Goal: Task Accomplishment & Management: Manage account settings

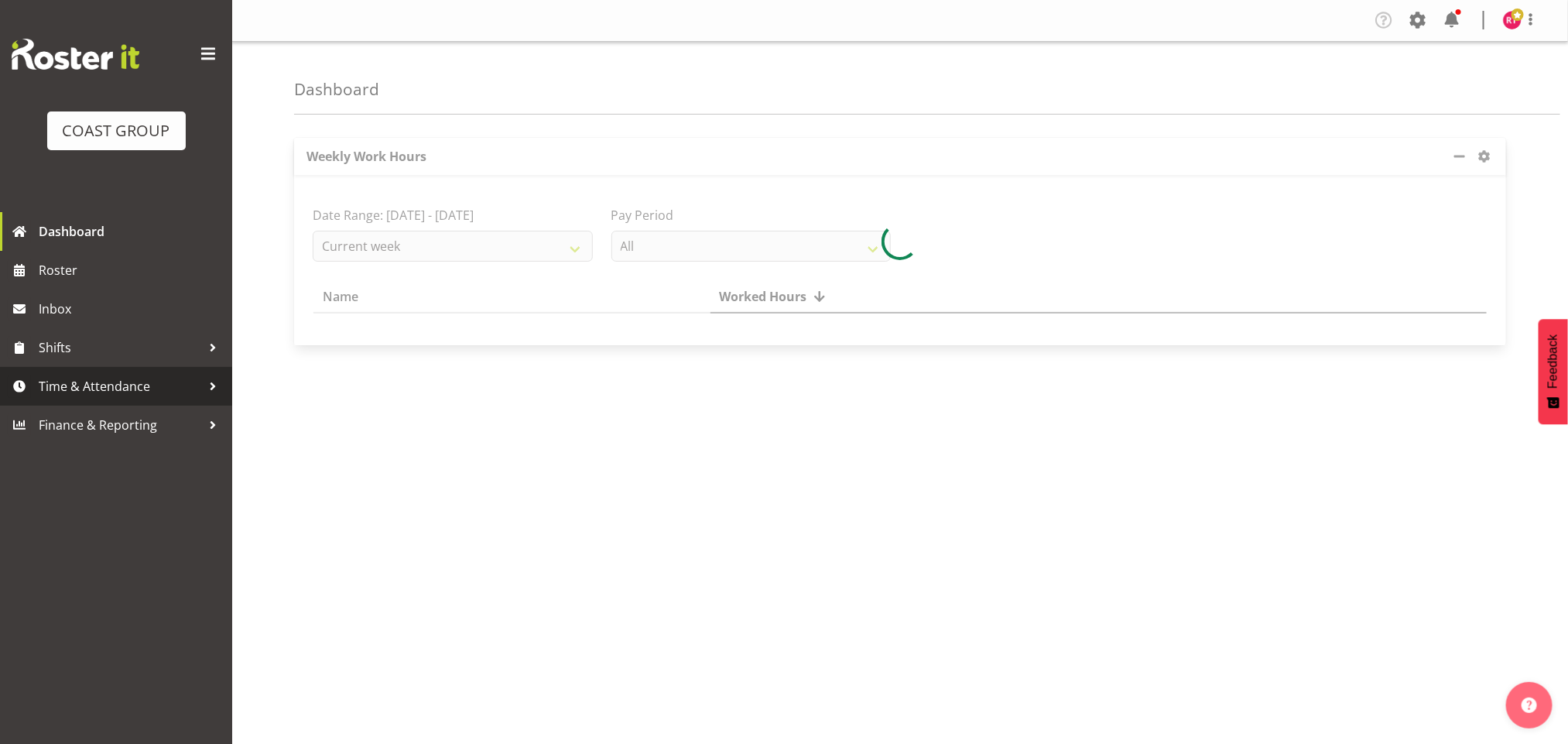
click at [126, 379] on span "Time & Attendance" at bounding box center [120, 386] width 163 height 23
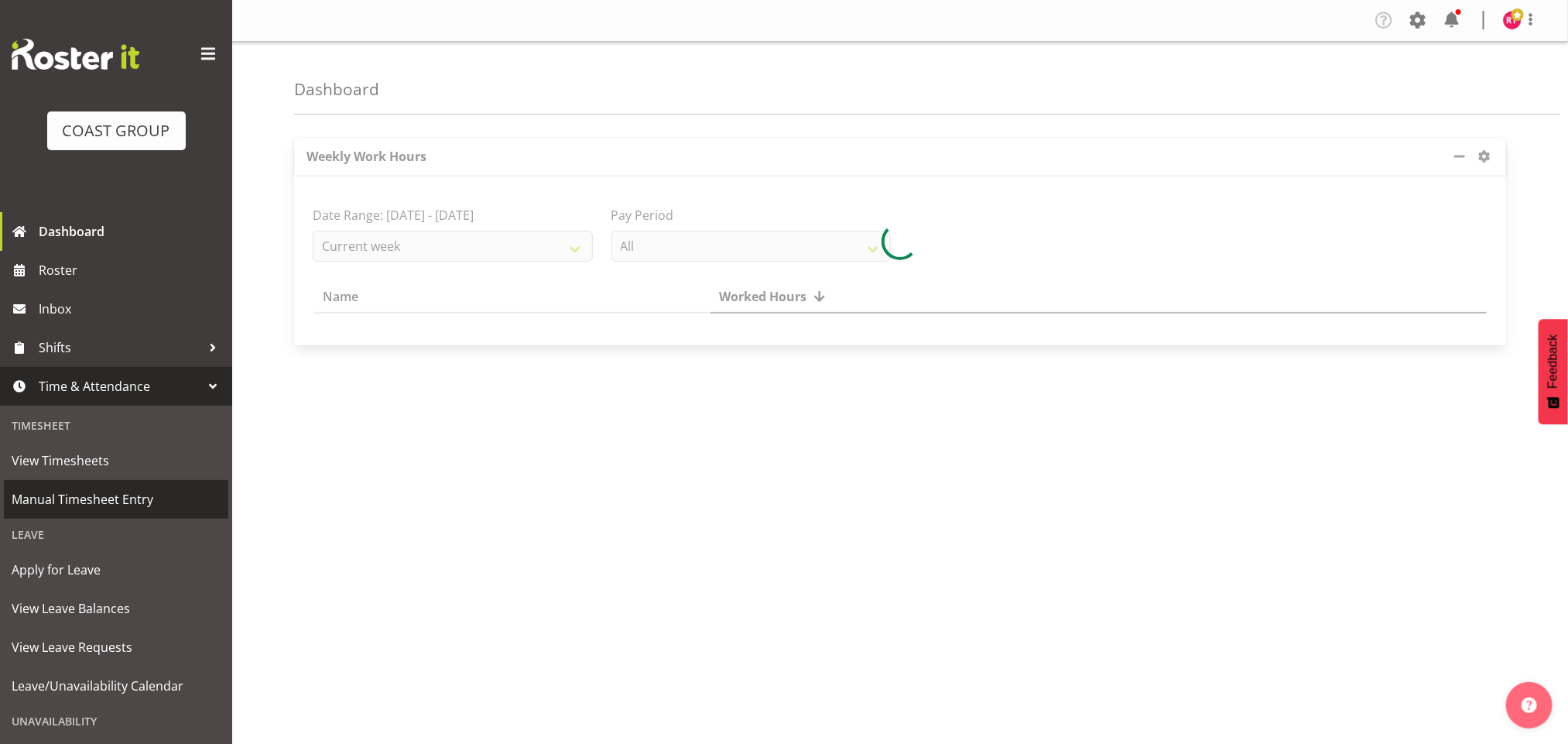
click at [82, 491] on span "Manual Timesheet Entry" at bounding box center [116, 499] width 209 height 23
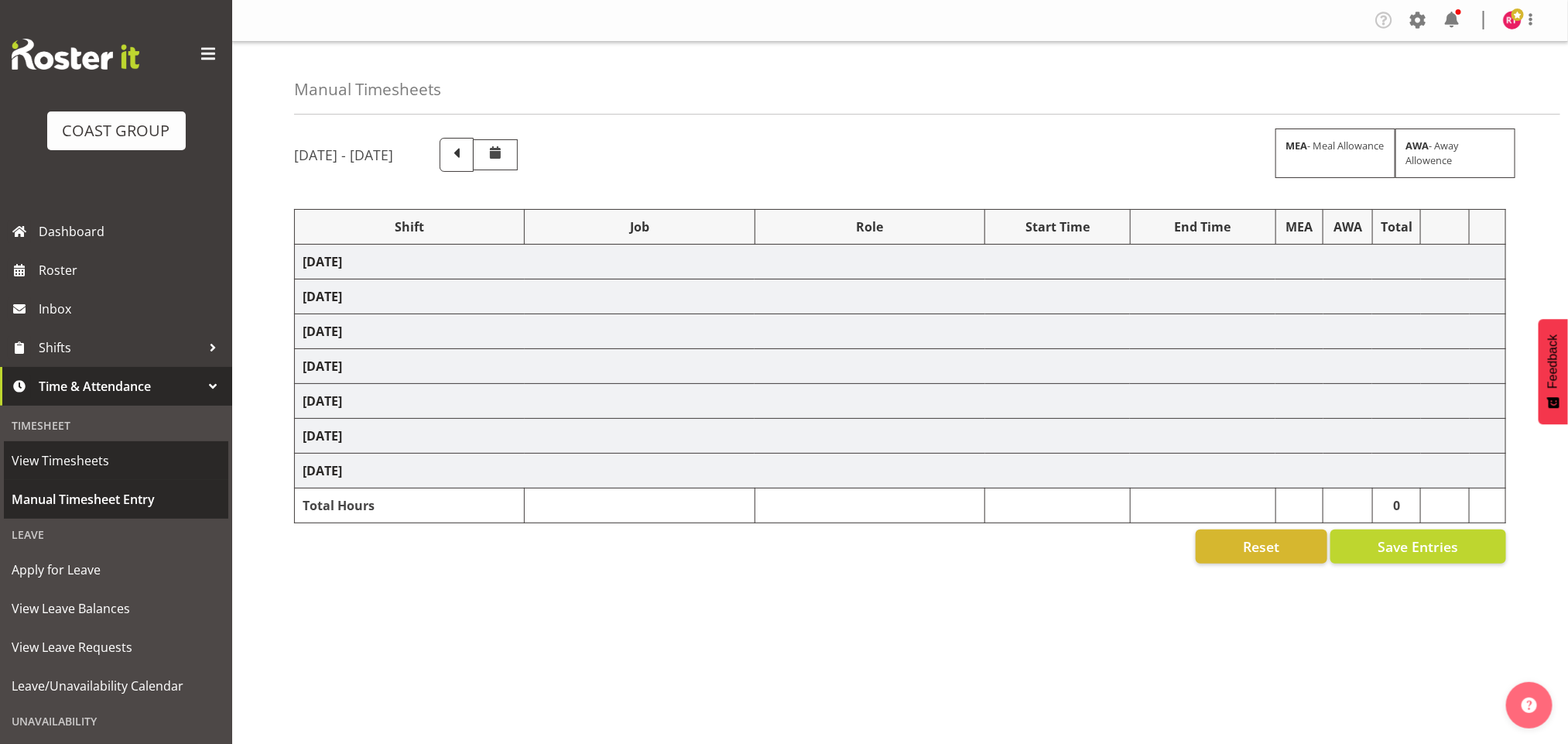
select select "83092"
select select "69"
select select "83093"
select select "9028"
select select "83094"
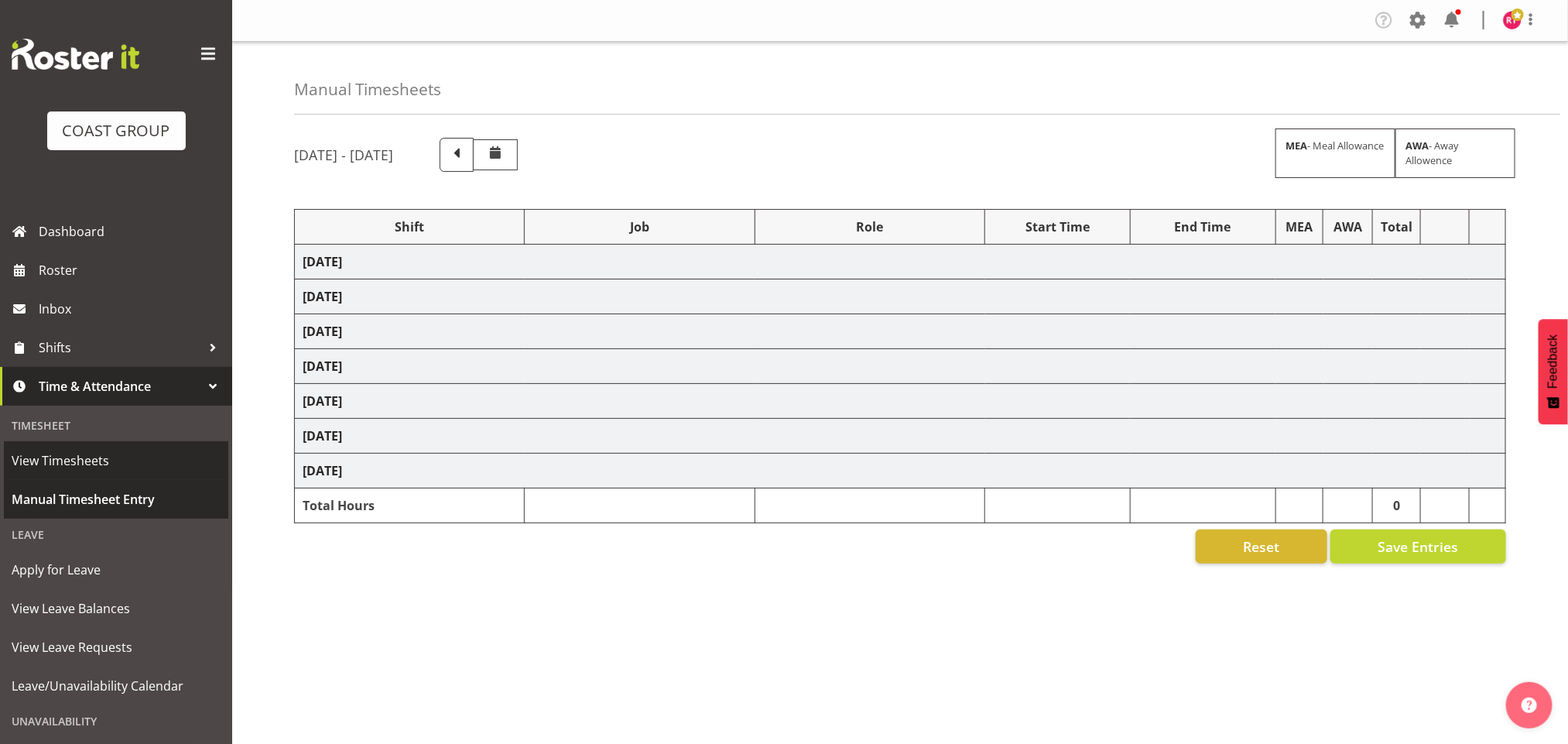
select select "69"
select select "83095"
select select "9028"
select select "83096"
select select "9028"
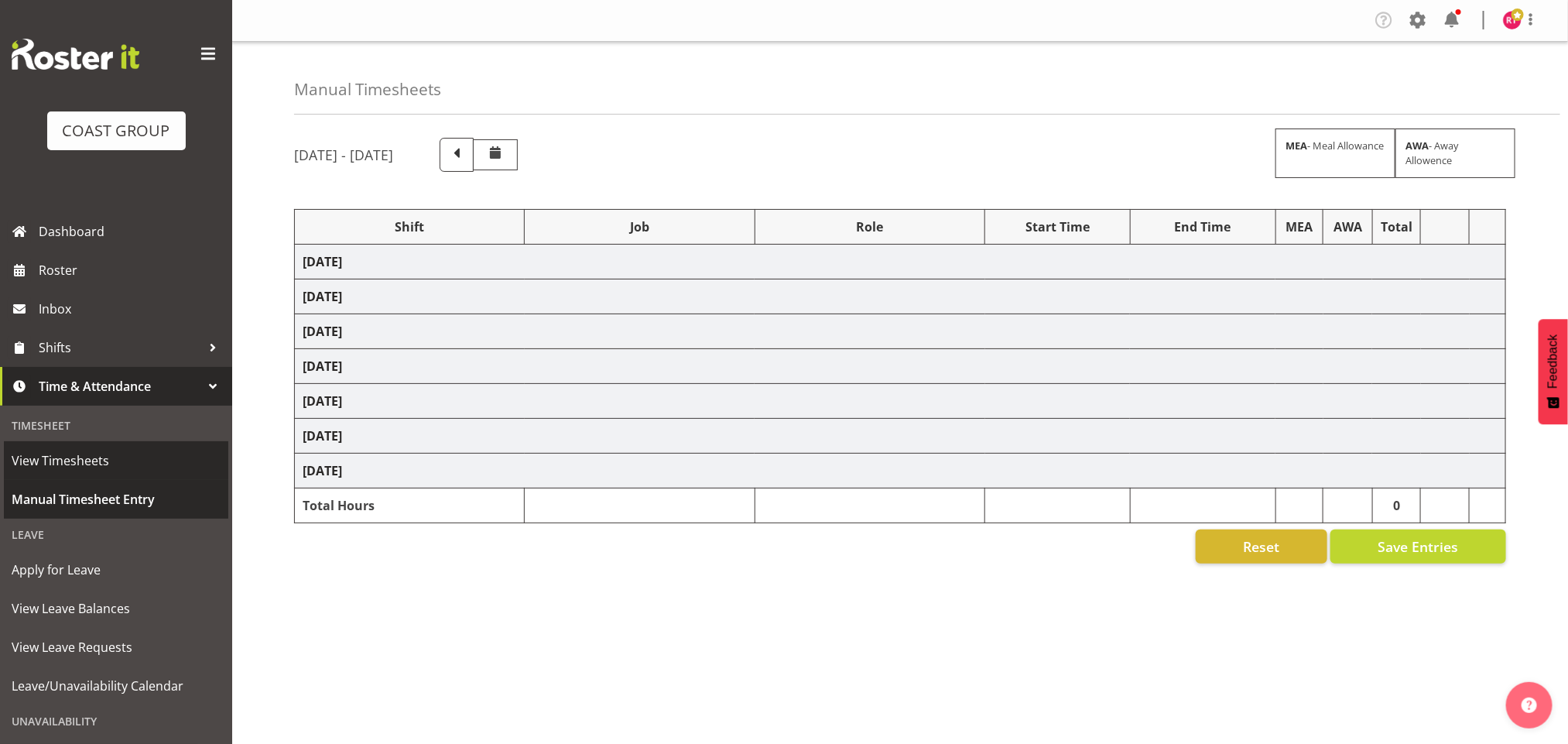
select select "83097"
select select "9901"
select select "83098"
select select "9901"
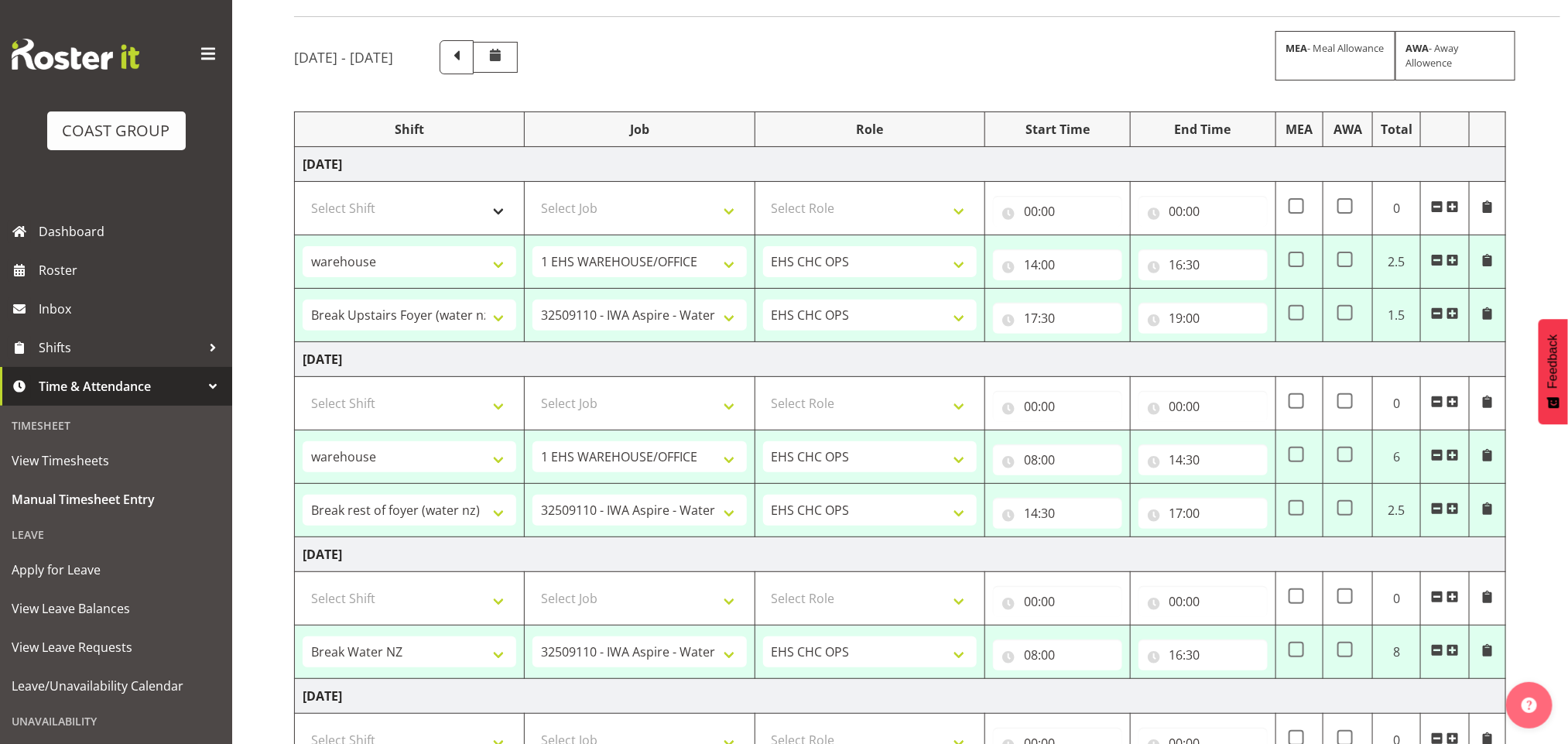
scroll to position [24, 0]
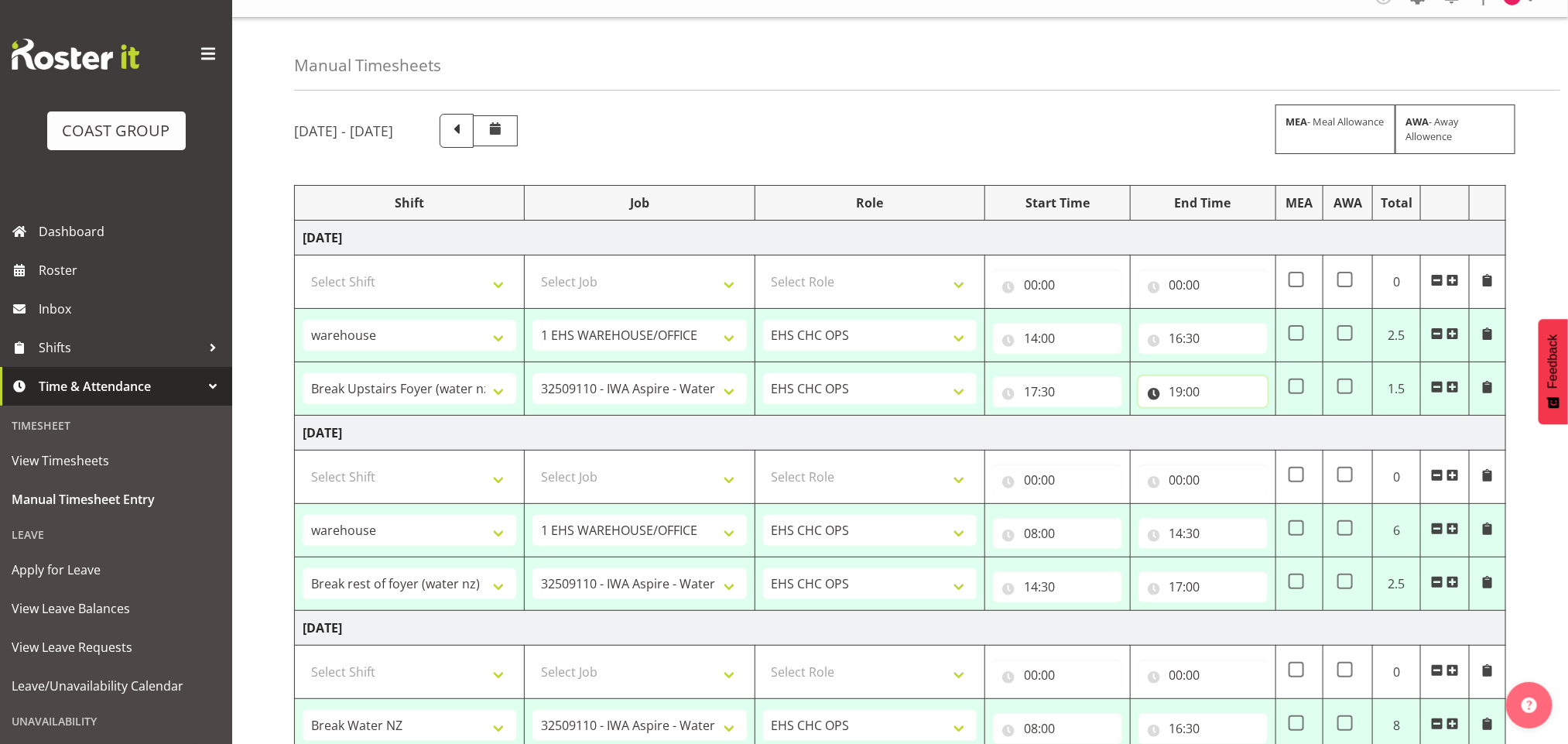
click at [1177, 391] on input "19:00" at bounding box center [1203, 391] width 129 height 31
click at [1254, 433] on select "00 01 02 03 04 05 06 07 08 09 10 11 12 13 14 15 16 17 18 19 20 21 22 23" at bounding box center [1244, 432] width 35 height 31
select select "18"
click at [1227, 418] on select "00 01 02 03 04 05 06 07 08 09 10 11 12 13 14 15 16 17 18 19 20 21 22 23" at bounding box center [1244, 432] width 35 height 31
type input "18:00"
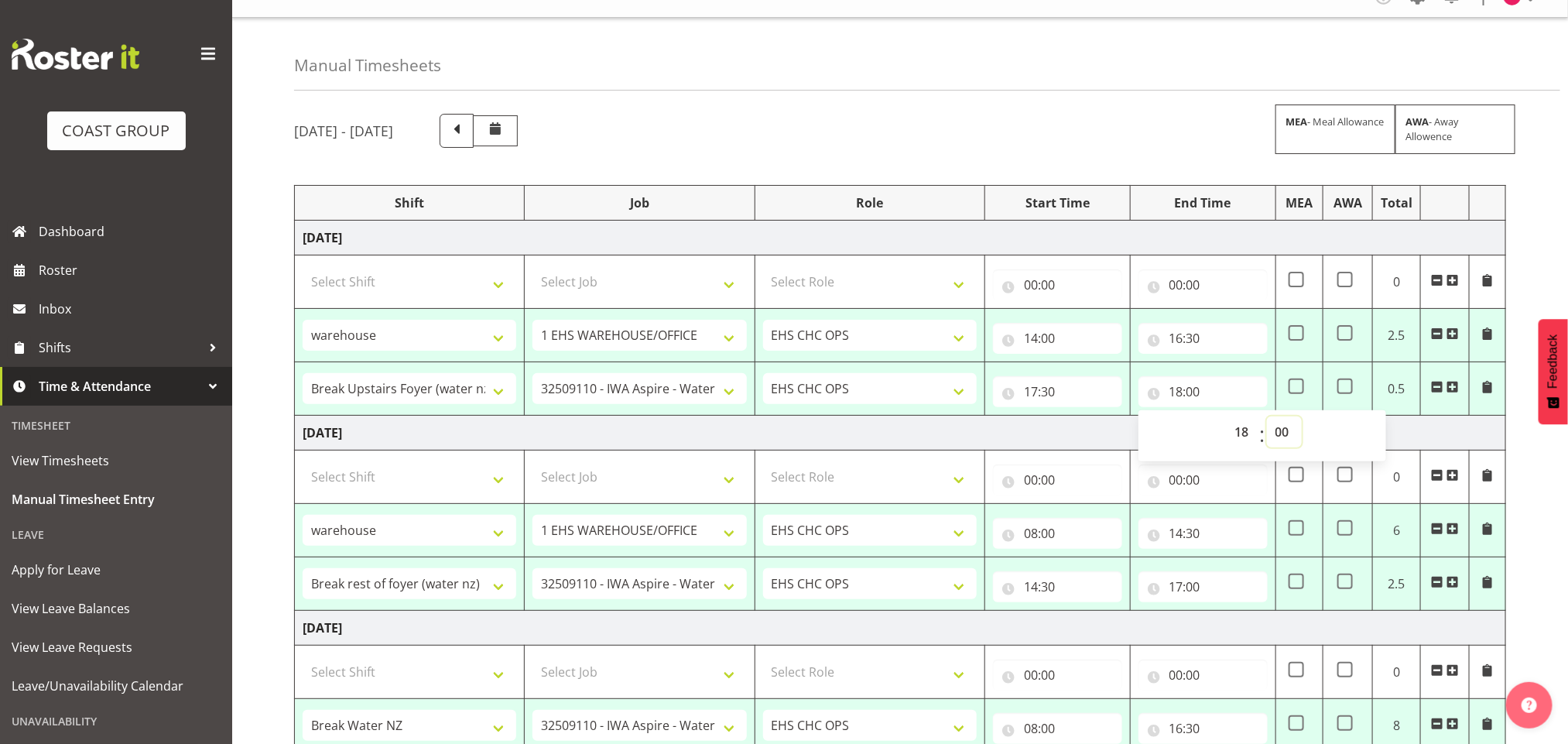
click at [1276, 425] on select "00 01 02 03 04 05 06 07 08 09 10 11 12 13 14 15 16 17 18 19 20 21 22 23 24 25 2…" at bounding box center [1284, 432] width 35 height 31
select select "30"
click at [1266, 418] on select "00 01 02 03 04 05 06 07 08 09 10 11 12 13 14 15 16 17 18 19 20 21 22 23 24 25 2…" at bounding box center [1284, 432] width 35 height 31
type input "18:30"
click at [1145, 128] on div "October 1st - October 7th 2025 MEA - Meal Allowance AWA - Away Allowence" at bounding box center [900, 131] width 1212 height 34
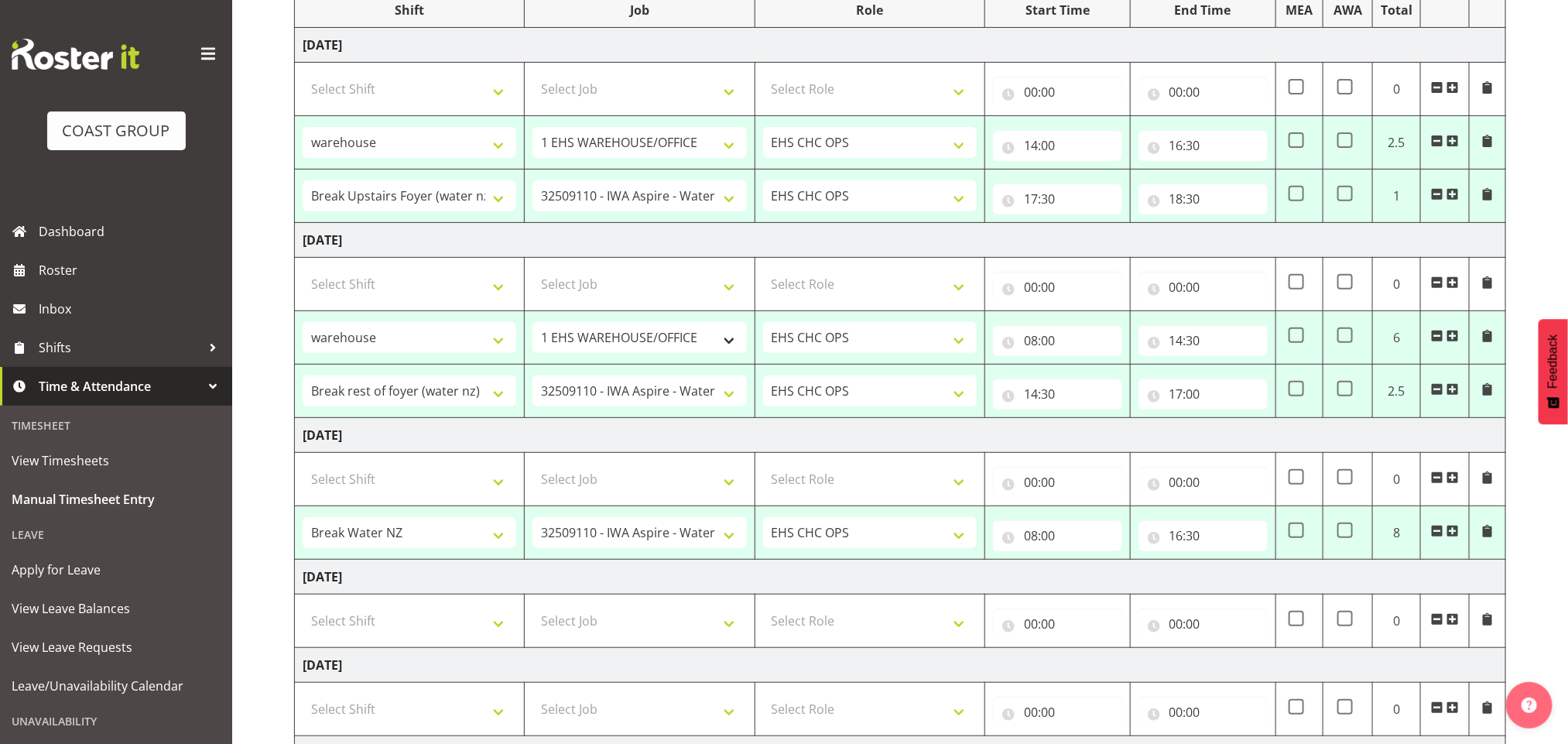
scroll to position [256, 0]
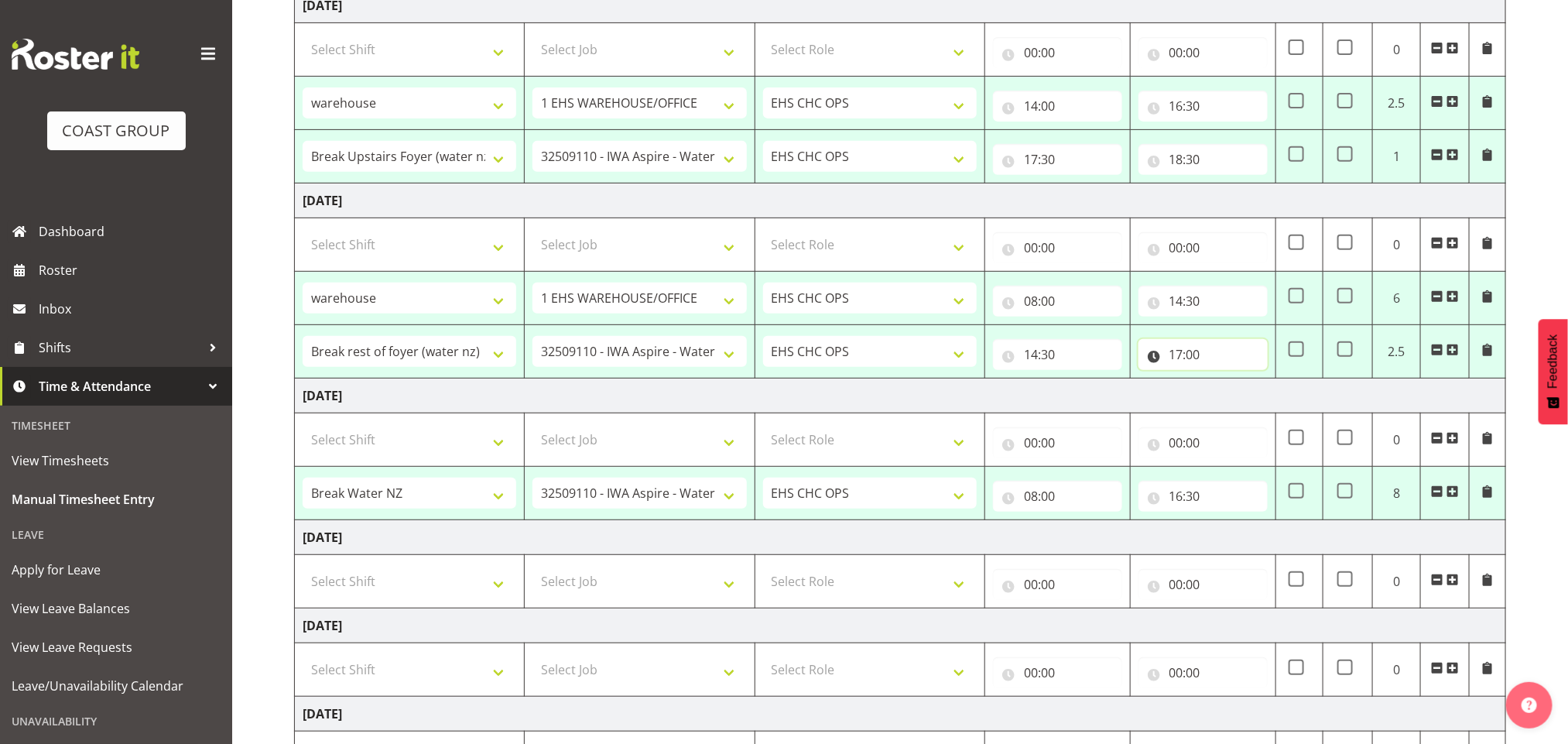
click at [1179, 360] on input "17:00" at bounding box center [1203, 354] width 129 height 31
click at [1240, 398] on select "00 01 02 03 04 05 06 07 08 09 10 11 12 13 14 15 16 17 18 19 20 21 22 23" at bounding box center [1244, 394] width 35 height 31
select select "18"
click at [1227, 383] on select "00 01 02 03 04 05 06 07 08 09 10 11 12 13 14 15 16 17 18 19 20 21 22 23" at bounding box center [1244, 394] width 35 height 31
type input "18:00"
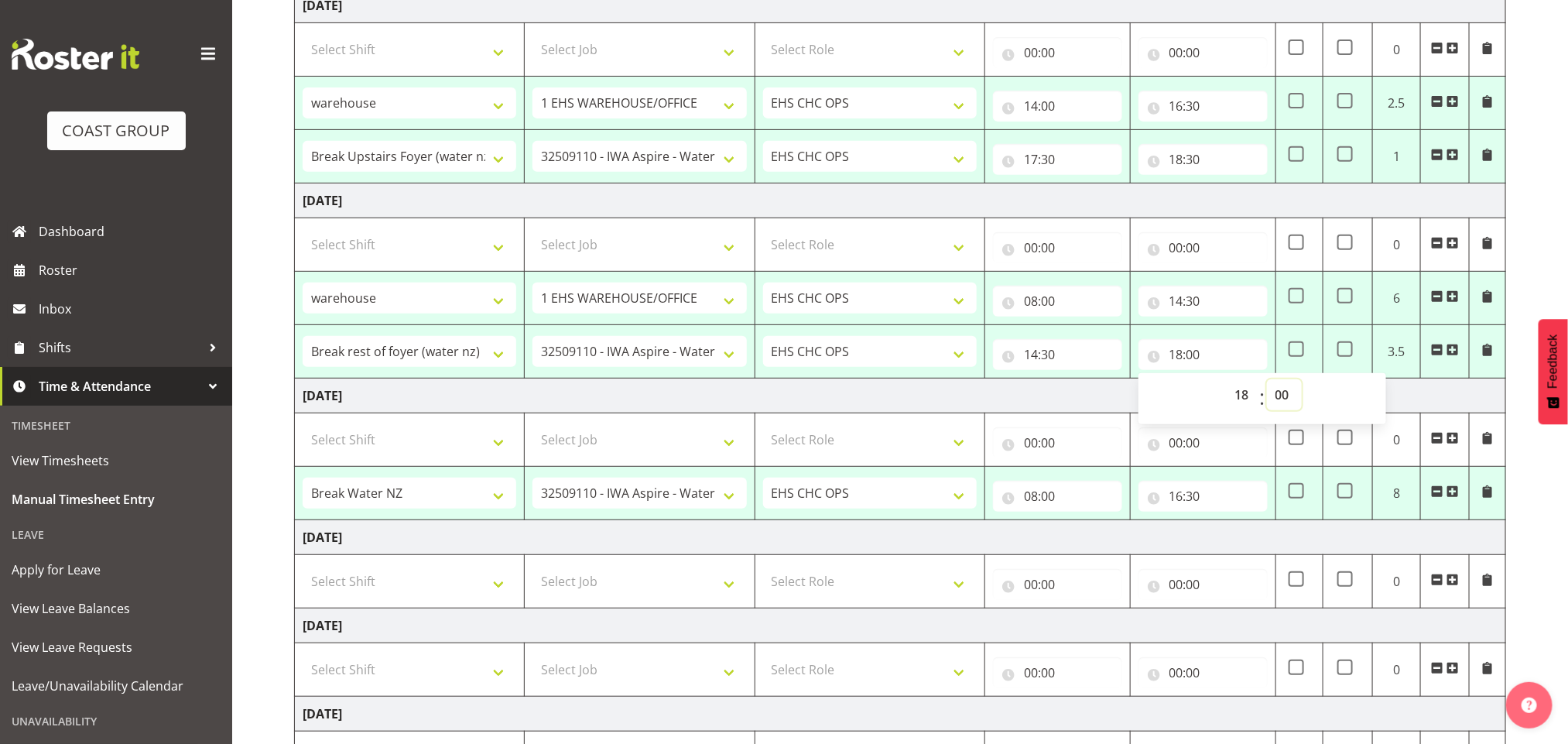
click at [1277, 390] on select "00 01 02 03 04 05 06 07 08 09 10 11 12 13 14 15 16 17 18 19 20 21 22 23 24 25 2…" at bounding box center [1284, 394] width 35 height 31
select select "30"
click at [1266, 383] on select "00 01 02 03 04 05 06 07 08 09 10 11 12 13 14 15 16 17 18 19 20 21 22 23 24 25 2…" at bounding box center [1284, 394] width 35 height 31
type input "18:30"
click at [1212, 201] on td "[DATE]" at bounding box center [900, 201] width 1211 height 35
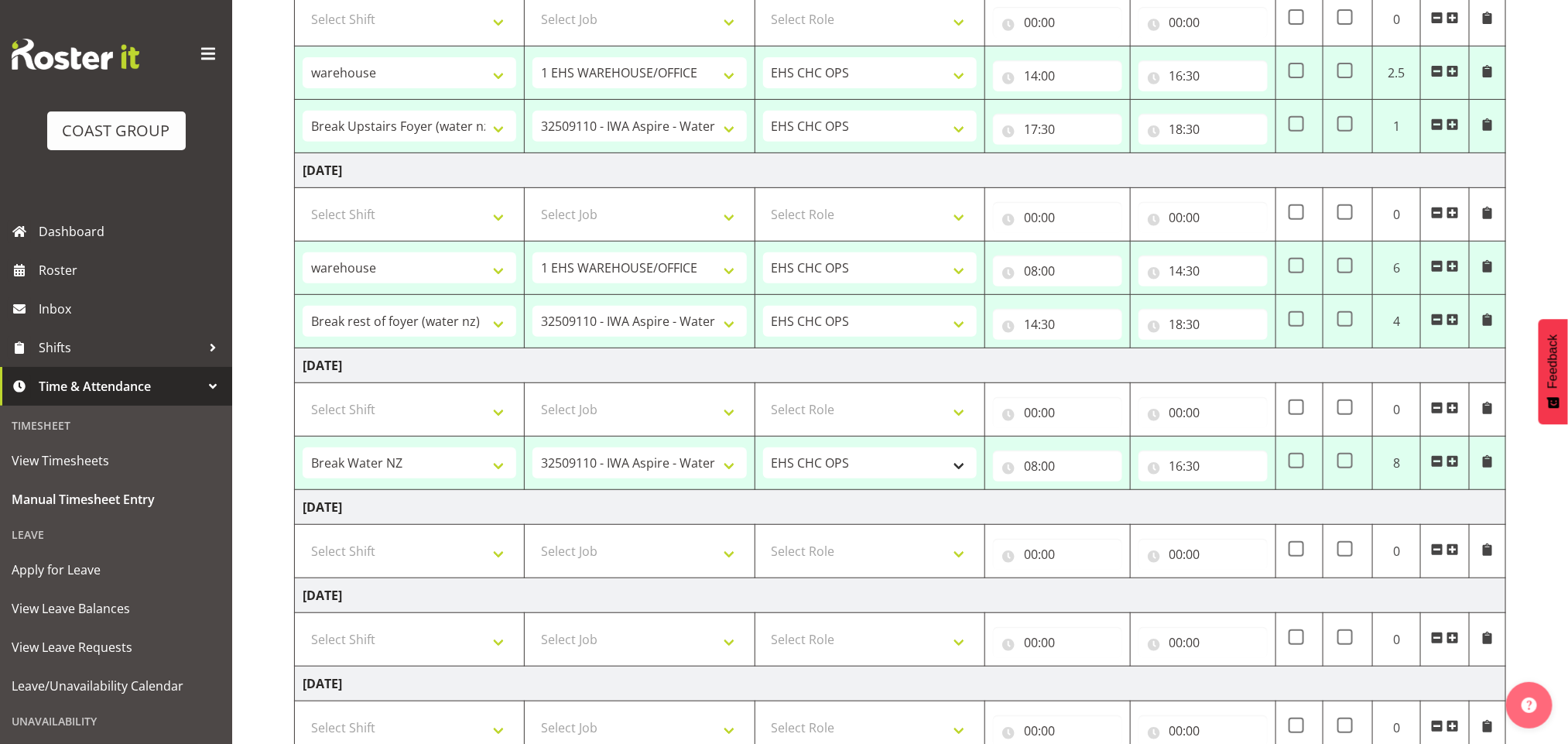
scroll to position [373, 0]
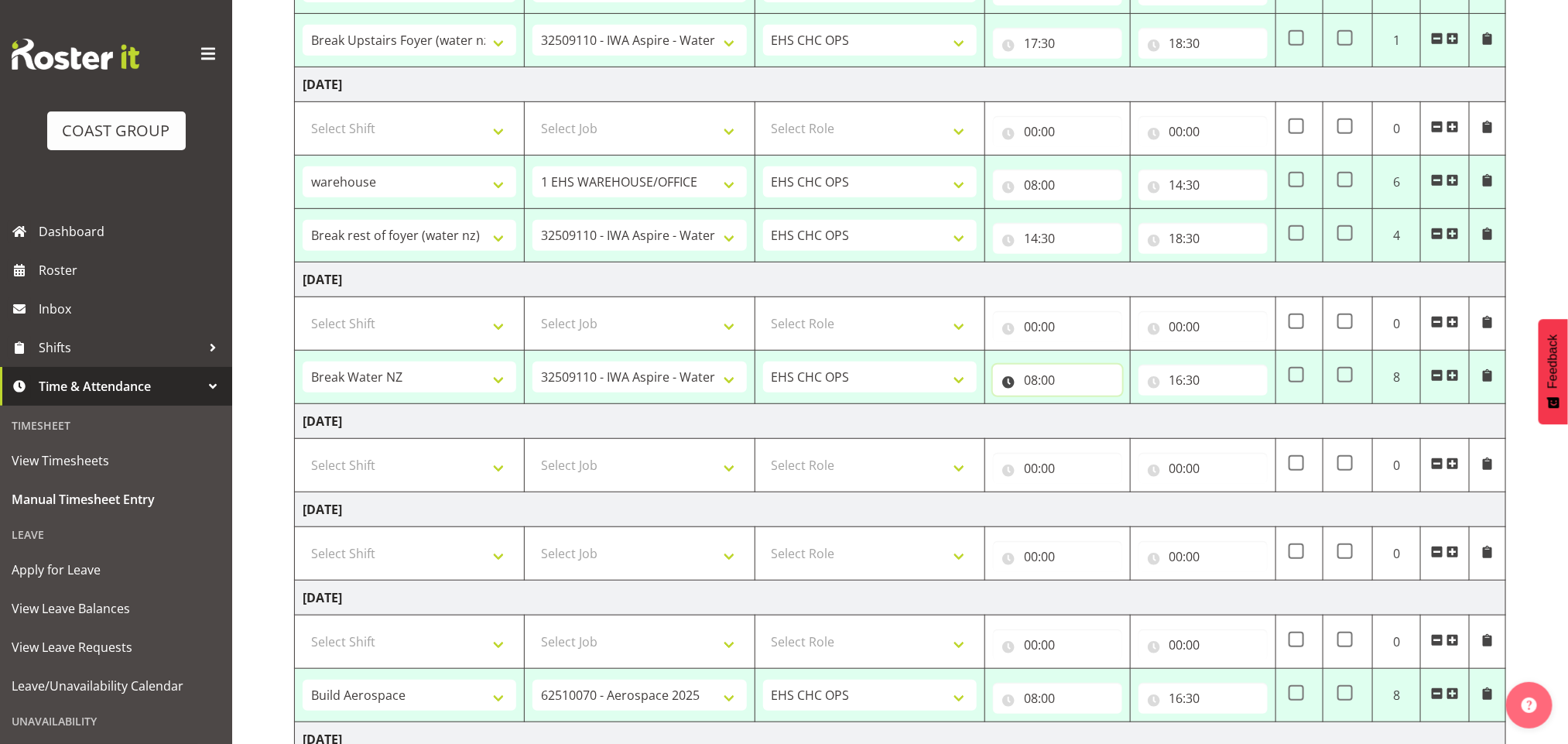
click at [1029, 382] on input "08:00" at bounding box center [1057, 379] width 129 height 31
click at [1090, 426] on select "00 01 02 03 04 05 06 07 08 09 10 11 12 13 14 15 16 17 18 19 20 21 22 23" at bounding box center [1099, 420] width 35 height 31
select select "7"
click at [1081, 409] on select "00 01 02 03 04 05 06 07 08 09 10 11 12 13 14 15 16 17 18 19 20 21 22 23" at bounding box center [1099, 420] width 35 height 31
type input "07:00"
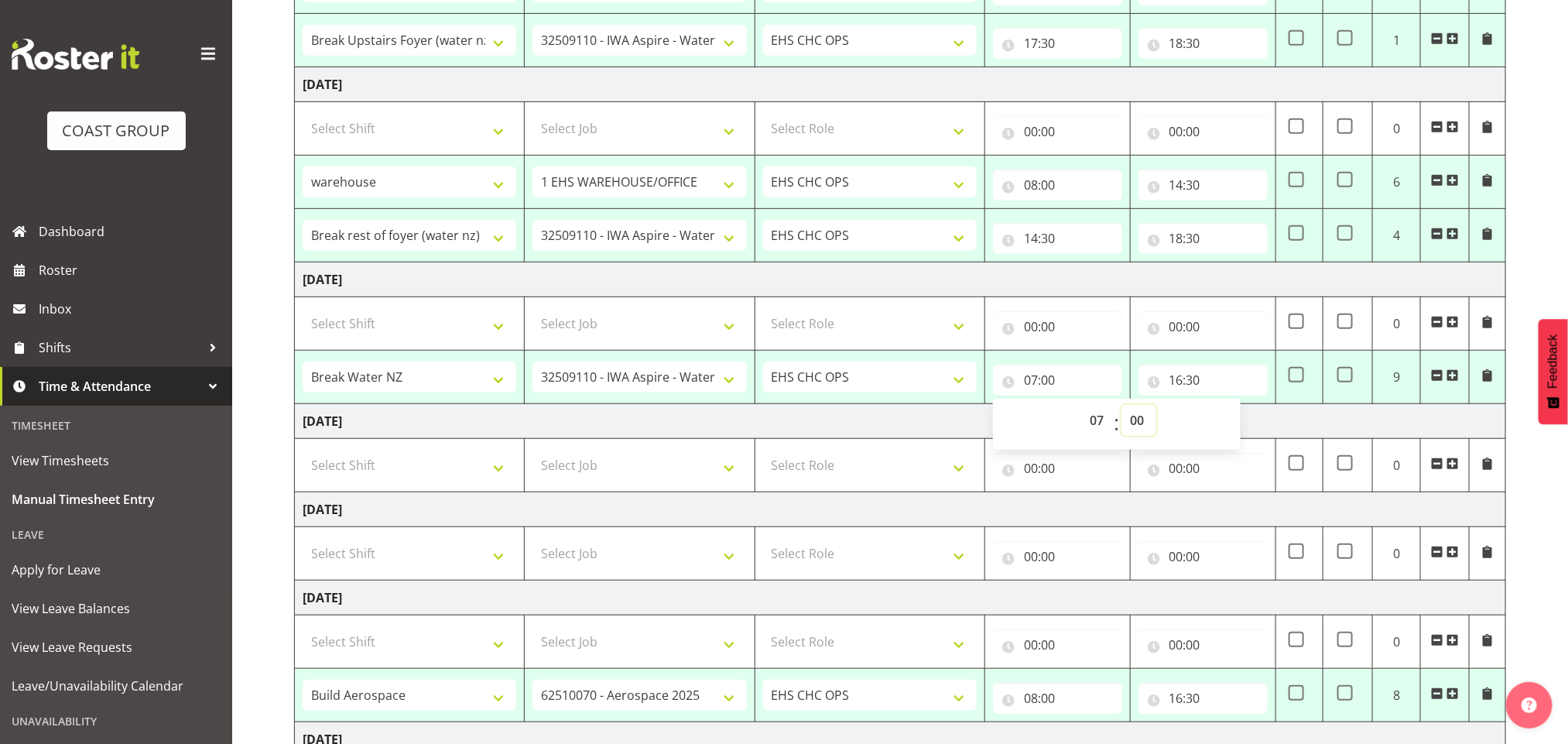
click at [1133, 418] on select "00 01 02 03 04 05 06 07 08 09 10 11 12 13 14 15 16 17 18 19 20 21 22 23 24 25 2…" at bounding box center [1138, 420] width 35 height 31
select select "30"
click at [1121, 409] on select "00 01 02 03 04 05 06 07 08 09 10 11 12 13 14 15 16 17 18 19 20 21 22 23 24 25 2…" at bounding box center [1138, 420] width 35 height 31
type input "07:30"
click at [1103, 275] on td "[DATE]" at bounding box center [900, 280] width 1211 height 35
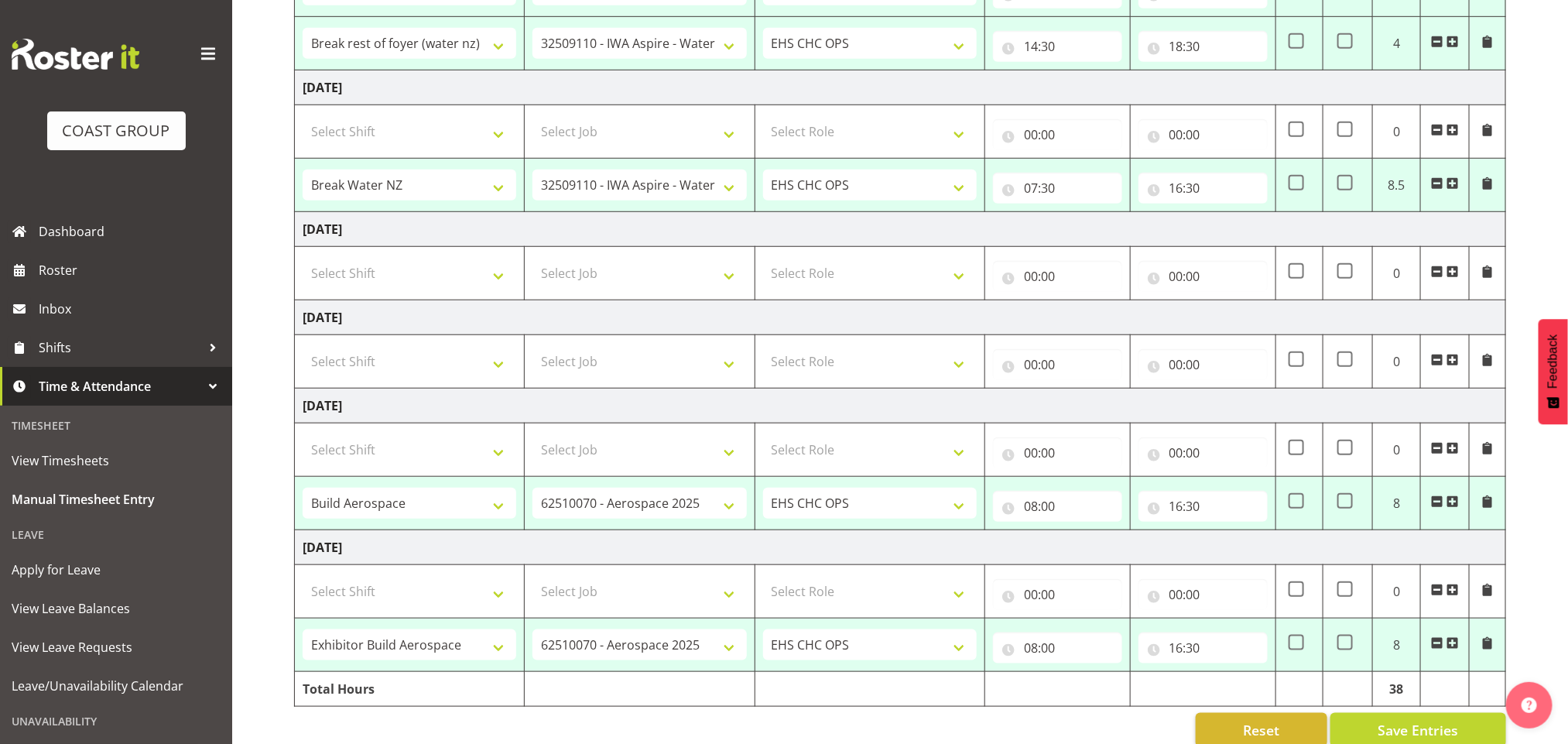
scroll to position [605, 0]
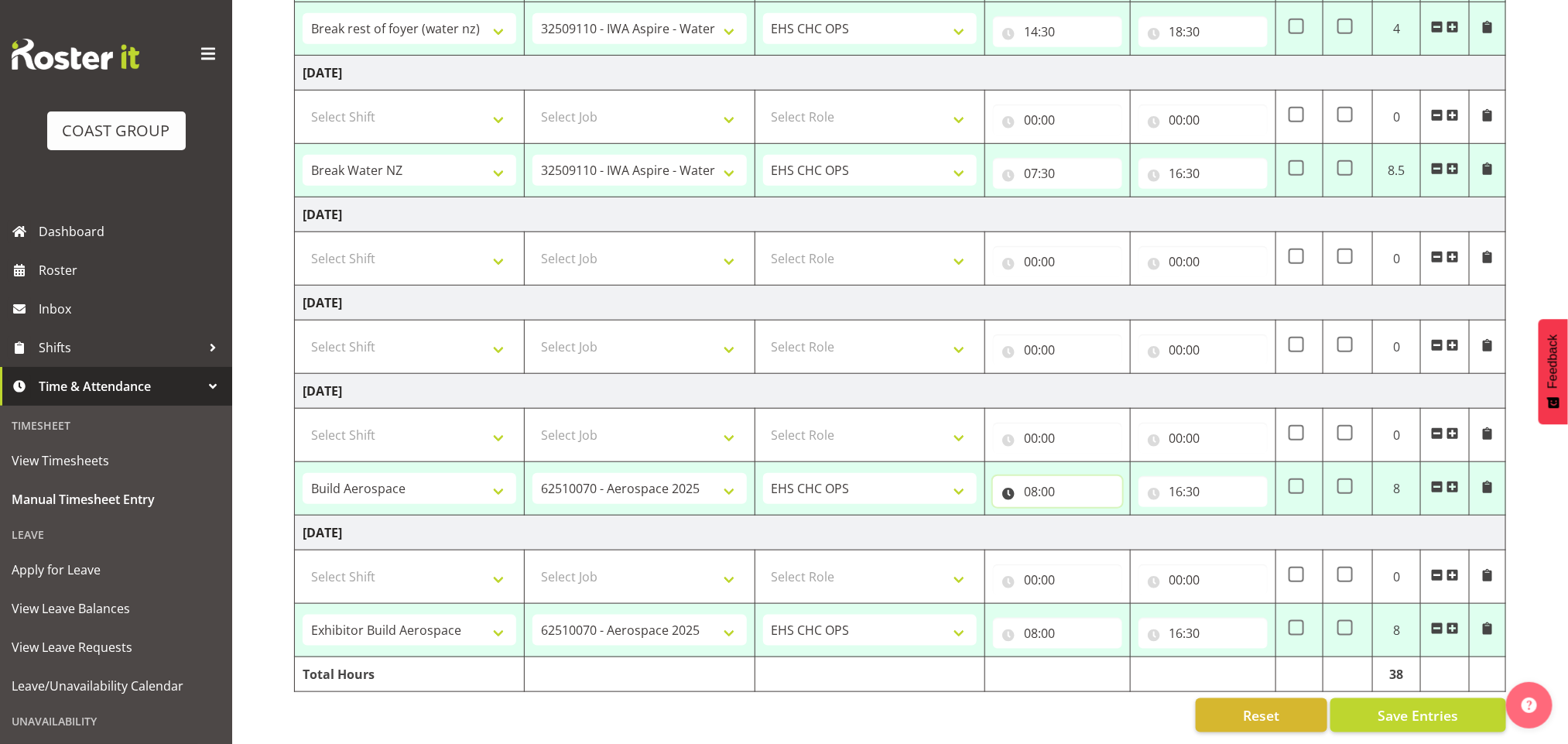
click at [1032, 476] on input "08:00" at bounding box center [1057, 491] width 129 height 31
click at [1094, 517] on select "00 01 02 03 04 05 06 07 08 09 10 11 12 13 14 15 16 17 18 19 20 21 22 23" at bounding box center [1099, 532] width 35 height 31
select select "7"
click at [1081, 517] on select "00 01 02 03 04 05 06 07 08 09 10 11 12 13 14 15 16 17 18 19 20 21 22 23" at bounding box center [1099, 532] width 35 height 31
type input "07:00"
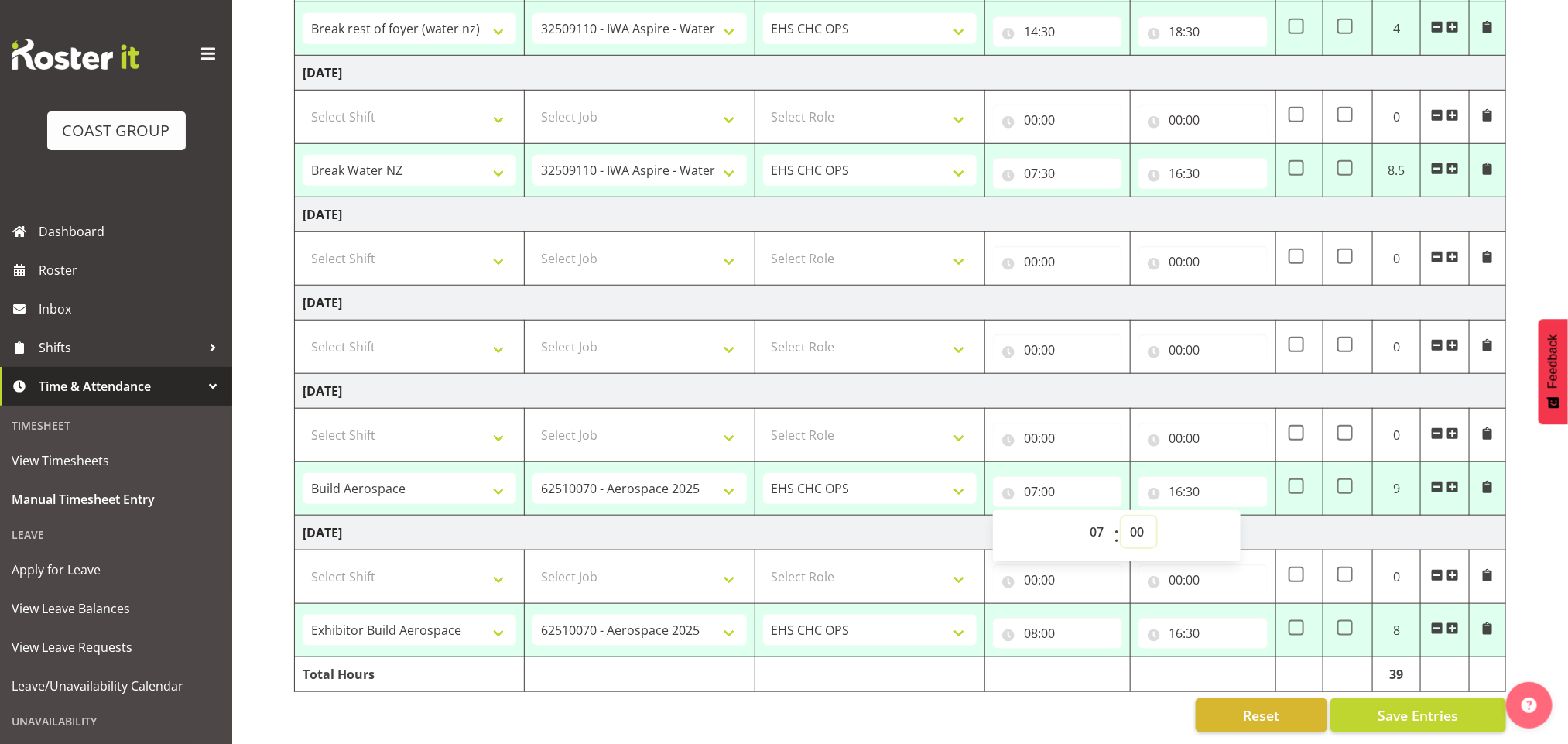
click at [1130, 517] on select "00 01 02 03 04 05 06 07 08 09 10 11 12 13 14 15 16 17 18 19 20 21 22 23 24 25 2…" at bounding box center [1138, 532] width 35 height 31
select select "30"
click at [1121, 517] on select "00 01 02 03 04 05 06 07 08 09 10 11 12 13 14 15 16 17 18 19 20 21 22 23 24 25 2…" at bounding box center [1138, 532] width 35 height 31
type input "07:30"
click at [1101, 374] on td "[DATE]" at bounding box center [900, 391] width 1211 height 35
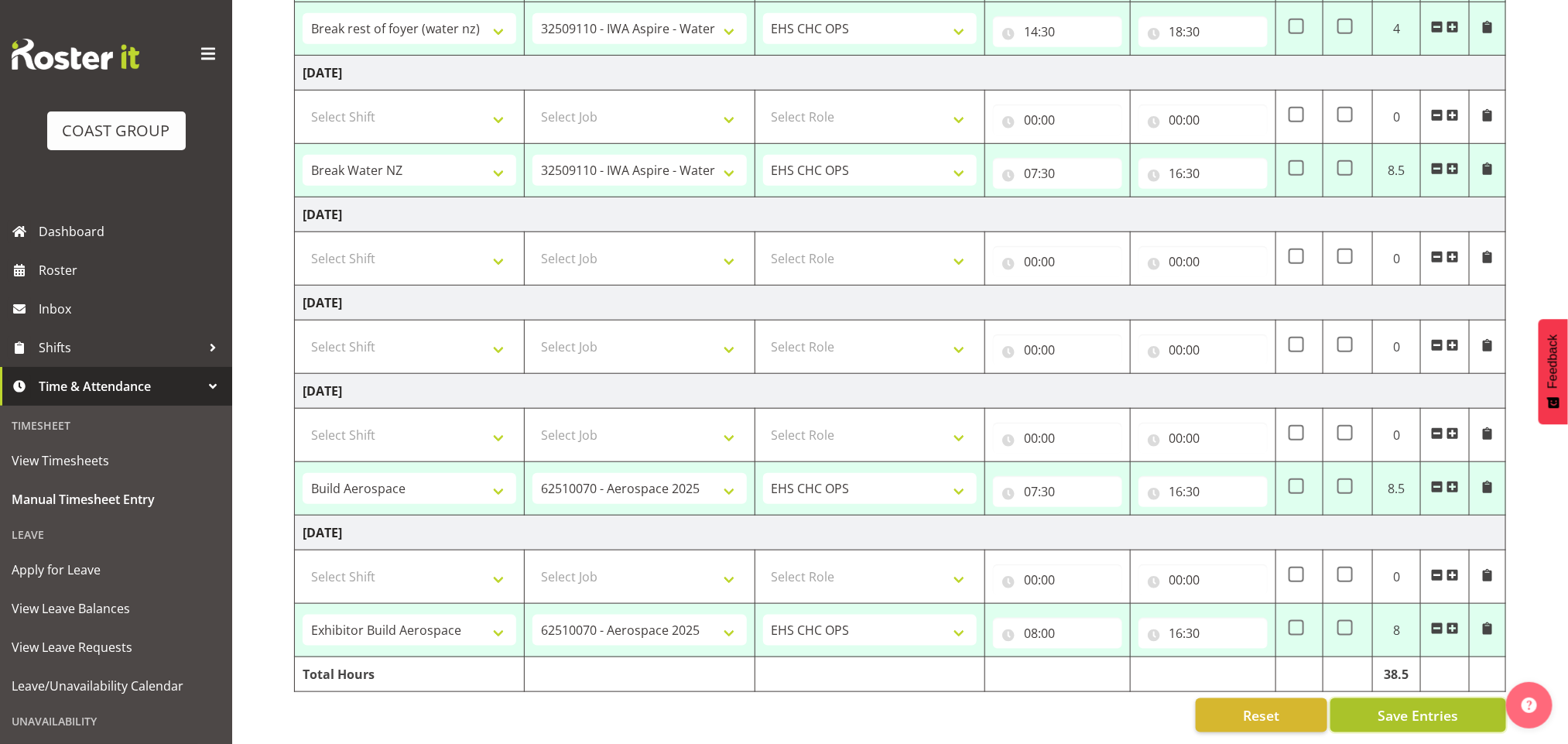
click at [1421, 705] on span "Save Entries" at bounding box center [1417, 715] width 80 height 20
select select "83092"
select select "69"
type input "14:00"
type input "16:30"
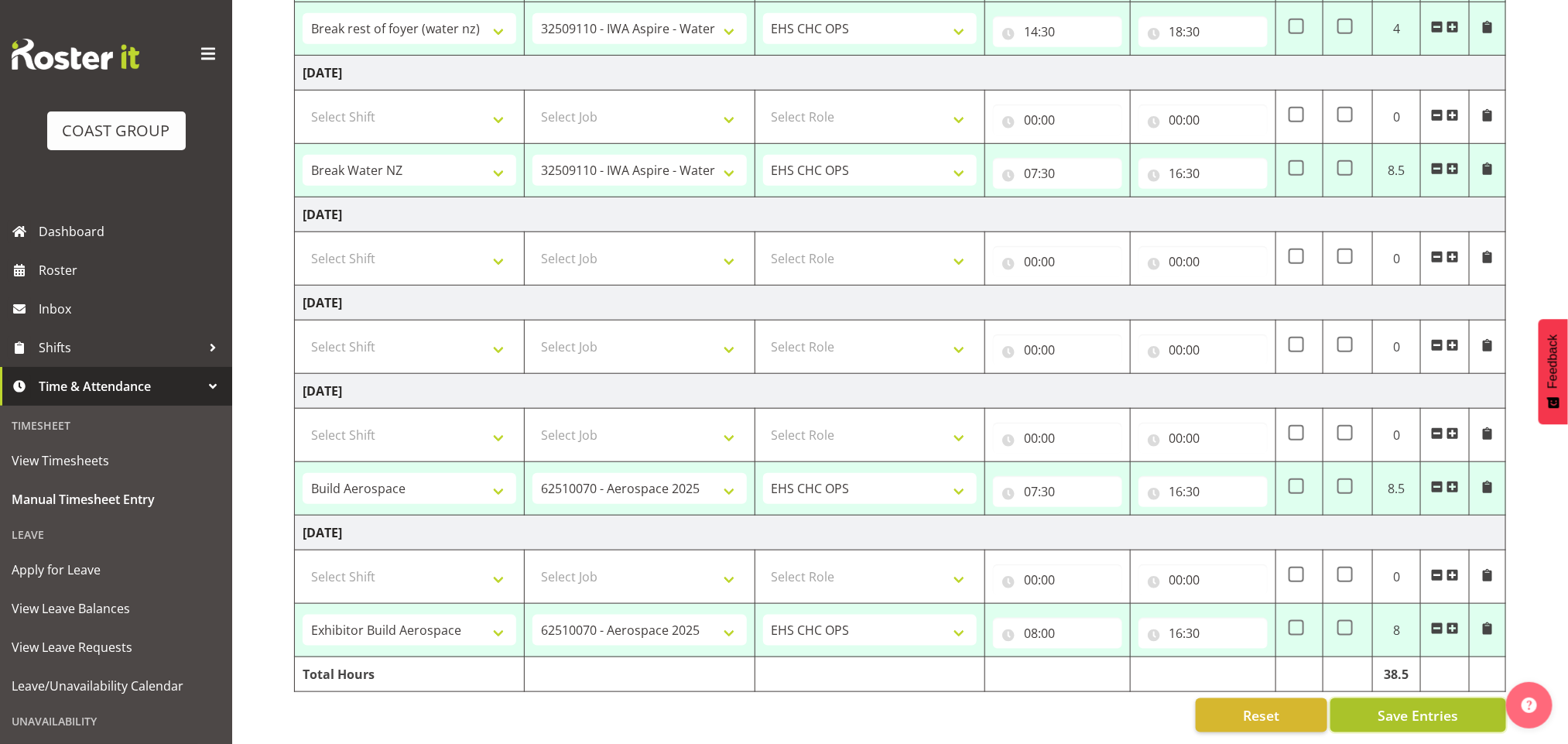
select select "83093"
select select "9028"
type input "17:30"
type input "18:30"
select select "83094"
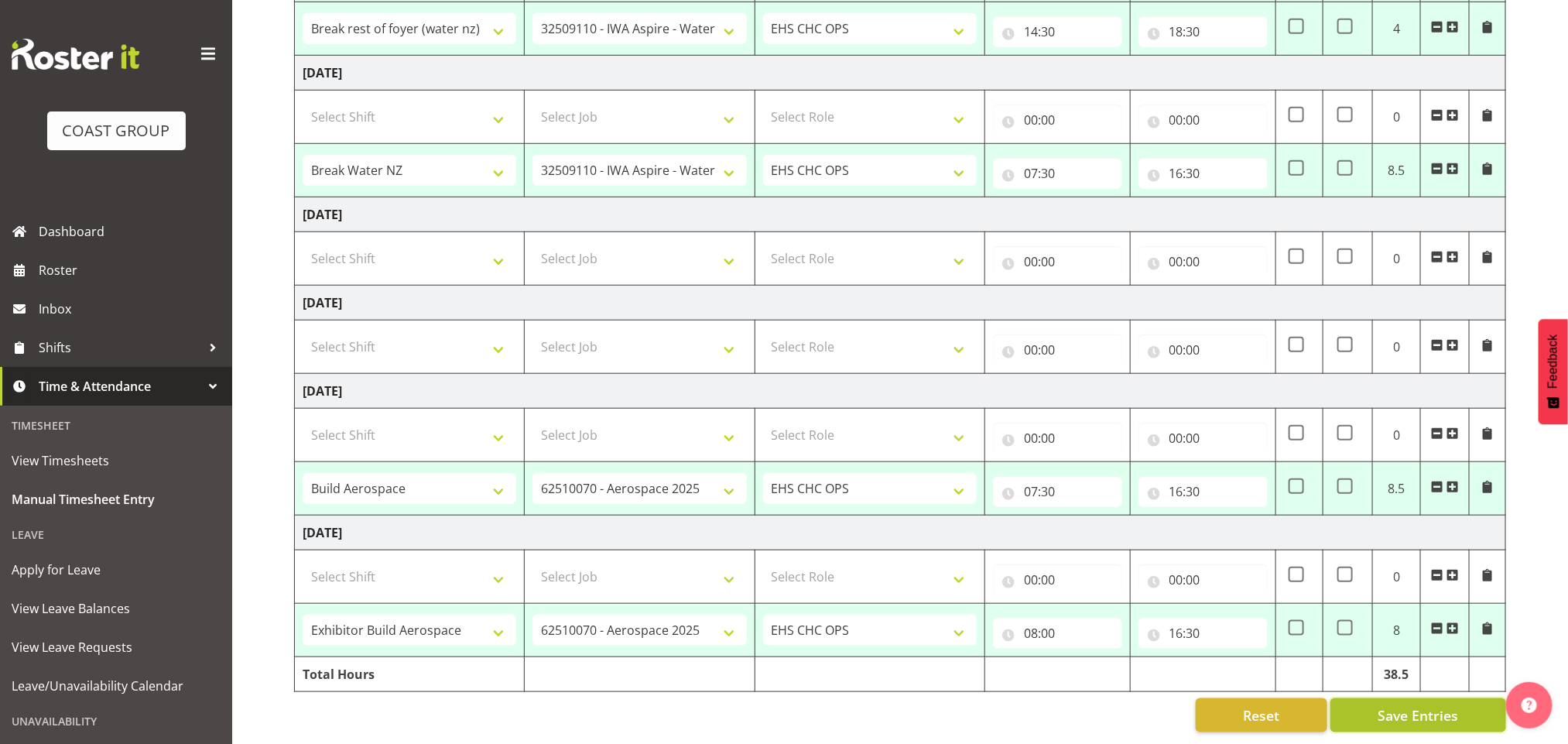
select select "69"
type input "08:00"
type input "14:30"
select select "83095"
select select "9028"
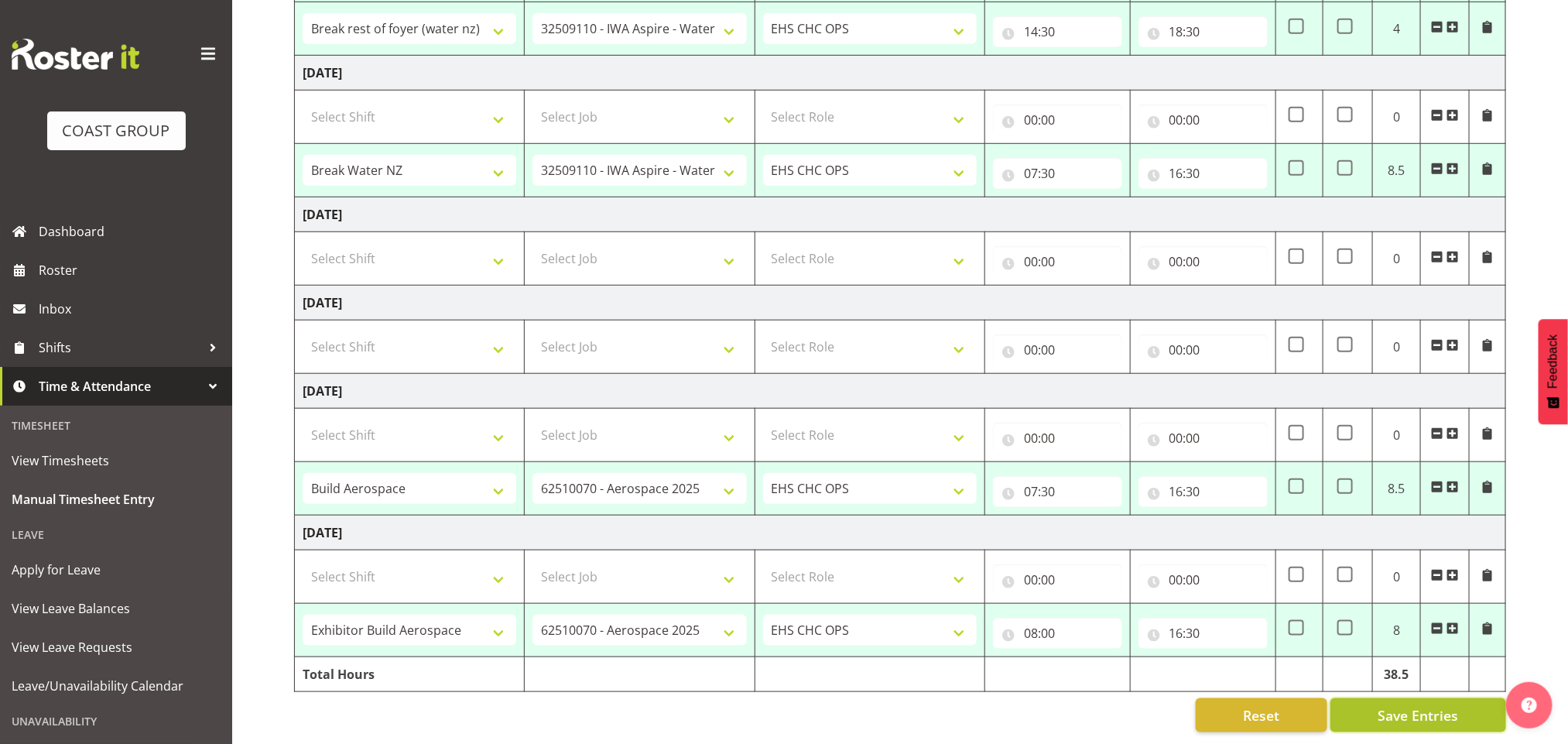
type input "14:30"
type input "18:30"
select select "83096"
select select "9028"
type input "07:30"
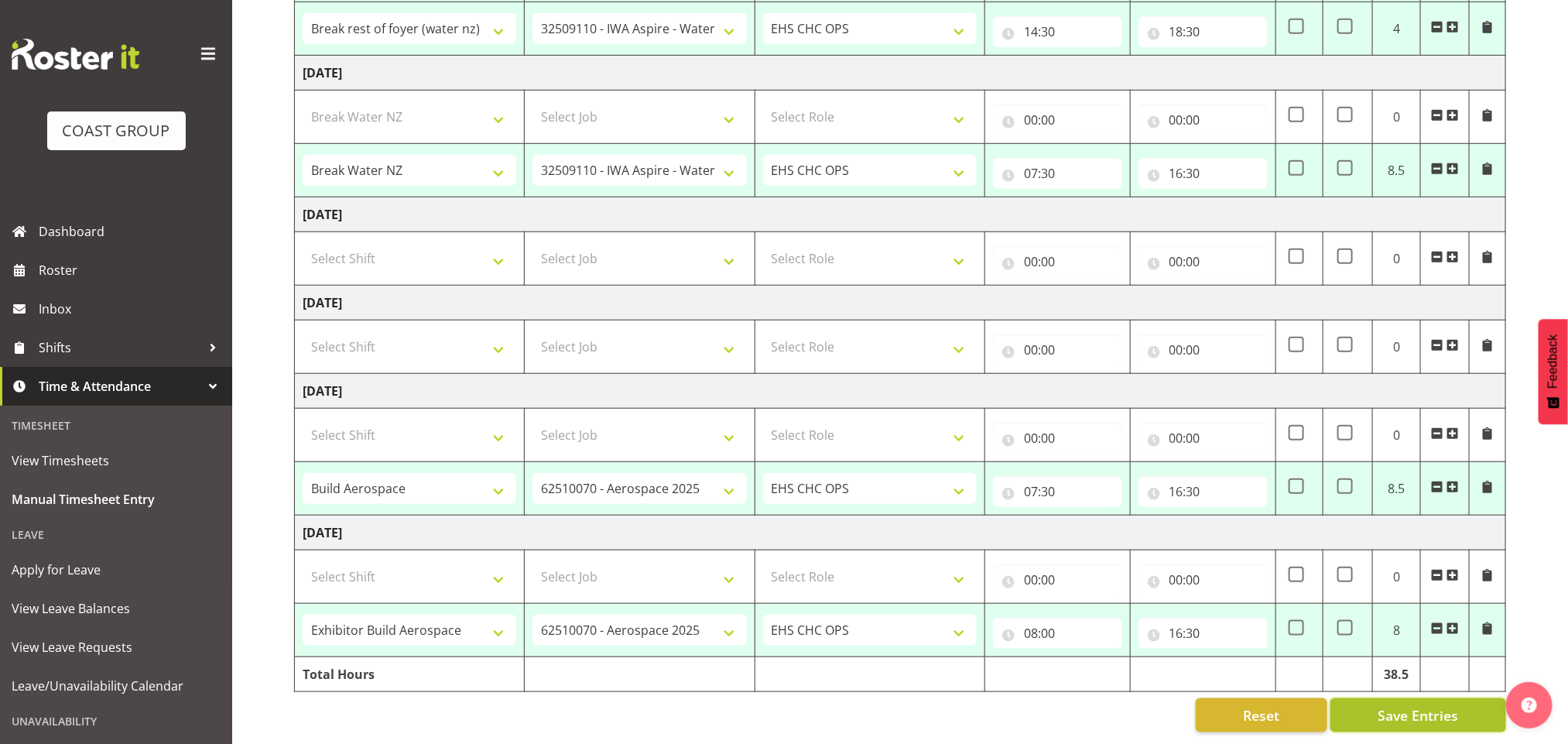
type input "16:30"
select select "83097"
select select "9901"
type input "07:30"
type input "16:30"
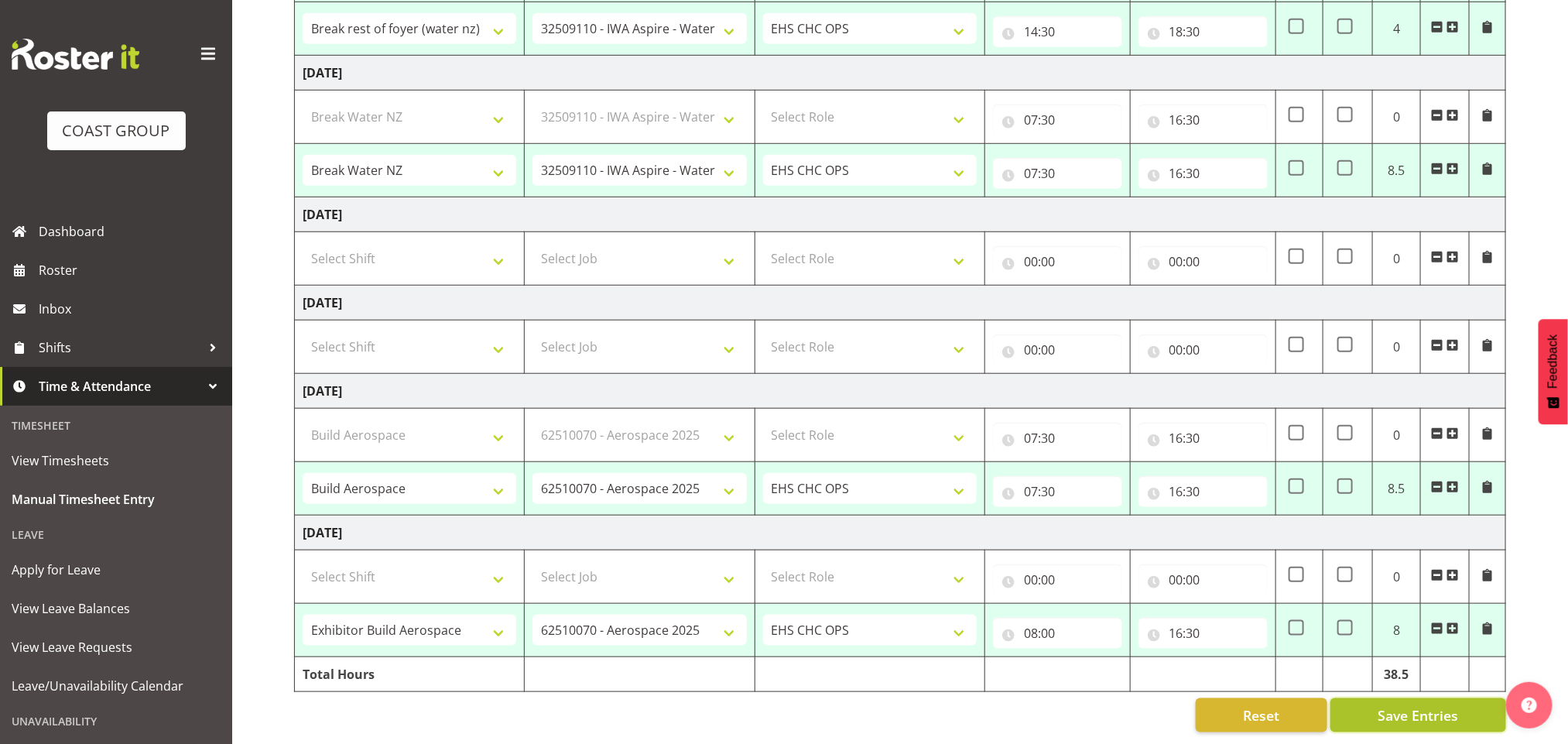
select select "83098"
select select "9901"
type input "08:00"
type input "16:30"
select select "83094"
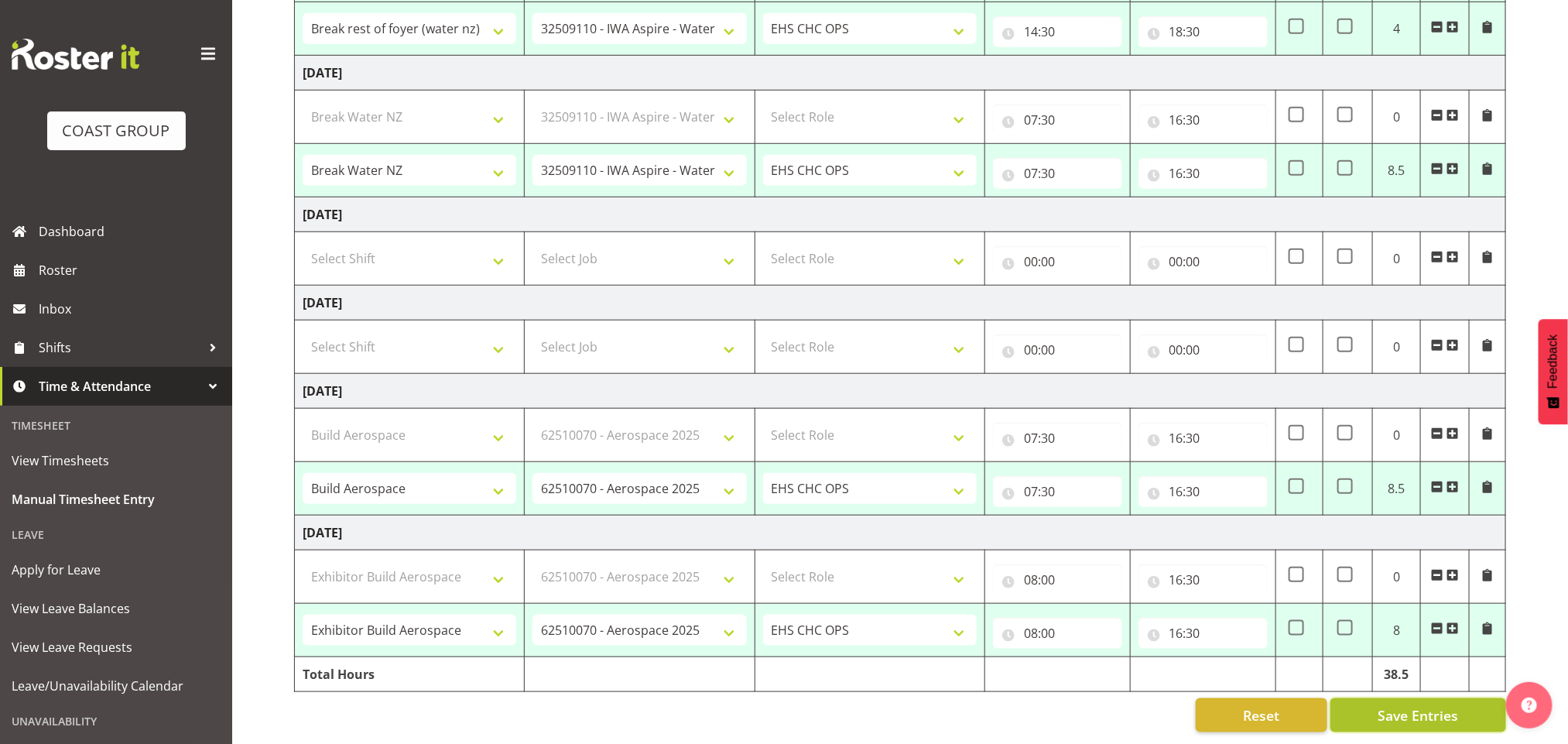
select select "69"
select select "83095"
select select "9028"
select select "83096"
select select "9028"
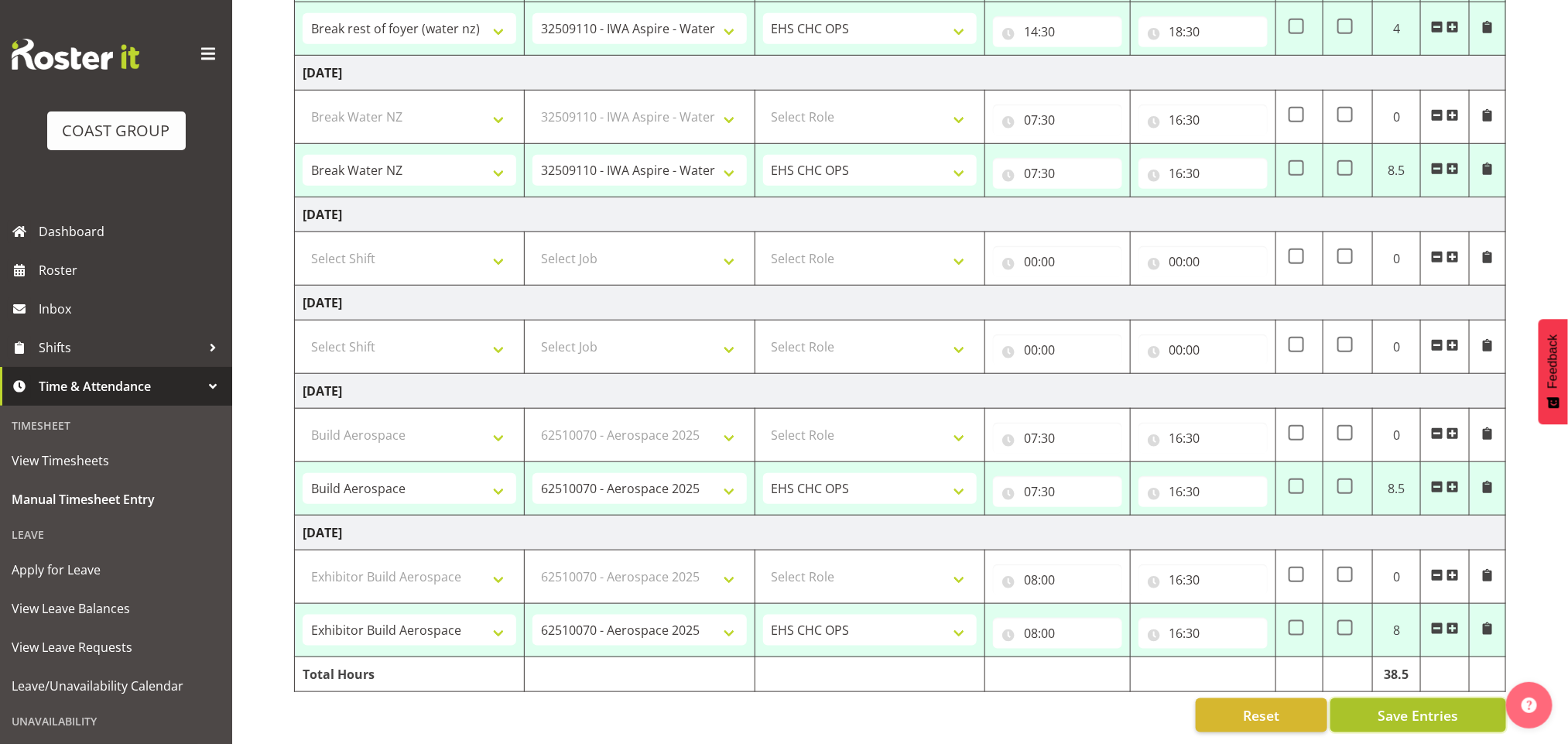
select select "83097"
select select "9901"
select select "83098"
select select "9901"
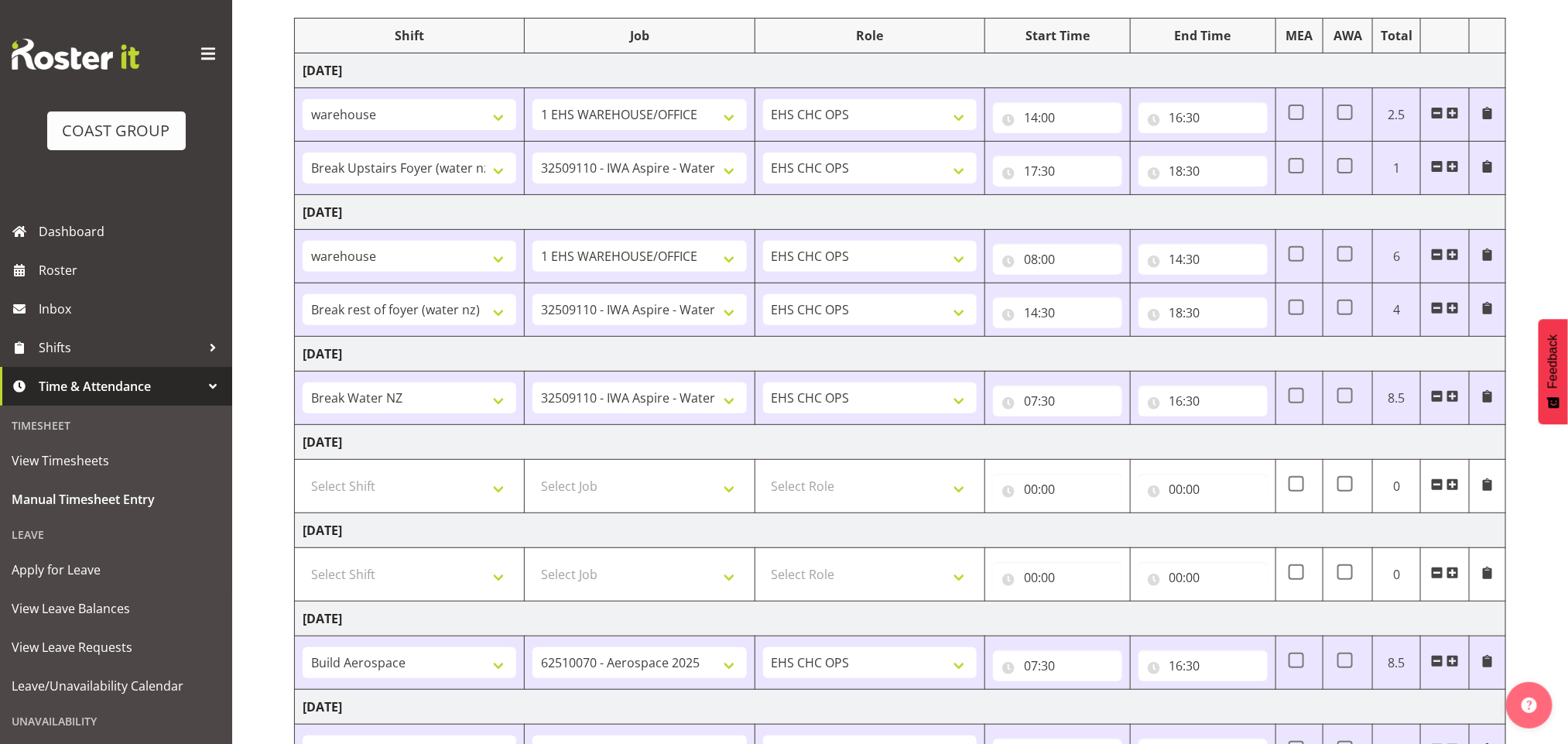
scroll to position [0, 0]
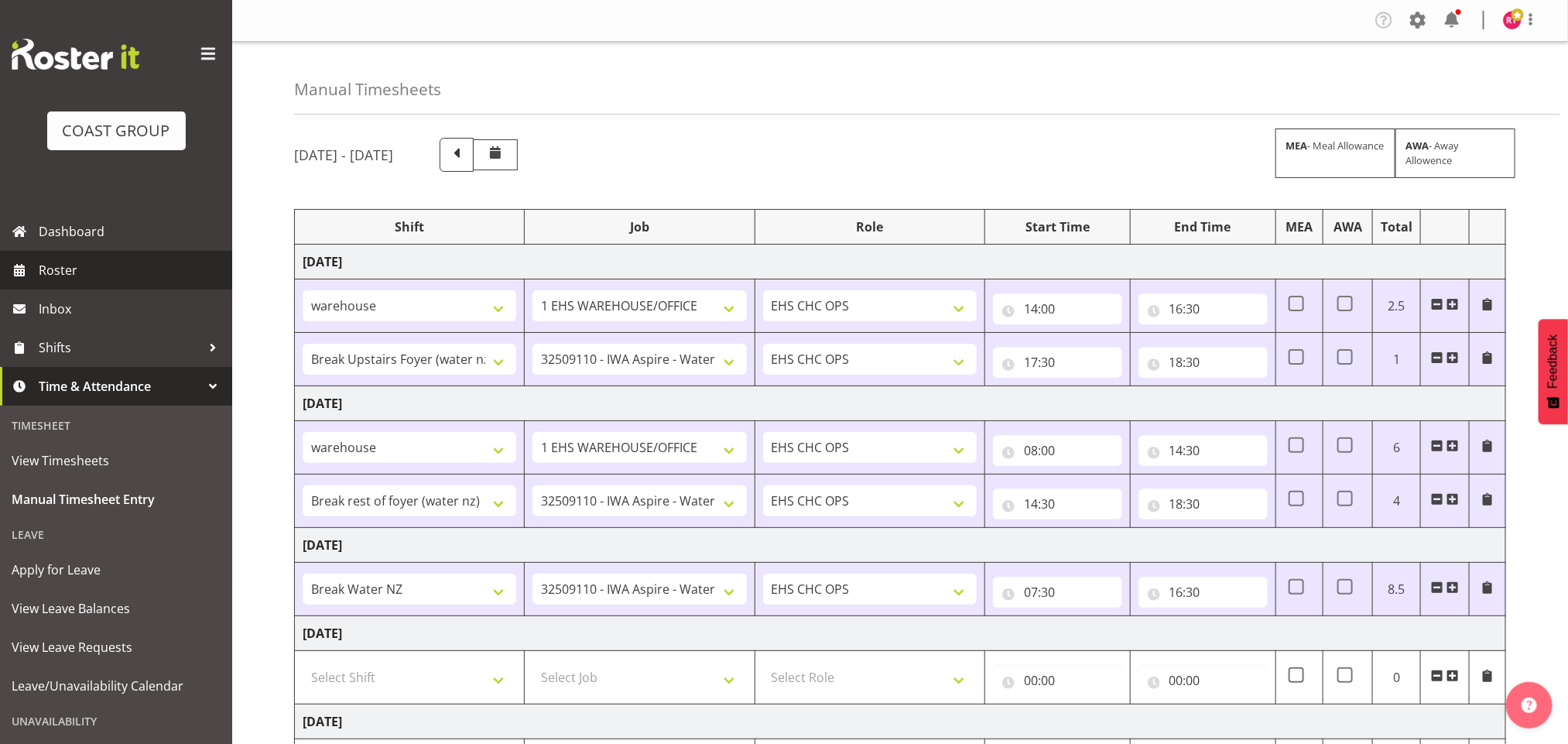
click at [93, 275] on span "Roster" at bounding box center [131, 270] width 186 height 23
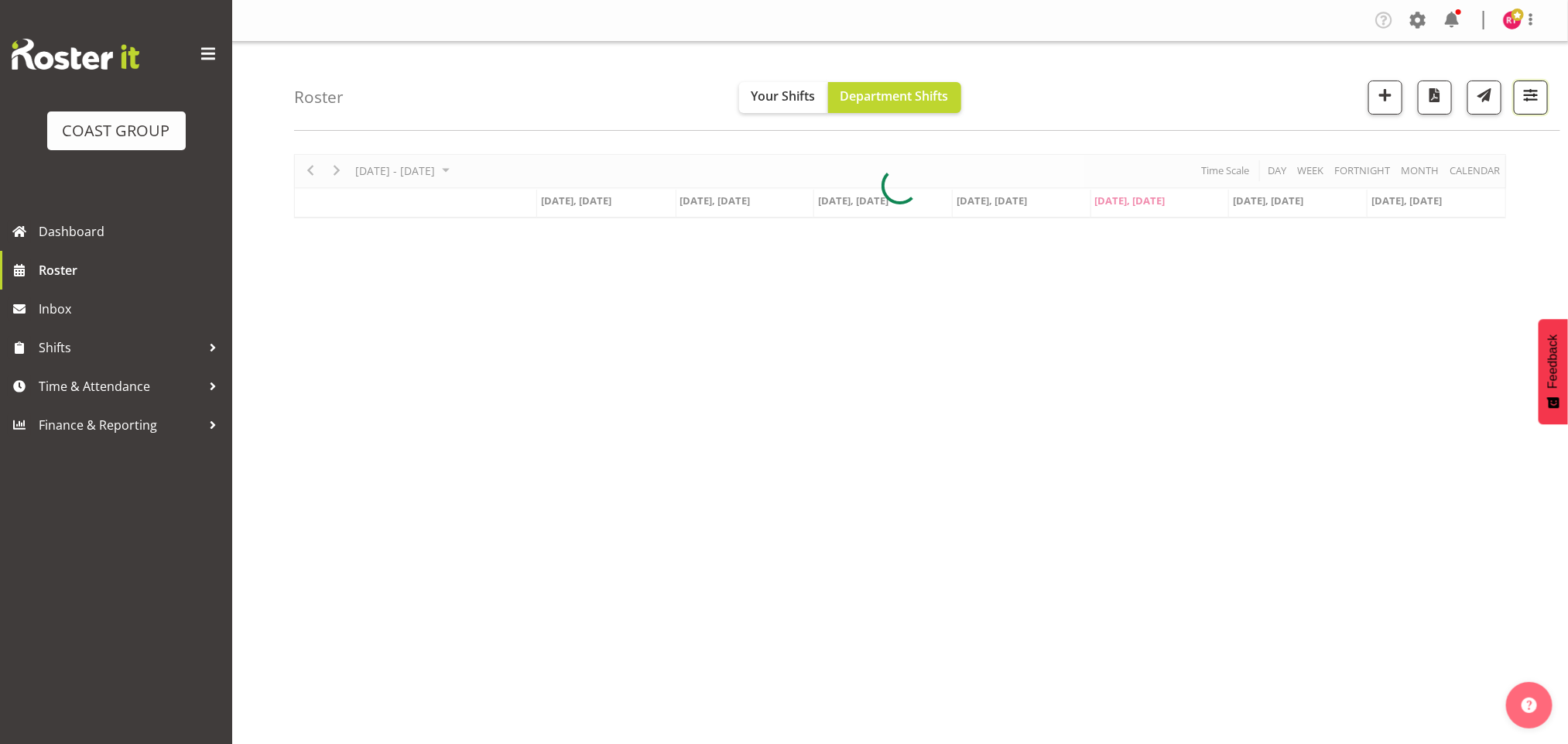
click at [1542, 98] on button "button" at bounding box center [1530, 97] width 34 height 34
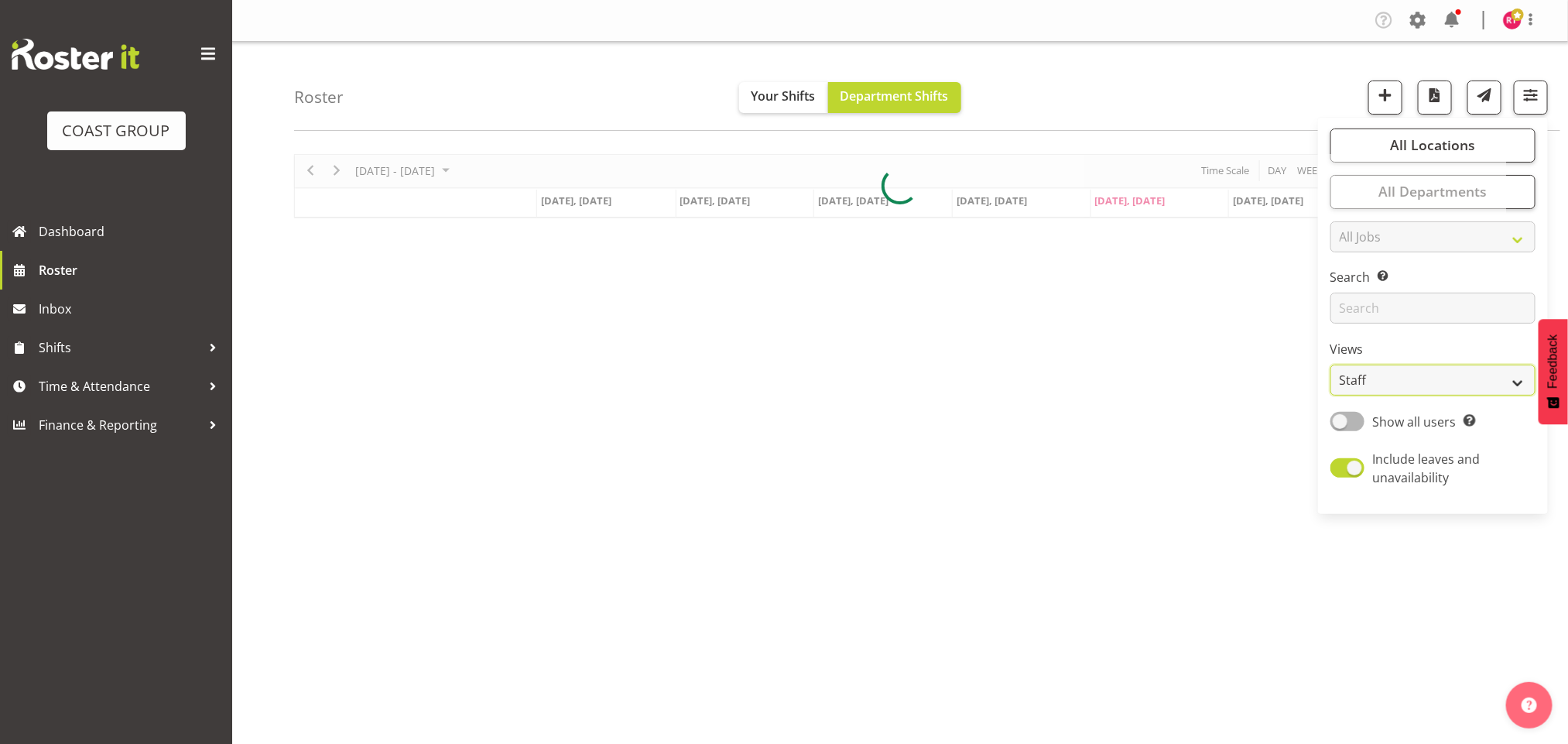
click at [1396, 388] on select "Staff Role Shift - Horizontal Shift - Vertical Staff - Location" at bounding box center [1433, 379] width 205 height 31
select select "shift"
click at [1330, 365] on select "Staff Role Shift - Horizontal Shift - Vertical Staff - Location" at bounding box center [1433, 379] width 205 height 31
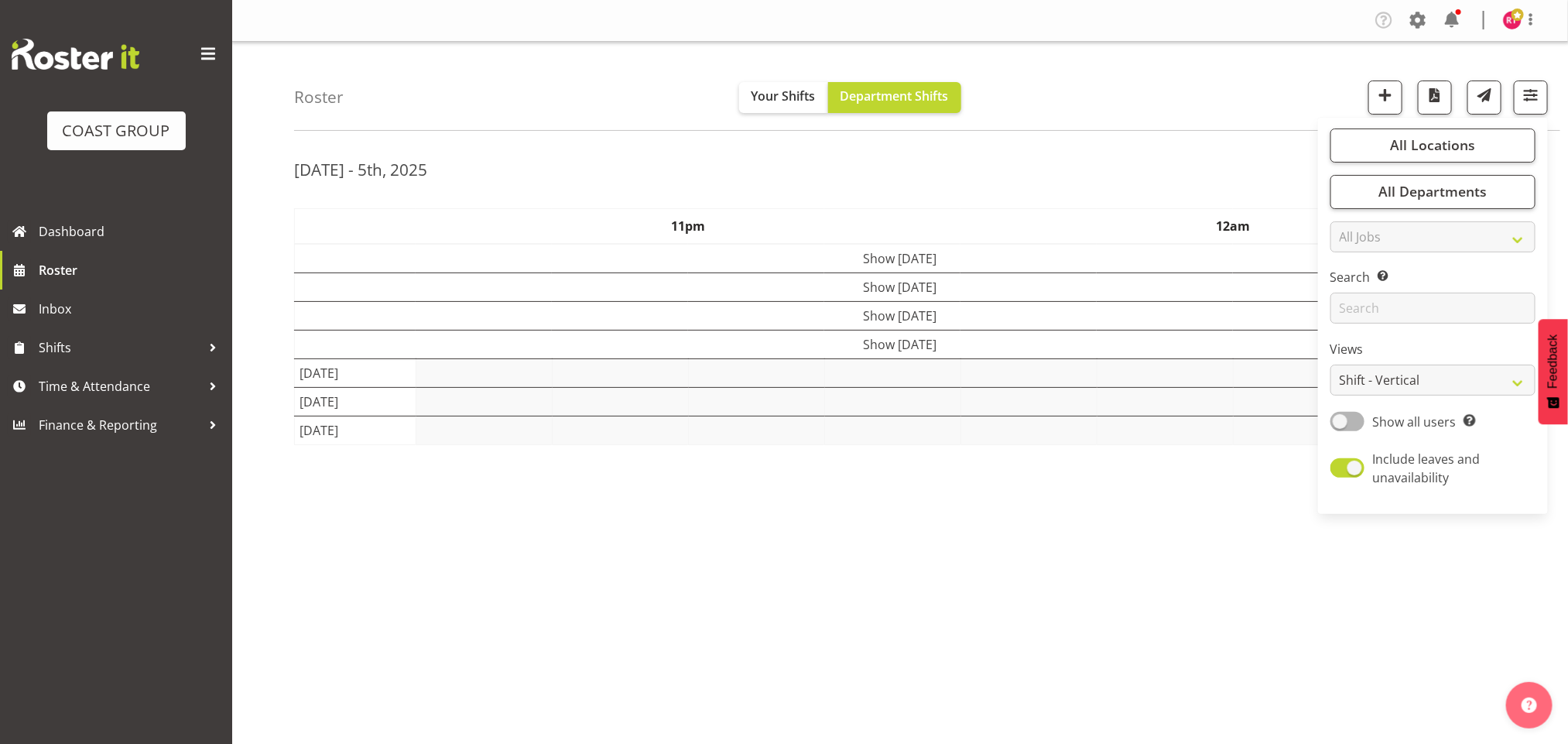
click at [1150, 117] on div "Roster Your Shifts Department Shifts All Locations Clear CARLTON EVENTS Carlton…" at bounding box center [927, 87] width 1266 height 89
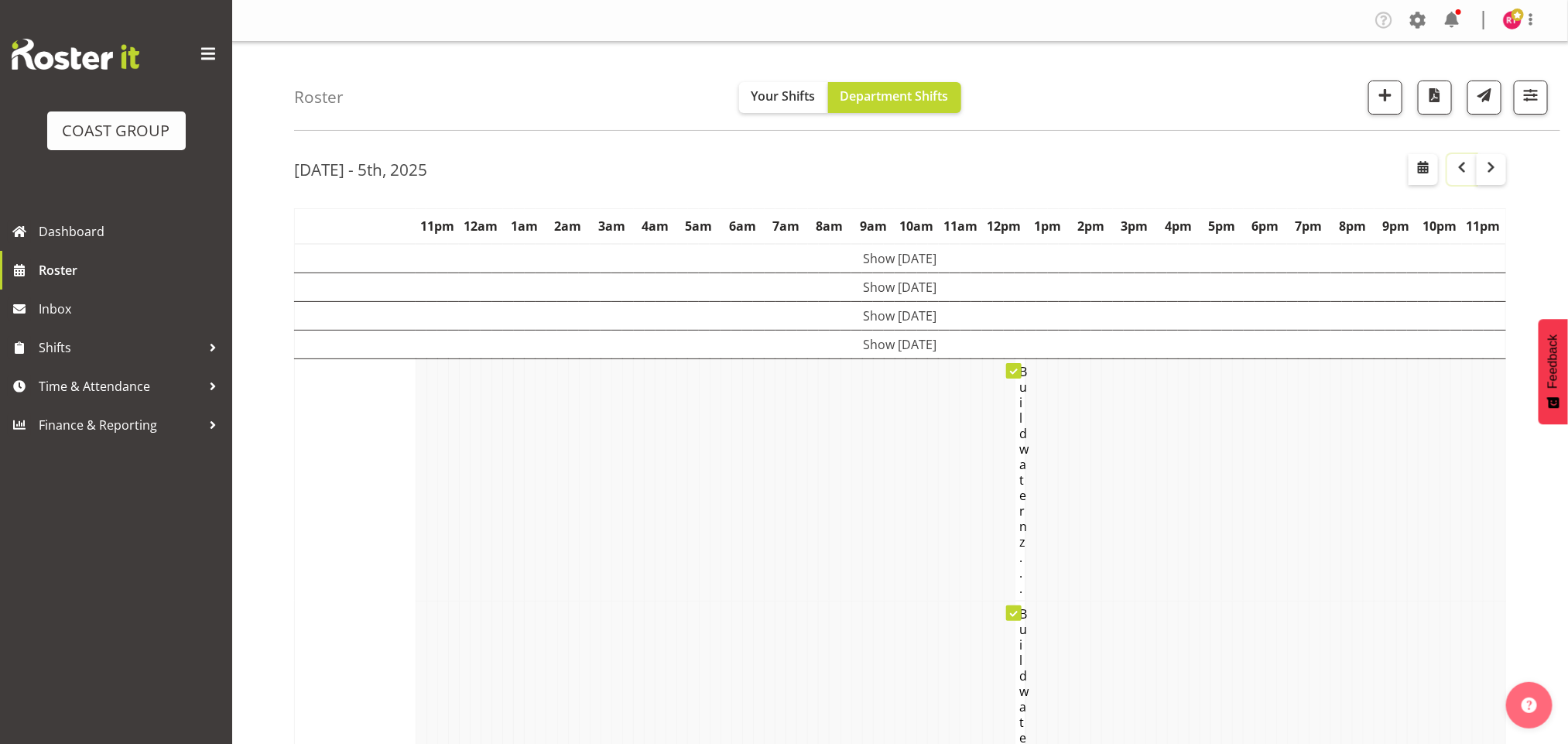
click at [1458, 173] on span "button" at bounding box center [1461, 167] width 18 height 18
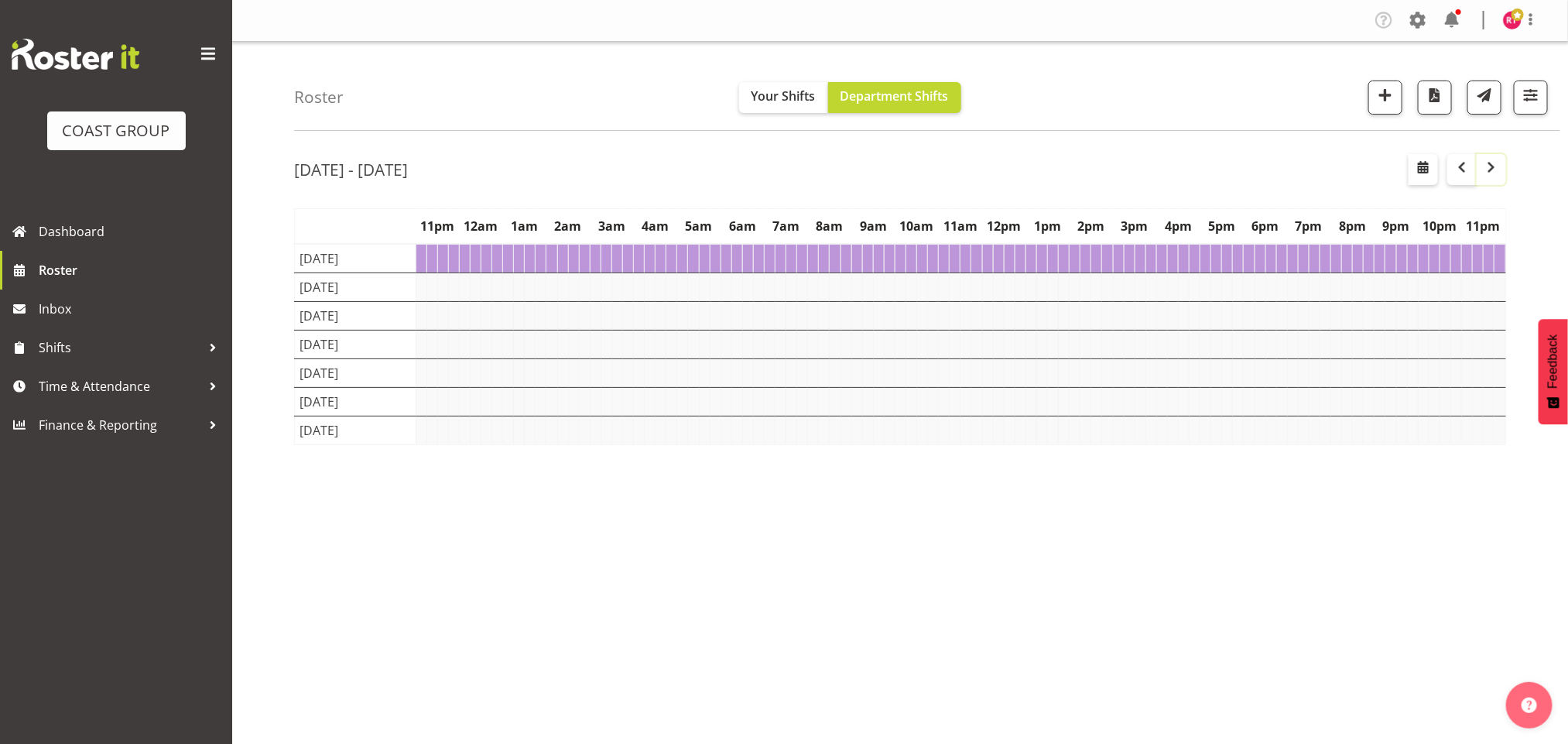
click at [1495, 179] on button "button" at bounding box center [1491, 169] width 30 height 31
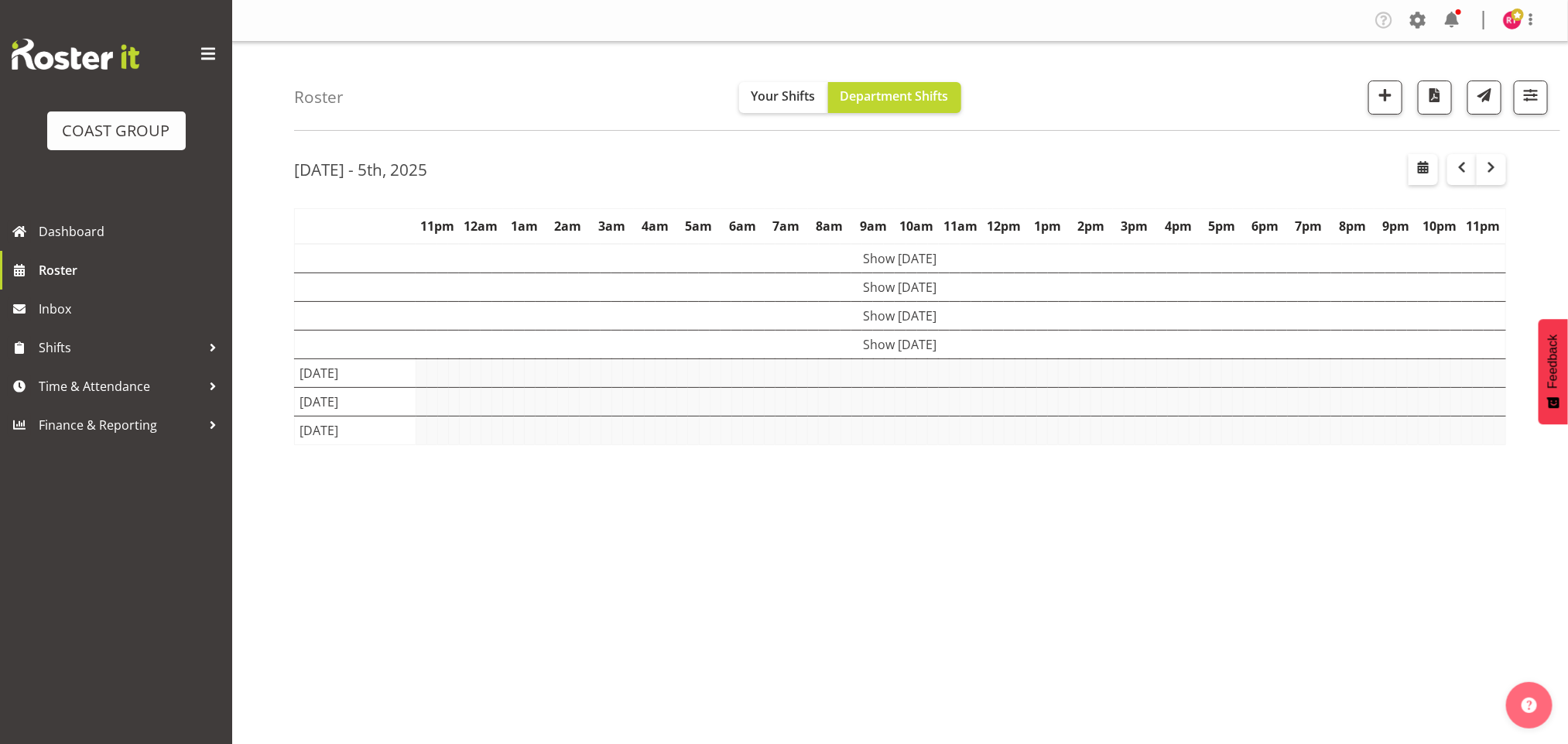
click at [926, 349] on td "Show Thu 2nd Oct 2025" at bounding box center [900, 344] width 1211 height 29
click at [915, 316] on td "Show Wed 1st Oct 2025" at bounding box center [900, 315] width 1211 height 29
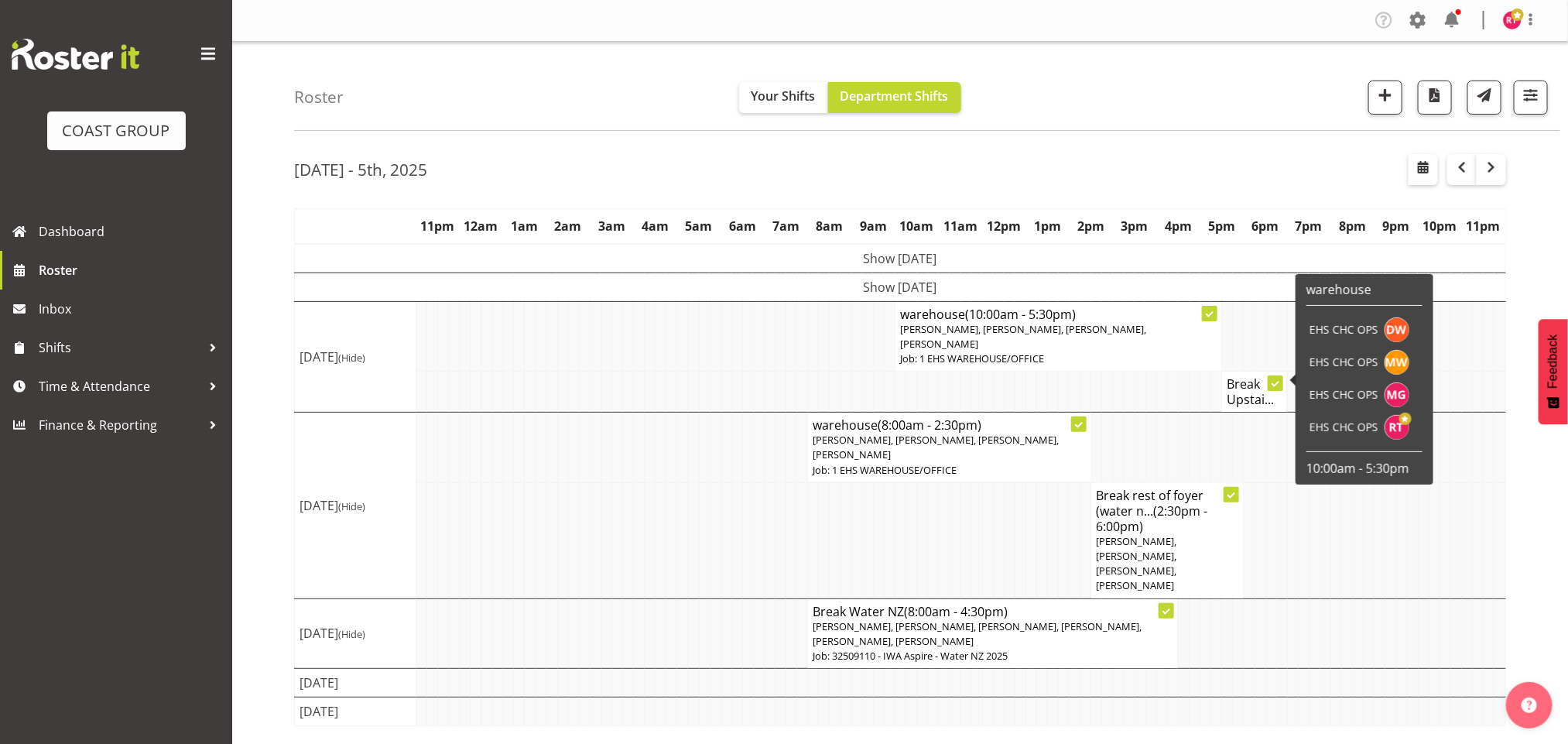
click at [1240, 385] on h4 "Break Upstai..." at bounding box center [1254, 391] width 55 height 31
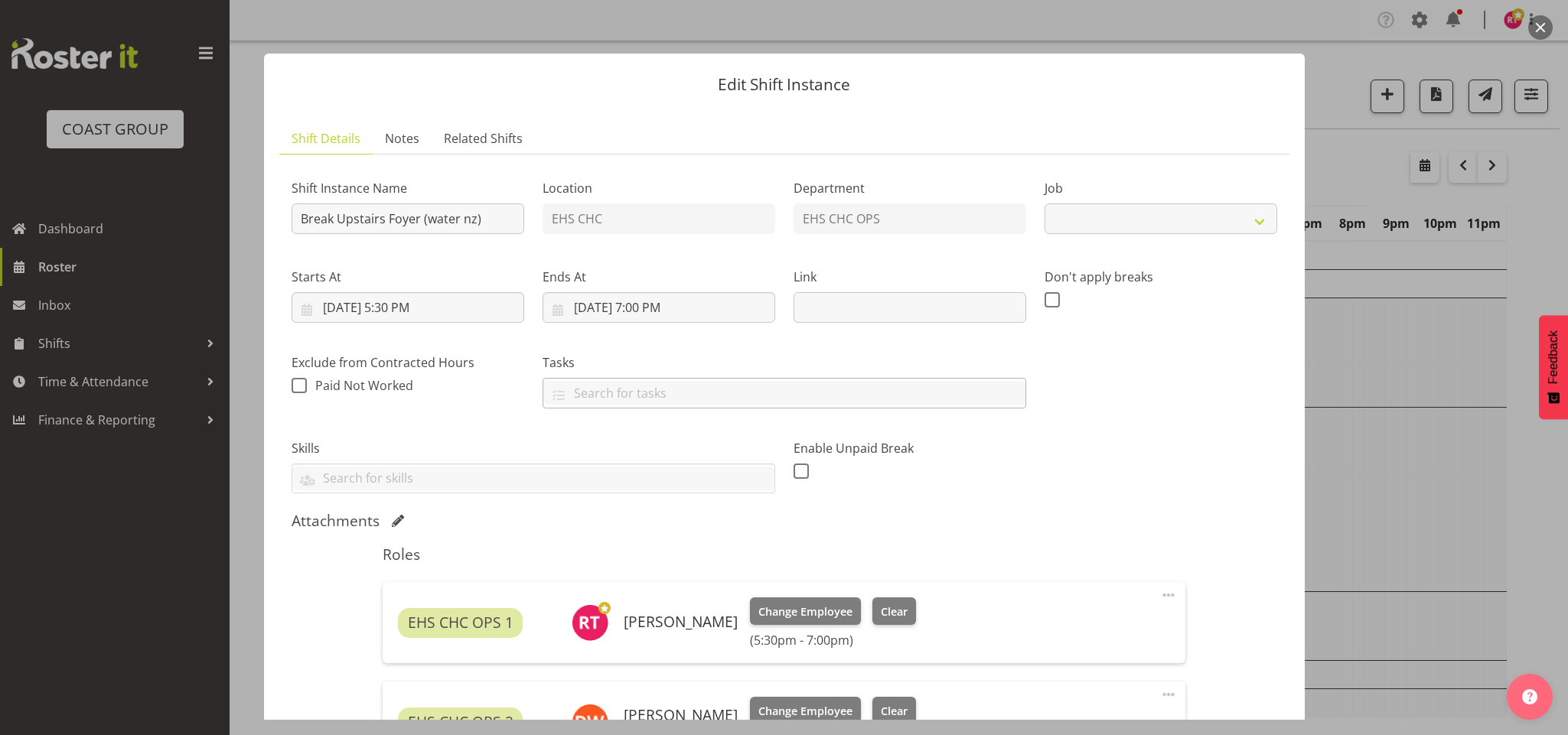
select select "9028"
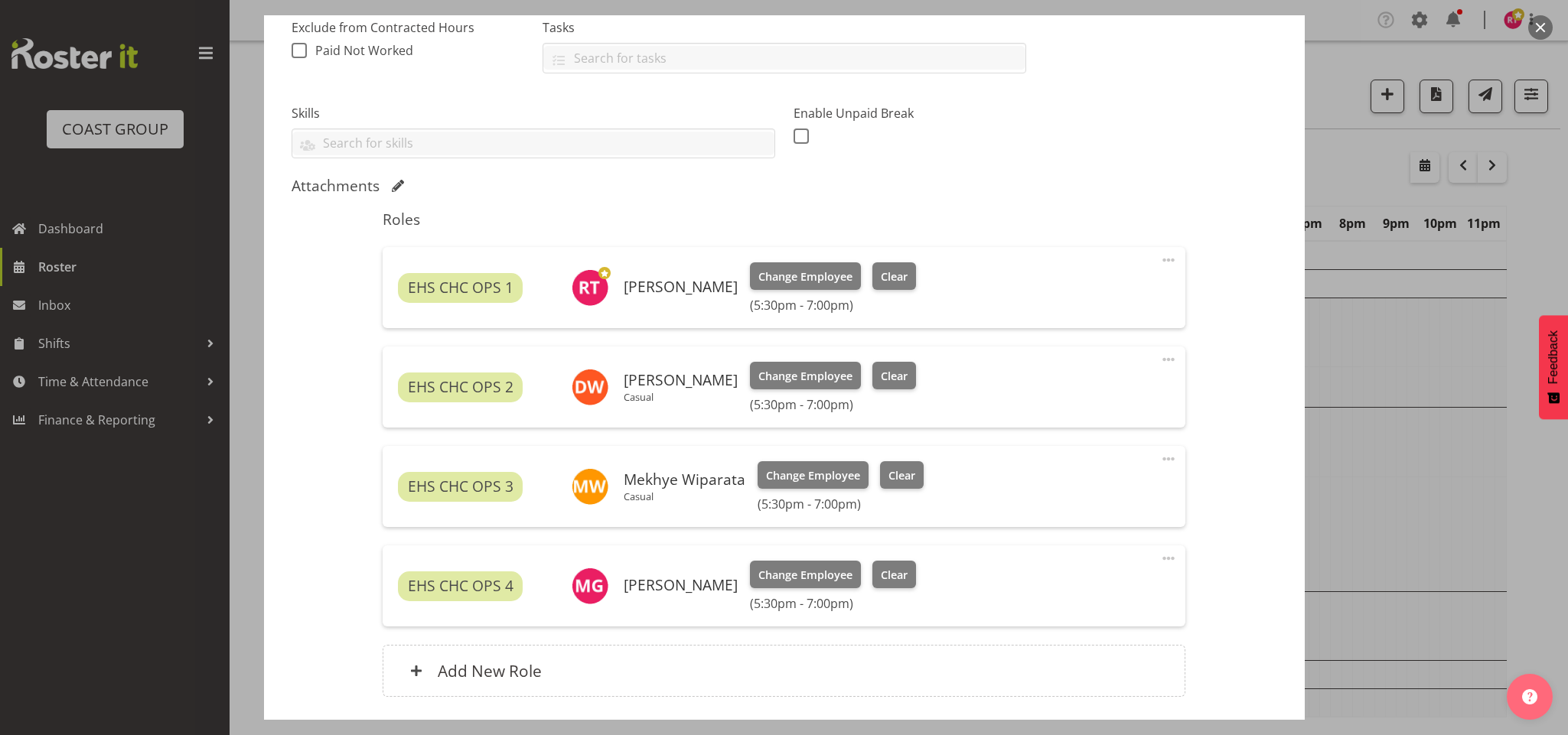
scroll to position [345, 0]
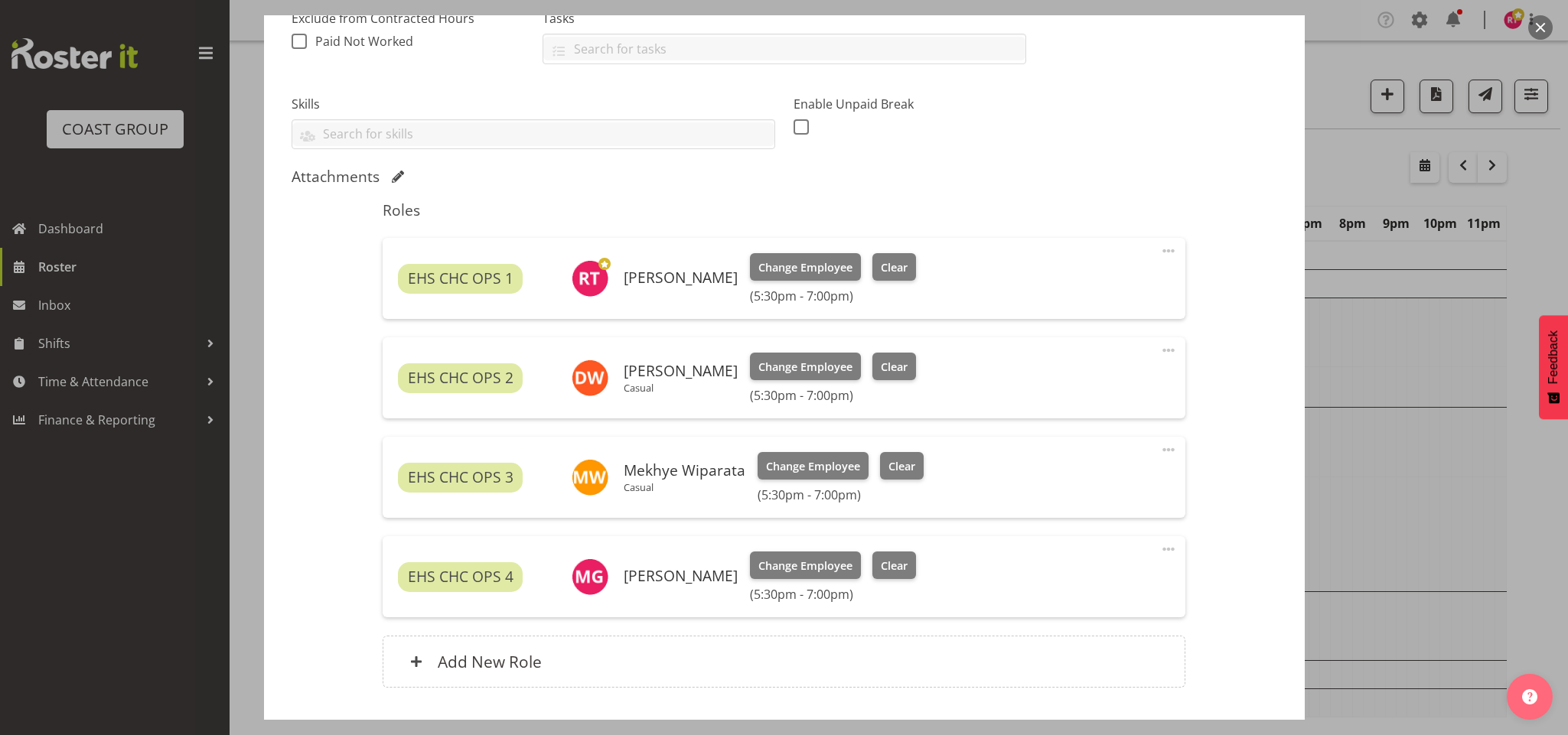
click at [1159, 354] on span at bounding box center [1168, 350] width 18 height 18
click at [1107, 390] on link "Edit" at bounding box center [1105, 384] width 147 height 28
select select "9"
select select "2025"
select select "19"
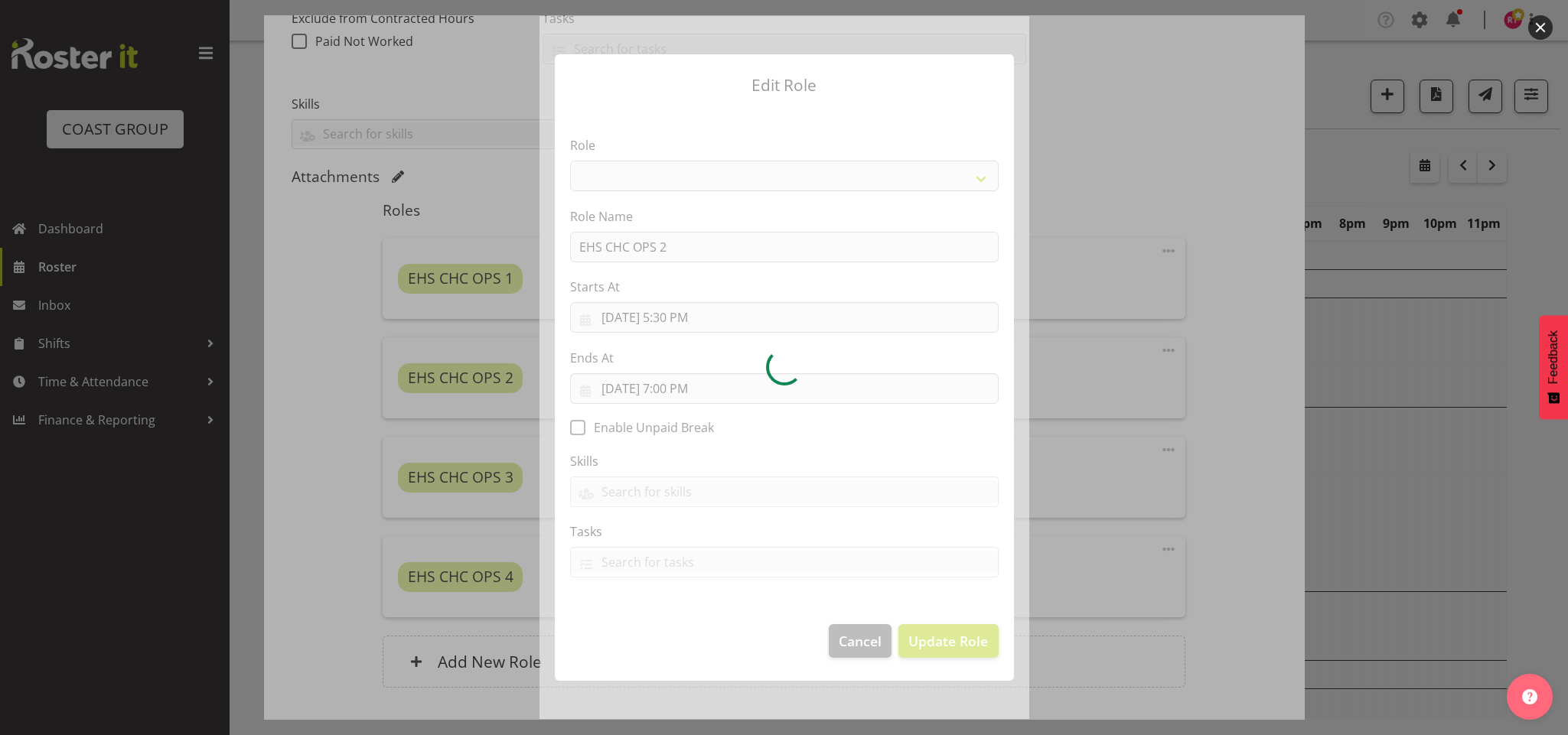
select select "192"
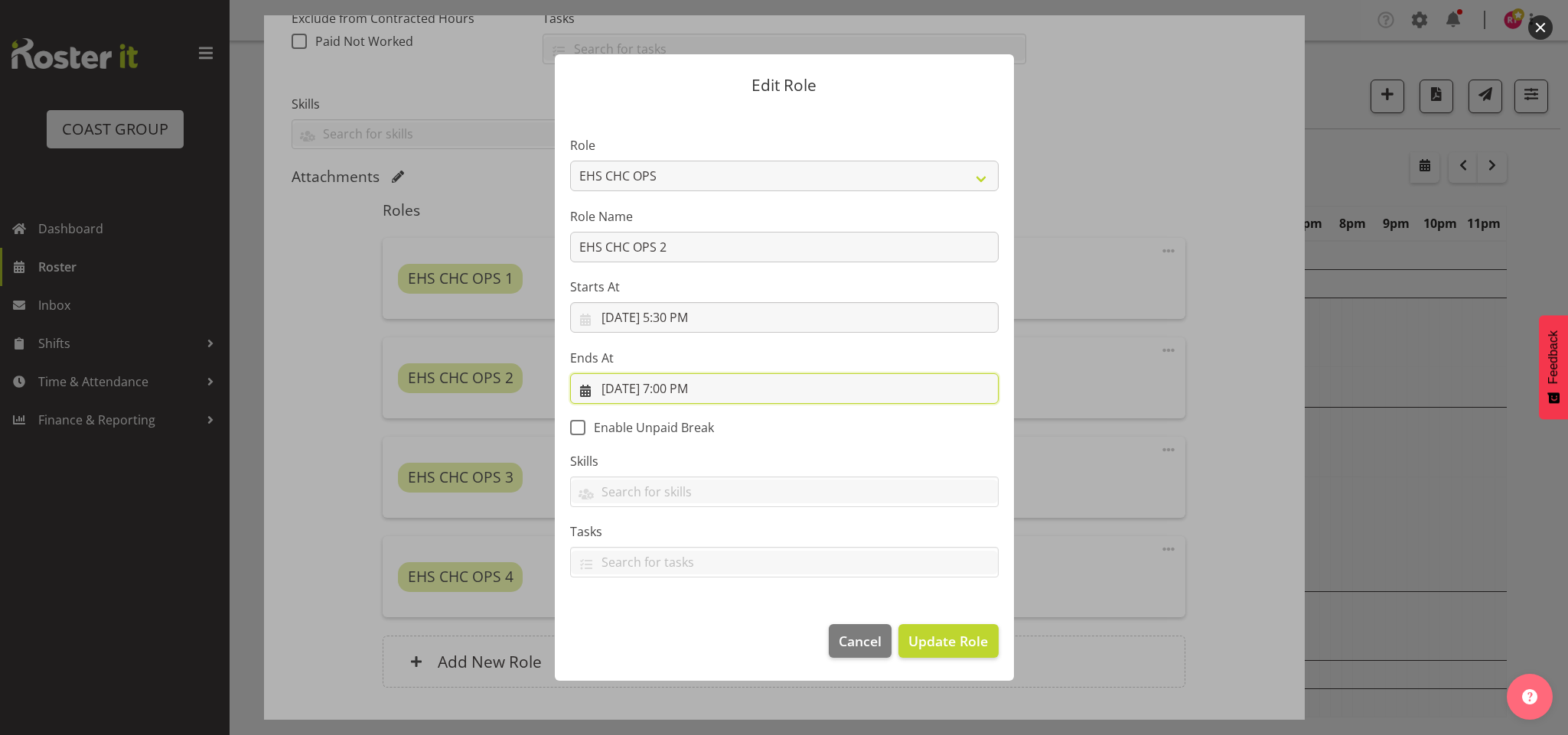
click at [667, 386] on input "10/1/2025, 7:00 PM" at bounding box center [784, 388] width 429 height 30
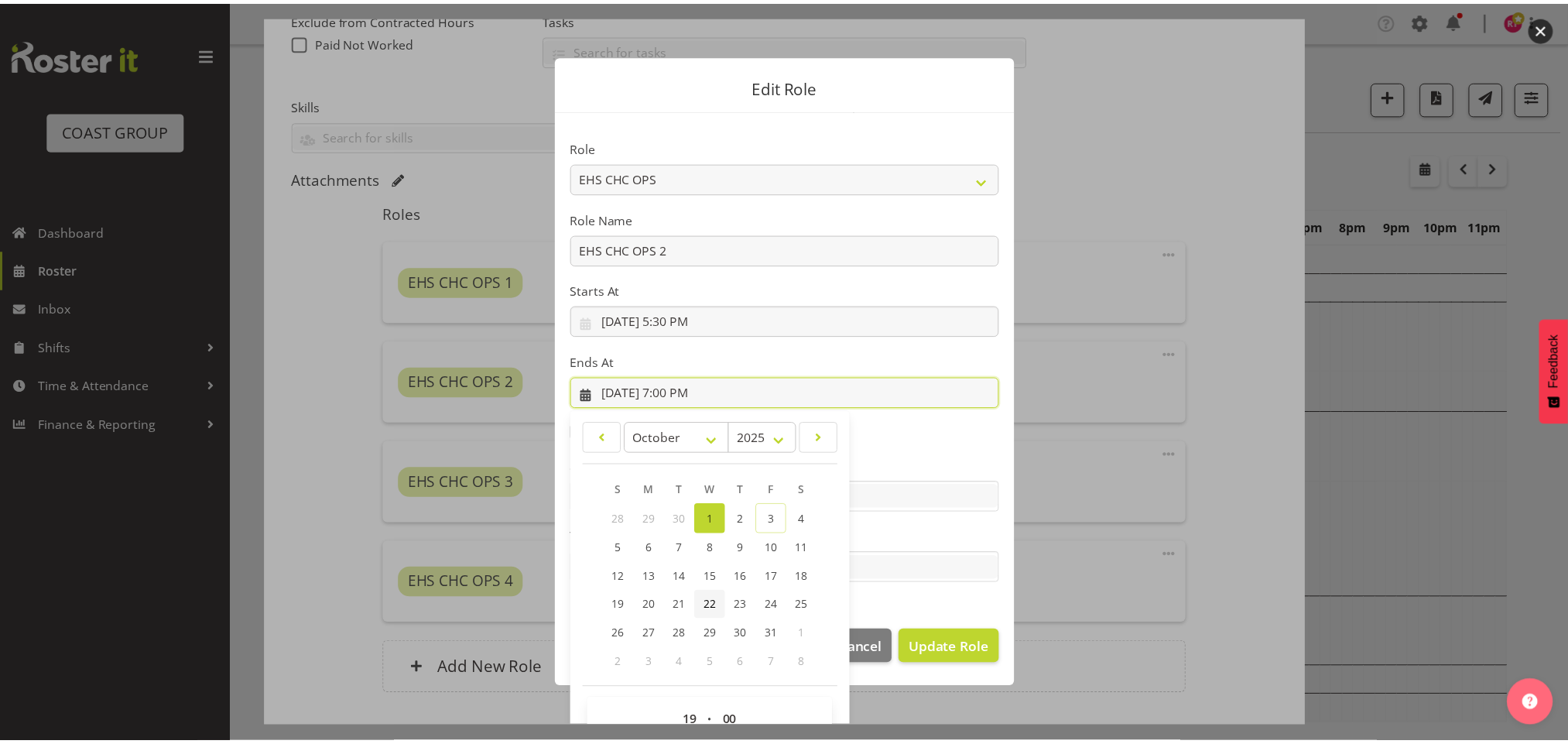
scroll to position [35, 0]
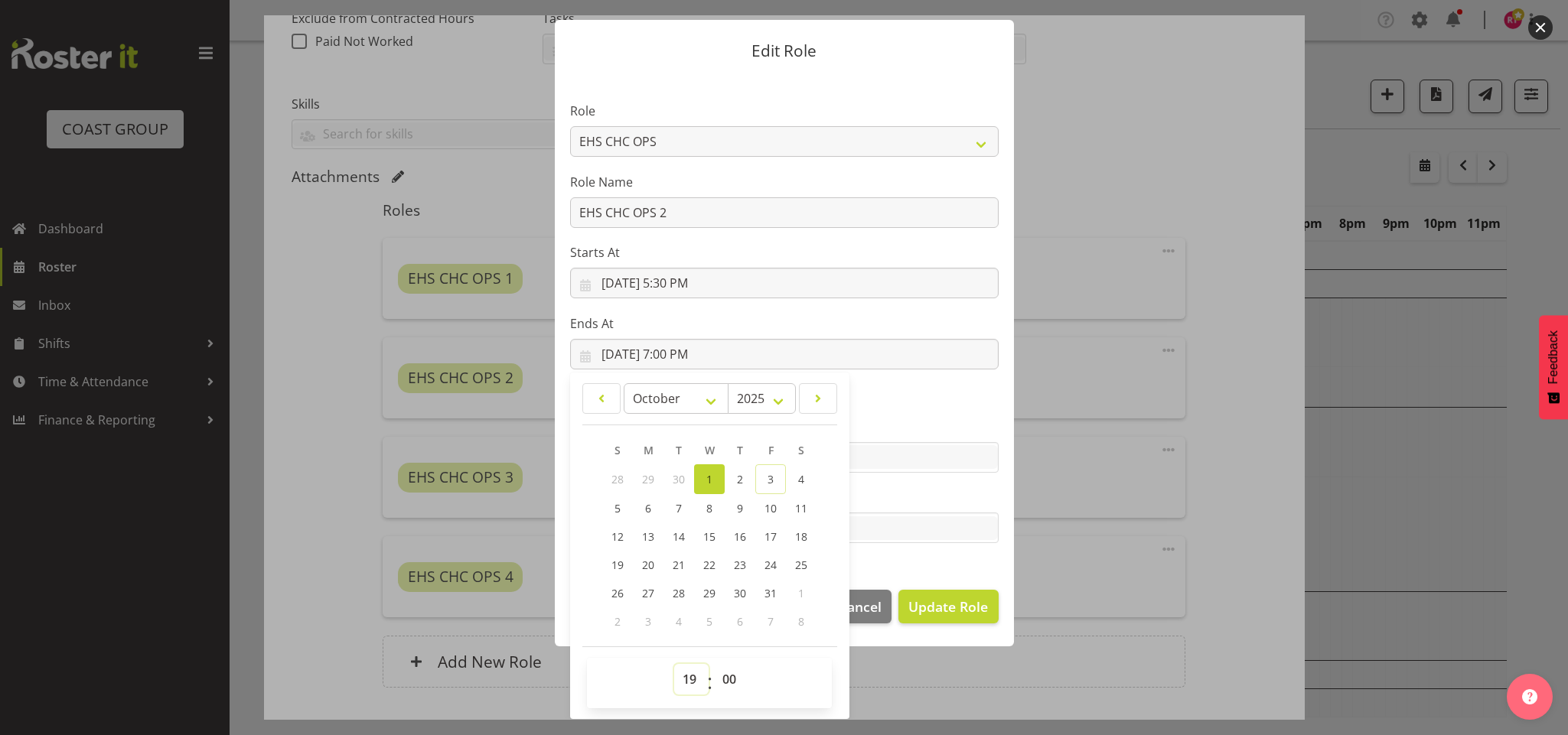
click at [686, 668] on select "00 01 02 03 04 05 06 07 08 09 10 11 12 13 14 15 16 17 18 19 20 21 22 23" at bounding box center [691, 679] width 34 height 30
select select "18"
click at [674, 664] on select "00 01 02 03 04 05 06 07 08 09 10 11 12 13 14 15 16 17 18 19 20 21 22 23" at bounding box center [691, 679] width 34 height 30
type input "10/1/2025, 6:00 PM"
click at [726, 673] on select "00 01 02 03 04 05 06 07 08 09 10 11 12 13 14 15 16 17 18 19 20 21 22 23 24 25 2…" at bounding box center [731, 679] width 34 height 30
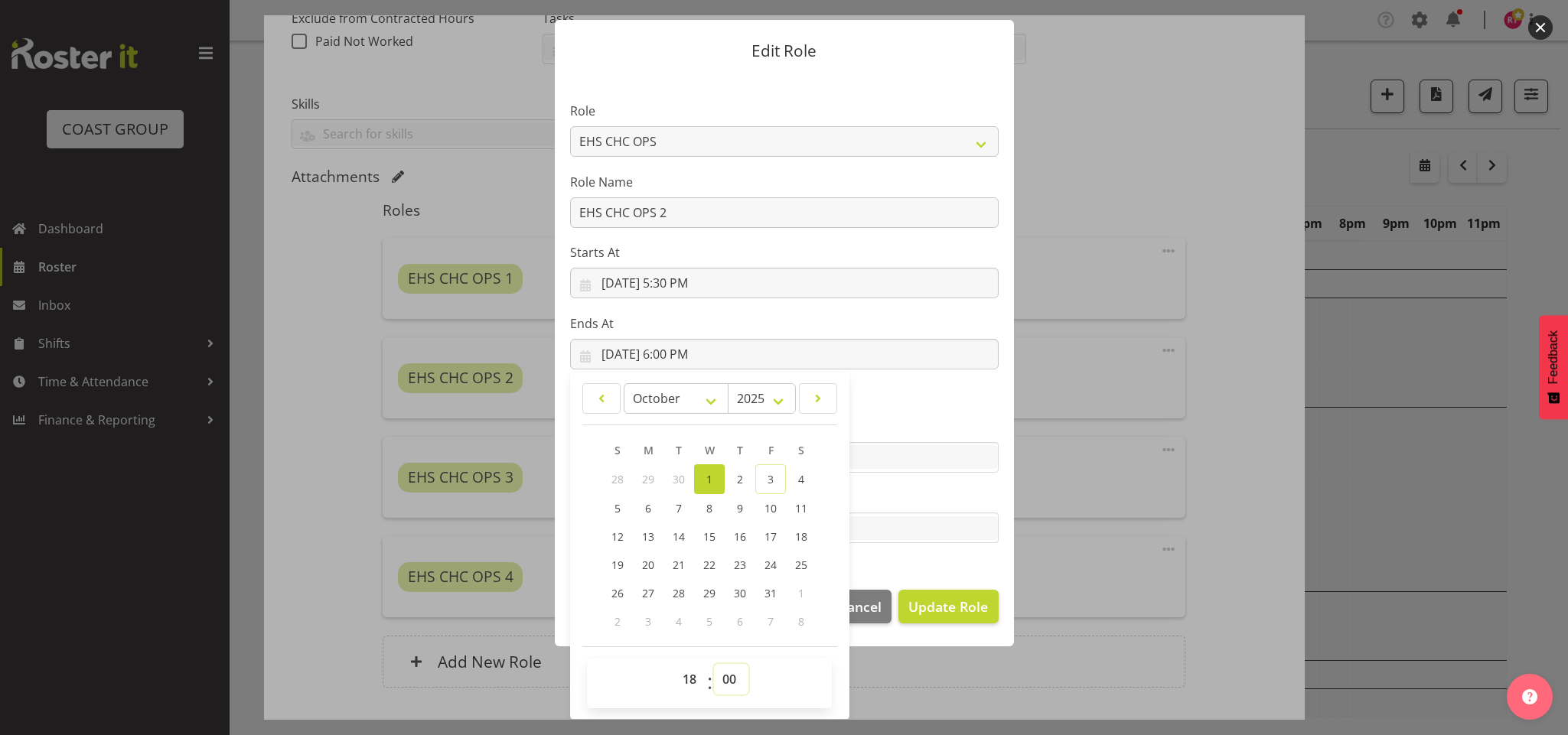
select select "30"
click at [714, 664] on select "00 01 02 03 04 05 06 07 08 09 10 11 12 13 14 15 16 17 18 19 20 21 22 23 24 25 2…" at bounding box center [731, 679] width 34 height 30
type input "10/1/2025, 6:30 PM"
click at [926, 609] on span "Update Role" at bounding box center [948, 607] width 79 height 20
select select
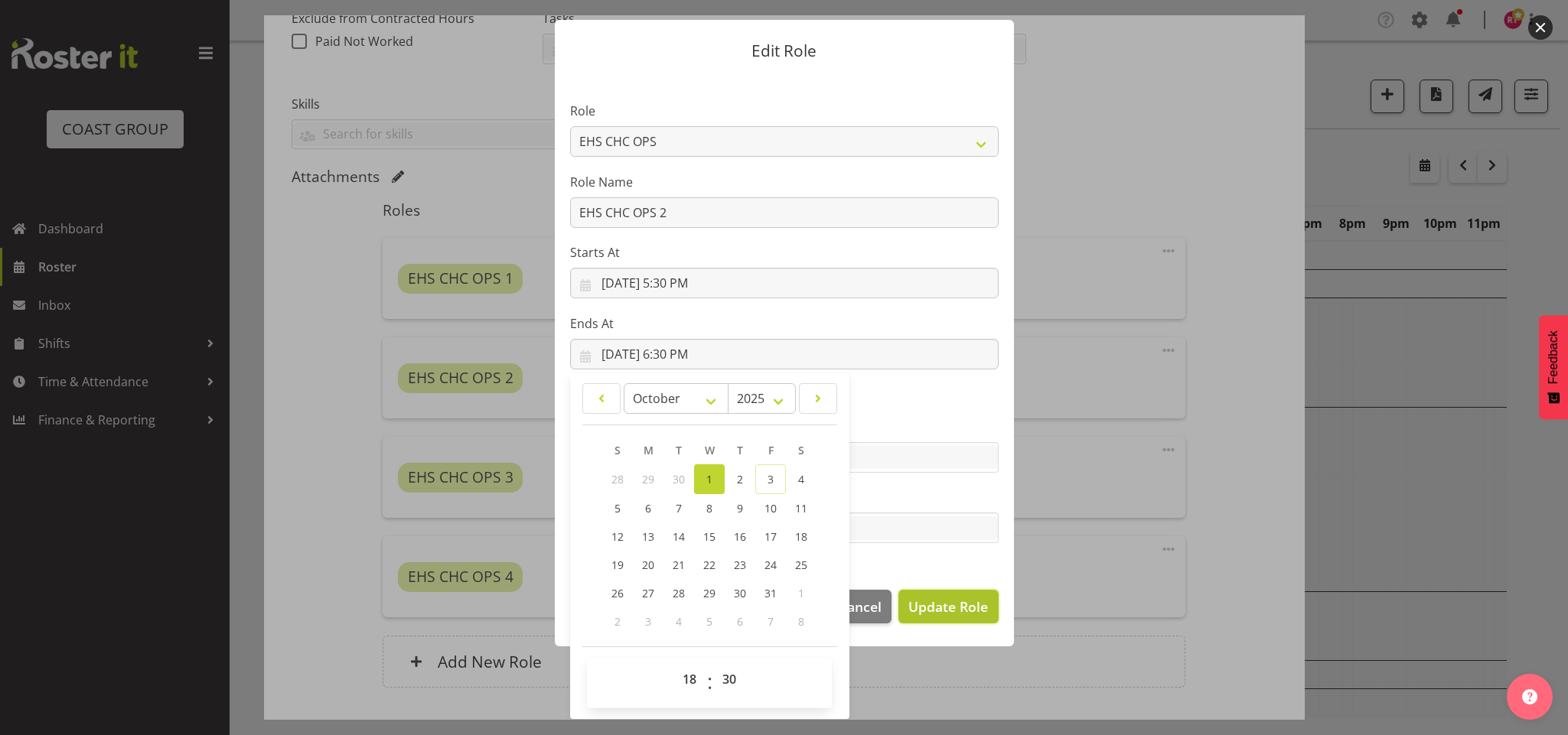
select select
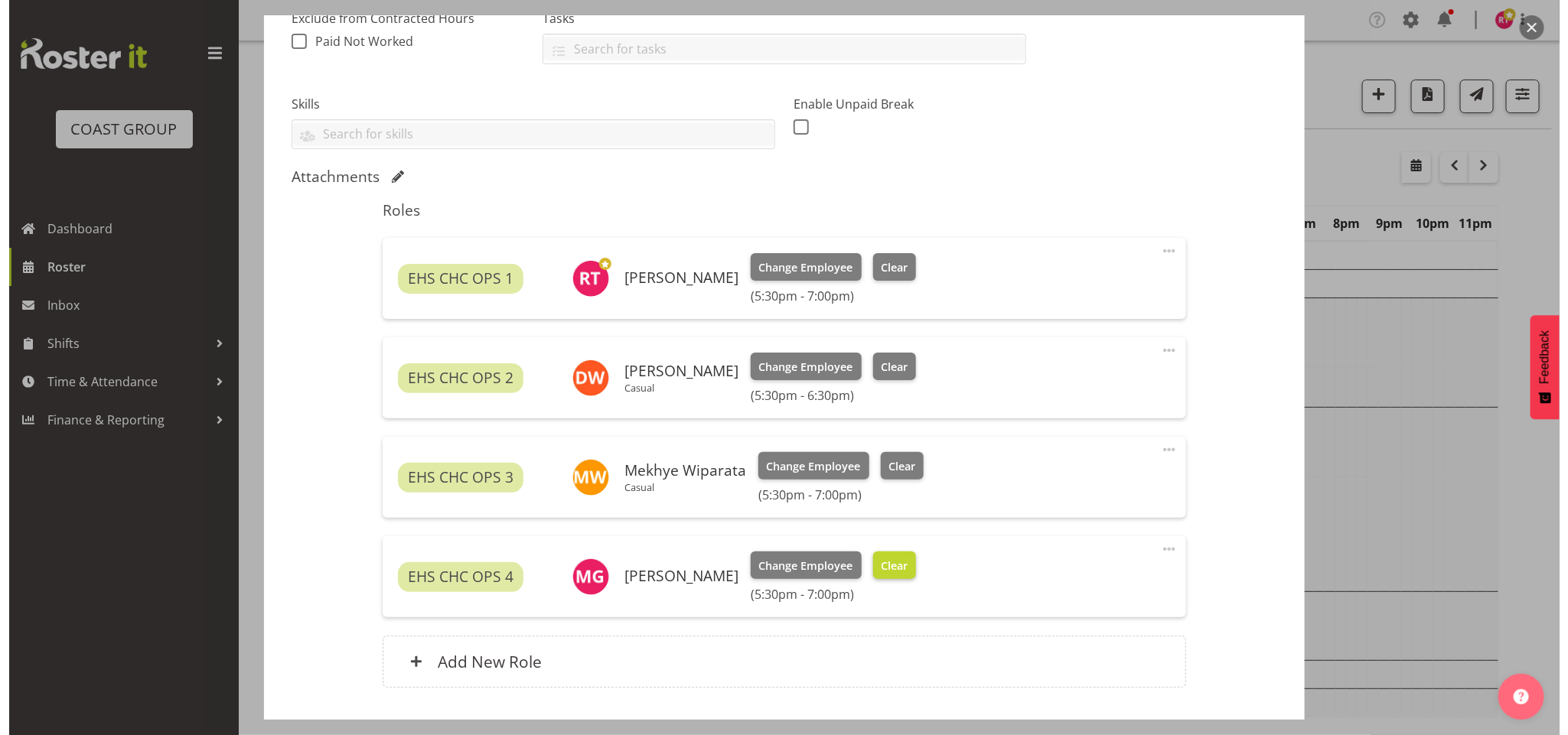
scroll to position [32, 0]
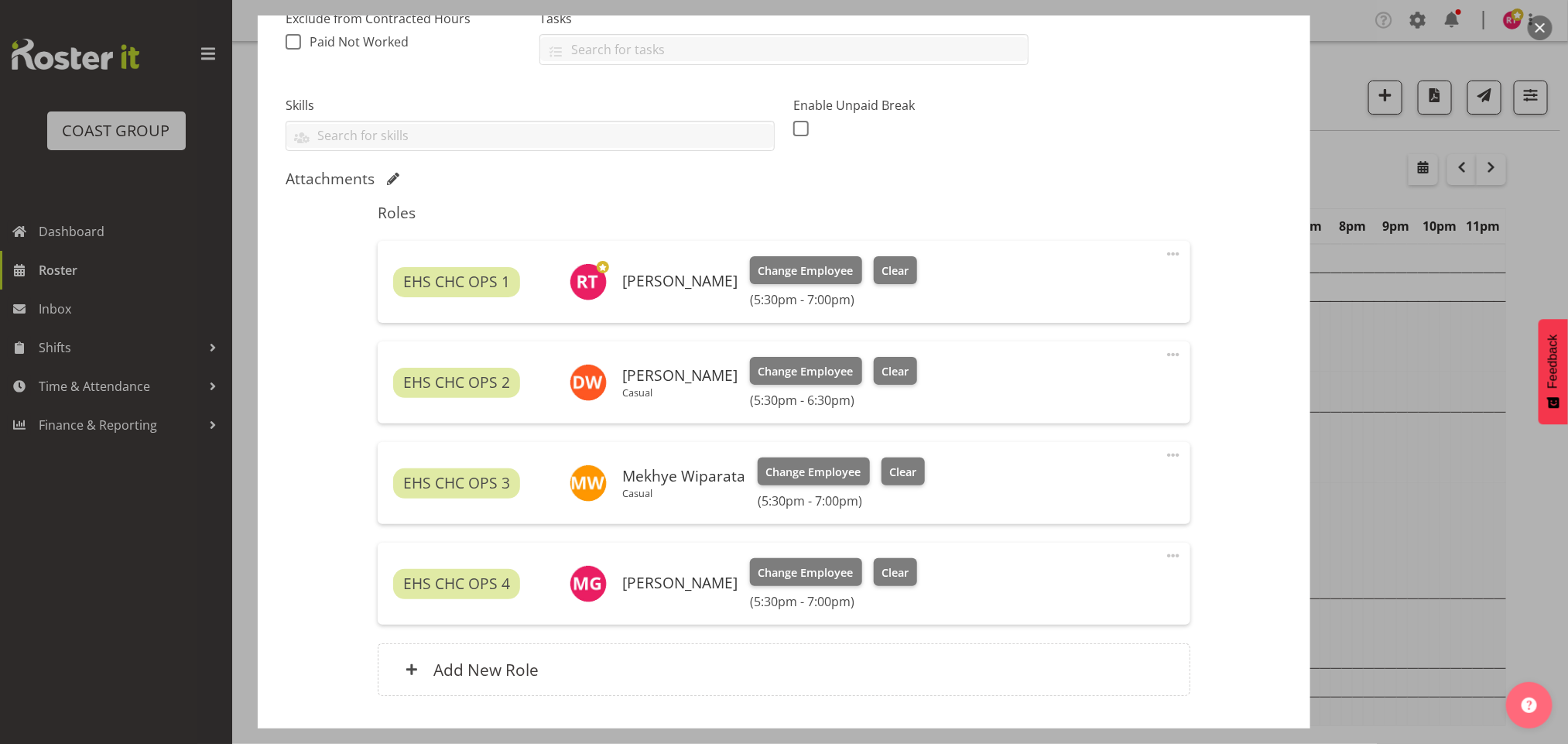
click at [1164, 255] on span at bounding box center [1173, 254] width 18 height 18
click at [1112, 290] on link "Edit" at bounding box center [1108, 289] width 149 height 28
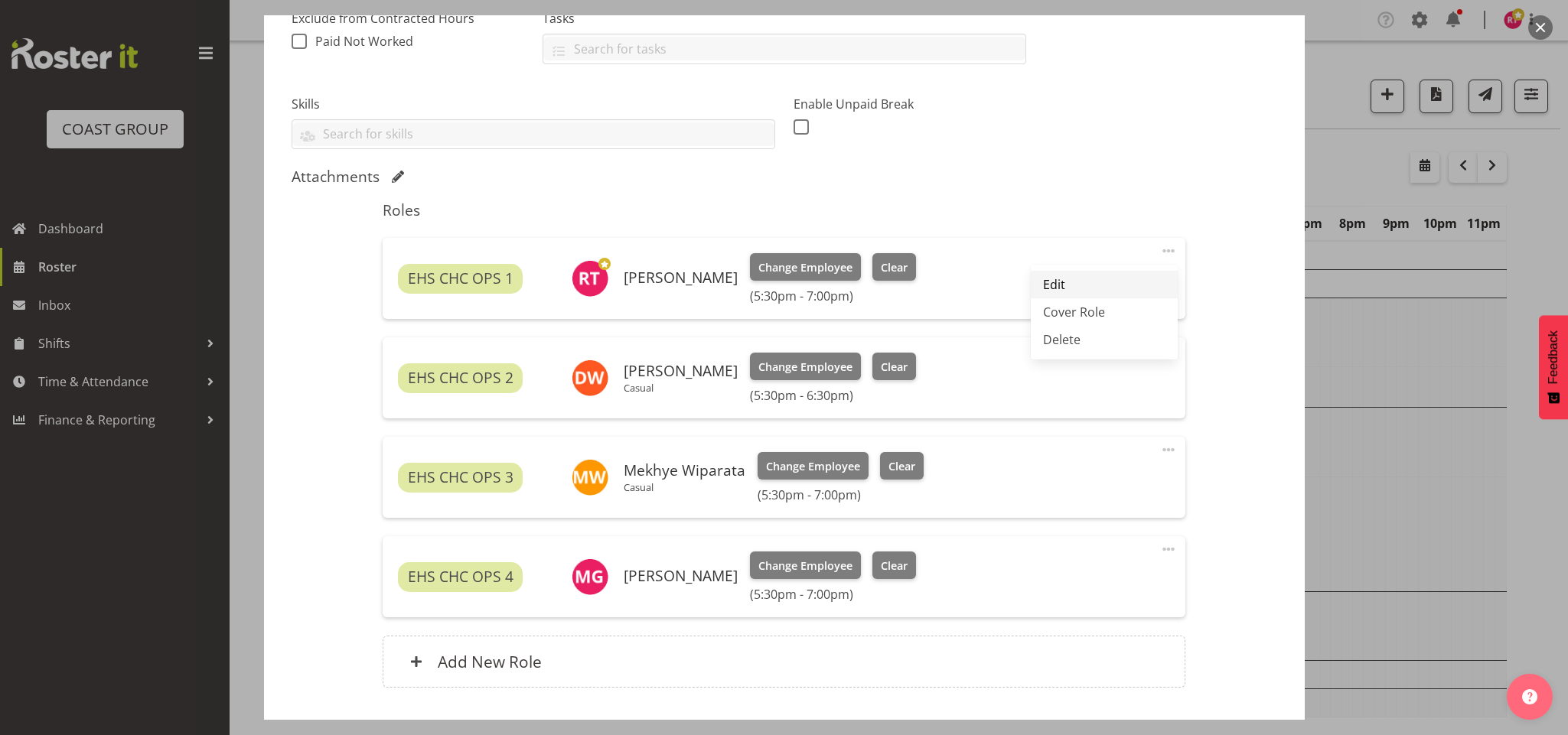
select select "9"
select select "2025"
select select "19"
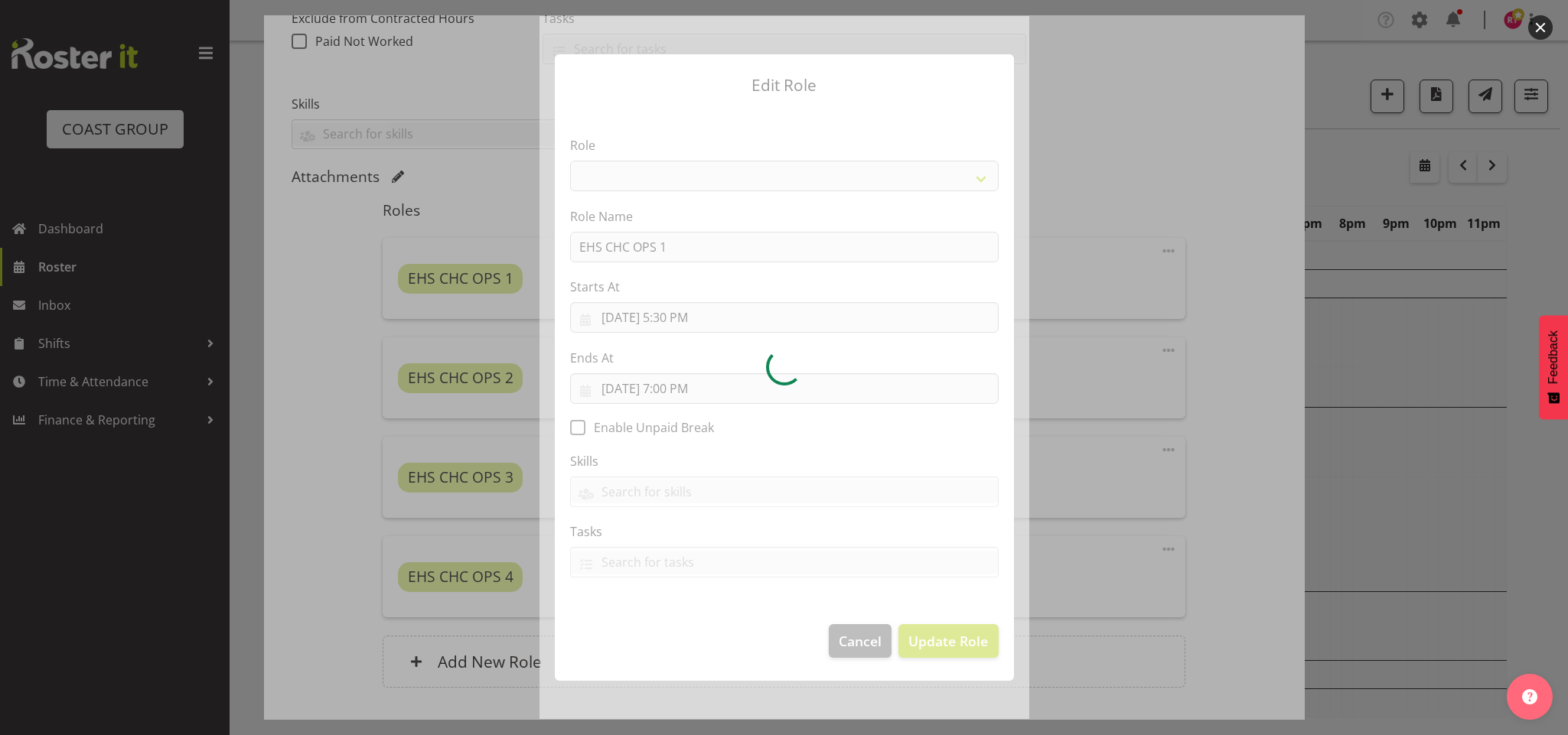
select select "192"
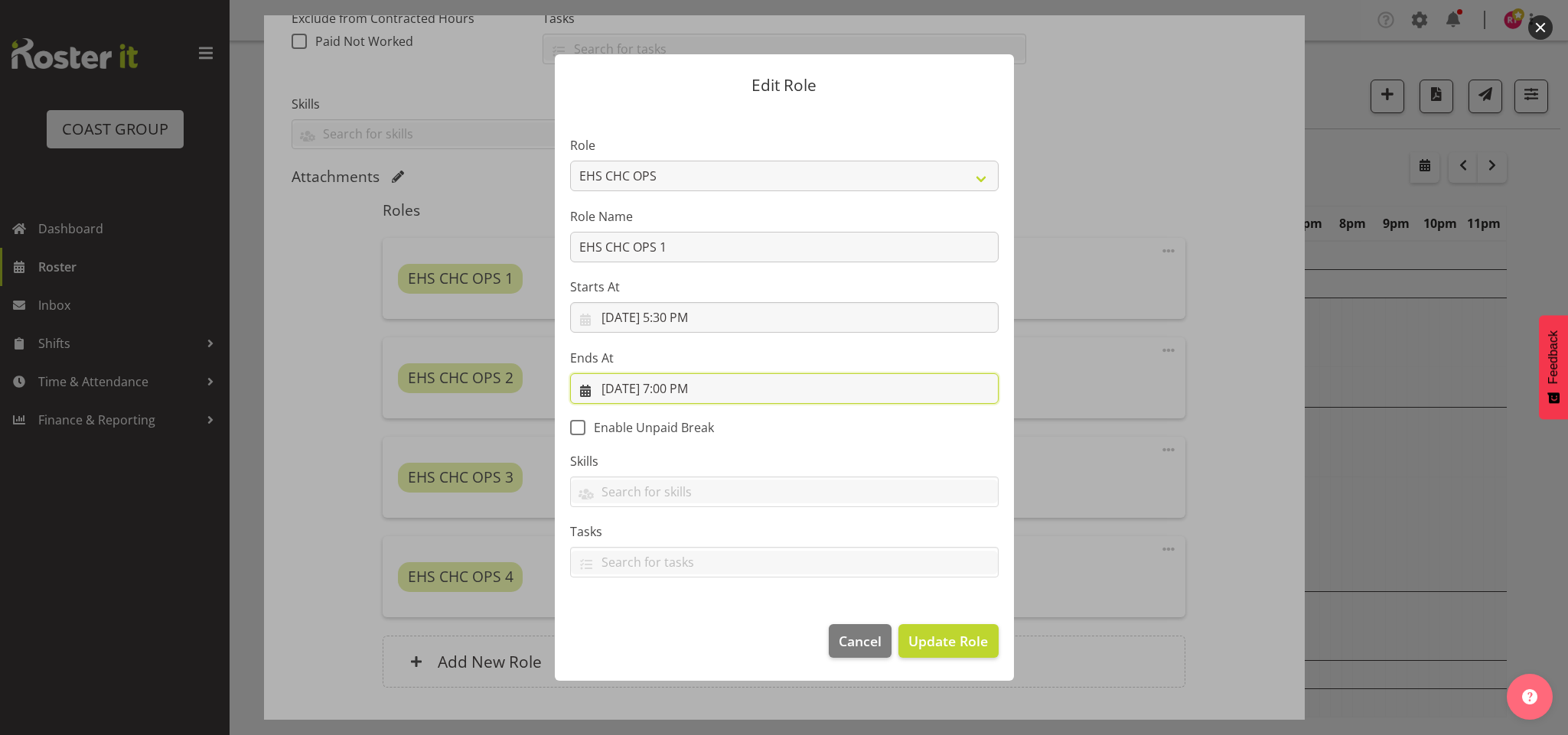
click at [668, 388] on input "10/1/2025, 7:00 PM" at bounding box center [784, 388] width 429 height 30
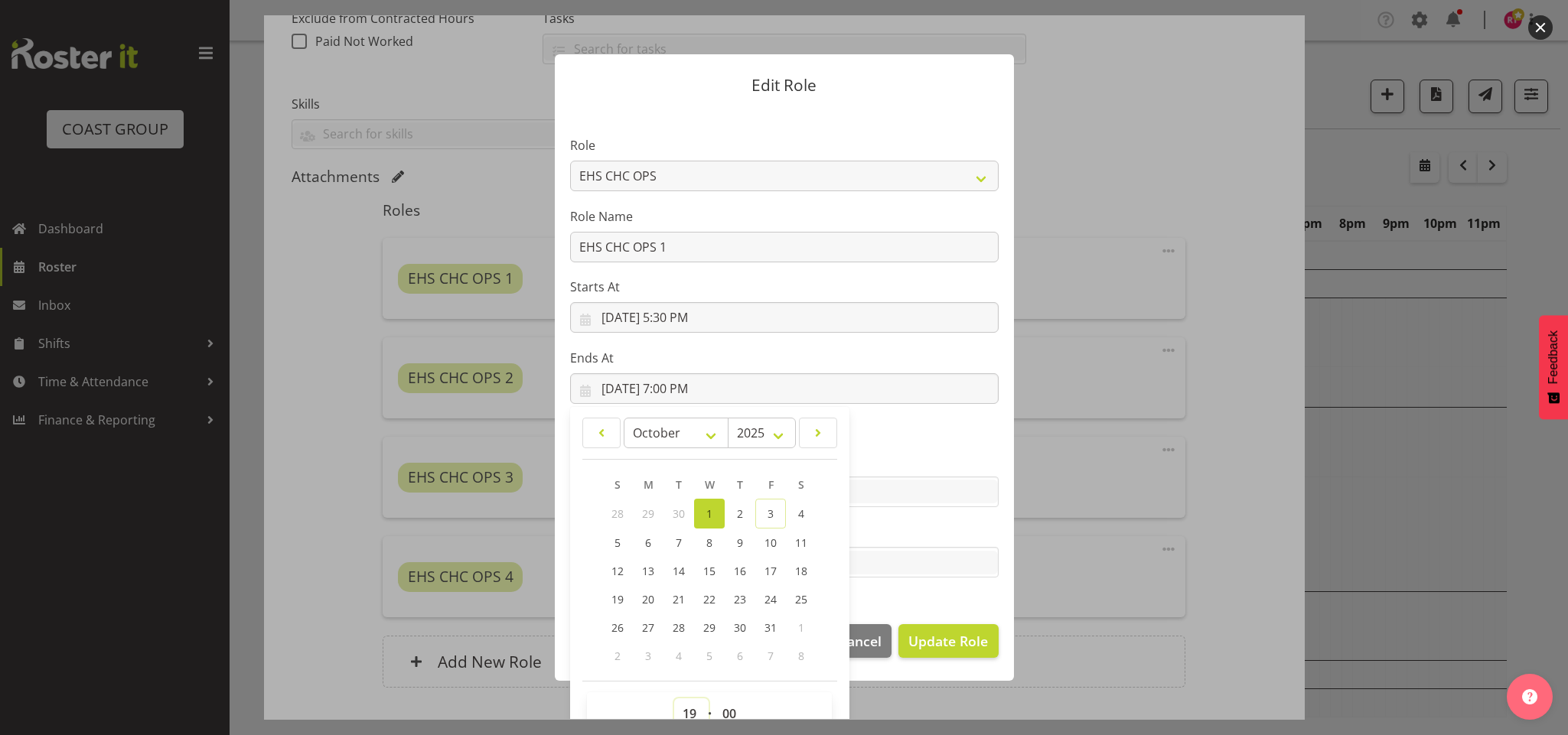
click at [676, 707] on select "00 01 02 03 04 05 06 07 08 09 10 11 12 13 14 15 16 17 18 19 20 21 22 23" at bounding box center [691, 713] width 34 height 30
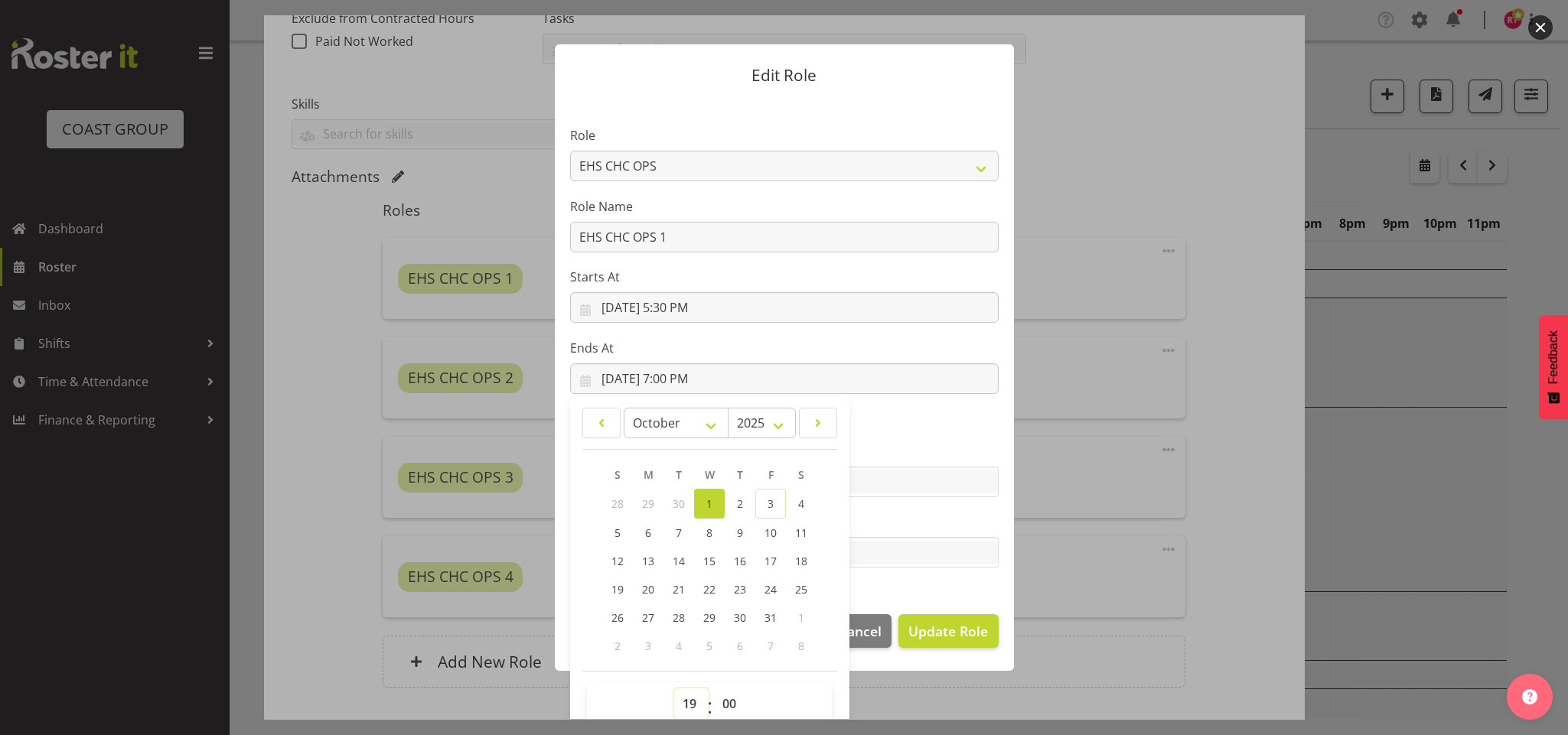
select select "18"
click at [674, 688] on select "00 01 02 03 04 05 06 07 08 09 10 11 12 13 14 15 16 17 18 19 20 21 22 23" at bounding box center [691, 703] width 34 height 30
type input "10/1/2025, 6:00 PM"
click at [726, 697] on select "00 01 02 03 04 05 06 07 08 09 10 11 12 13 14 15 16 17 18 19 20 21 22 23 24 25 2…" at bounding box center [731, 703] width 34 height 30
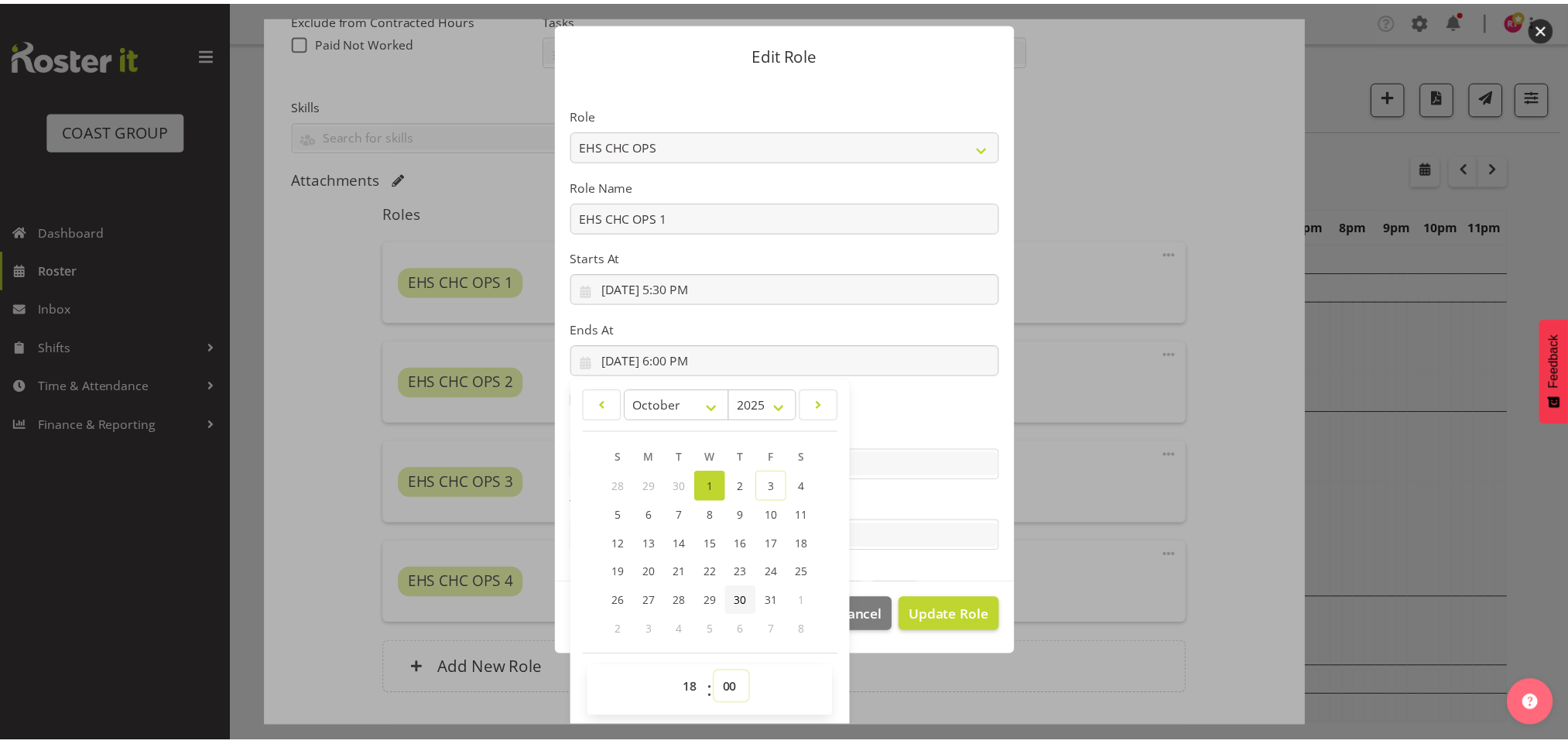
scroll to position [35, 0]
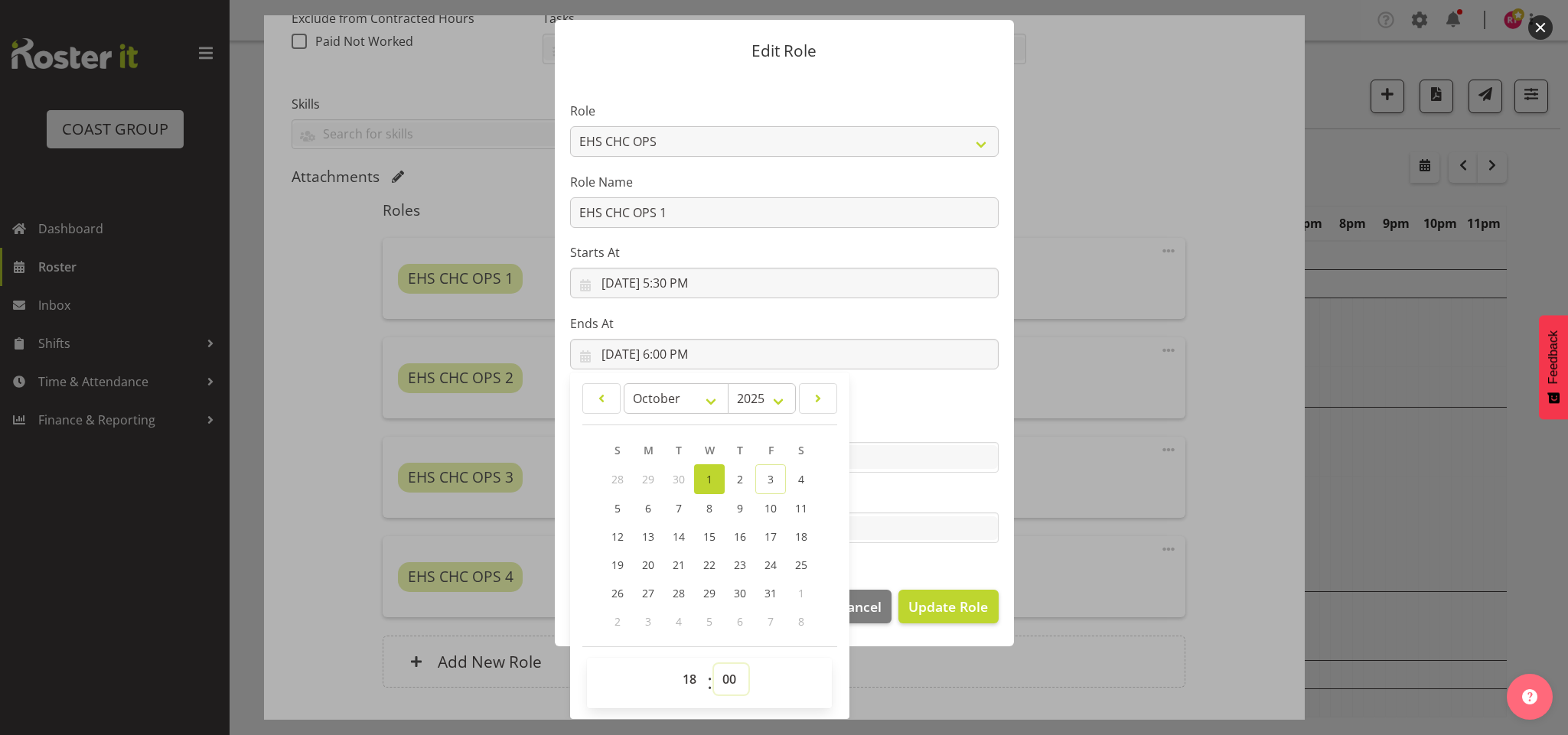
click at [726, 668] on select "00 01 02 03 04 05 06 07 08 09 10 11 12 13 14 15 16 17 18 19 20 21 22 23 24 25 2…" at bounding box center [731, 679] width 34 height 30
select select "30"
click at [714, 664] on select "00 01 02 03 04 05 06 07 08 09 10 11 12 13 14 15 16 17 18 19 20 21 22 23 24 25 2…" at bounding box center [731, 679] width 34 height 30
type input "10/1/2025, 6:30 PM"
click at [926, 609] on span "Update Role" at bounding box center [948, 607] width 79 height 20
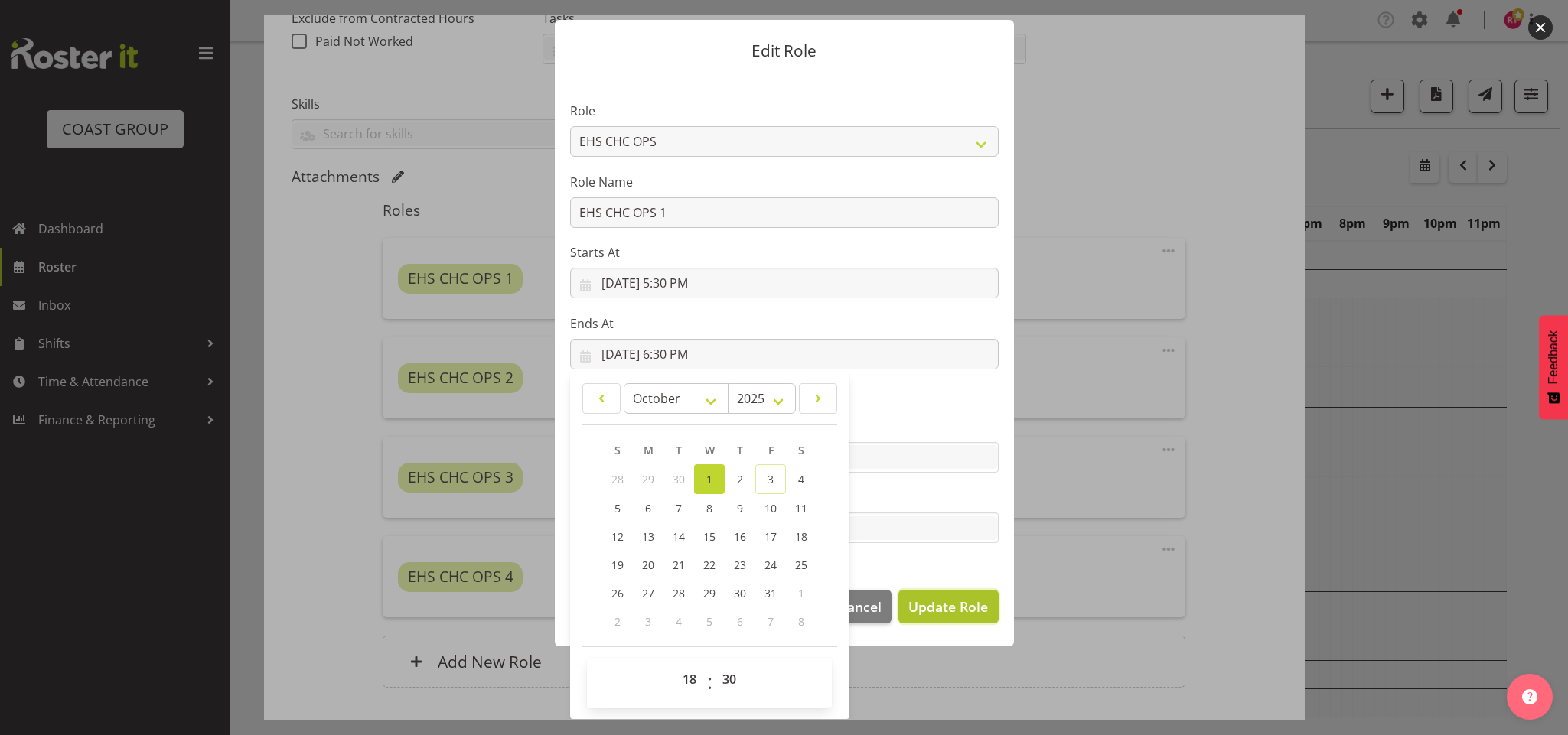
select select
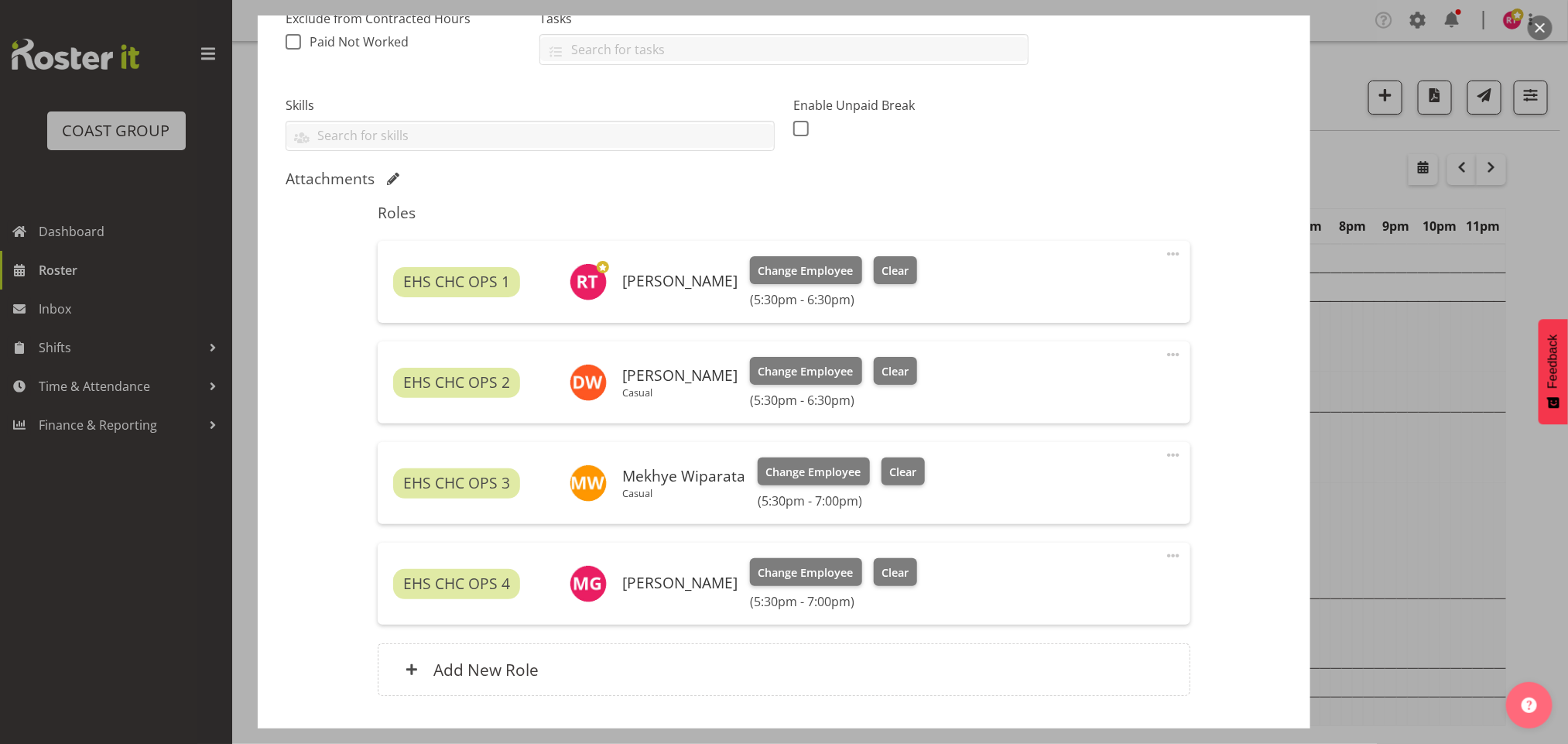
scroll to position [32, 0]
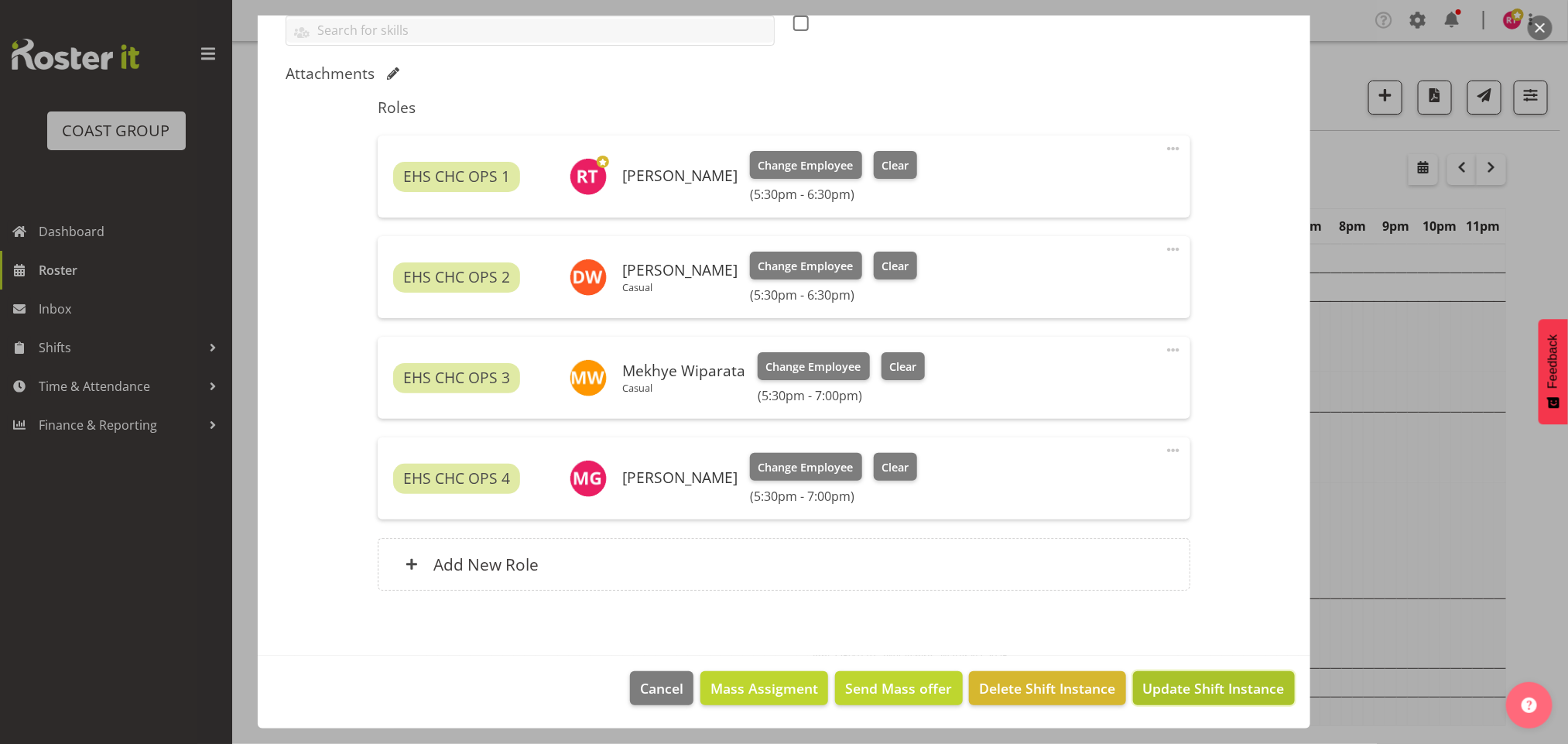
click at [1216, 680] on span "Update Shift Instance" at bounding box center [1213, 689] width 141 height 20
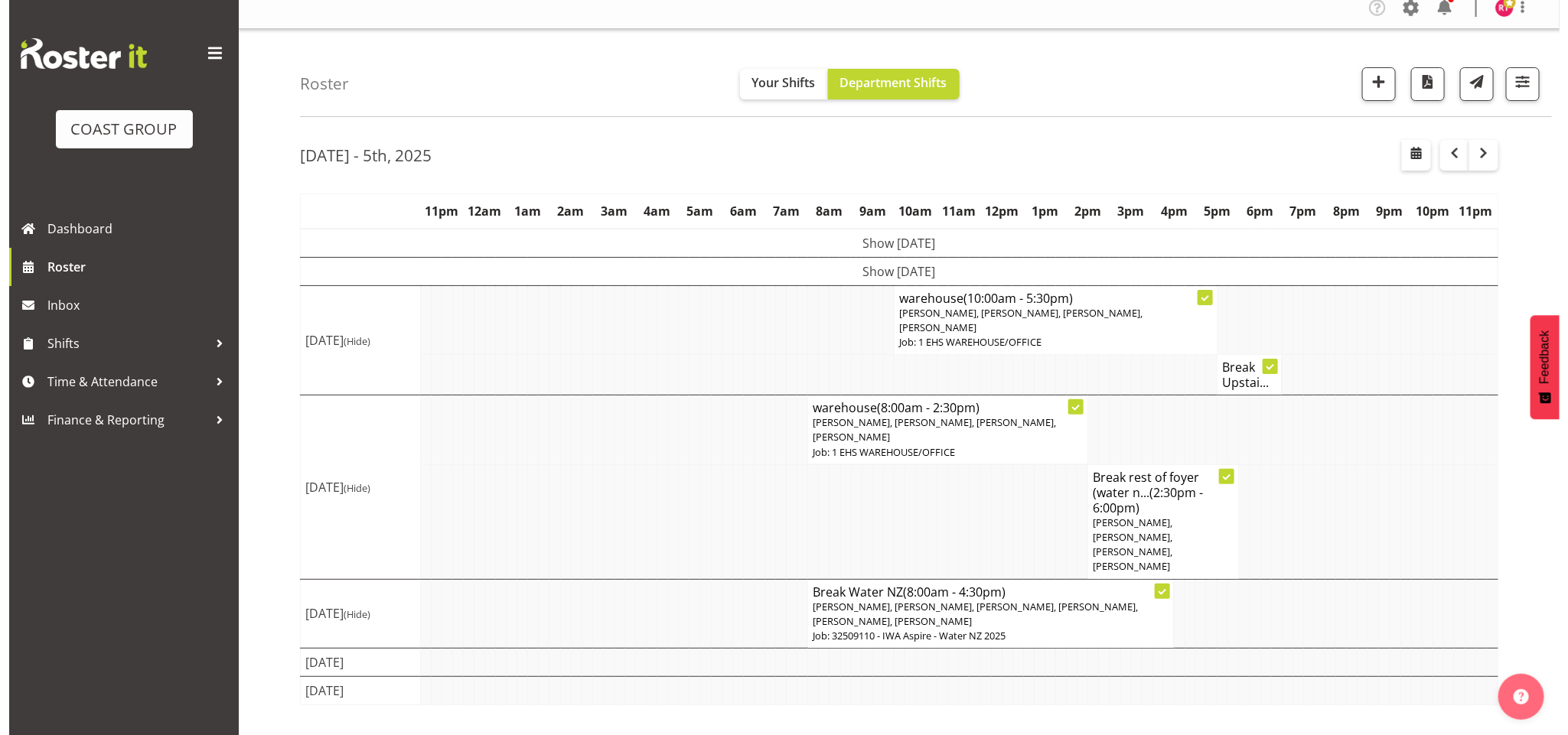
scroll to position [17, 0]
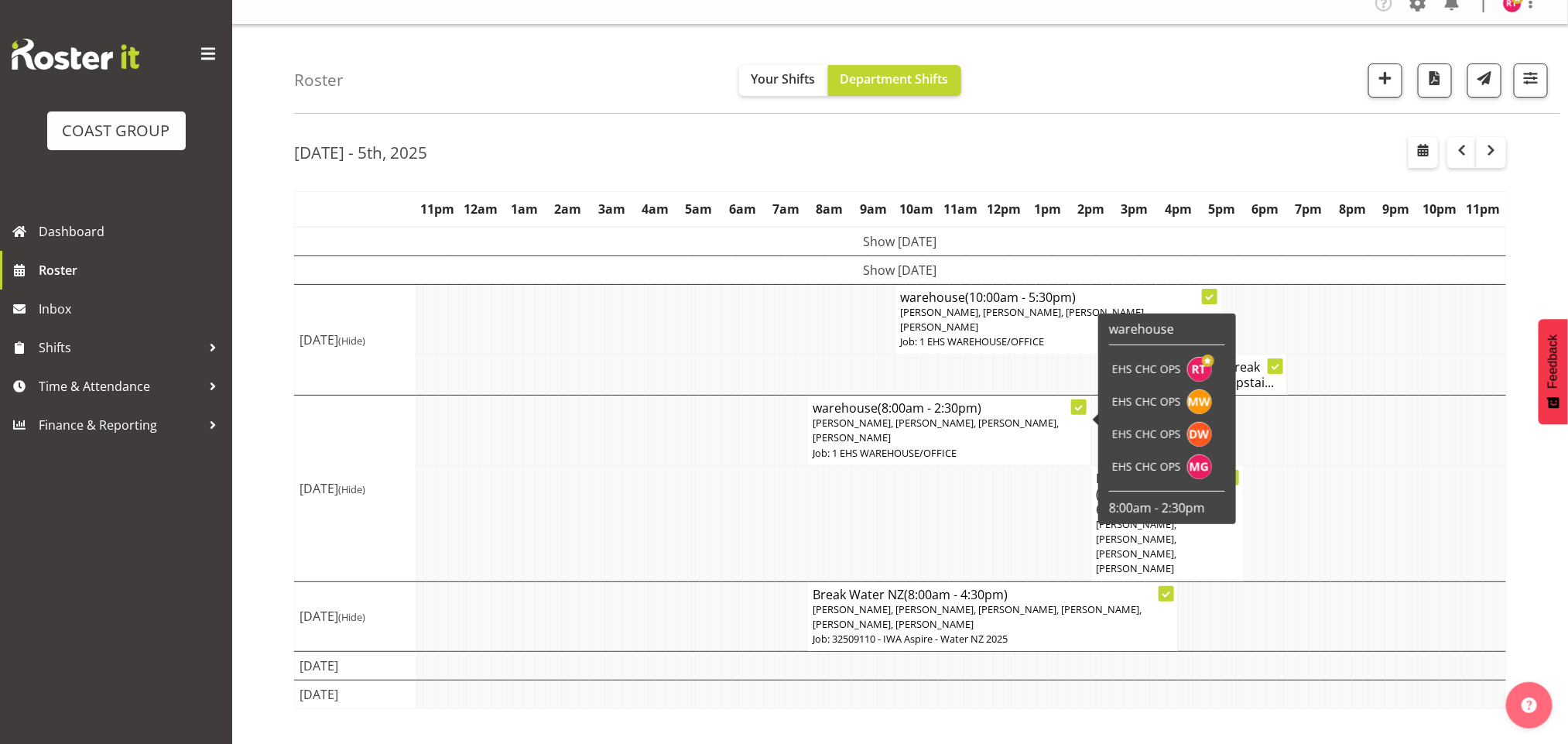
click at [887, 421] on p "Reuben Bowe, Mekhye Wiparata, David Wiseman, Martin Gorzeman" at bounding box center [949, 431] width 273 height 30
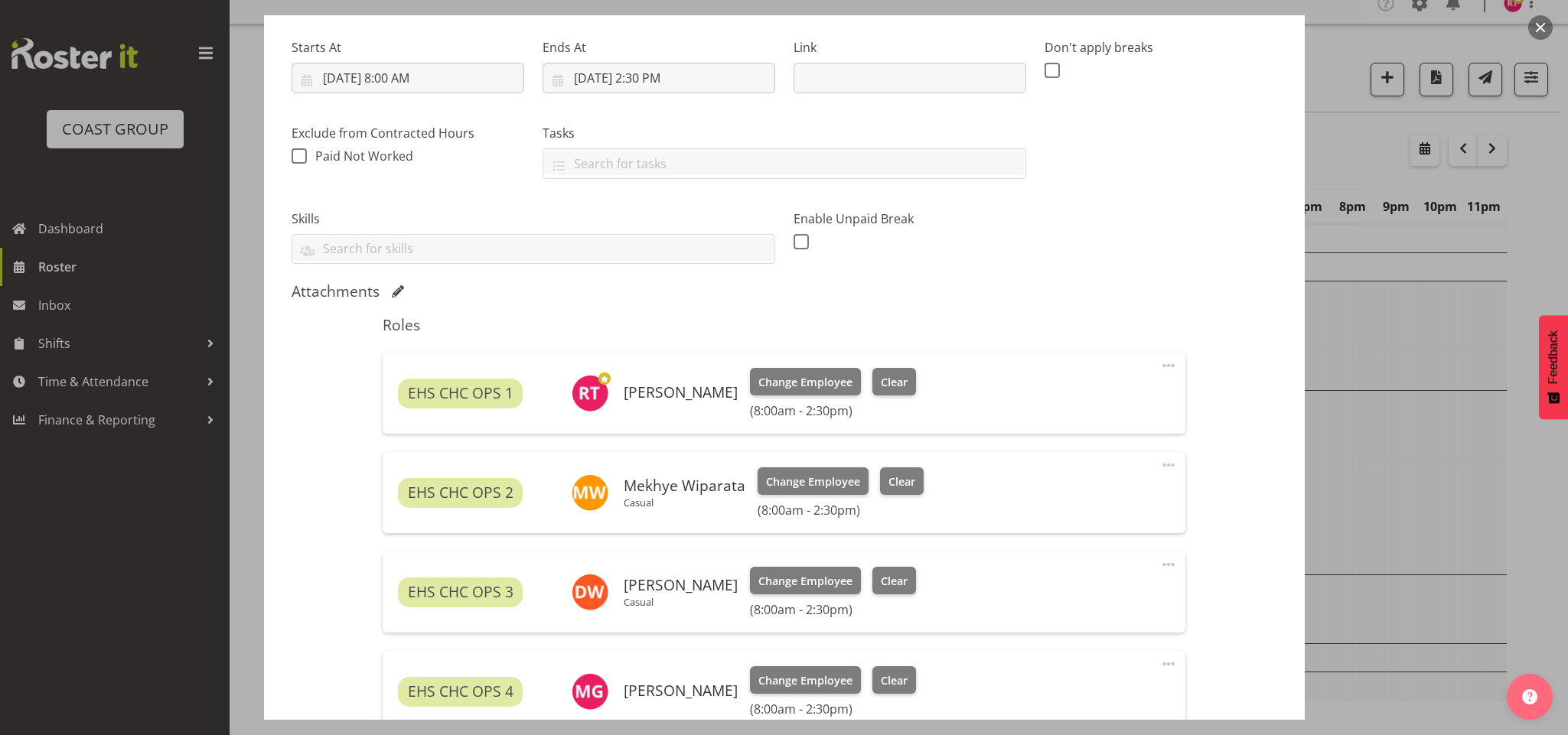
select select "69"
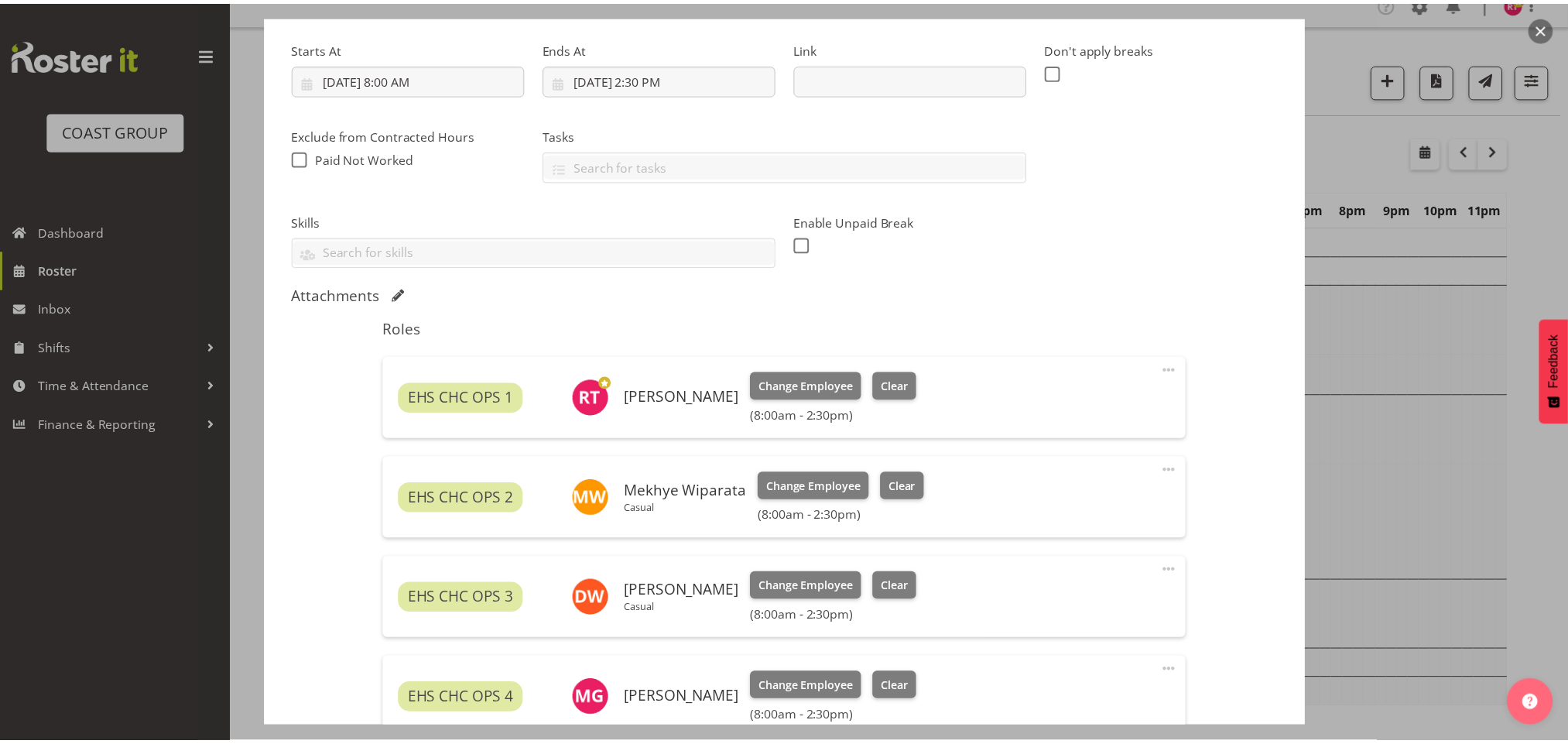
scroll to position [349, 0]
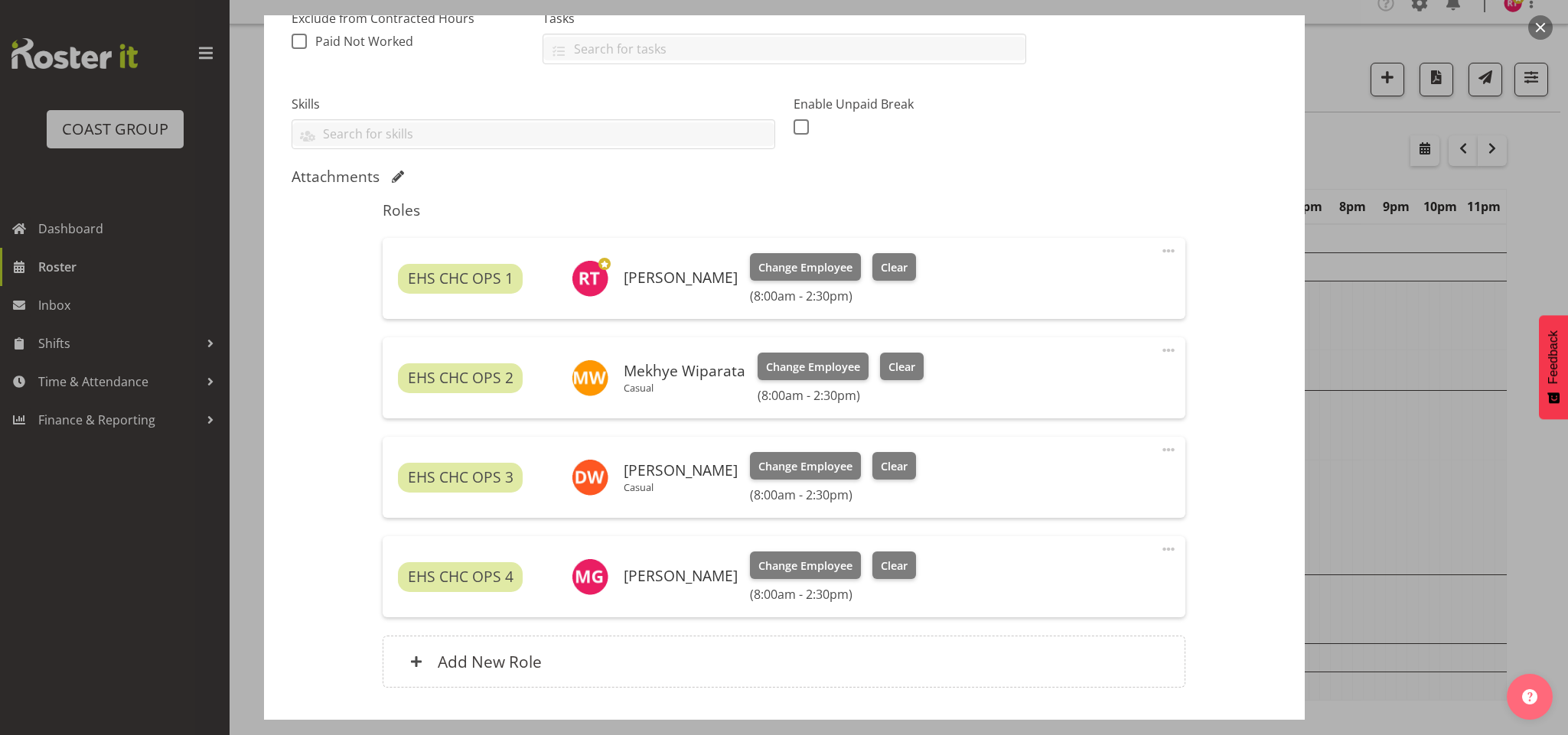
click at [1159, 248] on span at bounding box center [1168, 251] width 18 height 18
click at [1106, 278] on link "Edit" at bounding box center [1105, 285] width 147 height 28
select select "9"
select select "2025"
select select "8"
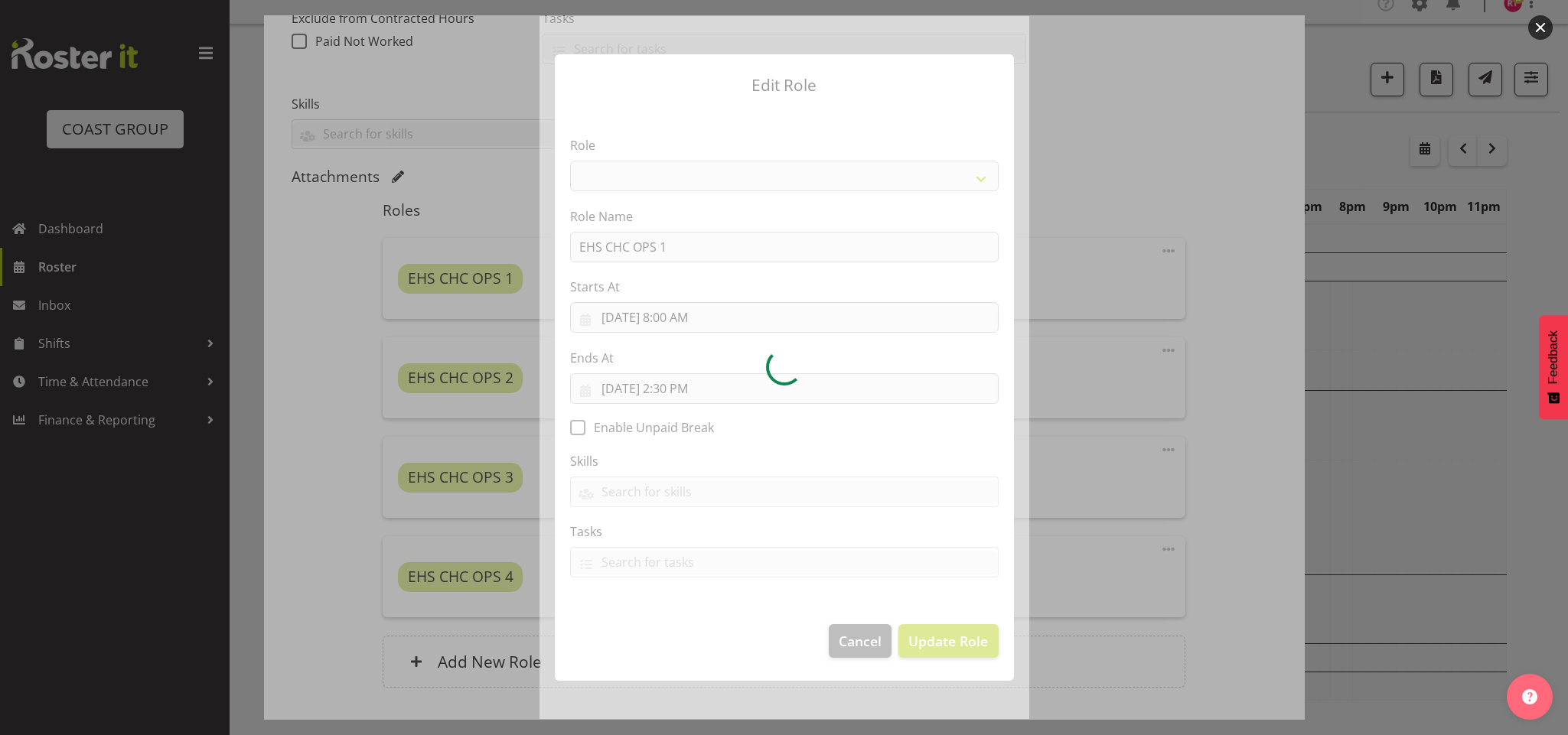
select select "192"
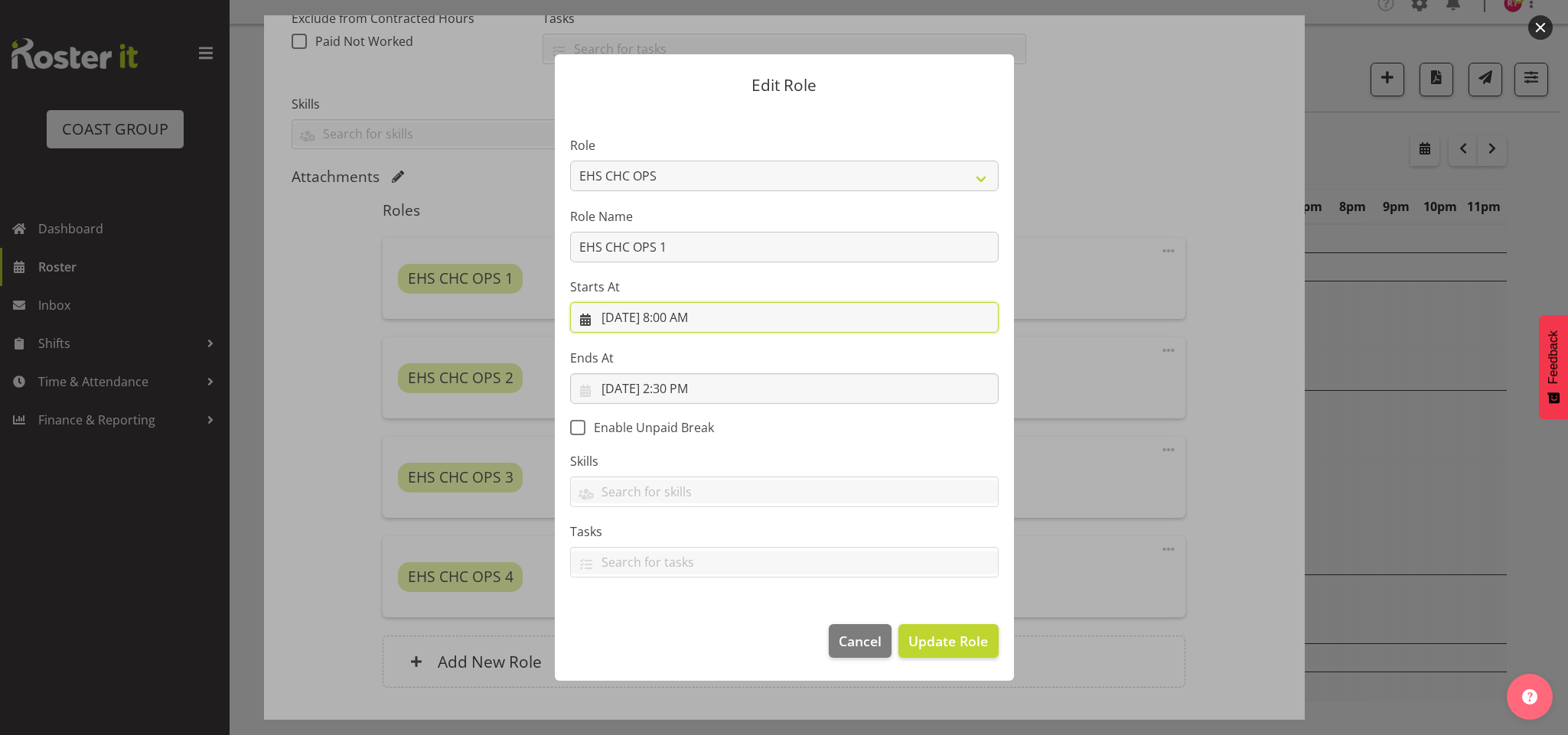
click at [669, 317] on input "10/2/2025, 8:00 AM" at bounding box center [784, 317] width 429 height 30
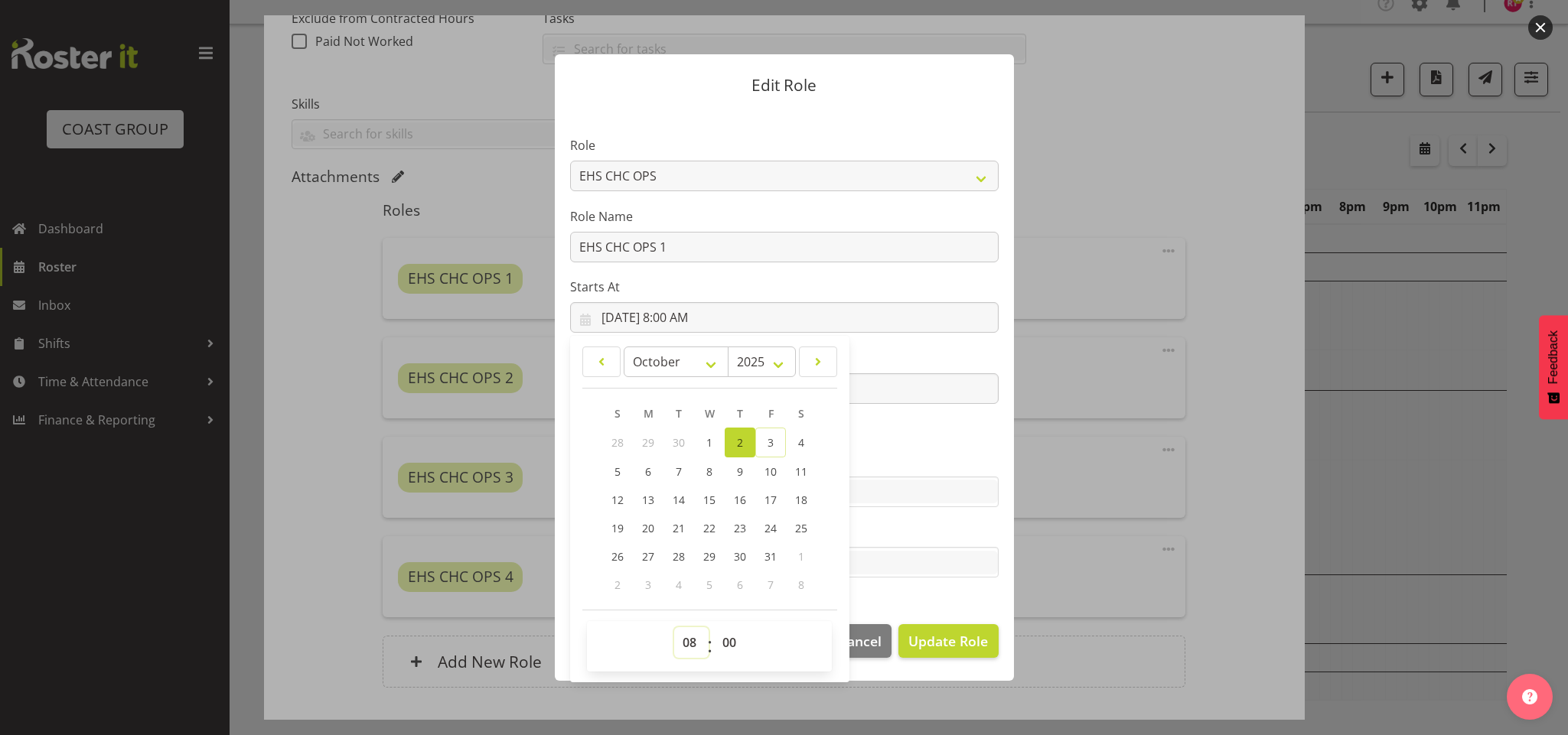
click at [690, 639] on select "00 01 02 03 04 05 06 07 08 09 10 11 12 13 14 15 16 17 18 19 20 21 22 23" at bounding box center [691, 642] width 34 height 30
select select "10"
click at [674, 628] on select "00 01 02 03 04 05 06 07 08 09 10 11 12 13 14 15 16 17 18 19 20 21 22 23" at bounding box center [691, 642] width 34 height 30
type input "10/2/2025, 10:00 AM"
click at [726, 635] on select "00 01 02 03 04 05 06 07 08 09 10 11 12 13 14 15 16 17 18 19 20 21 22 23 24 25 2…" at bounding box center [731, 642] width 34 height 30
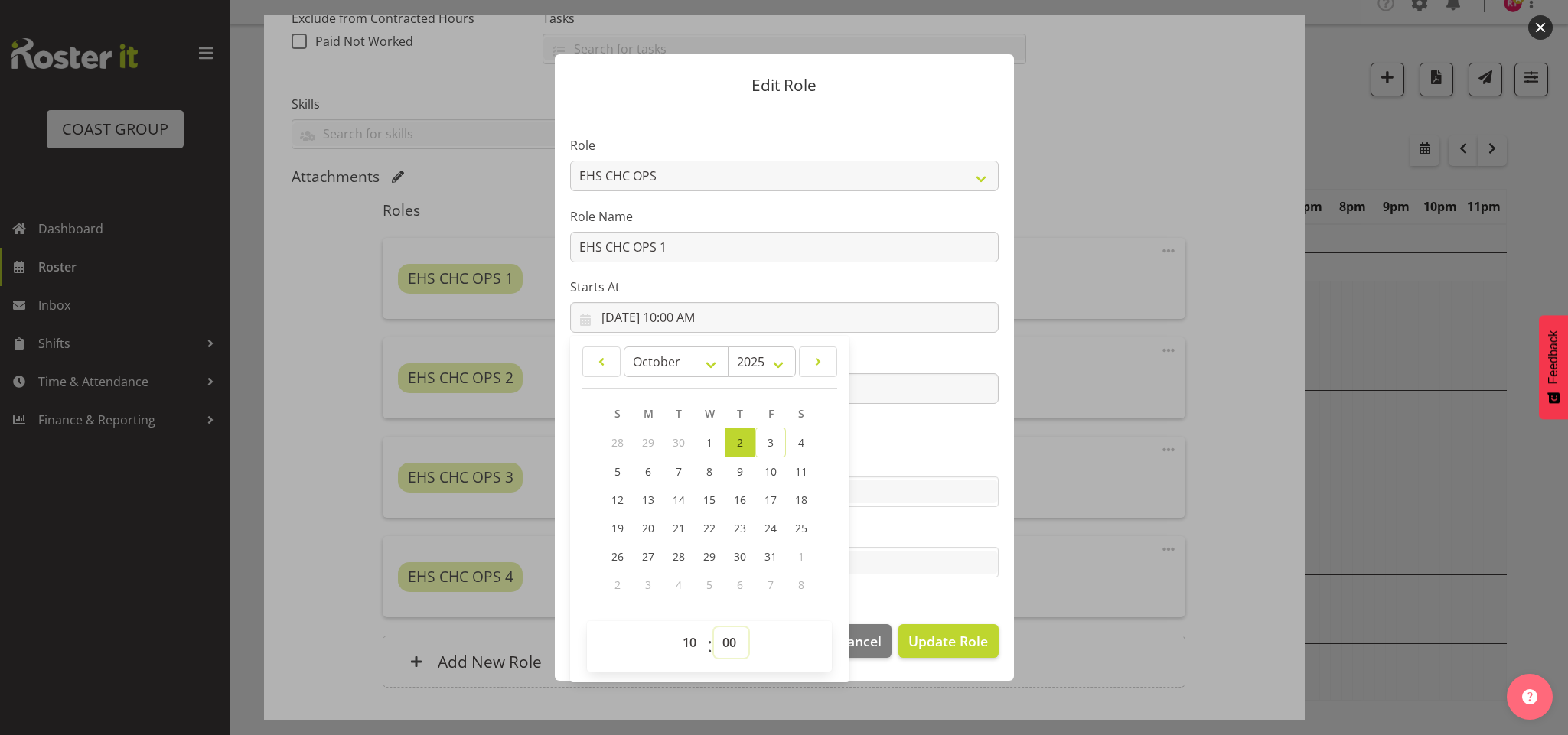
select select "30"
click at [715, 628] on select "00 01 02 03 04 05 06 07 08 09 10 11 12 13 14 15 16 17 18 19 20 21 22 23 24 25 2…" at bounding box center [731, 642] width 34 height 30
type input "10/2/2025, 10:30 AM"
click at [936, 641] on span "Update Role" at bounding box center [948, 641] width 79 height 20
select select
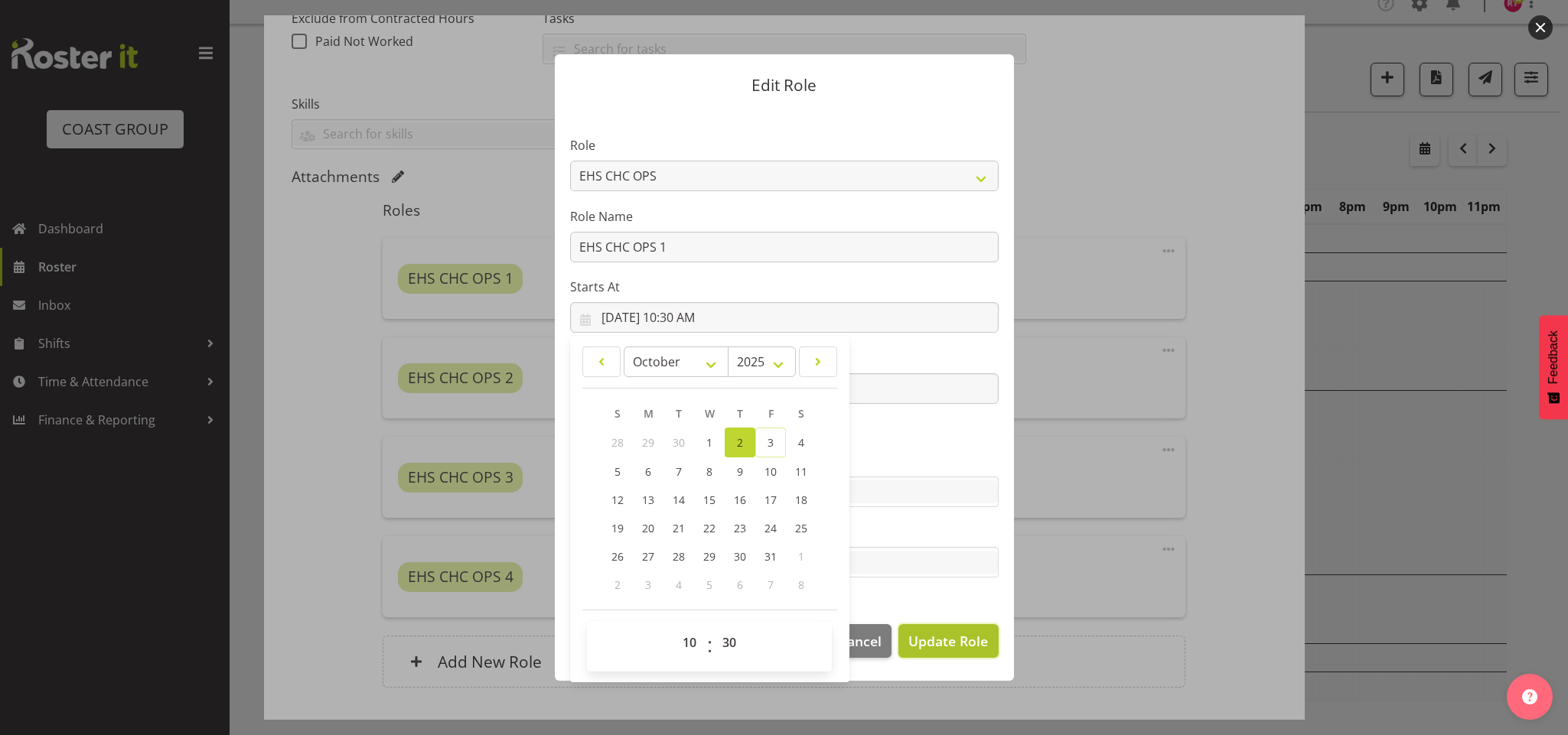
select select
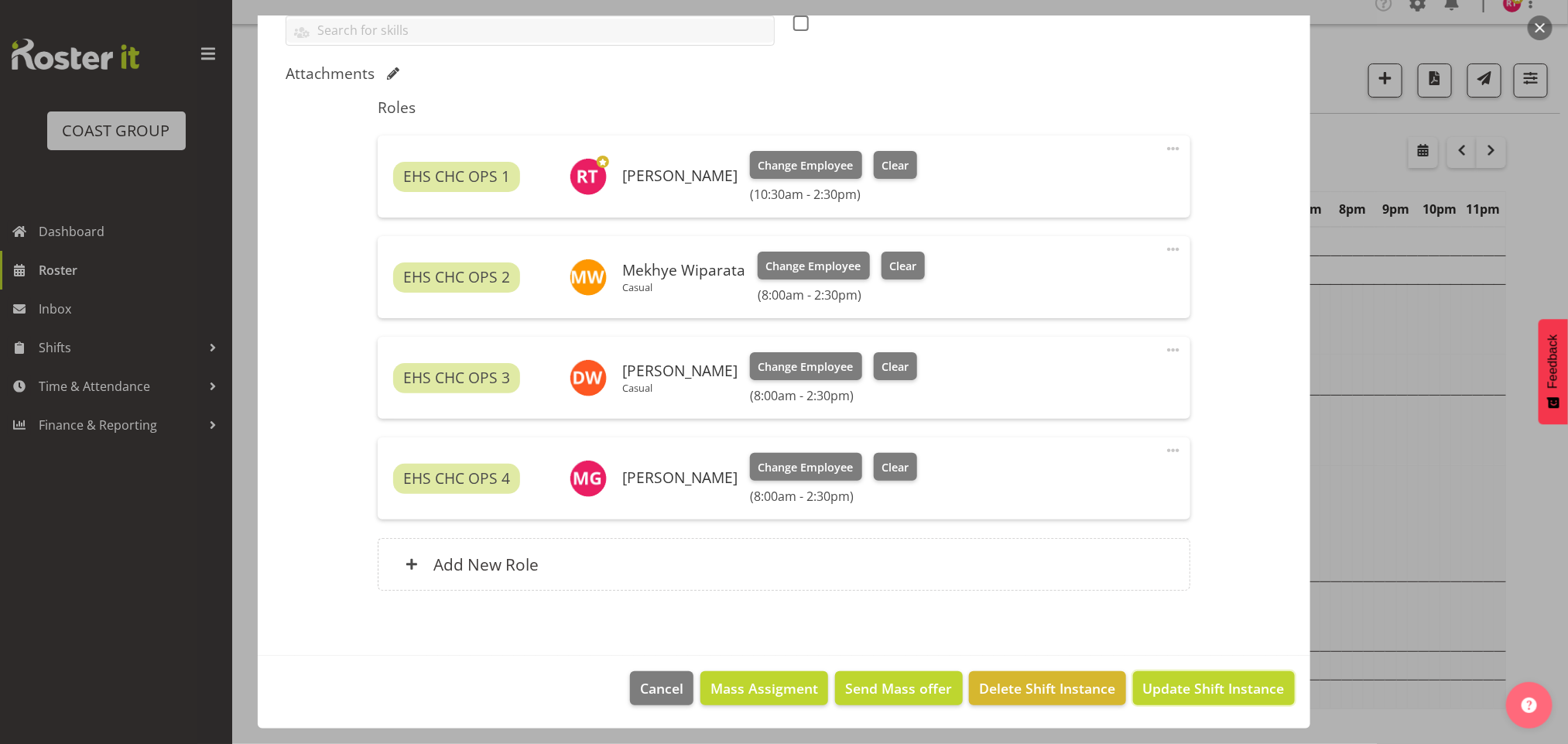
click at [1226, 684] on span "Update Shift Instance" at bounding box center [1213, 689] width 141 height 20
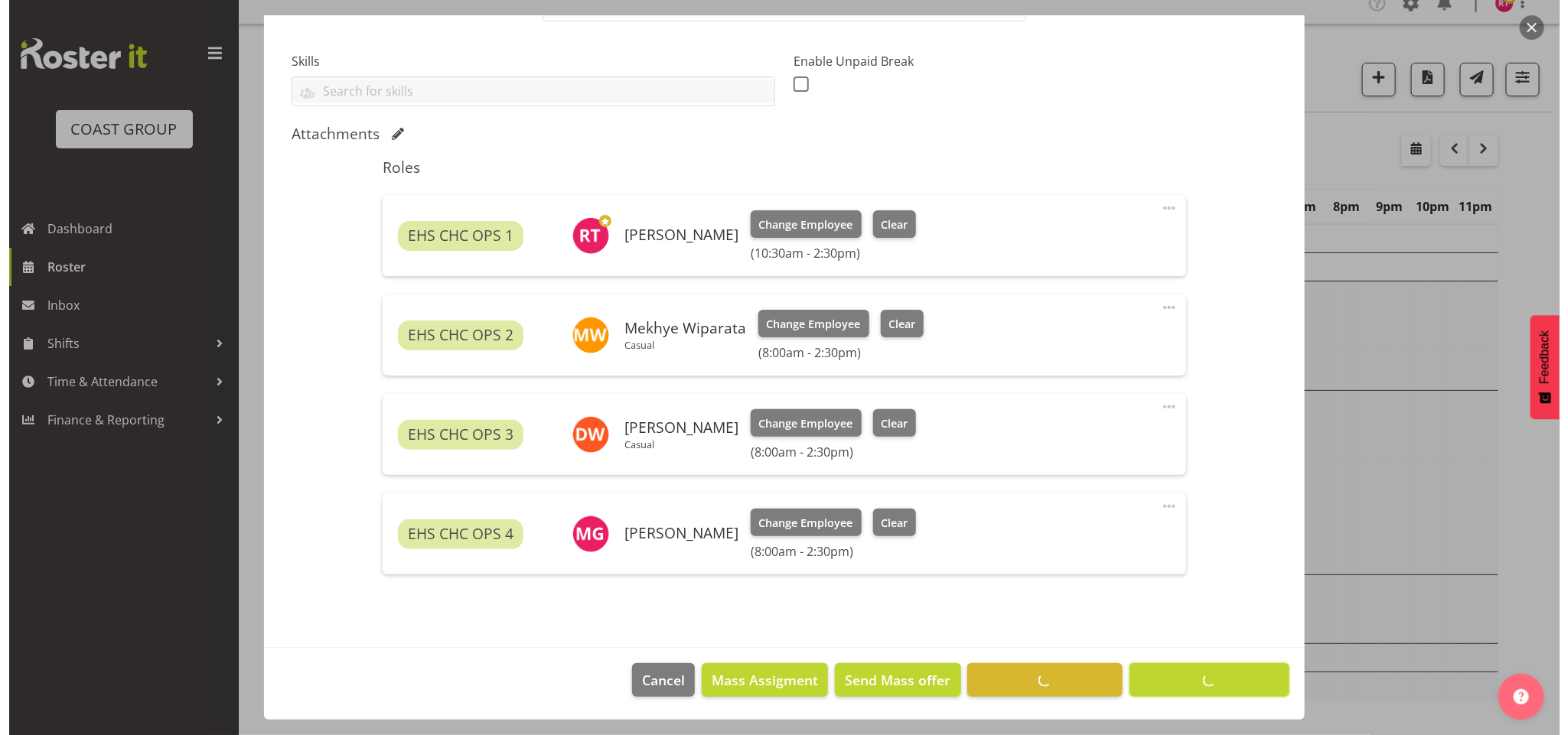
scroll to position [389, 0]
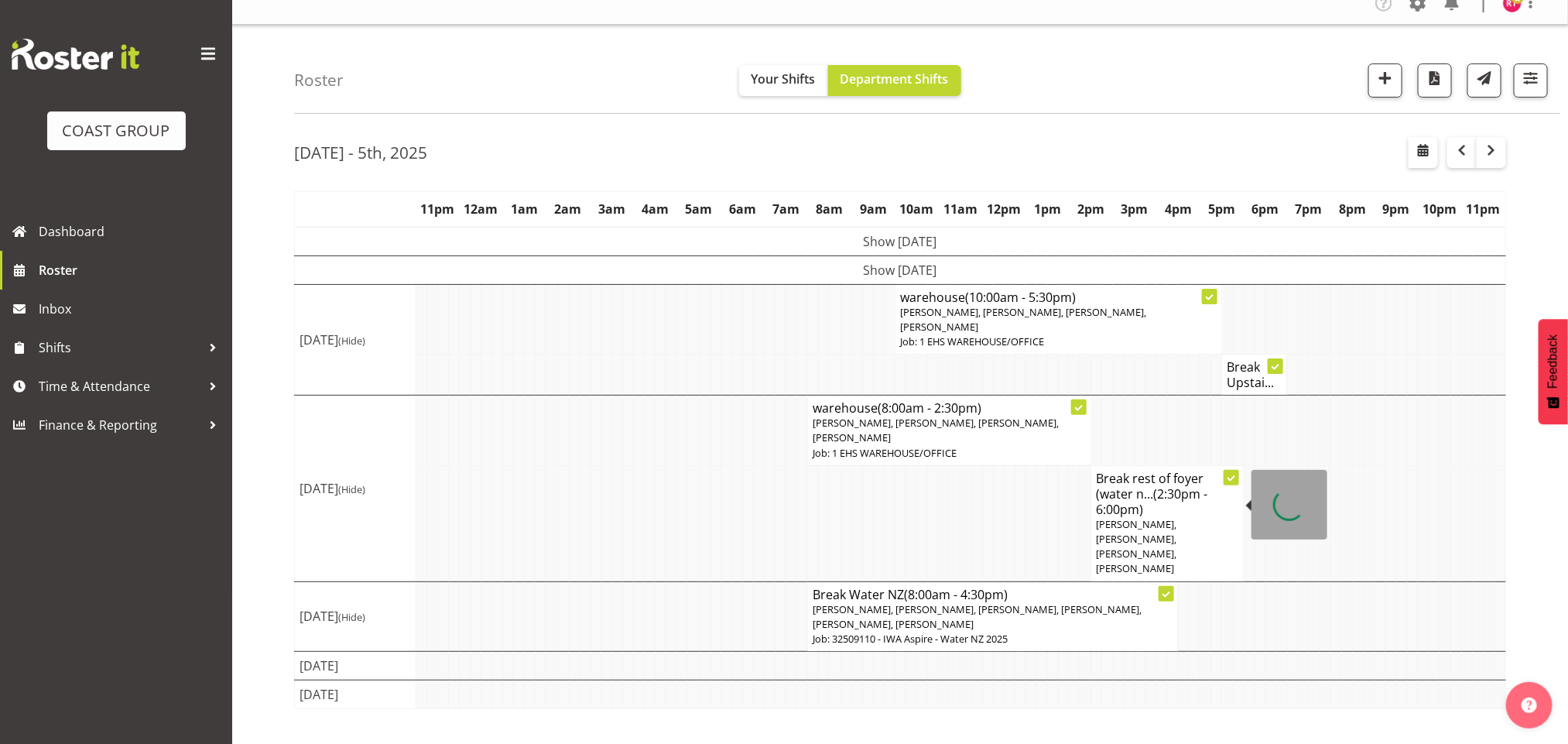
click at [1115, 503] on span "(2:30pm - 6:00pm)" at bounding box center [1151, 501] width 112 height 32
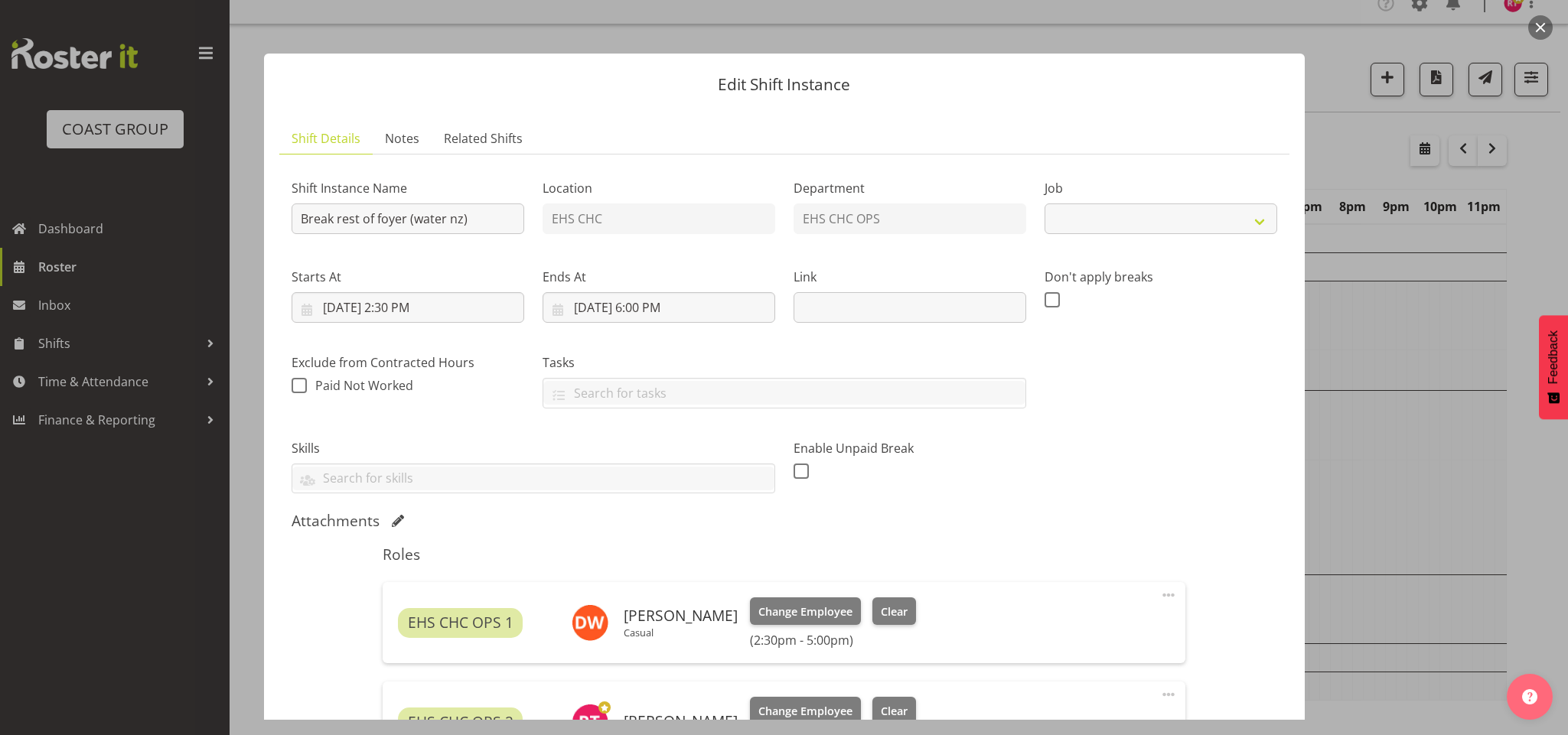
select select "9028"
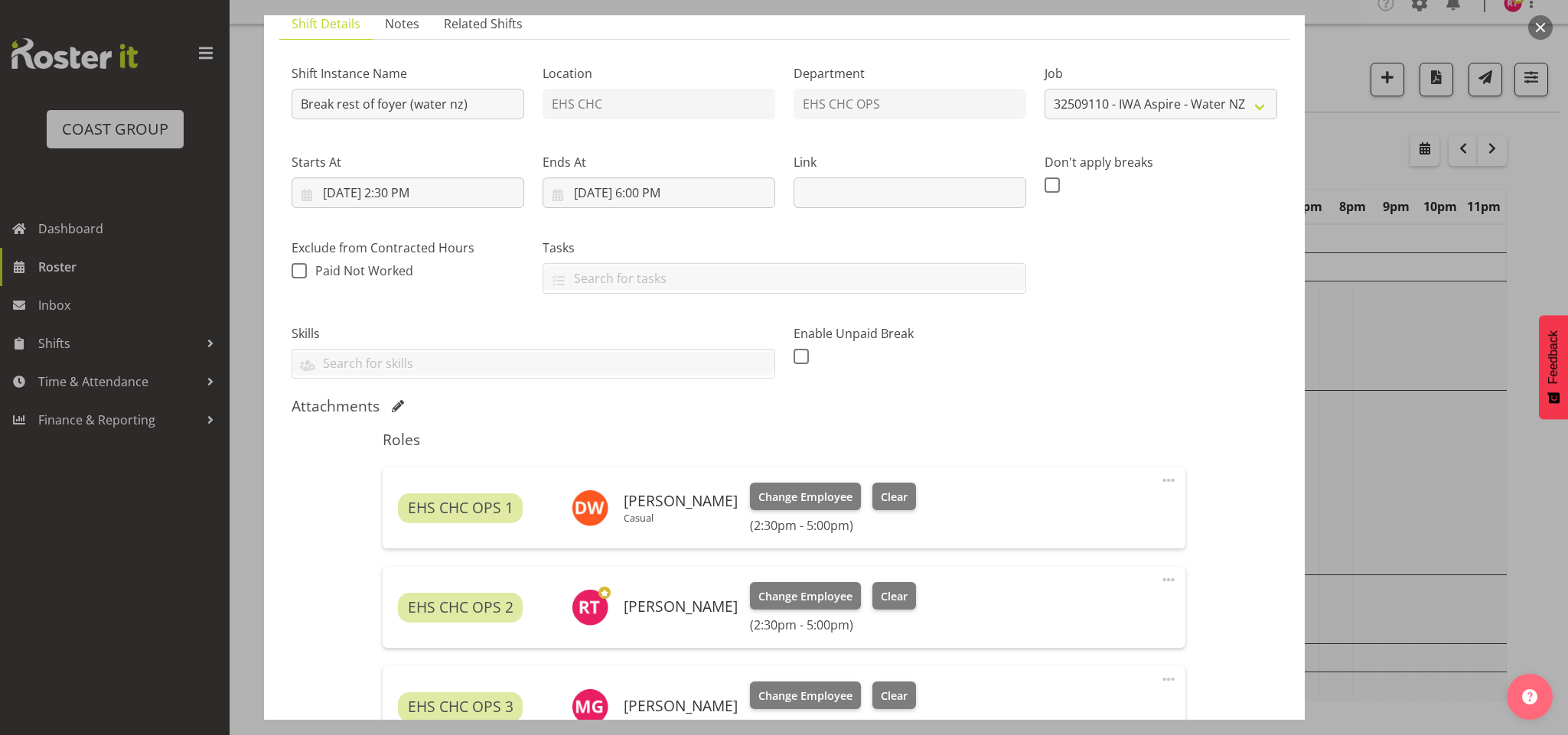
scroll to position [0, 0]
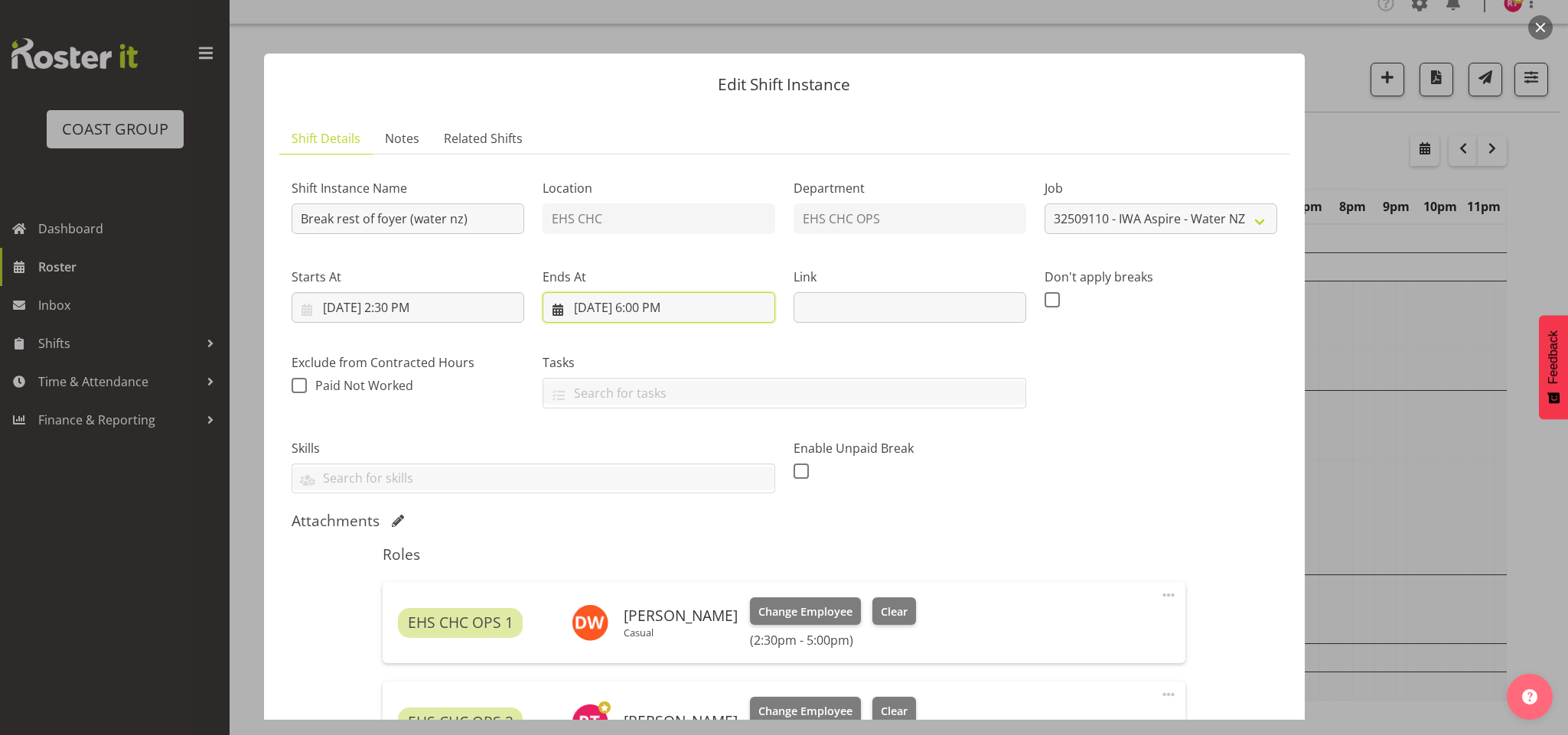
click at [643, 310] on input "10/2/2025, 6:00 PM" at bounding box center [659, 307] width 233 height 30
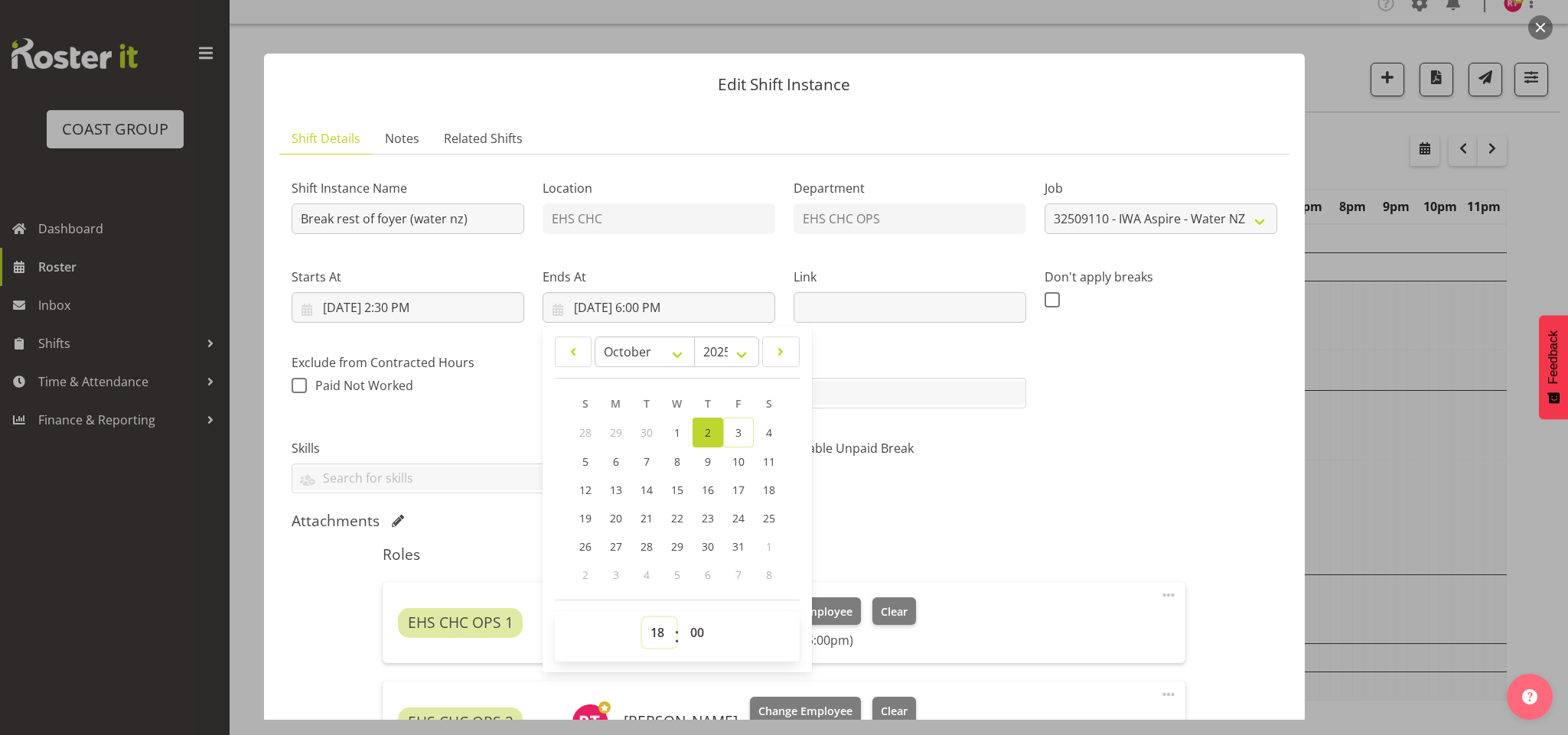
click at [648, 627] on select "00 01 02 03 04 05 06 07 08 09 10 11 12 13 14 15 16 17 18 19 20 21 22 23" at bounding box center [659, 632] width 34 height 30
select select "19"
click at [642, 619] on select "00 01 02 03 04 05 06 07 08 09 10 11 12 13 14 15 16 17 18 19 20 21 22 23" at bounding box center [659, 632] width 34 height 30
type input "10/2/2025, 7:00 PM"
click at [950, 512] on div "Shift Instance Name Break rest of foyer (water nz) Location EHS CHC Department …" at bounding box center [784, 608] width 985 height 884
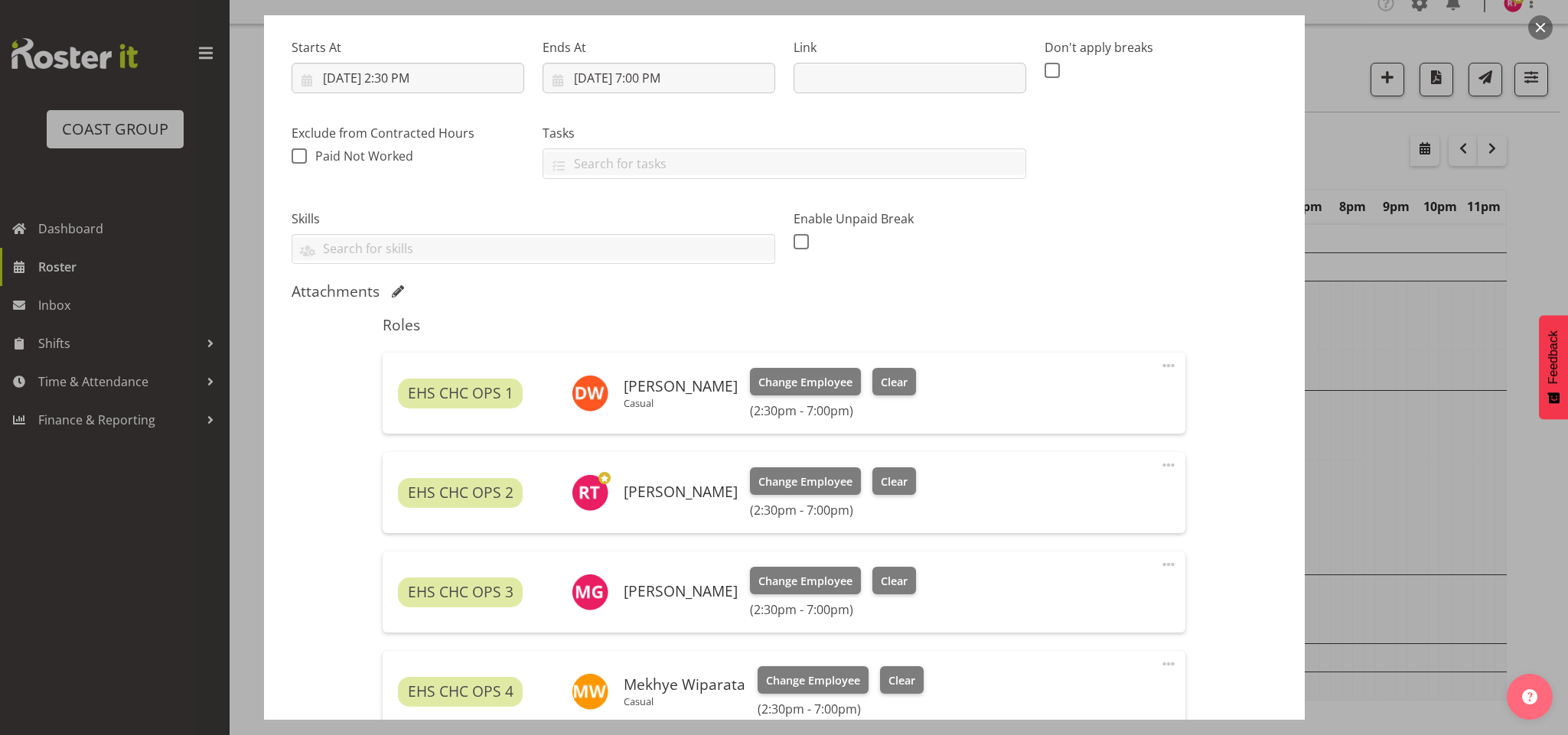
scroll to position [345, 0]
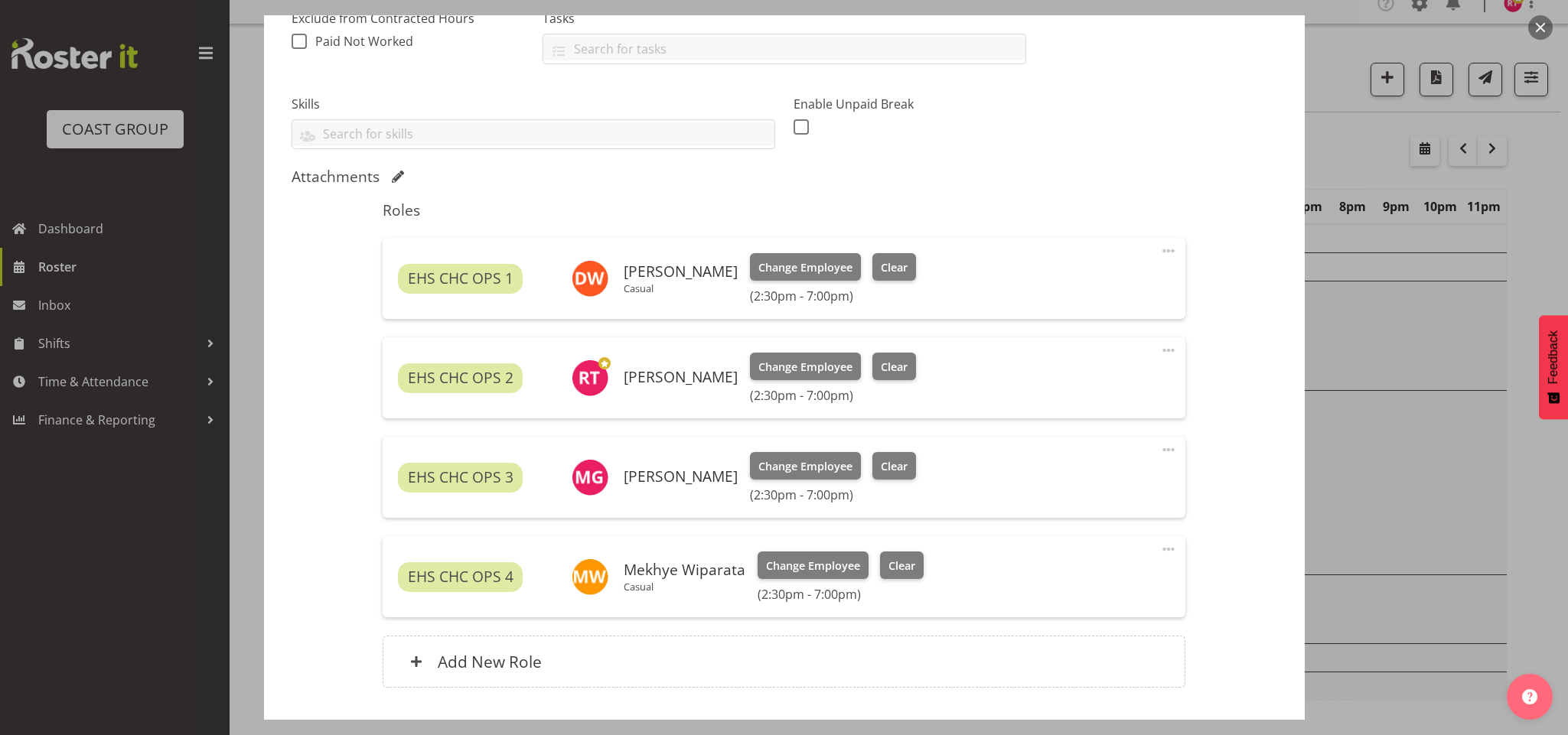
click at [1159, 253] on span at bounding box center [1168, 251] width 18 height 18
click at [1098, 284] on link "Edit" at bounding box center [1105, 285] width 147 height 28
select select "9"
select select "2025"
select select "19"
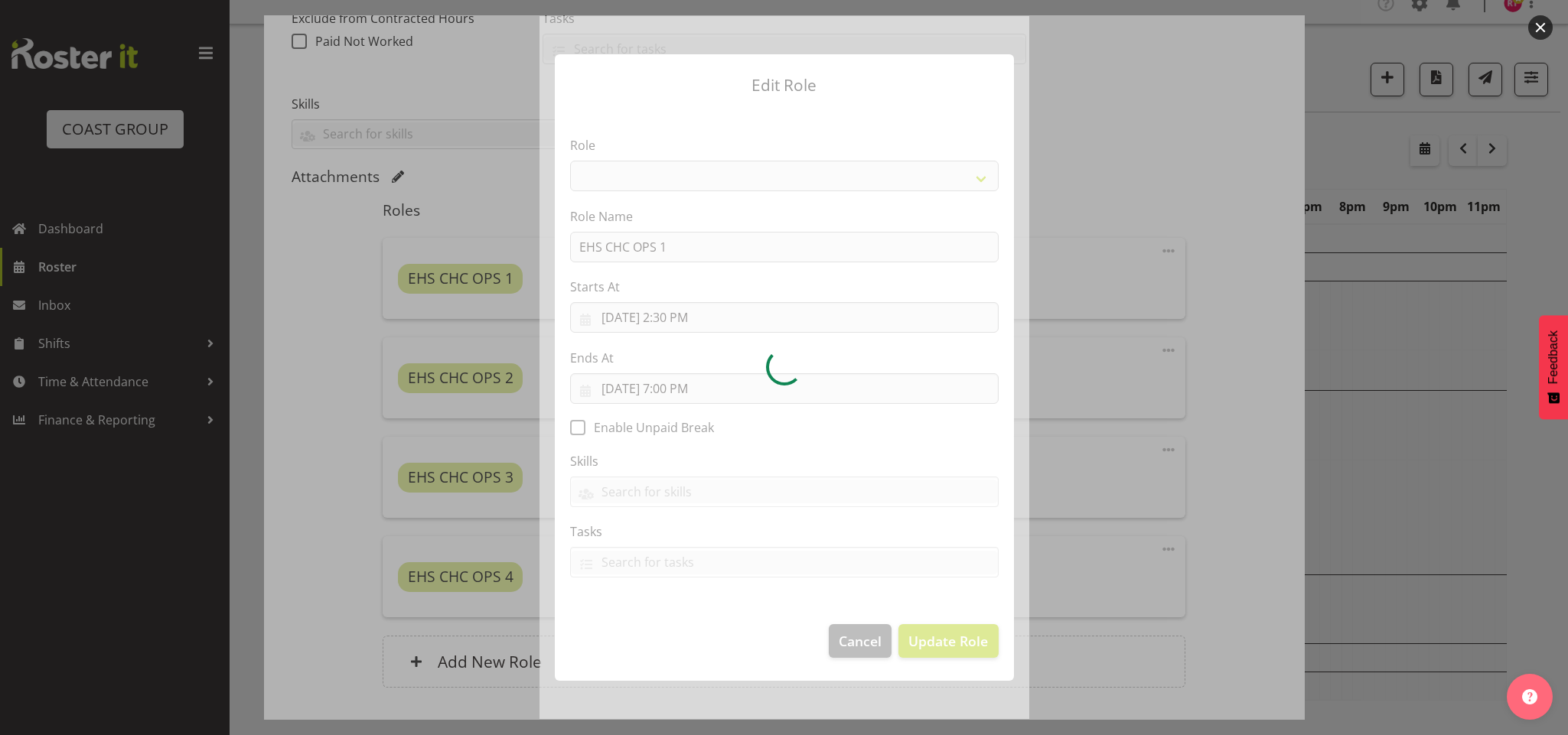
click at [667, 385] on div at bounding box center [784, 368] width 489 height 703
select select "192"
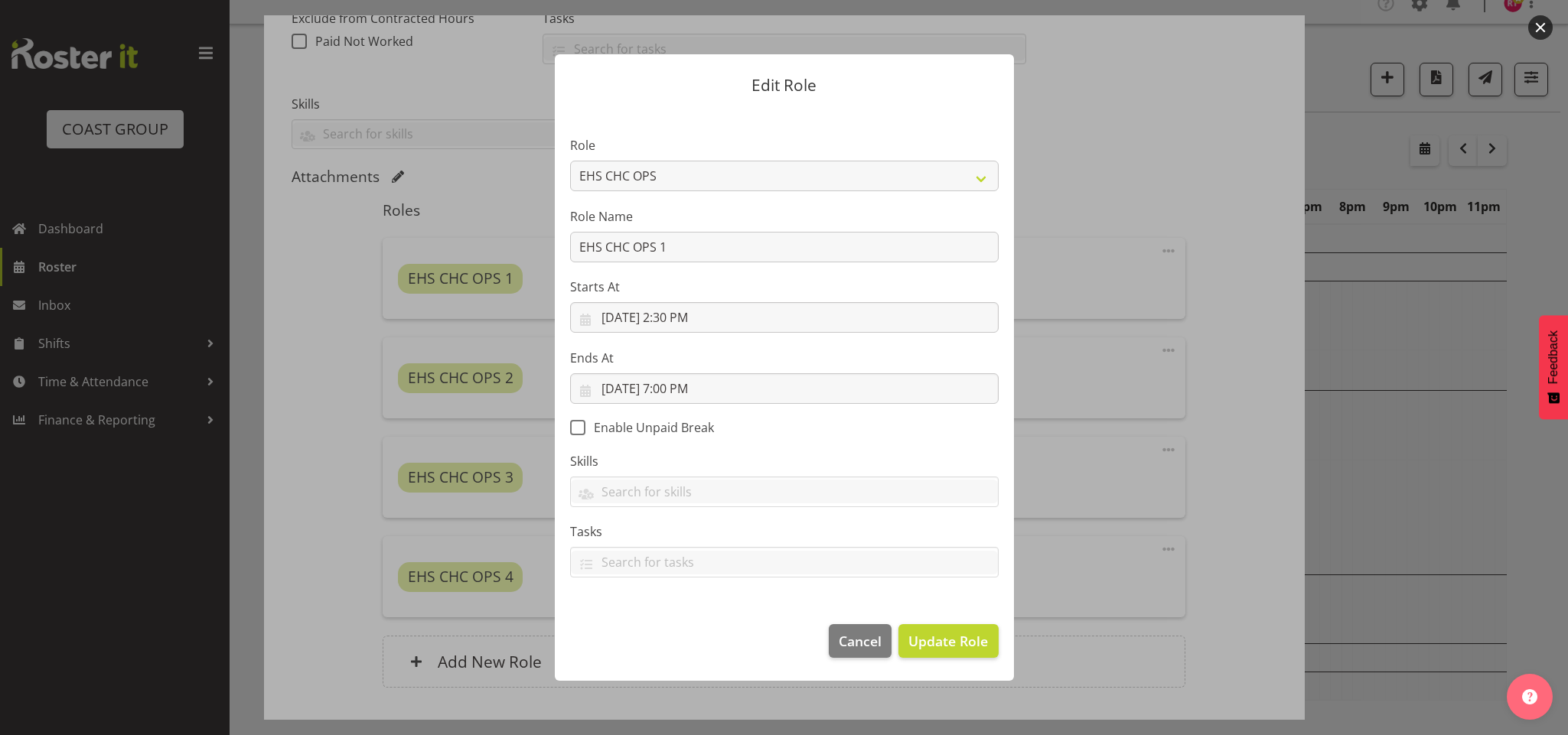
click at [668, 385] on section "Role ACCOUNT MANAGER ACCOUNT MANAGER DW ACCOUNTS AKL DIANNA VEHICLES AKL RYMER …" at bounding box center [784, 359] width 459 height 501
click at [668, 385] on input "10/2/2025, 7:00 PM" at bounding box center [784, 388] width 429 height 30
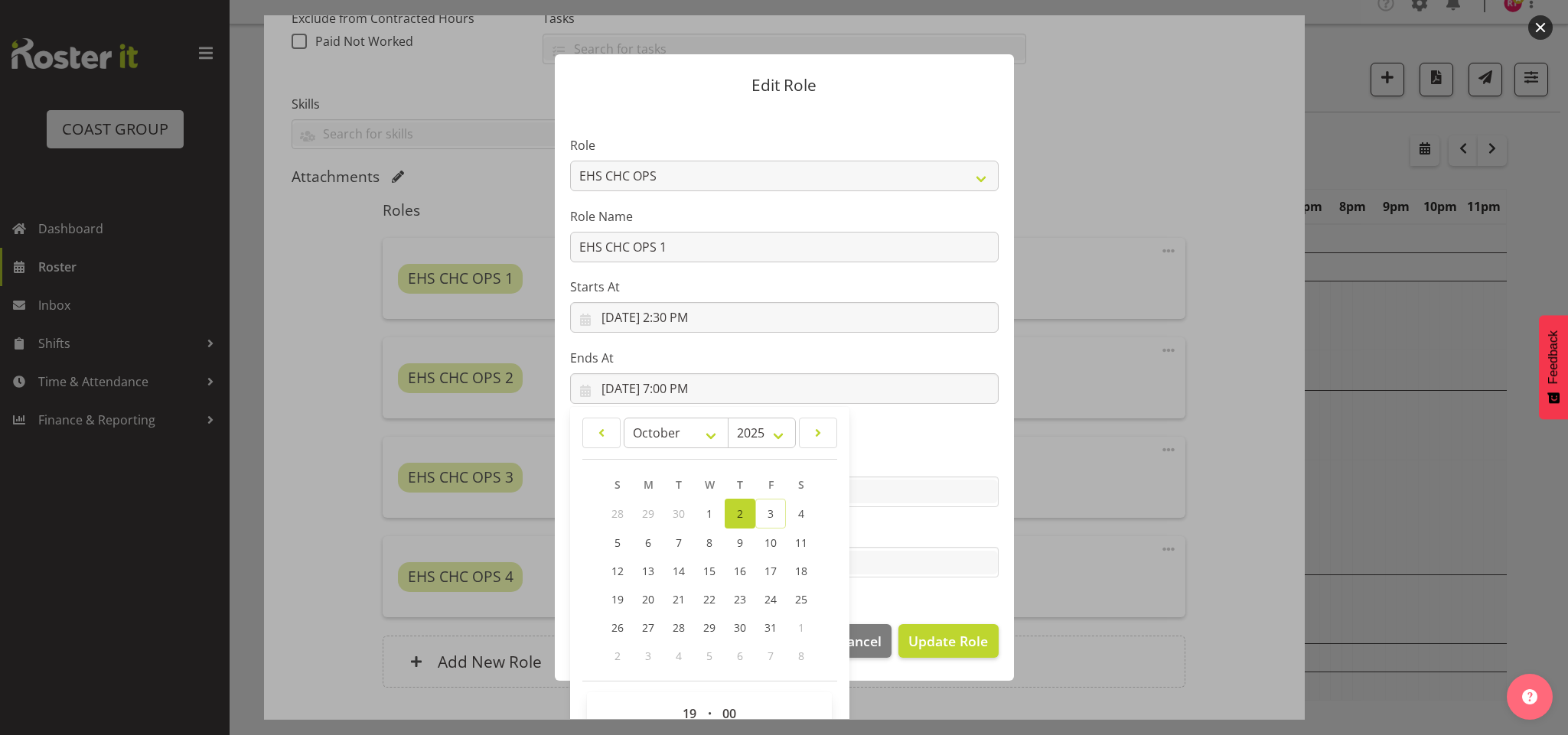
click at [681, 694] on div "00 01 02 03 04 05 06 07 08 09 10 11 12 13 14 15 16 17 18 19 20 21 22 23 : 00 01…" at bounding box center [709, 718] width 245 height 51
click at [682, 706] on select "00 01 02 03 04 05 06 07 08 09 10 11 12 13 14 15 16 17 18 19 20 21 22 23" at bounding box center [691, 713] width 34 height 30
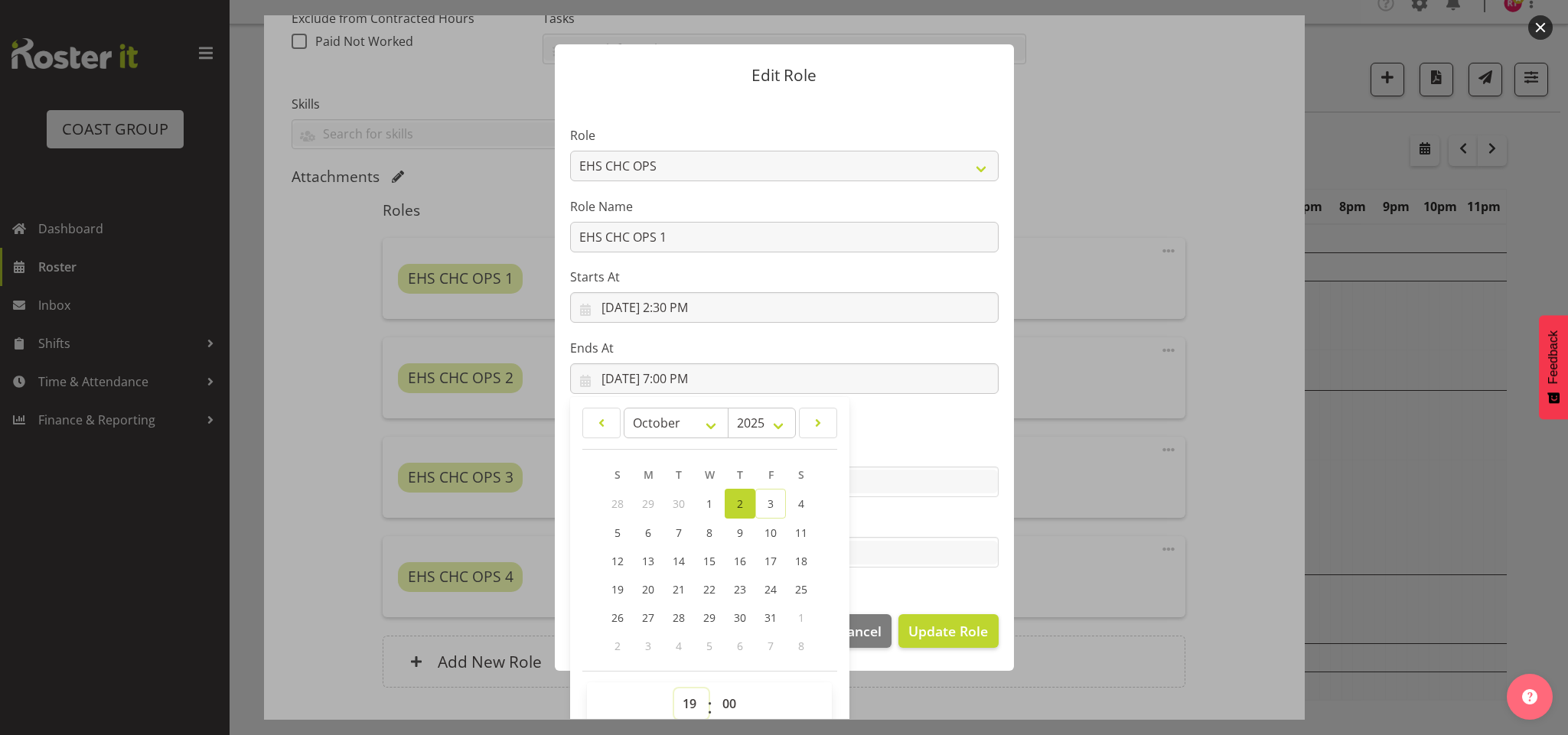
select select "18"
click at [674, 688] on select "00 01 02 03 04 05 06 07 08 09 10 11 12 13 14 15 16 17 18 19 20 21 22 23" at bounding box center [691, 703] width 34 height 30
type input "10/2/2025, 6:00 PM"
click at [730, 706] on select "00 01 02 03 04 05 06 07 08 09 10 11 12 13 14 15 16 17 18 19 20 21 22 23 24 25 2…" at bounding box center [731, 703] width 34 height 30
select select "30"
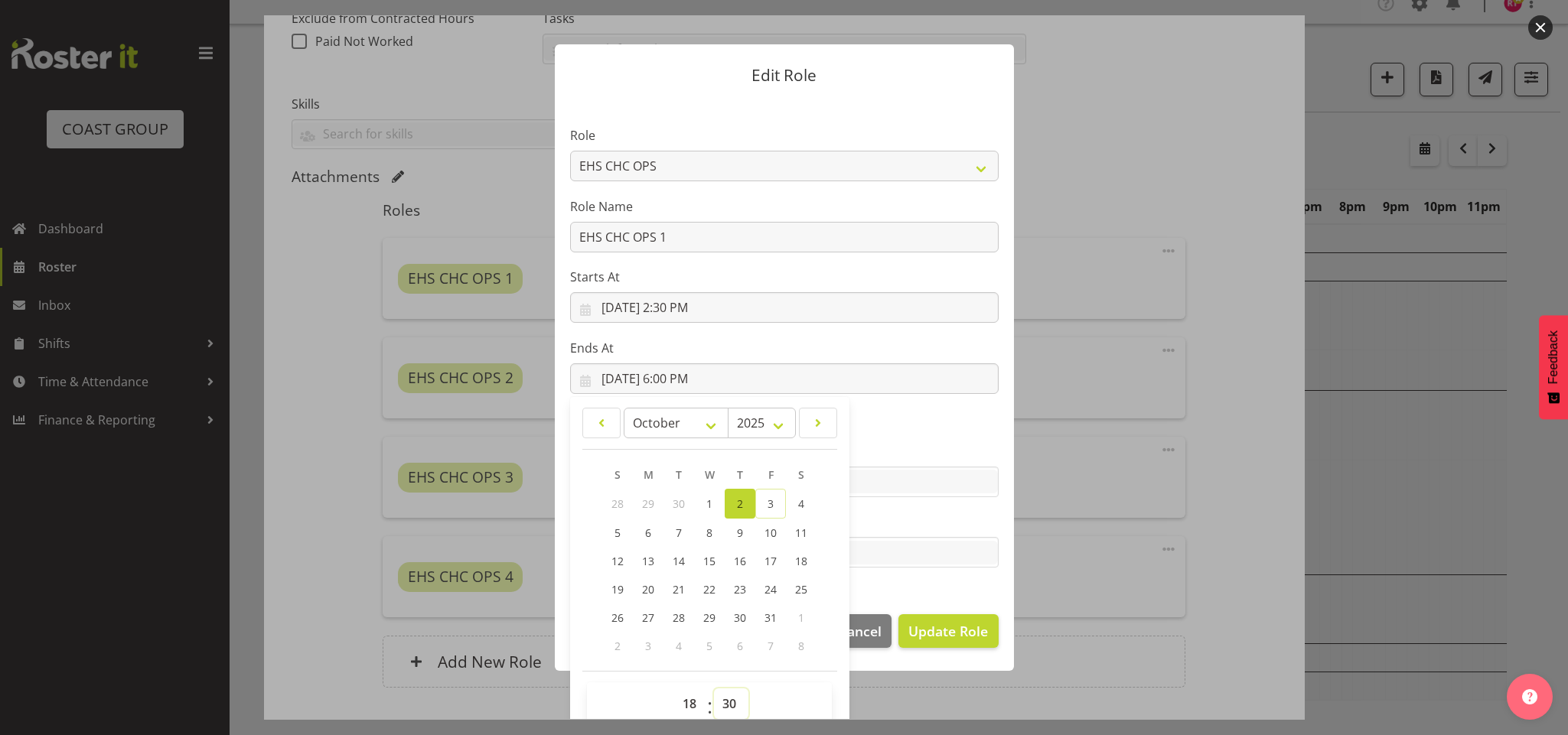
click at [714, 688] on select "00 01 02 03 04 05 06 07 08 09 10 11 12 13 14 15 16 17 18 19 20 21 22 23 24 25 2…" at bounding box center [731, 703] width 34 height 30
type input "10/2/2025, 6:30 PM"
click at [910, 641] on span "Update Role" at bounding box center [948, 631] width 79 height 20
select select
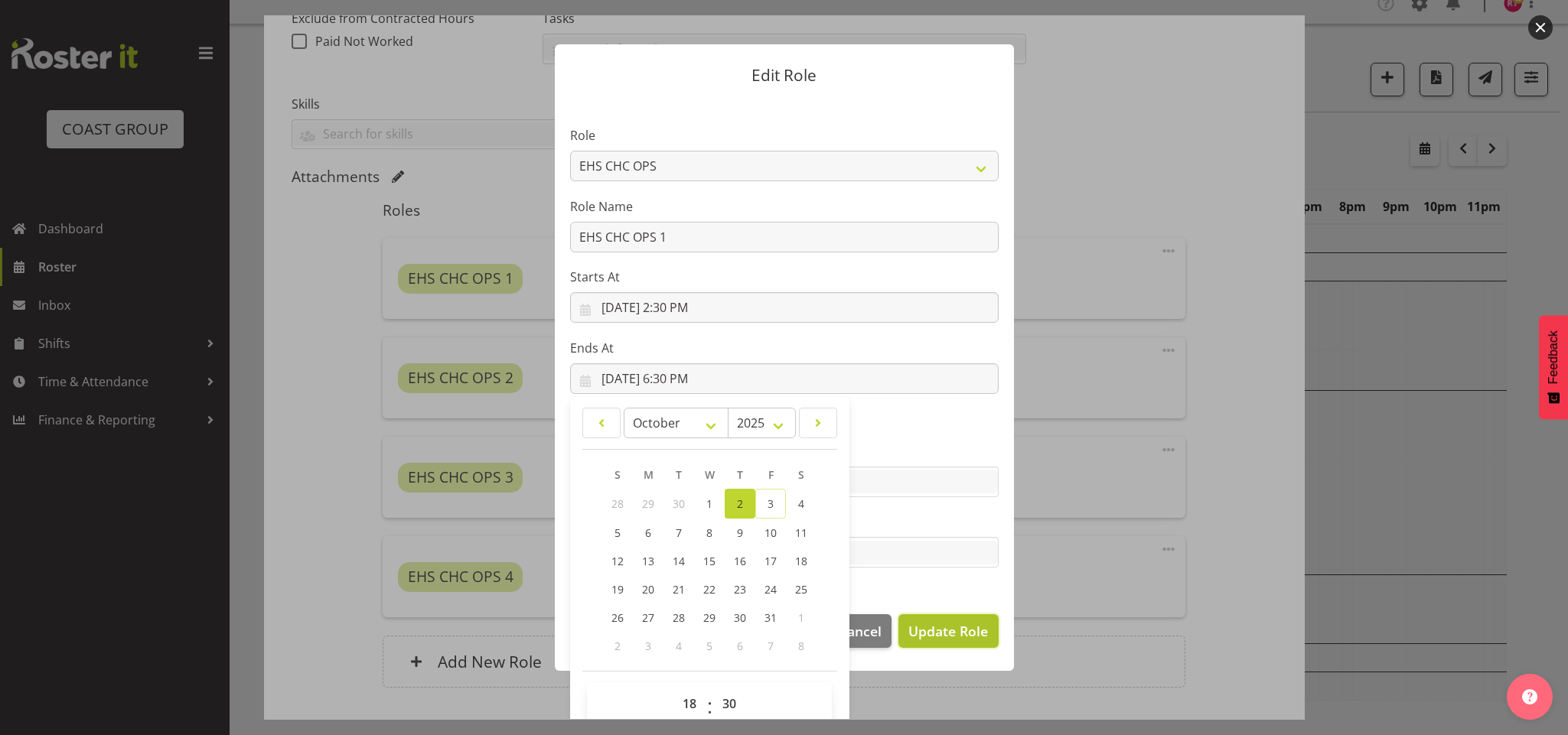
select select
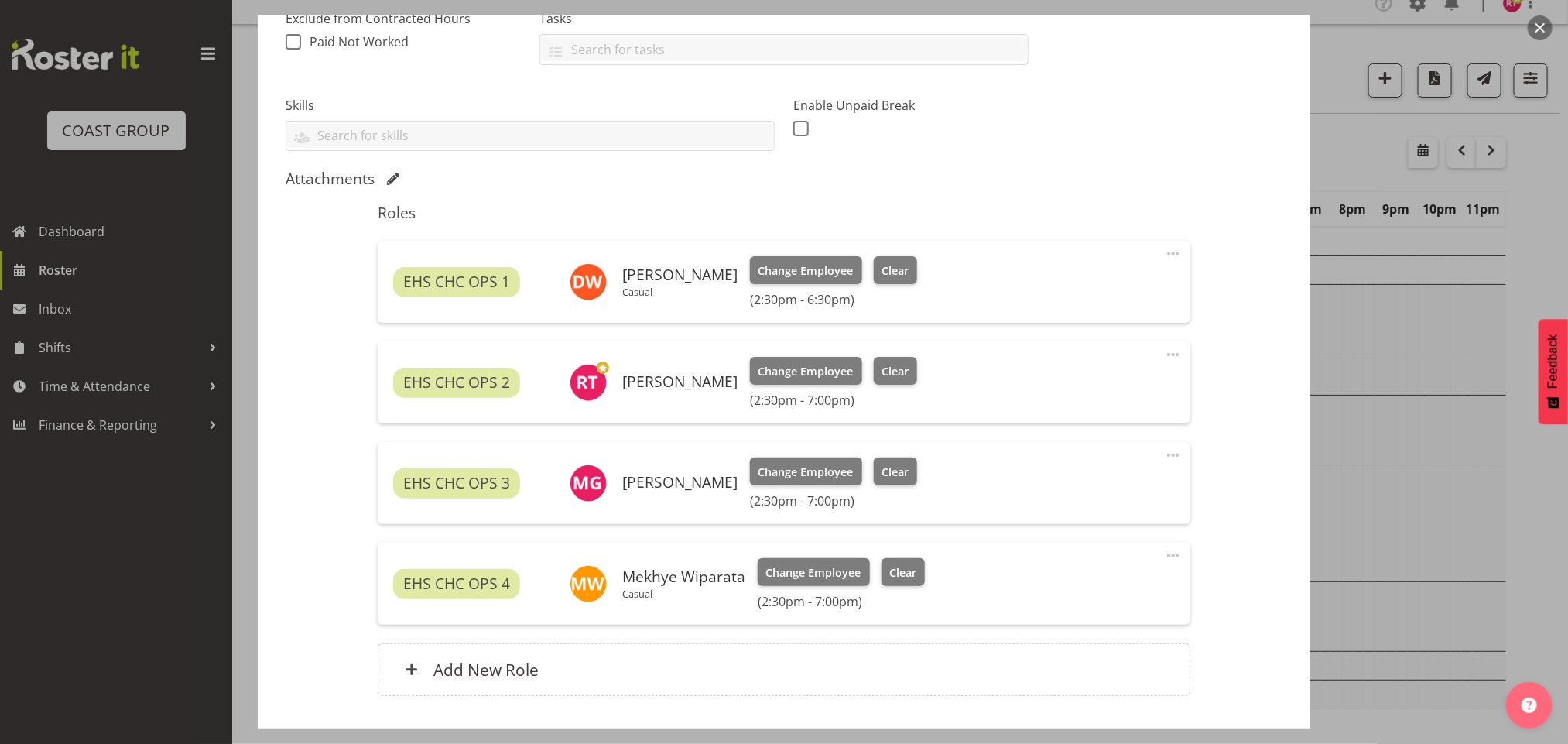
click at [1164, 358] on span at bounding box center [1173, 355] width 18 height 18
click at [1070, 388] on link "Edit" at bounding box center [1108, 389] width 149 height 28
select select "9"
select select "2025"
select select "19"
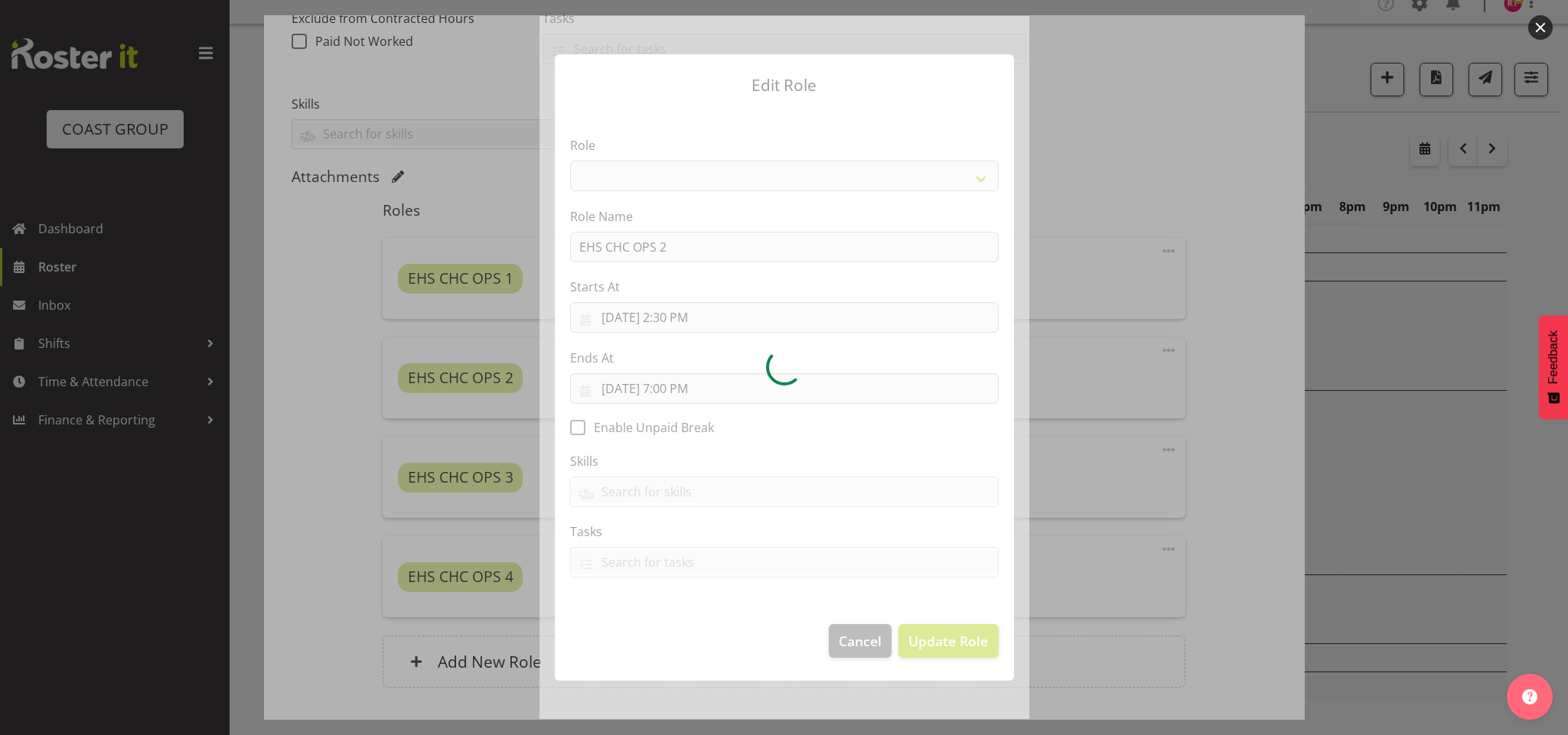
select select "192"
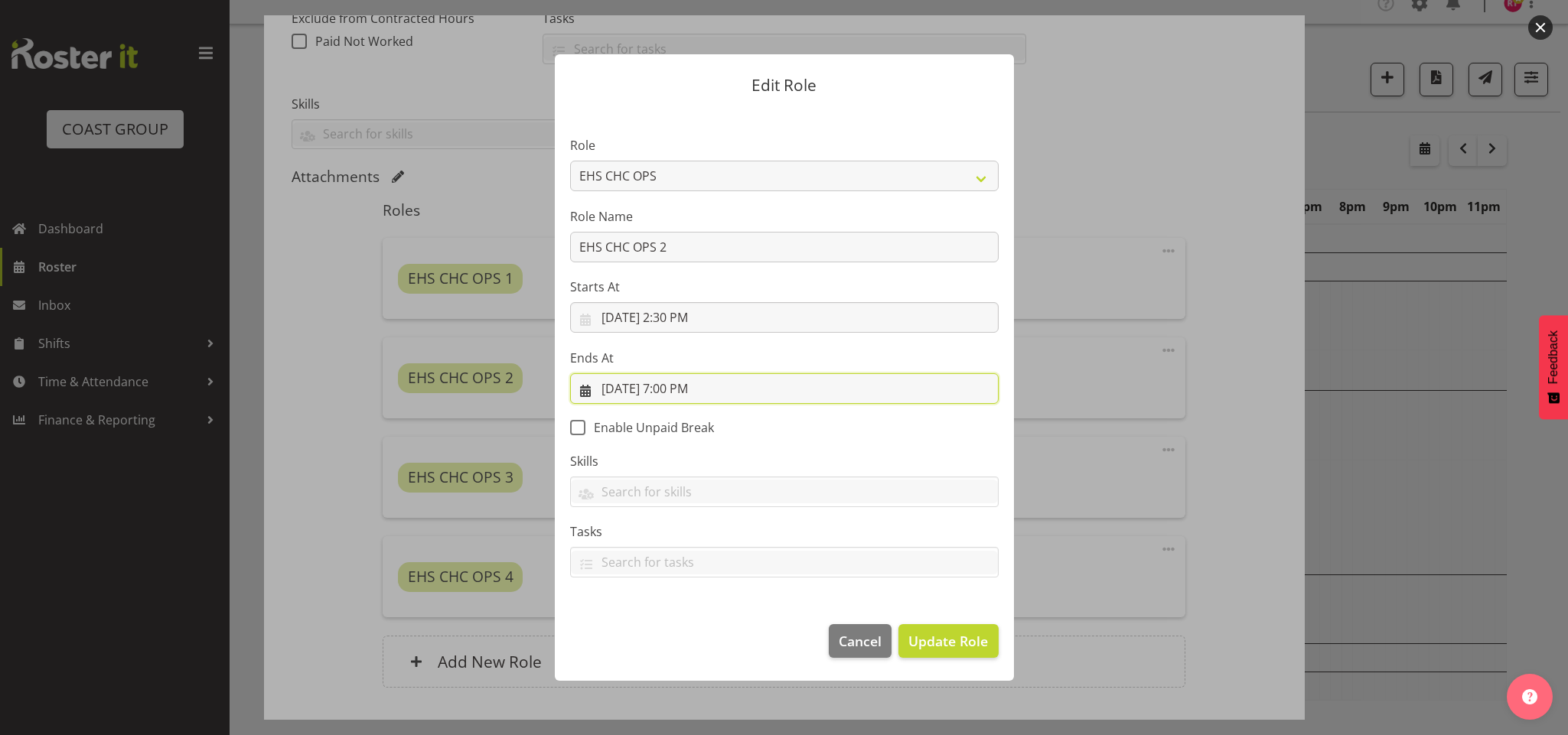
click at [668, 389] on input "10/2/2025, 7:00 PM" at bounding box center [784, 388] width 429 height 30
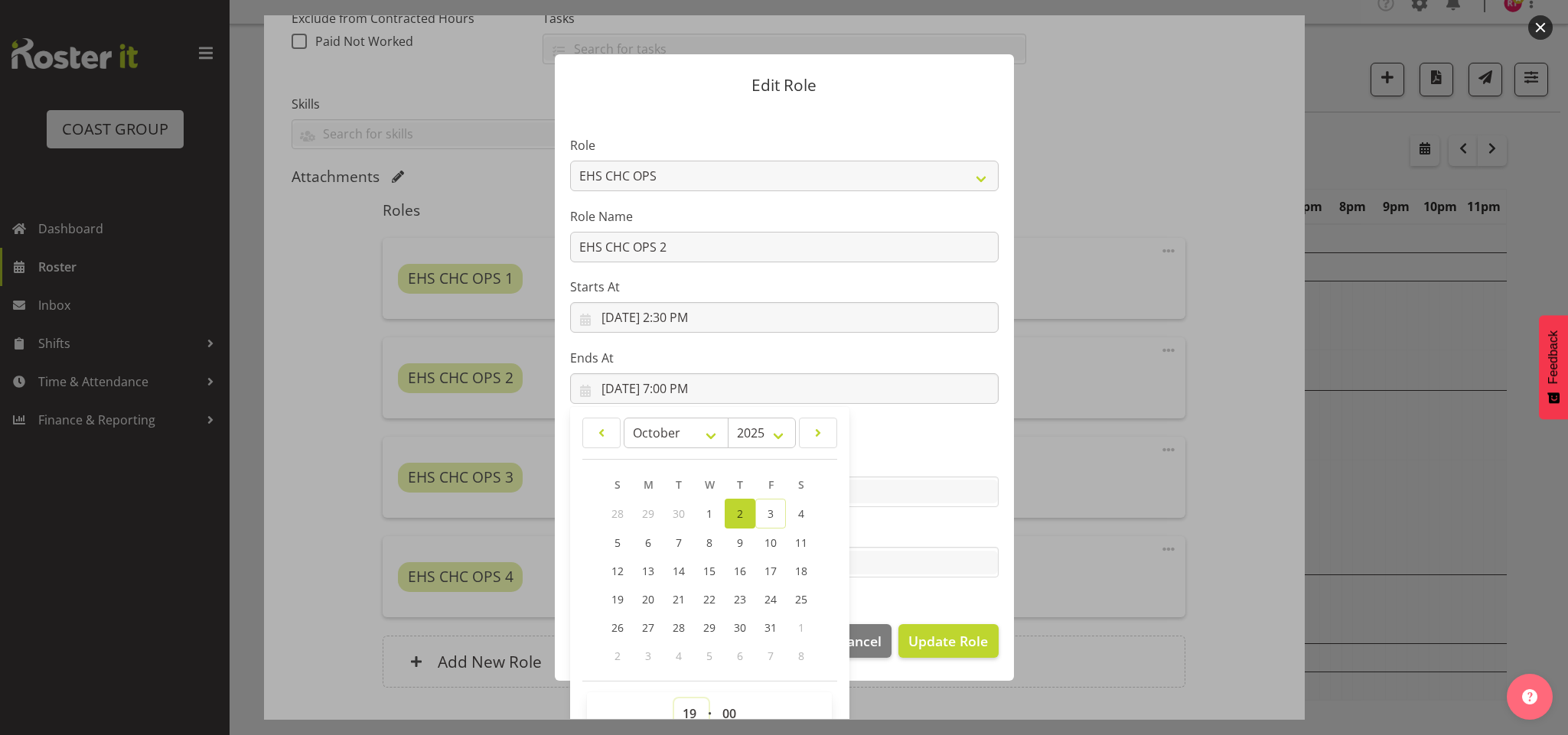
click at [686, 702] on select "00 01 02 03 04 05 06 07 08 09 10 11 12 13 14 15 16 17 18 19 20 21 22 23" at bounding box center [691, 713] width 34 height 30
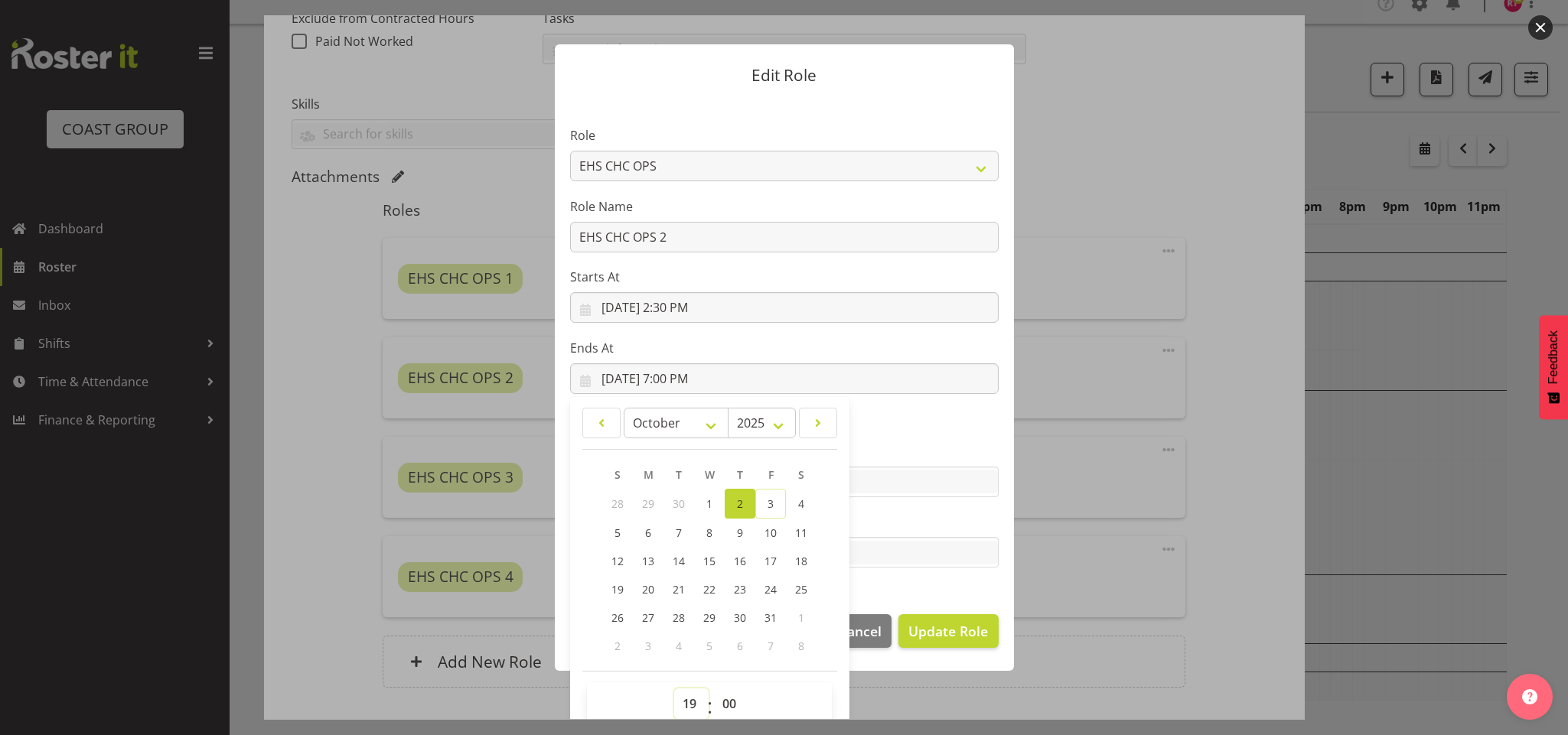
select select "18"
click at [674, 688] on select "00 01 02 03 04 05 06 07 08 09 10 11 12 13 14 15 16 17 18 19 20 21 22 23" at bounding box center [691, 703] width 34 height 30
type input "10/2/2025, 6:00 PM"
click at [717, 698] on select "00 01 02 03 04 05 06 07 08 09 10 11 12 13 14 15 16 17 18 19 20 21 22 23 24 25 2…" at bounding box center [731, 703] width 34 height 30
select select "30"
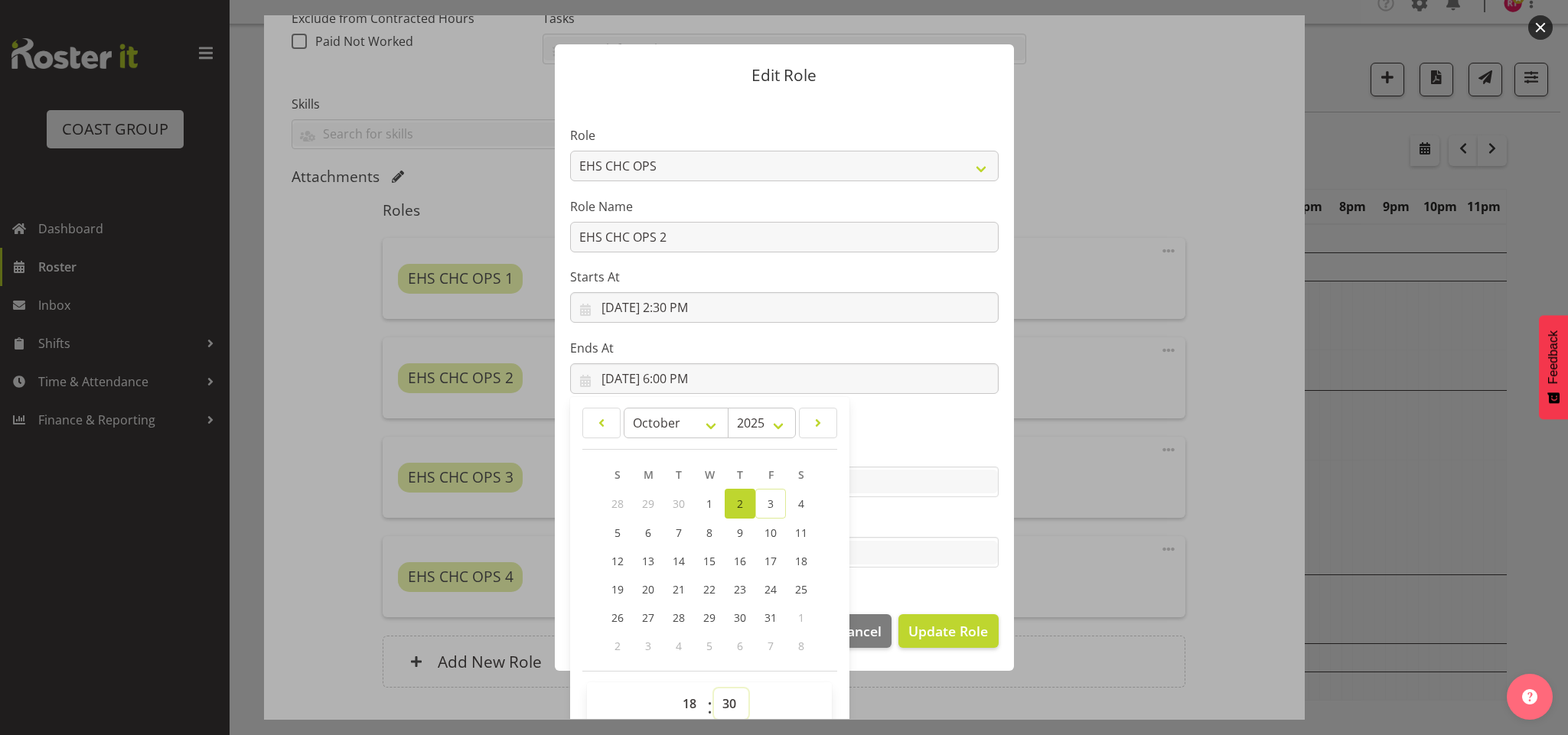
click at [714, 688] on select "00 01 02 03 04 05 06 07 08 09 10 11 12 13 14 15 16 17 18 19 20 21 22 23 24 25 2…" at bounding box center [731, 703] width 34 height 30
type input "10/2/2025, 6:30 PM"
click at [921, 640] on span "Update Role" at bounding box center [948, 631] width 79 height 20
select select
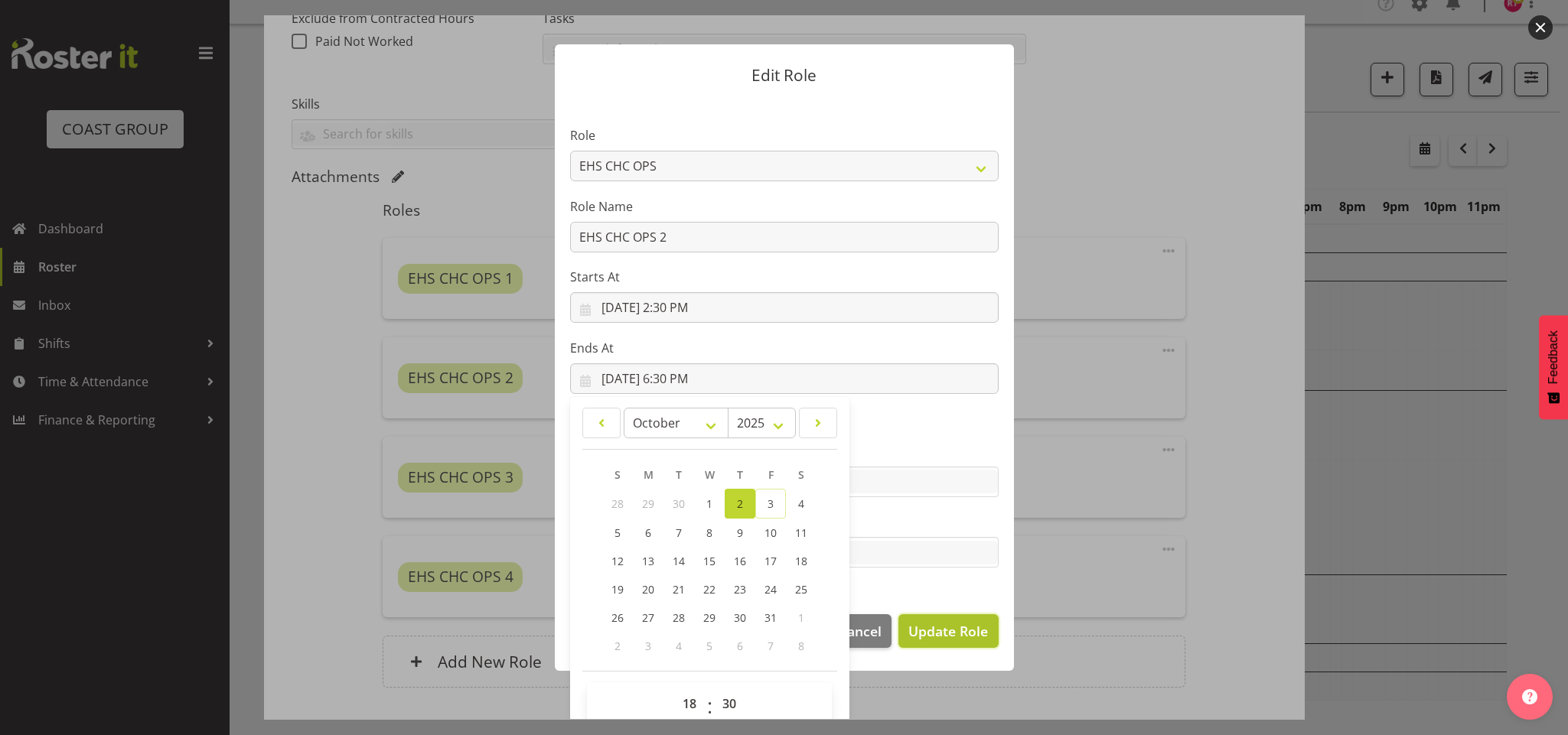
select select
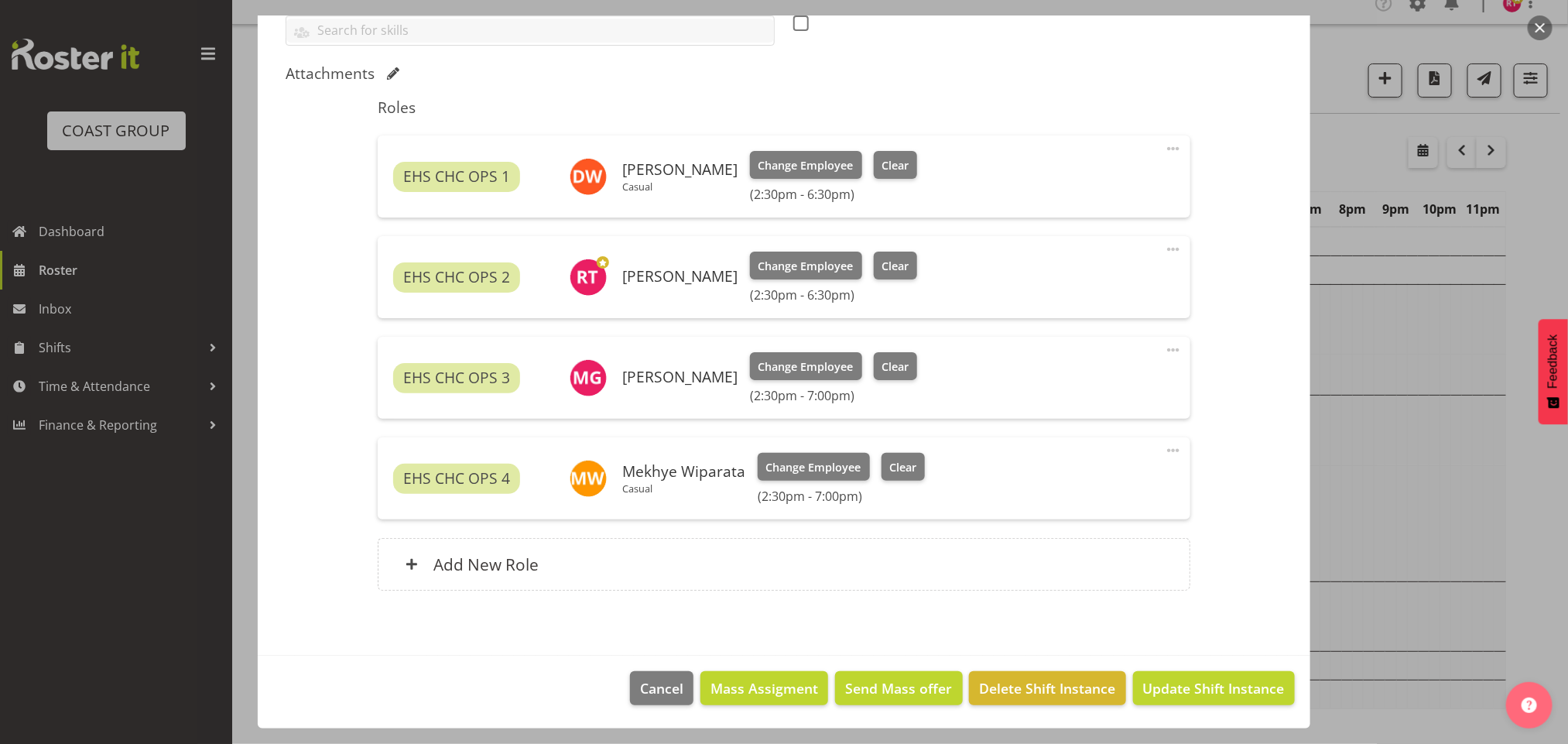
scroll to position [456, 0]
click at [1176, 686] on span "Update Shift Instance" at bounding box center [1213, 689] width 141 height 20
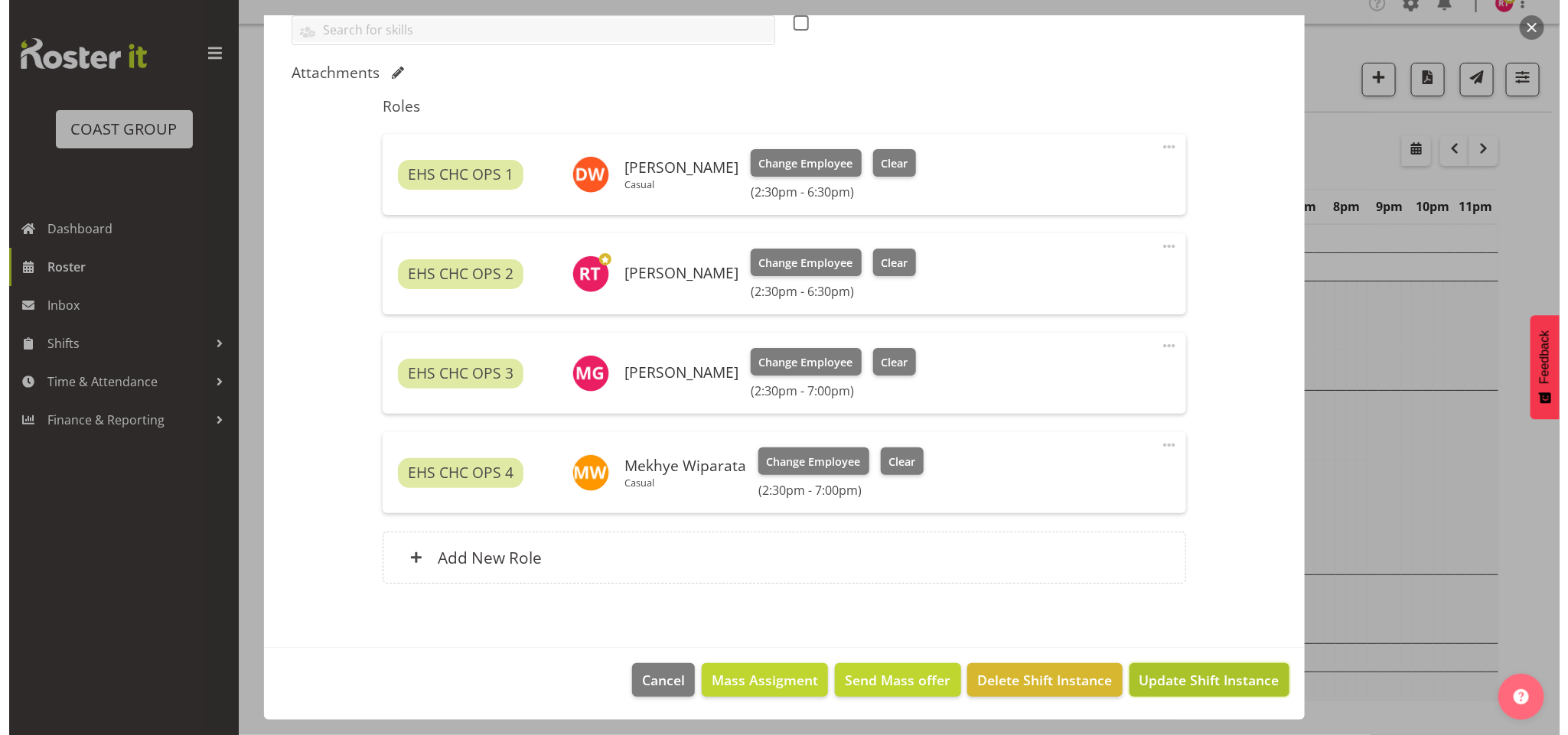
scroll to position [389, 0]
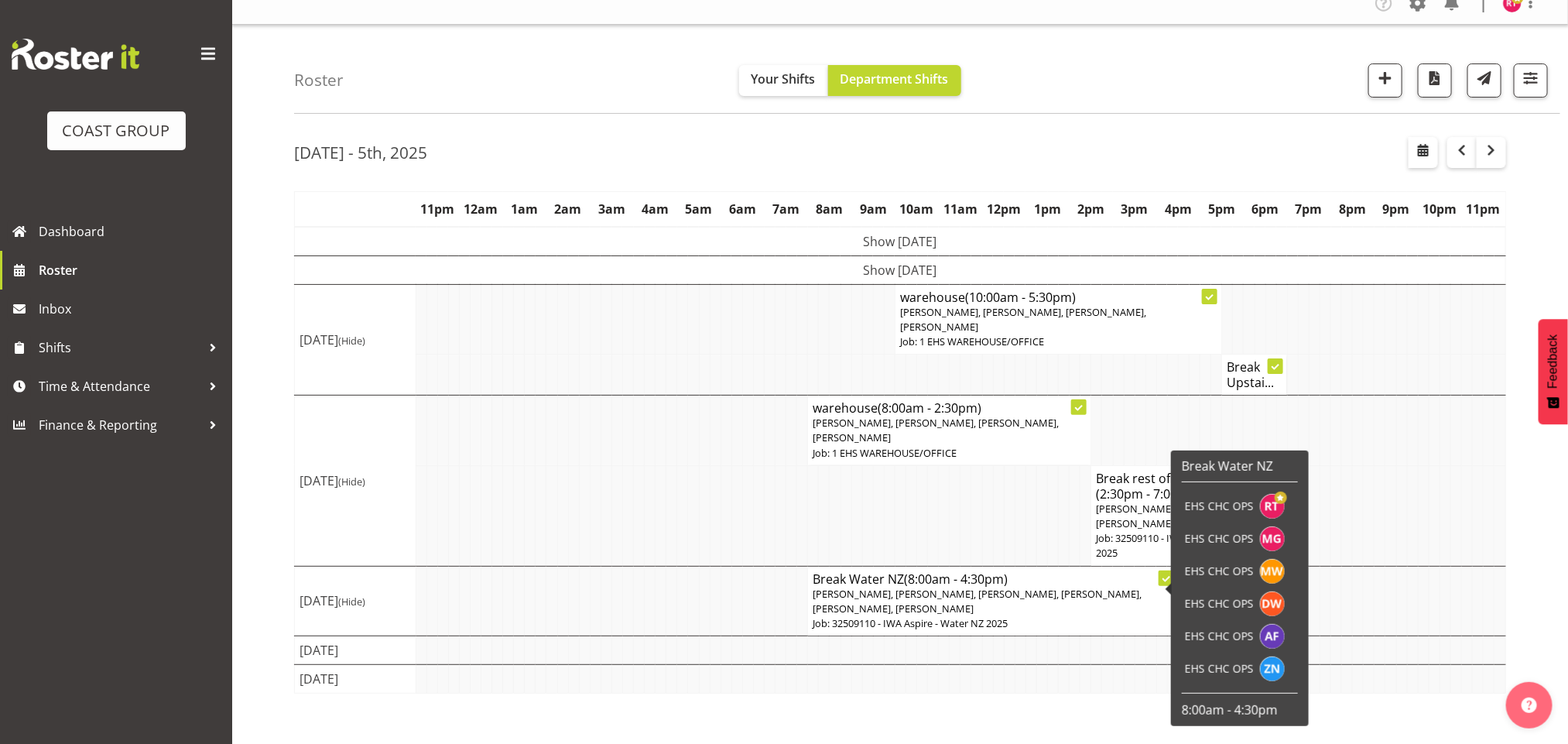
click at [941, 587] on span "Reuben Bowe, Martin Gorzeman, Mekhye Wiparata, David Wiseman, Aminio Fonongaloa…" at bounding box center [977, 601] width 329 height 29
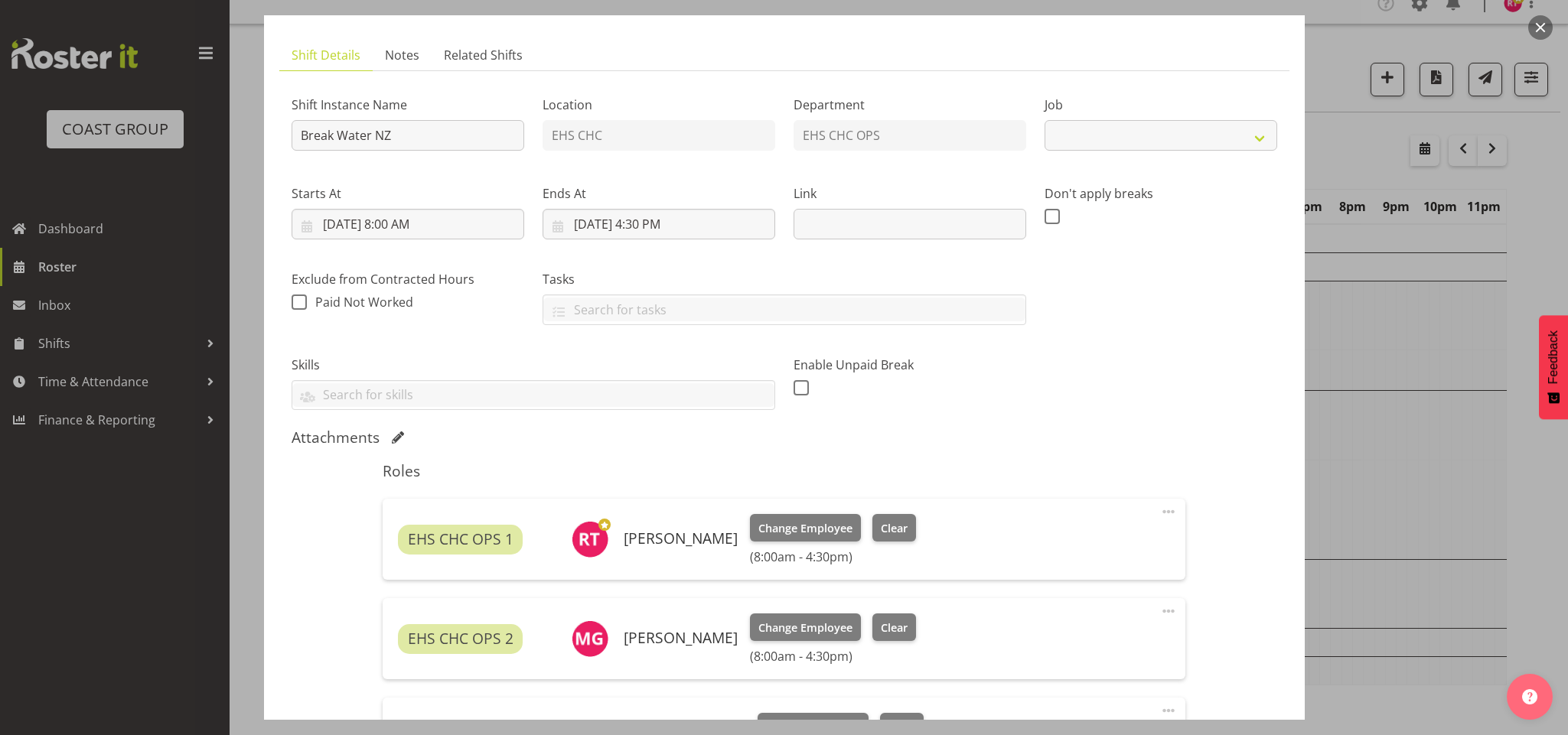
scroll to position [459, 0]
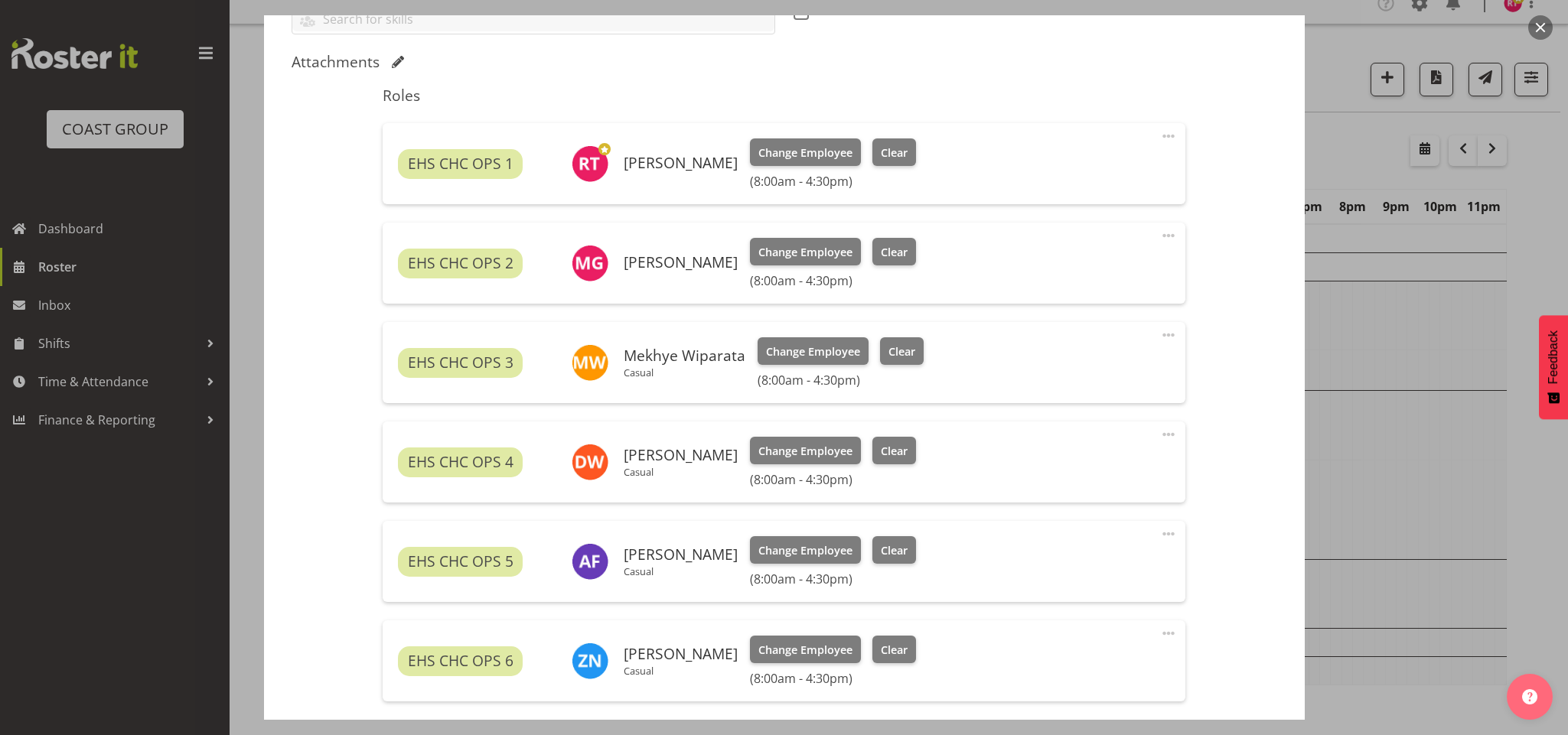
select select "9028"
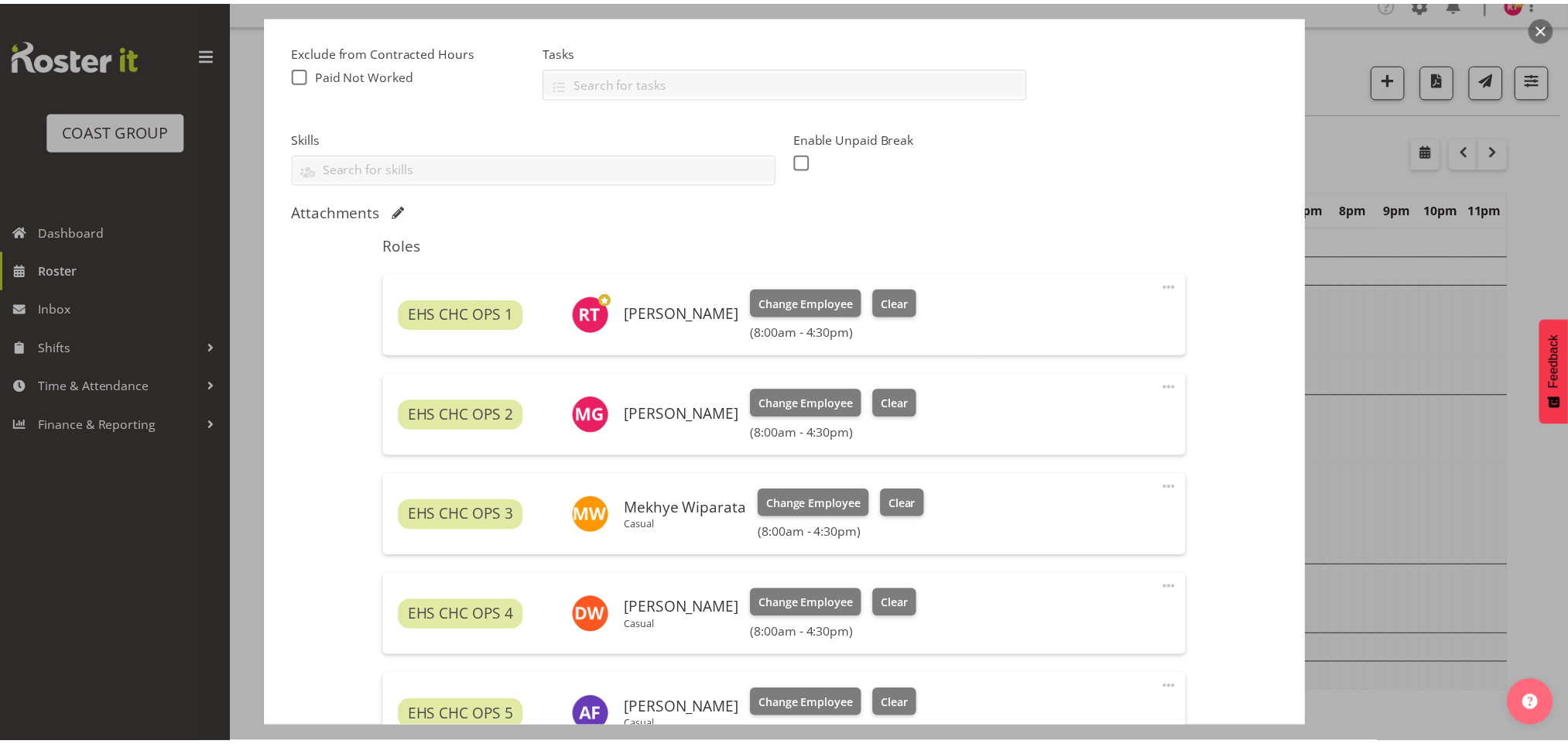
scroll to position [309, 0]
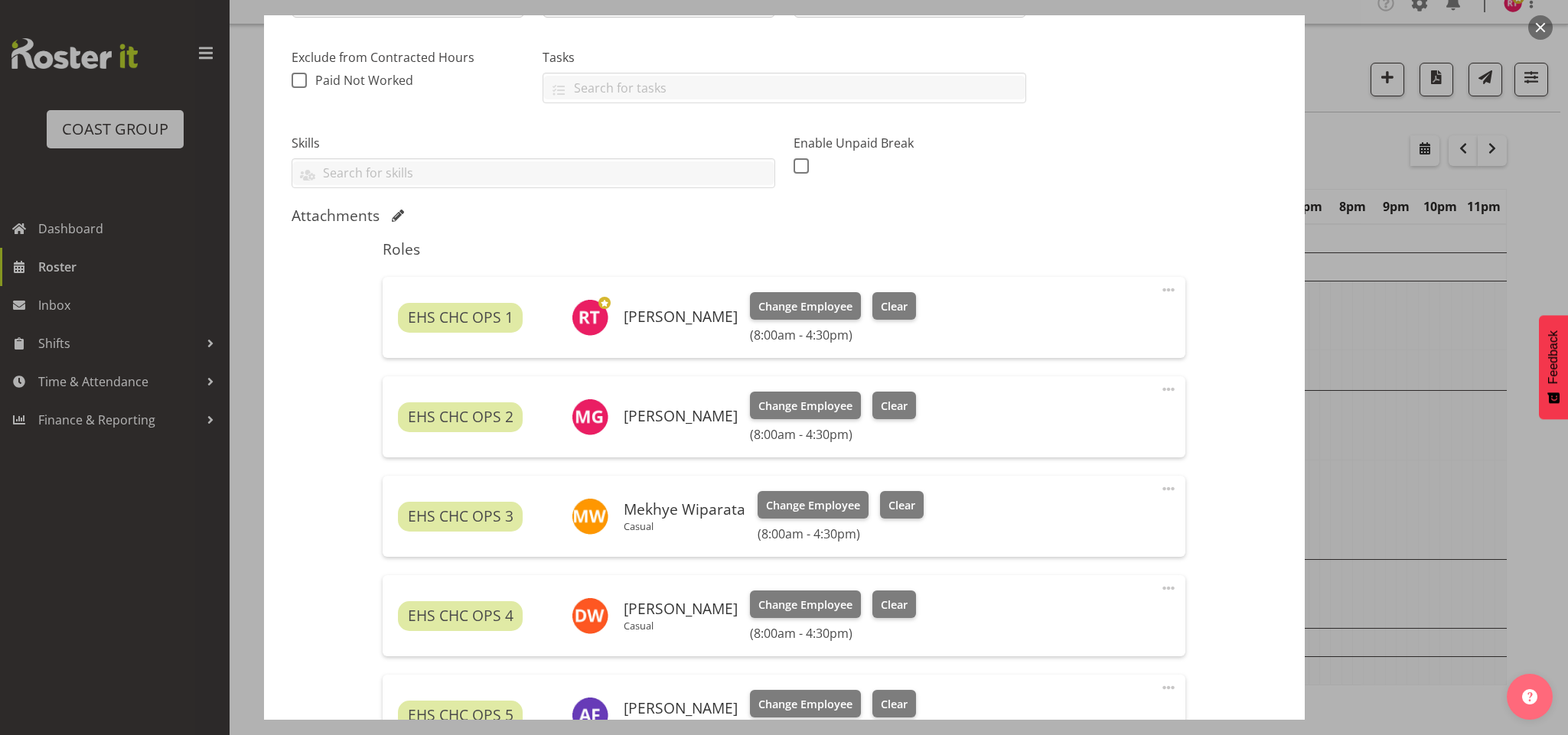
click at [1159, 292] on span at bounding box center [1168, 290] width 18 height 18
click at [1112, 317] on link "Edit" at bounding box center [1105, 323] width 147 height 28
select select "9"
select select "2025"
select select "8"
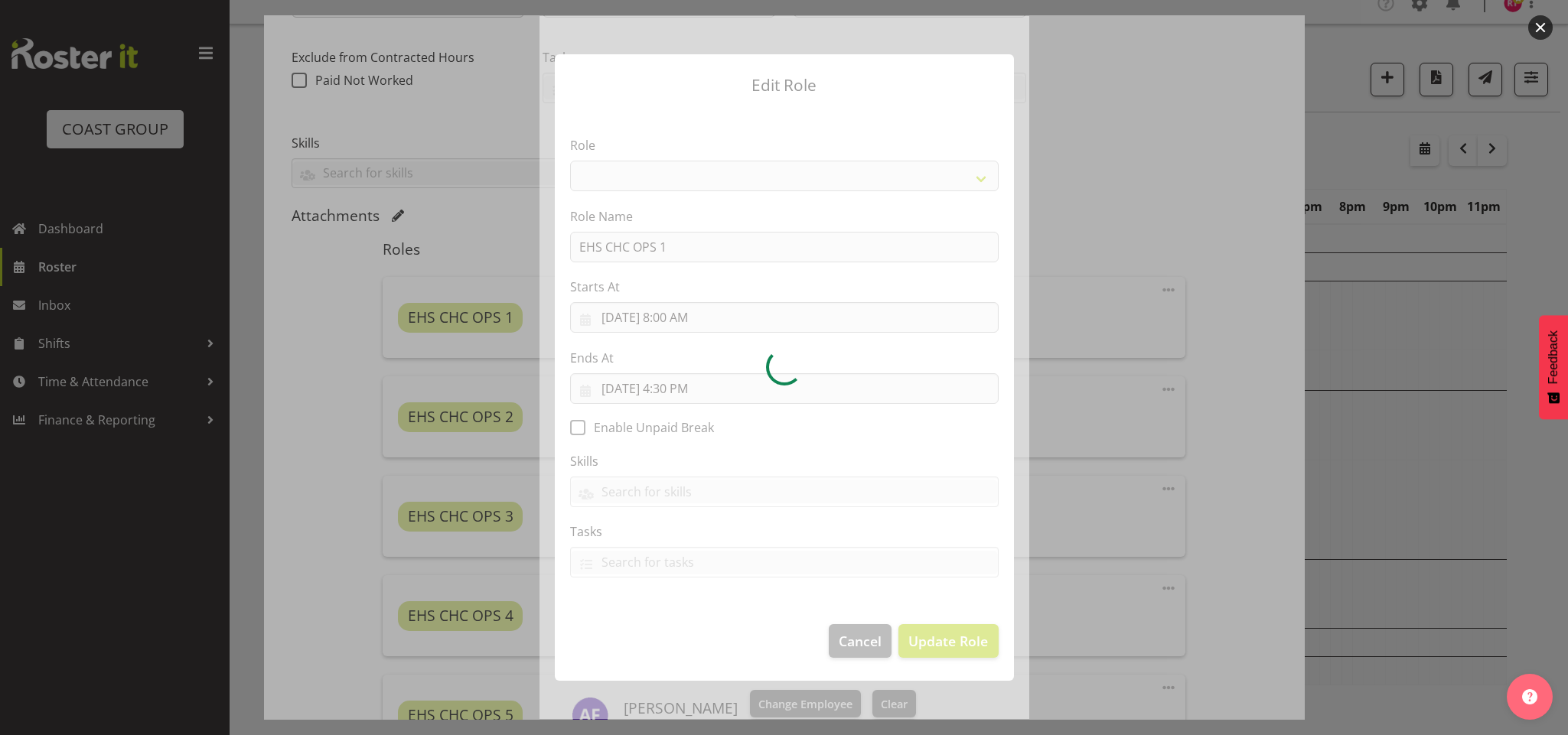
select select "192"
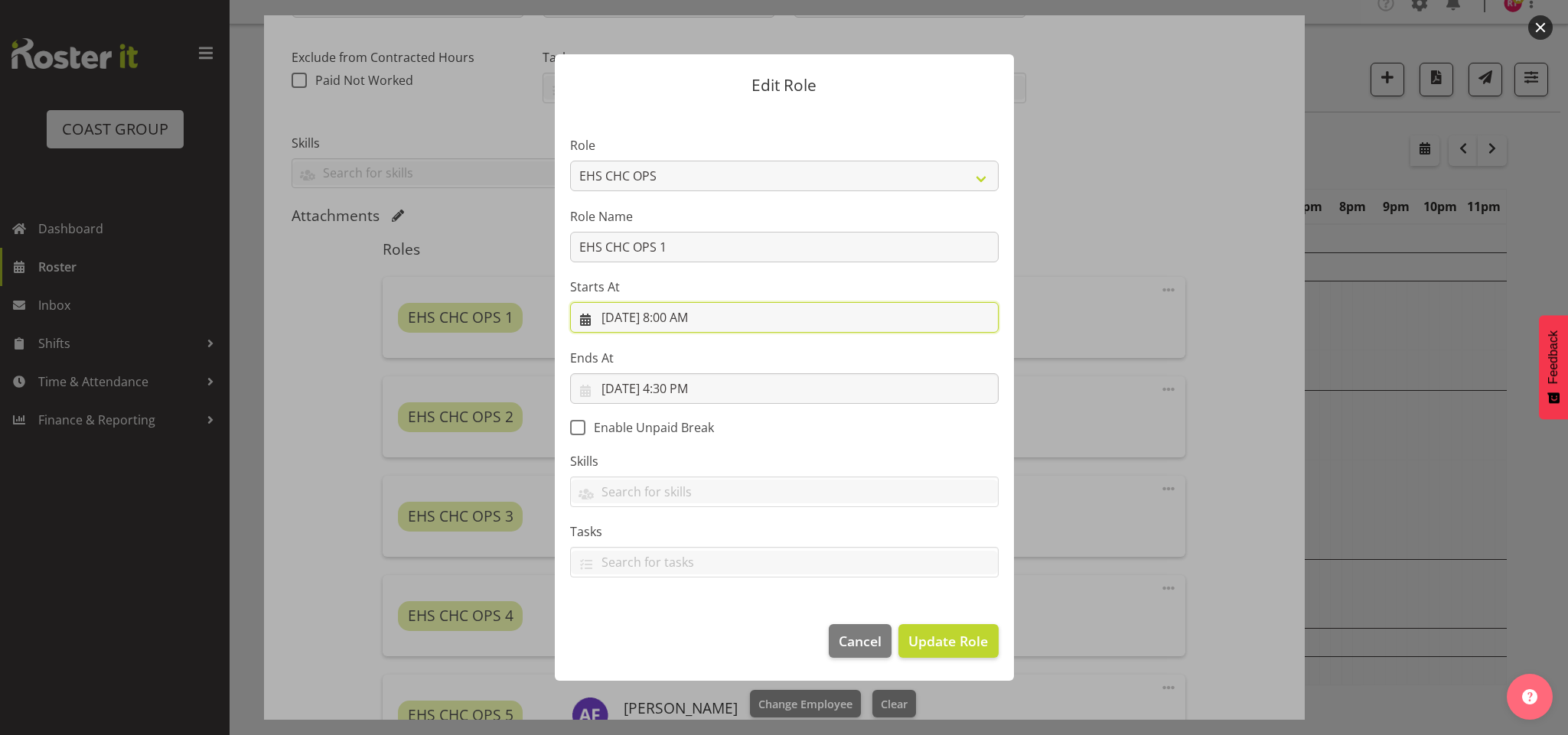
click at [668, 319] on input "10/3/2025, 8:00 AM" at bounding box center [784, 317] width 429 height 30
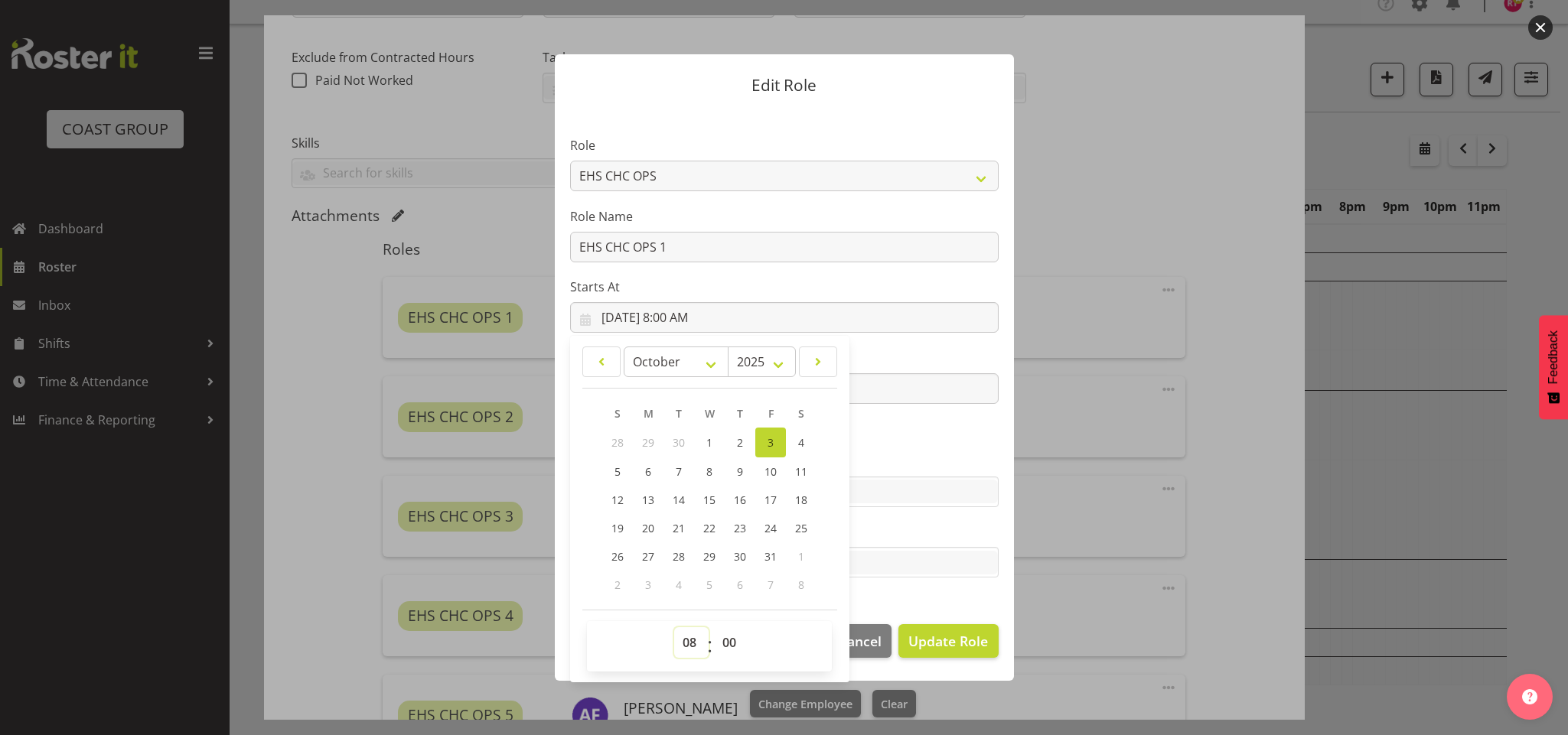
click at [695, 641] on select "00 01 02 03 04 05 06 07 08 09 10 11 12 13 14 15 16 17 18 19 20 21 22 23" at bounding box center [691, 642] width 34 height 30
select select "7"
click at [674, 628] on select "00 01 02 03 04 05 06 07 08 09 10 11 12 13 14 15 16 17 18 19 20 21 22 23" at bounding box center [691, 642] width 34 height 30
type input "10/3/2025, 7:00 AM"
drag, startPoint x: 733, startPoint y: 645, endPoint x: 738, endPoint y: 627, distance: 18.7
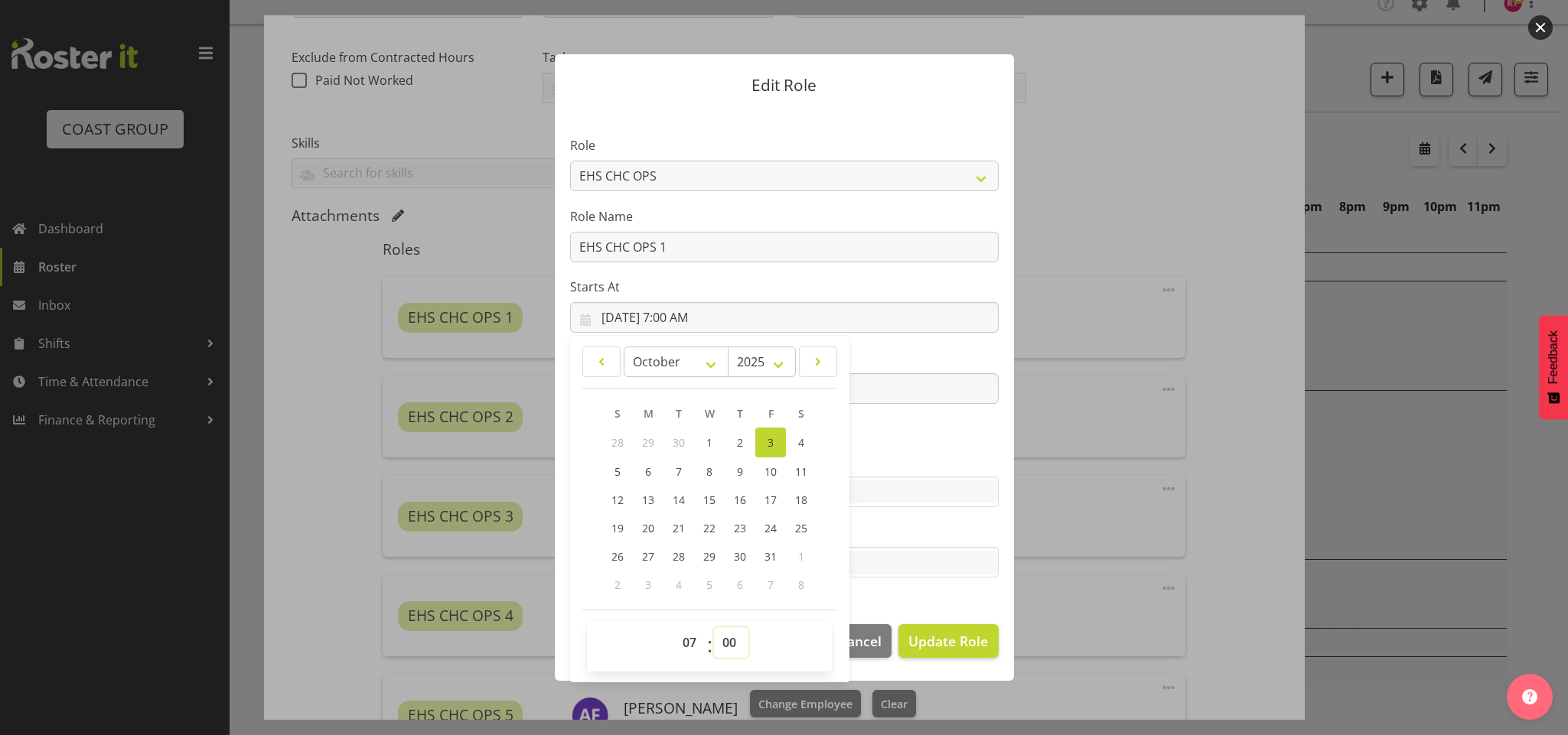
click at [735, 645] on select "00 01 02 03 04 05 06 07 08 09 10 11 12 13 14 15 16 17 18 19 20 21 22 23 24 25 2…" at bounding box center [731, 642] width 34 height 30
select select "30"
click at [715, 628] on select "00 01 02 03 04 05 06 07 08 09 10 11 12 13 14 15 16 17 18 19 20 21 22 23 24 25 2…" at bounding box center [731, 642] width 34 height 30
type input "10/3/2025, 7:30 AM"
click at [924, 639] on span "Update Role" at bounding box center [948, 641] width 79 height 20
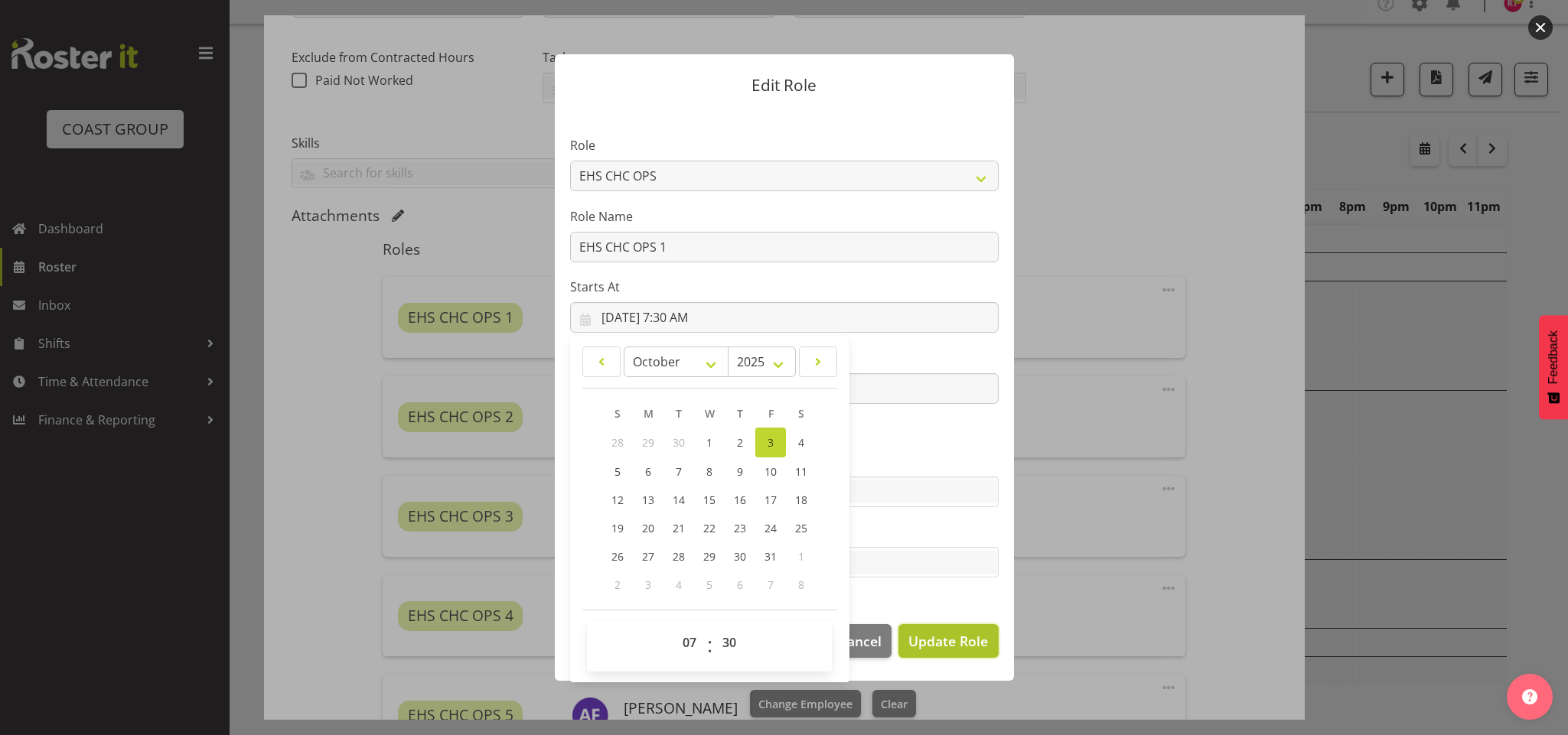
select select
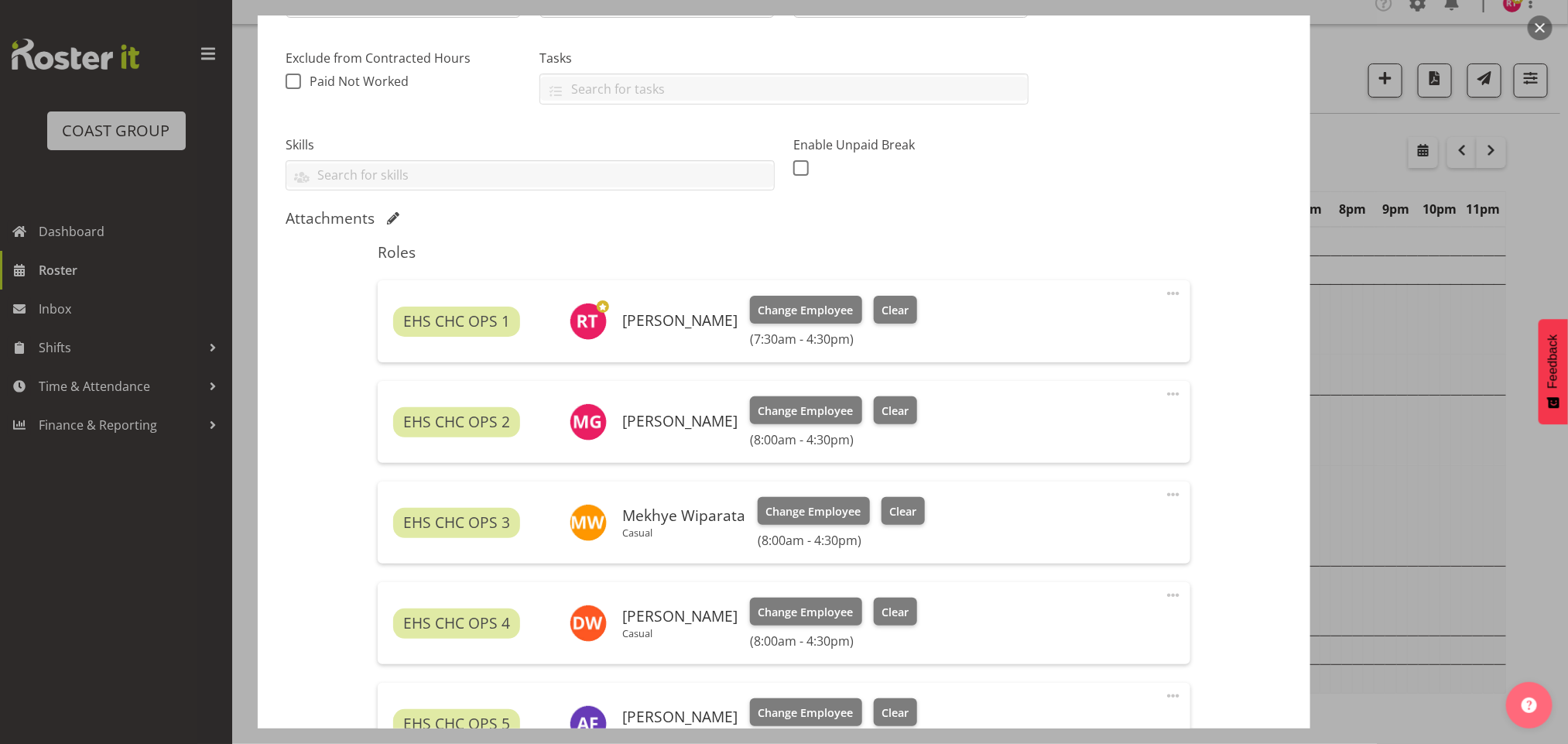
click at [1164, 395] on span at bounding box center [1173, 394] width 18 height 18
click at [1078, 433] on link "Edit" at bounding box center [1108, 428] width 149 height 28
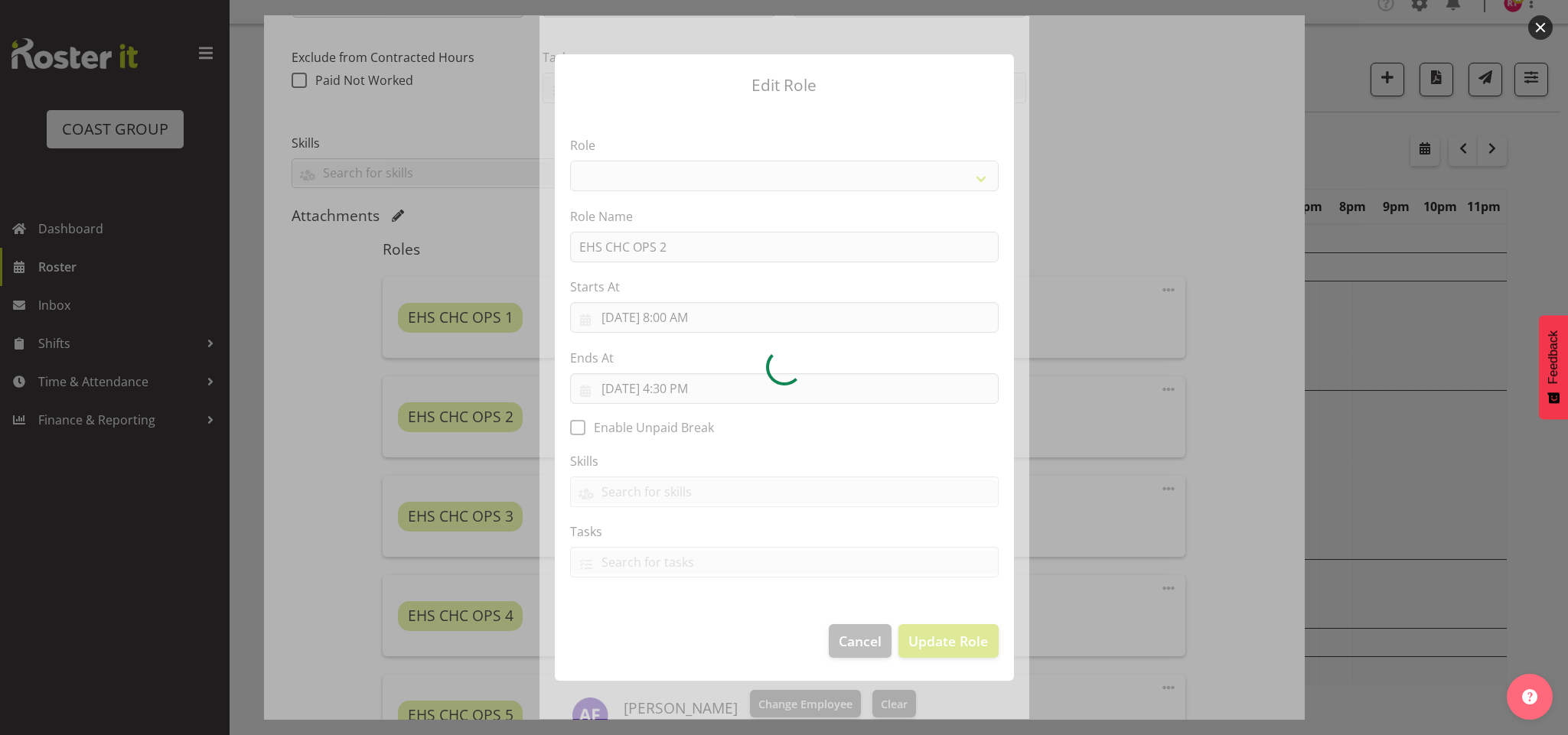
select select "192"
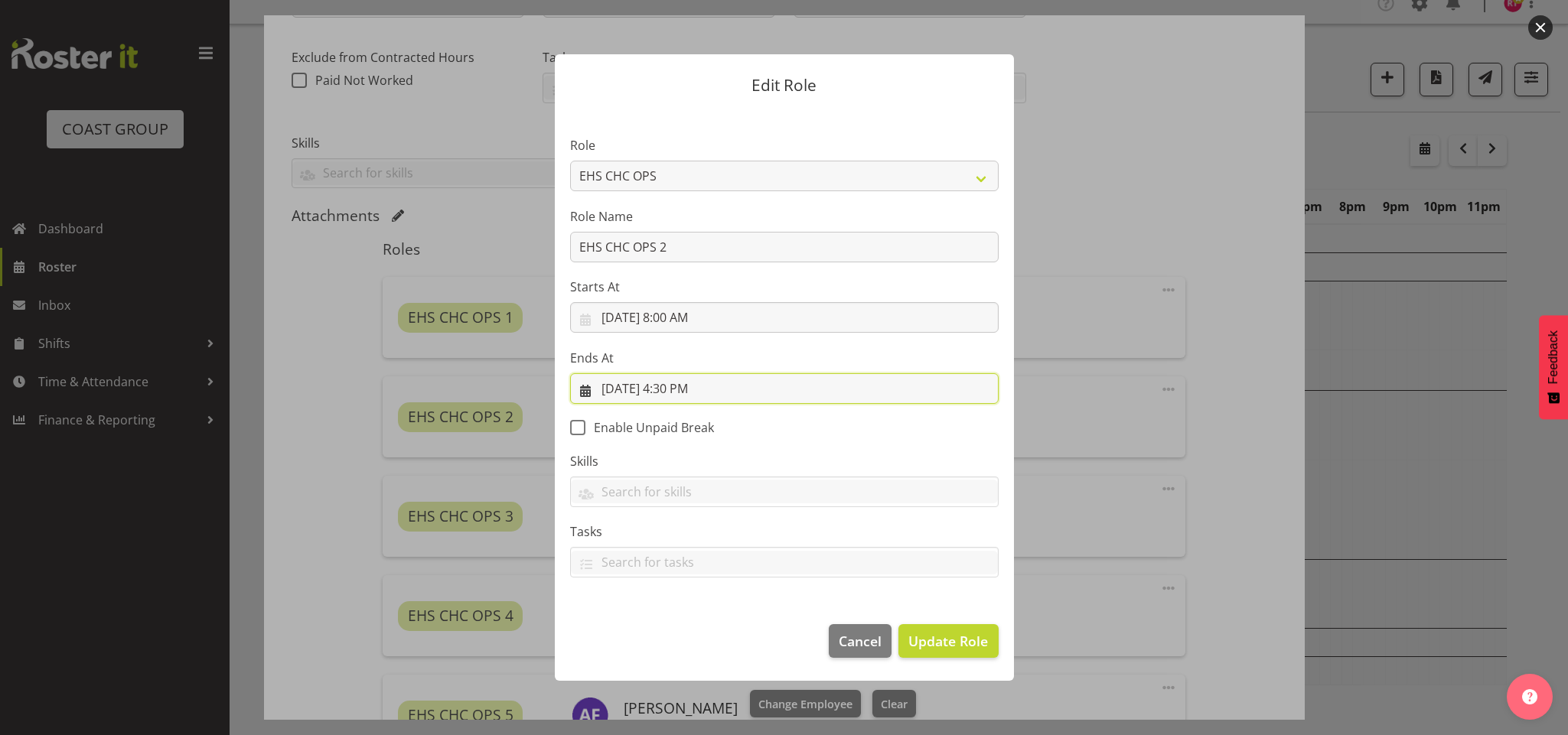
click at [671, 389] on input "10/3/2025, 4:30 PM" at bounding box center [784, 388] width 429 height 30
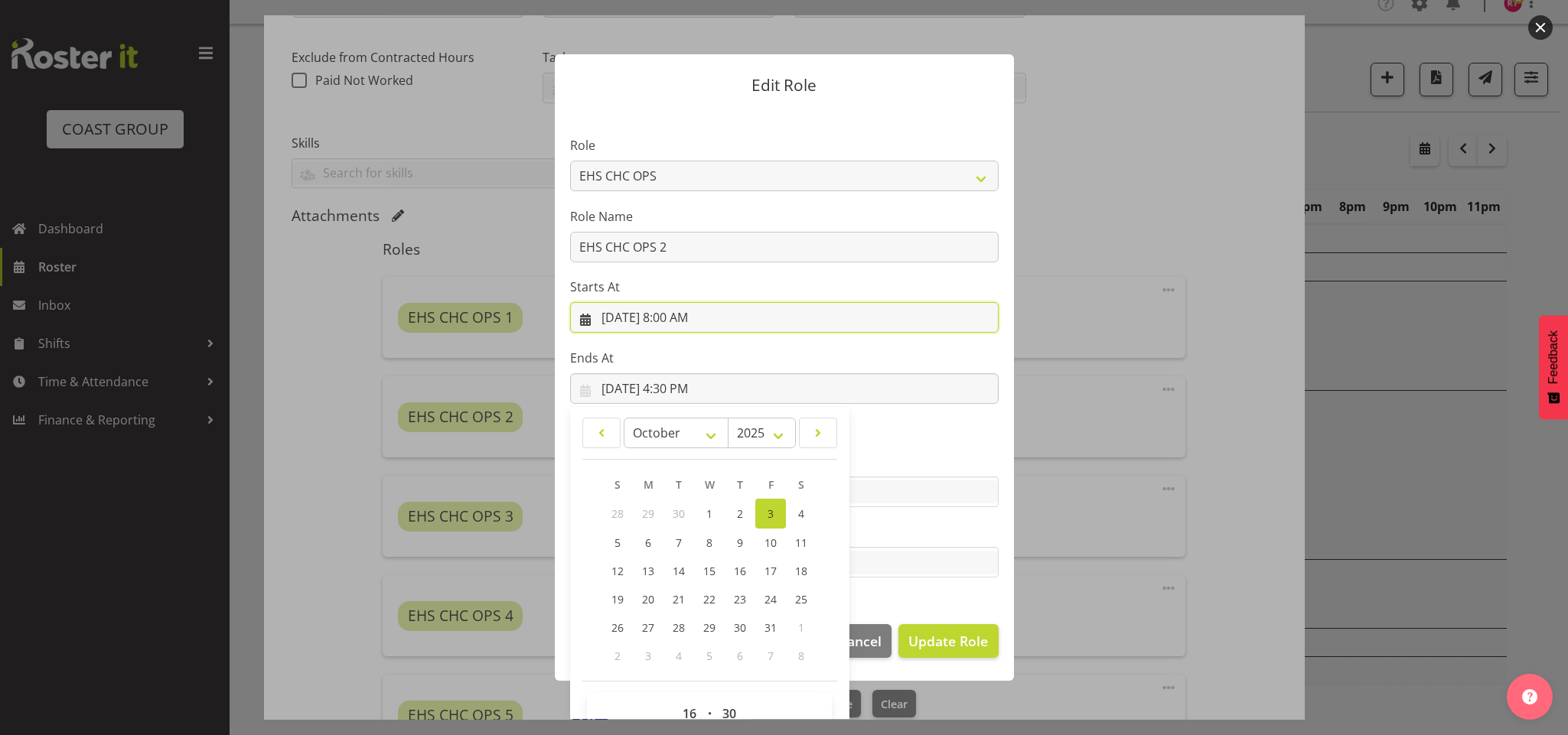
click at [659, 313] on input "10/3/2025, 8:00 AM" at bounding box center [784, 317] width 429 height 30
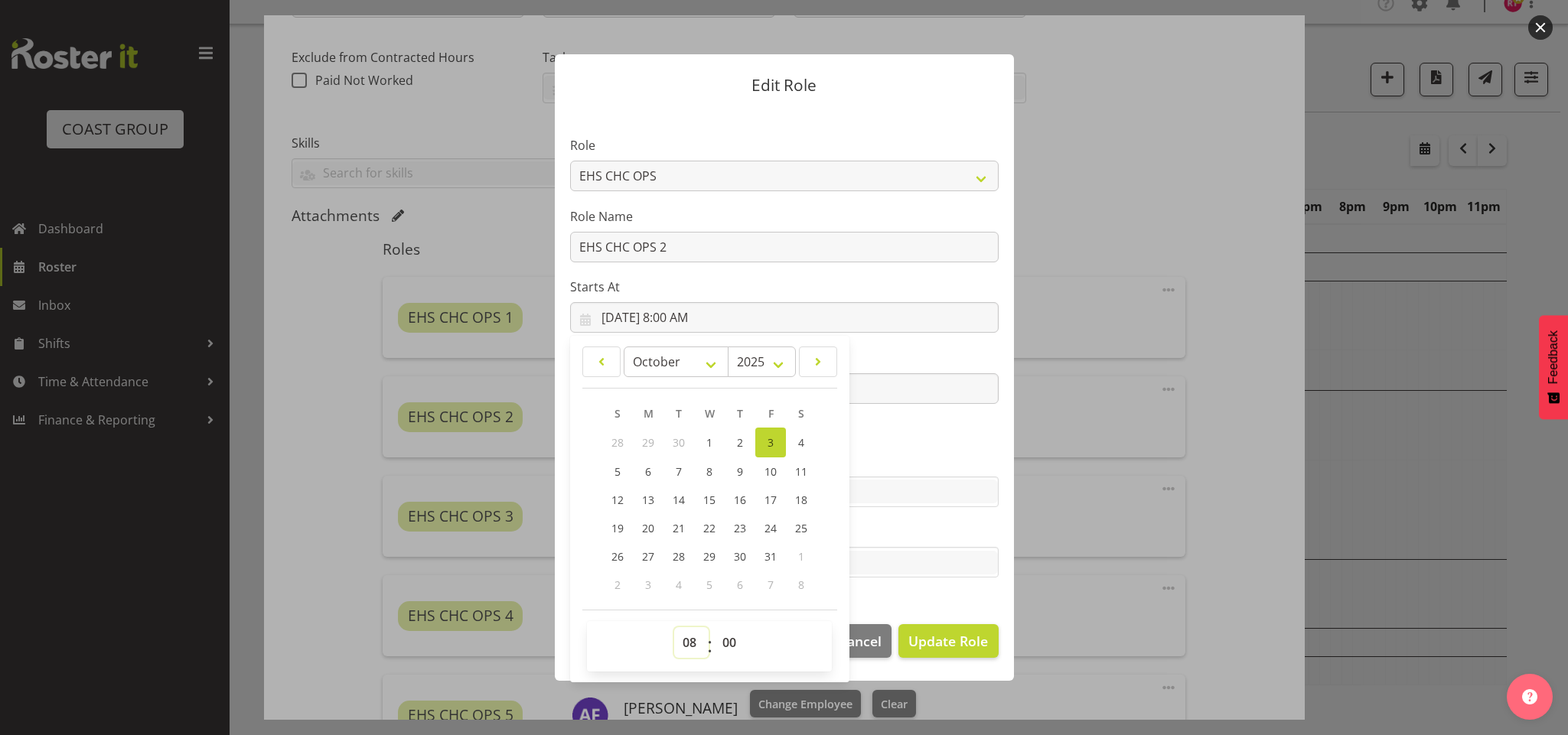
click at [694, 629] on select "00 01 02 03 04 05 06 07 08 09 10 11 12 13 14 15 16 17 18 19 20 21 22 23" at bounding box center [691, 642] width 34 height 30
select select "7"
click at [674, 628] on select "00 01 02 03 04 05 06 07 08 09 10 11 12 13 14 15 16 17 18 19 20 21 22 23" at bounding box center [691, 642] width 34 height 30
type input "10/3/2025, 7:00 AM"
drag, startPoint x: 721, startPoint y: 639, endPoint x: 726, endPoint y: 632, distance: 8.6
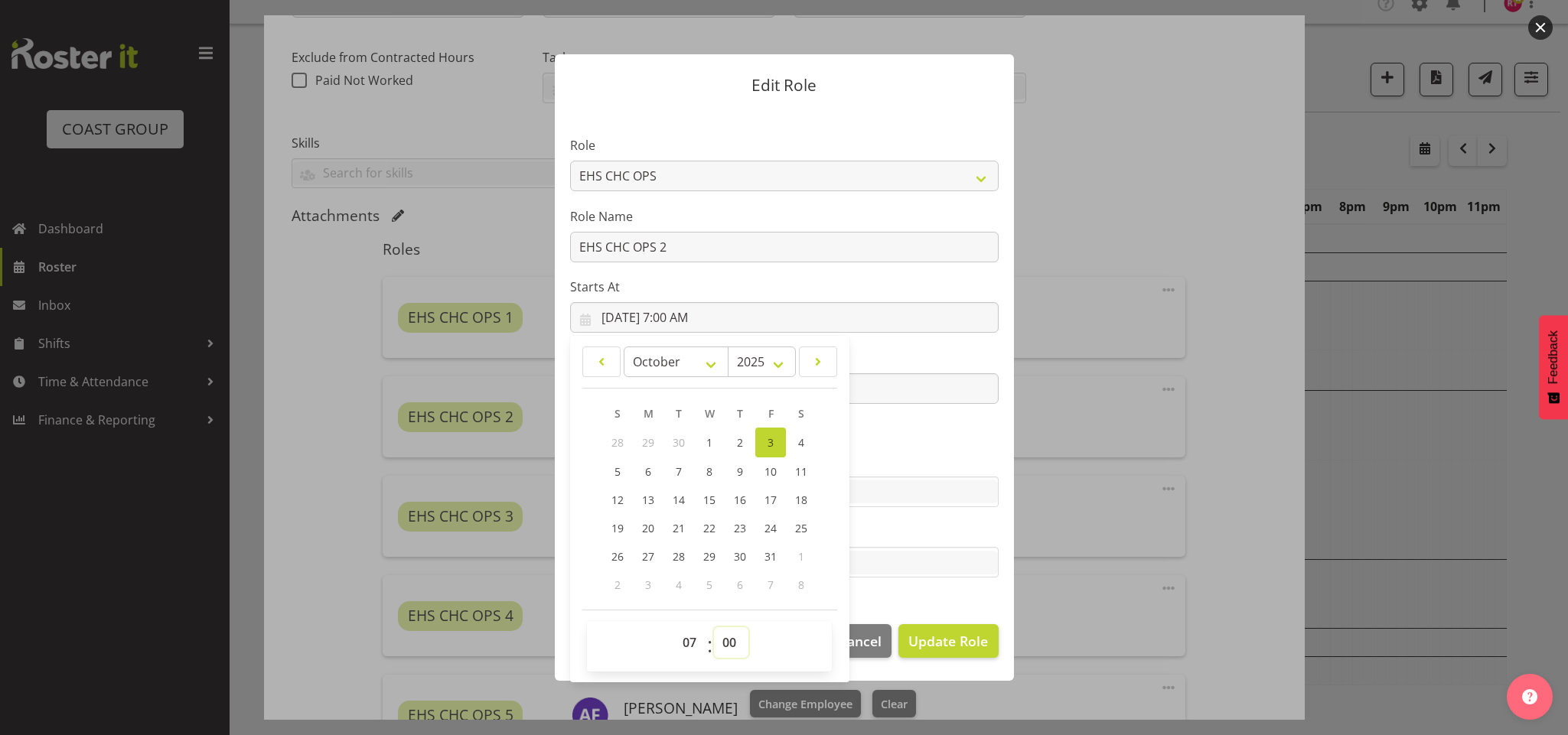
click at [723, 639] on select "00 01 02 03 04 05 06 07 08 09 10 11 12 13 14 15 16 17 18 19 20 21 22 23 24 25 2…" at bounding box center [731, 642] width 34 height 30
select select "30"
click at [715, 628] on select "00 01 02 03 04 05 06 07 08 09 10 11 12 13 14 15 16 17 18 19 20 21 22 23 24 25 2…" at bounding box center [731, 642] width 34 height 30
type input "10/3/2025, 7:30 AM"
click at [940, 649] on span "Update Role" at bounding box center [948, 641] width 79 height 20
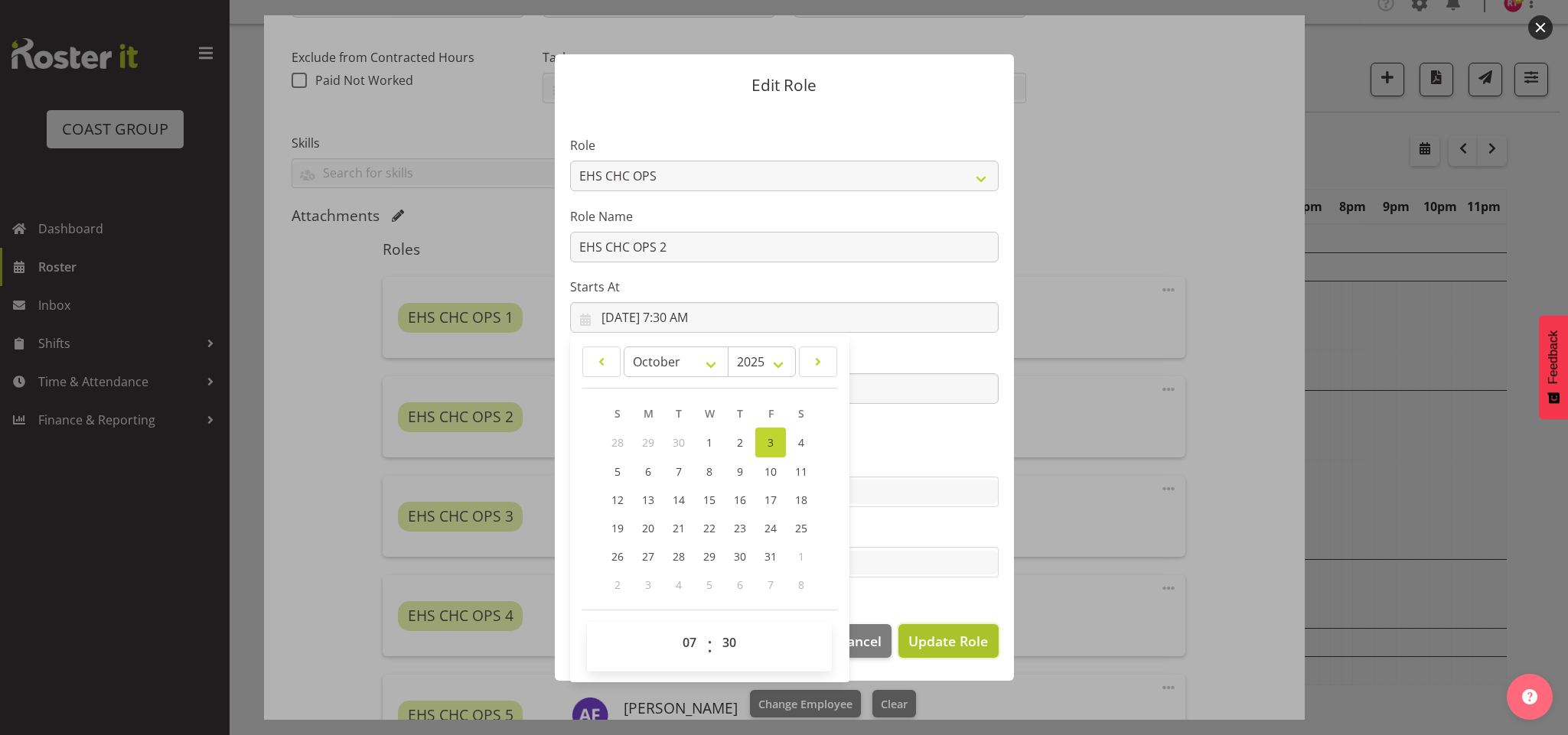
select select
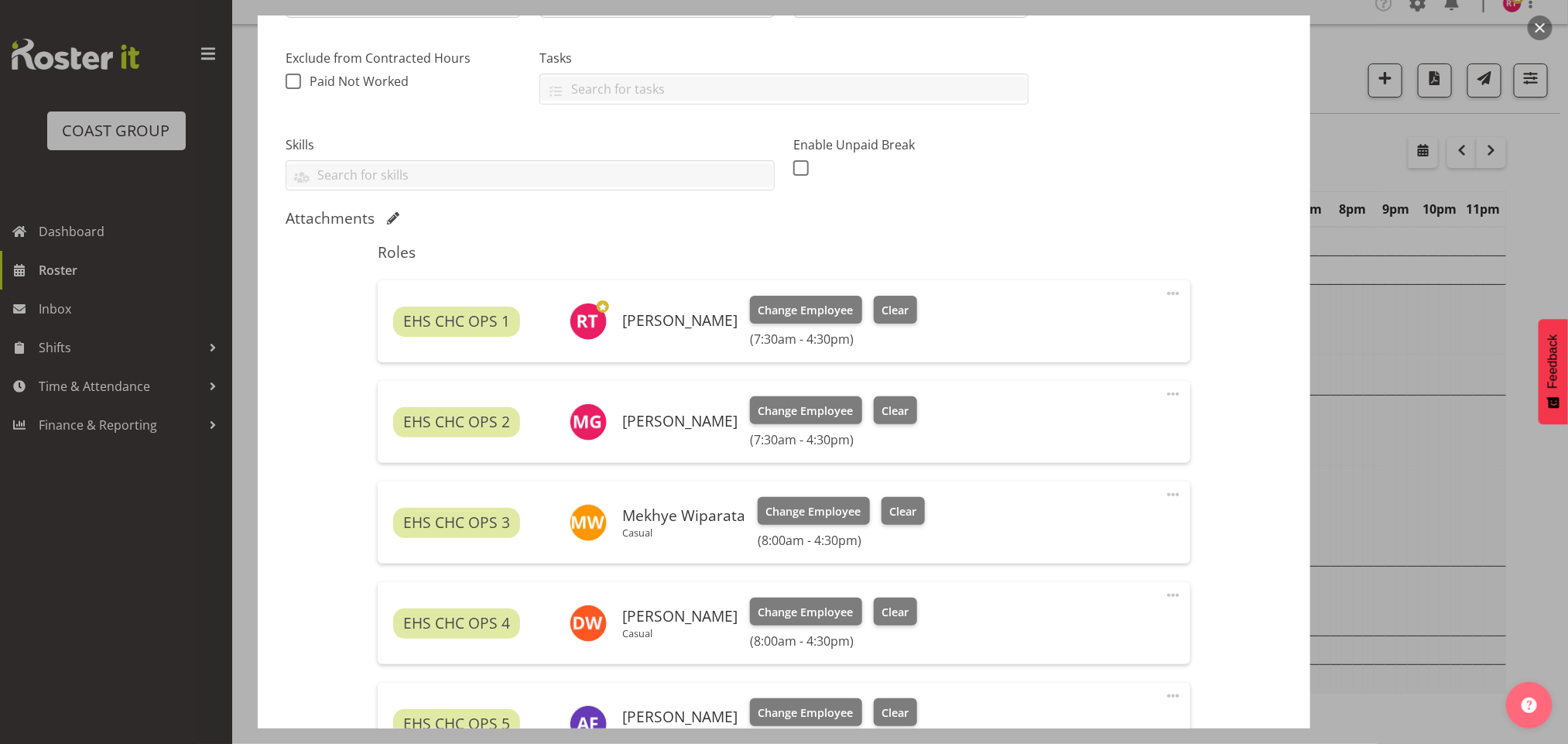
click at [1164, 502] on span at bounding box center [1173, 494] width 18 height 18
click at [1101, 516] on div "Edit Cover Role Delete" at bounding box center [1108, 556] width 149 height 96
click at [1094, 520] on link "Edit" at bounding box center [1108, 529] width 149 height 28
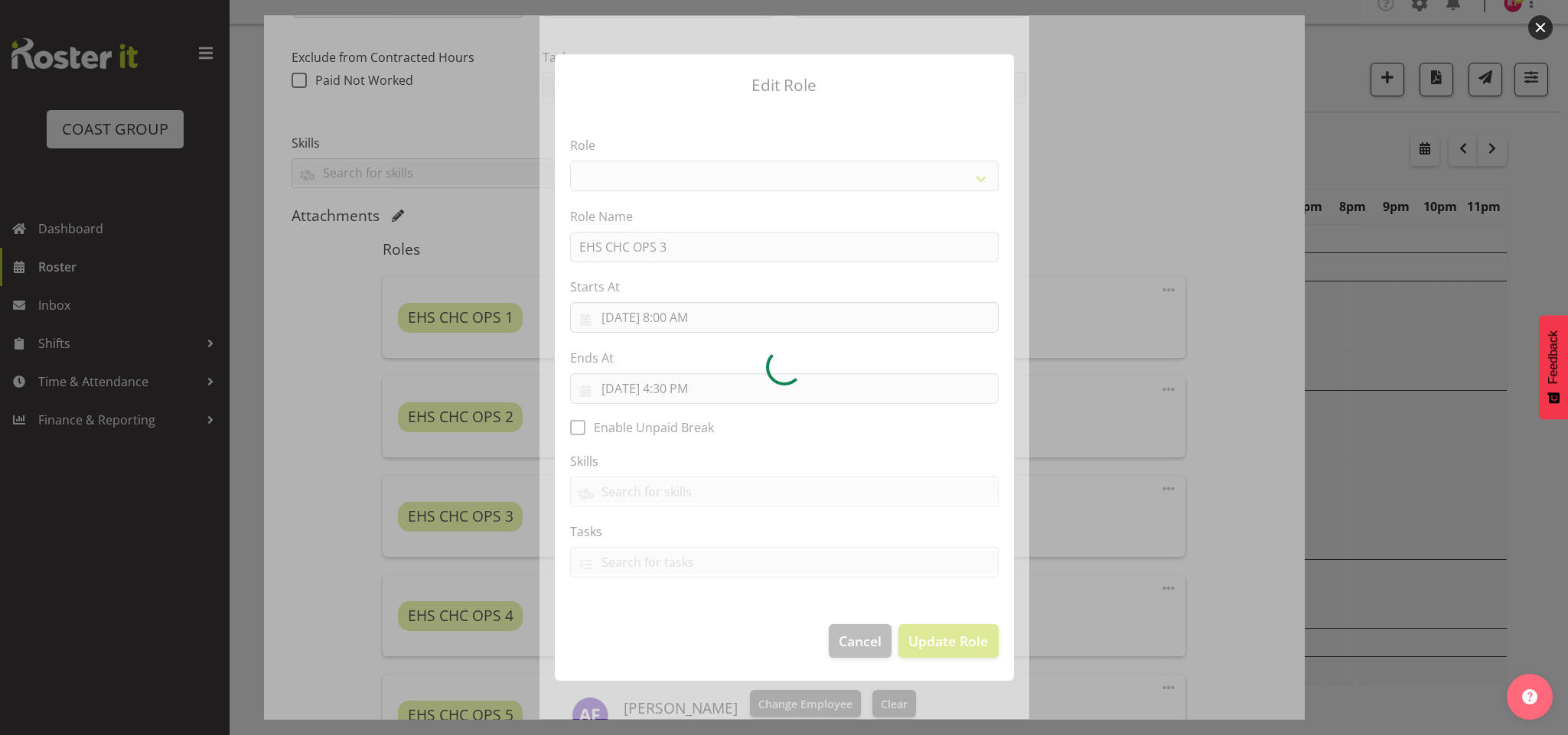
select select "192"
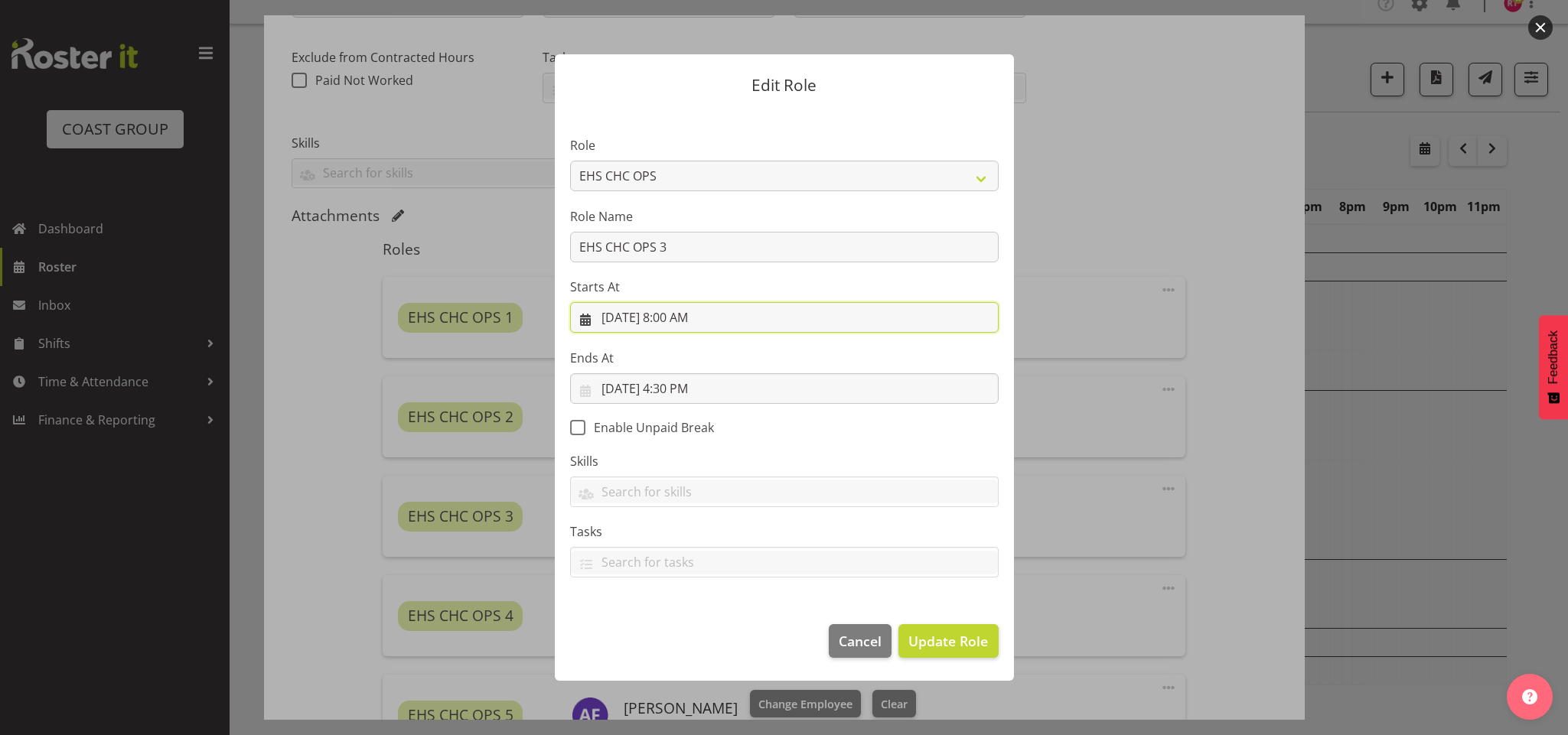
click at [667, 315] on input "10/3/2025, 8:00 AM" at bounding box center [784, 317] width 429 height 30
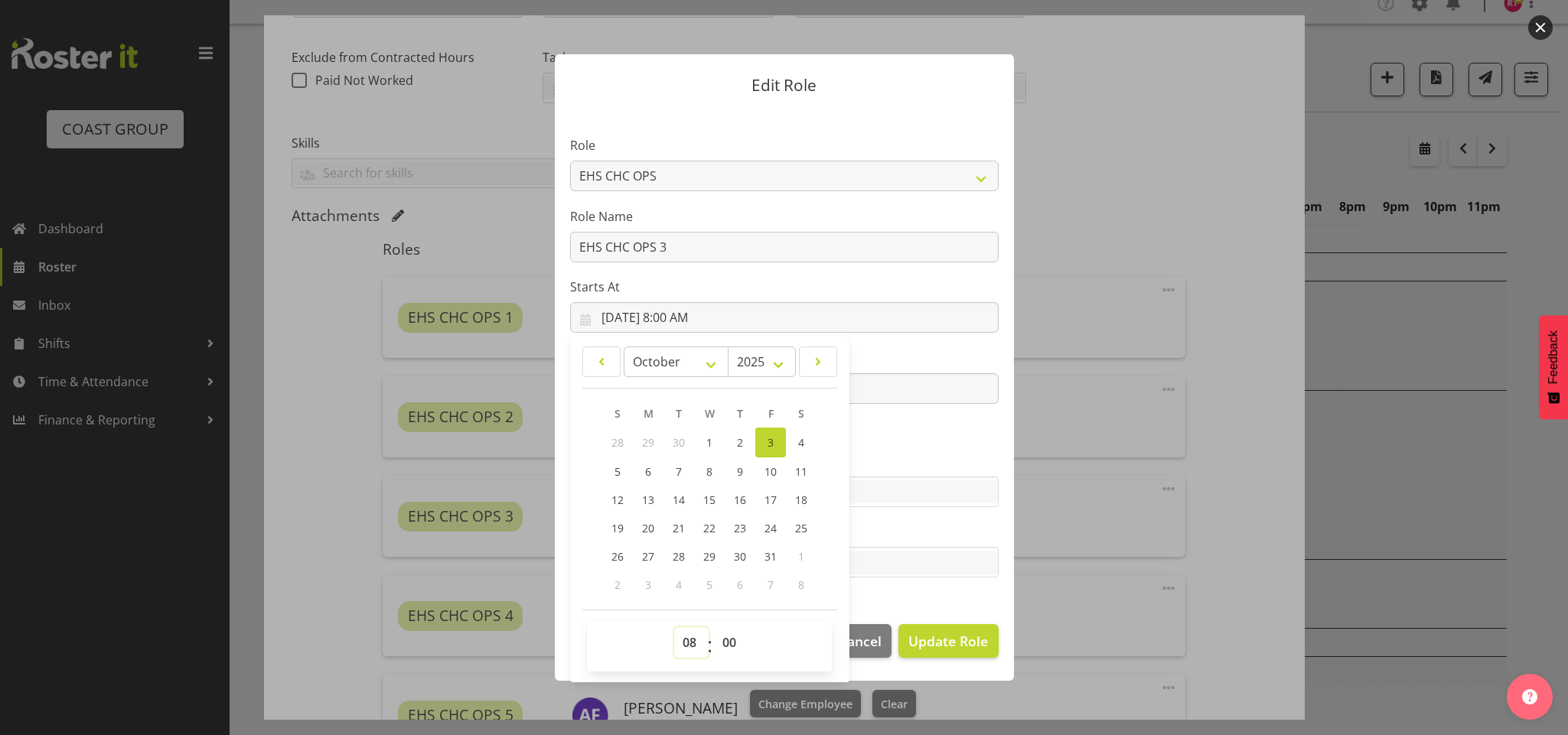
click at [695, 647] on select "00 01 02 03 04 05 06 07 08 09 10 11 12 13 14 15 16 17 18 19 20 21 22 23" at bounding box center [691, 642] width 34 height 30
select select "7"
click at [674, 628] on select "00 01 02 03 04 05 06 07 08 09 10 11 12 13 14 15 16 17 18 19 20 21 22 23" at bounding box center [691, 642] width 34 height 30
type input "10/3/2025, 7:00 AM"
drag, startPoint x: 735, startPoint y: 643, endPoint x: 735, endPoint y: 631, distance: 12.0
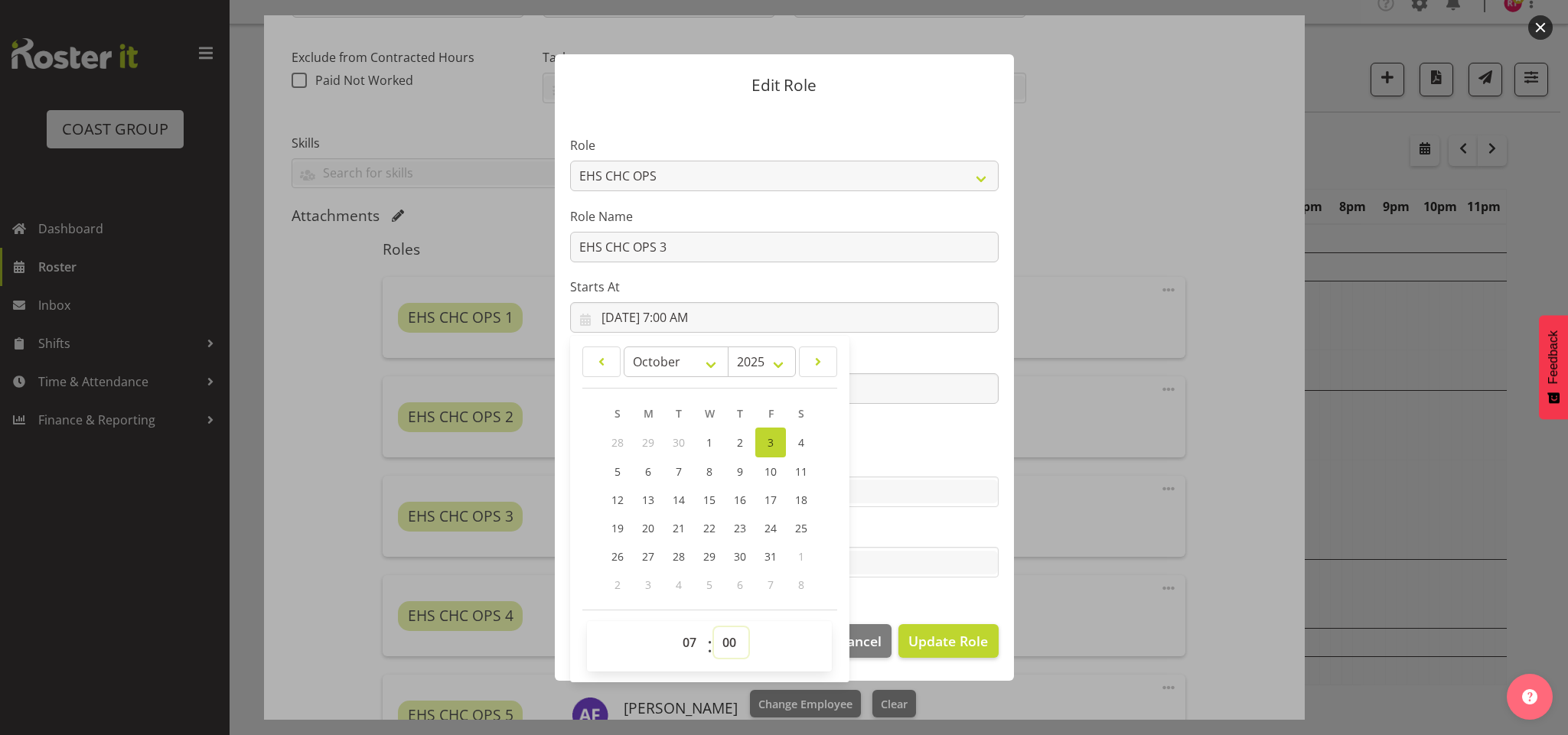
click at [735, 643] on select "00 01 02 03 04 05 06 07 08 09 10 11 12 13 14 15 16 17 18 19 20 21 22 23 24 25 2…" at bounding box center [731, 642] width 34 height 30
select select "30"
click at [715, 628] on select "00 01 02 03 04 05 06 07 08 09 10 11 12 13 14 15 16 17 18 19 20 21 22 23 24 25 2…" at bounding box center [731, 642] width 34 height 30
type input "10/3/2025, 7:30 AM"
click at [936, 648] on span "Update Role" at bounding box center [948, 641] width 79 height 20
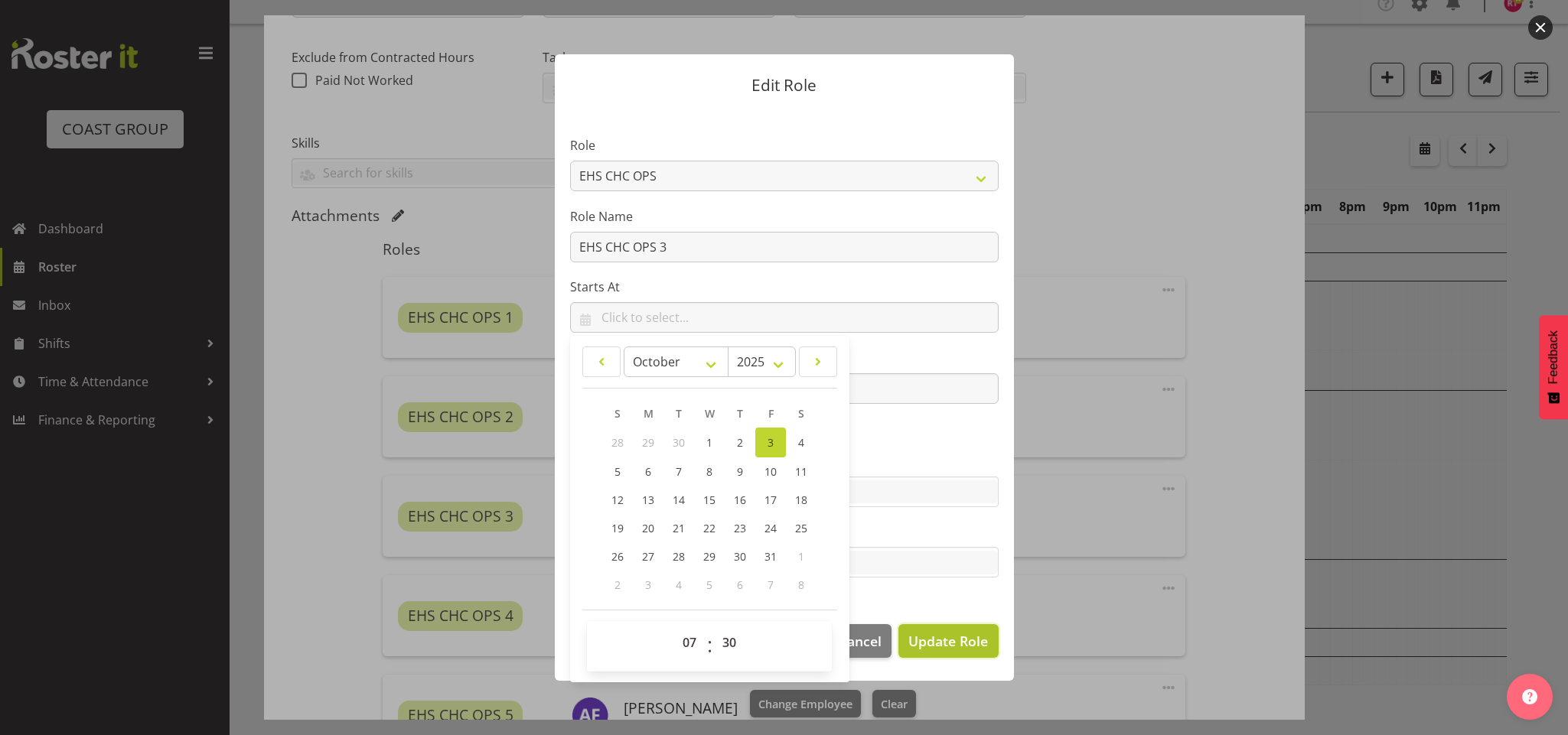
select select
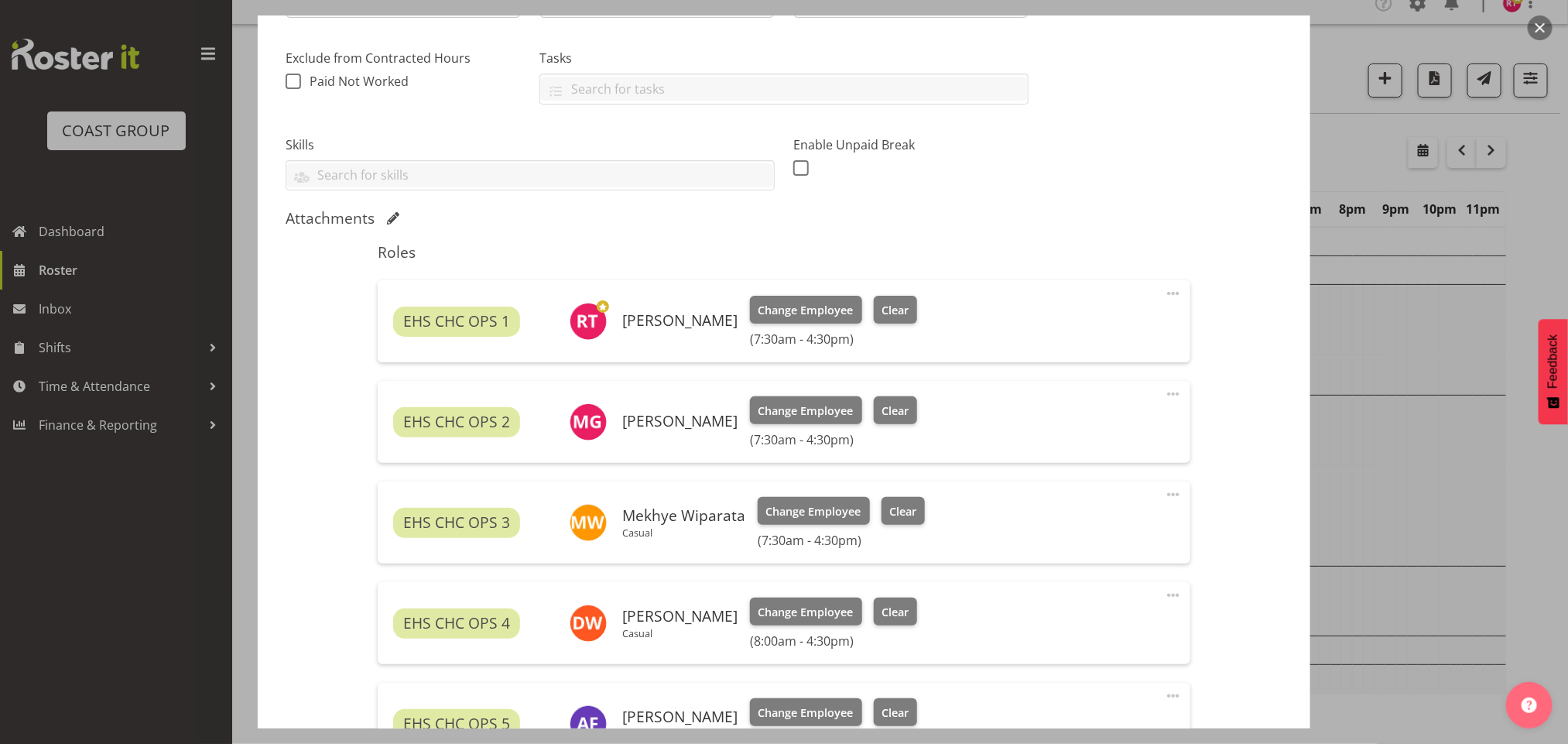
click at [1164, 597] on span at bounding box center [1173, 595] width 18 height 18
click at [1050, 626] on link "Edit" at bounding box center [1108, 630] width 149 height 28
select select "9"
select select "2025"
select select "8"
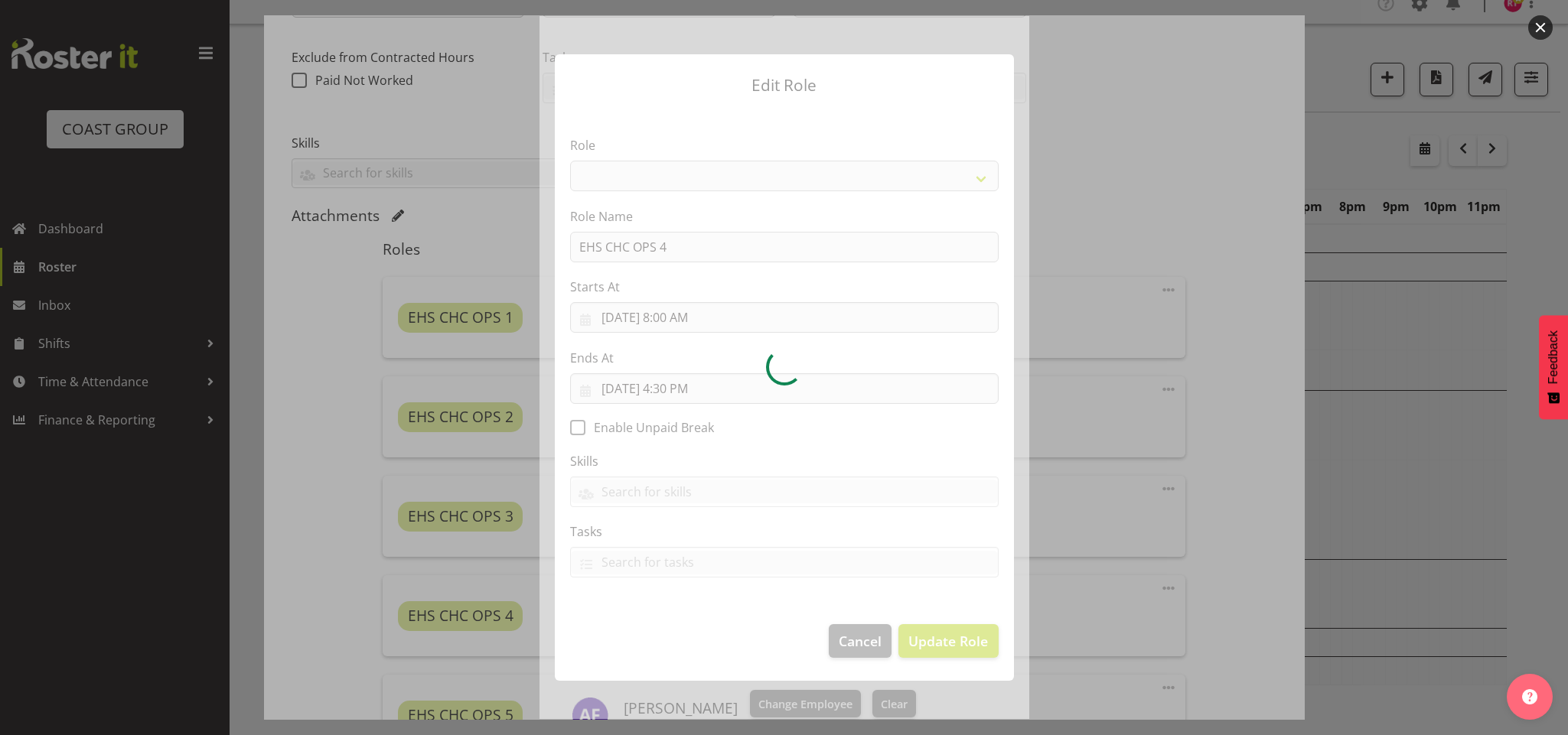
select select "192"
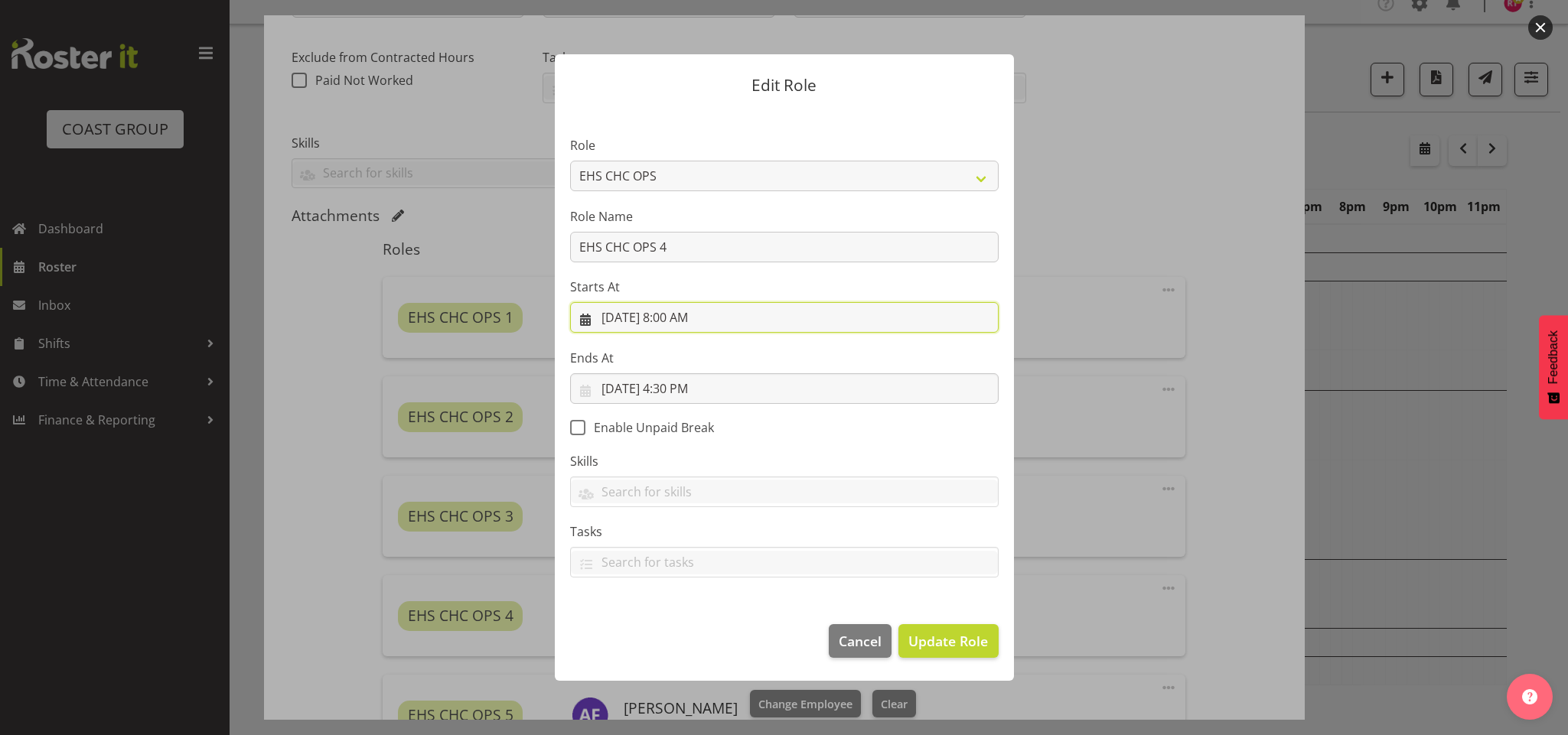
click at [668, 318] on input "10/3/2025, 8:00 AM" at bounding box center [784, 317] width 429 height 30
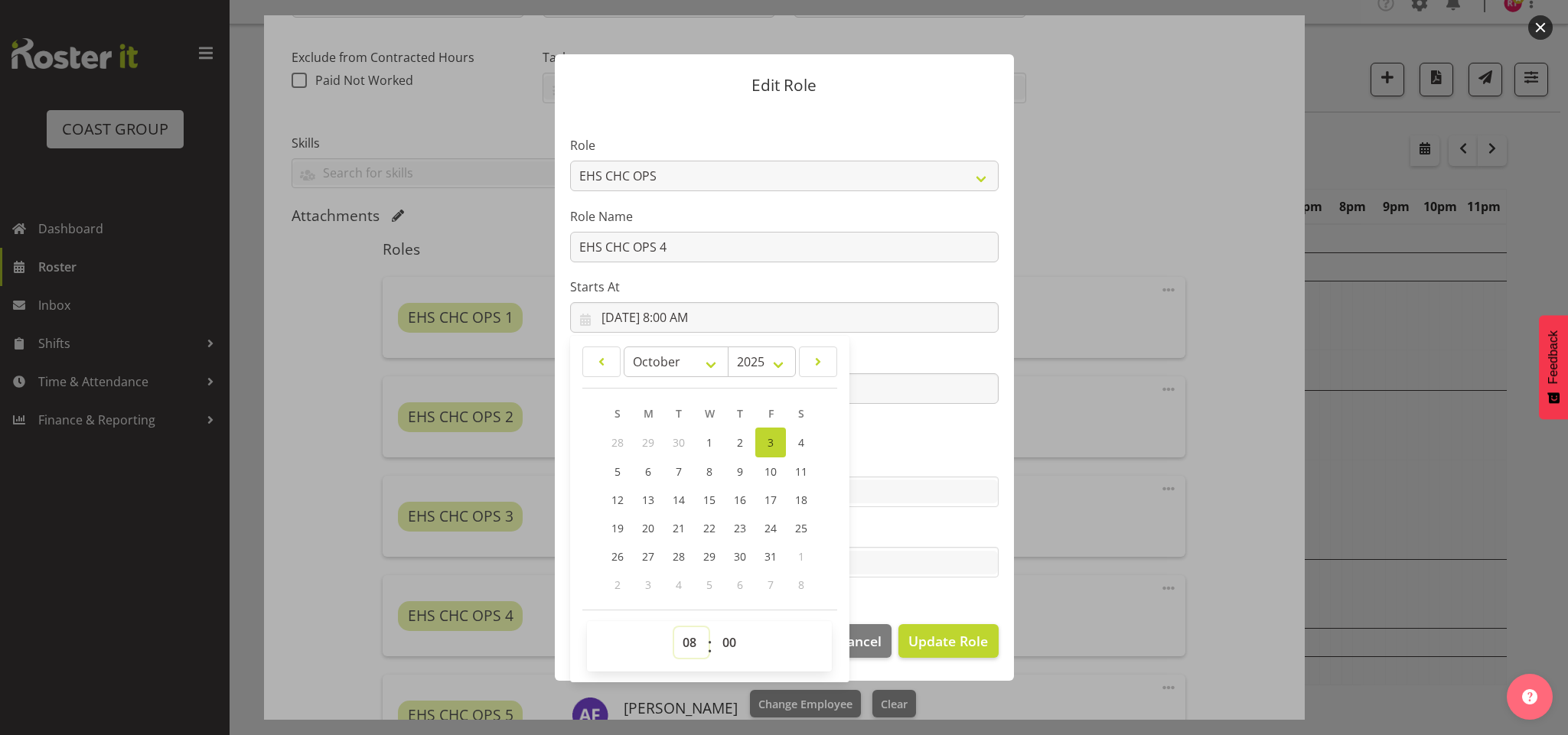
drag, startPoint x: 695, startPoint y: 639, endPoint x: 695, endPoint y: 631, distance: 8.0
click at [695, 640] on select "00 01 02 03 04 05 06 07 08 09 10 11 12 13 14 15 16 17 18 19 20 21 22 23" at bounding box center [691, 642] width 34 height 30
select select "7"
click at [674, 628] on select "00 01 02 03 04 05 06 07 08 09 10 11 12 13 14 15 16 17 18 19 20 21 22 23" at bounding box center [691, 642] width 34 height 30
type input "10/3/2025, 7:00 AM"
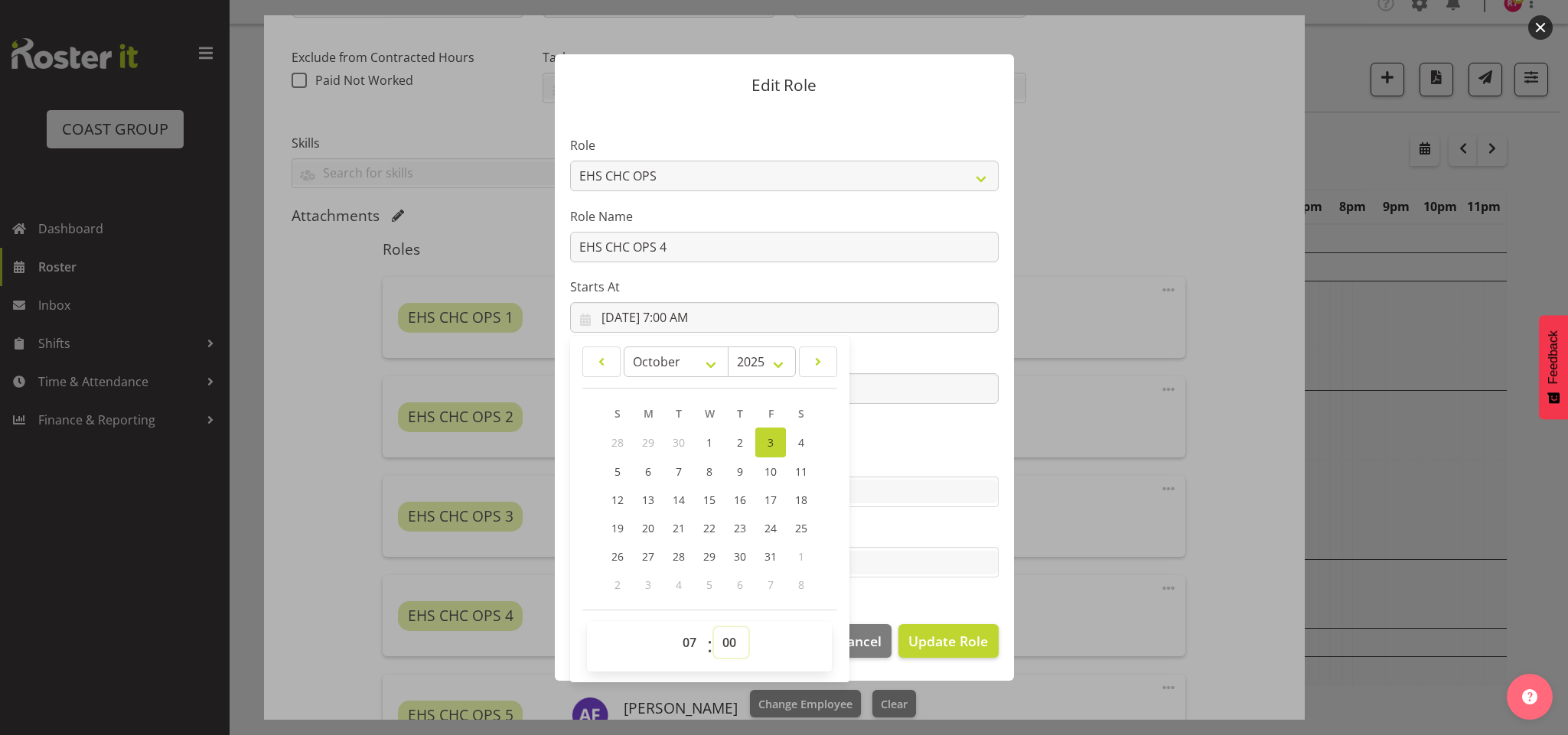
click at [732, 640] on select "00 01 02 03 04 05 06 07 08 09 10 11 12 13 14 15 16 17 18 19 20 21 22 23 24 25 2…" at bounding box center [731, 642] width 34 height 30
select select "30"
click at [715, 628] on select "00 01 02 03 04 05 06 07 08 09 10 11 12 13 14 15 16 17 18 19 20 21 22 23 24 25 2…" at bounding box center [731, 642] width 34 height 30
type input "10/3/2025, 7:30 AM"
click at [939, 646] on span "Update Role" at bounding box center [948, 641] width 79 height 20
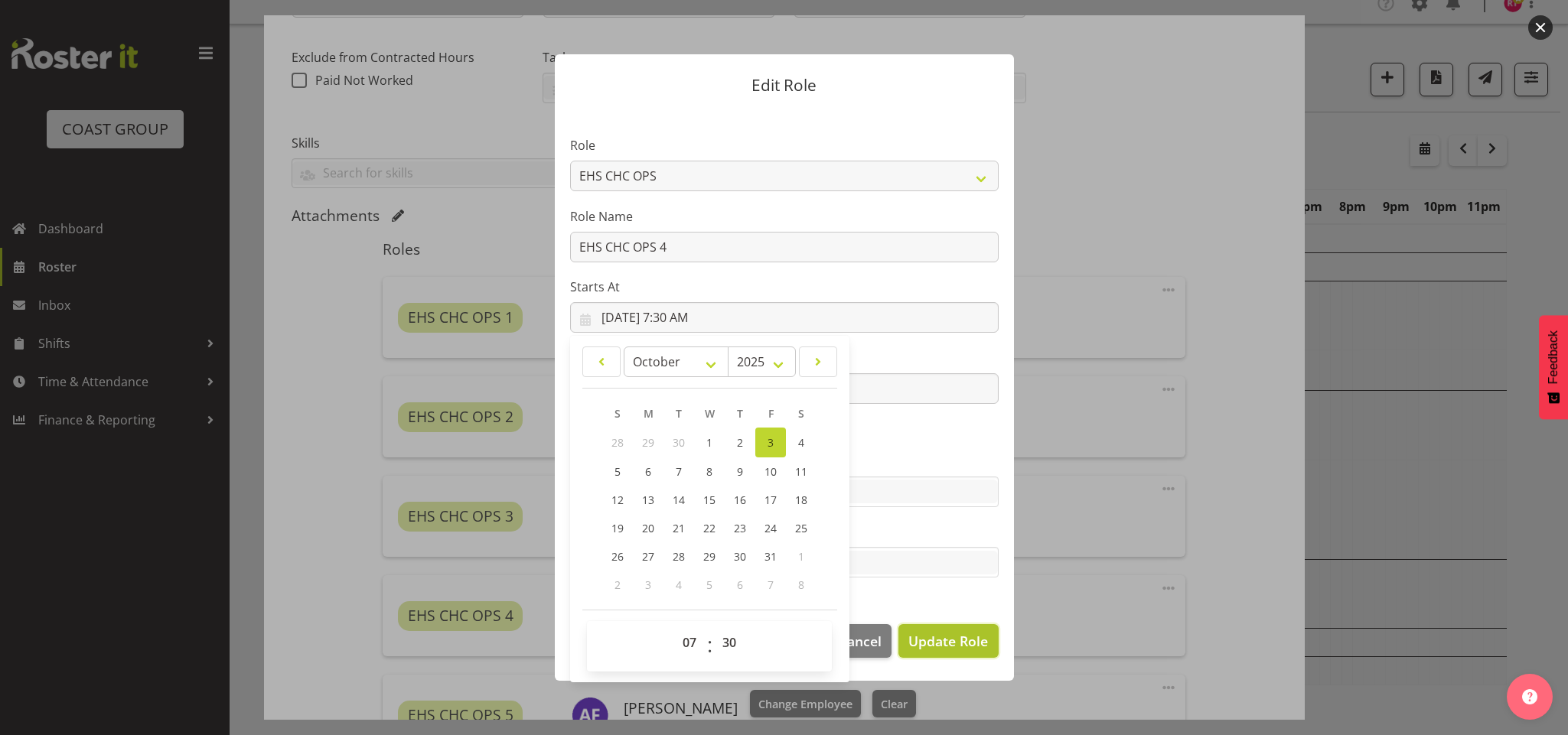
select select
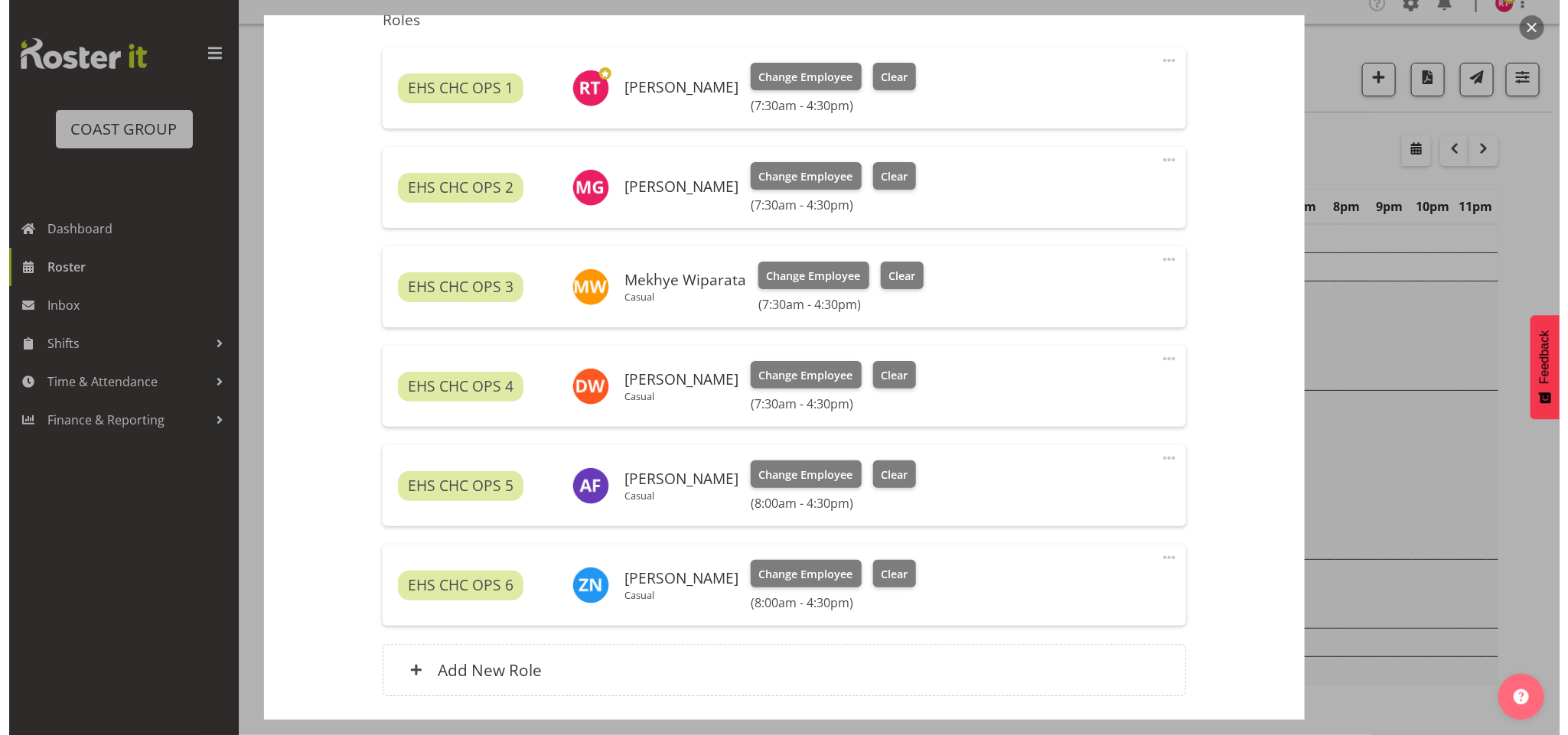
scroll to position [649, 0]
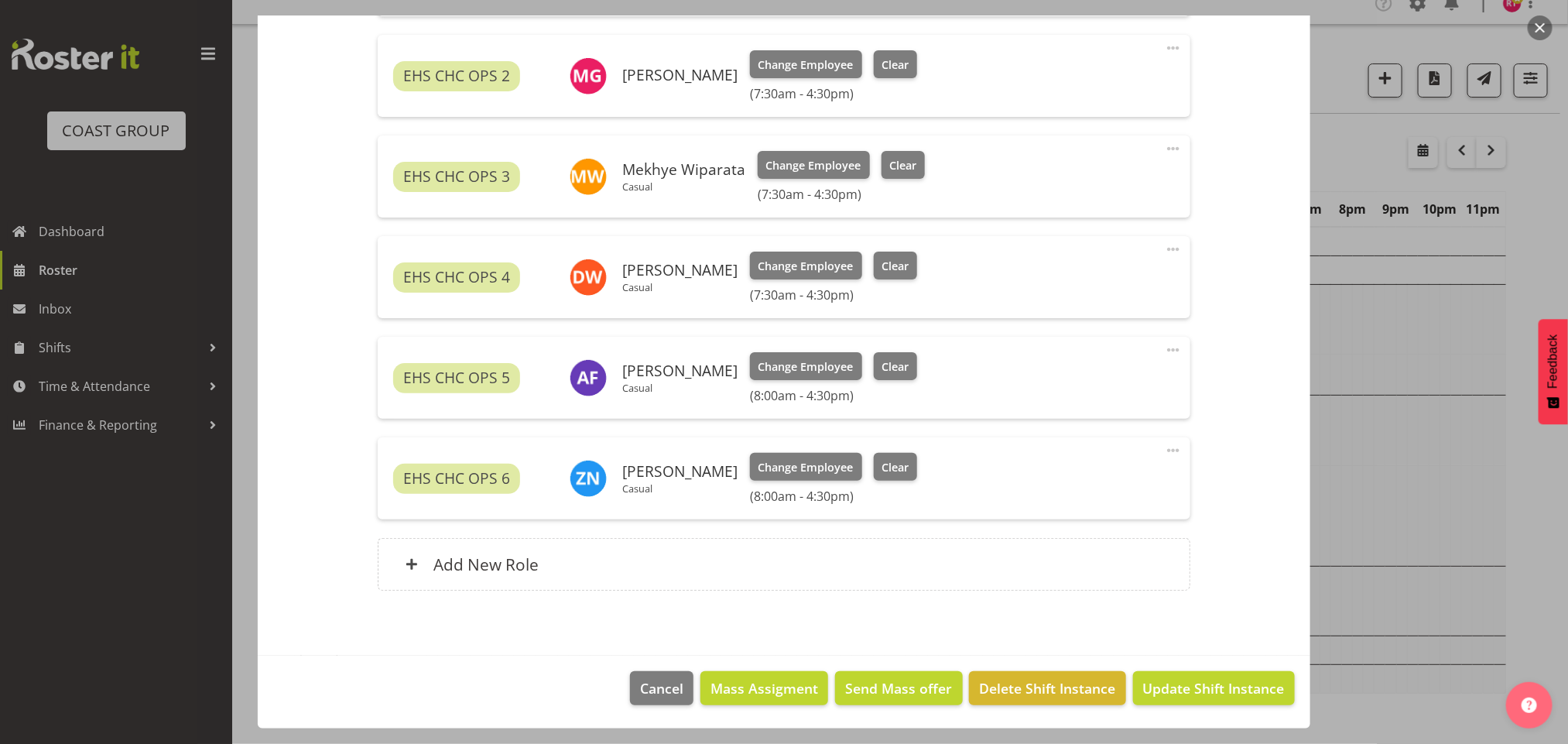
click at [1164, 344] on span at bounding box center [1173, 350] width 18 height 18
click at [1124, 382] on link "Edit" at bounding box center [1108, 384] width 149 height 28
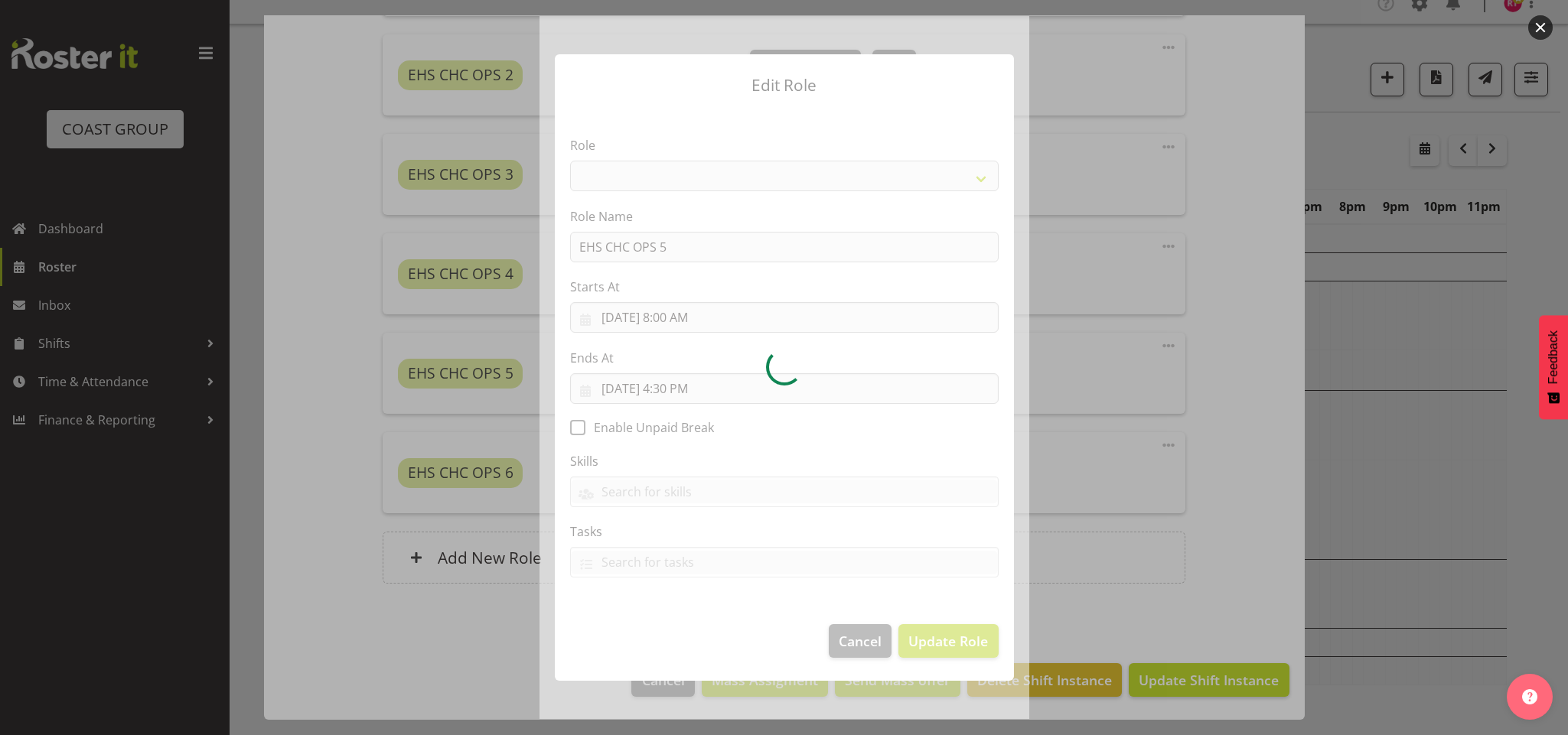
select select "192"
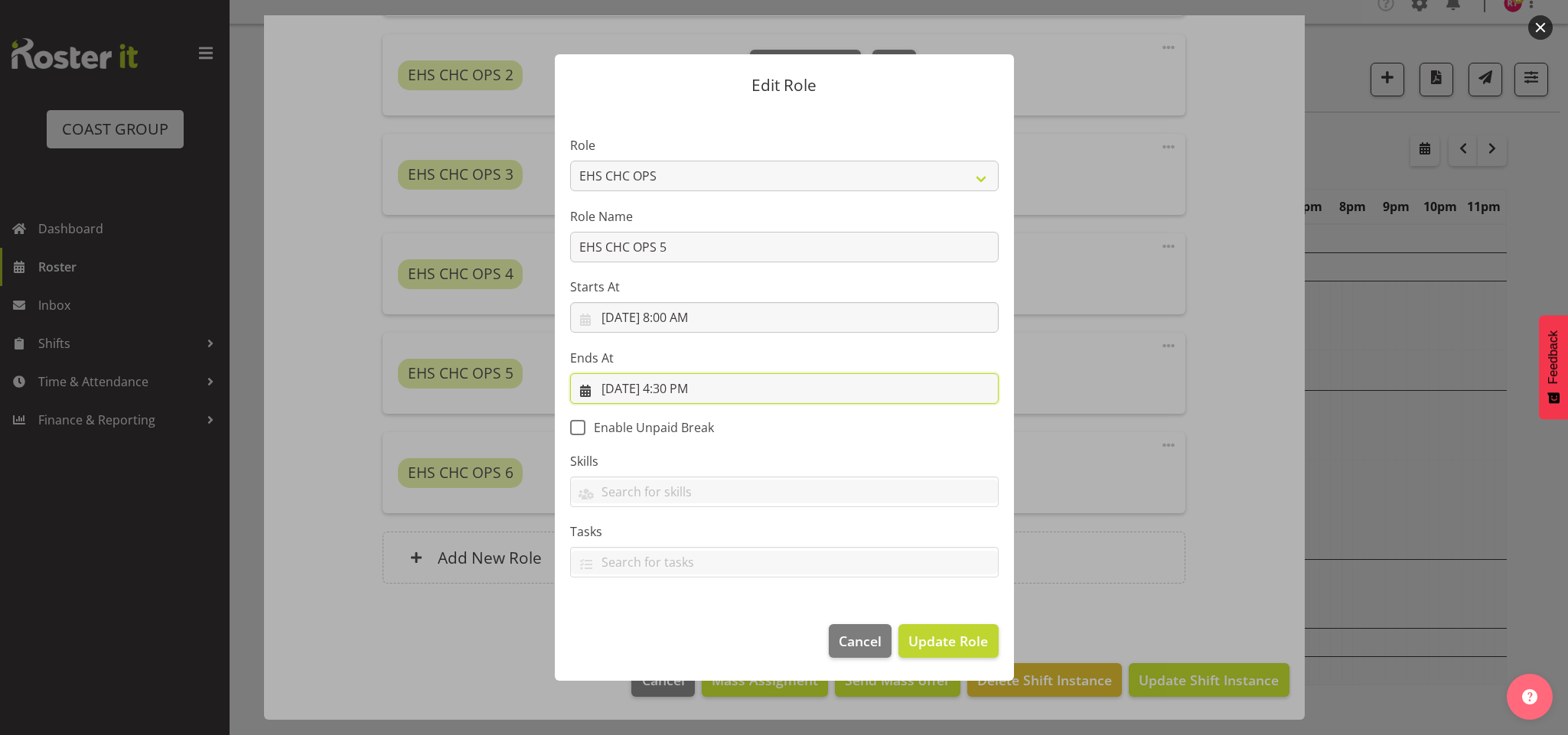
click at [669, 386] on input "10/3/2025, 4:30 PM" at bounding box center [784, 388] width 429 height 30
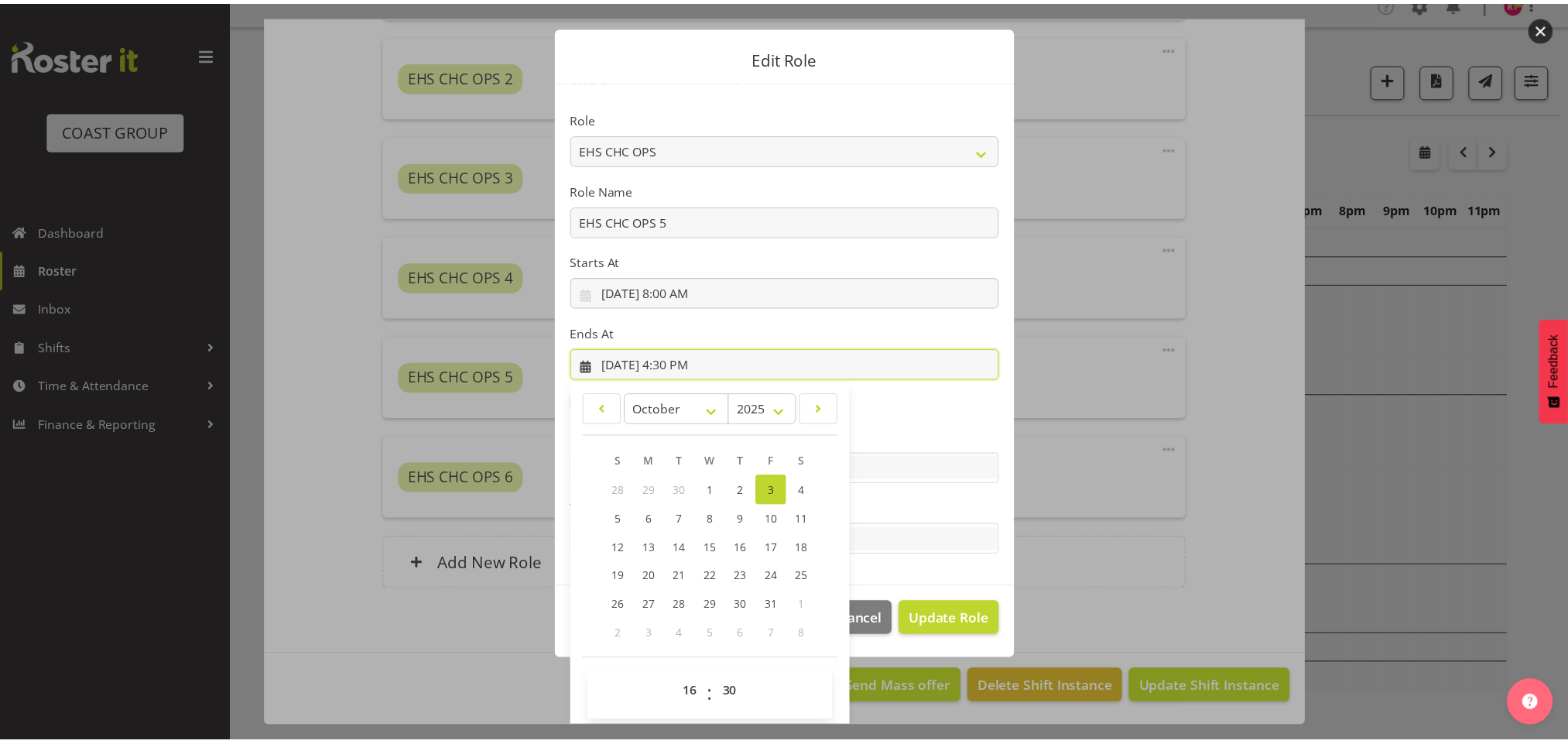
scroll to position [35, 0]
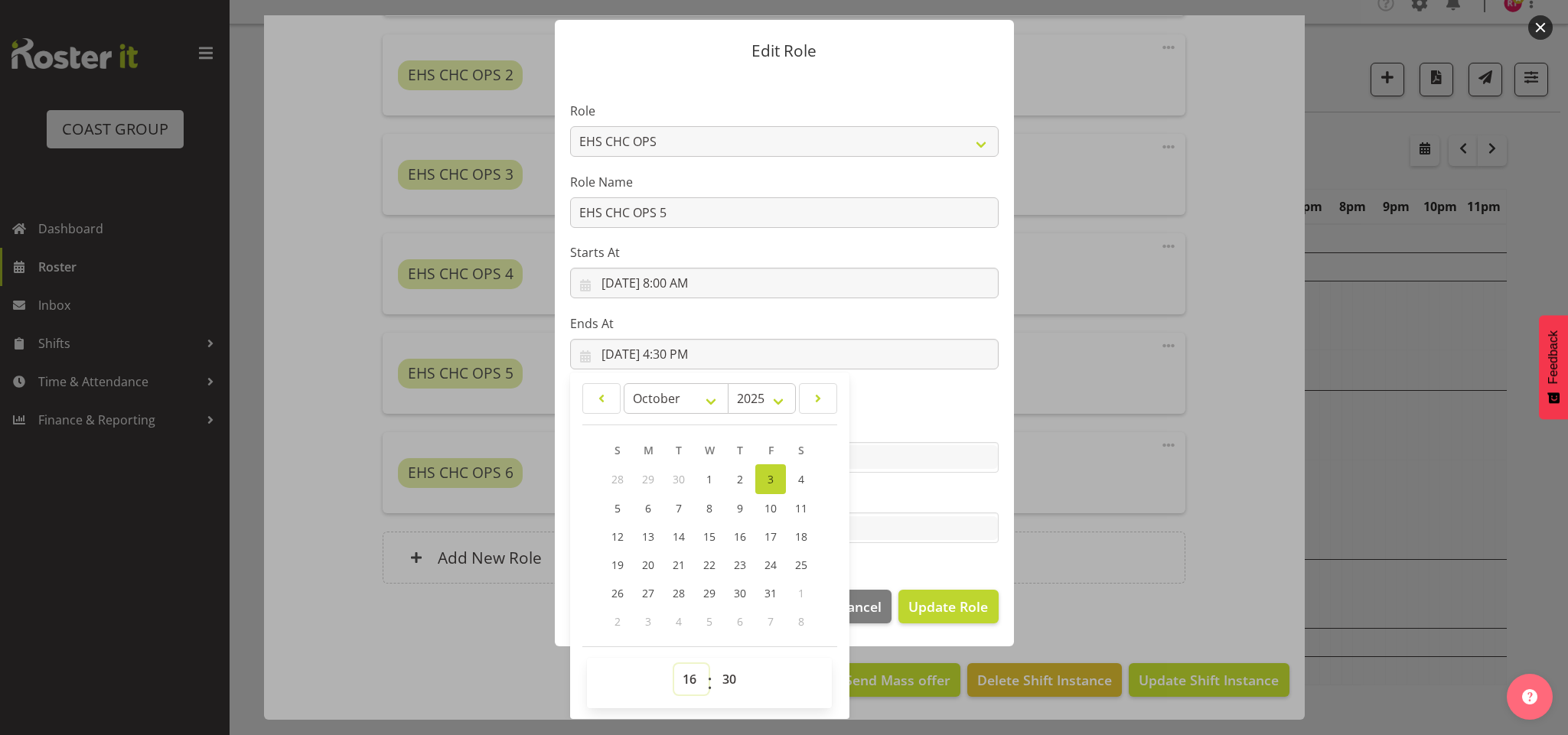
click at [683, 666] on select "00 01 02 03 04 05 06 07 08 09 10 11 12 13 14 15 16 17 18 19 20 21 22 23" at bounding box center [691, 679] width 34 height 30
select select "13"
click at [674, 664] on select "00 01 02 03 04 05 06 07 08 09 10 11 12 13 14 15 16 17 18 19 20 21 22 23" at bounding box center [691, 679] width 34 height 30
type input "10/3/2025, 1:30 PM"
click at [719, 675] on select "00 01 02 03 04 05 06 07 08 09 10 11 12 13 14 15 16 17 18 19 20 21 22 23 24 25 2…" at bounding box center [731, 679] width 34 height 30
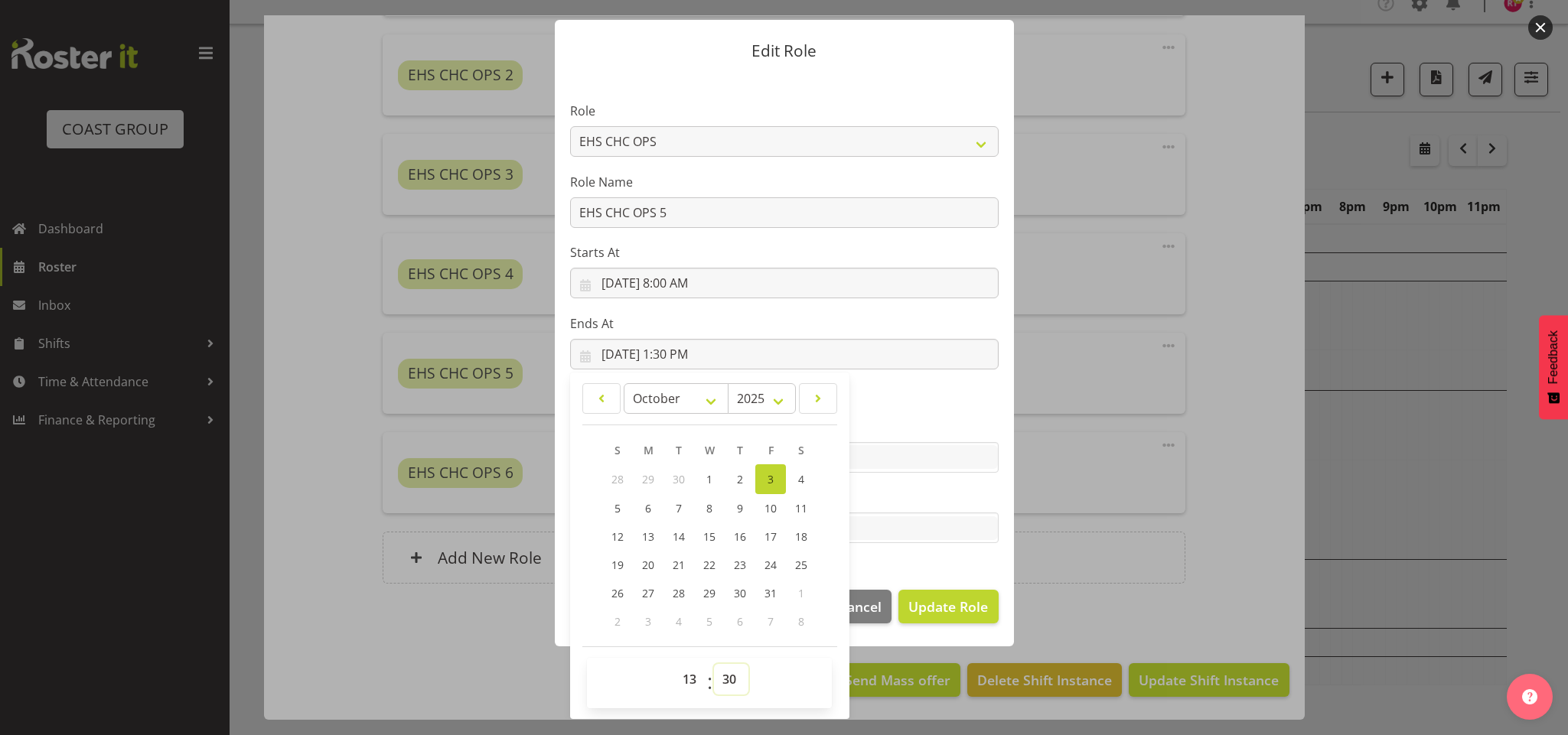
select select "0"
click at [714, 664] on select "00 01 02 03 04 05 06 07 08 09 10 11 12 13 14 15 16 17 18 19 20 21 22 23 24 25 2…" at bounding box center [731, 679] width 34 height 30
type input "10/3/2025, 1:00 PM"
click at [912, 608] on span "Update Role" at bounding box center [948, 607] width 79 height 20
select select
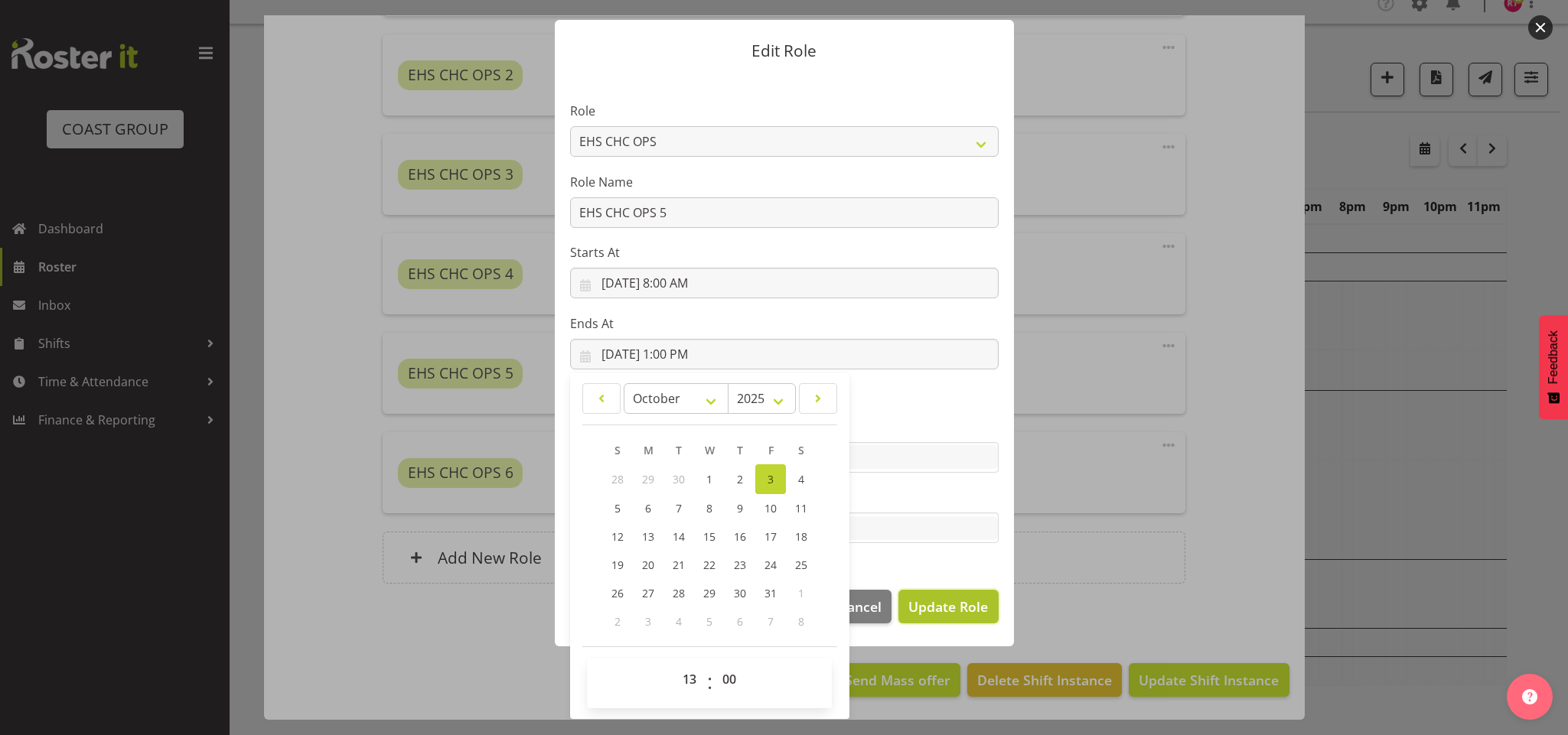
select select
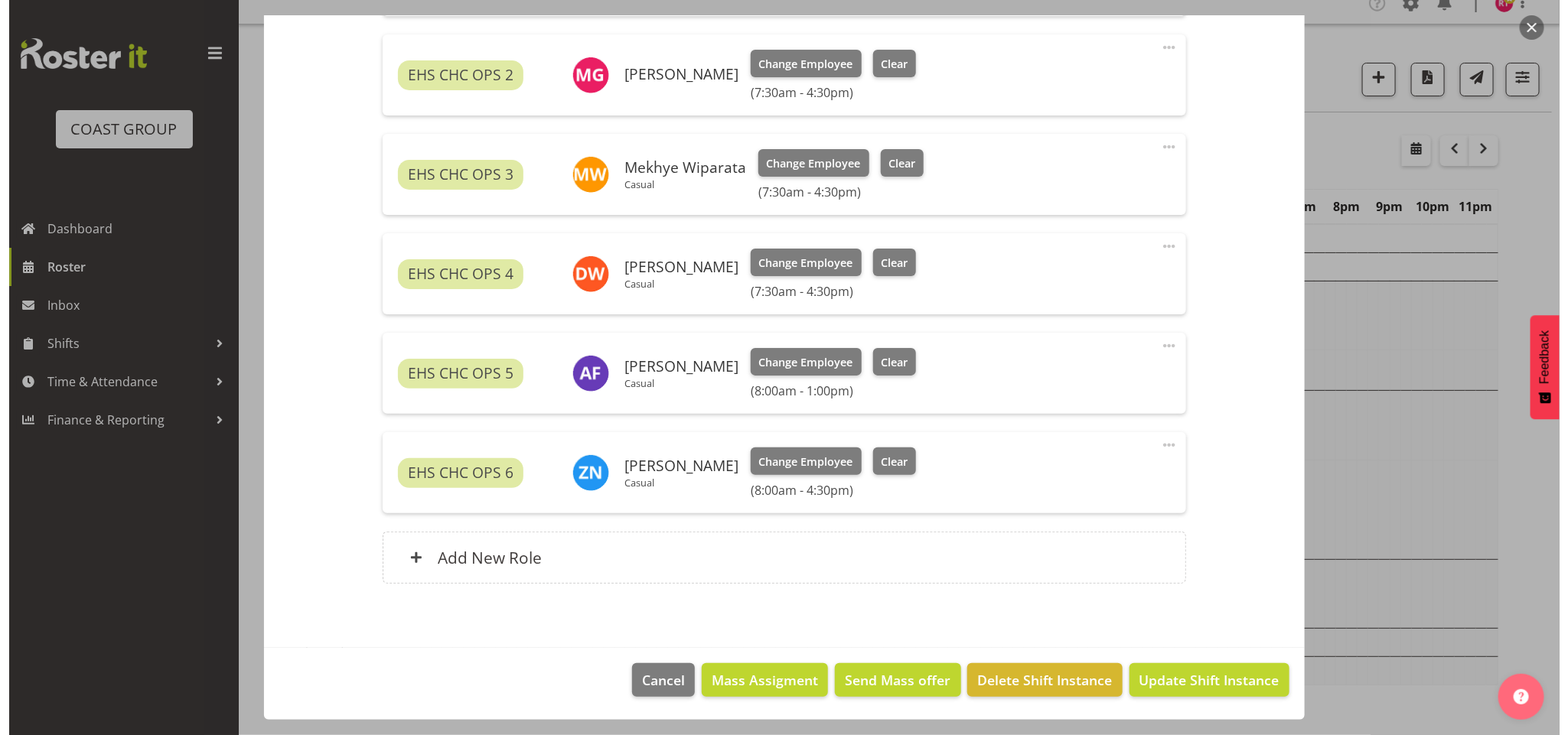
scroll to position [32, 0]
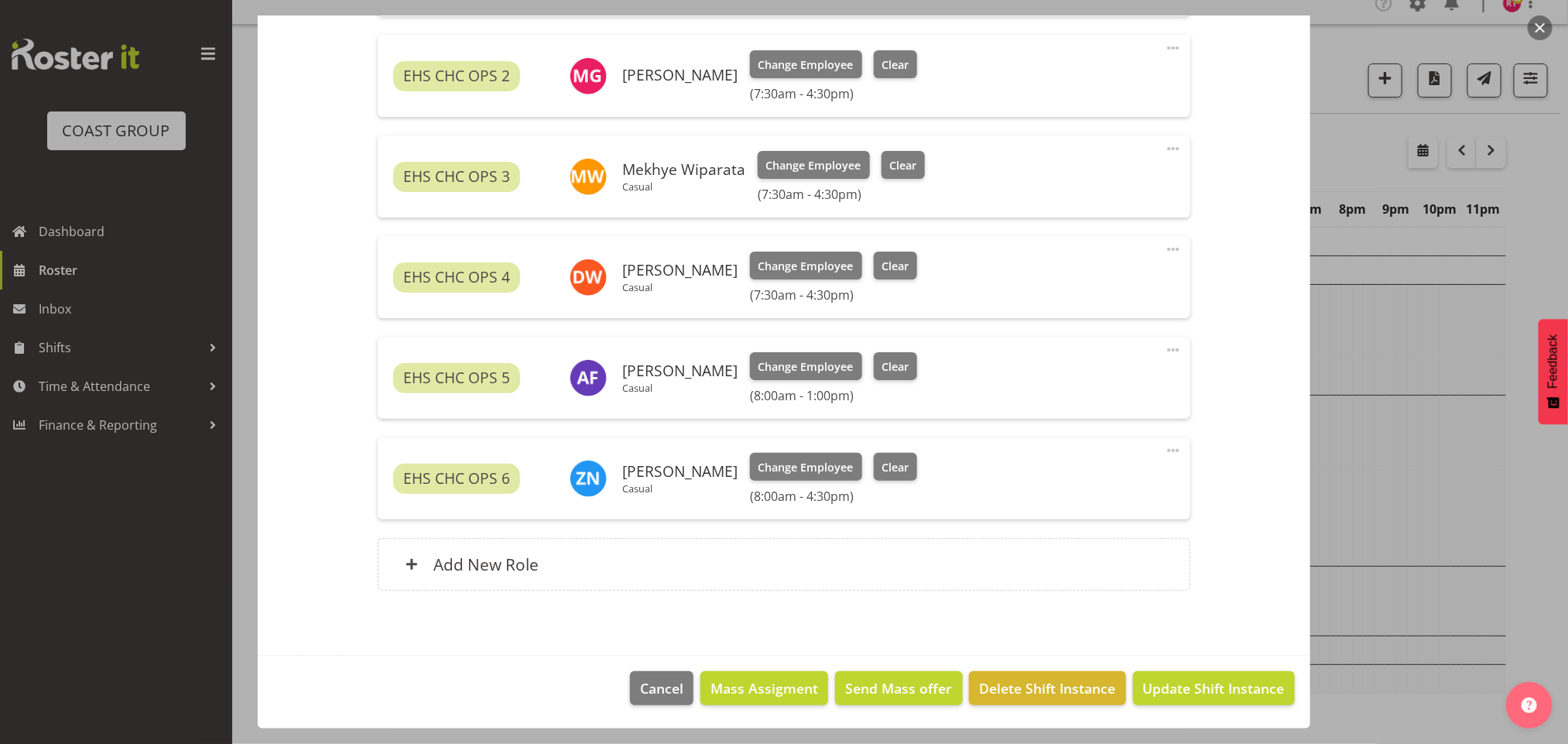
click at [1164, 451] on span at bounding box center [1173, 451] width 18 height 18
click at [1095, 491] on link "Edit" at bounding box center [1108, 484] width 149 height 28
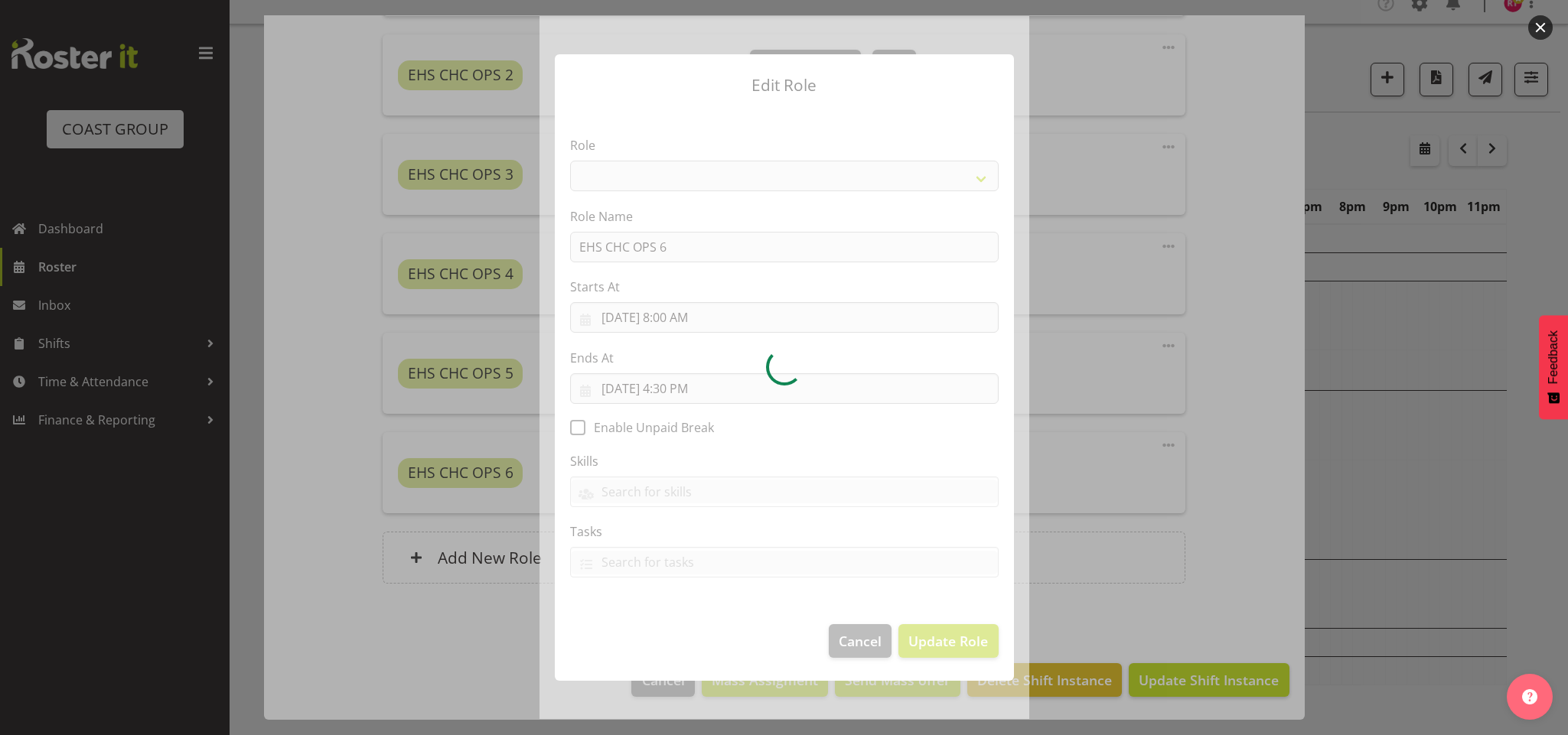
select select "192"
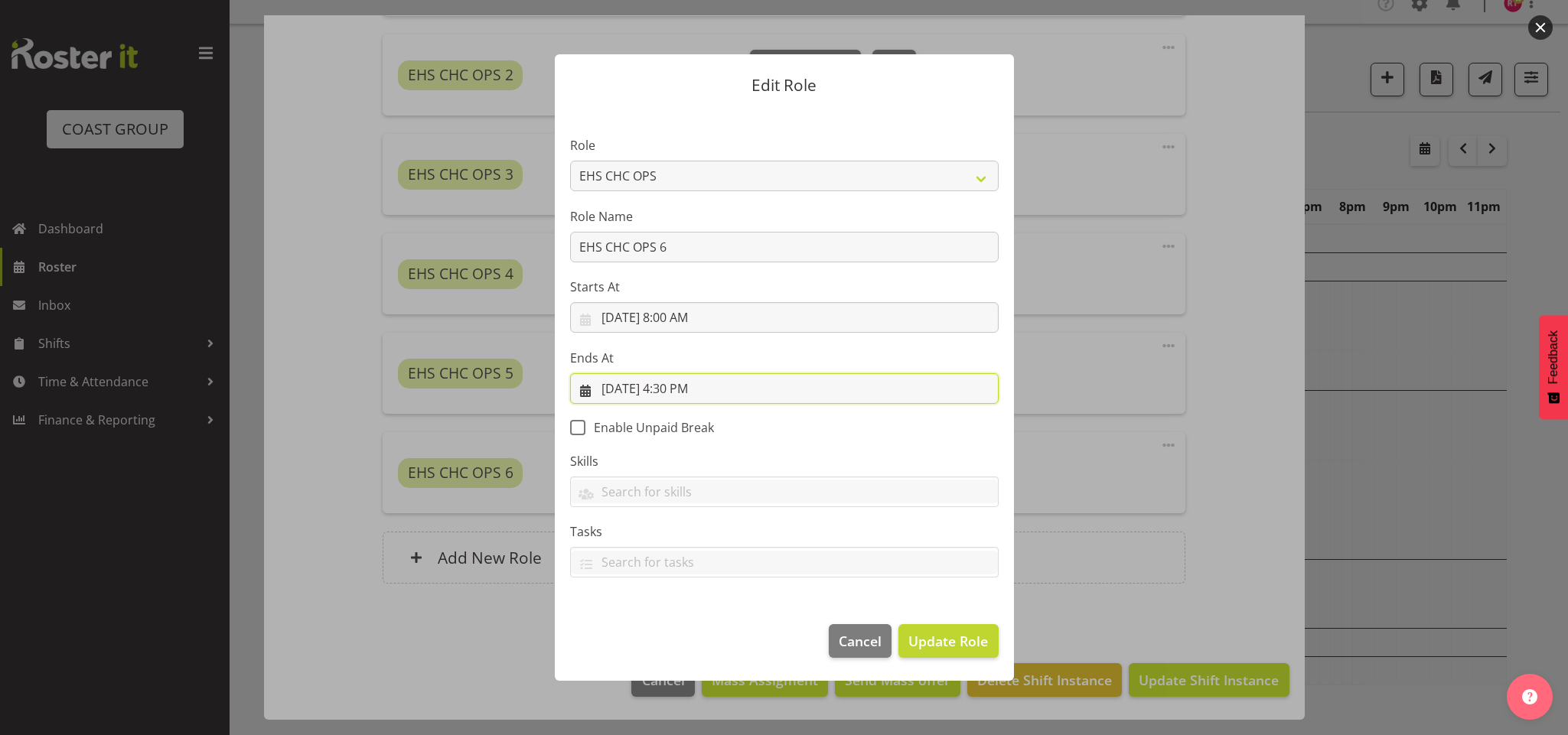
click at [669, 388] on input "10/3/2025, 4:30 PM" at bounding box center [784, 388] width 429 height 30
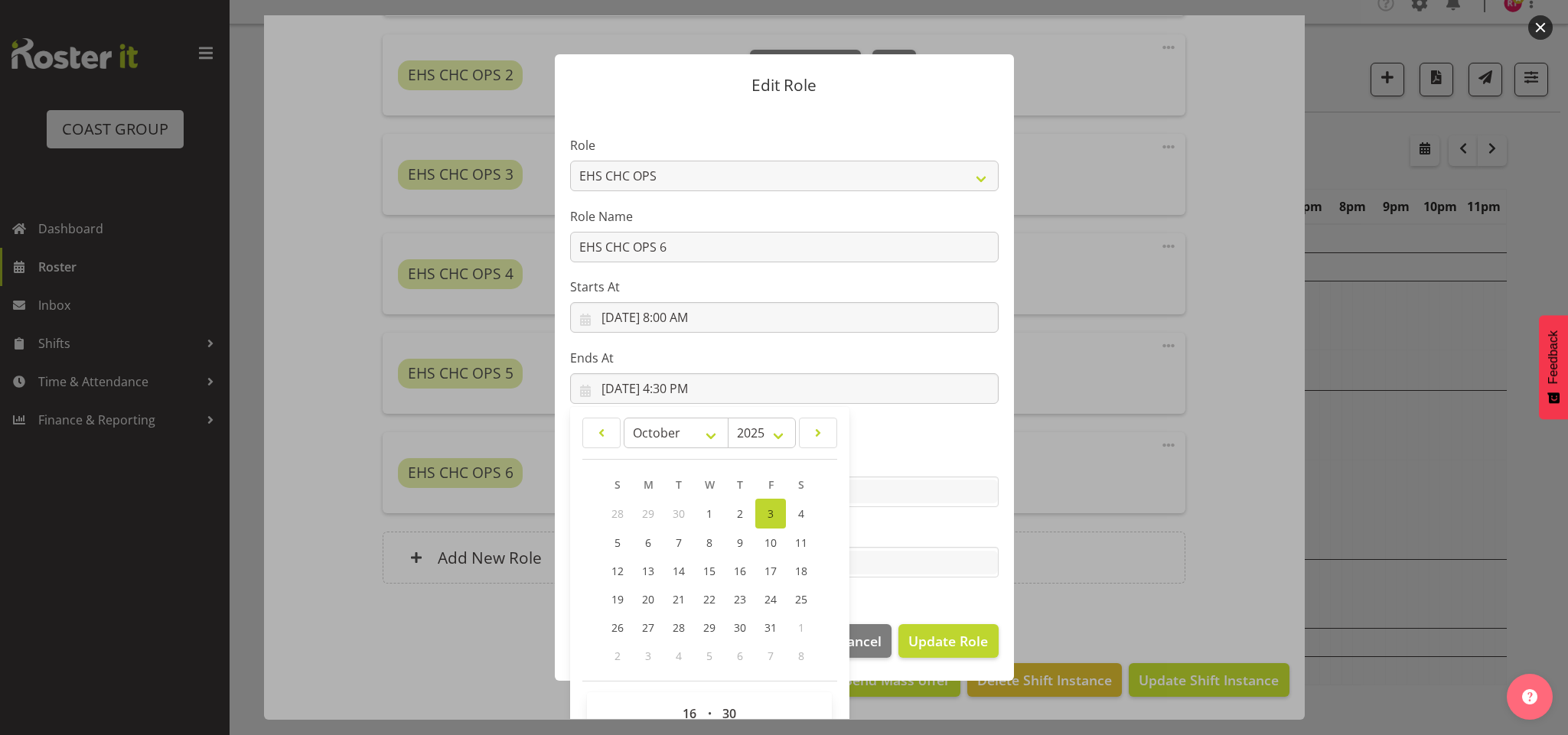
click at [681, 697] on div "00 01 02 03 04 05 06 07 08 09 10 11 12 13 14 15 16 17 18 19 20 21 22 23 : 00 01…" at bounding box center [709, 718] width 245 height 51
drag, startPoint x: 682, startPoint y: 710, endPoint x: 683, endPoint y: 693, distance: 17.0
click at [682, 710] on select "00 01 02 03 04 05 06 07 08 09 10 11 12 13 14 15 16 17 18 19 20 21 22 23" at bounding box center [691, 713] width 34 height 30
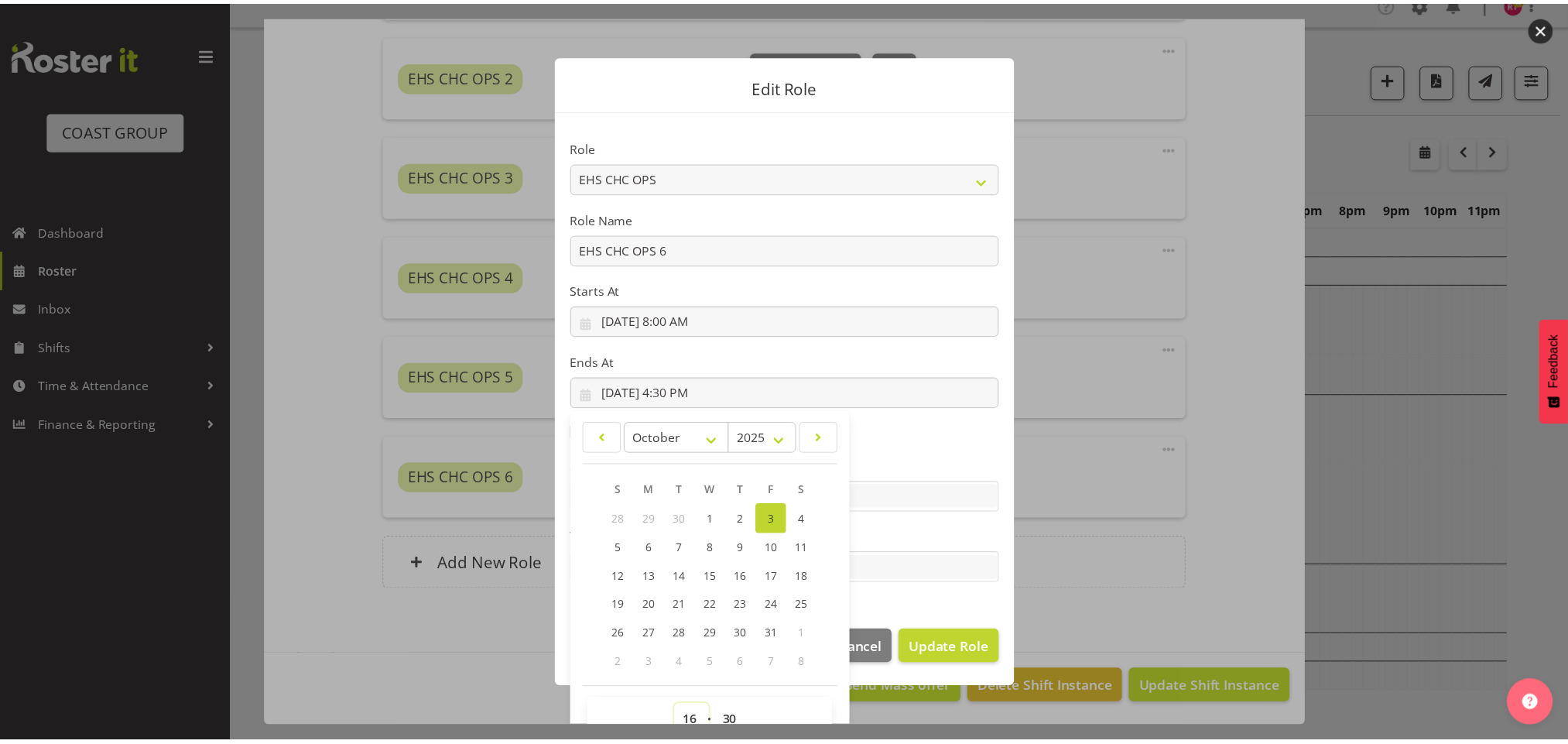
scroll to position [10, 0]
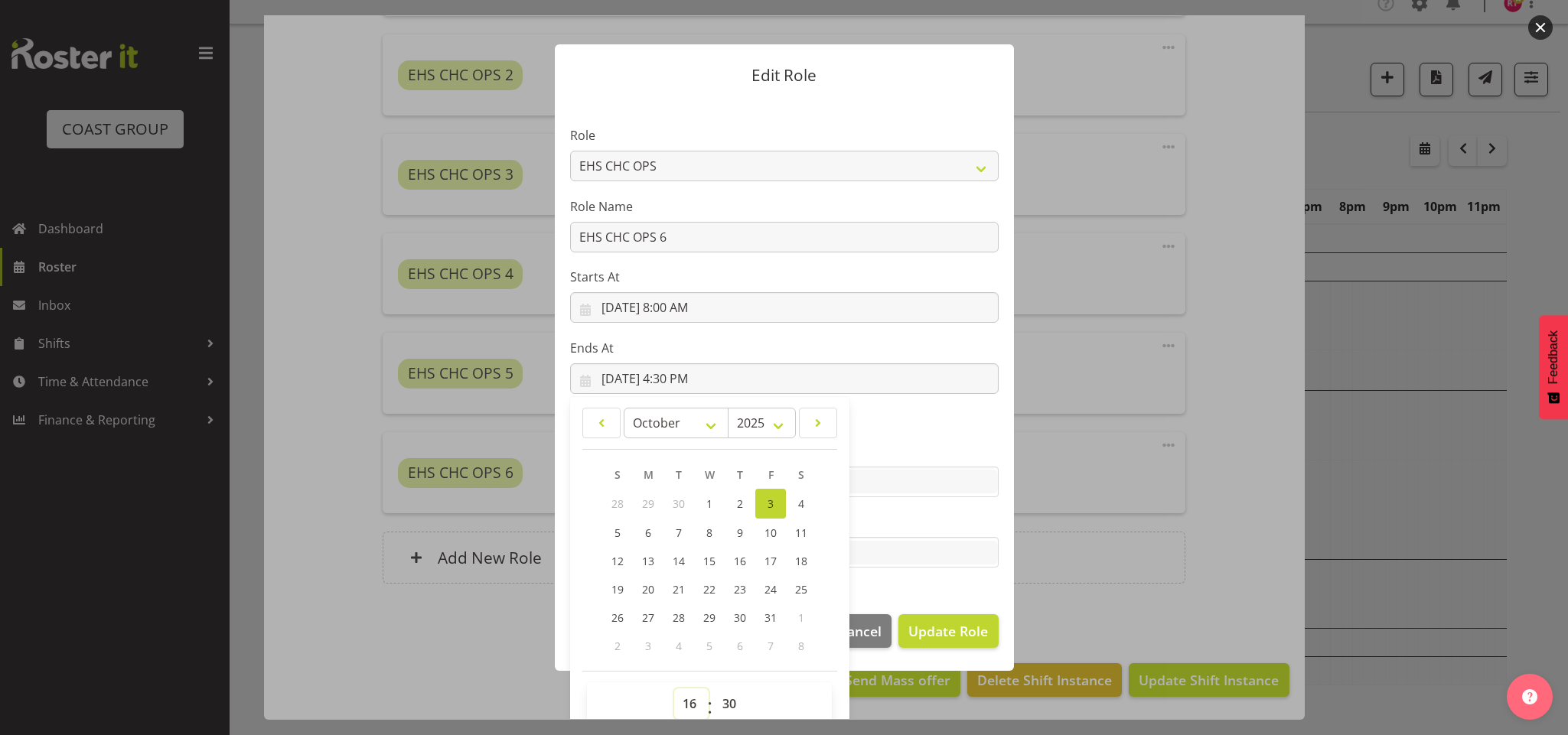
select select "13"
click at [674, 688] on select "00 01 02 03 04 05 06 07 08 09 10 11 12 13 14 15 16 17 18 19 20 21 22 23" at bounding box center [691, 703] width 34 height 30
type input "10/3/2025, 1:30 PM"
click at [729, 701] on select "00 01 02 03 04 05 06 07 08 09 10 11 12 13 14 15 16 17 18 19 20 21 22 23 24 25 2…" at bounding box center [731, 703] width 34 height 30
select select "0"
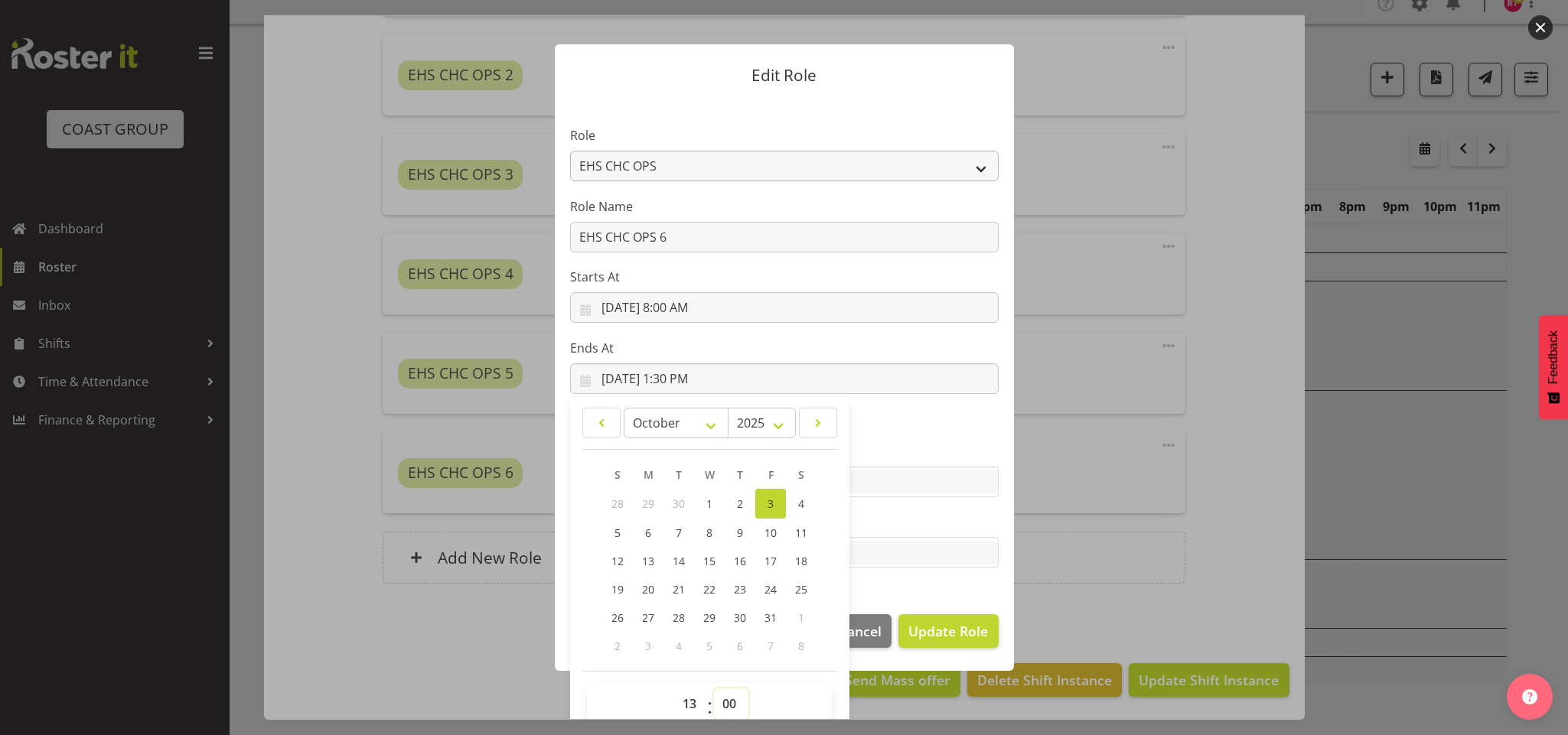
click at [714, 688] on select "00 01 02 03 04 05 06 07 08 09 10 11 12 13 14 15 16 17 18 19 20 21 22 23 24 25 2…" at bounding box center [731, 703] width 34 height 30
type input "10/3/2025, 1:00 PM"
click at [945, 641] on span "Update Role" at bounding box center [948, 631] width 79 height 20
select select
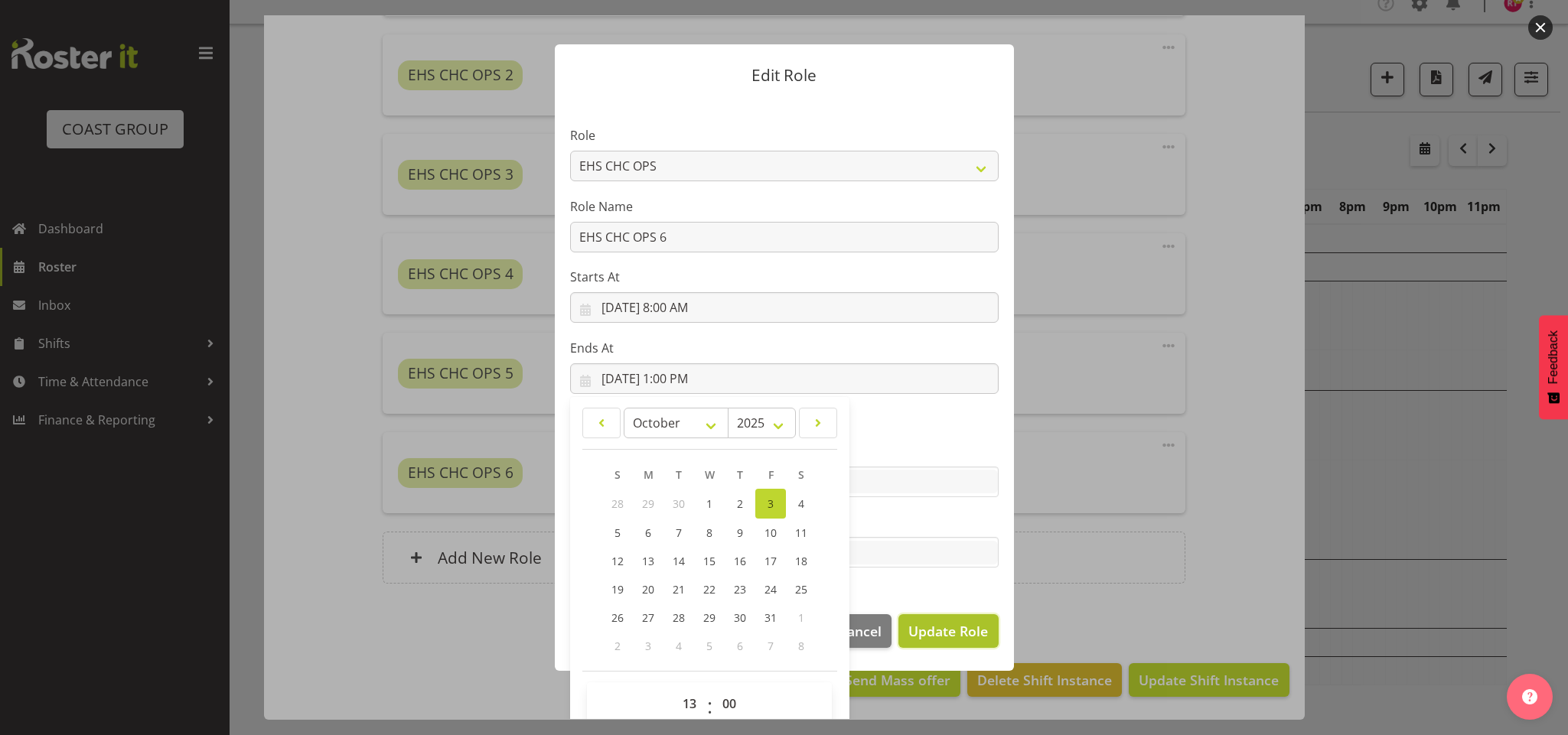
select select
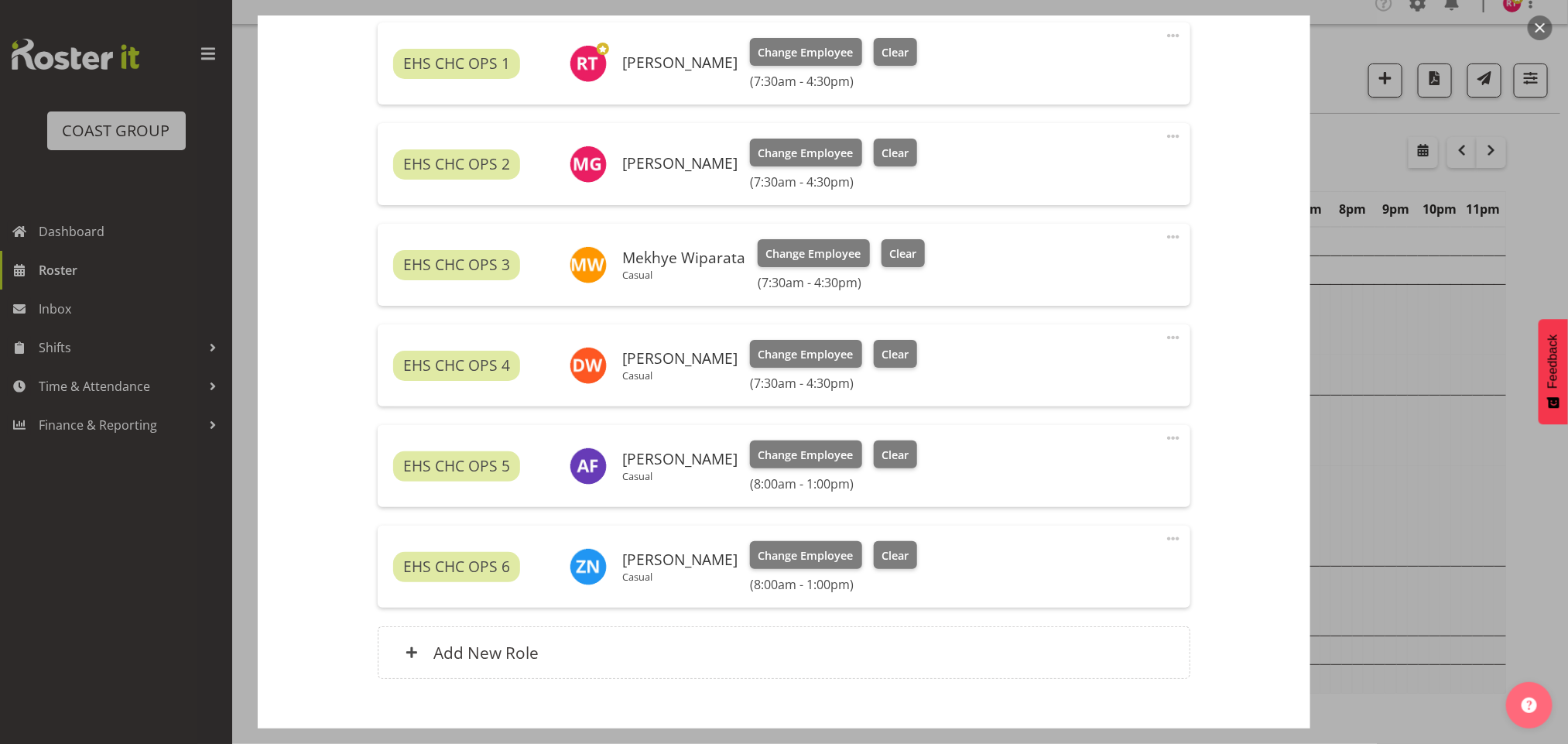
scroll to position [541, 0]
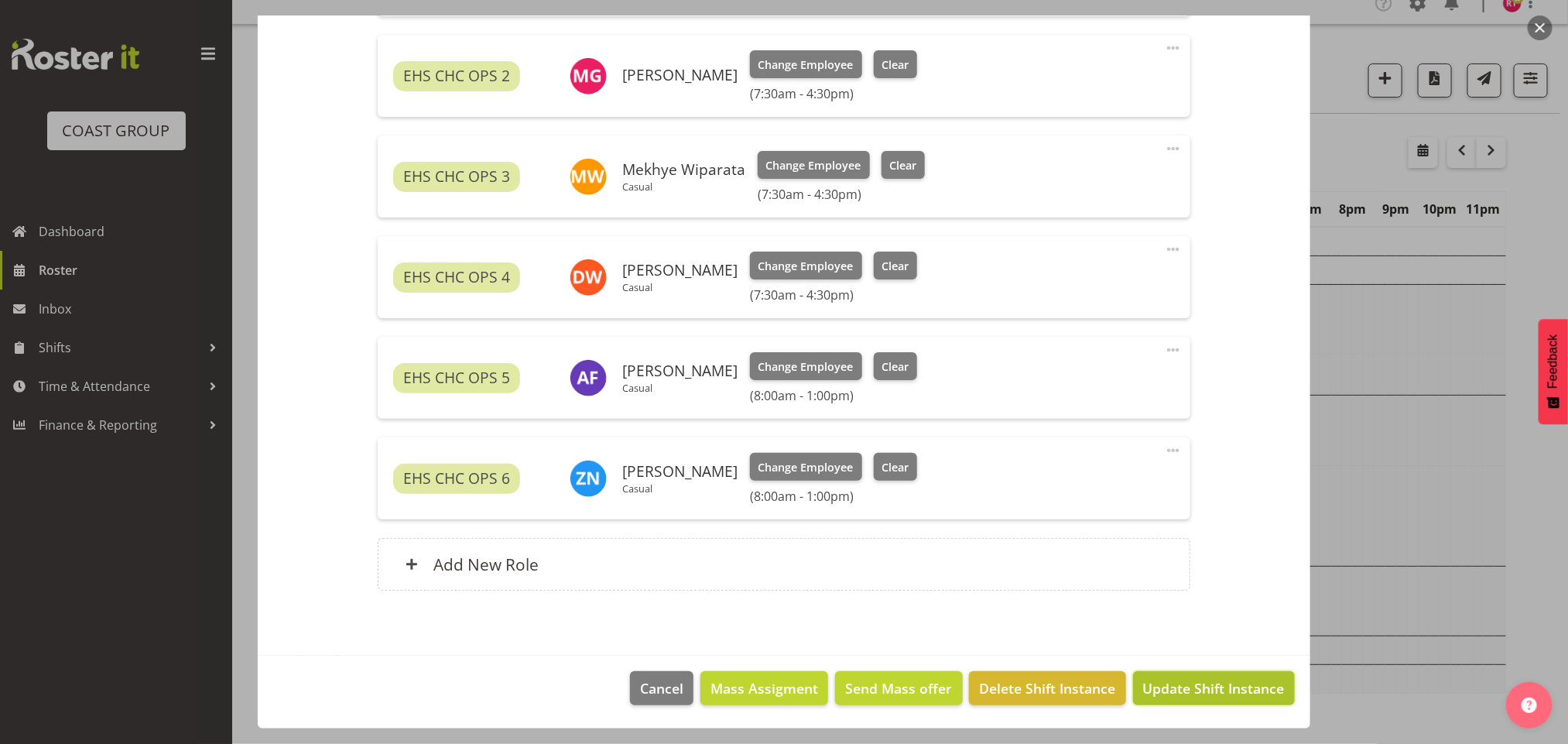
click at [1181, 693] on span "Update Shift Instance" at bounding box center [1213, 689] width 141 height 20
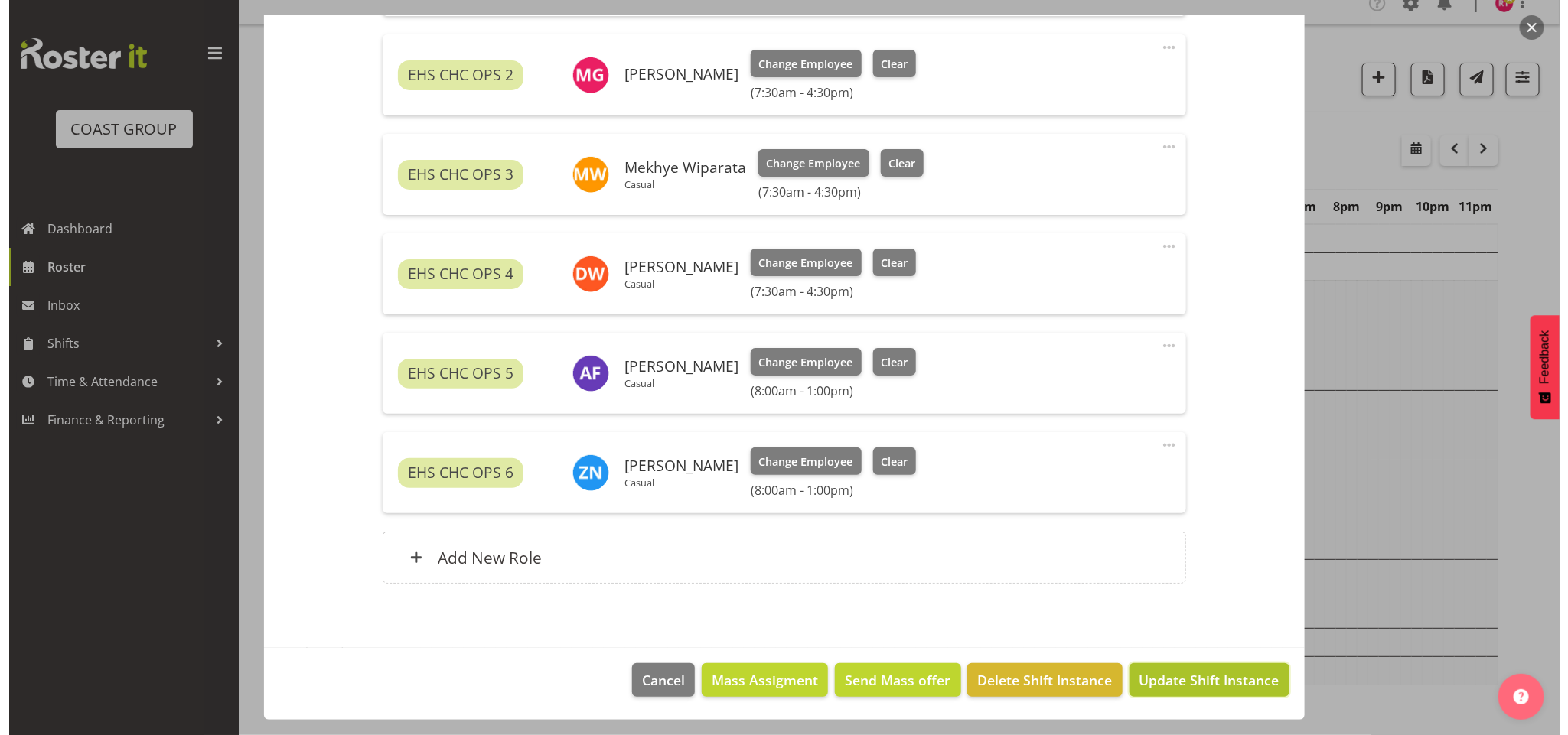
scroll to position [588, 0]
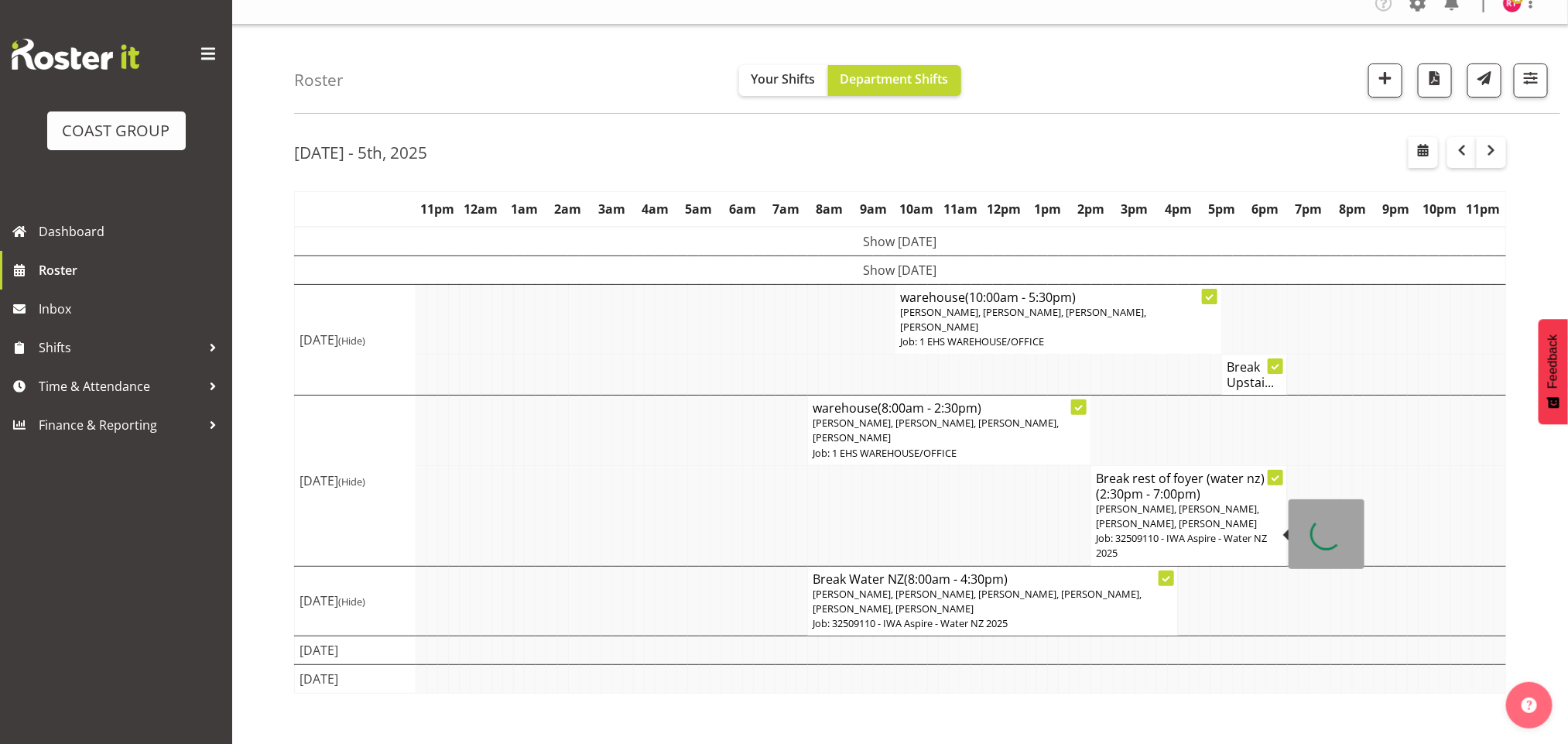
click at [1157, 517] on p "David Wiseman, Reuben Bowe, Martin Gorzeman, Mekhye Wiparata" at bounding box center [1188, 517] width 186 height 30
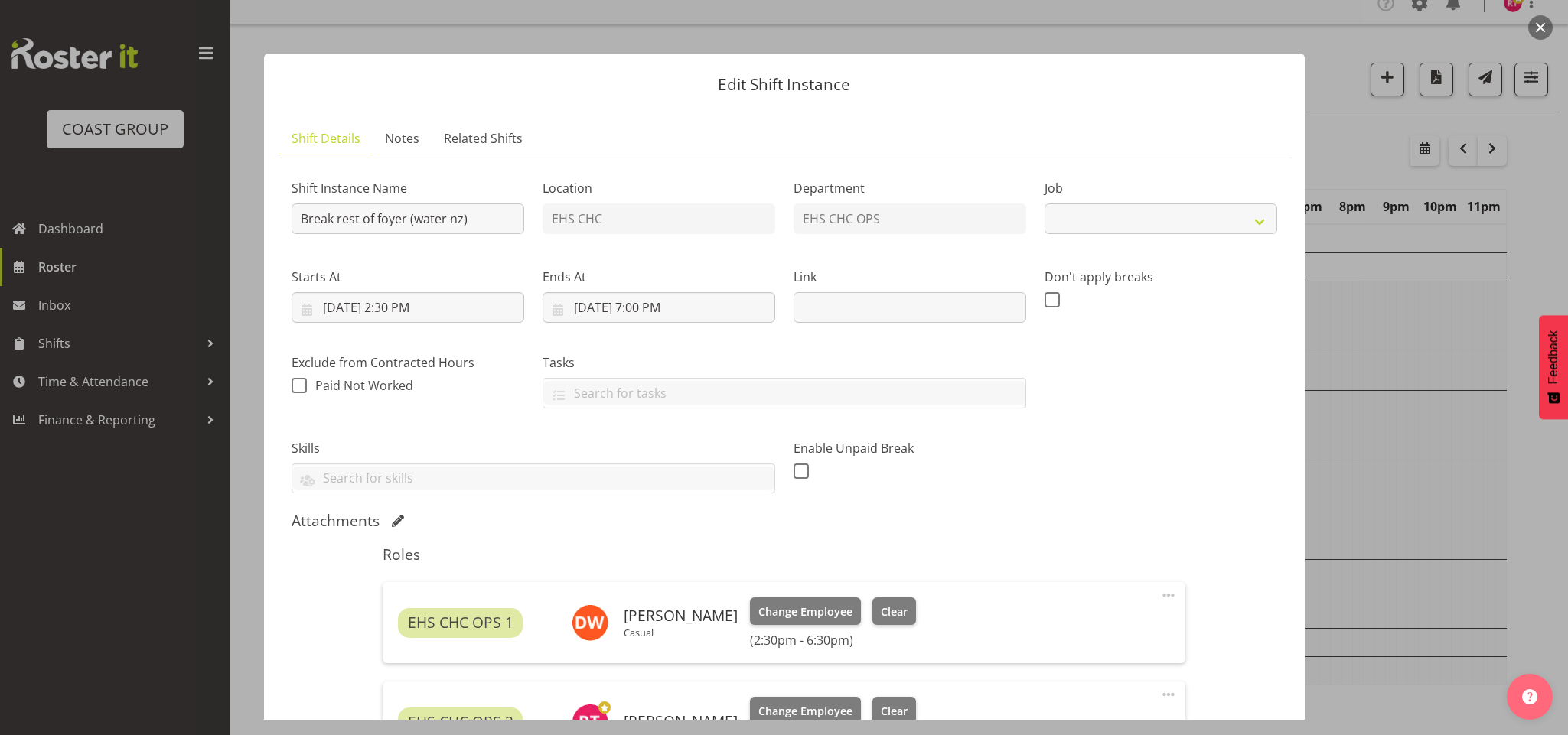
select select "9028"
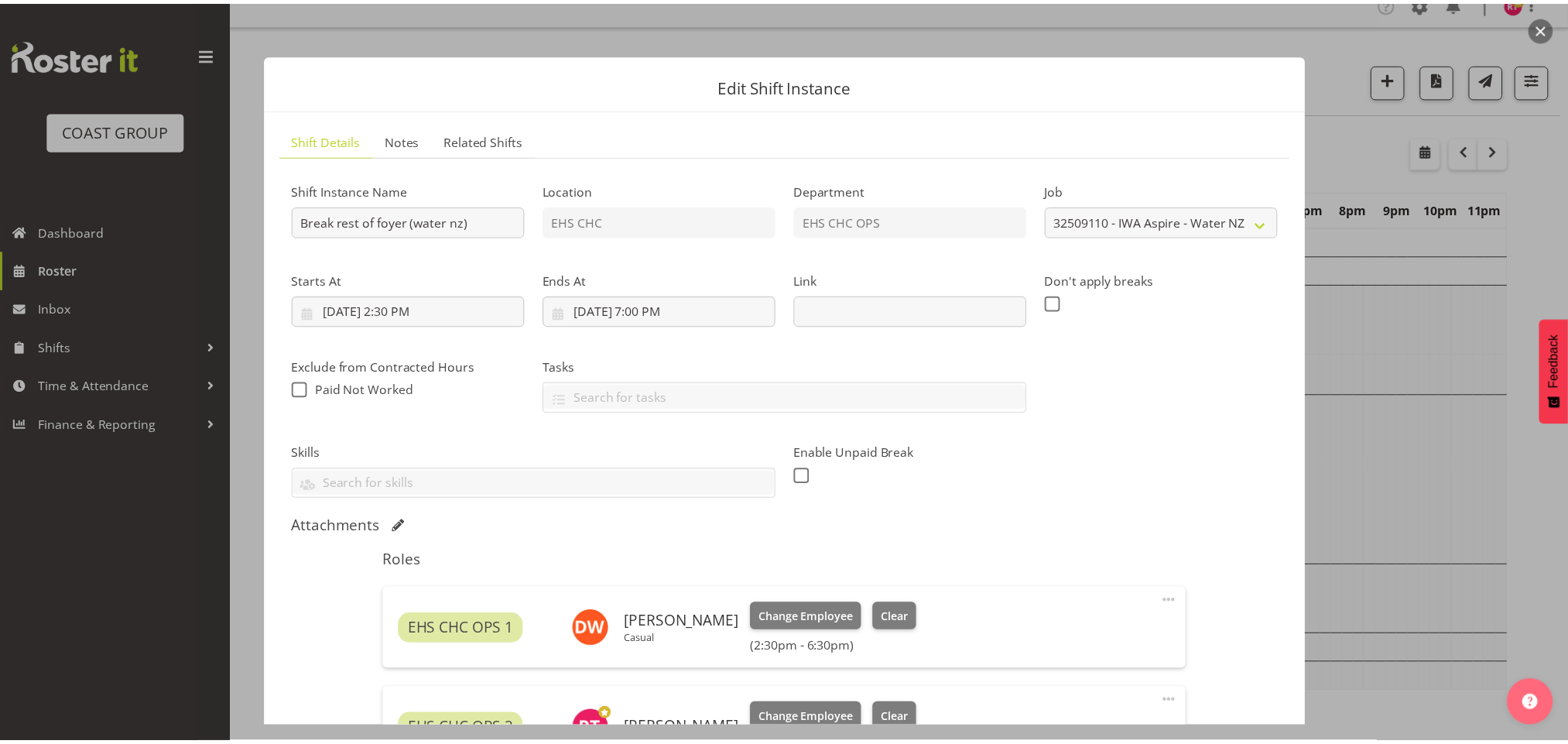
scroll to position [456, 0]
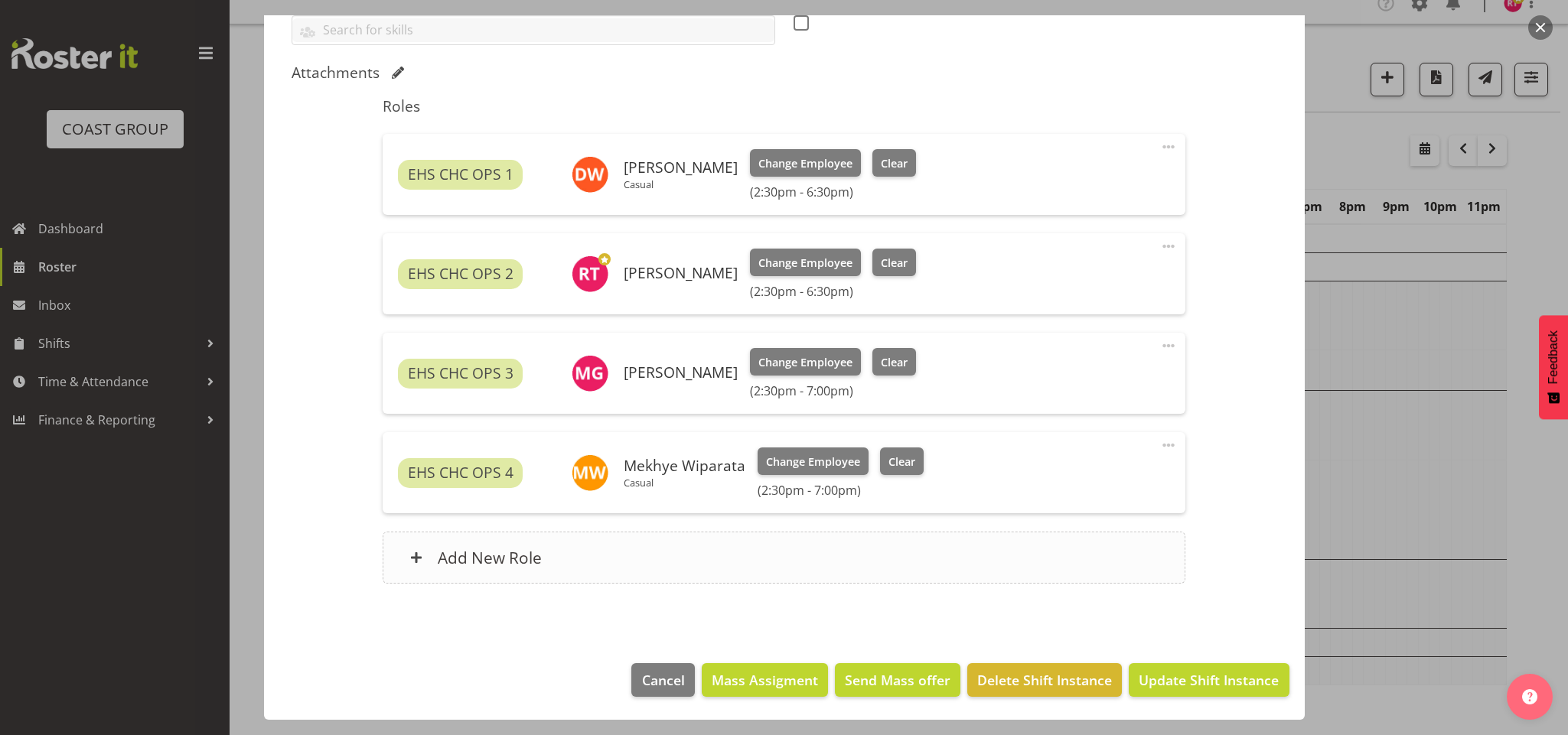
click at [582, 567] on div "Add New Role" at bounding box center [784, 558] width 803 height 52
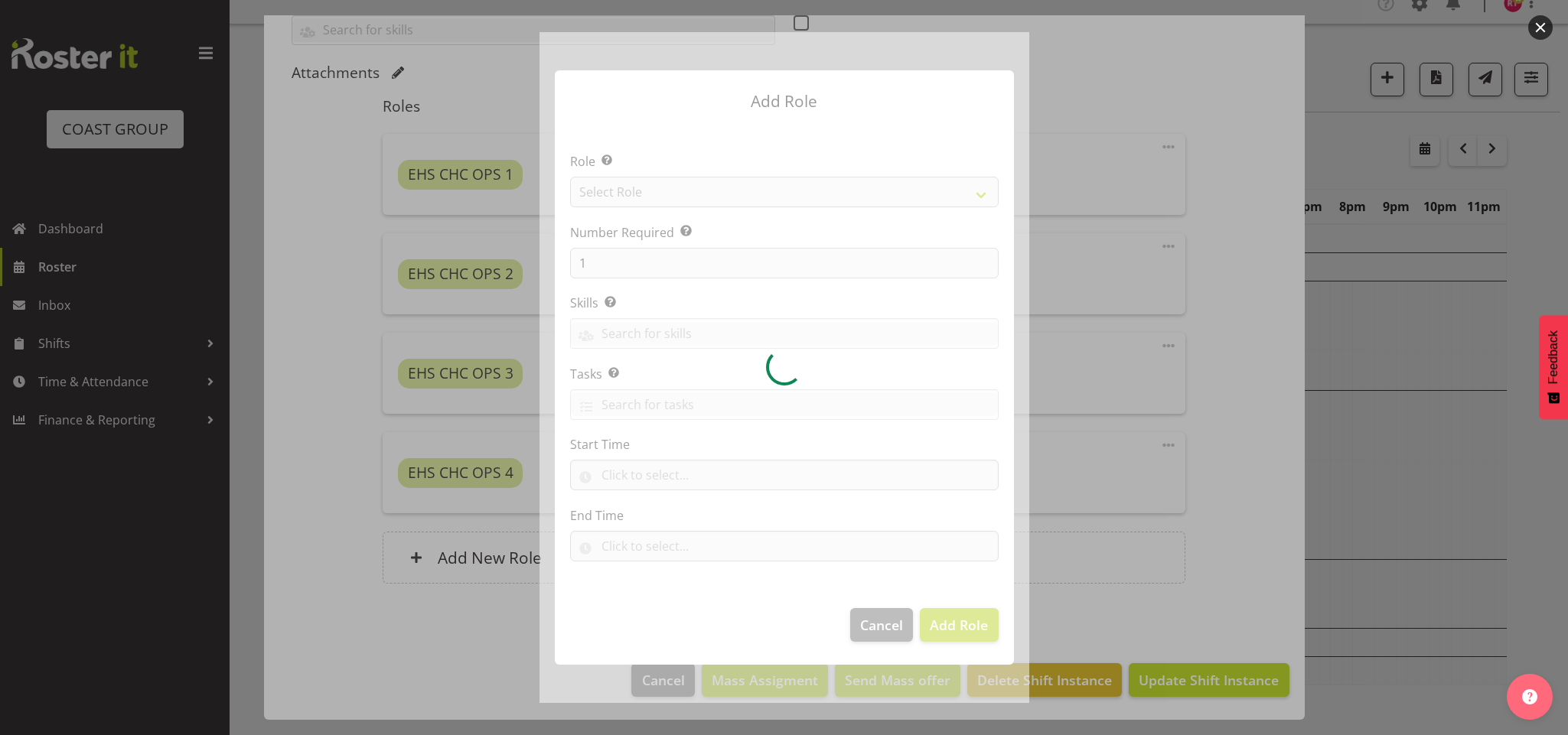
click at [682, 188] on div at bounding box center [784, 367] width 489 height 670
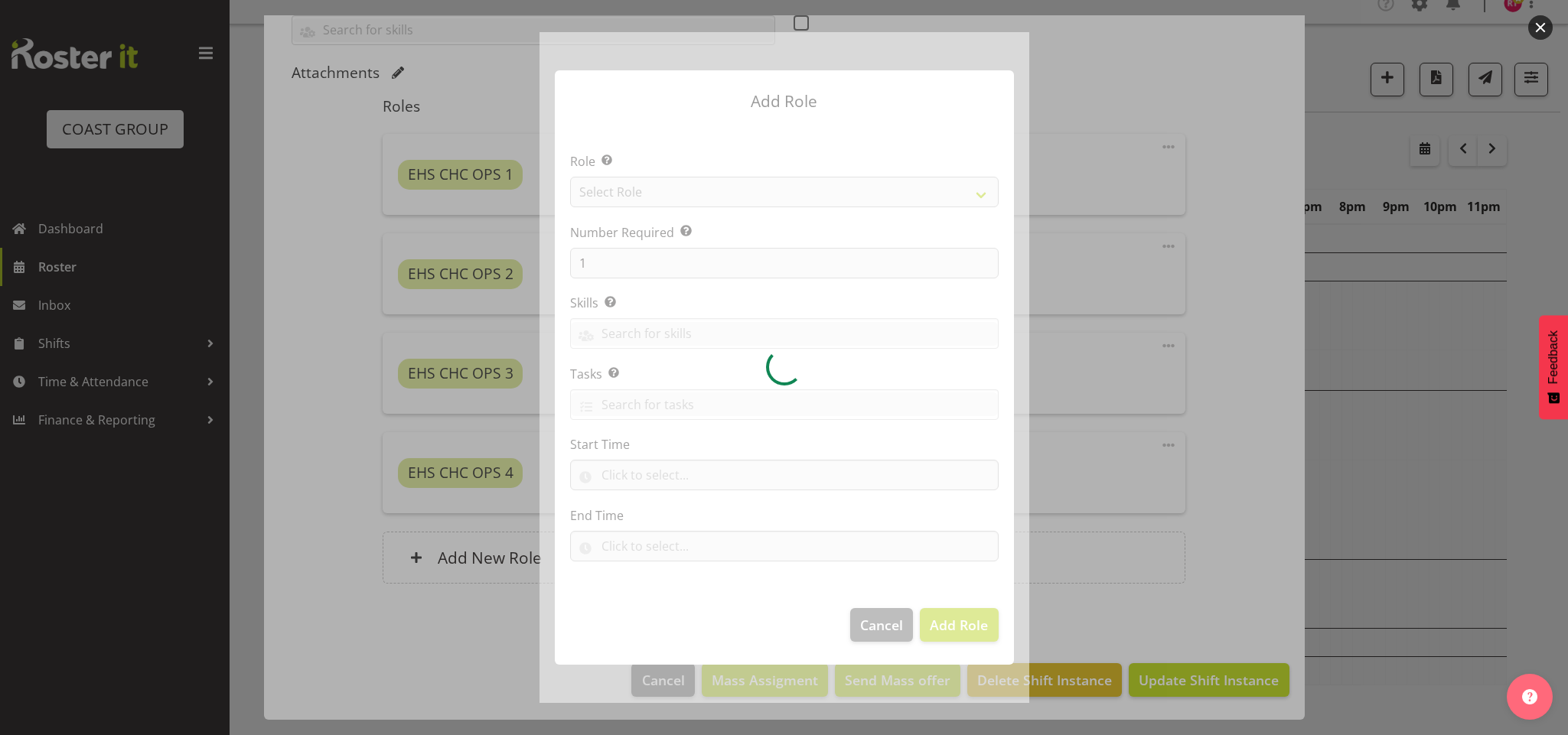
click at [682, 188] on div at bounding box center [784, 367] width 489 height 670
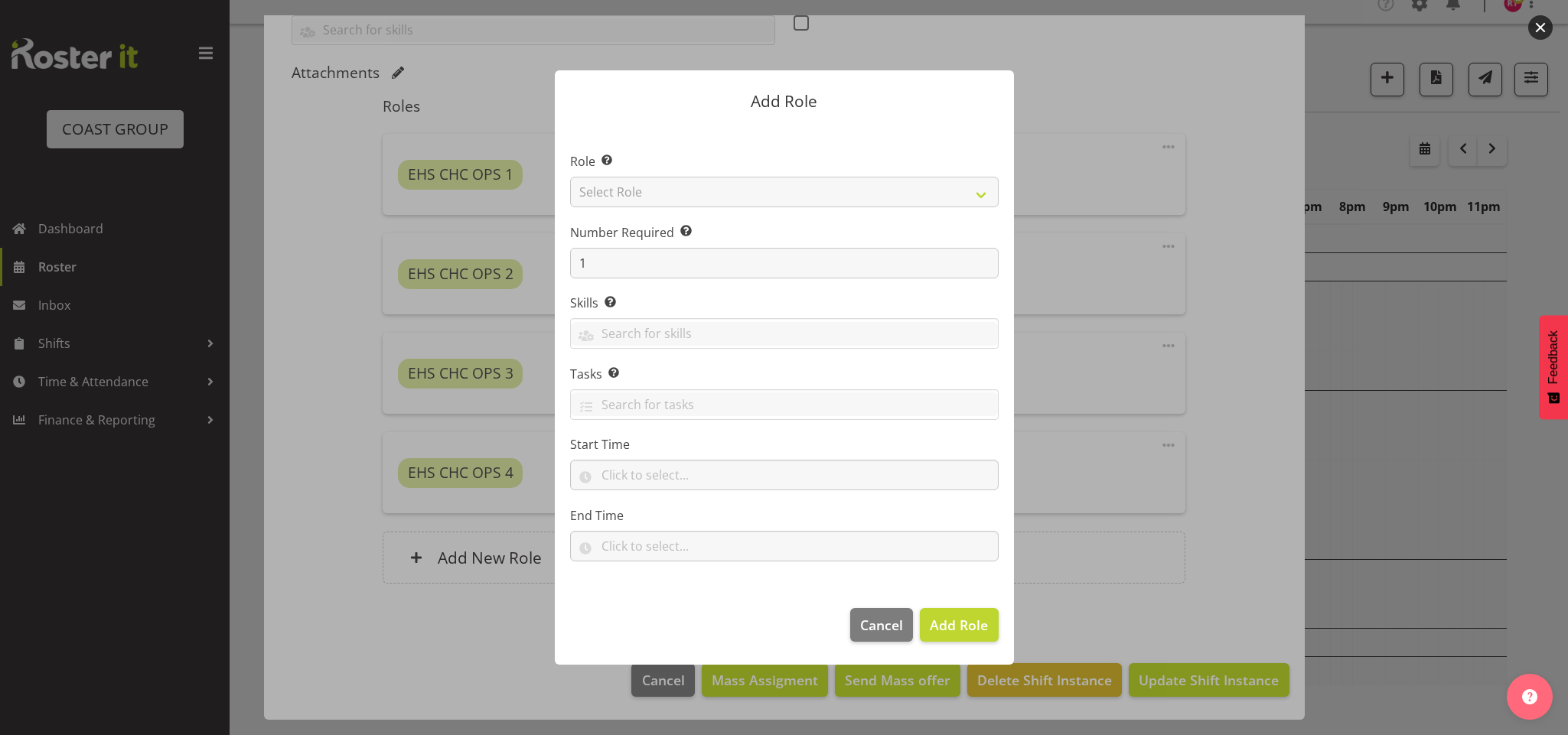
click at [682, 188] on section "Role Select the role you wish to add to the shift. Select Role ACCOUNT MANAGER …" at bounding box center [784, 359] width 459 height 468
click at [682, 188] on select "Select Role ACCOUNT MANAGER ACCOUNT MANAGER DW ACCOUNTS AKL DIANNA VEHICLES AKL…" at bounding box center [784, 191] width 429 height 30
select select "192"
click at [570, 176] on select "Select Role ACCOUNT MANAGER ACCOUNT MANAGER DW ACCOUNTS AKL DIANNA VEHICLES AKL…" at bounding box center [784, 191] width 429 height 30
click at [627, 476] on input "text" at bounding box center [784, 474] width 429 height 30
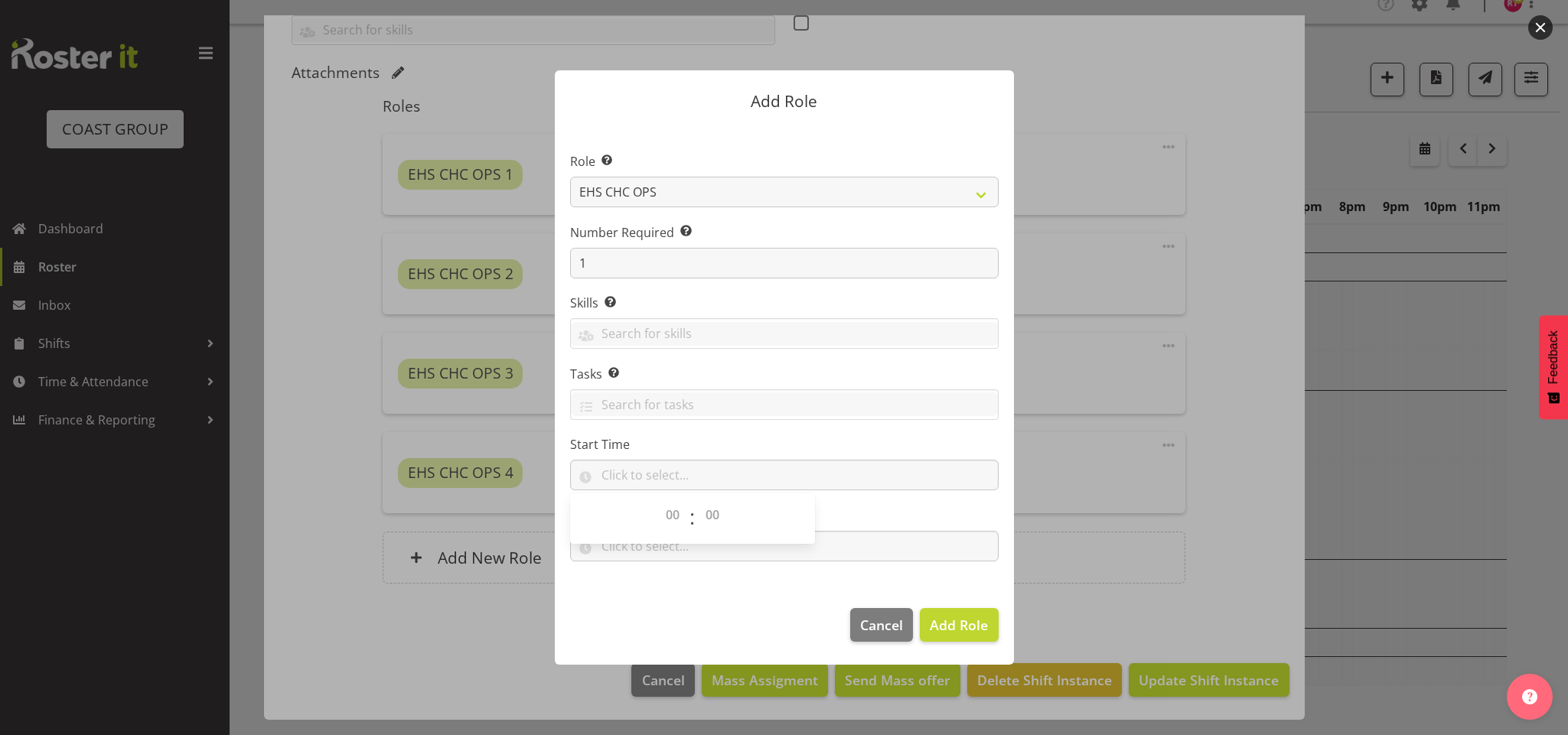
click at [690, 522] on span ":" at bounding box center [692, 519] width 6 height 38
click at [677, 519] on select "00 00 01 02 03 04 05 06 07 08 09 10 11 12 13 14 15 16 17 18 19 20 21 22 23" at bounding box center [675, 514] width 34 height 30
select select "14"
click at [658, 501] on select "00 00 01 02 03 04 05 06 07 08 09 10 11 12 13 14 15 16 17 18 19 20 21 22 23" at bounding box center [675, 514] width 34 height 30
click at [713, 508] on select "00 00 01 02 03 04 05 06 07 08 09 10 11 12 13 14 15 16 17 18 19 20 21 22 23 24 2…" at bounding box center [714, 514] width 34 height 30
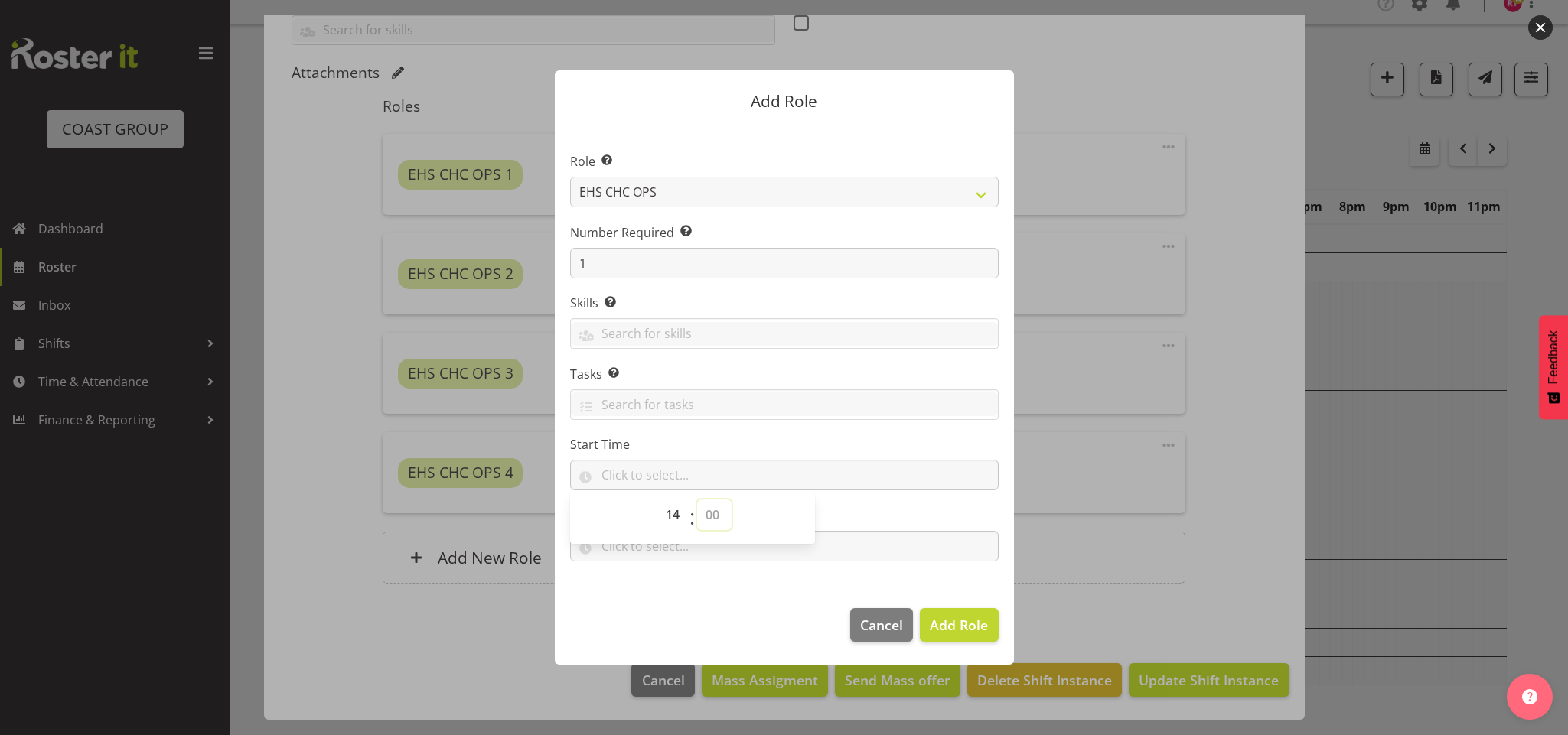
select select "30"
click at [697, 501] on select "00 00 01 02 03 04 05 06 07 08 09 10 11 12 13 14 15 16 17 18 19 20 21 22 23 24 2…" at bounding box center [714, 514] width 34 height 30
type input "14:30"
click at [667, 611] on footer "Cancel Add Role" at bounding box center [784, 629] width 459 height 72
click at [639, 551] on input "text" at bounding box center [784, 546] width 429 height 30
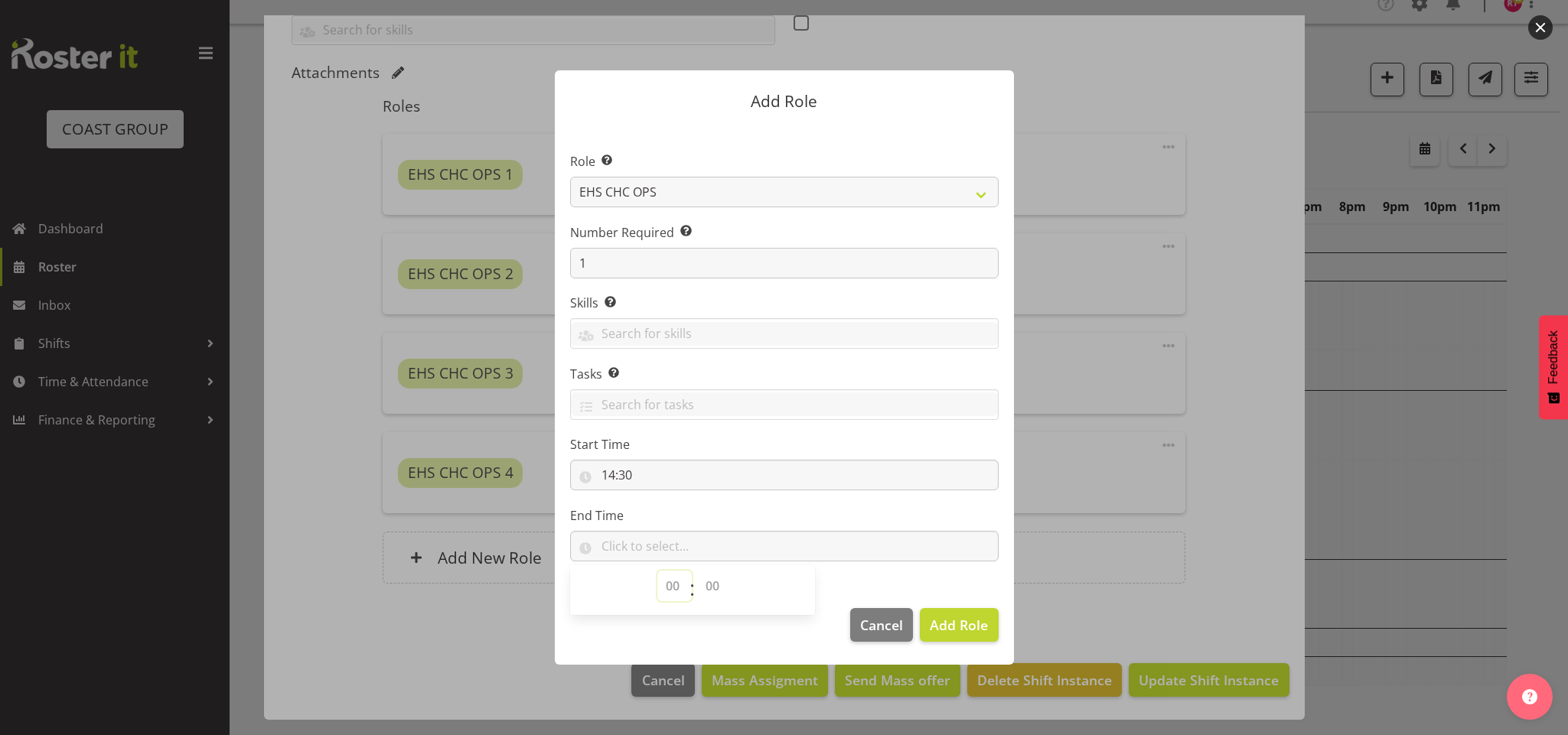
click at [683, 584] on select "00 00 01 02 03 04 05 06 07 08 09 10 11 12 13 14 15 16 17 18 19 20 21 22 23" at bounding box center [675, 586] width 34 height 30
select select "18"
click at [658, 572] on select "00 00 01 02 03 04 05 06 07 08 09 10 11 12 13 14 15 16 17 18 19 20 21 22 23" at bounding box center [675, 586] width 34 height 30
click at [710, 586] on select "00 00 01 02 03 04 05 06 07 08 09 10 11 12 13 14 15 16 17 18 19 20 21 22 23 24 2…" at bounding box center [714, 586] width 34 height 30
select select "30"
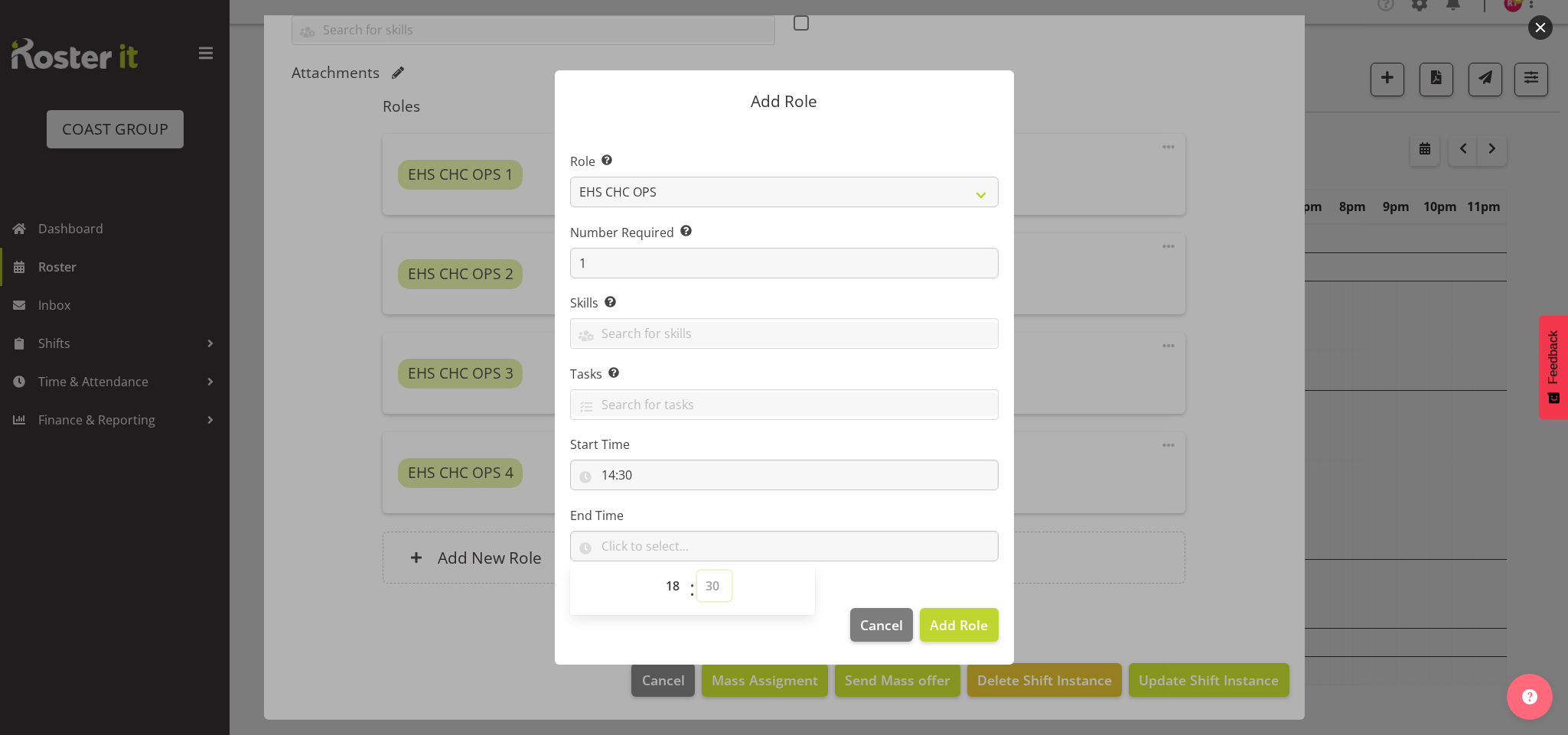
click at [697, 572] on select "00 00 01 02 03 04 05 06 07 08 09 10 11 12 13 14 15 16 17 18 19 20 21 22 23 24 2…" at bounding box center [714, 586] width 34 height 30
type input "18:30"
click at [602, 639] on footer "Cancel Add Role" at bounding box center [784, 629] width 459 height 72
click at [946, 617] on span "Add Role" at bounding box center [958, 625] width 58 height 18
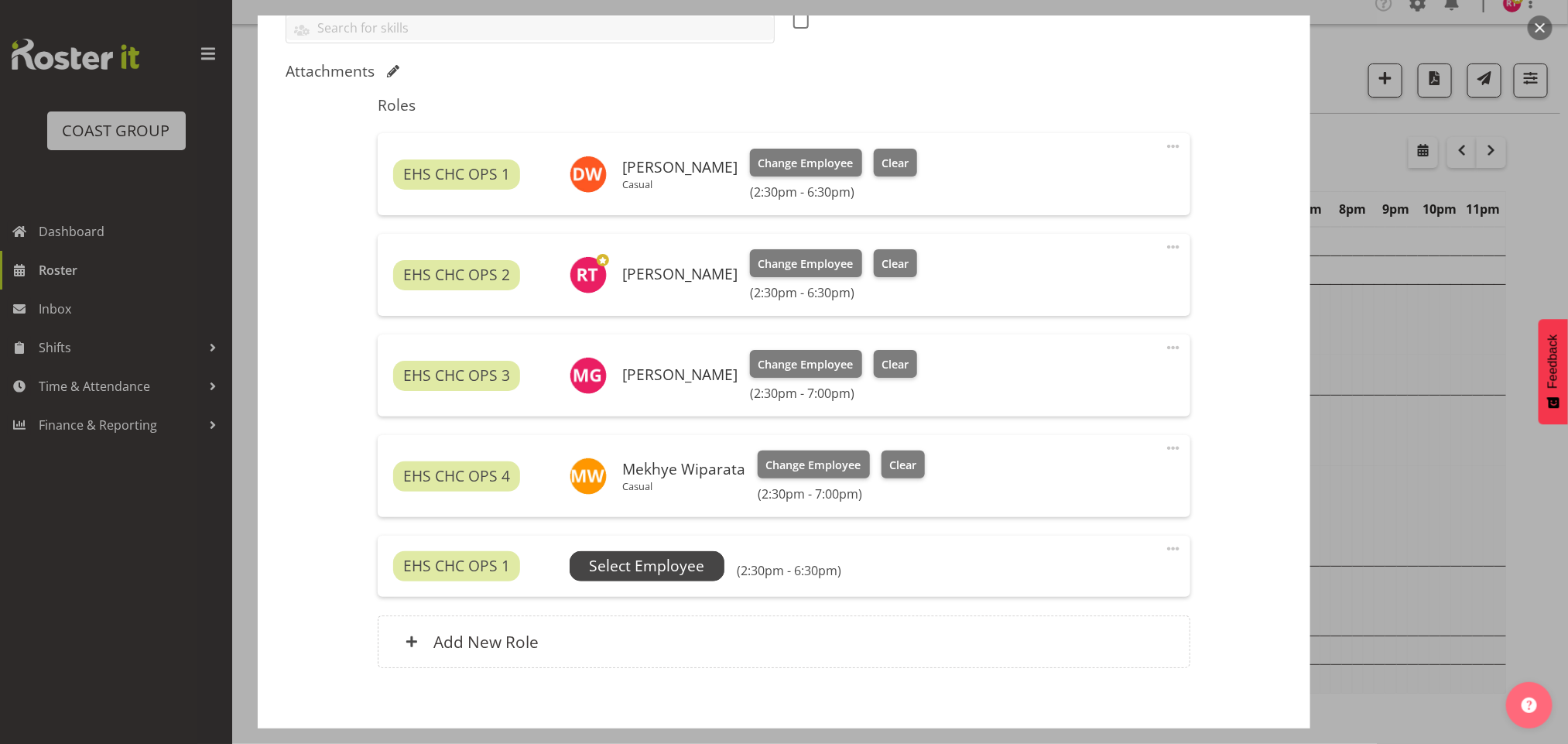
click at [649, 557] on span "Select Employee" at bounding box center [647, 566] width 116 height 22
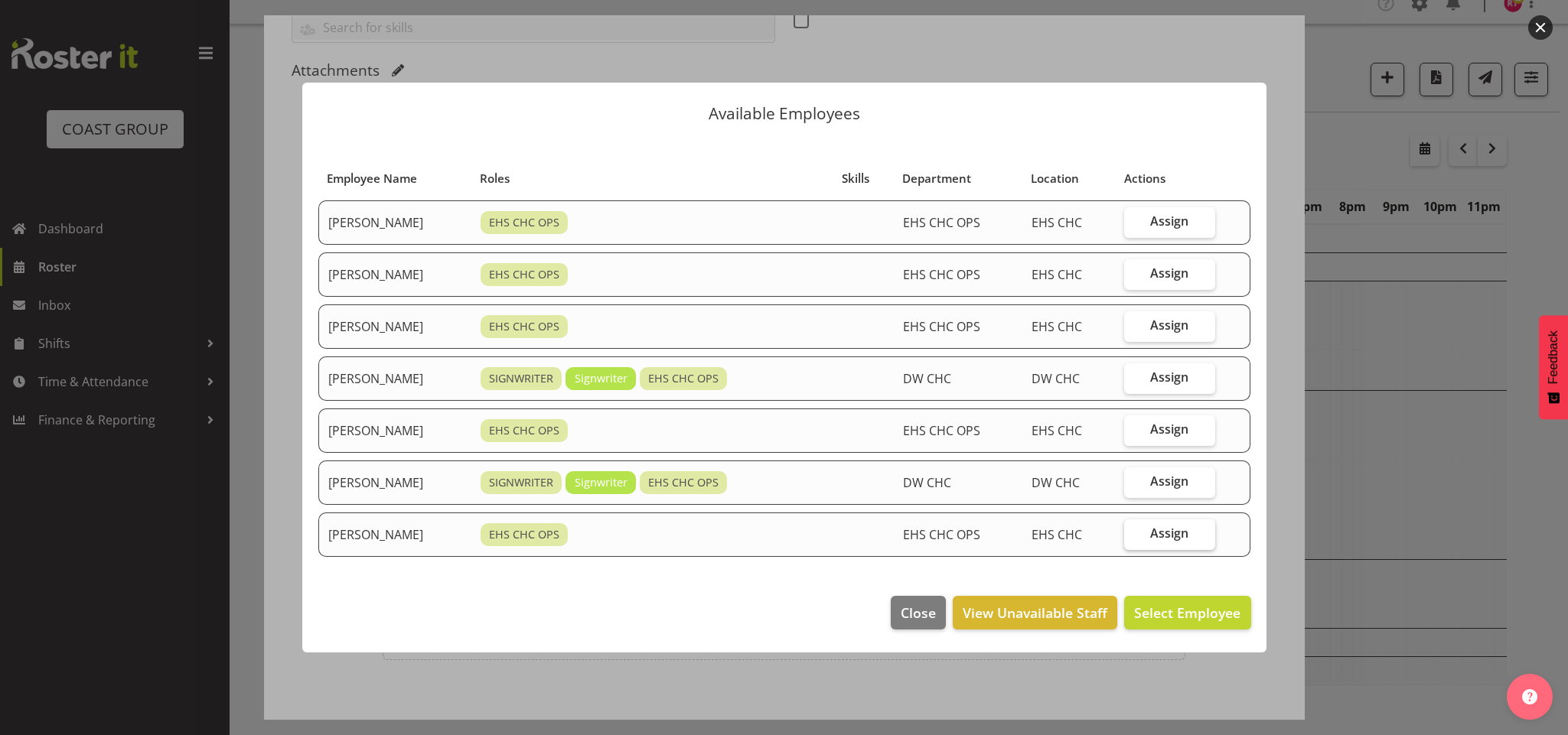
click at [1173, 526] on span "Assign" at bounding box center [1169, 532] width 38 height 16
click at [1134, 528] on input "Assign" at bounding box center [1129, 533] width 10 height 10
checkbox input "true"
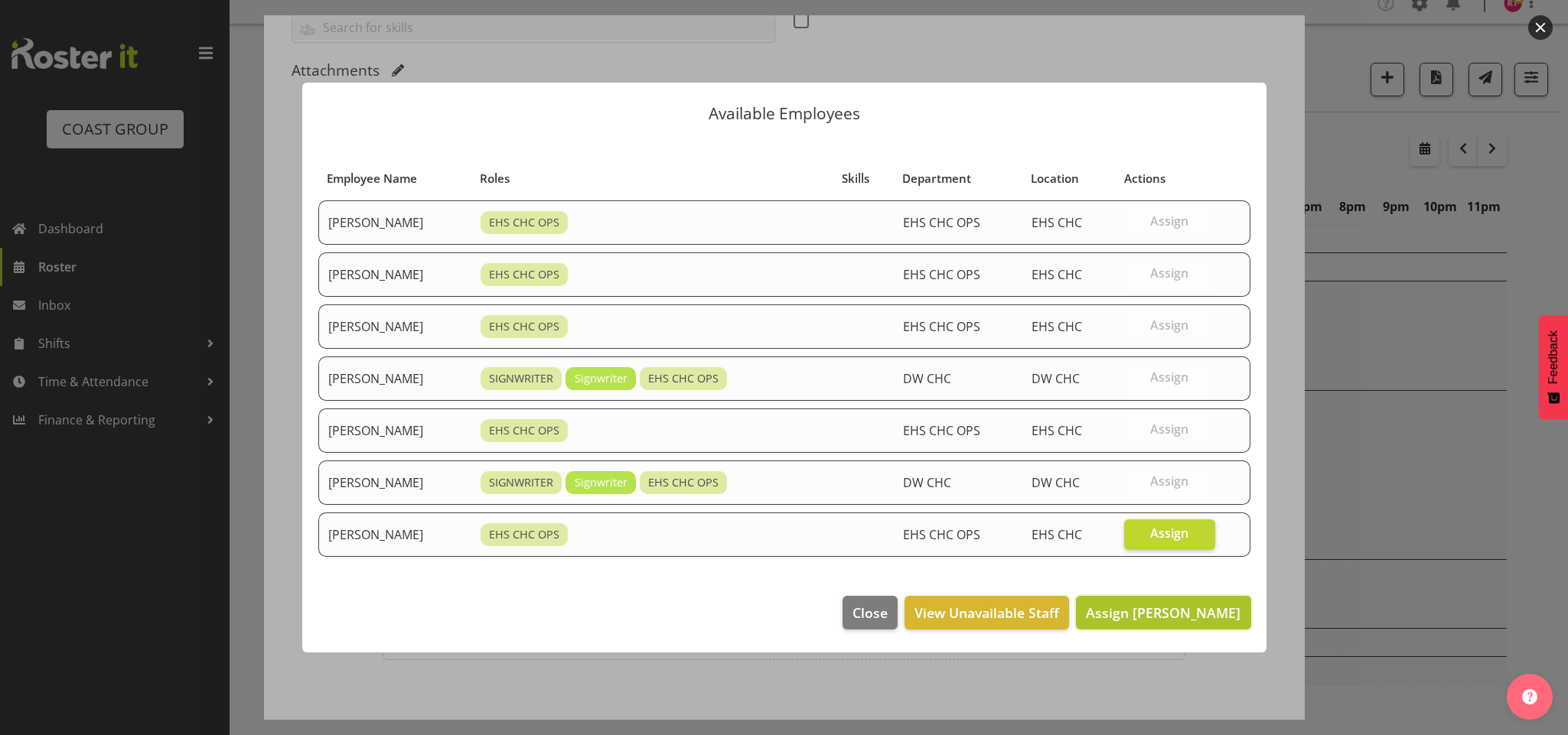
click at [1144, 604] on span "Assign Zac Nimmo" at bounding box center [1163, 612] width 154 height 18
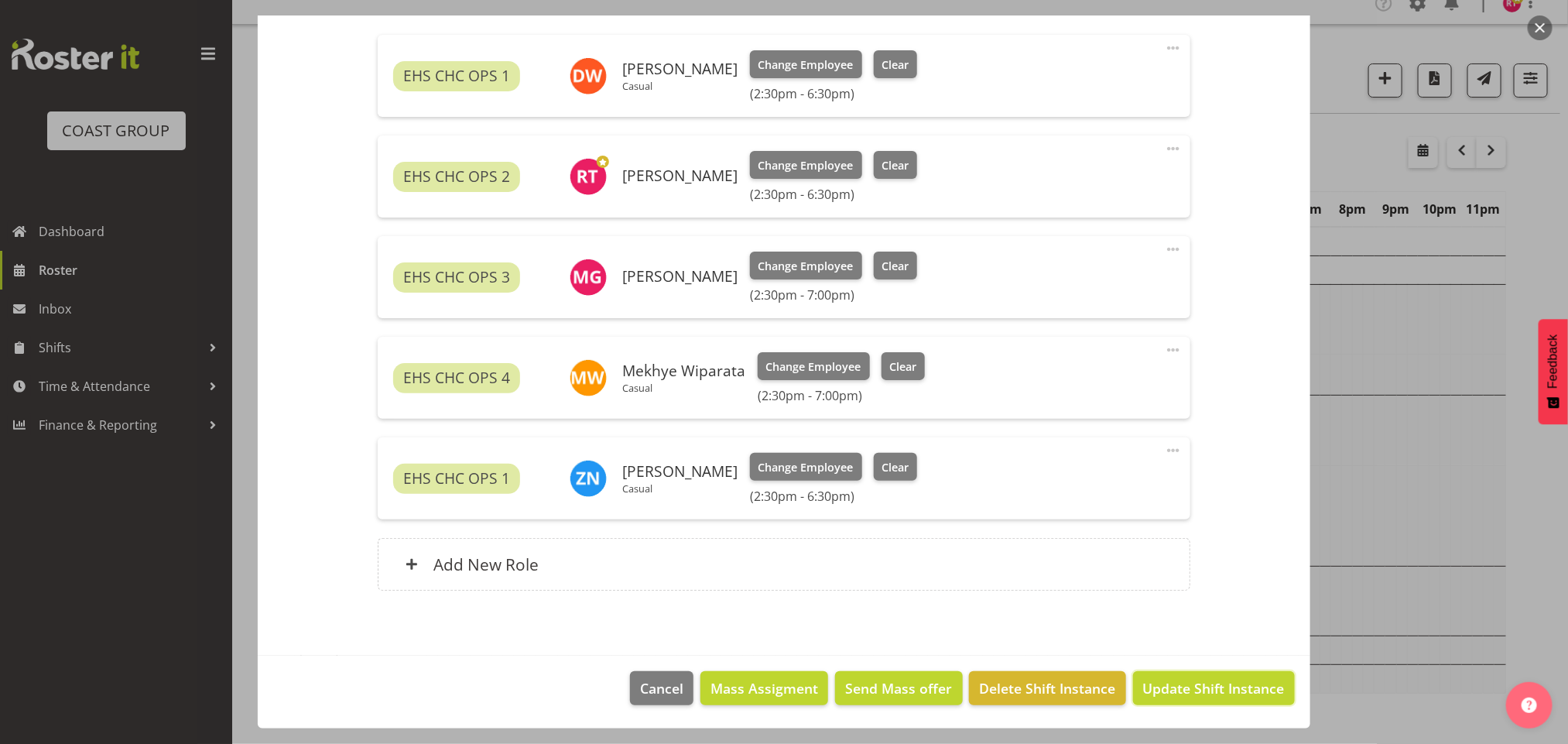
click at [1170, 680] on span "Update Shift Instance" at bounding box center [1213, 689] width 141 height 20
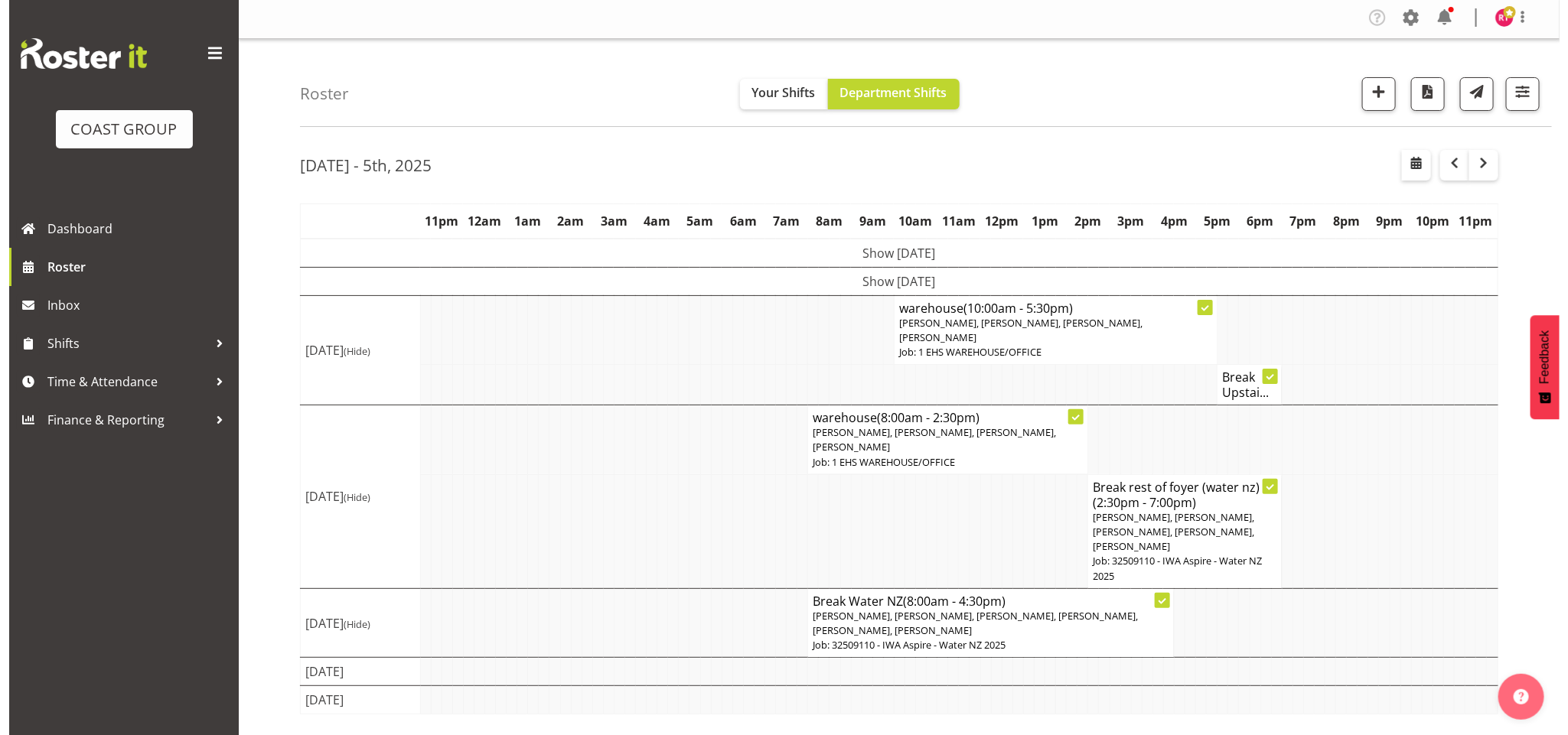
scroll to position [0, 0]
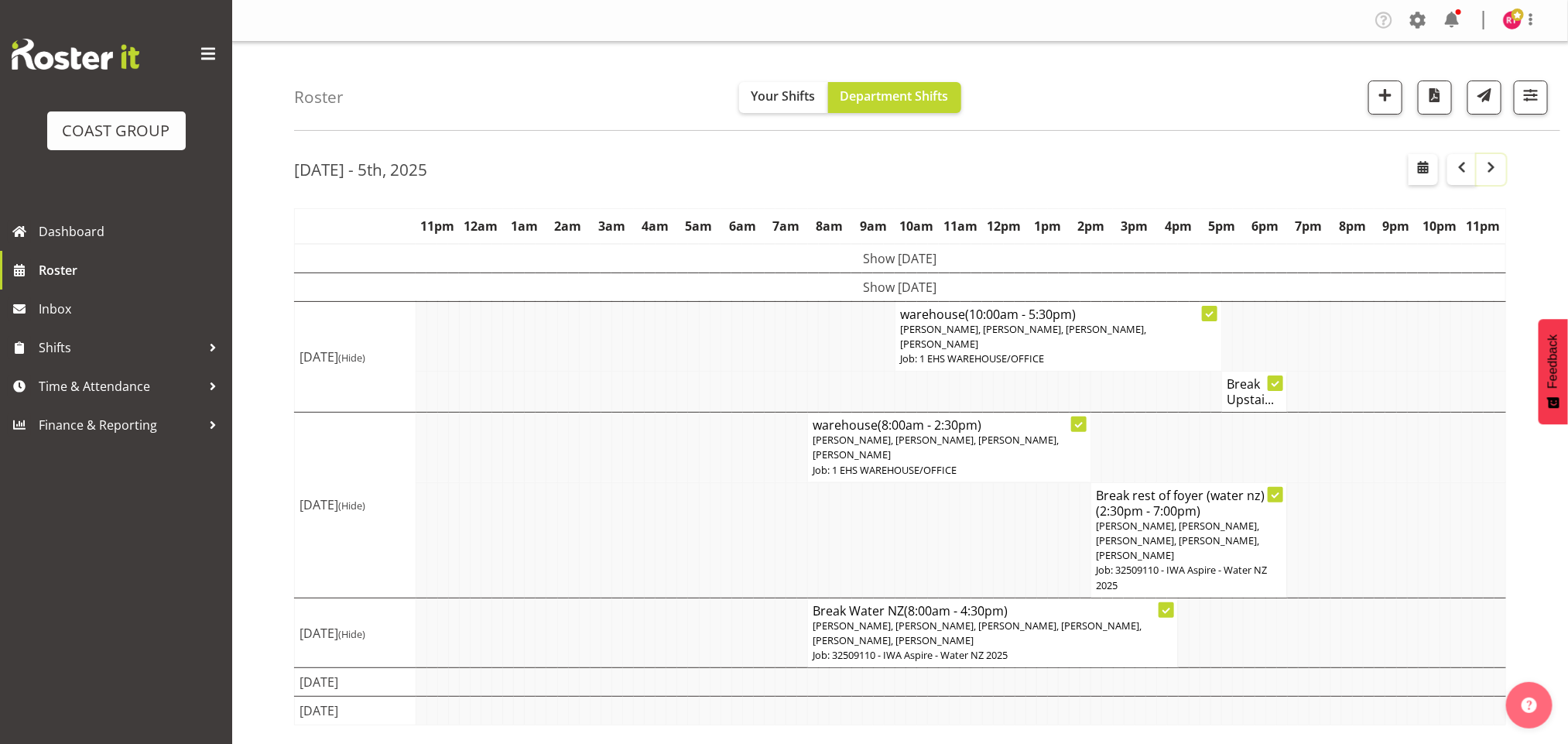
click at [1484, 179] on button "button" at bounding box center [1491, 169] width 30 height 31
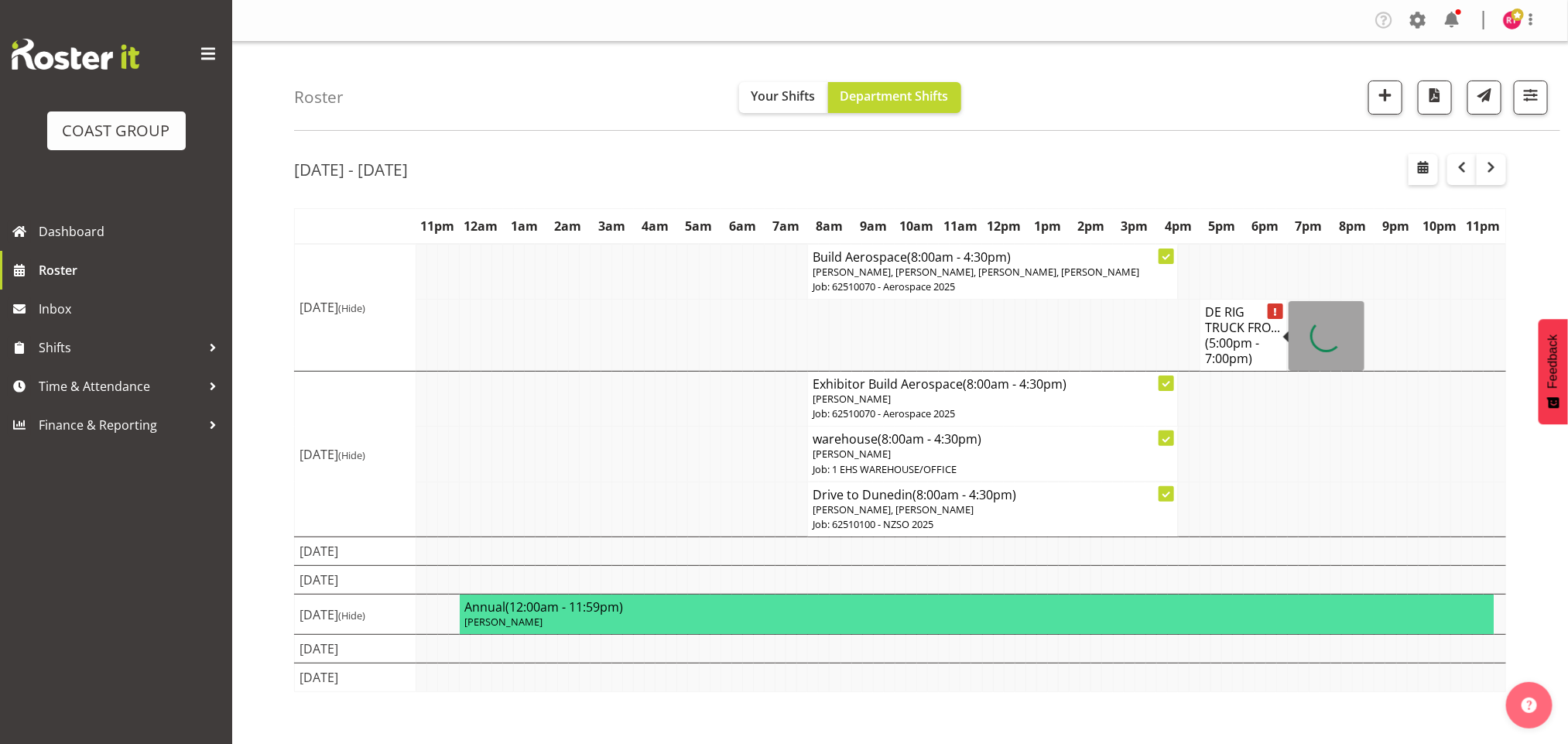
click at [1256, 326] on h4 "DE RIG TRUCK FRO... (5:00pm - 7:00pm)" at bounding box center [1243, 335] width 78 height 62
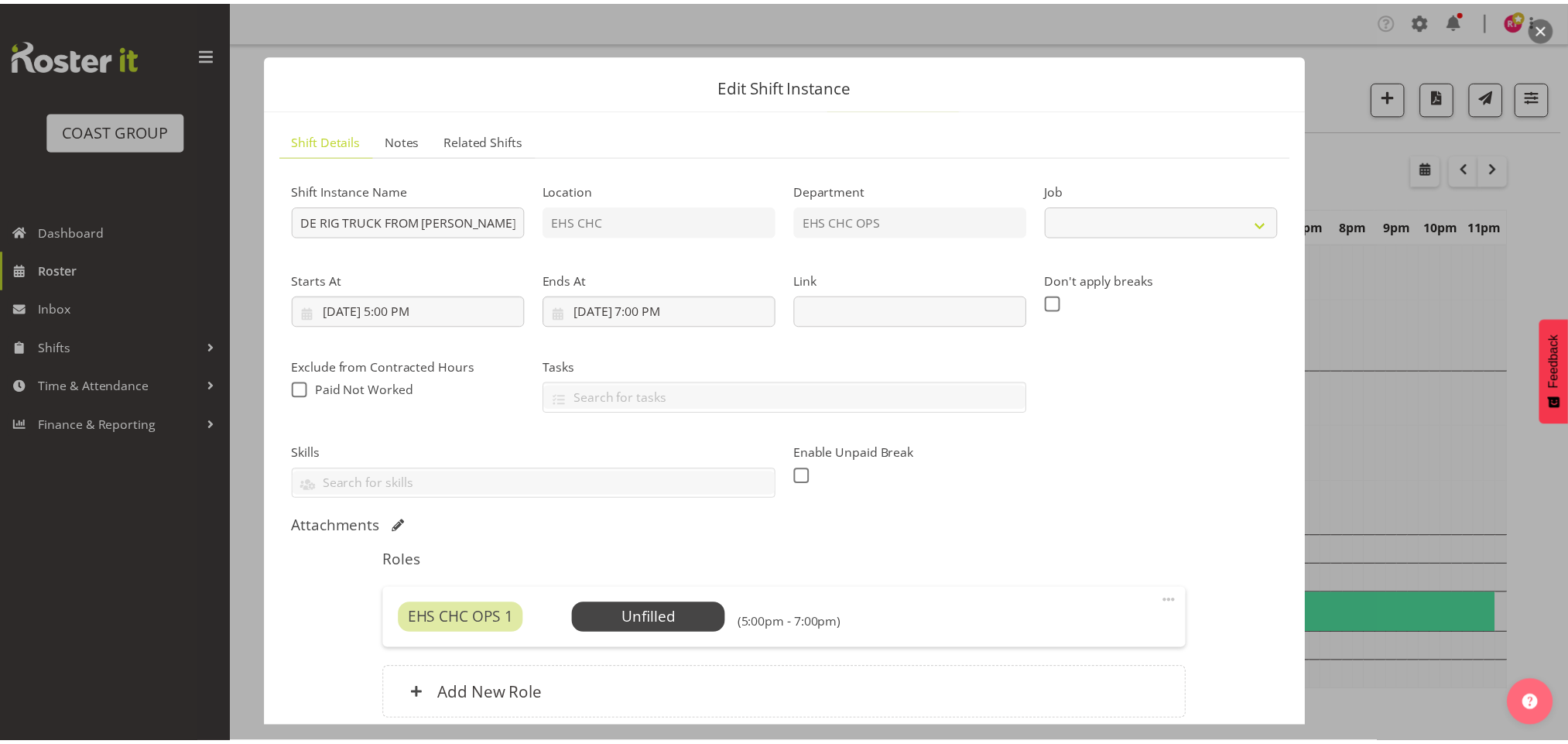
scroll to position [132, 0]
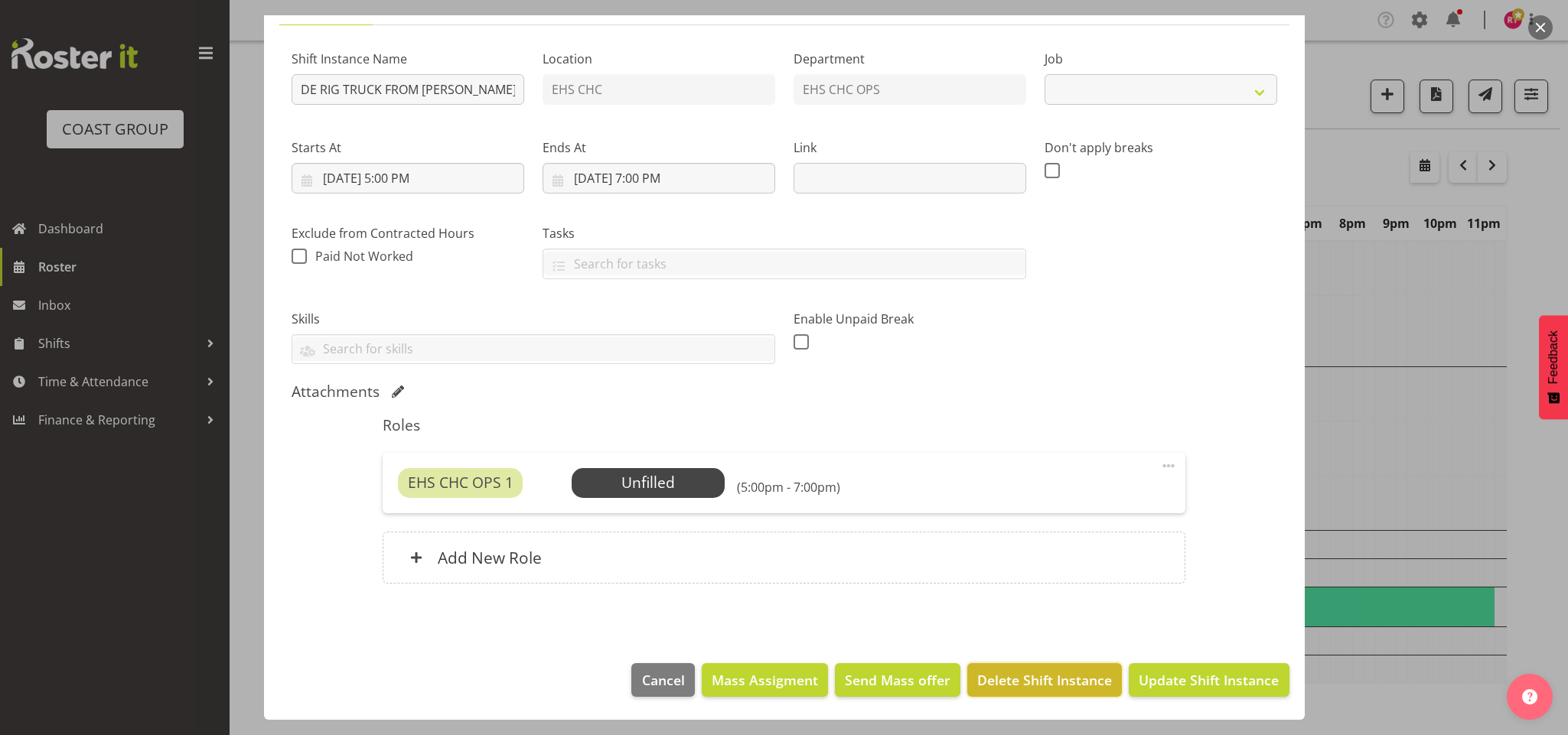
click at [1045, 666] on button "Delete Shift Instance" at bounding box center [1044, 679] width 154 height 33
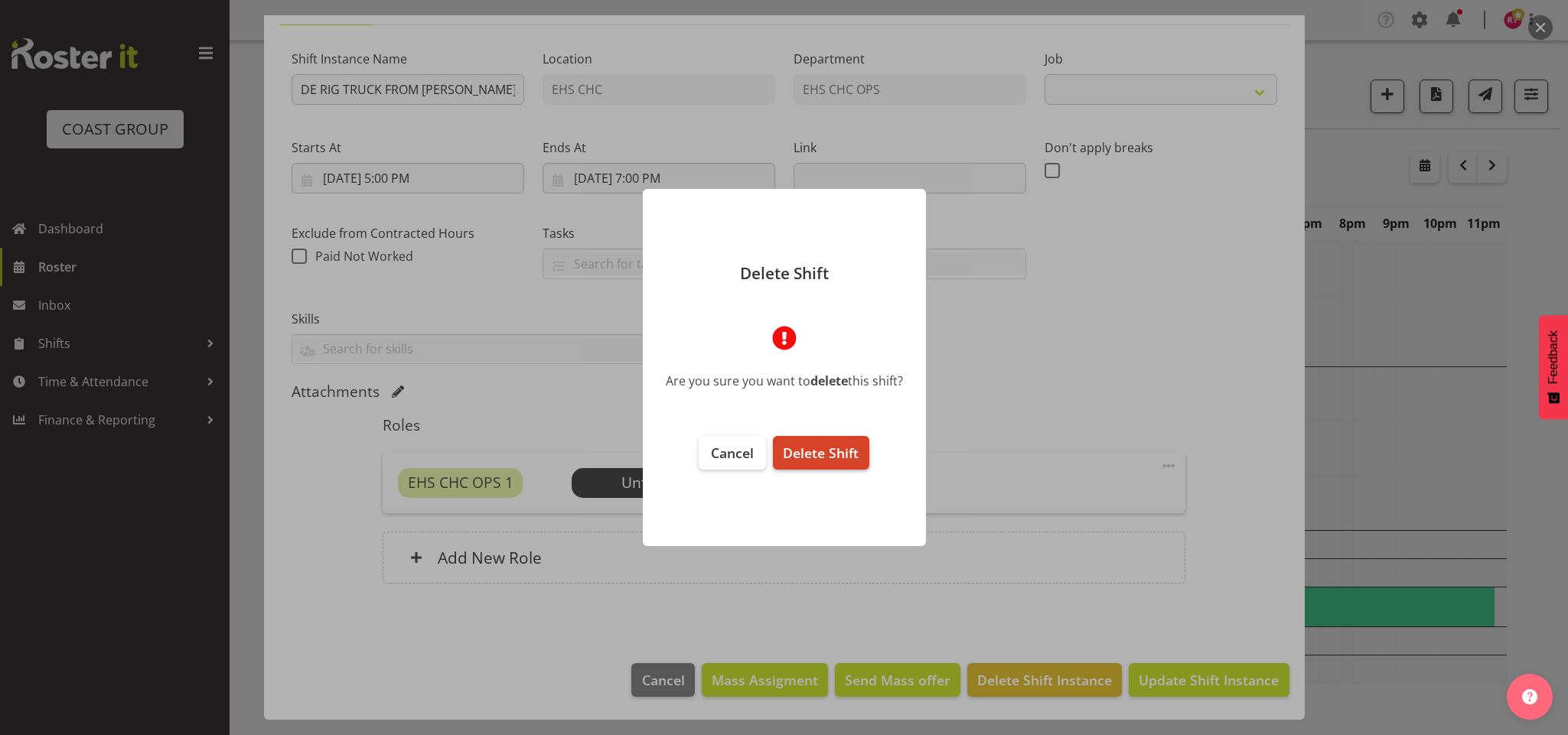
click at [802, 461] on button "Delete Shift" at bounding box center [820, 452] width 96 height 33
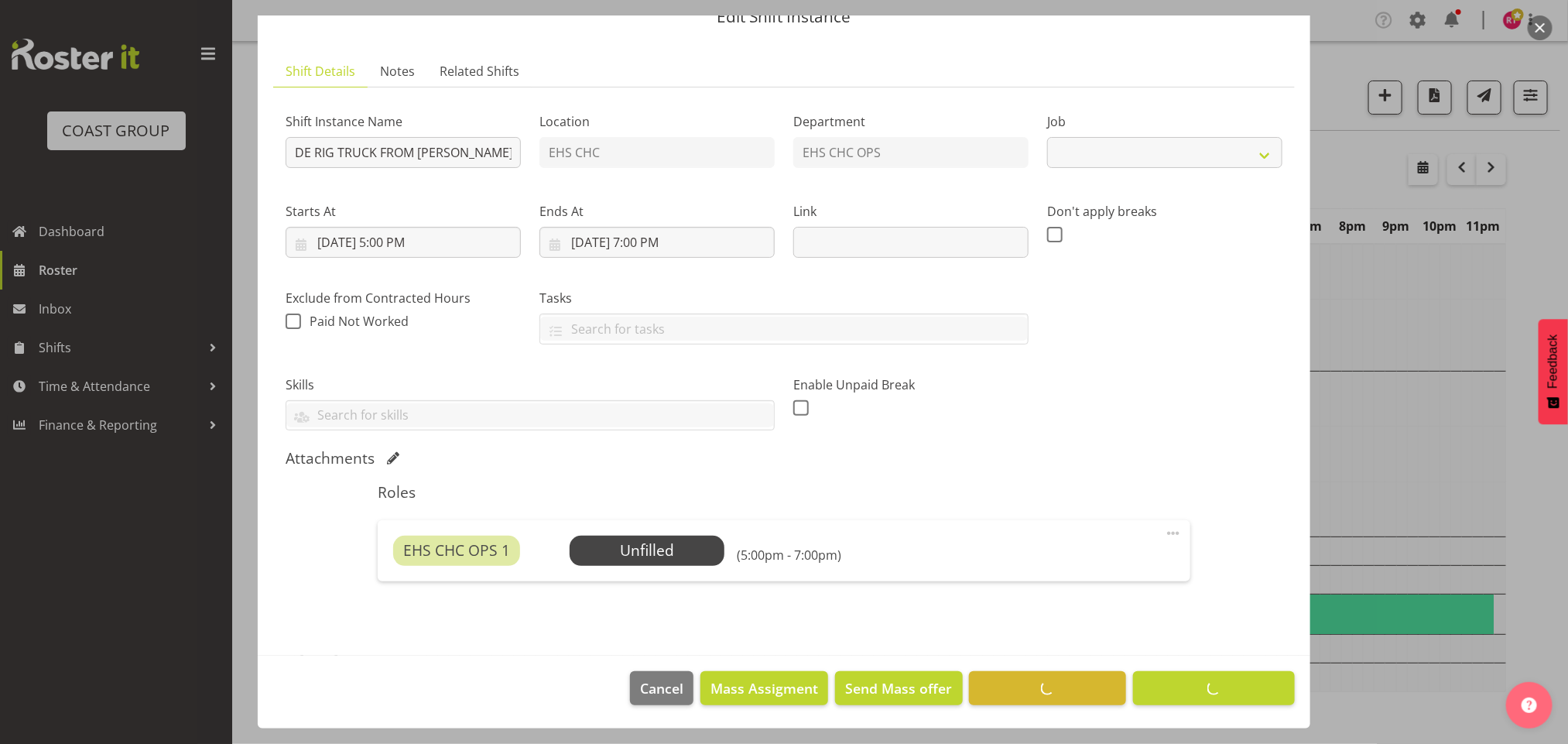
select select
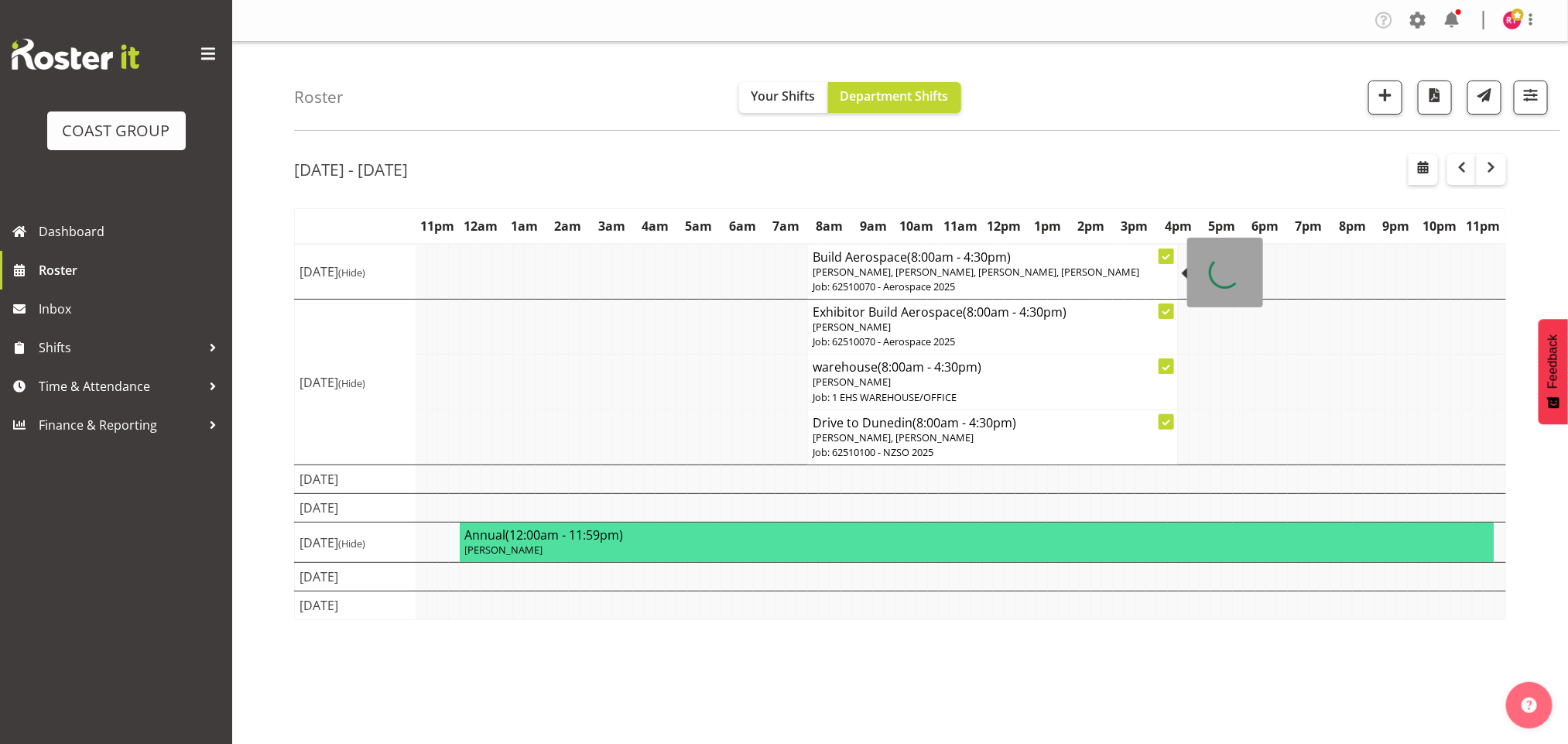
click at [876, 263] on h4 "Build Aerospace (8:00am - 4:30pm)" at bounding box center [993, 257] width 360 height 16
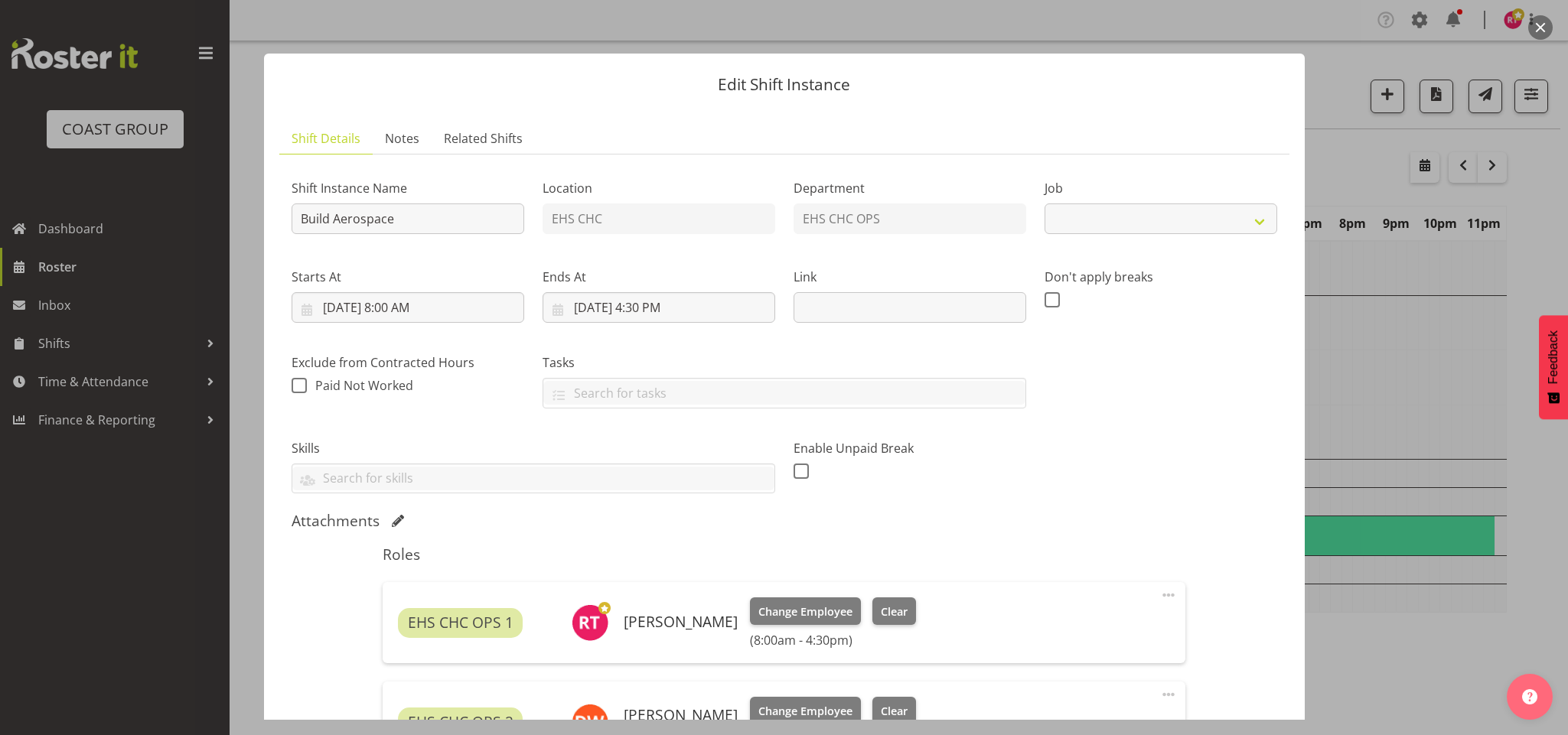
select select "9901"
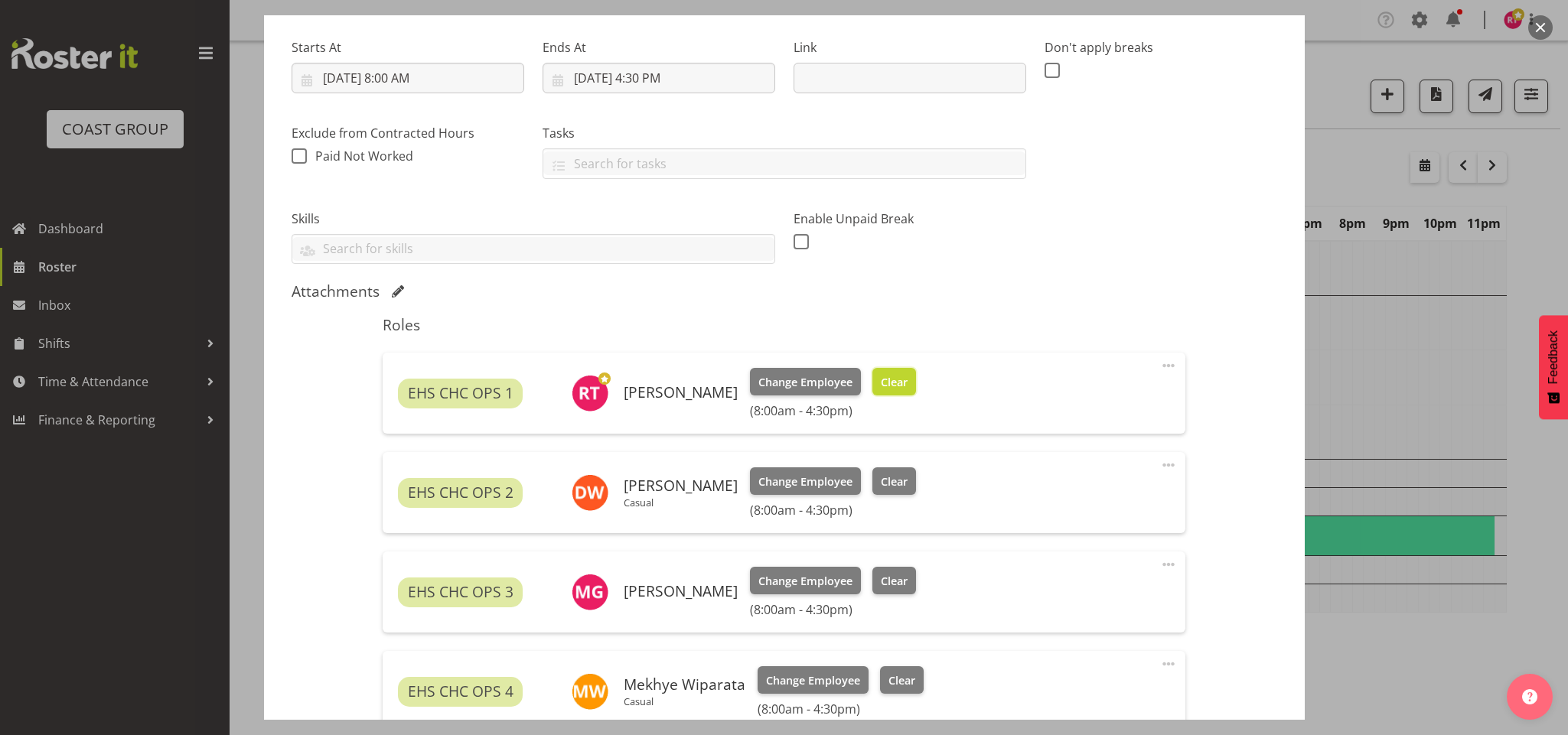
click at [881, 381] on span "Clear" at bounding box center [894, 382] width 27 height 17
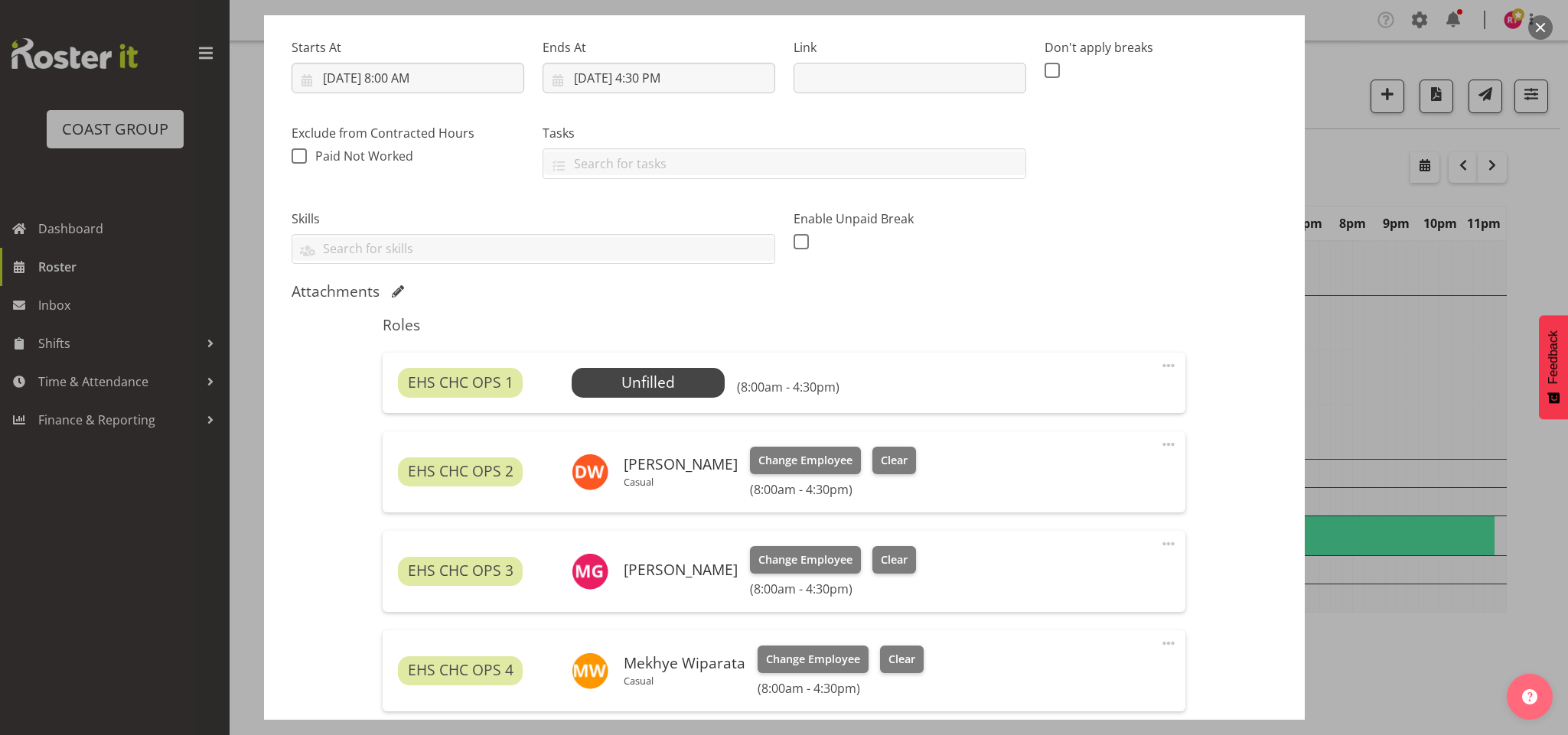
click at [1159, 366] on span at bounding box center [1168, 365] width 18 height 18
click at [1041, 451] on link "Delete" at bounding box center [1105, 455] width 147 height 28
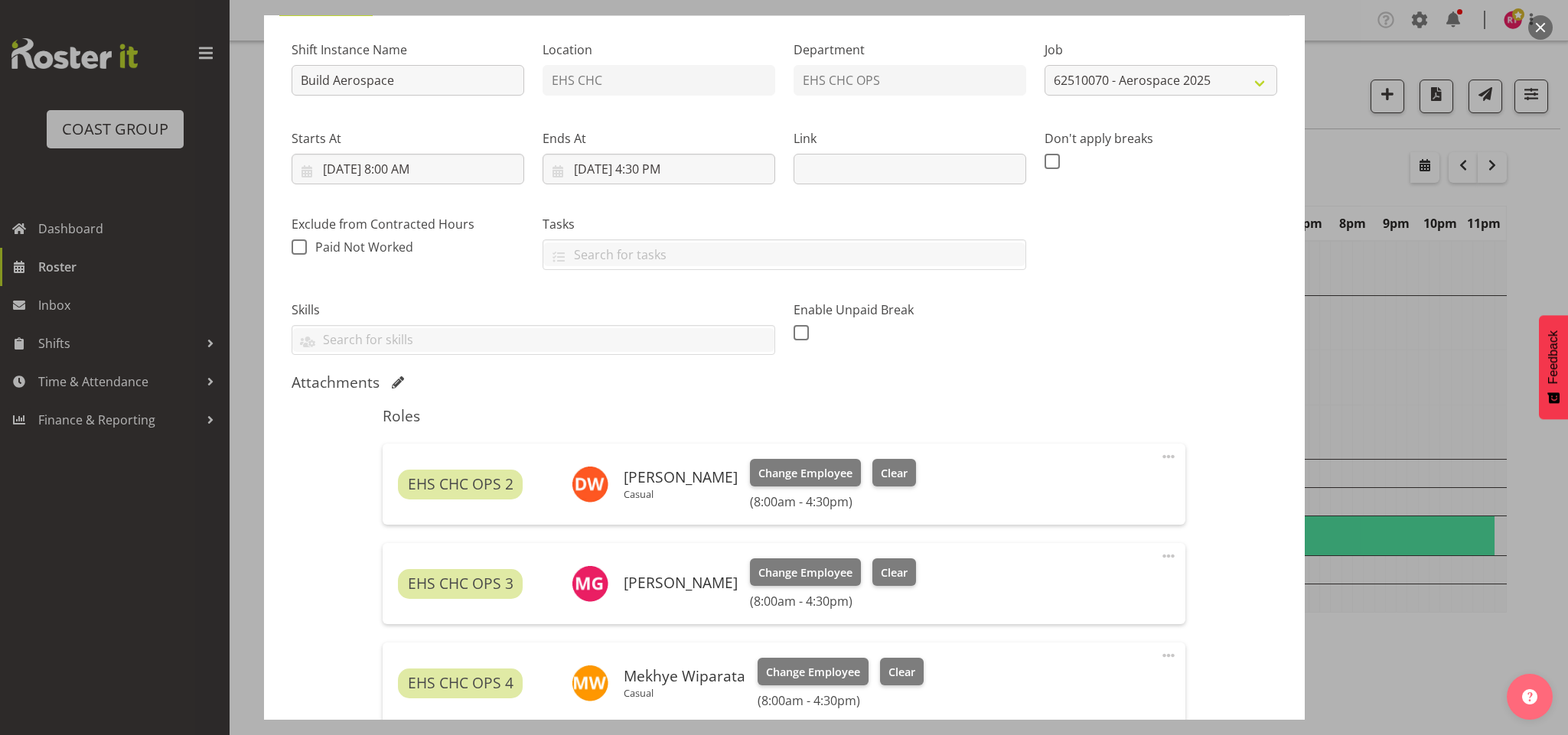
scroll to position [0, 0]
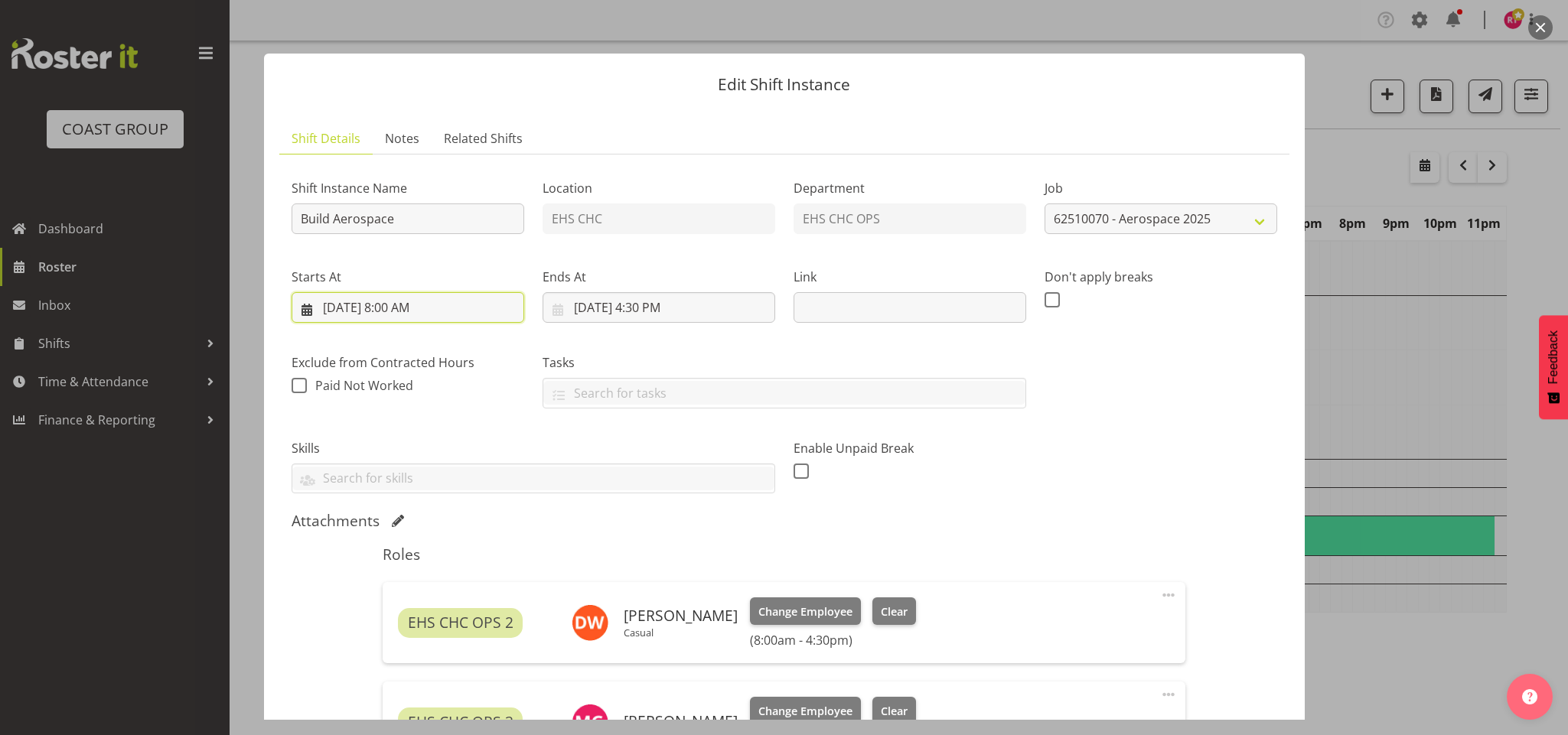
click at [395, 308] on input "10/6/2025, 8:00 AM" at bounding box center [408, 307] width 233 height 30
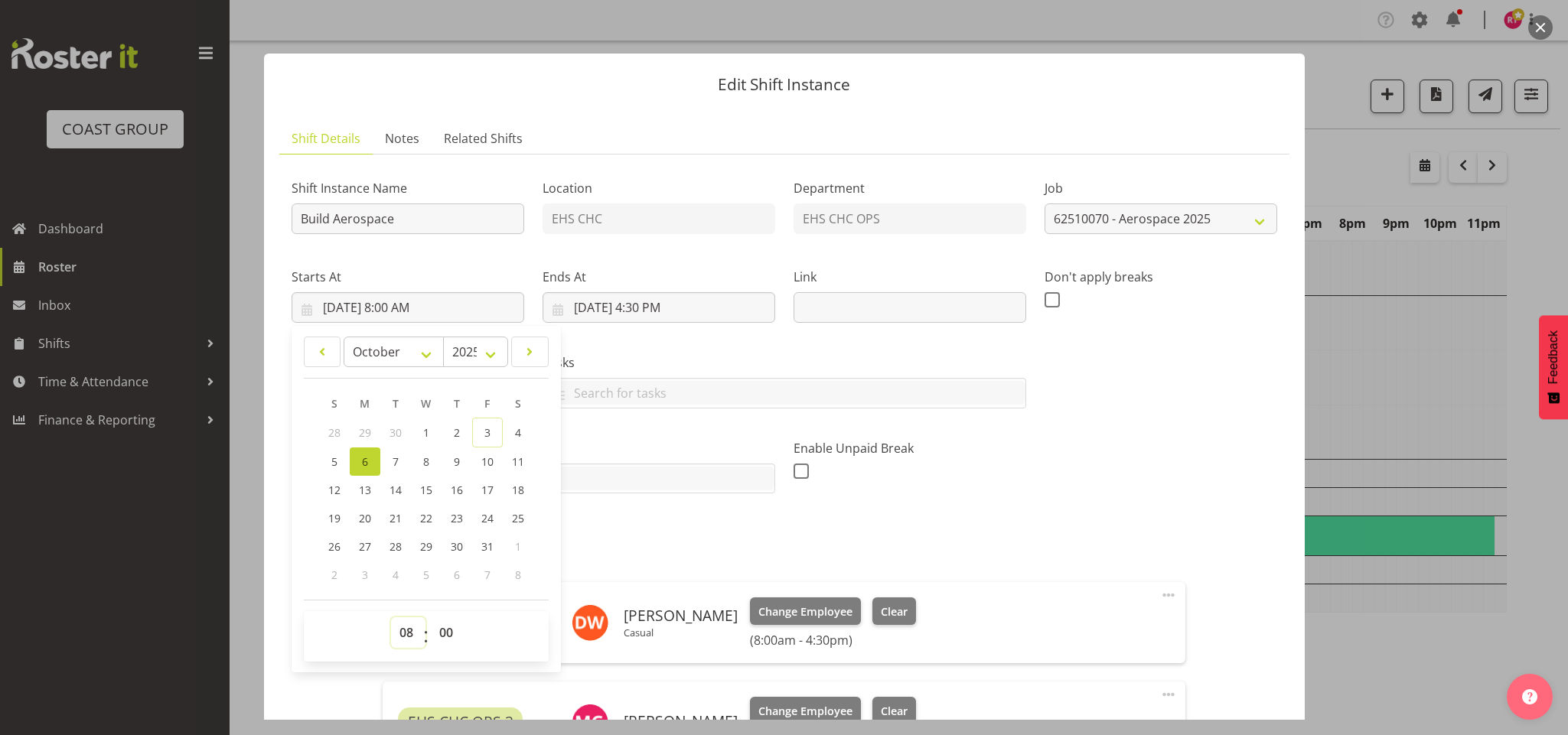
click at [409, 634] on select "00 01 02 03 04 05 06 07 08 09 10 11 12 13 14 15 16 17 18 19 20 21 22 23" at bounding box center [409, 632] width 34 height 30
select select "7"
click at [391, 619] on select "00 01 02 03 04 05 06 07 08 09 10 11 12 13 14 15 16 17 18 19 20 21 22 23" at bounding box center [409, 632] width 34 height 30
type input "10/6/2025, 7:00 AM"
drag, startPoint x: 450, startPoint y: 635, endPoint x: 450, endPoint y: 625, distance: 10.0
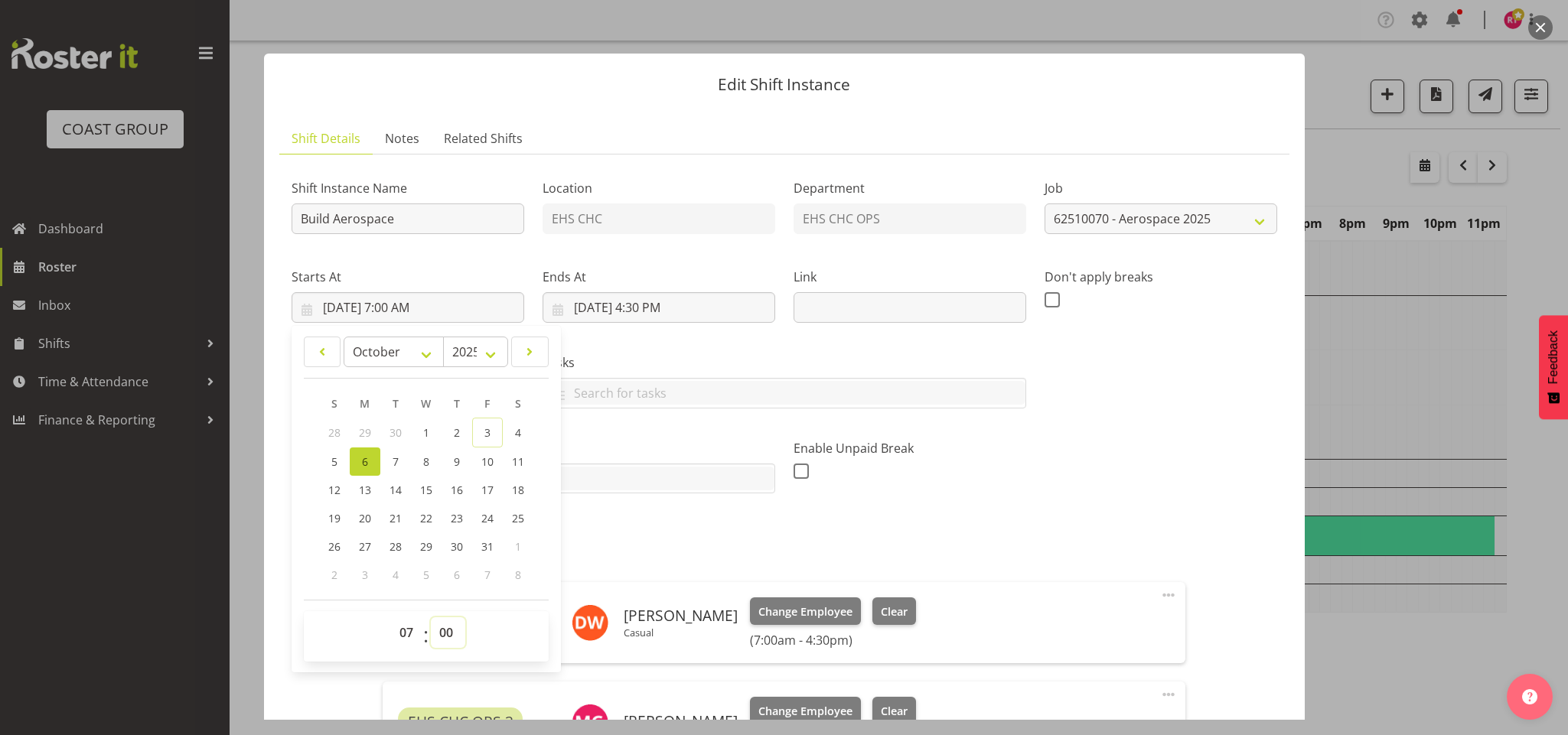
click at [450, 635] on select "00 01 02 03 04 05 06 07 08 09 10 11 12 13 14 15 16 17 18 19 20 21 22 23 24 25 2…" at bounding box center [448, 632] width 34 height 30
select select "30"
click at [431, 619] on select "00 01 02 03 04 05 06 07 08 09 10 11 12 13 14 15 16 17 18 19 20 21 22 23 24 25 2…" at bounding box center [448, 632] width 34 height 30
type input "10/6/2025, 7:30 AM"
click at [1055, 489] on div "Shift Instance Name Build Aerospace Location EHS CHC Department EHS CHC OPS Job…" at bounding box center [784, 330] width 1004 height 345
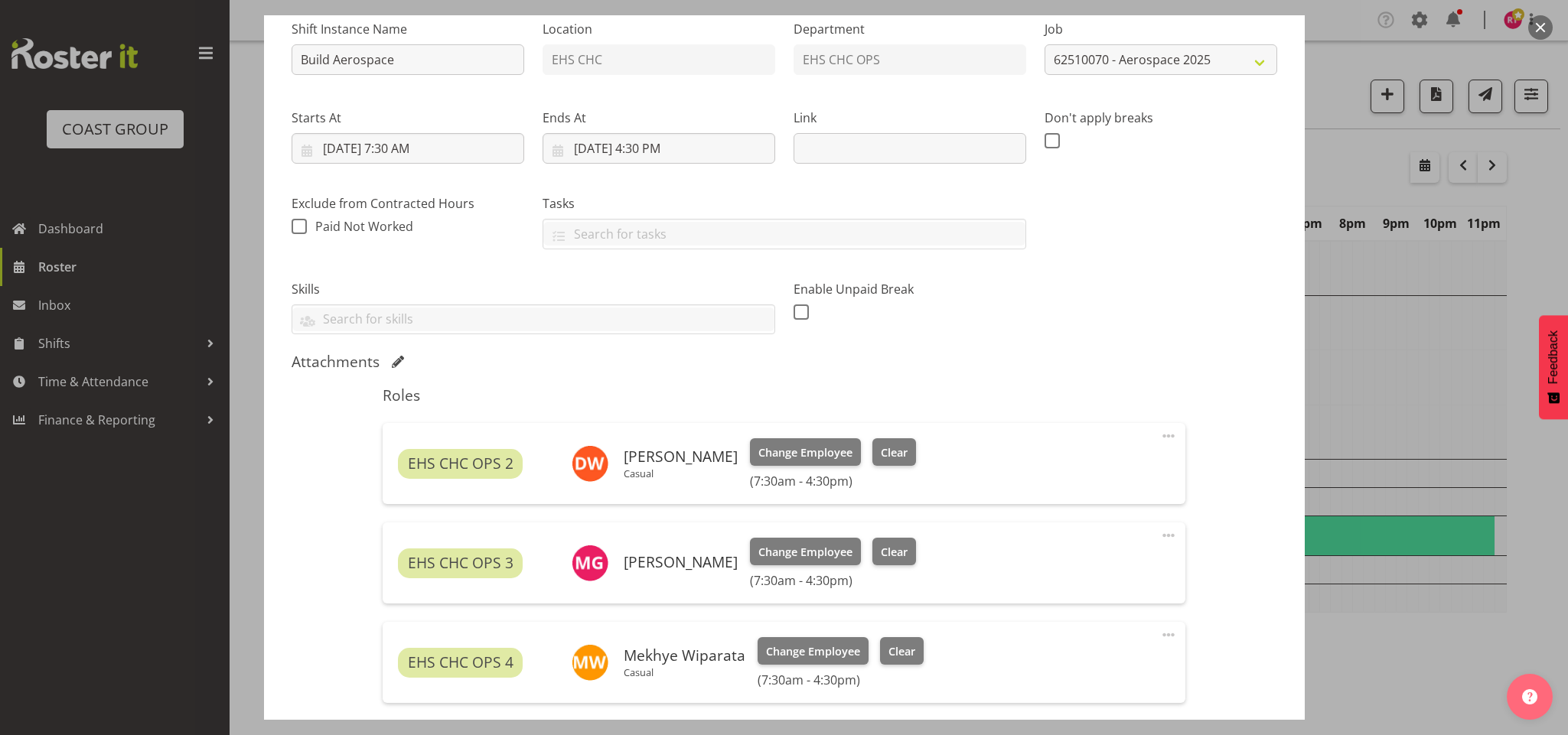
scroll to position [351, 0]
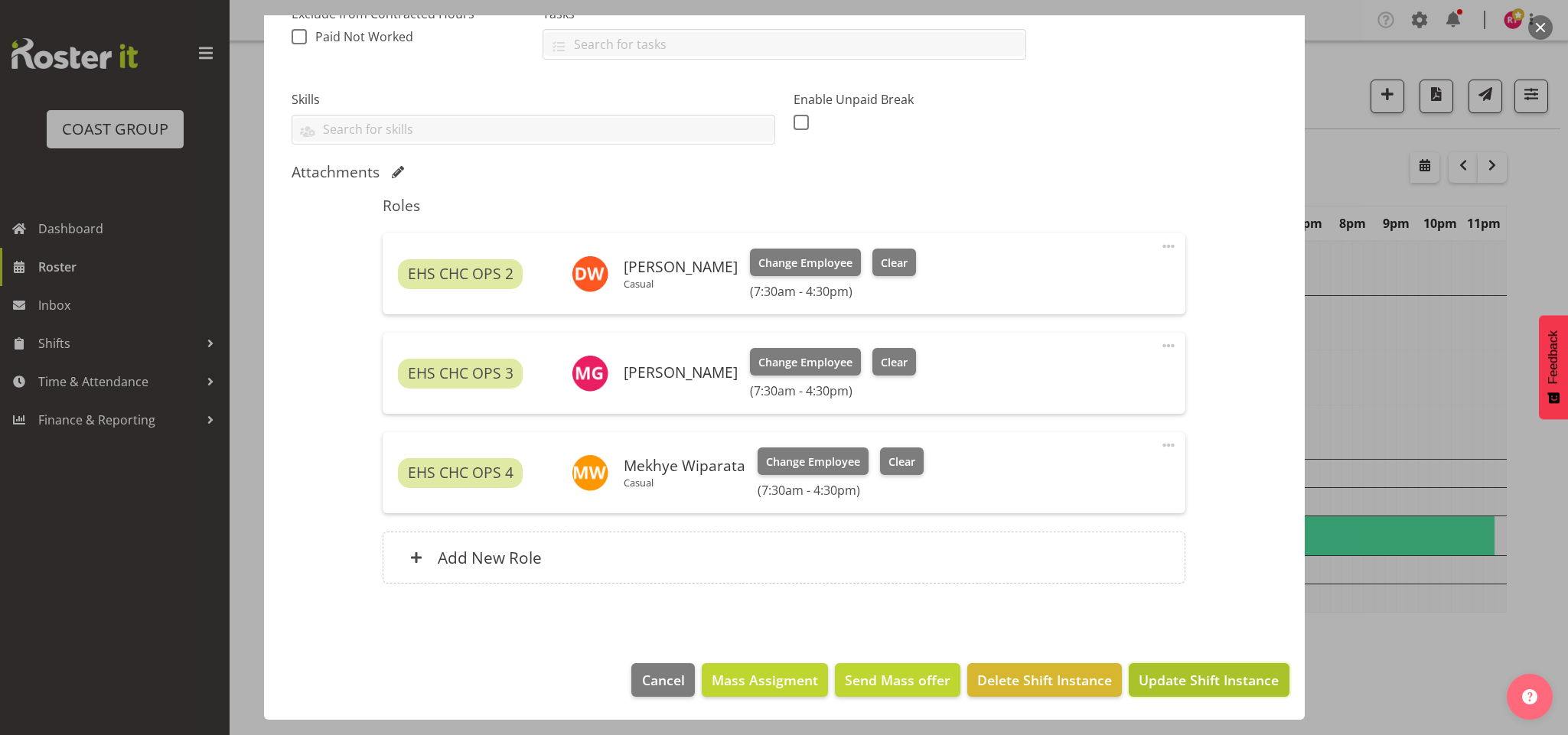
click at [1201, 690] on span "Update Shift Instance" at bounding box center [1208, 680] width 140 height 20
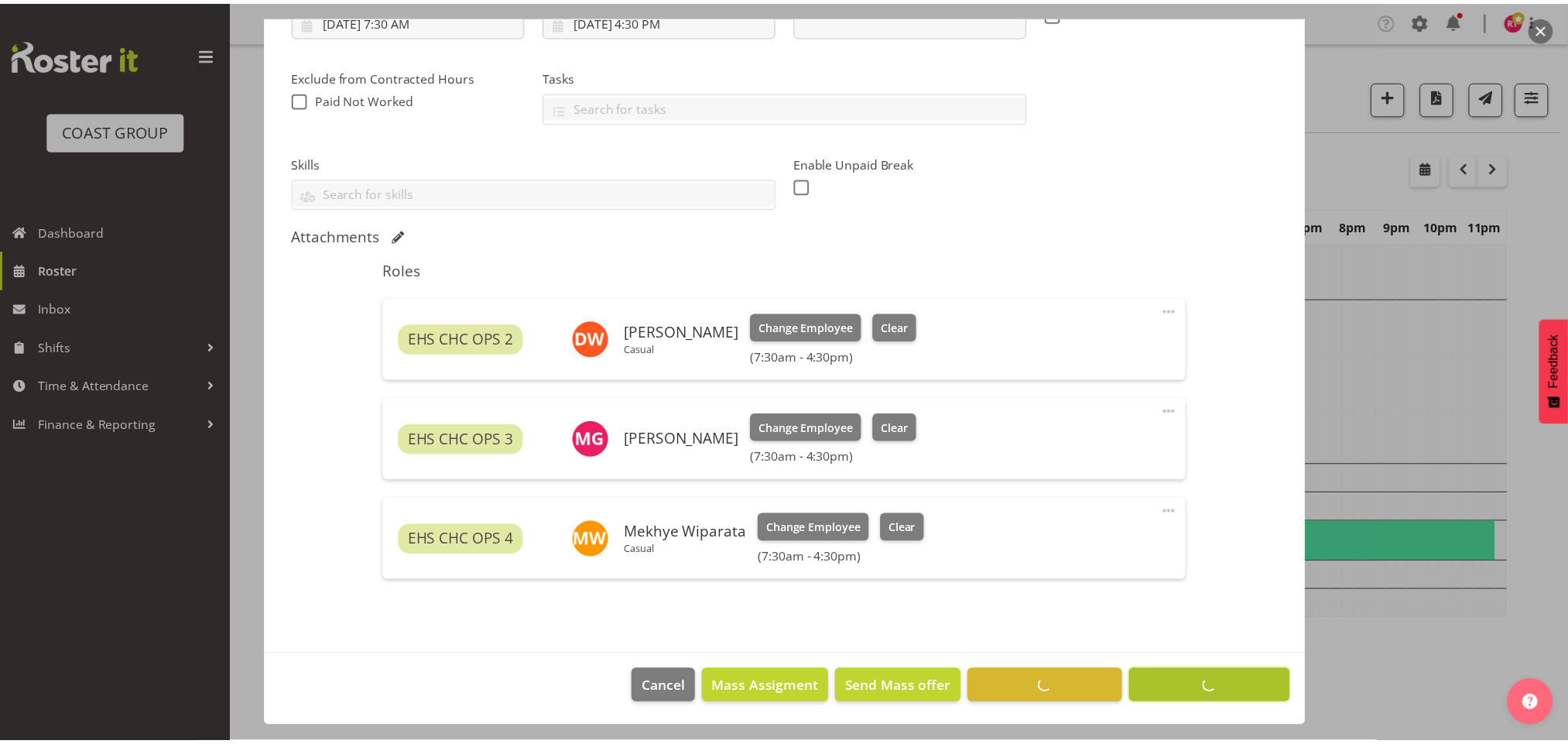
scroll to position [293, 0]
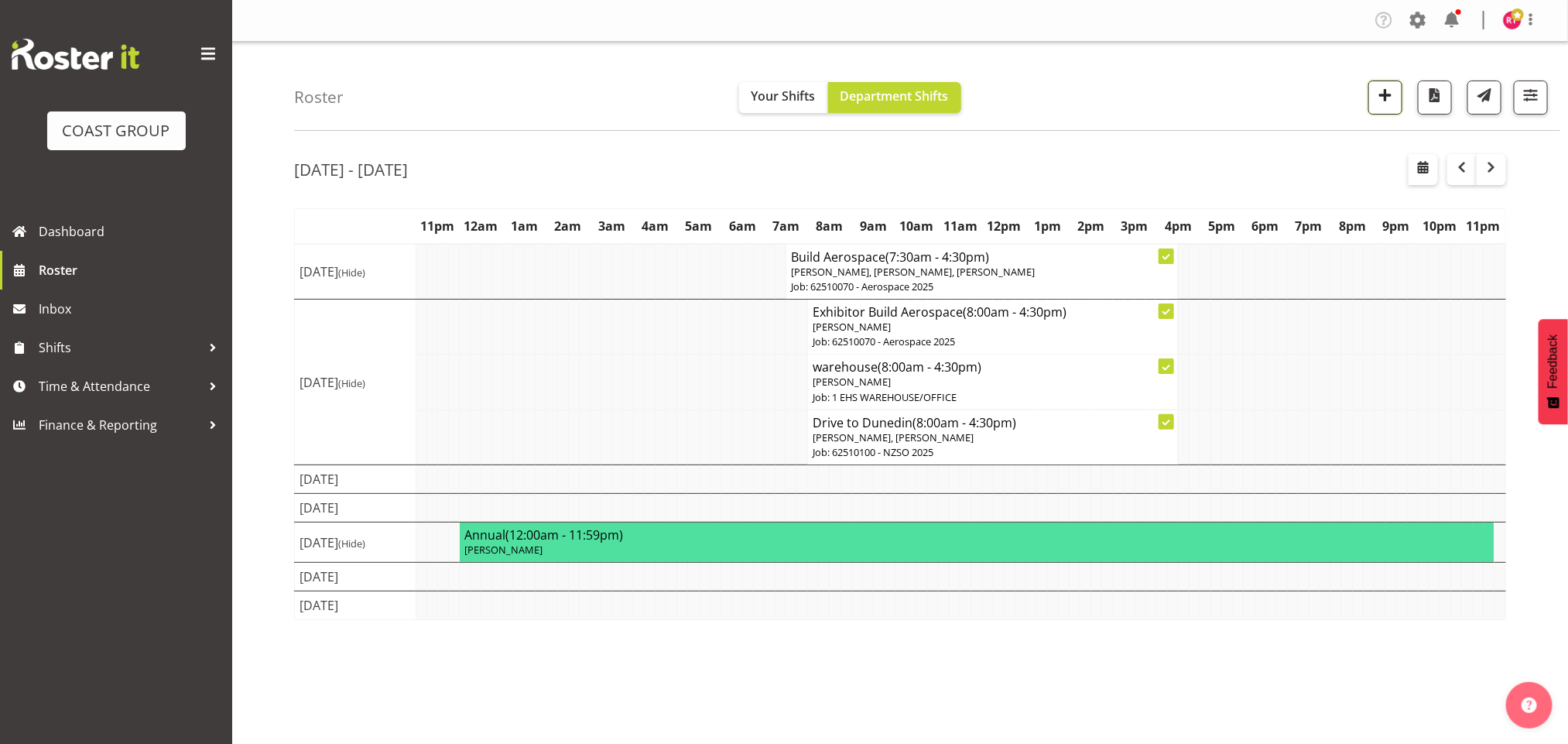
click at [1375, 101] on span "button" at bounding box center [1385, 95] width 20 height 20
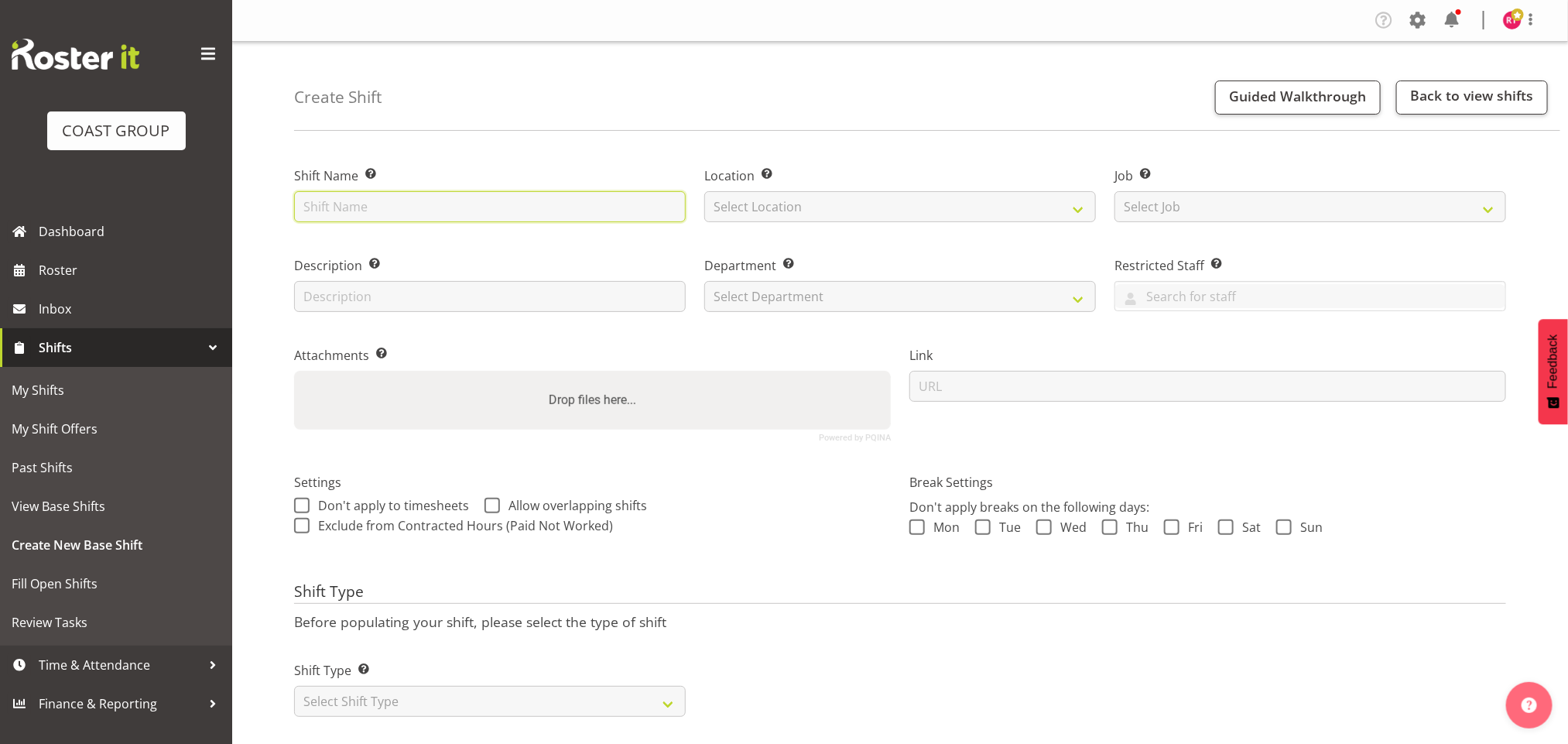
click at [384, 216] on input "text" at bounding box center [490, 206] width 392 height 31
type input "Break japan fest"
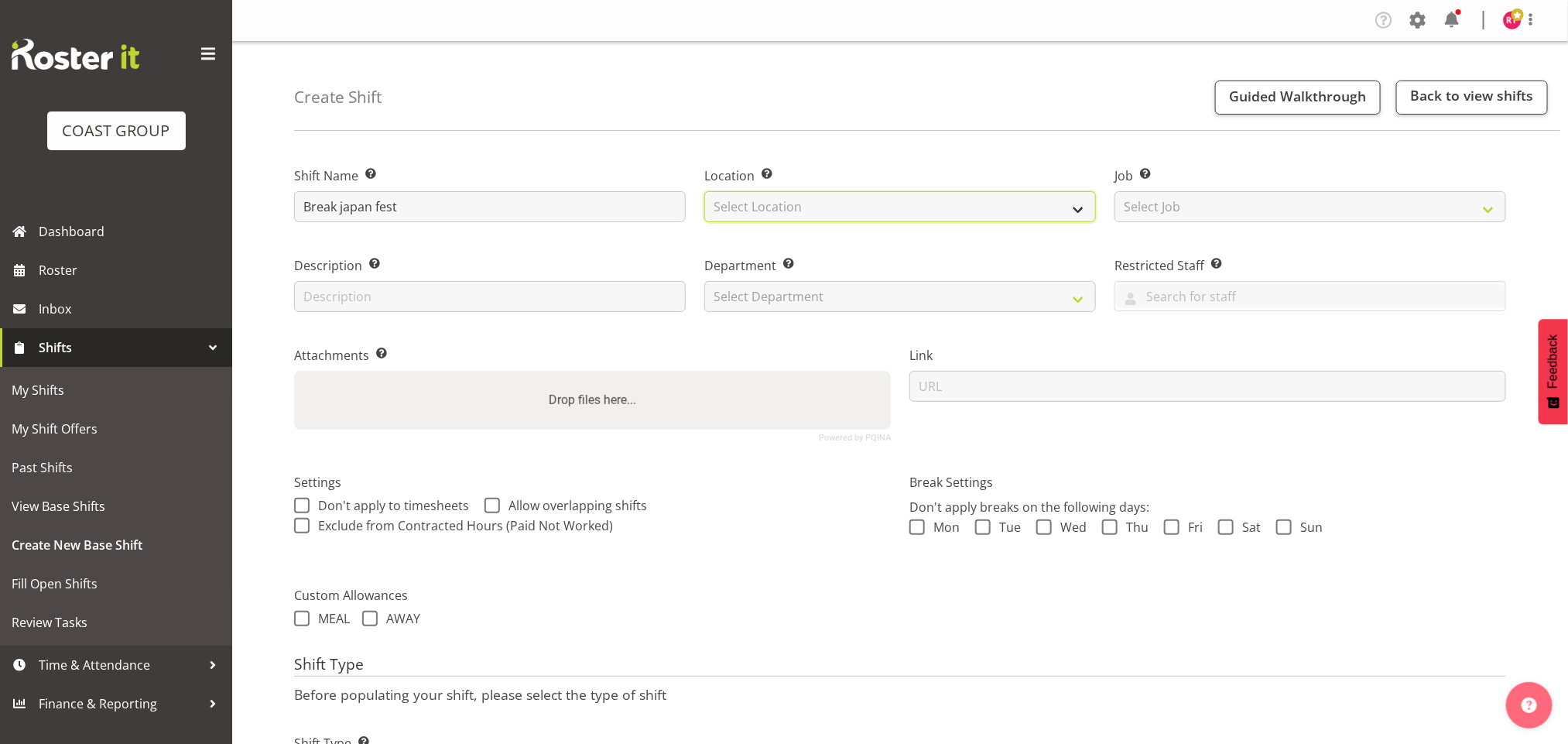
drag, startPoint x: 1029, startPoint y: 203, endPoint x: 995, endPoint y: 222, distance: 38.9
click at [1031, 204] on select "Select Location EHS CHC" at bounding box center [900, 206] width 392 height 31
select select "107"
click at [704, 191] on select "Select Location EHS CHC" at bounding box center [900, 206] width 392 height 31
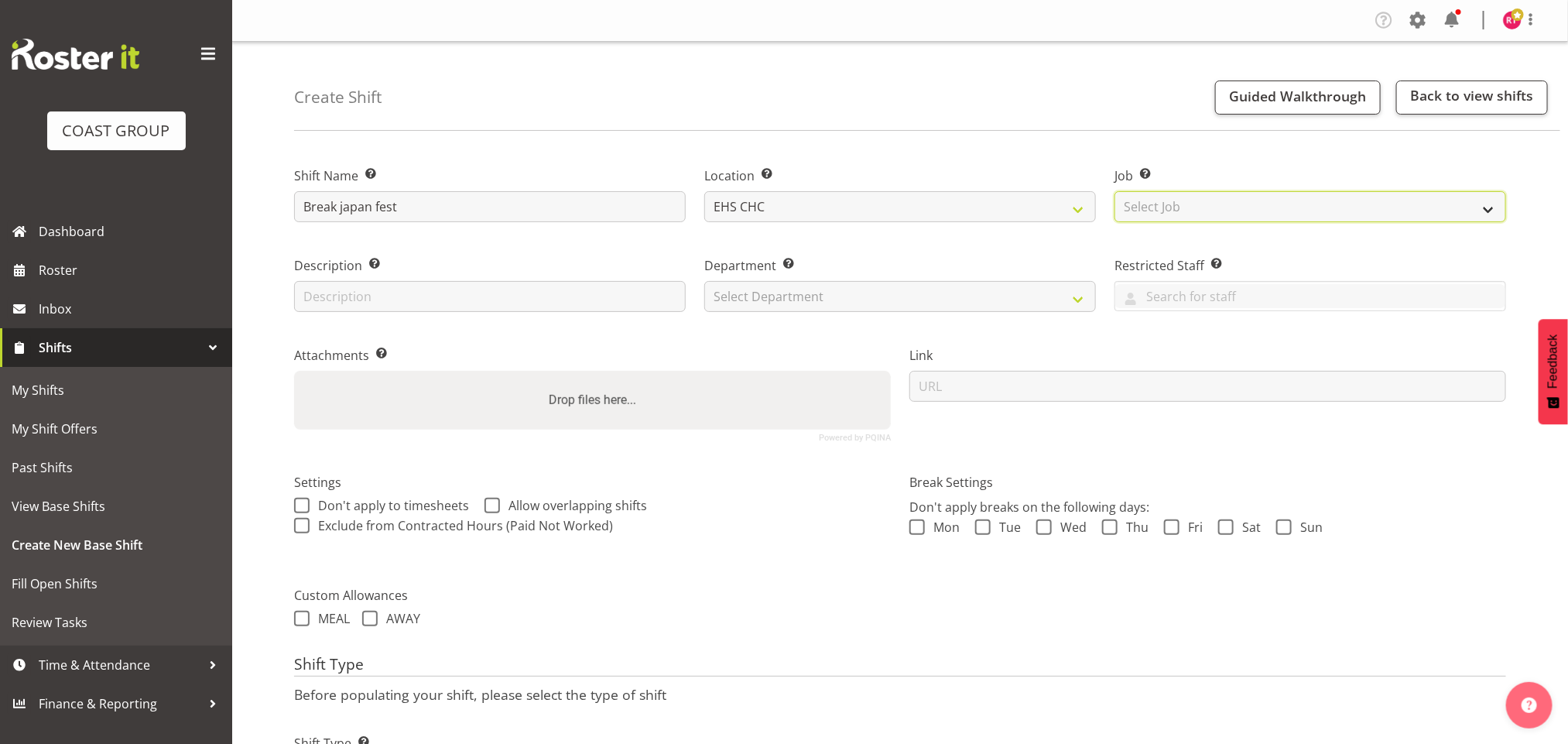
click at [1277, 202] on select "Select Job Create new job 1 Carlton Events 1 [PERSON_NAME][GEOGRAPHIC_DATA] 1 […" at bounding box center [1310, 206] width 392 height 31
select select "8690"
click at [1114, 191] on select "Select Job Create new job 1 Carlton Events 1 [PERSON_NAME][GEOGRAPHIC_DATA] 1 […" at bounding box center [1310, 206] width 392 height 31
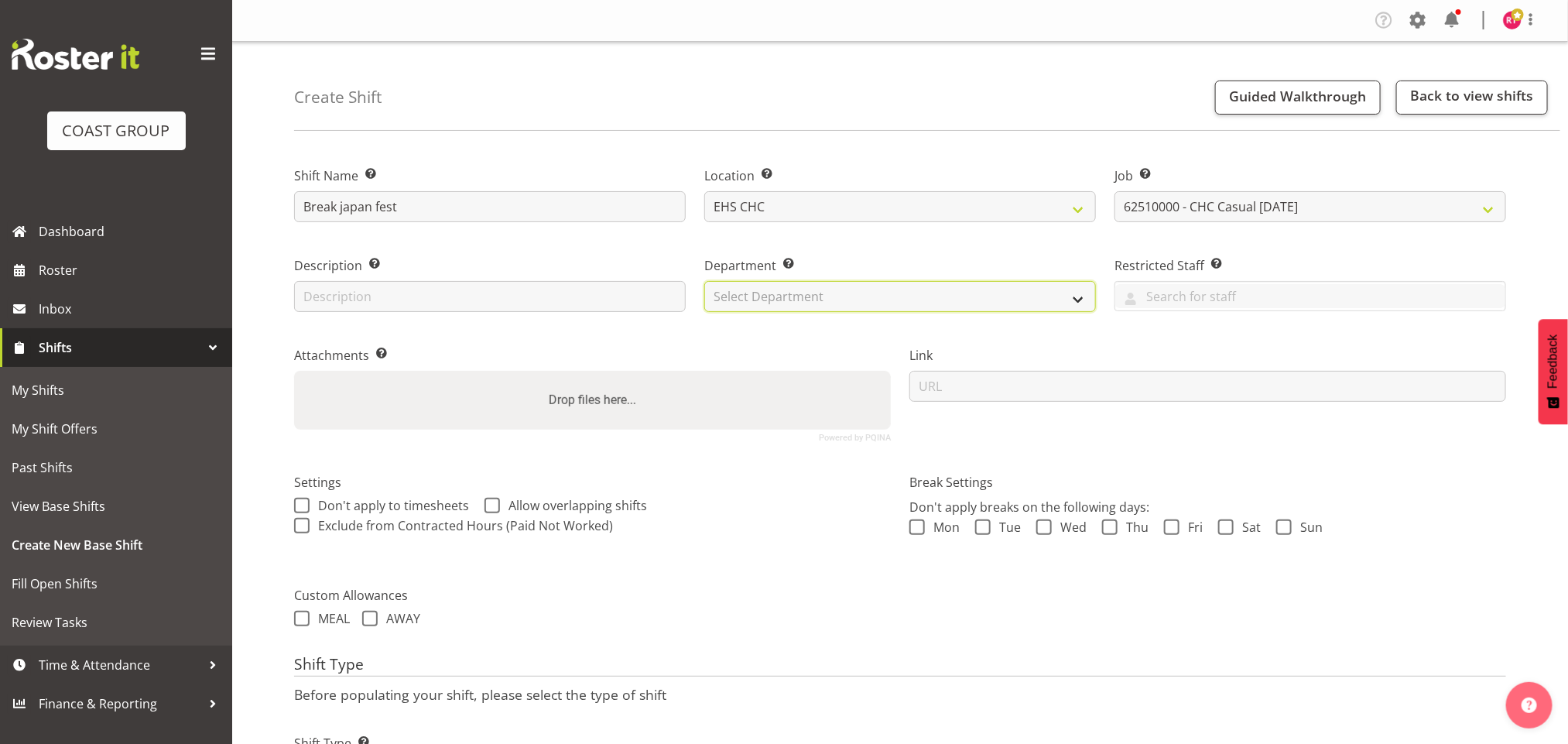
click at [873, 290] on select "Select Department EHS CHC OPS" at bounding box center [900, 296] width 392 height 31
drag, startPoint x: 867, startPoint y: 312, endPoint x: 866, endPoint y: 321, distance: 9.1
click at [867, 312] on div "Department Set the department that the shift relates to. Select Department EHS …" at bounding box center [900, 279] width 410 height 90
click at [866, 310] on select "Select Department EHS CHC OPS" at bounding box center [900, 296] width 392 height 31
select select "41"
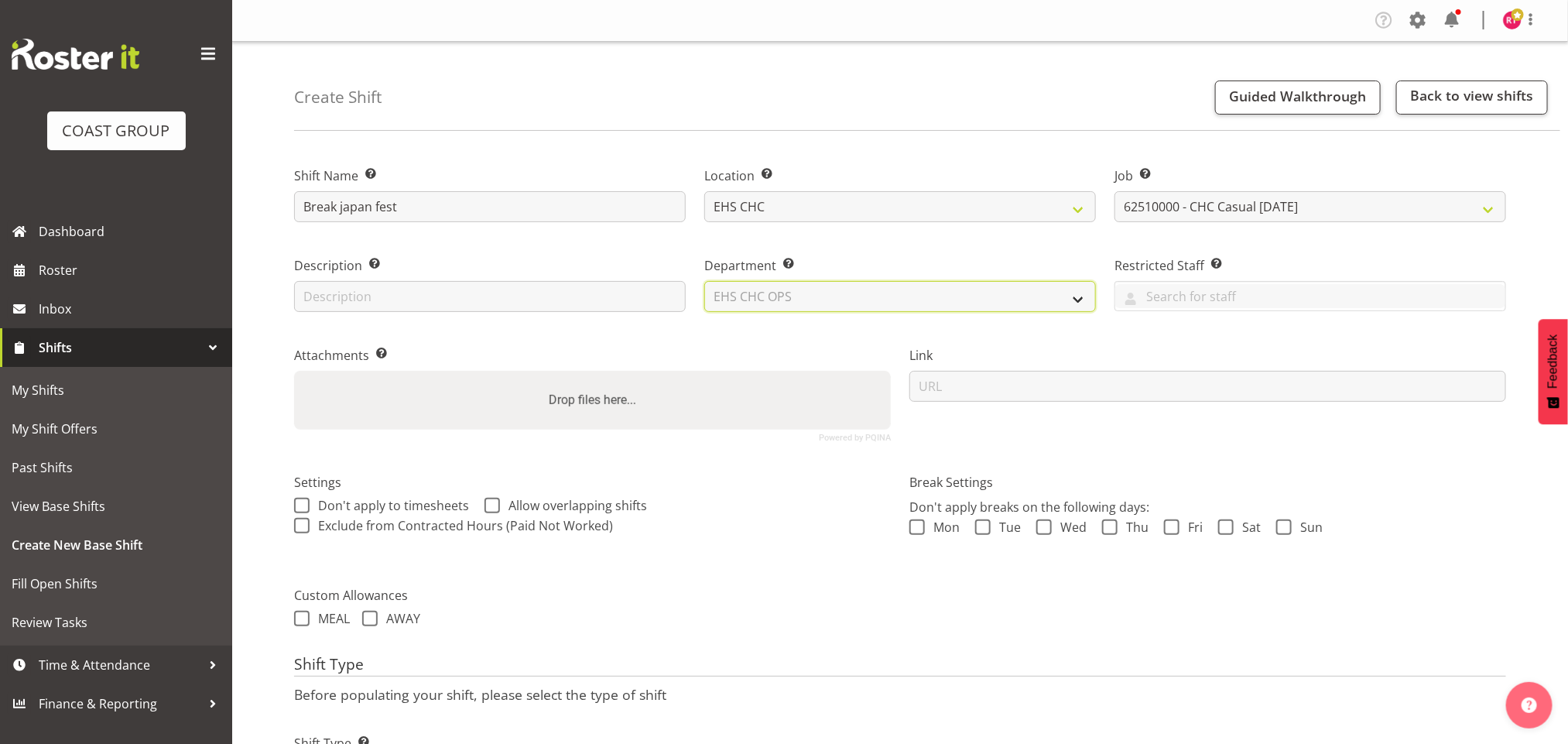
click at [704, 281] on select "Select Department EHS CHC OPS" at bounding box center [900, 296] width 392 height 31
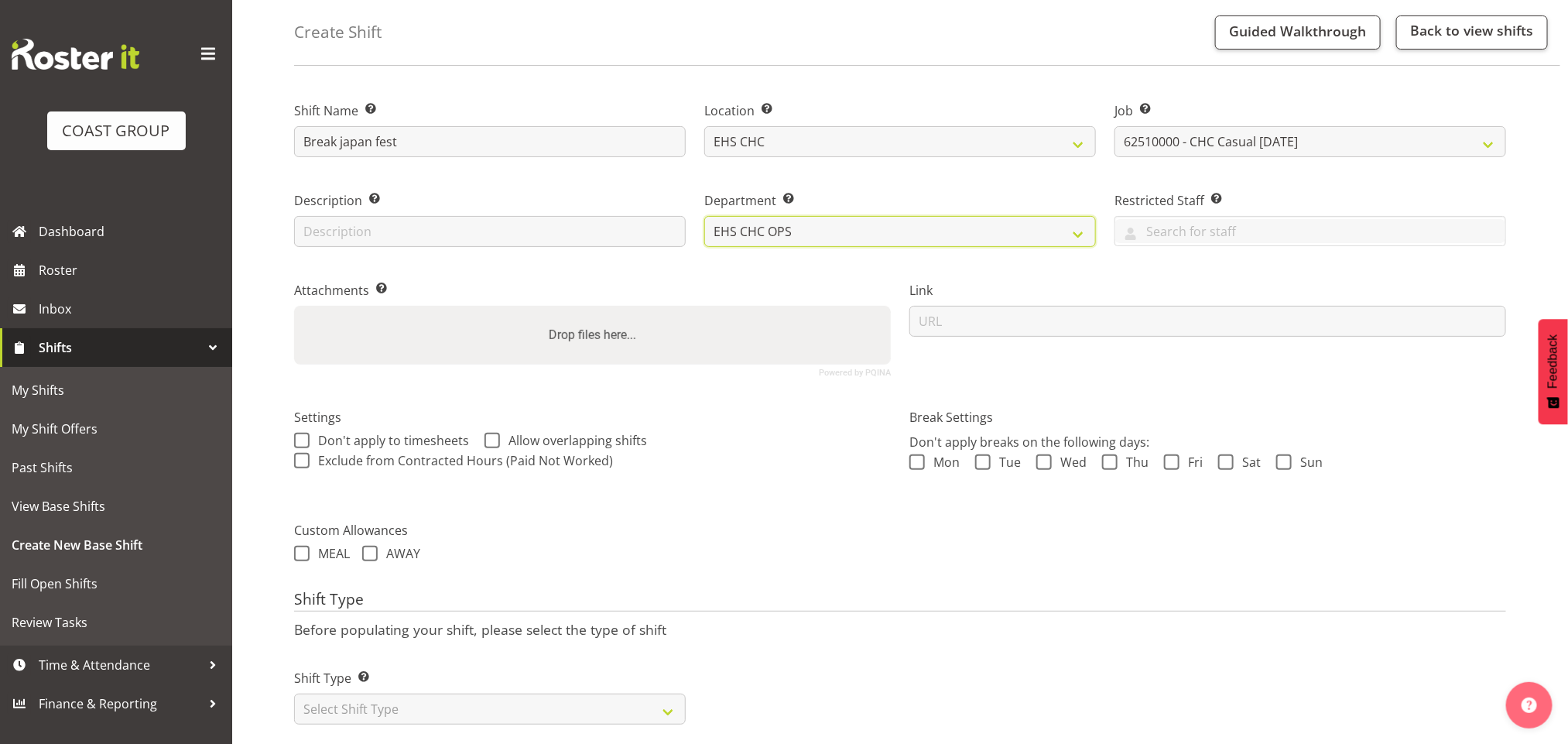
scroll to position [100, 0]
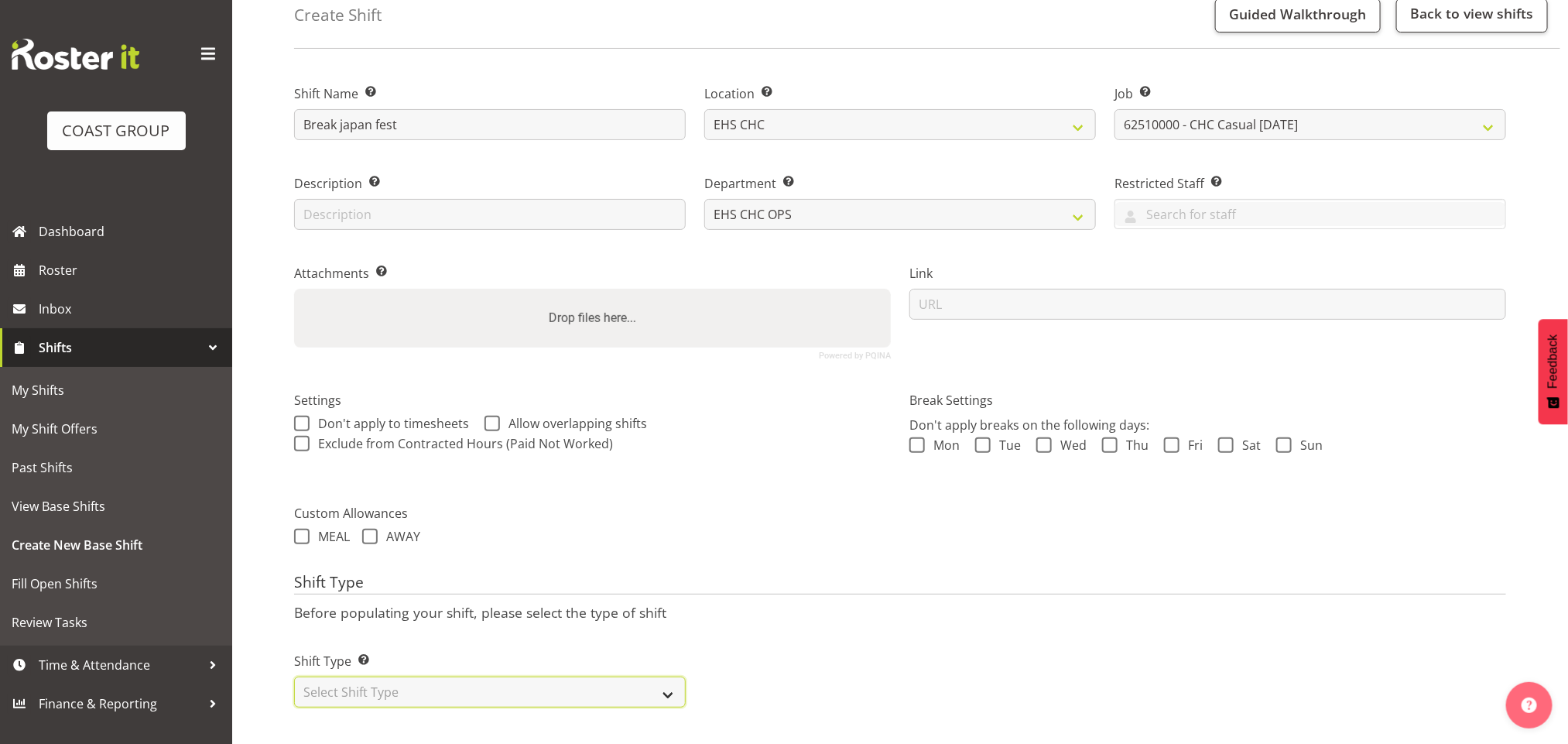
click at [353, 679] on select "Select Shift Type One Off Shift Recurring Shift Rotating Shift" at bounding box center [490, 692] width 392 height 31
select select "one_off"
click at [294, 677] on select "Select Shift Type One Off Shift Recurring Shift Rotating Shift" at bounding box center [490, 692] width 392 height 31
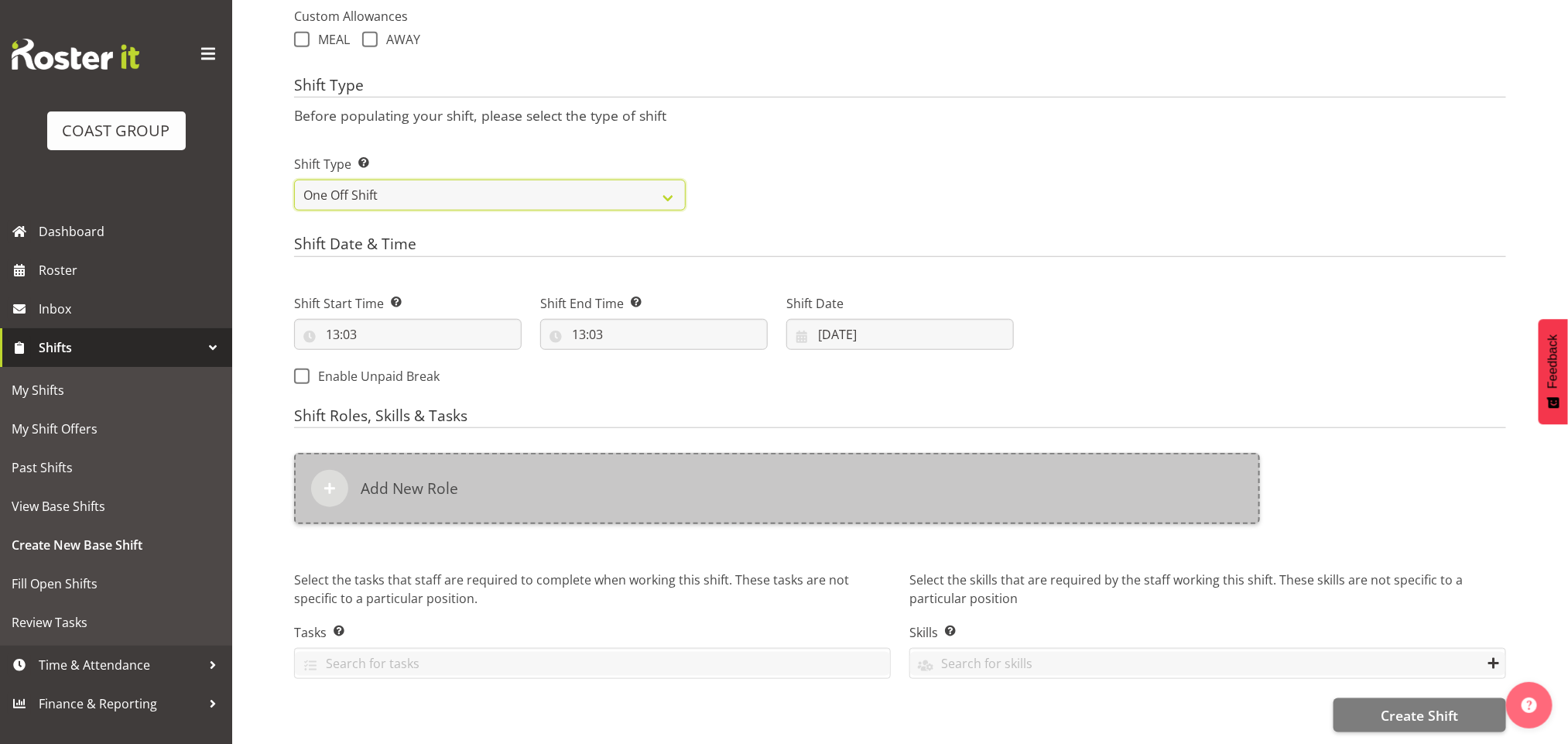
scroll to position [598, 0]
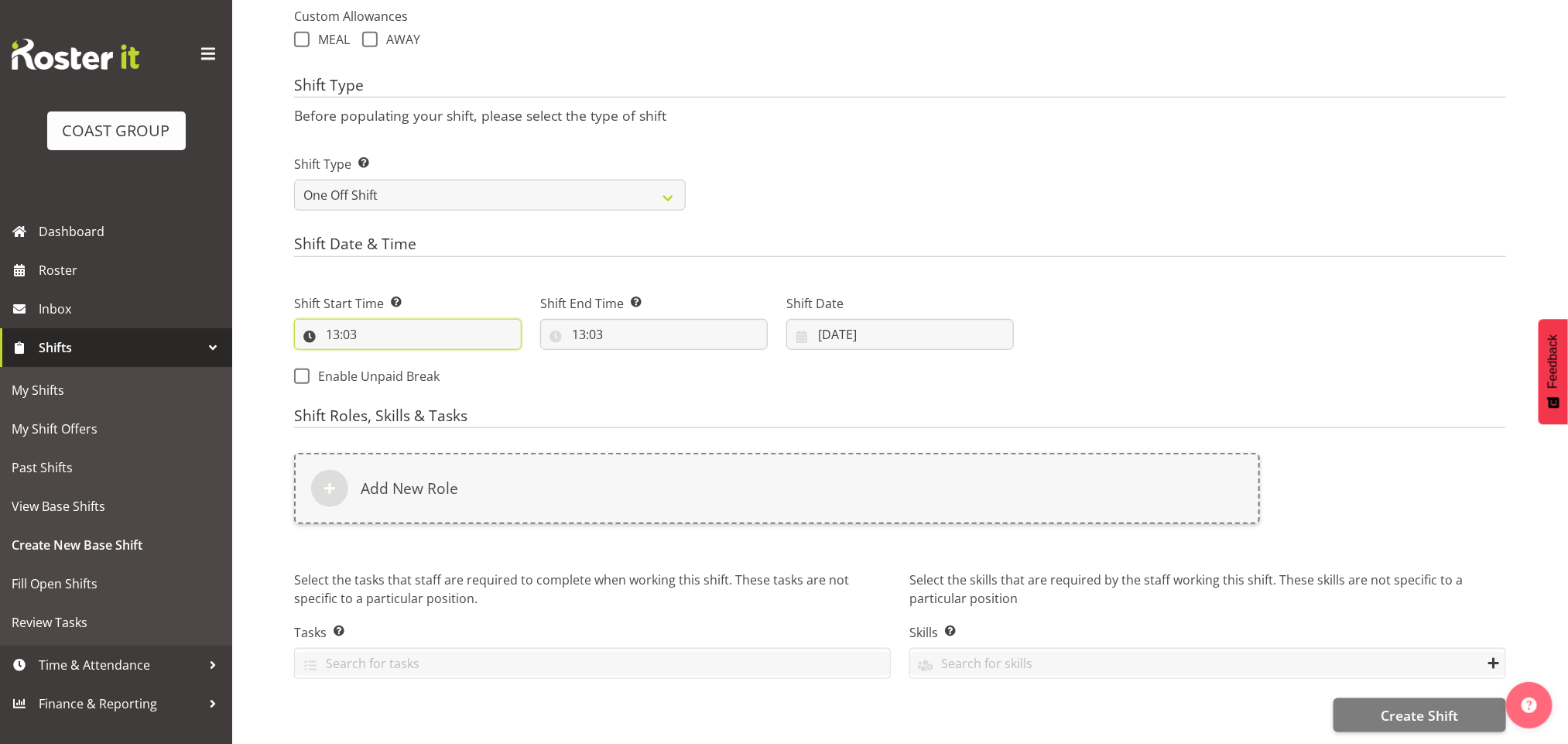
click at [330, 319] on input "13:03" at bounding box center [407, 334] width 227 height 31
click at [407, 365] on select "00 01 02 03 04 05 06 07 08 09 10 11 12 13 14 15 16 17 18 19 20 21 22 23" at bounding box center [400, 374] width 35 height 31
select select "8"
click at [382, 360] on select "00 01 02 03 04 05 06 07 08 09 10 11 12 13 14 15 16 17 18 19 20 21 22 23" at bounding box center [400, 374] width 35 height 31
type input "08:03"
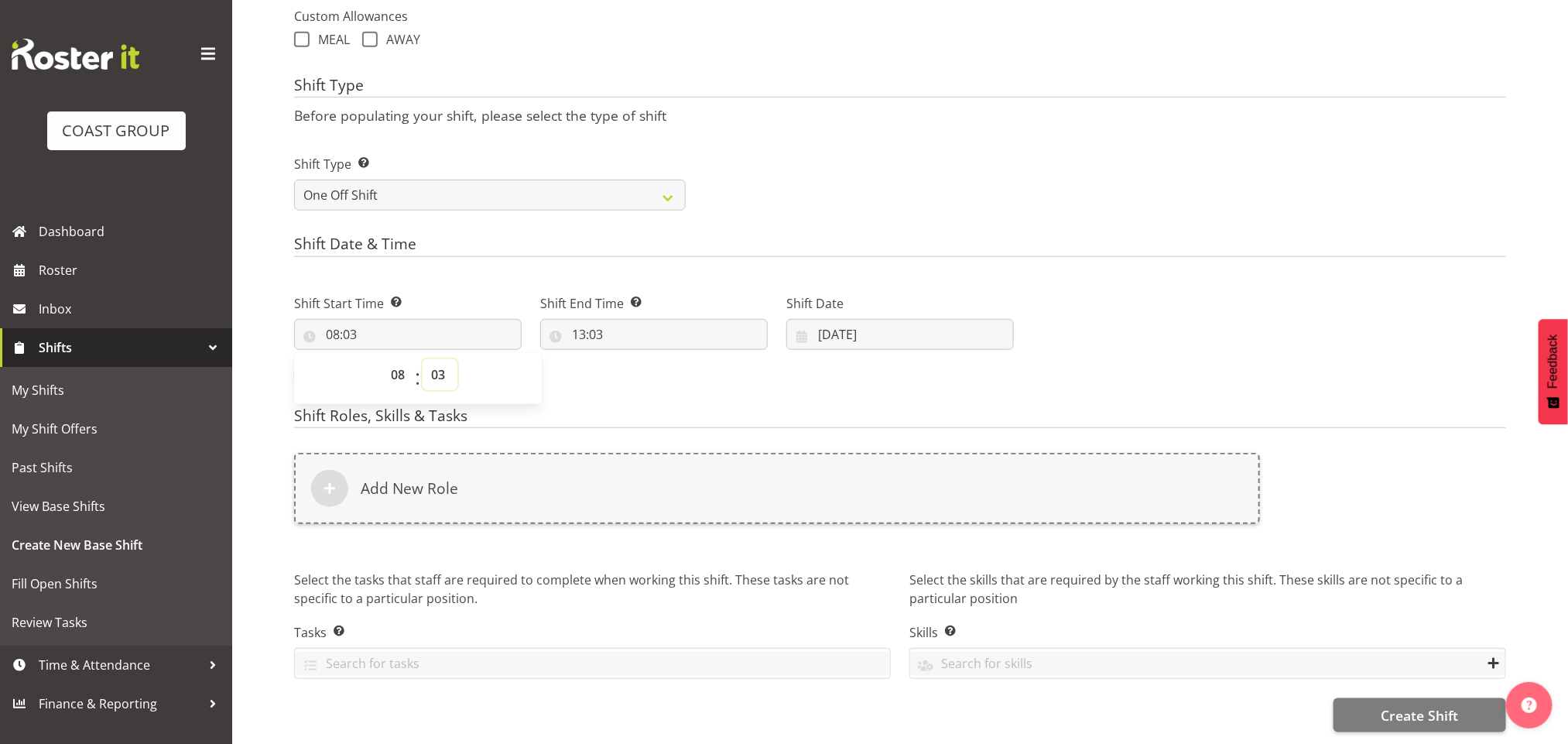
click at [434, 360] on select "00 01 02 03 04 05 06 07 08 09 10 11 12 13 14 15 16 17 18 19 20 21 22 23 24 25 2…" at bounding box center [440, 374] width 35 height 31
select select "0"
click at [422, 360] on select "00 01 02 03 04 05 06 07 08 09 10 11 12 13 14 15 16 17 18 19 20 21 22 23 24 25 2…" at bounding box center [440, 374] width 35 height 31
type input "08:00"
click at [829, 163] on div "Shift Type Shift Types: One Off – Select this if you would like a single shift …" at bounding box center [900, 176] width 1230 height 87
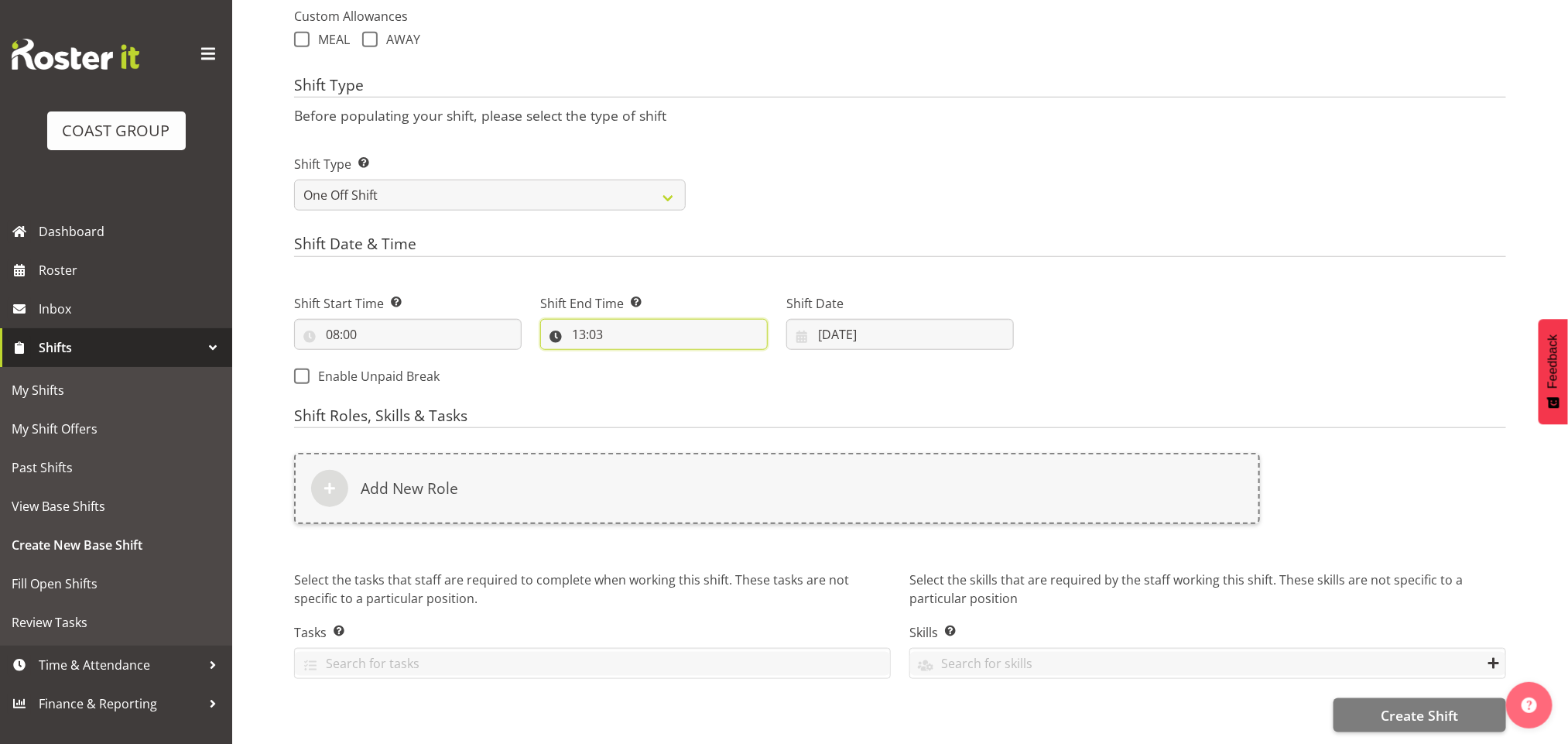
click at [581, 319] on input "13:03" at bounding box center [653, 334] width 227 height 31
click at [650, 363] on select "00 01 02 03 04 05 06 07 08 09 10 11 12 13 14 15 16 17 18 19 20 21 22 23" at bounding box center [646, 374] width 35 height 31
select select "12"
click at [629, 360] on select "00 01 02 03 04 05 06 07 08 09 10 11 12 13 14 15 16 17 18 19 20 21 22 23" at bounding box center [646, 374] width 35 height 31
type input "12:03"
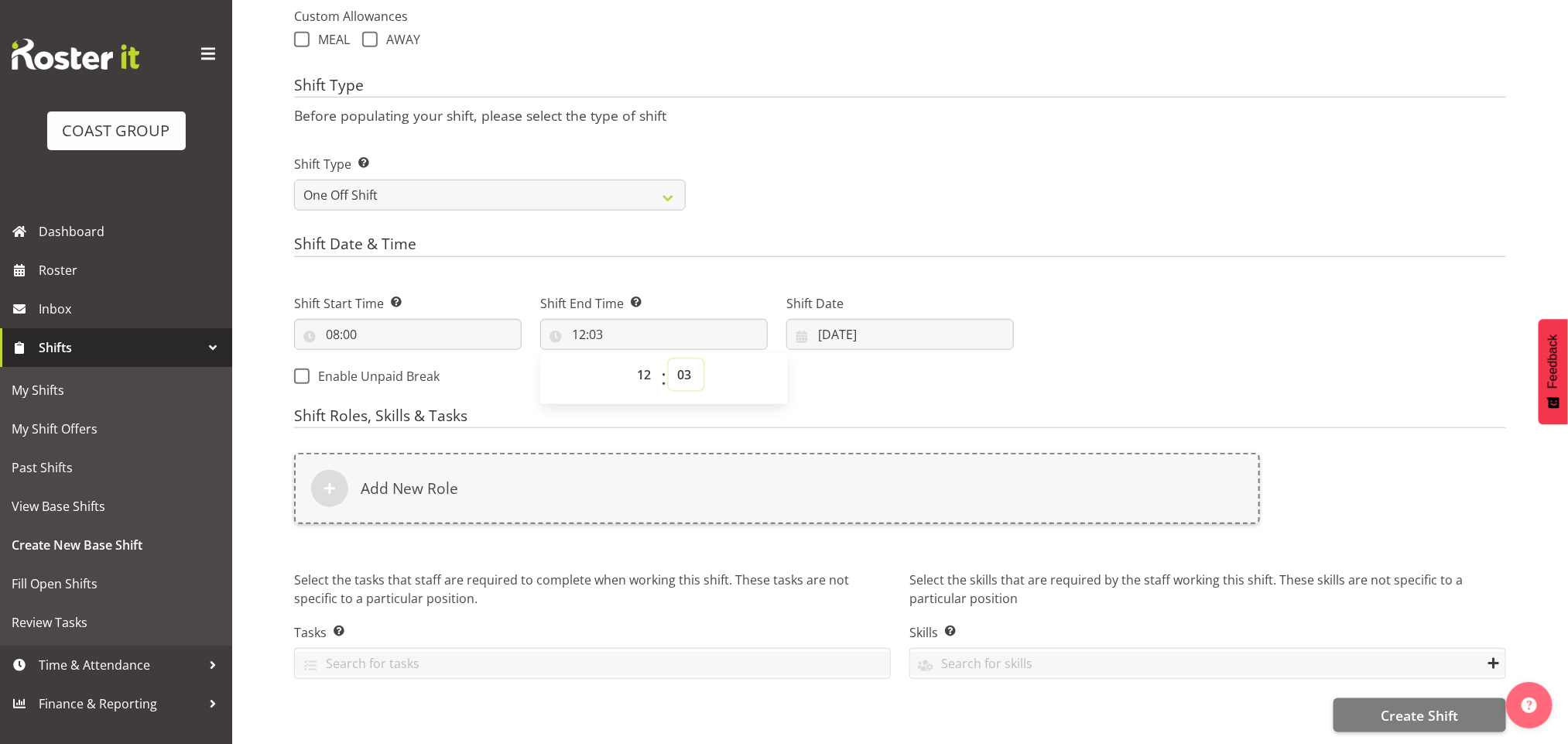
click at [681, 360] on select "00 01 02 03 04 05 06 07 08 09 10 11 12 13 14 15 16 17 18 19 20 21 22 23 24 25 2…" at bounding box center [686, 374] width 35 height 31
select select "0"
click at [668, 360] on select "00 01 02 03 04 05 06 07 08 09 10 11 12 13 14 15 16 17 18 19 20 21 22 23 24 25 2…" at bounding box center [686, 374] width 35 height 31
type input "12:00"
click at [920, 190] on div "Shift Type Shift Types: One Off – Select this if you would like a single shift …" at bounding box center [900, 176] width 1230 height 87
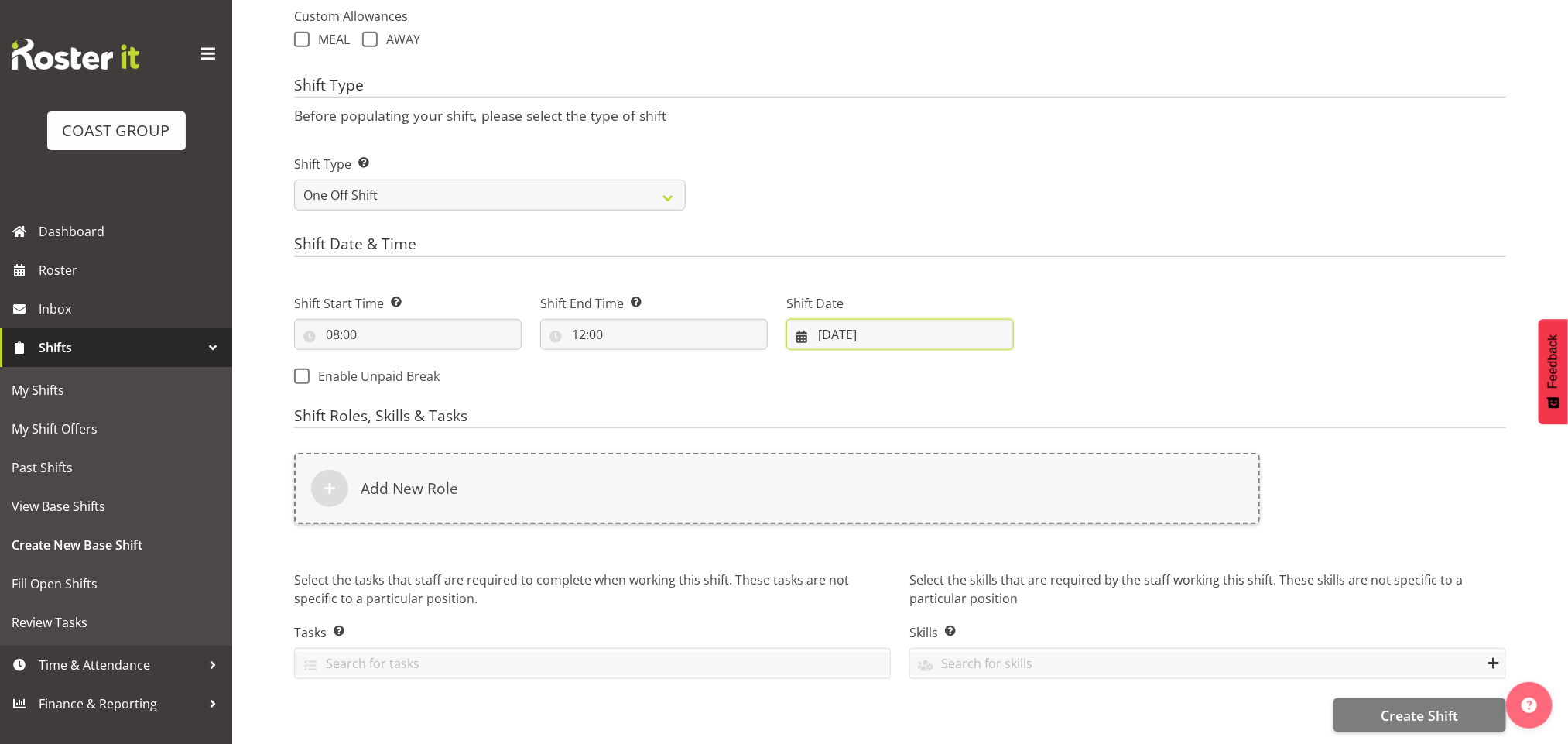
click at [826, 319] on input "03/10/2025" at bounding box center [900, 334] width 227 height 31
click at [841, 479] on link "6" at bounding box center [848, 490] width 31 height 29
type input "06/10/2025"
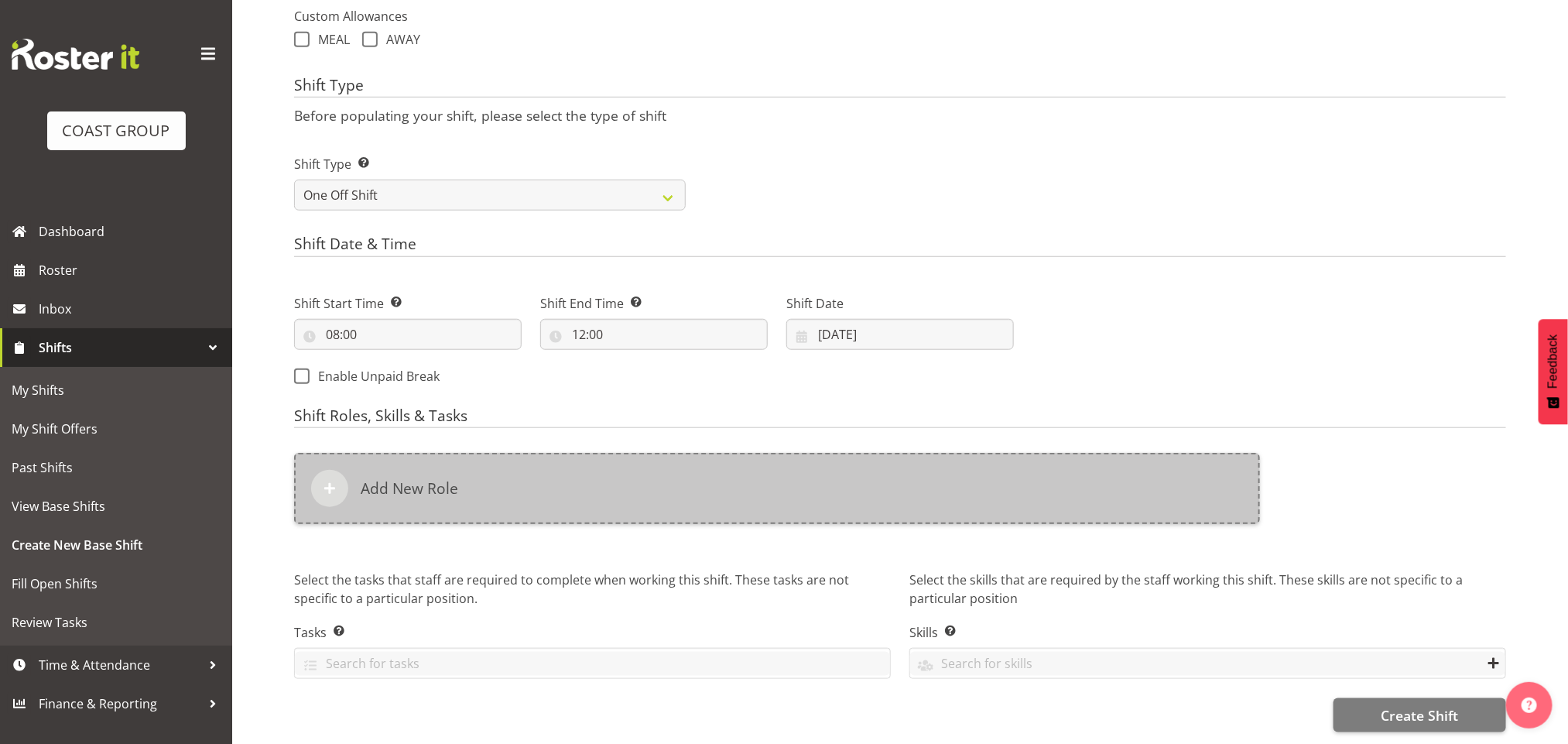
click at [627, 458] on div "Add New Role" at bounding box center [777, 489] width 966 height 71
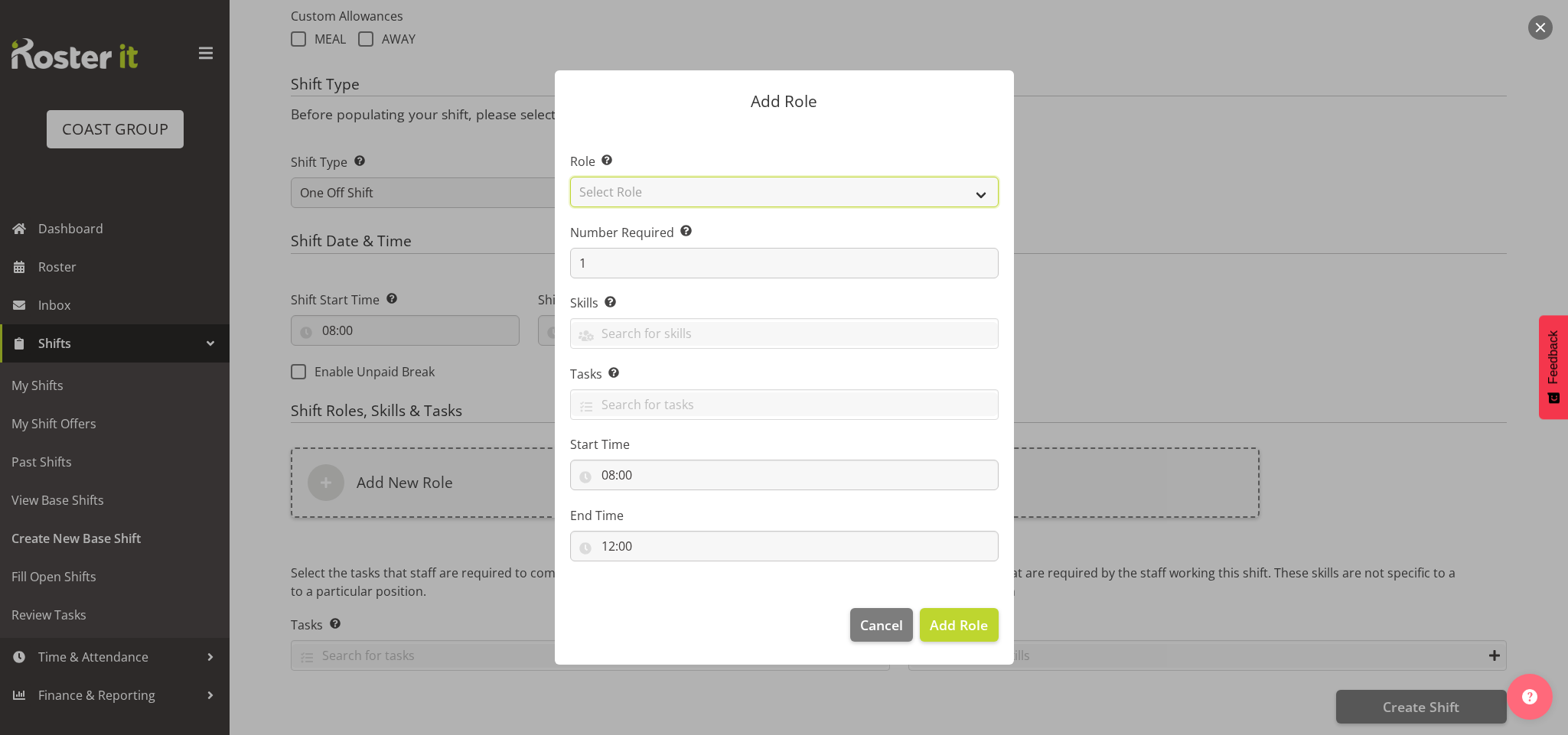
click at [703, 189] on select "Select Role ACCOUNT MANAGER ACCOUNT MANAGER DW ACCOUNTS AKL DIANNA VEHICLES AKL…" at bounding box center [784, 191] width 429 height 30
select select "192"
click at [570, 176] on select "Select Role ACCOUNT MANAGER ACCOUNT MANAGER DW ACCOUNTS AKL DIANNA VEHICLES AKL…" at bounding box center [784, 191] width 429 height 30
click at [671, 257] on input "1" at bounding box center [784, 262] width 429 height 30
type input "2"
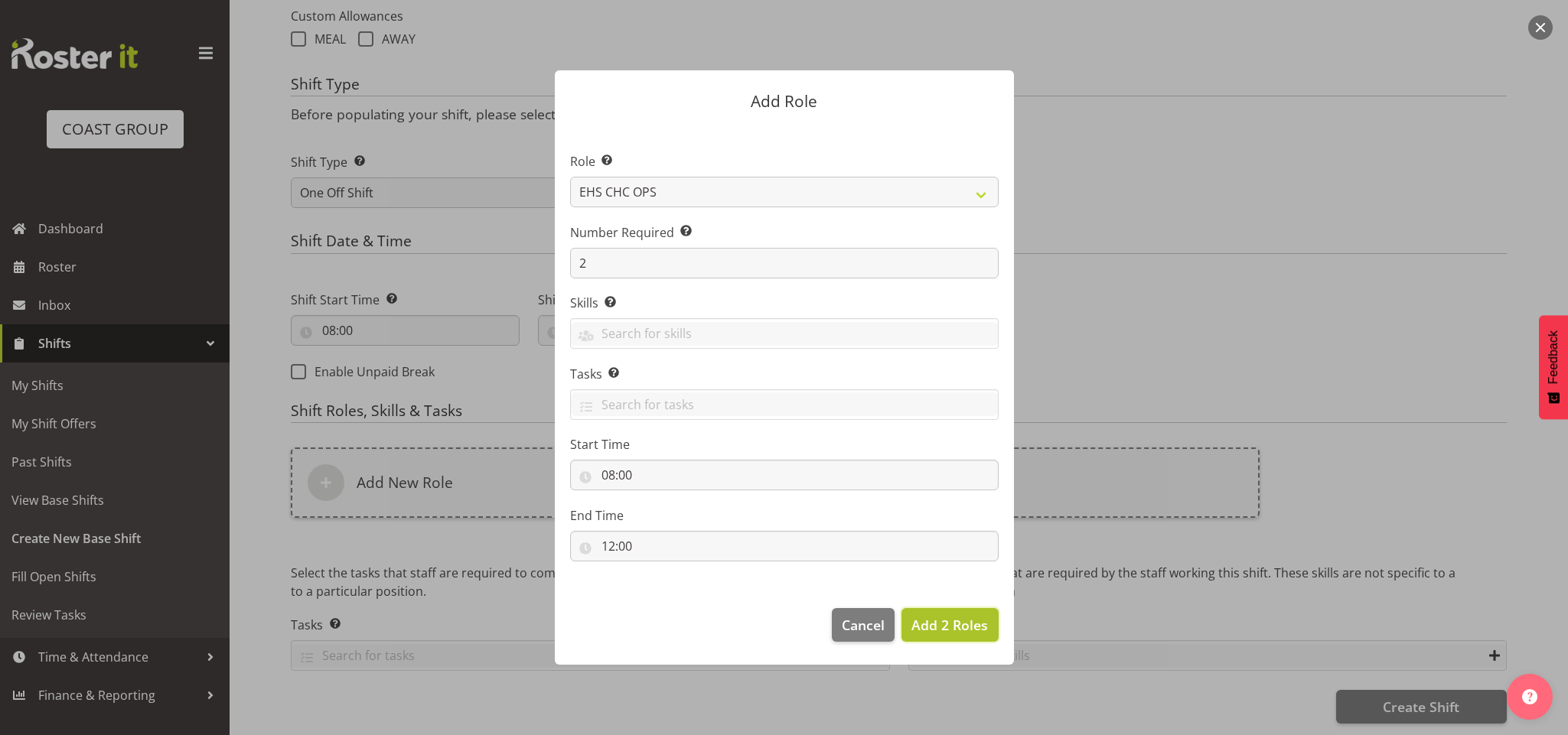
click at [930, 616] on span "Add 2 Roles" at bounding box center [950, 625] width 77 height 18
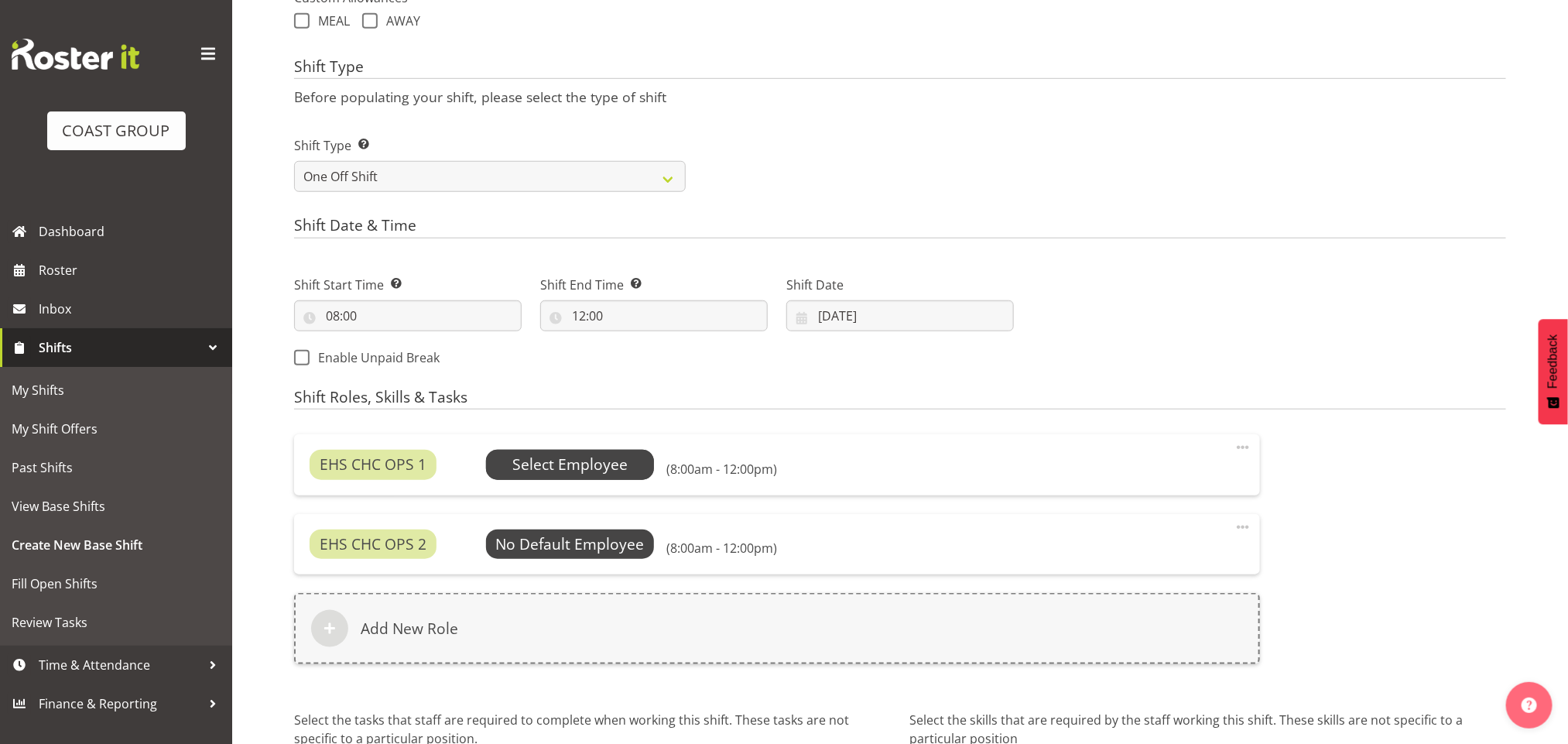
click at [597, 470] on span "Select Employee" at bounding box center [570, 465] width 116 height 22
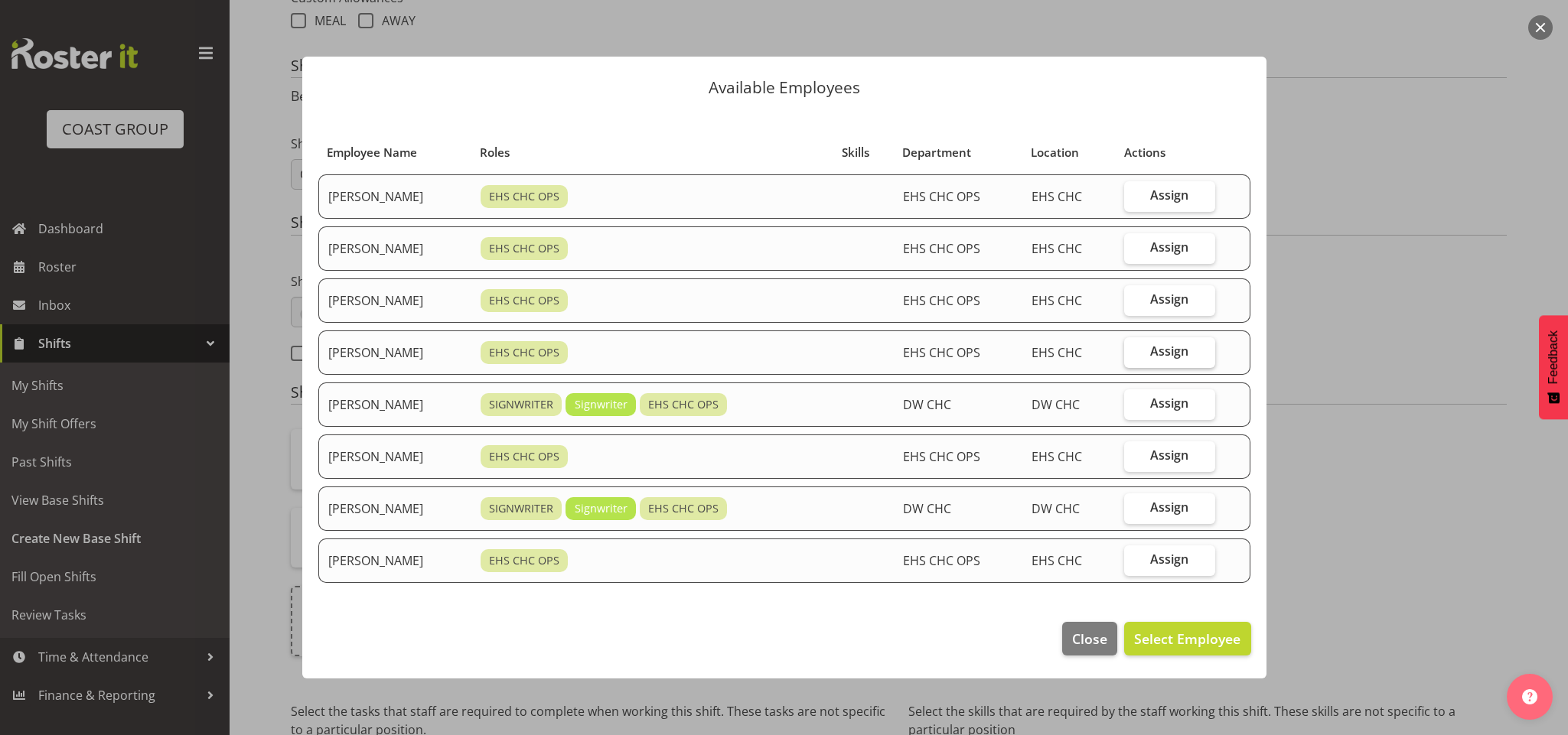
click at [1154, 356] on label "Assign" at bounding box center [1169, 352] width 91 height 30
click at [1134, 356] on input "Assign" at bounding box center [1129, 351] width 10 height 10
checkbox input "true"
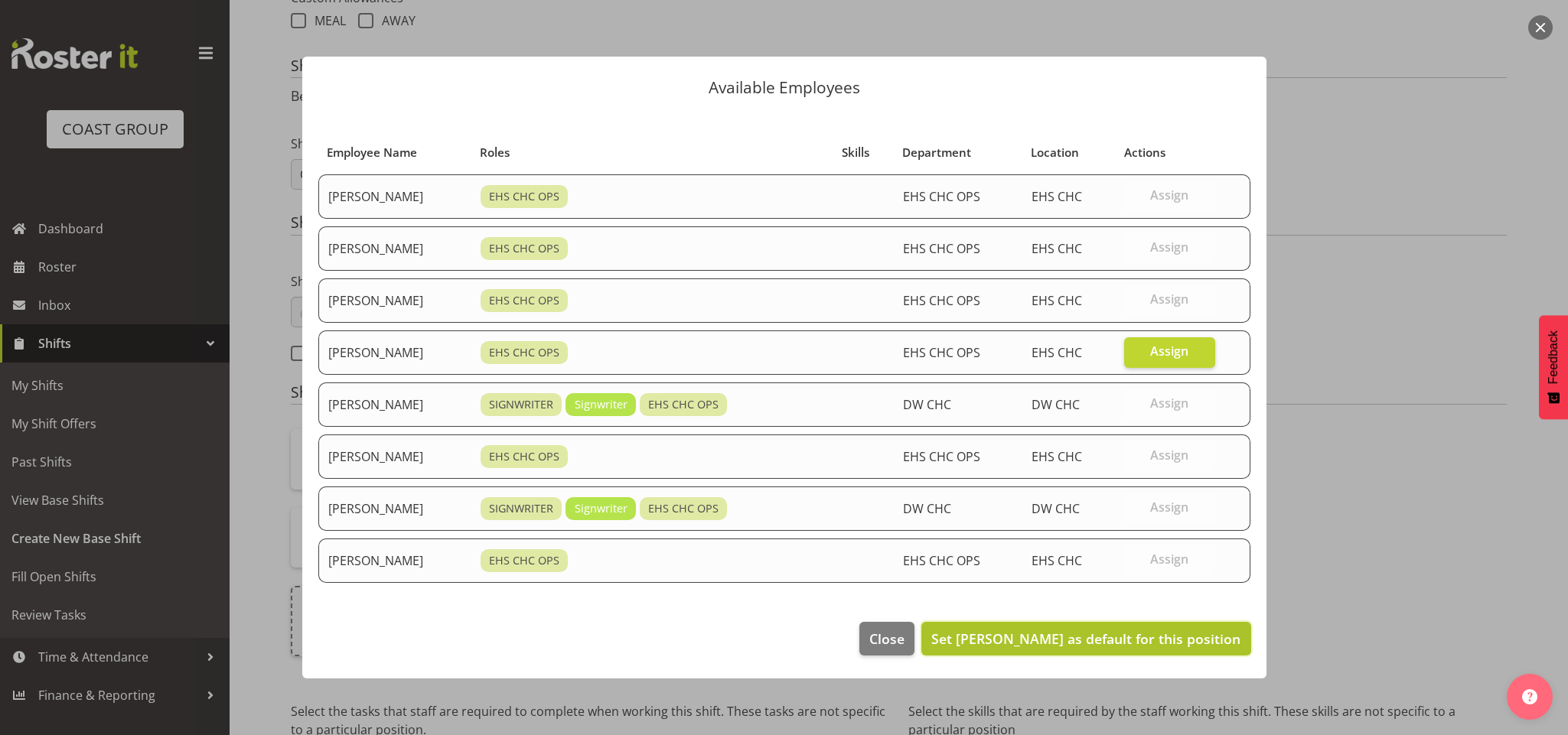
click at [1140, 636] on span "Set Reuben Bowe as default for this position" at bounding box center [1086, 639] width 309 height 18
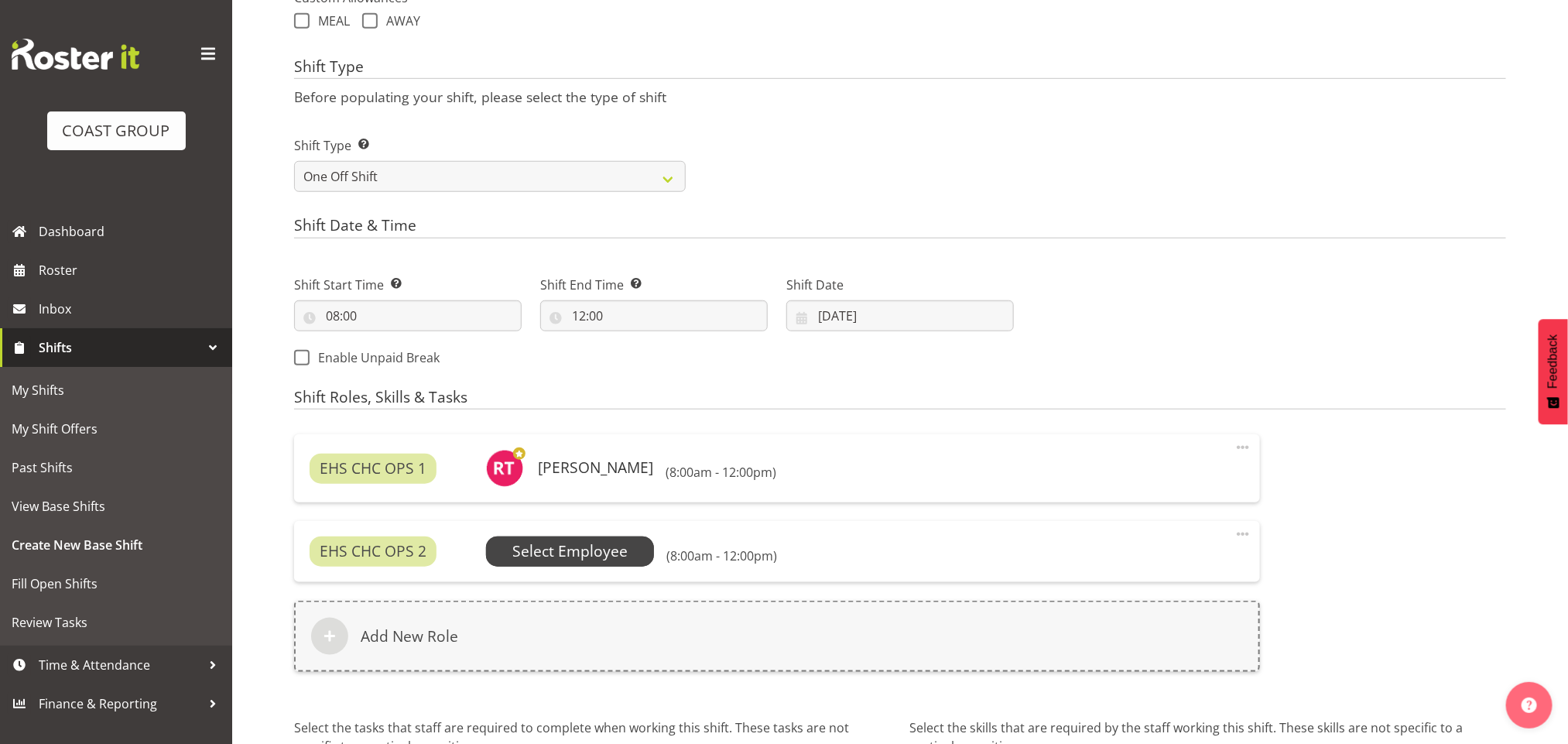
click at [577, 546] on span "Select Employee" at bounding box center [570, 551] width 116 height 22
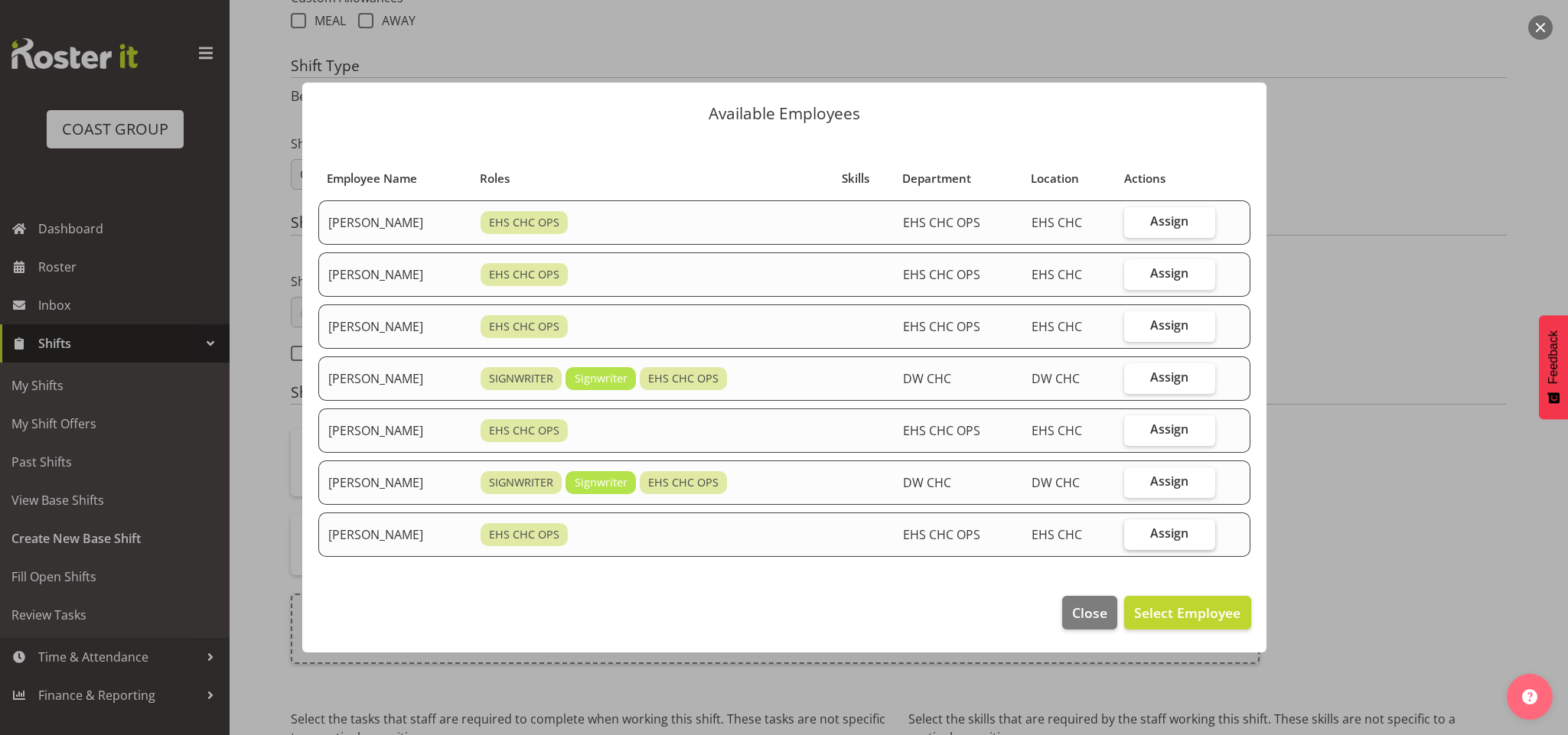
click at [1166, 540] on span "Assign" at bounding box center [1169, 532] width 38 height 16
click at [1134, 538] on input "Assign" at bounding box center [1129, 533] width 10 height 10
checkbox input "true"
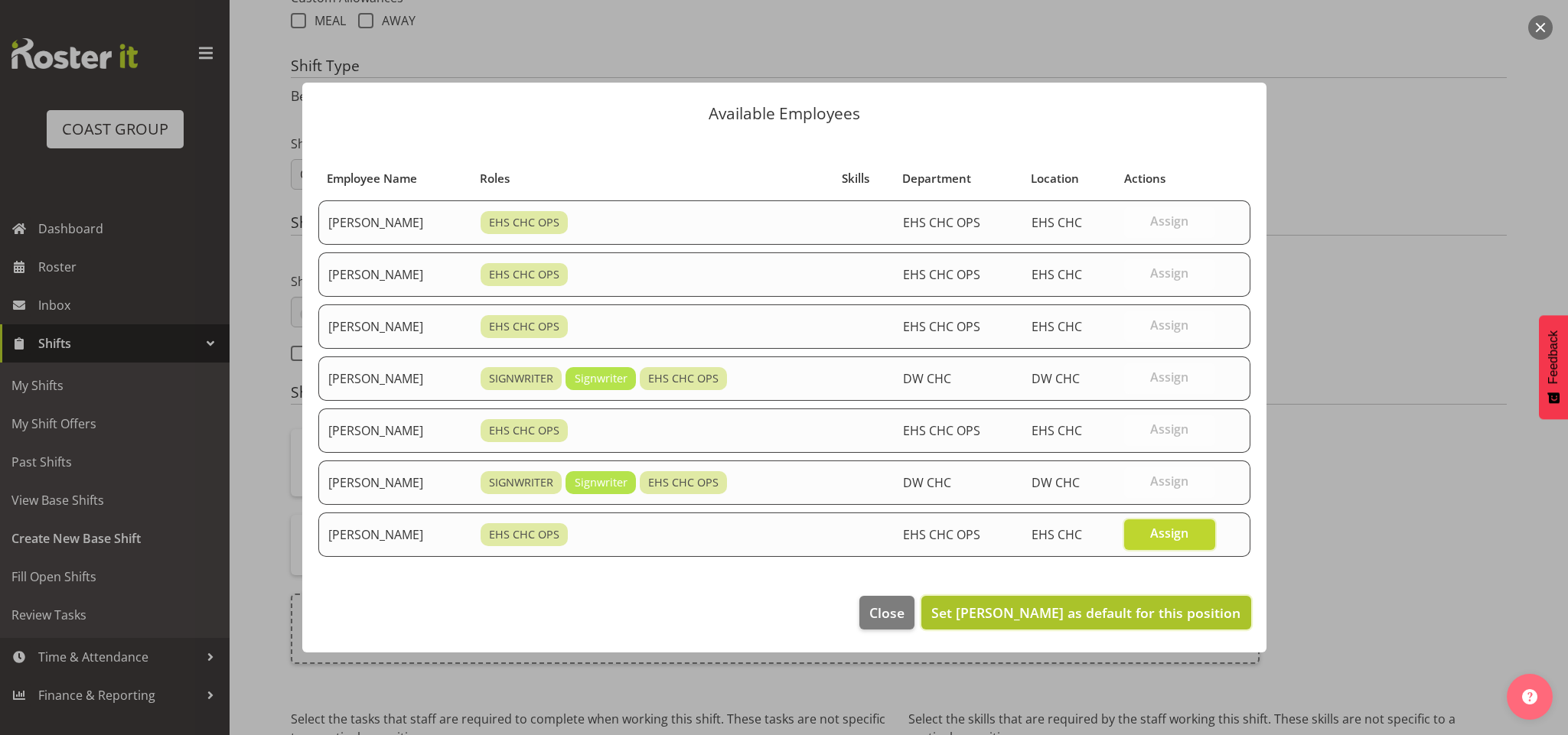
click at [1173, 596] on button "Set Zac Nimmo as default for this position" at bounding box center [1086, 612] width 329 height 33
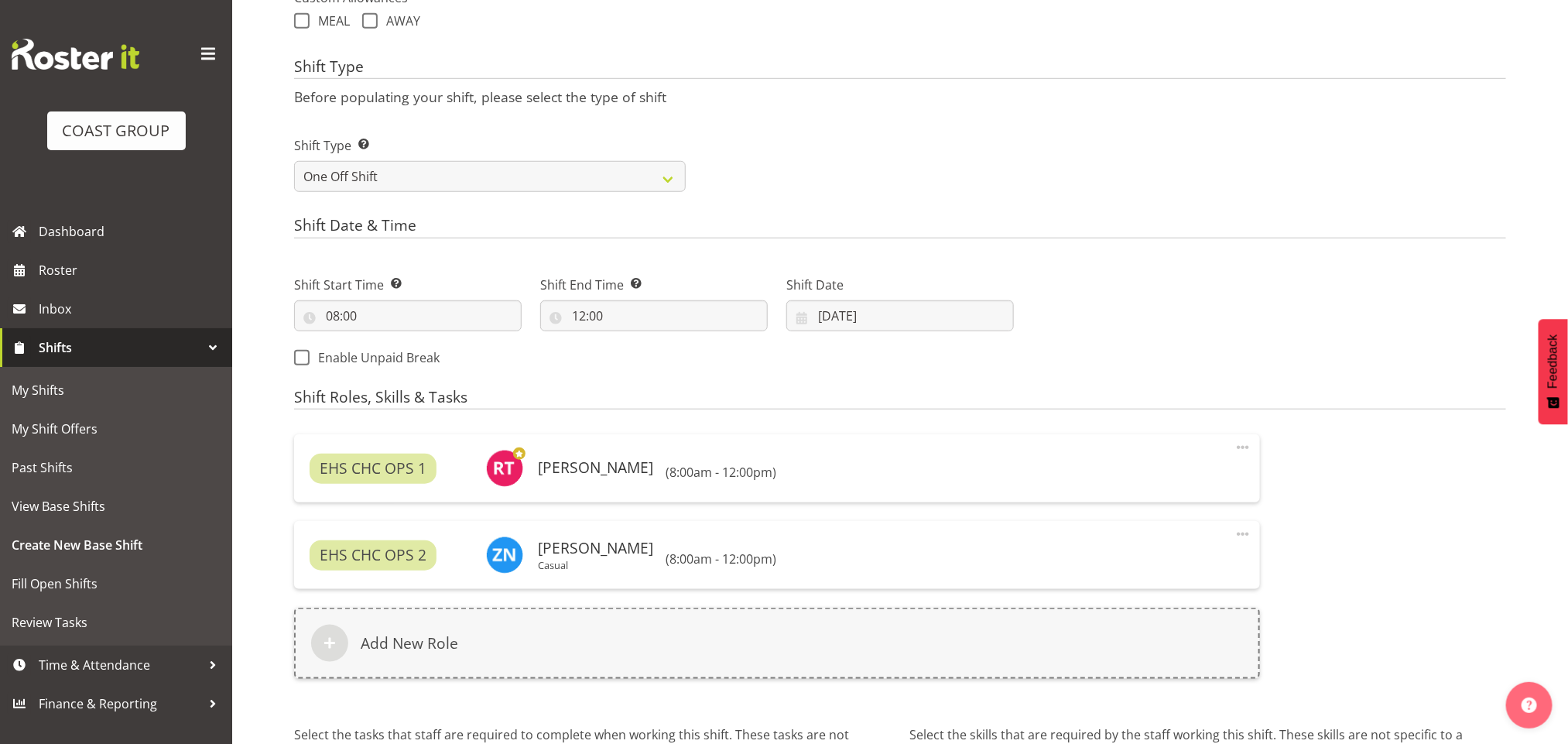
scroll to position [771, 0]
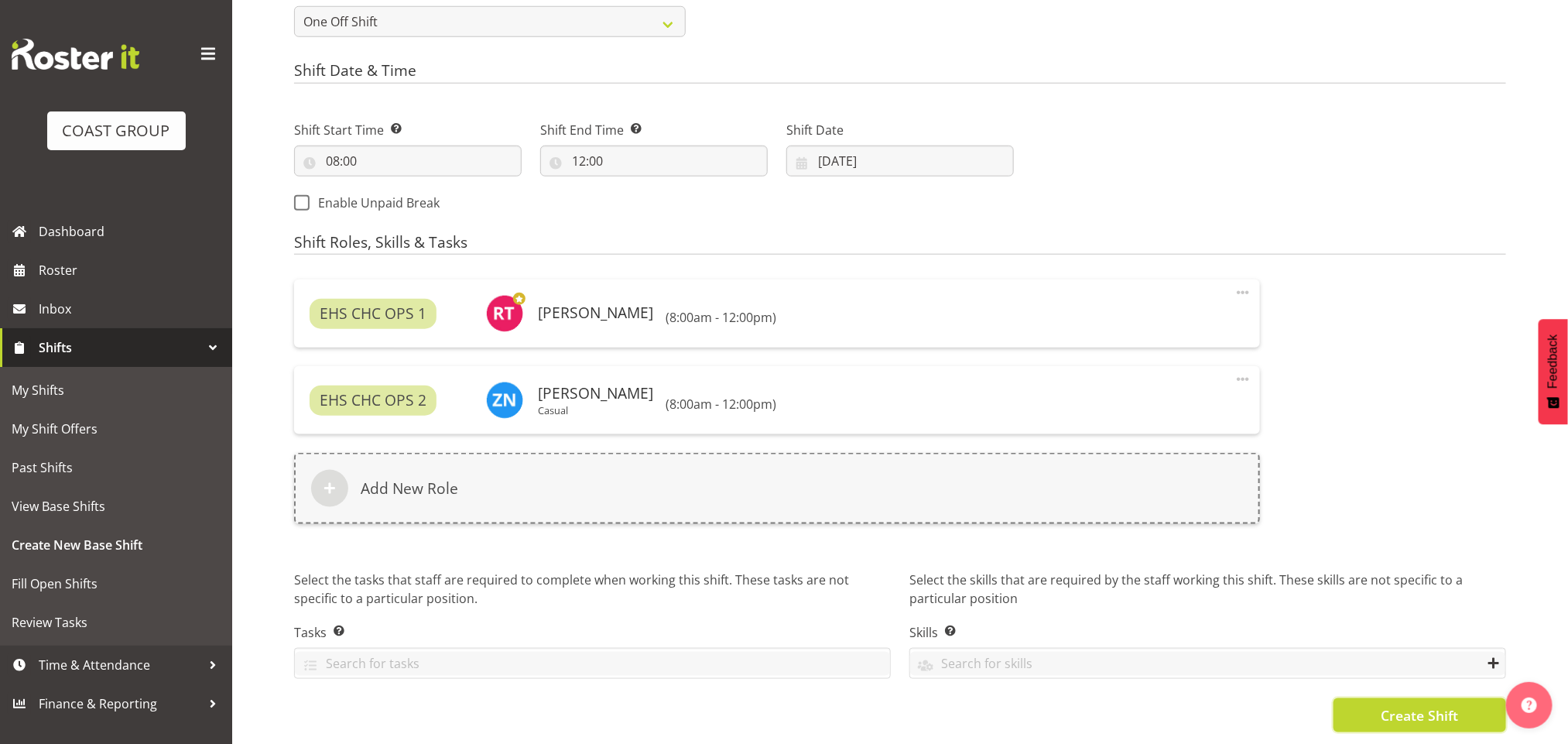
click at [1440, 705] on span "Create Shift" at bounding box center [1419, 715] width 78 height 20
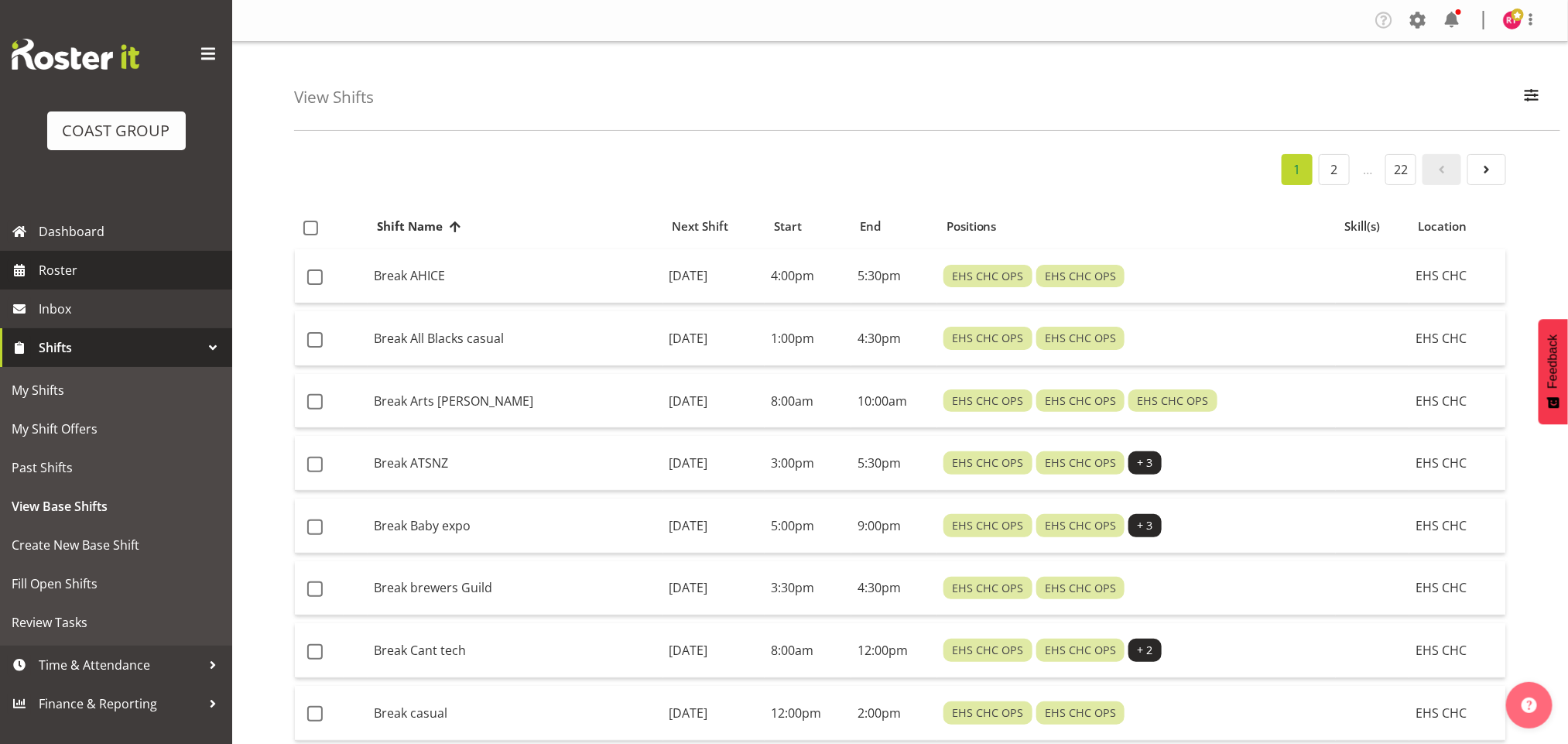
click at [74, 263] on span "Roster" at bounding box center [131, 270] width 186 height 23
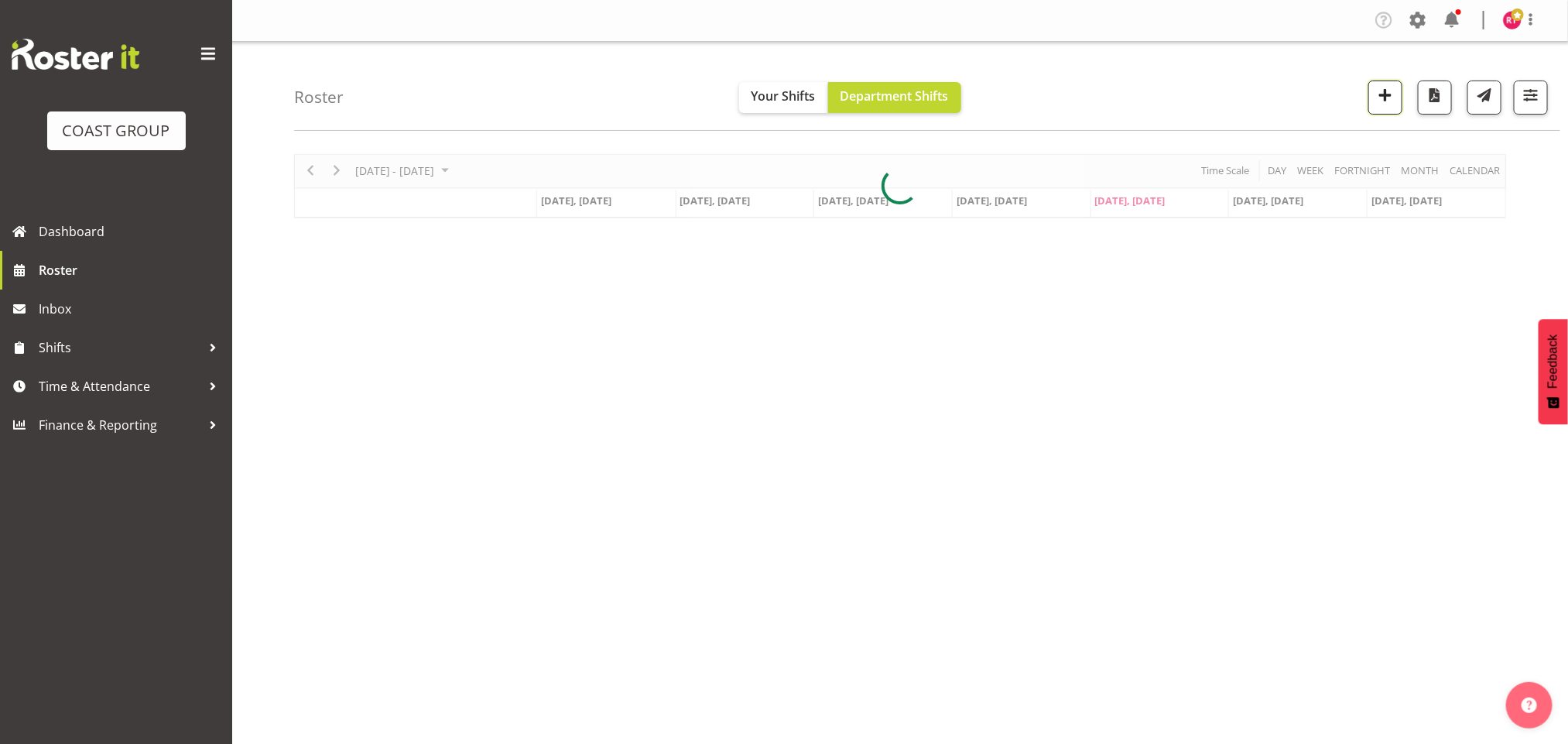
click at [1396, 103] on button "button" at bounding box center [1385, 97] width 34 height 34
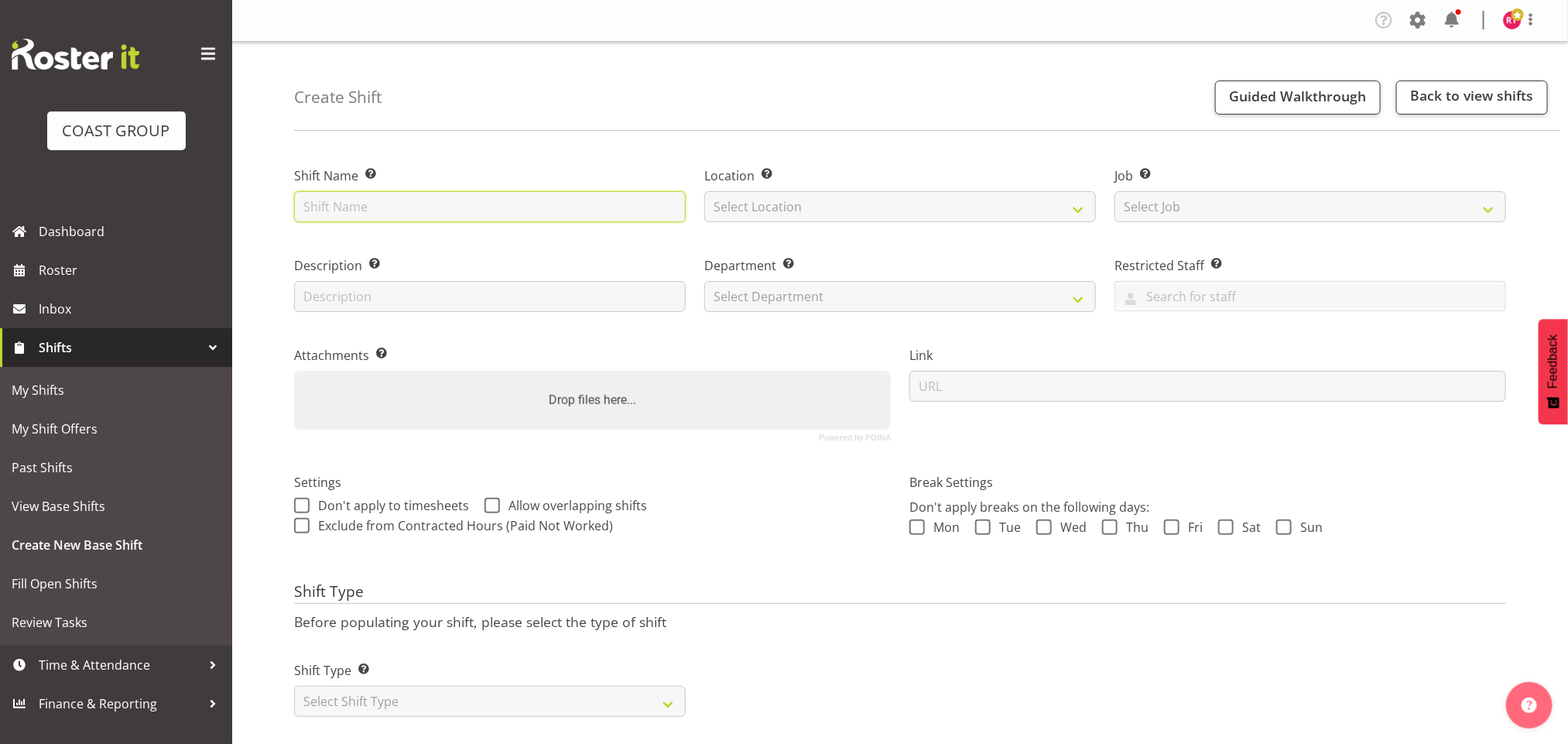
click at [421, 191] on input "text" at bounding box center [490, 206] width 392 height 31
click at [423, 203] on input "text" at bounding box center [490, 206] width 392 height 31
type input "warehouse"
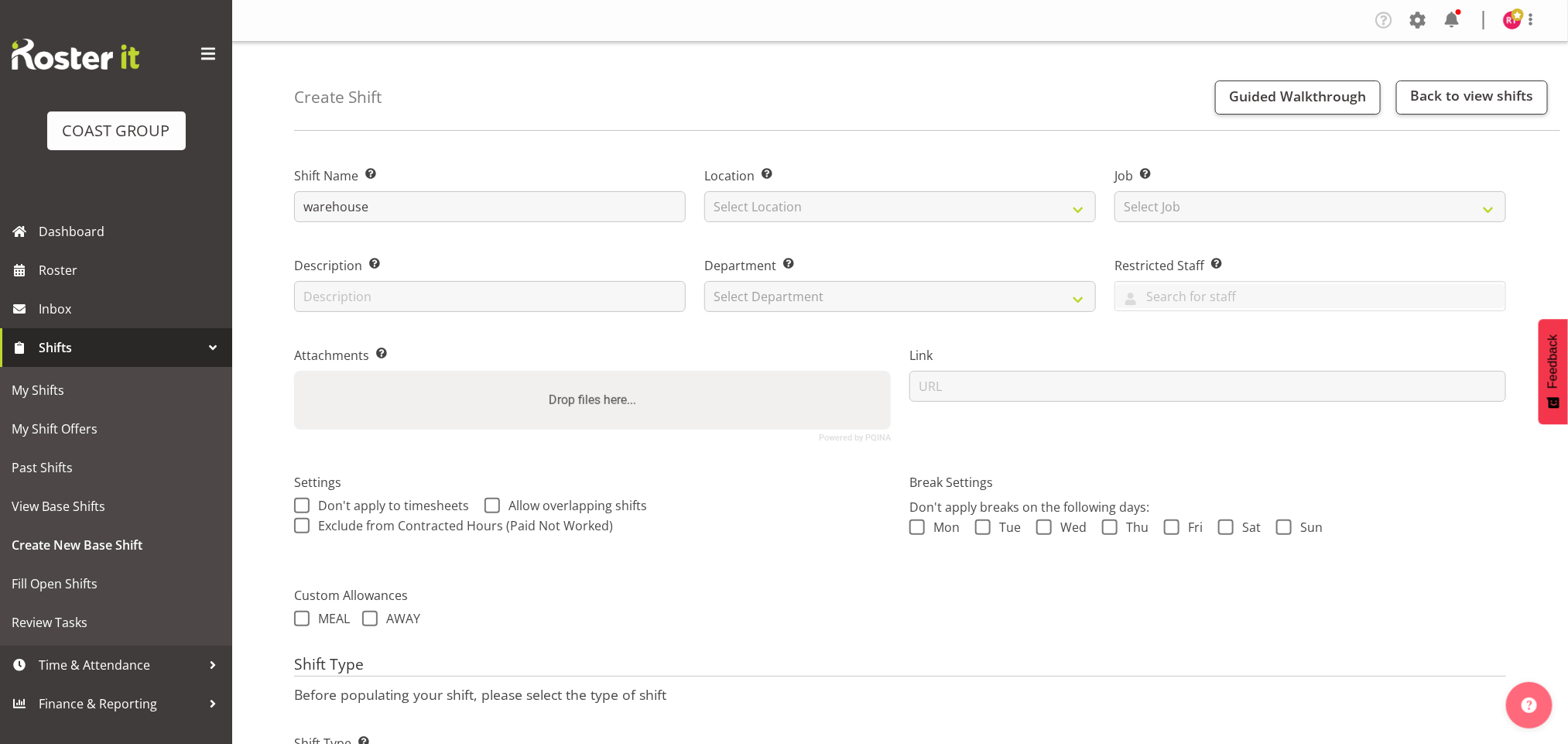
drag, startPoint x: 757, startPoint y: 187, endPoint x: 772, endPoint y: 195, distance: 17.0
click at [760, 187] on div "Location Enter the location where the shift will occur. Select Location EHS CHC" at bounding box center [900, 193] width 392 height 55
drag, startPoint x: 773, startPoint y: 201, endPoint x: 783, endPoint y: 222, distance: 23.3
click at [773, 201] on select "Select Location EHS CHC" at bounding box center [900, 206] width 392 height 31
select select "107"
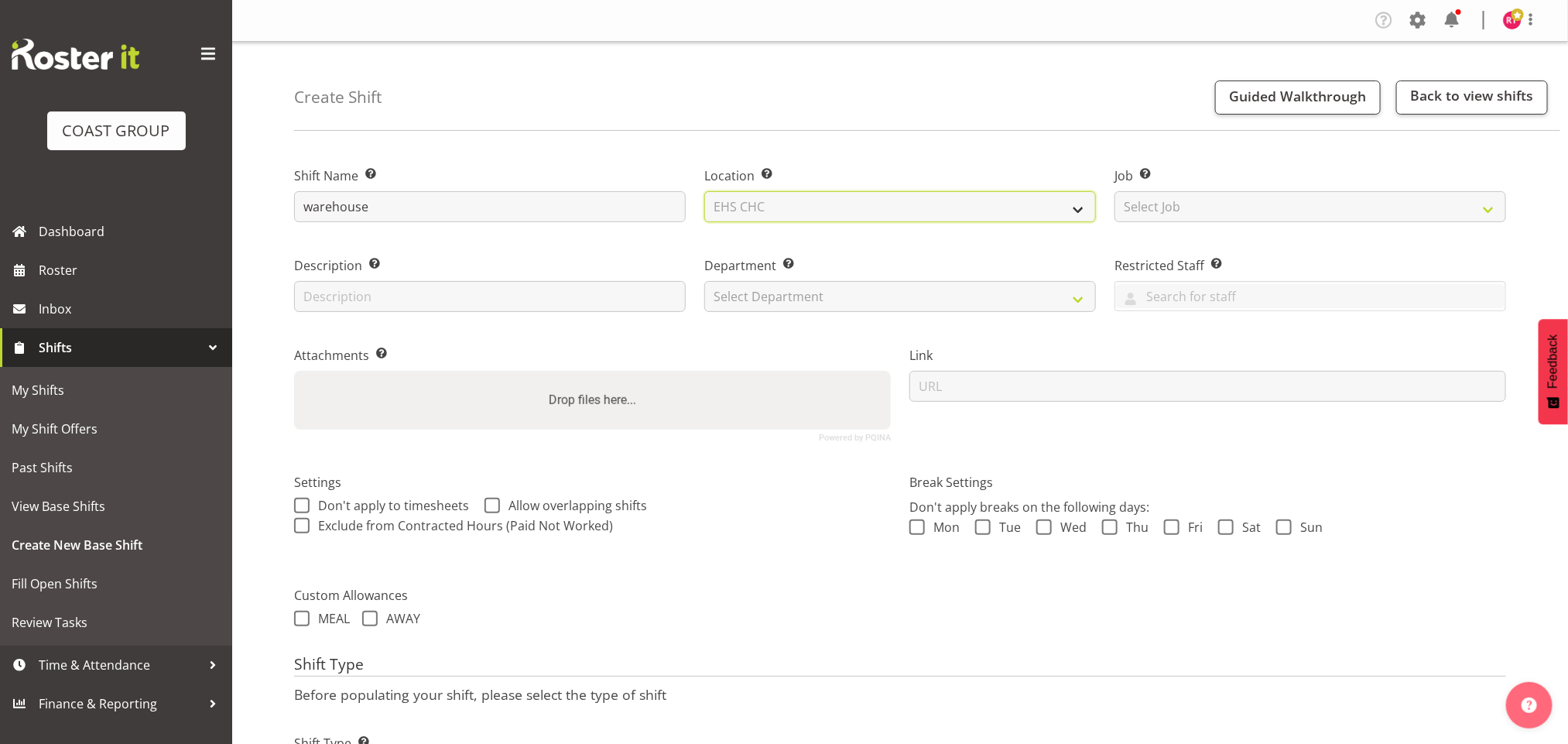
click at [704, 191] on select "Select Location EHS CHC" at bounding box center [900, 206] width 392 height 31
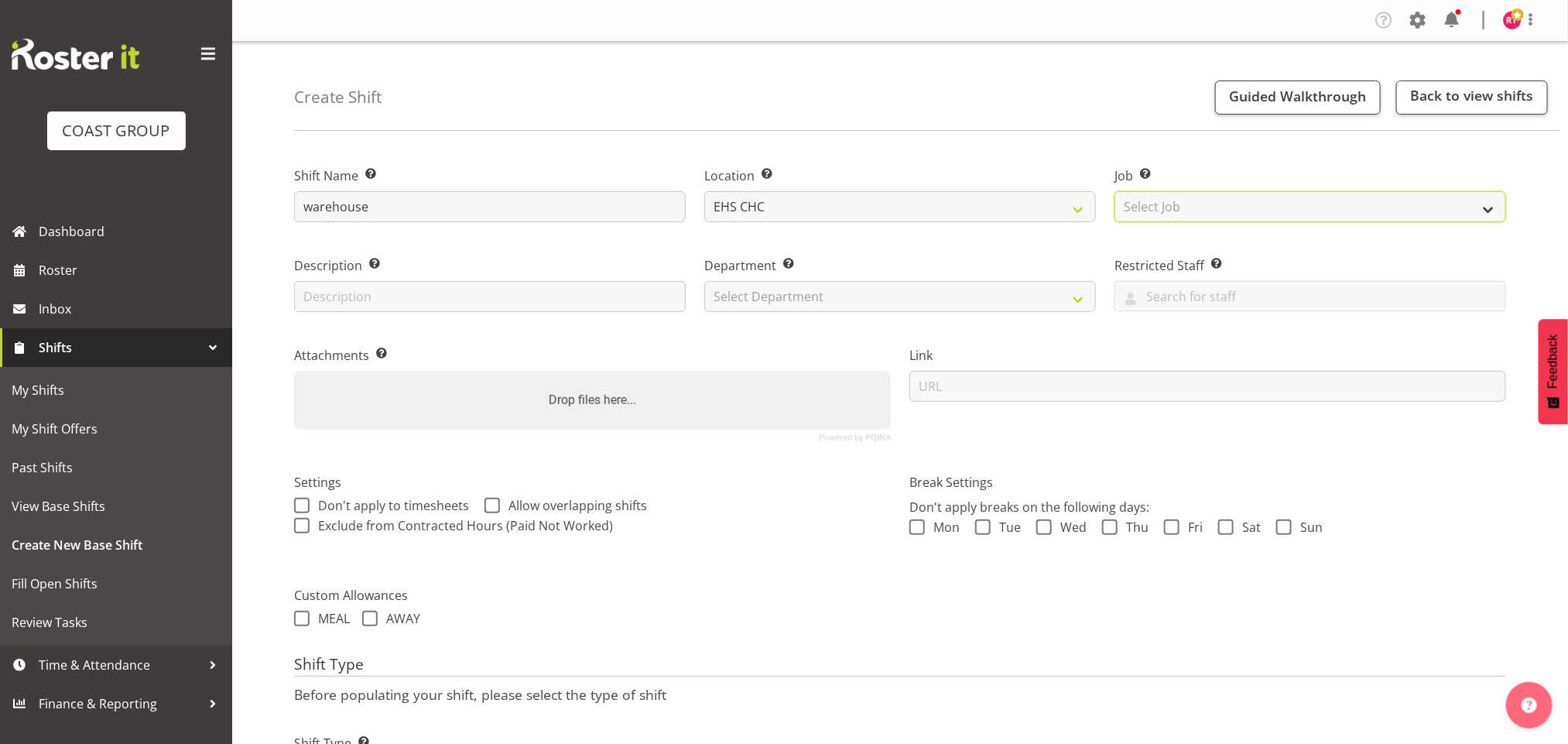
click at [1193, 196] on select "Select Job Create new job 1 Carlton Events 1 [PERSON_NAME][GEOGRAPHIC_DATA] 1 […" at bounding box center [1310, 206] width 392 height 31
select select "69"
click at [1114, 191] on select "Select Job Create new job 1 Carlton Events 1 [PERSON_NAME][GEOGRAPHIC_DATA] 1 […" at bounding box center [1310, 206] width 392 height 31
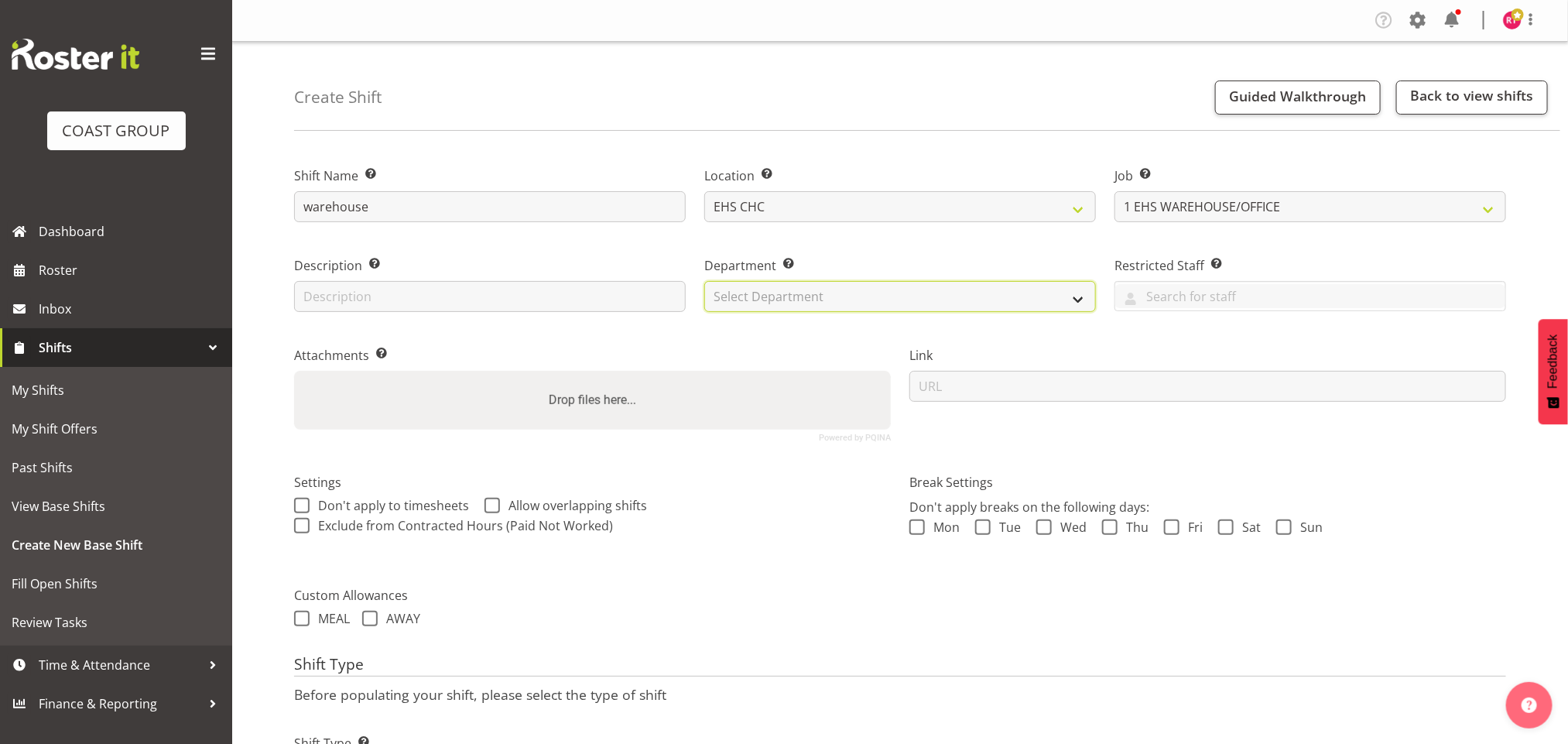
click at [874, 303] on select "Select Department EHS CHC OPS" at bounding box center [900, 296] width 392 height 31
select select "41"
click at [704, 281] on select "Select Department EHS CHC OPS" at bounding box center [900, 296] width 392 height 31
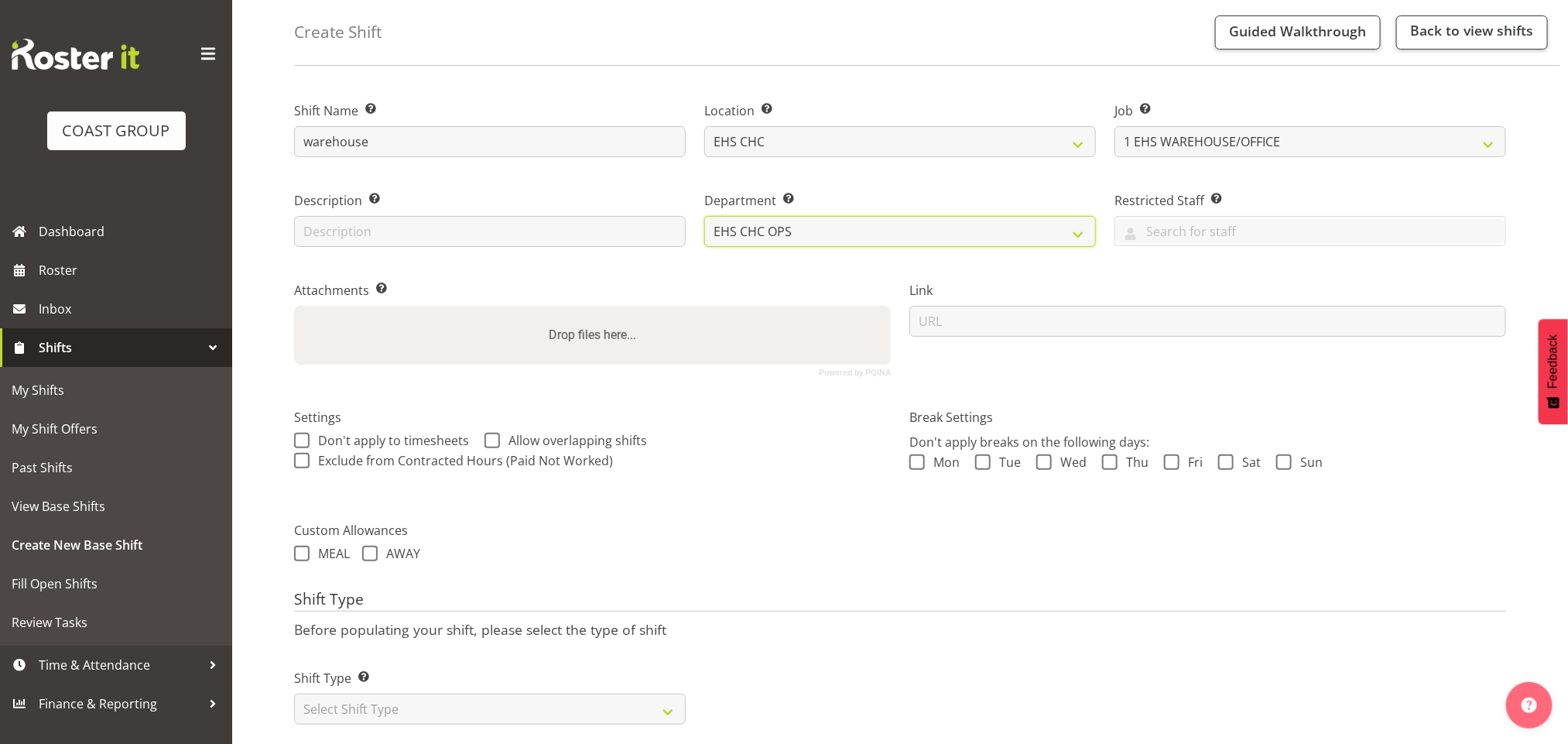
scroll to position [100, 0]
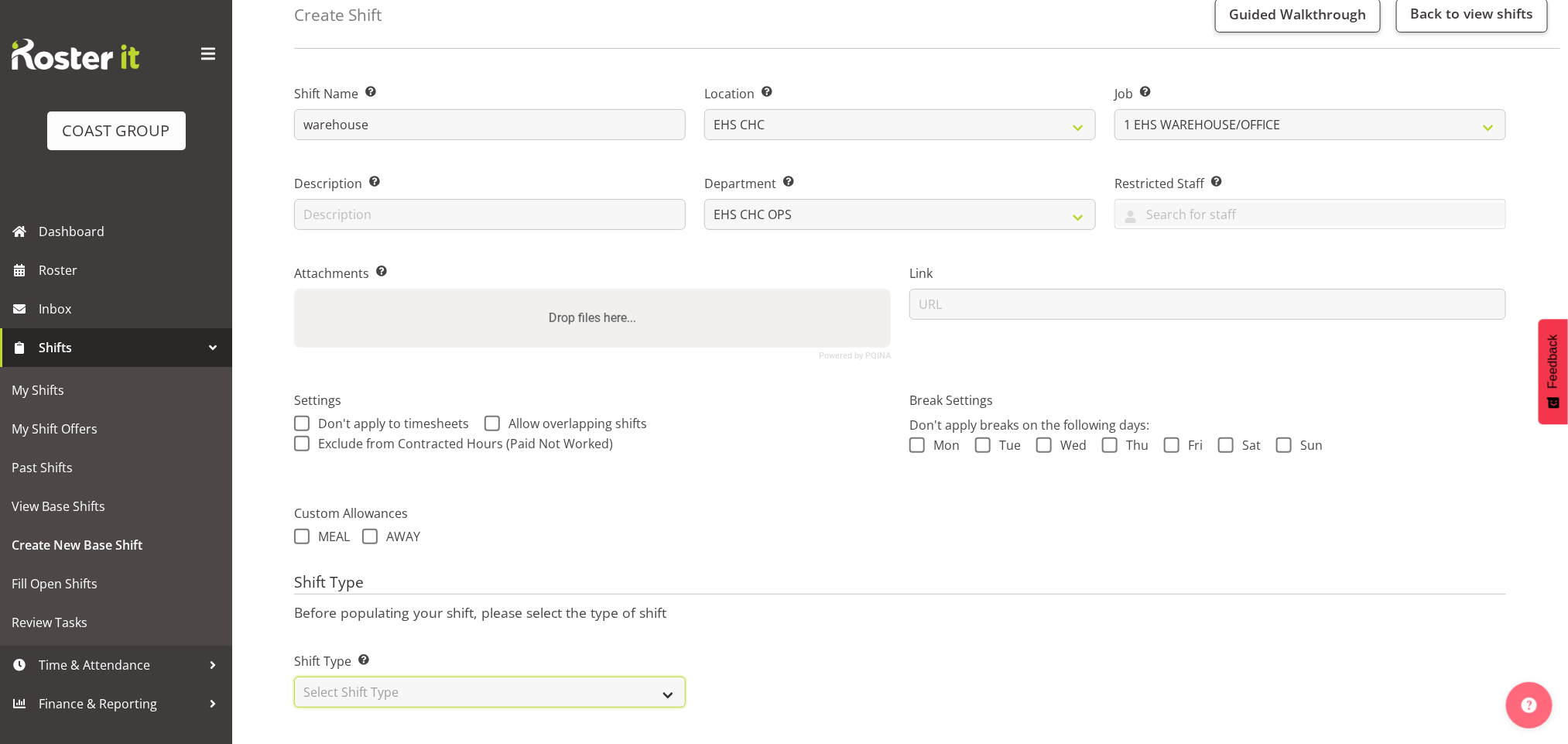
click at [386, 677] on select "Select Shift Type One Off Shift Recurring Shift Rotating Shift" at bounding box center [490, 692] width 392 height 31
select select "one_off"
click at [294, 677] on select "Select Shift Type One Off Shift Recurring Shift Rotating Shift" at bounding box center [490, 692] width 392 height 31
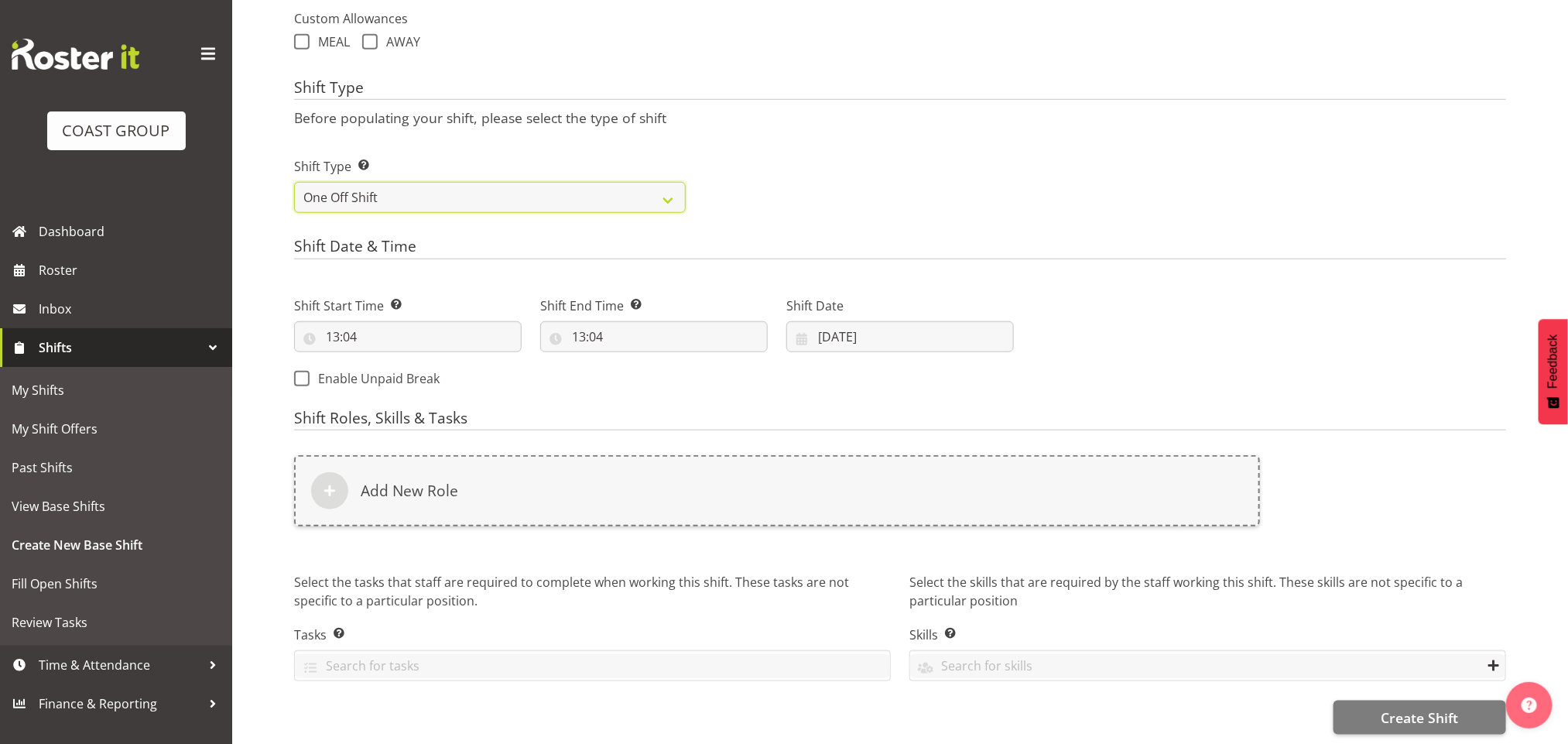
scroll to position [598, 0]
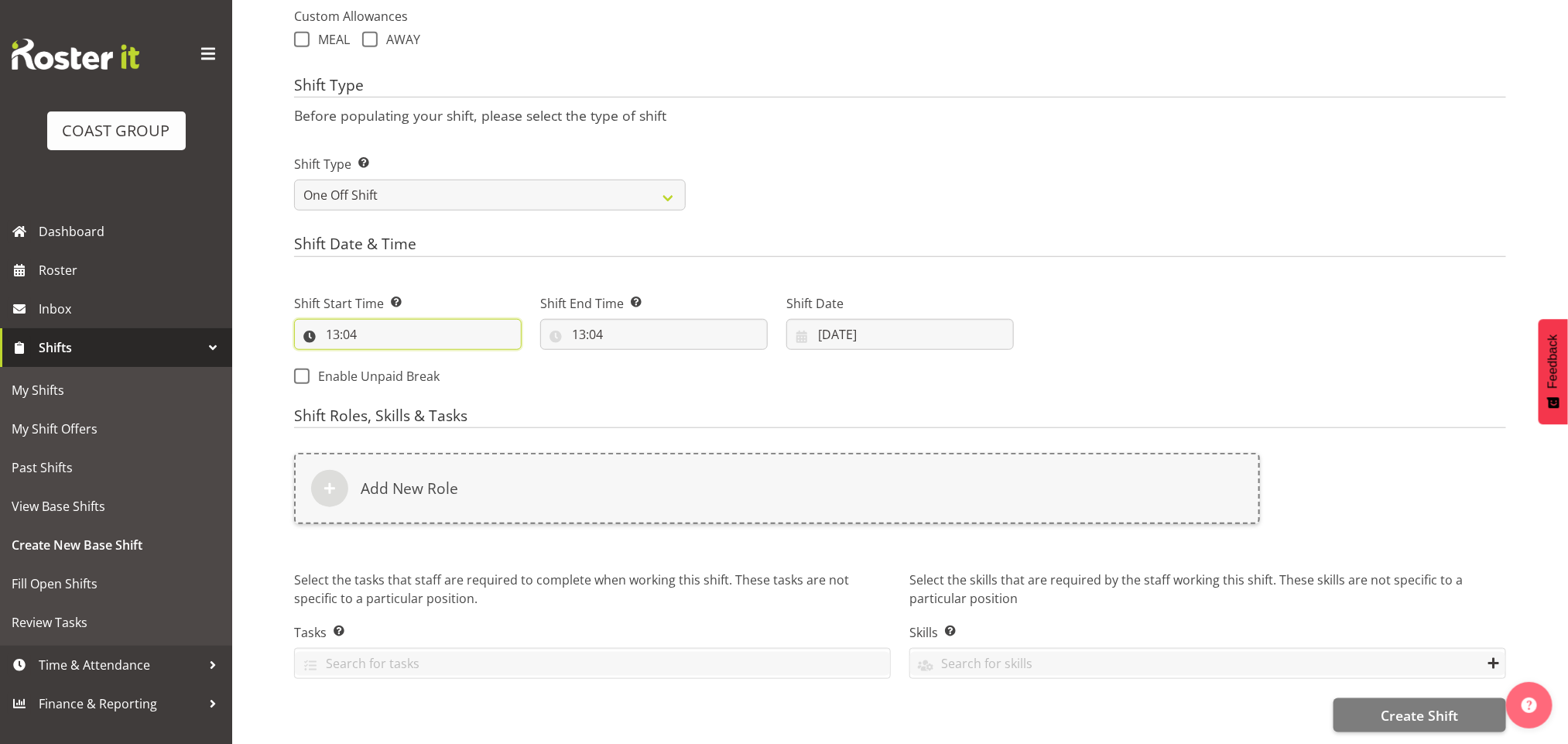
click at [330, 319] on input "13:04" at bounding box center [407, 334] width 227 height 31
click at [397, 360] on select "00 01 02 03 04 05 06 07 08 09 10 11 12 13 14 15 16 17 18 19 20 21 22 23" at bounding box center [400, 374] width 35 height 31
select select "12"
click at [382, 360] on select "00 01 02 03 04 05 06 07 08 09 10 11 12 13 14 15 16 17 18 19 20 21 22 23" at bounding box center [400, 374] width 35 height 31
type input "12:04"
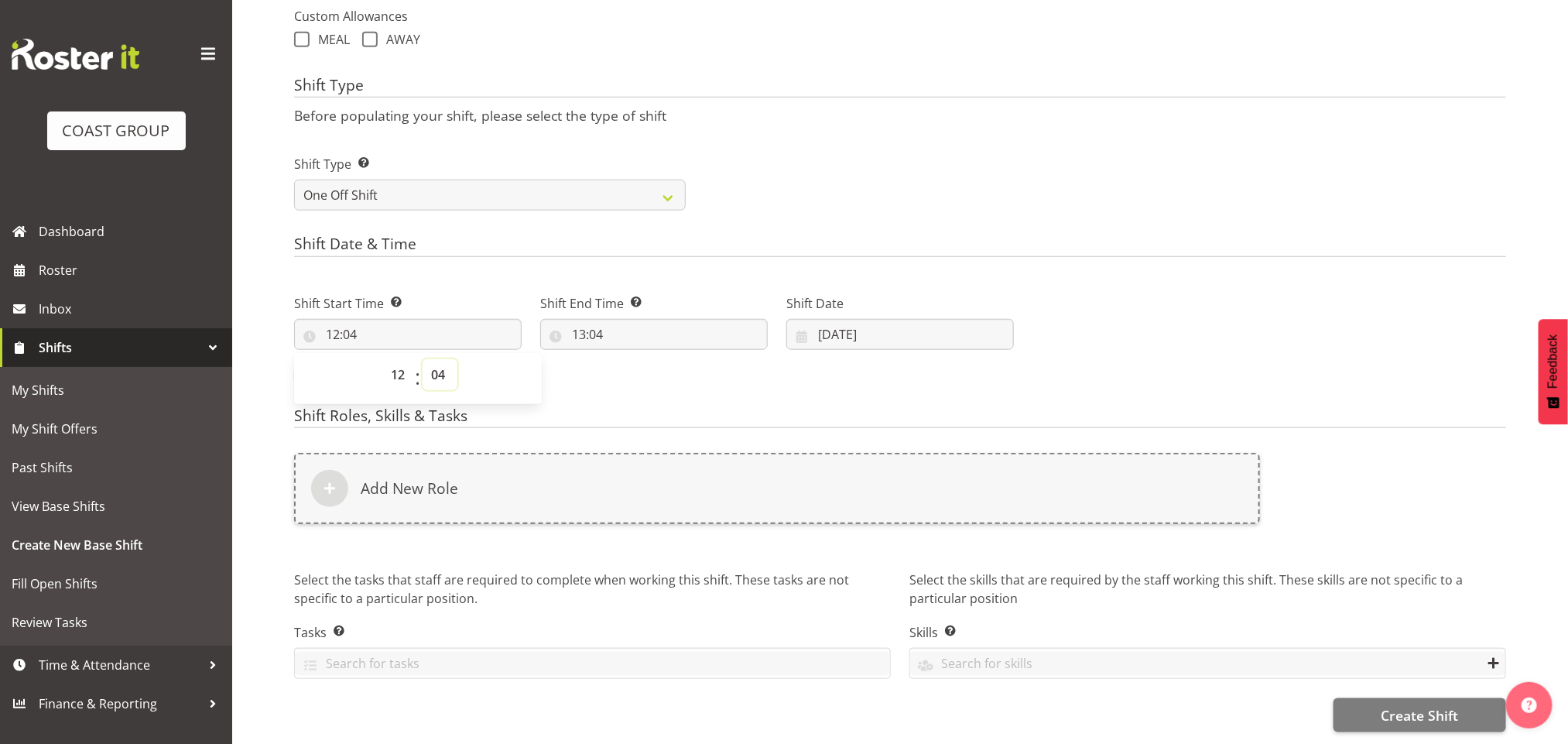
click at [434, 360] on select "00 01 02 03 04 05 06 07 08 09 10 11 12 13 14 15 16 17 18 19 20 21 22 23 24 25 2…" at bounding box center [440, 374] width 35 height 31
select select "0"
click at [422, 360] on select "00 01 02 03 04 05 06 07 08 09 10 11 12 13 14 15 16 17 18 19 20 21 22 23 24 25 2…" at bounding box center [440, 374] width 35 height 31
type input "12:00"
click at [803, 107] on p "Before populating your shift, please select the type of shift" at bounding box center [900, 115] width 1212 height 17
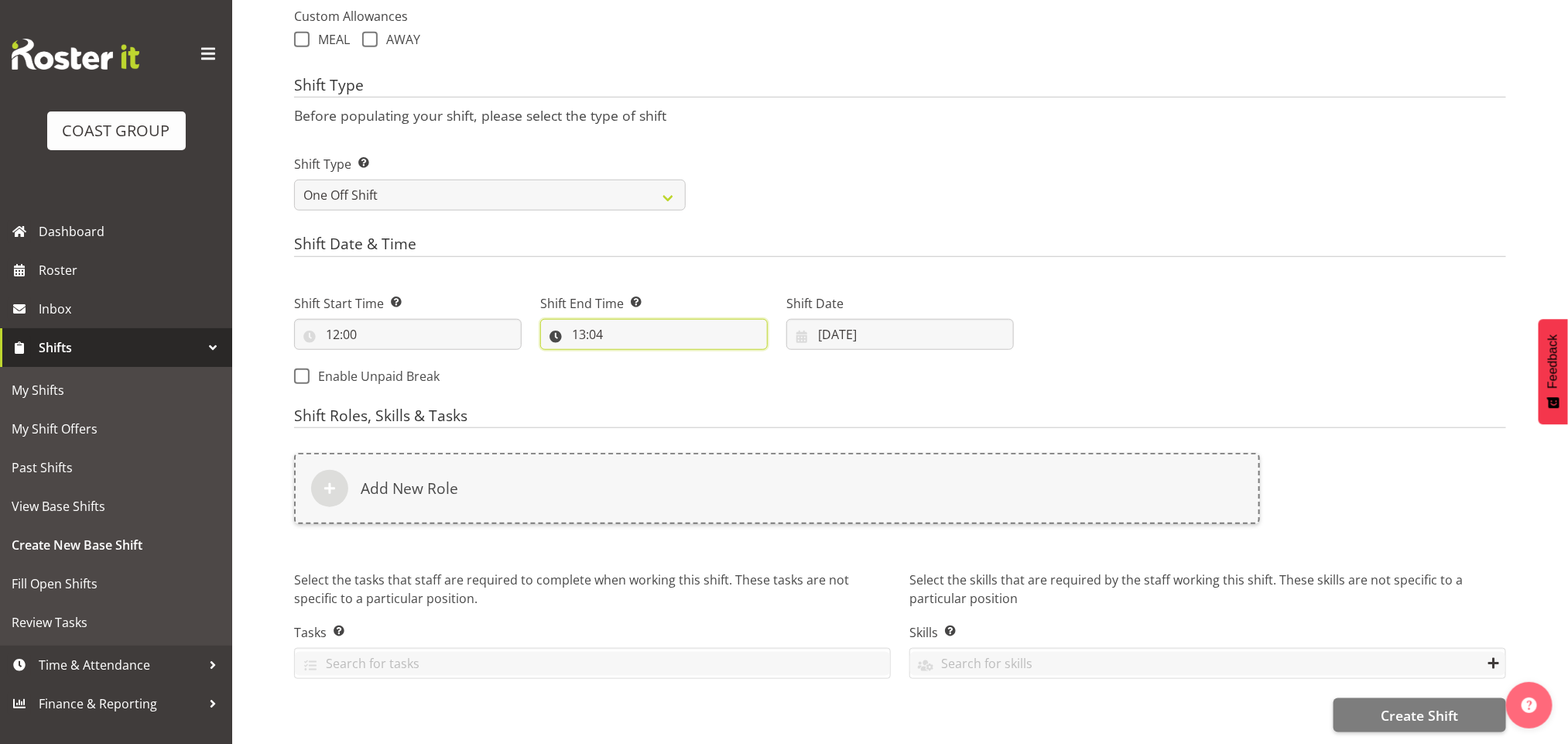
click at [585, 321] on input "13:04" at bounding box center [653, 334] width 227 height 31
click at [634, 360] on select "00 01 02 03 04 05 06 07 08 09 10 11 12 13 14 15 16 17 18 19 20 21 22 23" at bounding box center [646, 374] width 35 height 31
select select "16"
click at [629, 360] on select "00 01 02 03 04 05 06 07 08 09 10 11 12 13 14 15 16 17 18 19 20 21 22 23" at bounding box center [646, 374] width 35 height 31
type input "16:04"
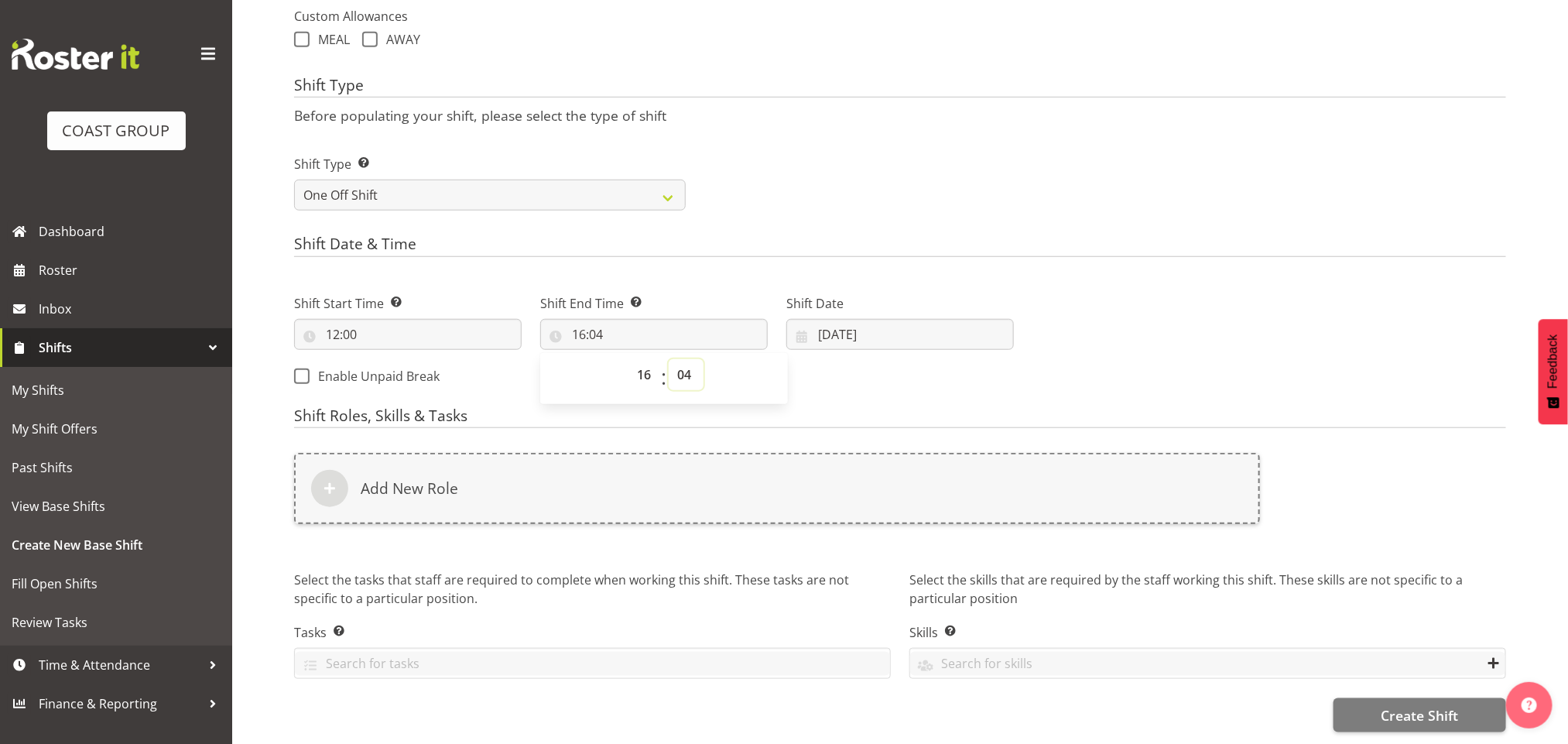
click at [690, 360] on select "00 01 02 03 04 05 06 07 08 09 10 11 12 13 14 15 16 17 18 19 20 21 22 23 24 25 2…" at bounding box center [686, 374] width 35 height 31
select select "30"
click at [668, 360] on select "00 01 02 03 04 05 06 07 08 09 10 11 12 13 14 15 16 17 18 19 20 21 22 23 24 25 2…" at bounding box center [686, 374] width 35 height 31
type input "16:30"
click at [838, 193] on div "Shift Type Shift Types: One Off – Select this if you would like a single shift …" at bounding box center [900, 176] width 1230 height 87
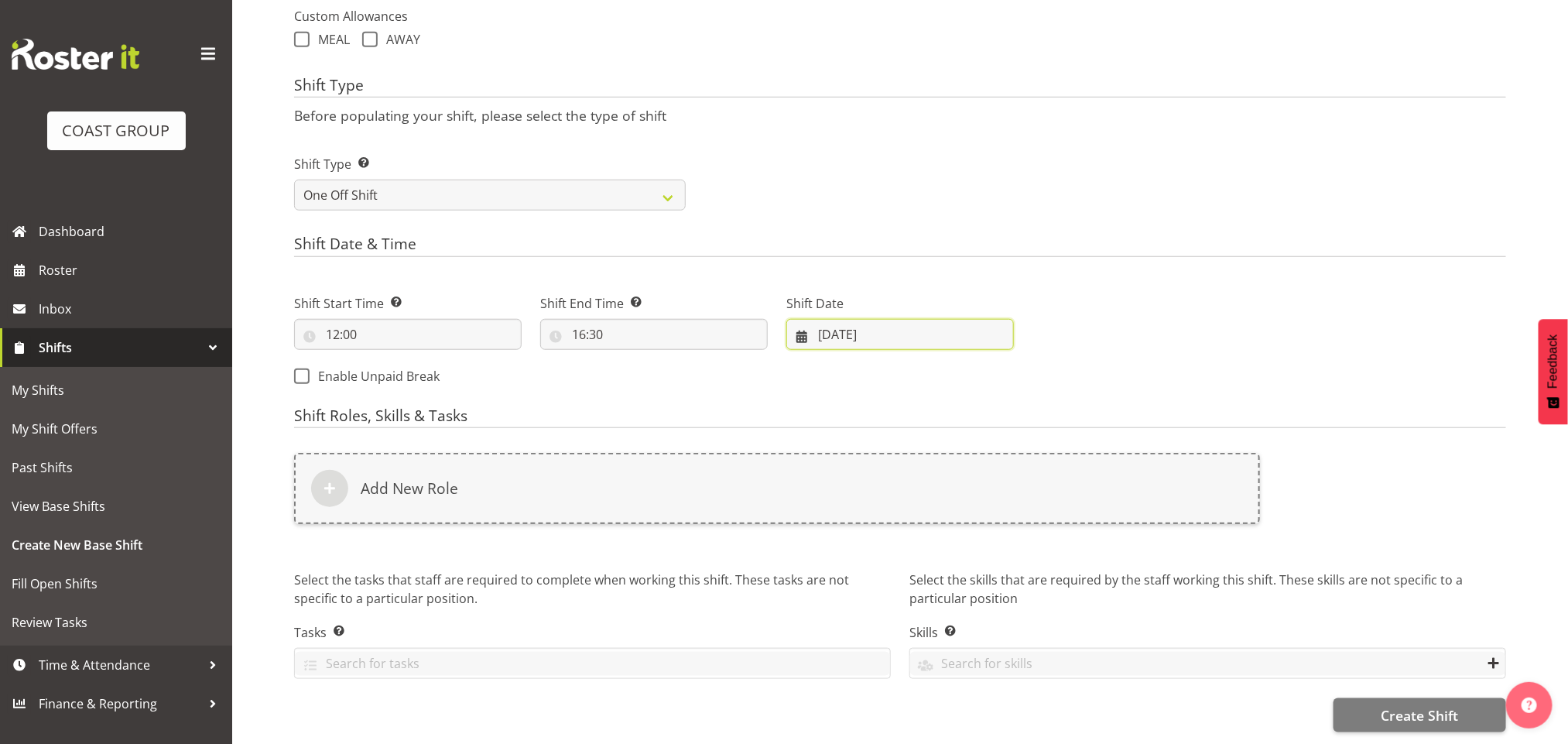
click at [826, 319] on input "[DATE]" at bounding box center [900, 334] width 227 height 31
click at [848, 483] on span "6" at bounding box center [848, 490] width 6 height 15
type input "[DATE]"
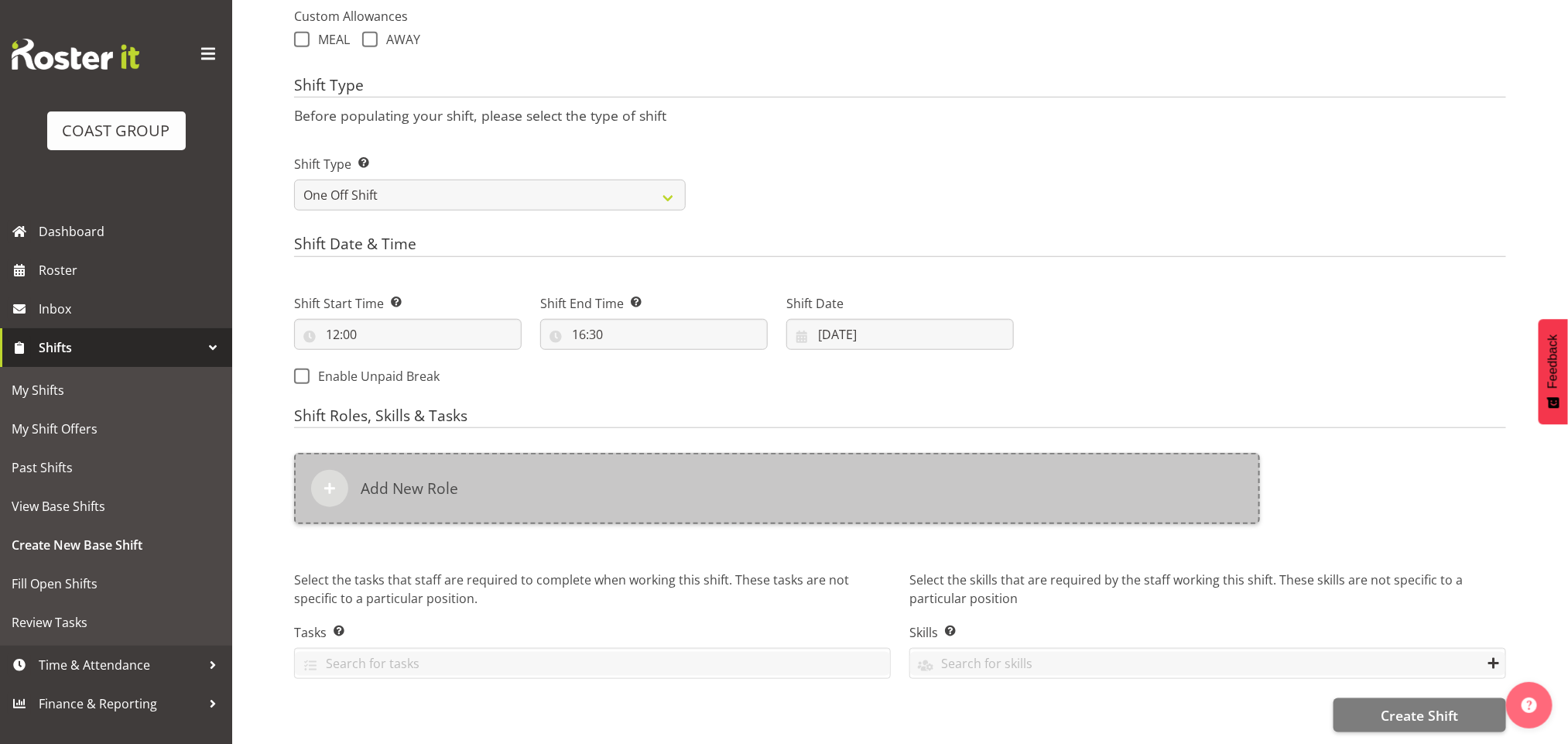
click at [676, 463] on div "Add New Role" at bounding box center [777, 489] width 966 height 71
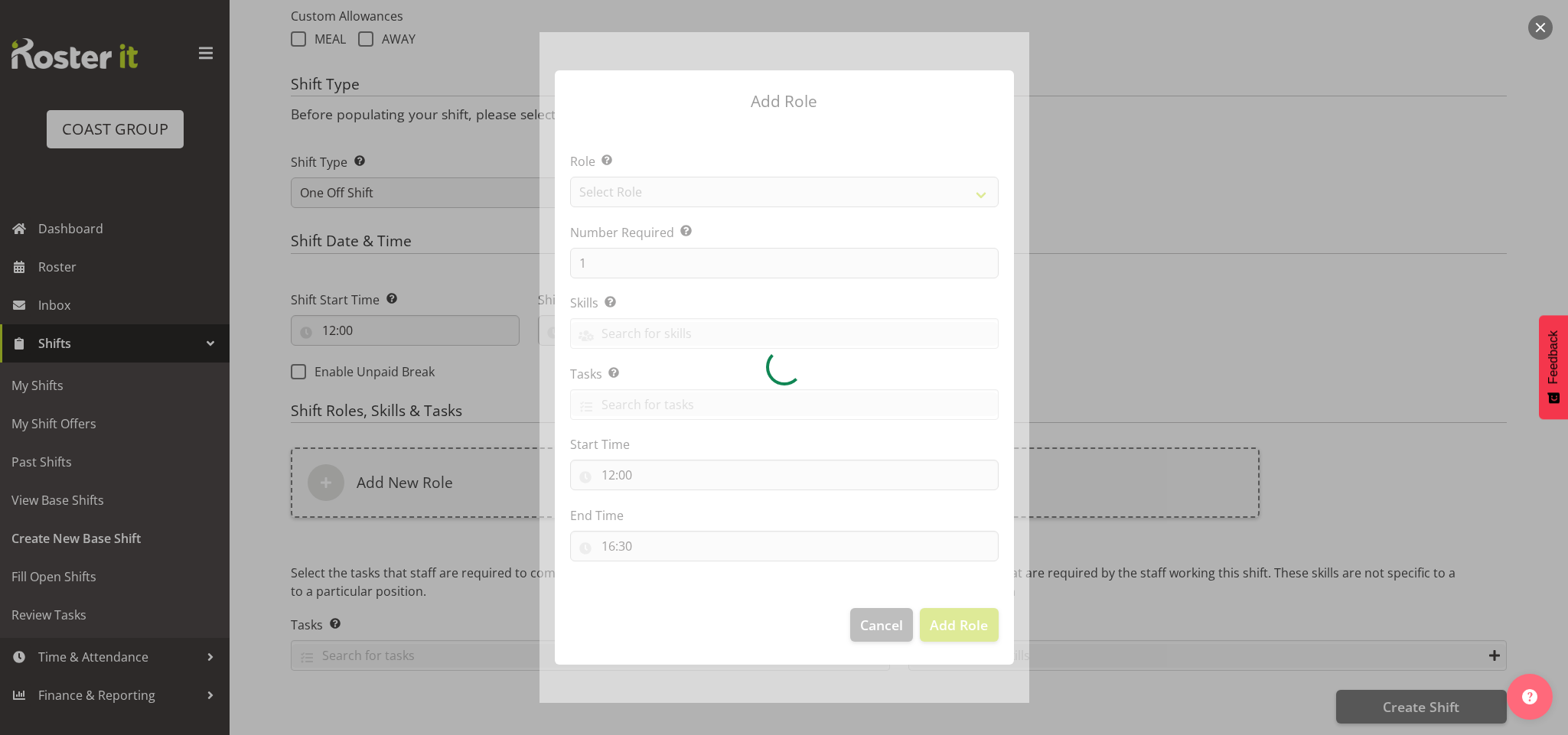
click at [678, 194] on div at bounding box center [784, 367] width 489 height 670
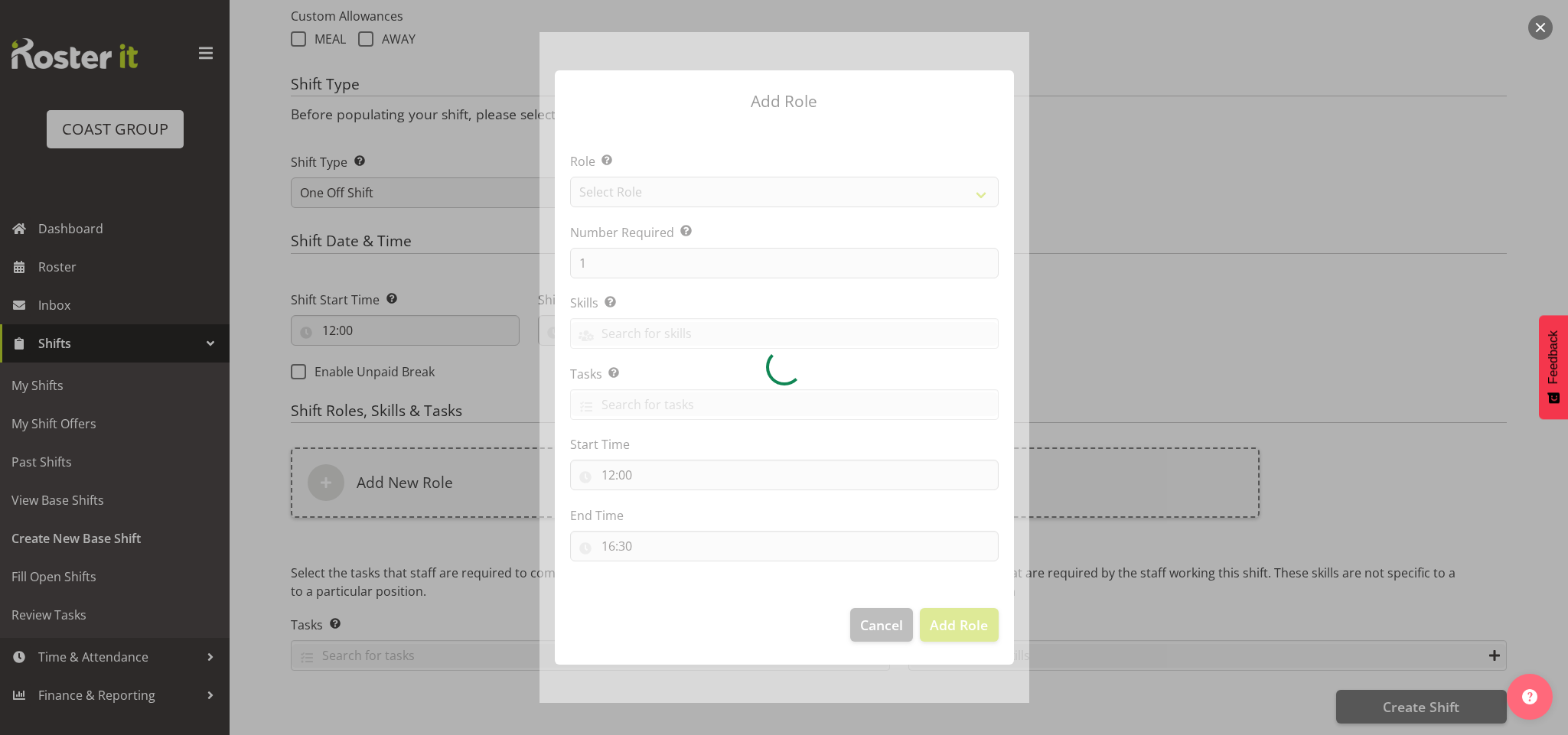
click at [678, 194] on div at bounding box center [784, 367] width 489 height 670
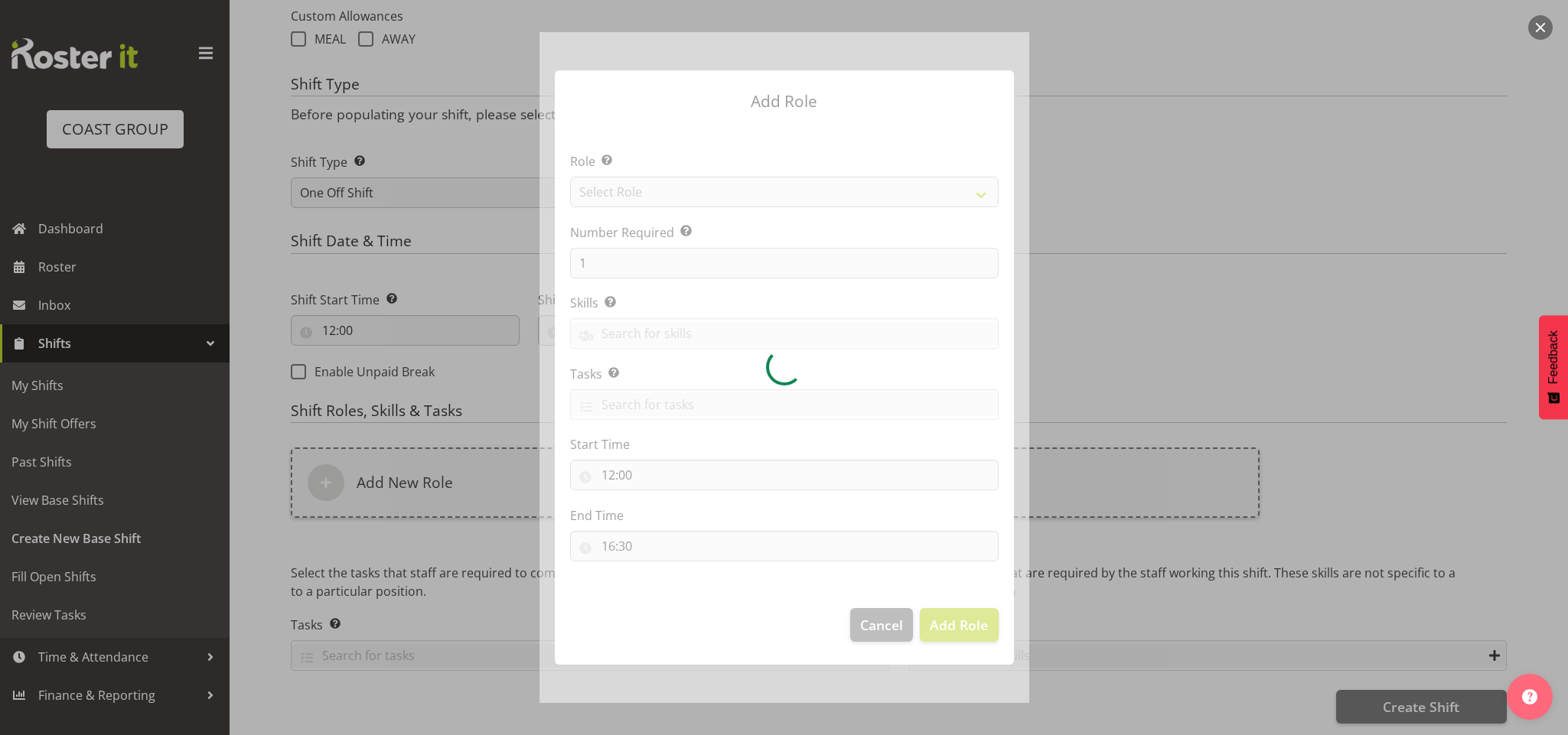
click at [678, 194] on div at bounding box center [784, 367] width 489 height 670
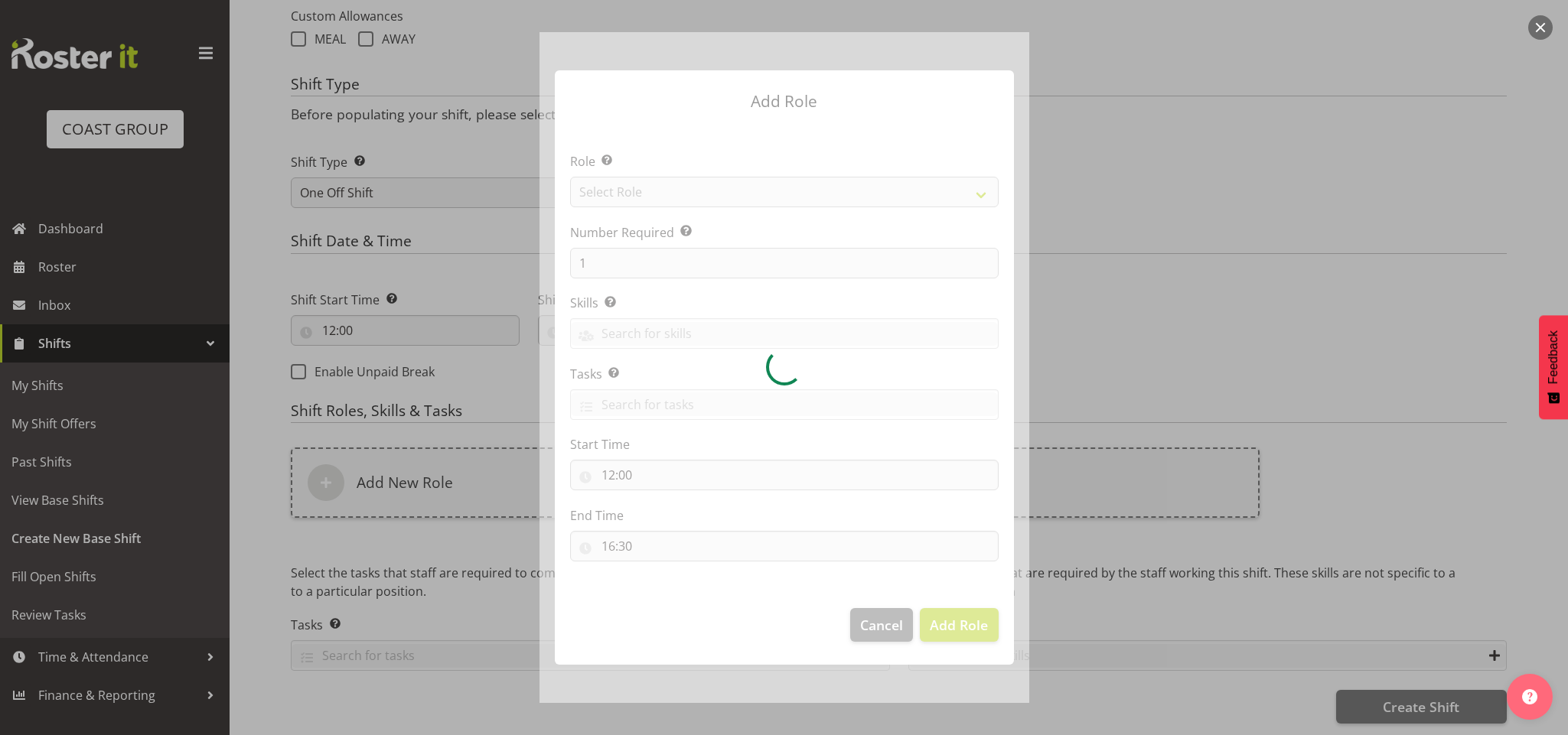
click at [678, 194] on div at bounding box center [784, 367] width 489 height 670
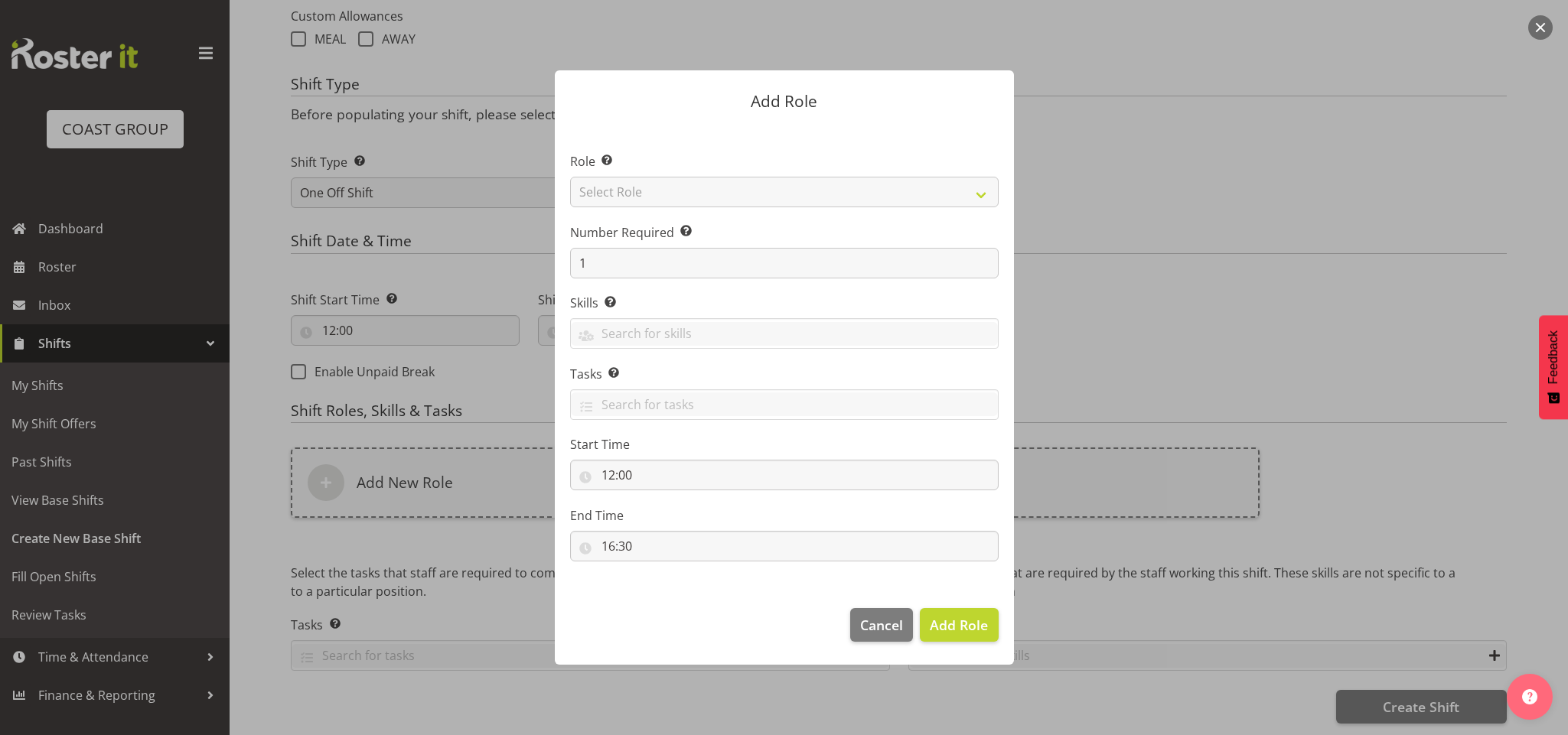
click at [678, 194] on div at bounding box center [784, 367] width 489 height 670
click at [678, 194] on select "Select Role ACCOUNT MANAGER ACCOUNT MANAGER DW ACCOUNTS [PERSON_NAME] VEHICLES …" at bounding box center [784, 191] width 429 height 30
select select "192"
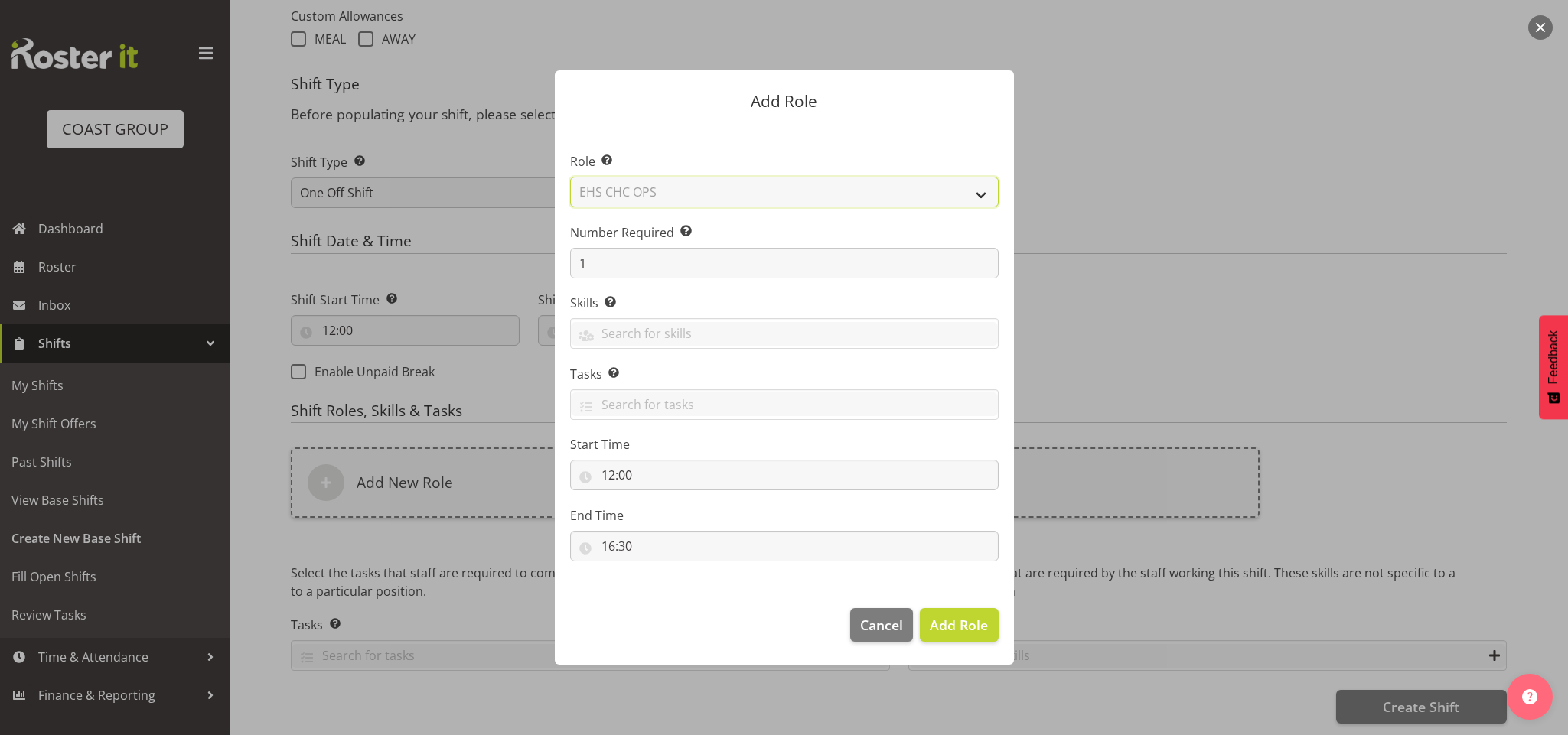
click at [570, 176] on select "Select Role ACCOUNT MANAGER ACCOUNT MANAGER DW ACCOUNTS [PERSON_NAME] VEHICLES …" at bounding box center [784, 191] width 429 height 30
click at [941, 634] on span "Add Role" at bounding box center [958, 625] width 58 height 18
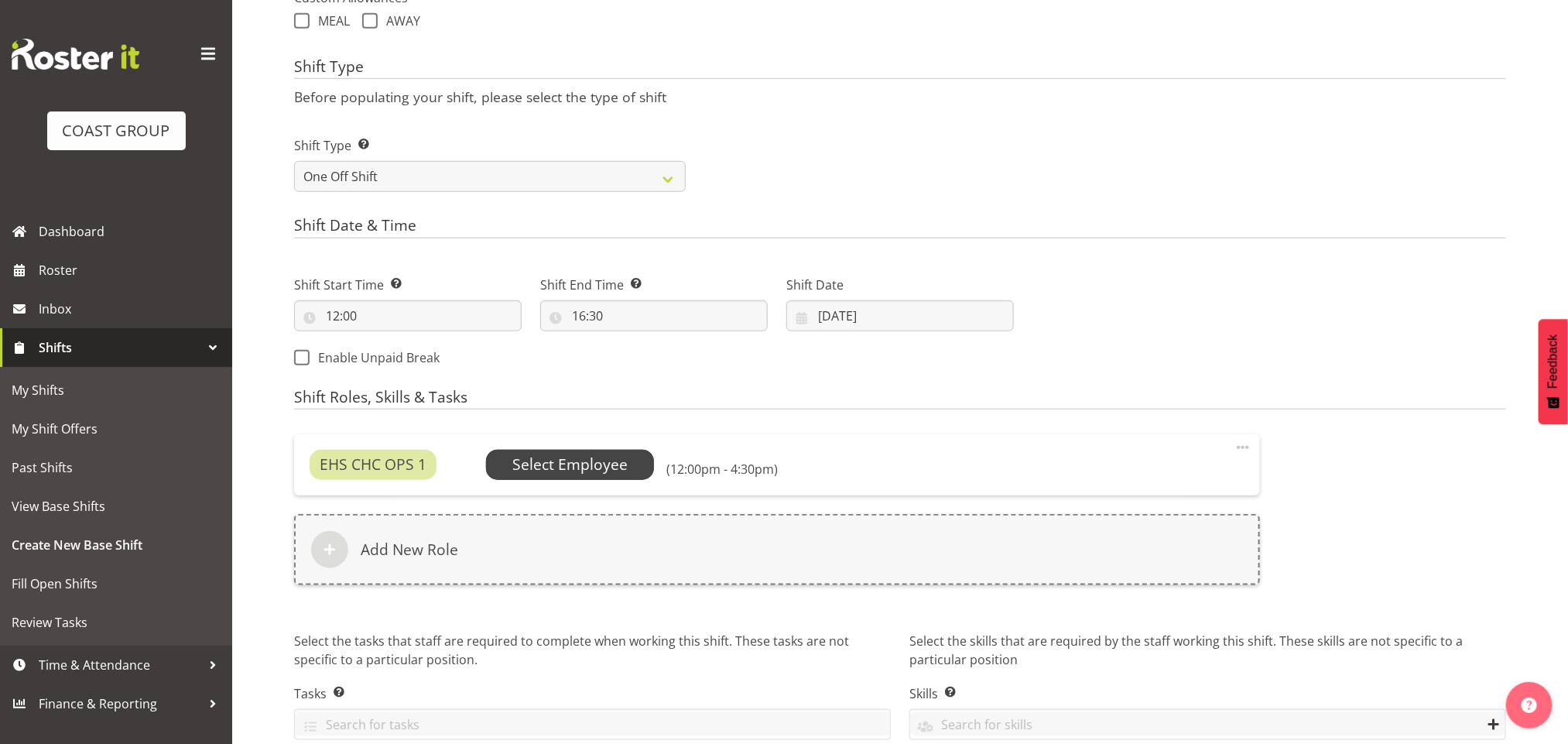
click at [554, 459] on span "Select Employee" at bounding box center [570, 465] width 116 height 22
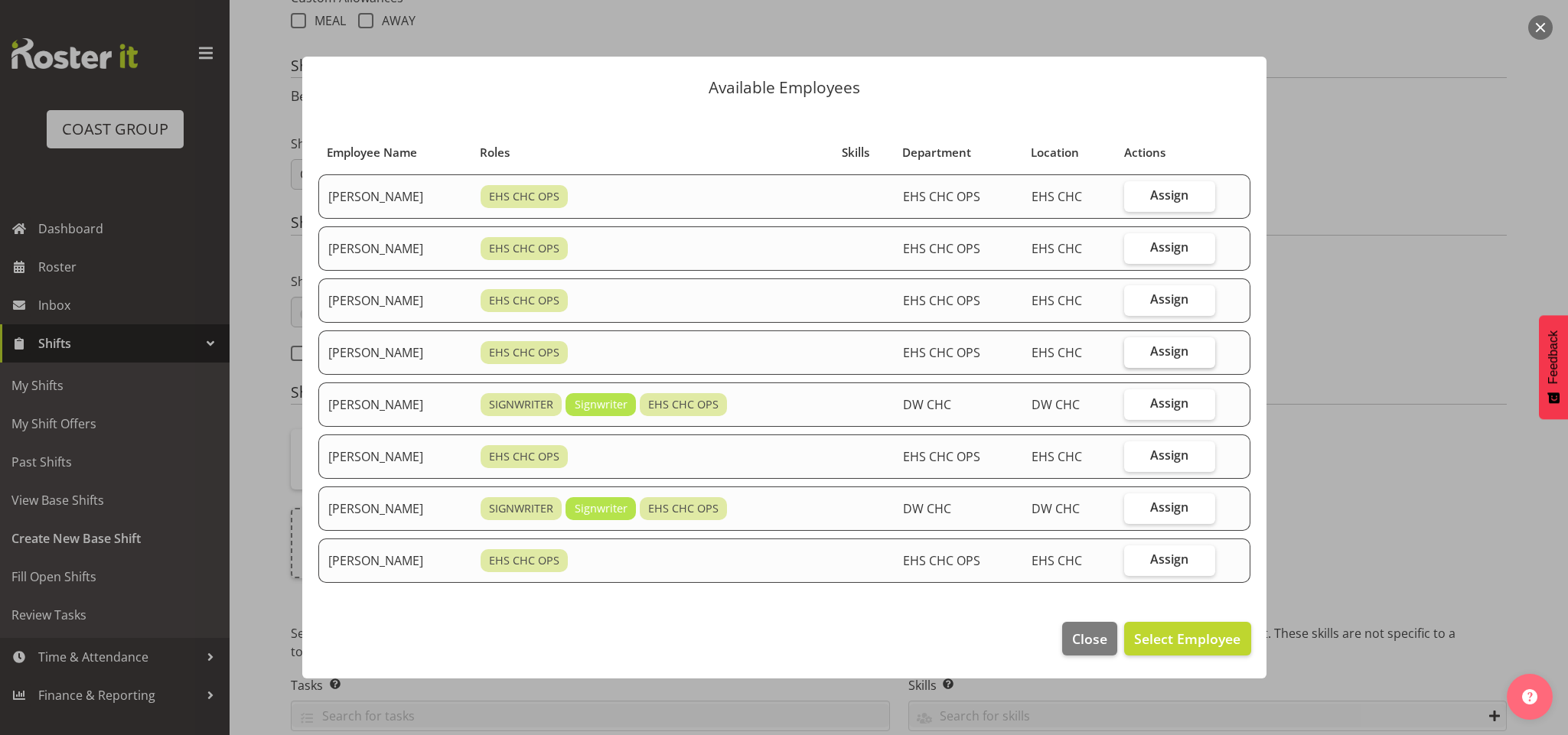
click at [1182, 349] on span "Assign" at bounding box center [1169, 351] width 38 height 16
click at [1134, 349] on input "Assign" at bounding box center [1129, 351] width 10 height 10
checkbox input "true"
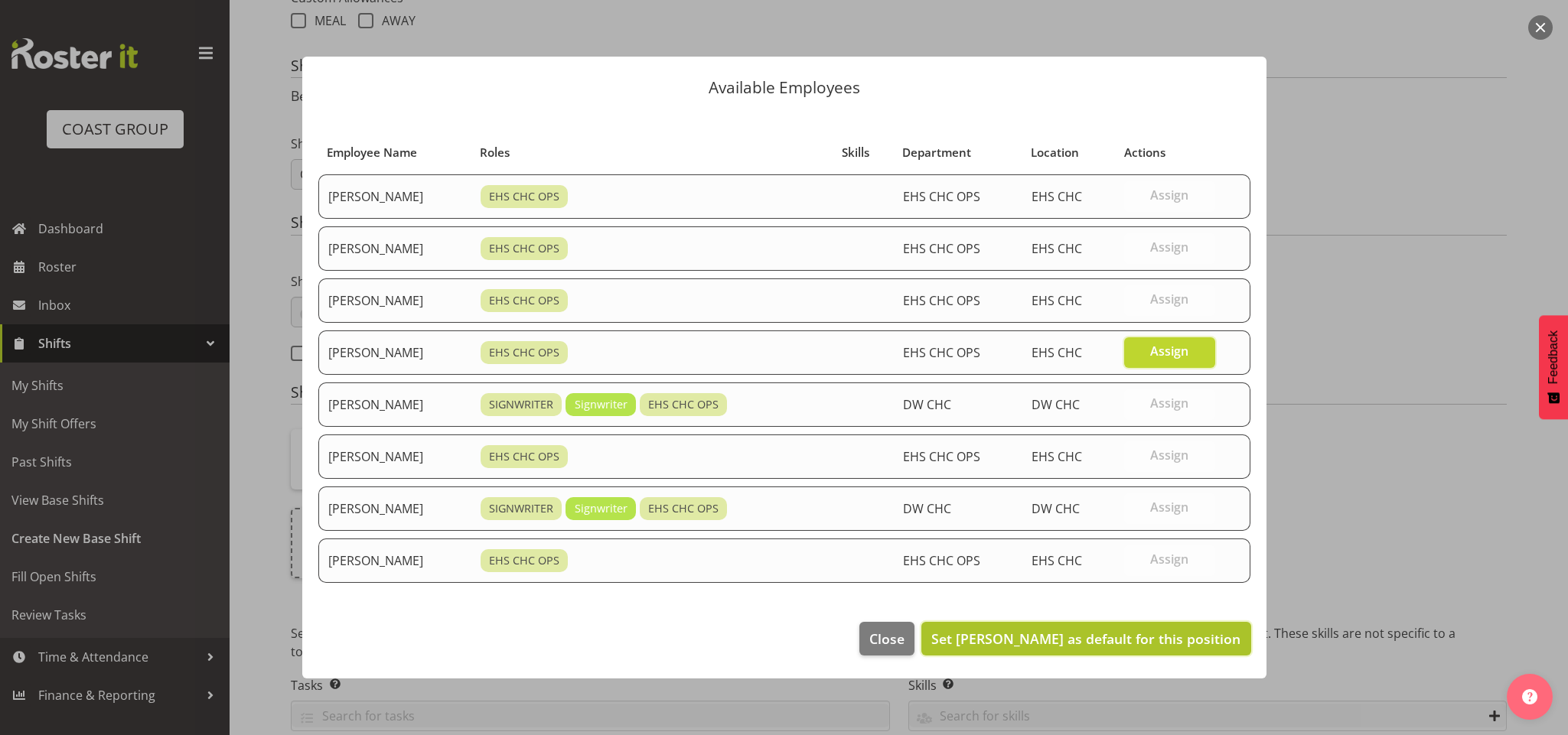
click at [1118, 641] on span "Set [PERSON_NAME] as default for this position" at bounding box center [1086, 639] width 309 height 18
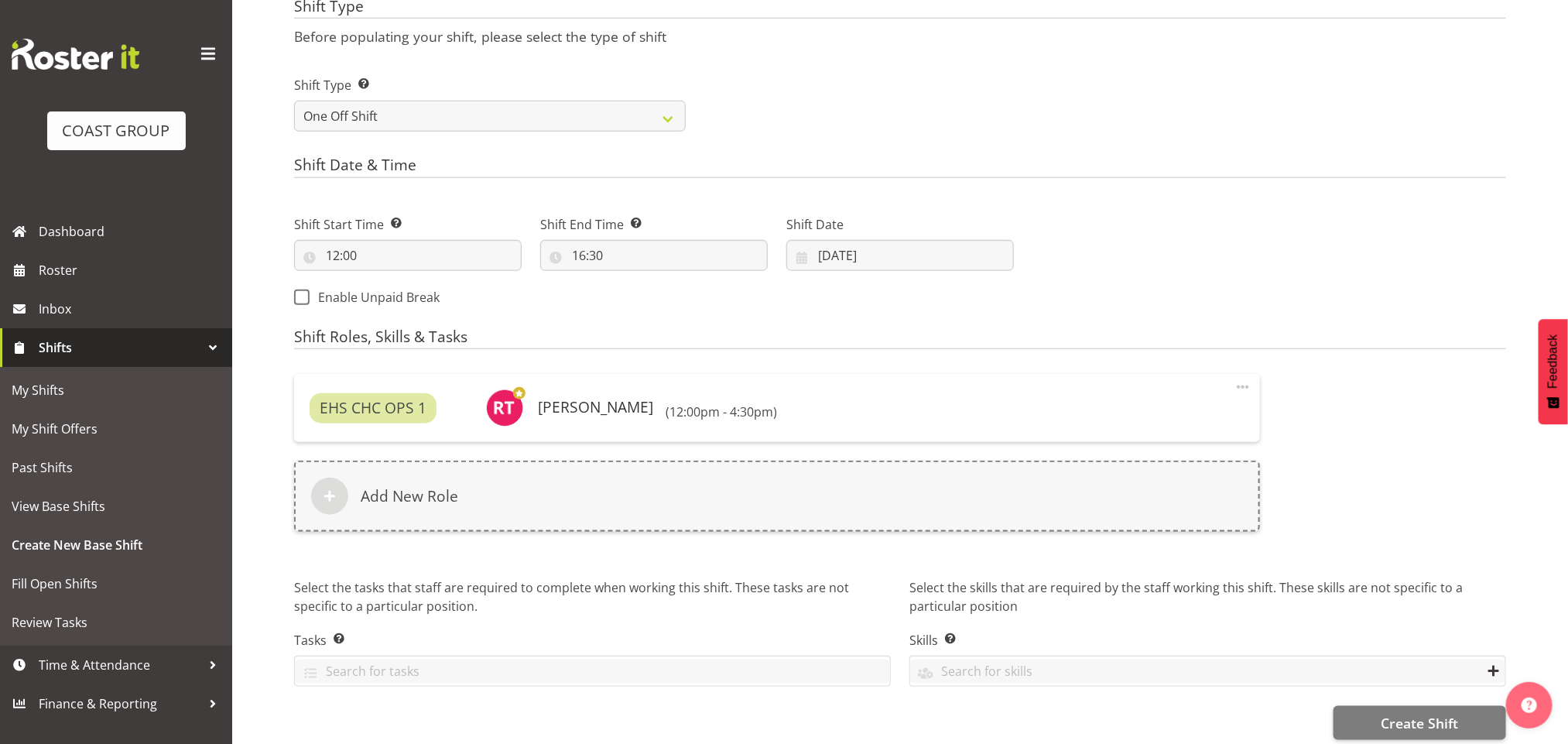
scroll to position [684, 0]
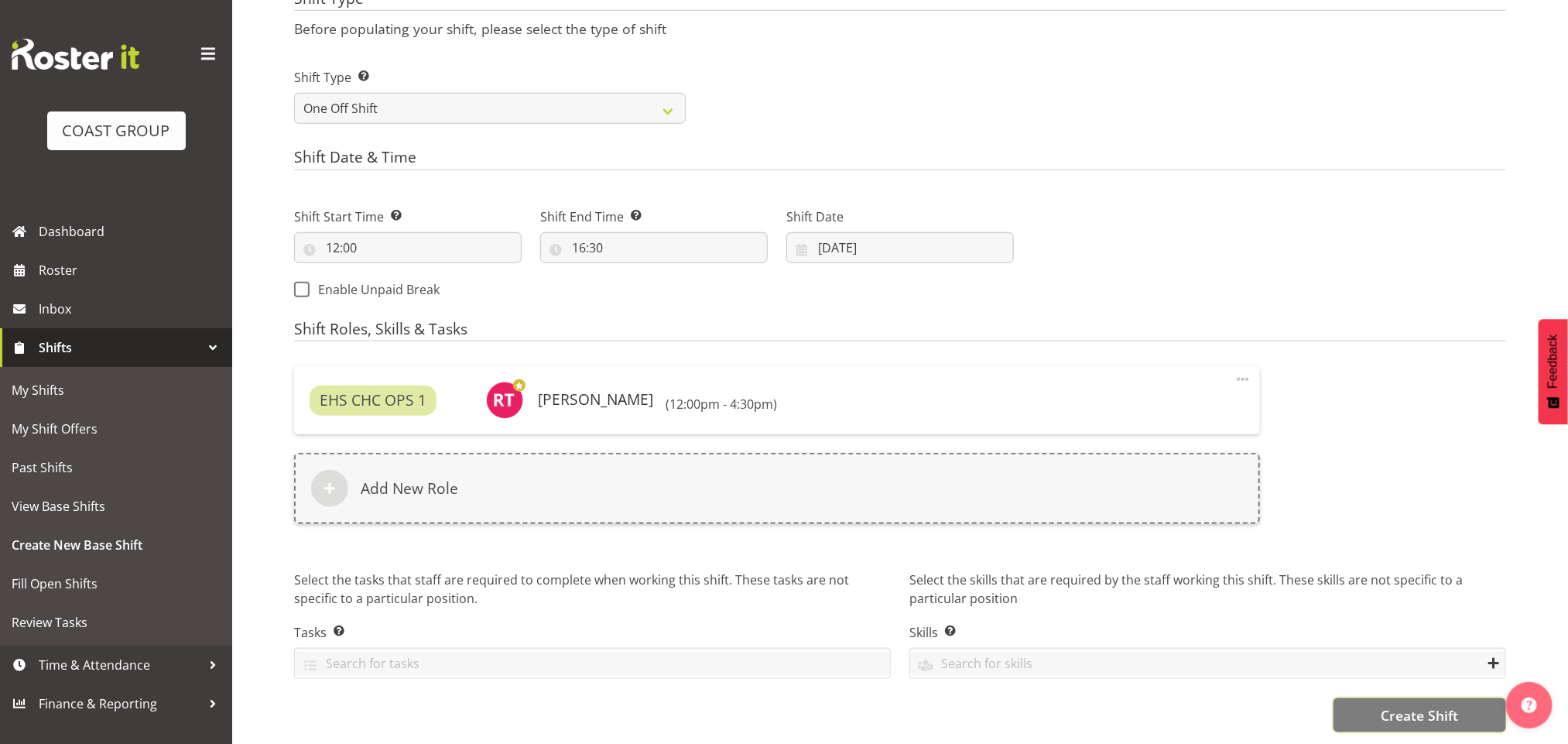
click at [1405, 705] on span "Create Shift" at bounding box center [1419, 715] width 78 height 20
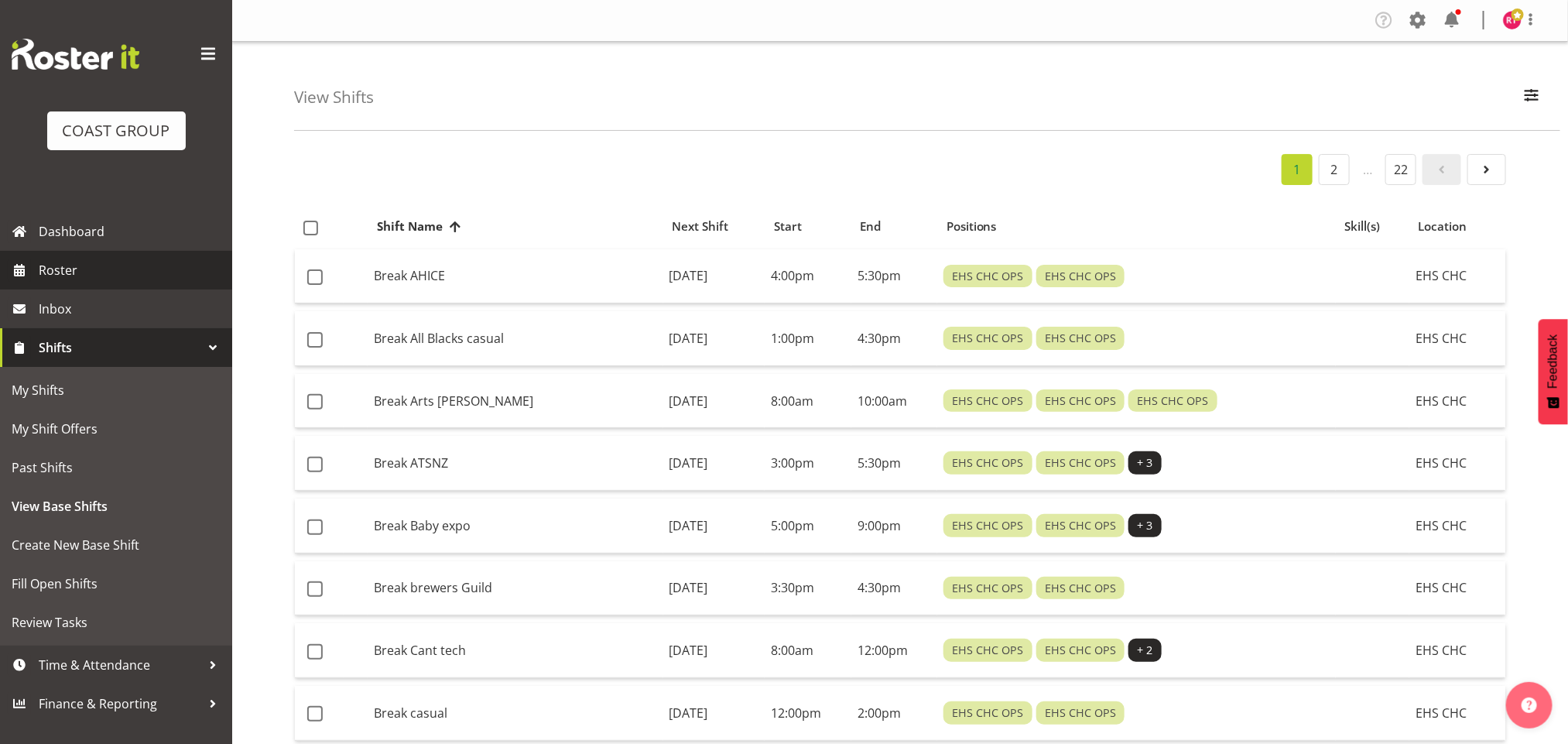
click at [61, 270] on span "Roster" at bounding box center [131, 270] width 186 height 23
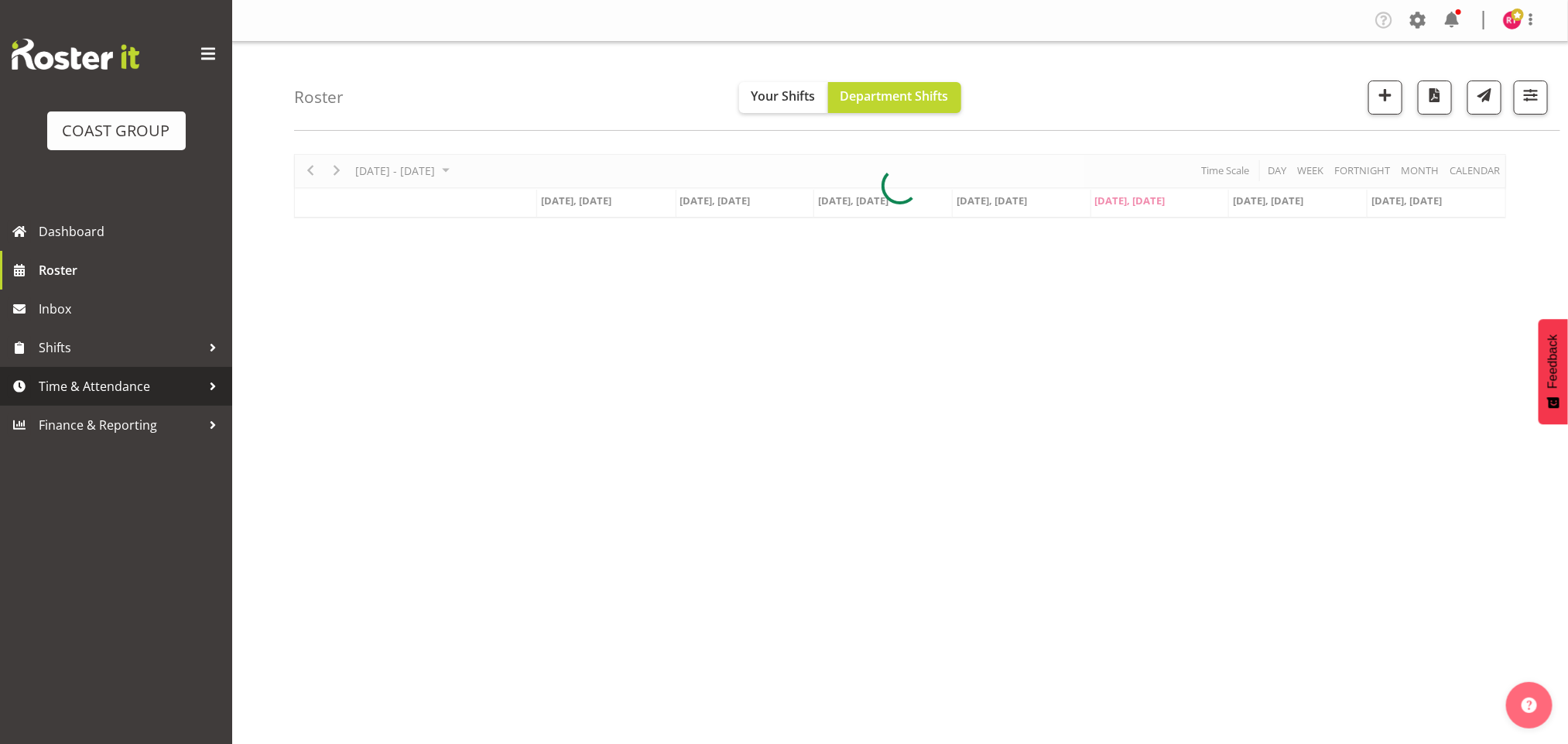
click at [78, 385] on span "Time & Attendance" at bounding box center [120, 386] width 163 height 23
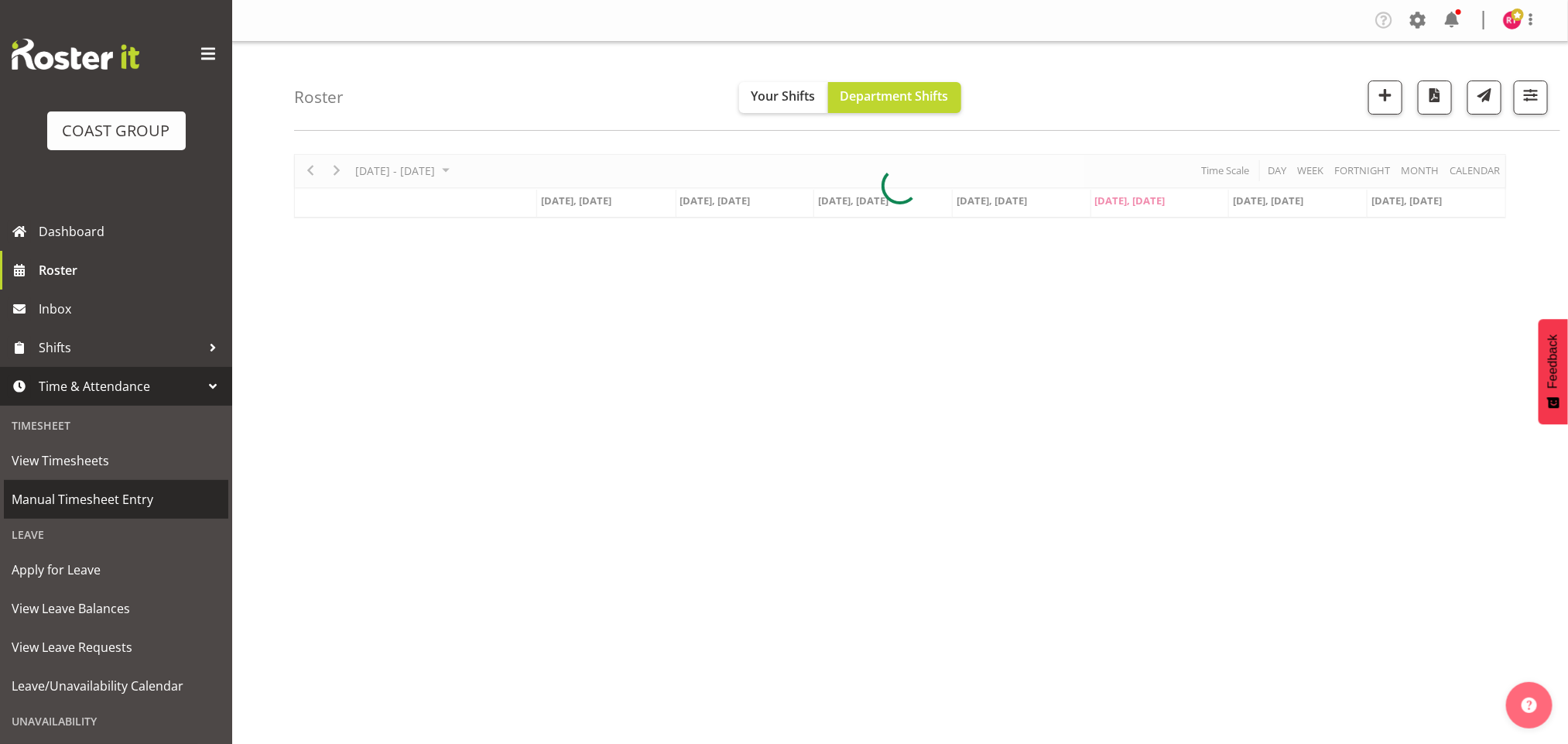
click at [92, 483] on link "Manual Timesheet Entry" at bounding box center [116, 499] width 225 height 39
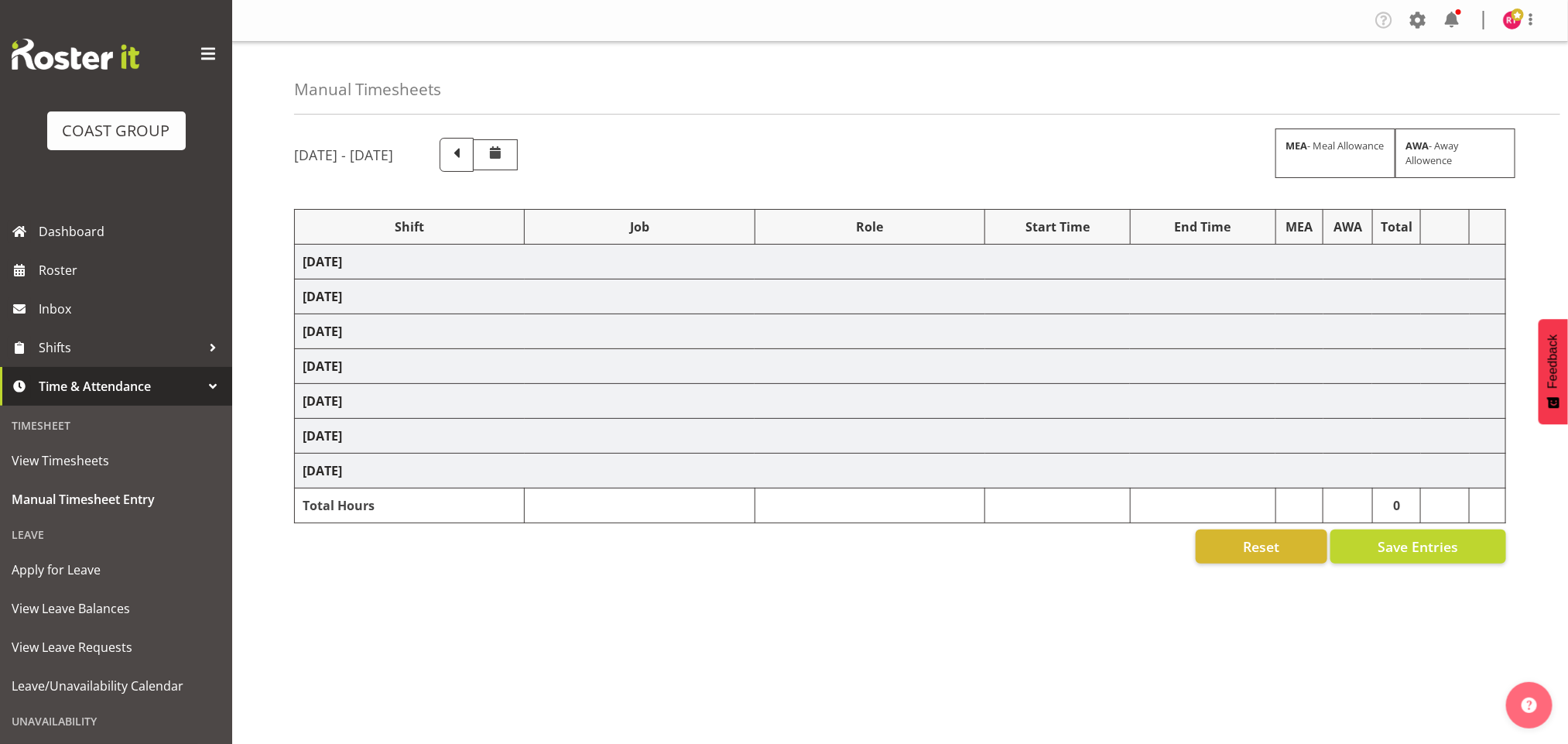
click at [904, 173] on div "[DATE] - [DATE] MEA - Meal Allowance AWA - Away Allowence Shift Job Role Start …" at bounding box center [931, 436] width 1274 height 619
select select "83092"
select select "69"
select select "83093"
select select "9028"
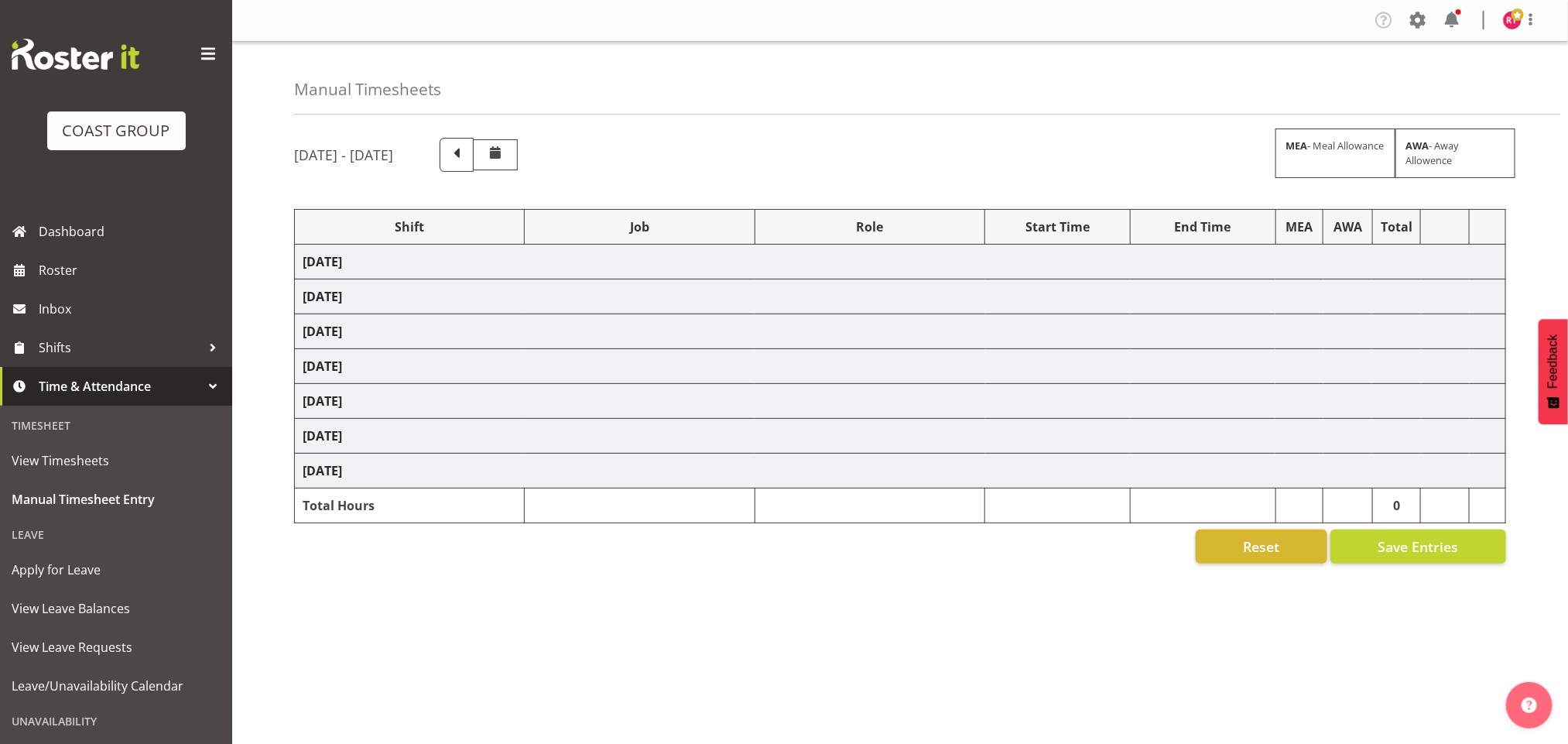
select select "83094"
select select "69"
select select "83095"
select select "9028"
select select "83096"
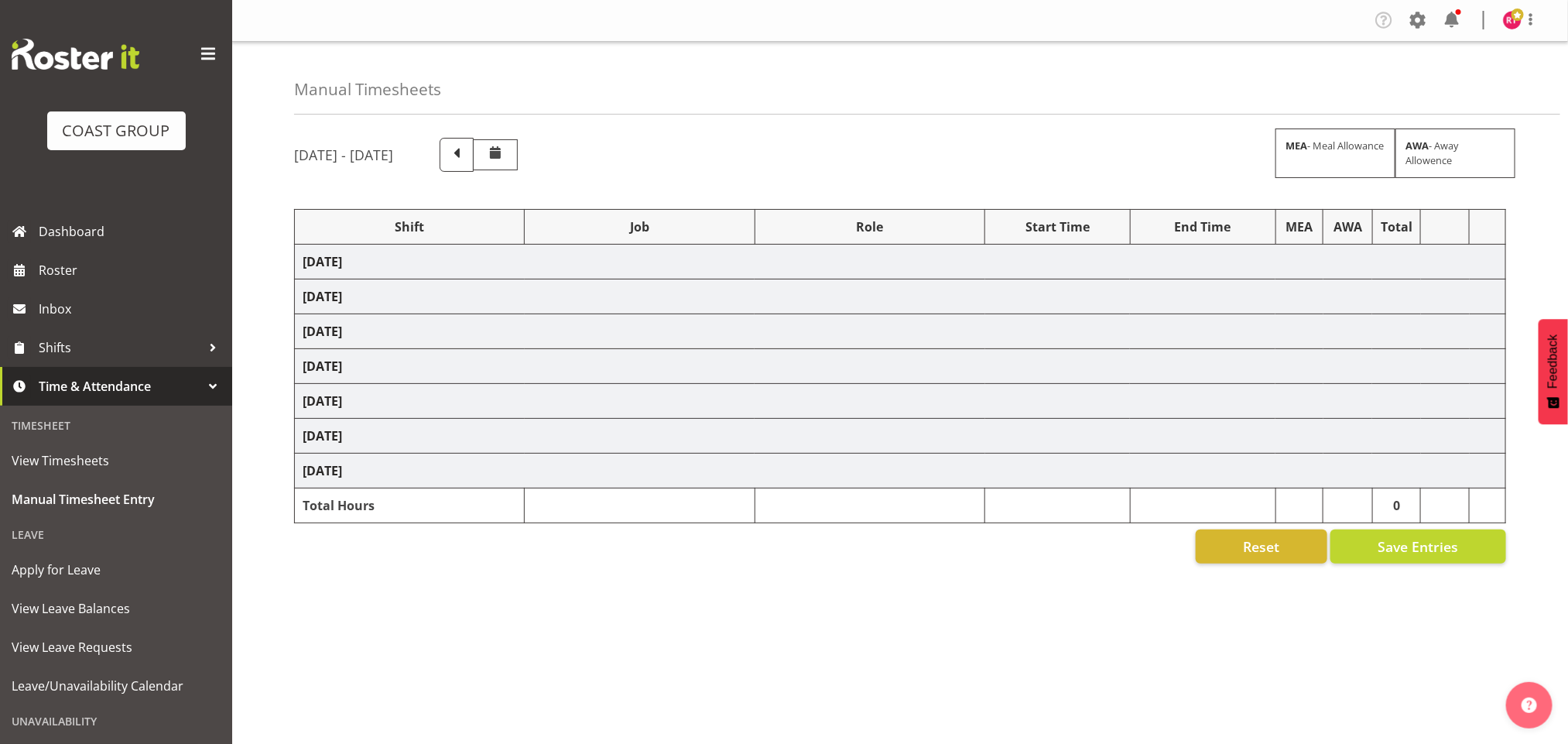
select select "9028"
select select "83208"
select select "8690"
select select "83209"
select select "69"
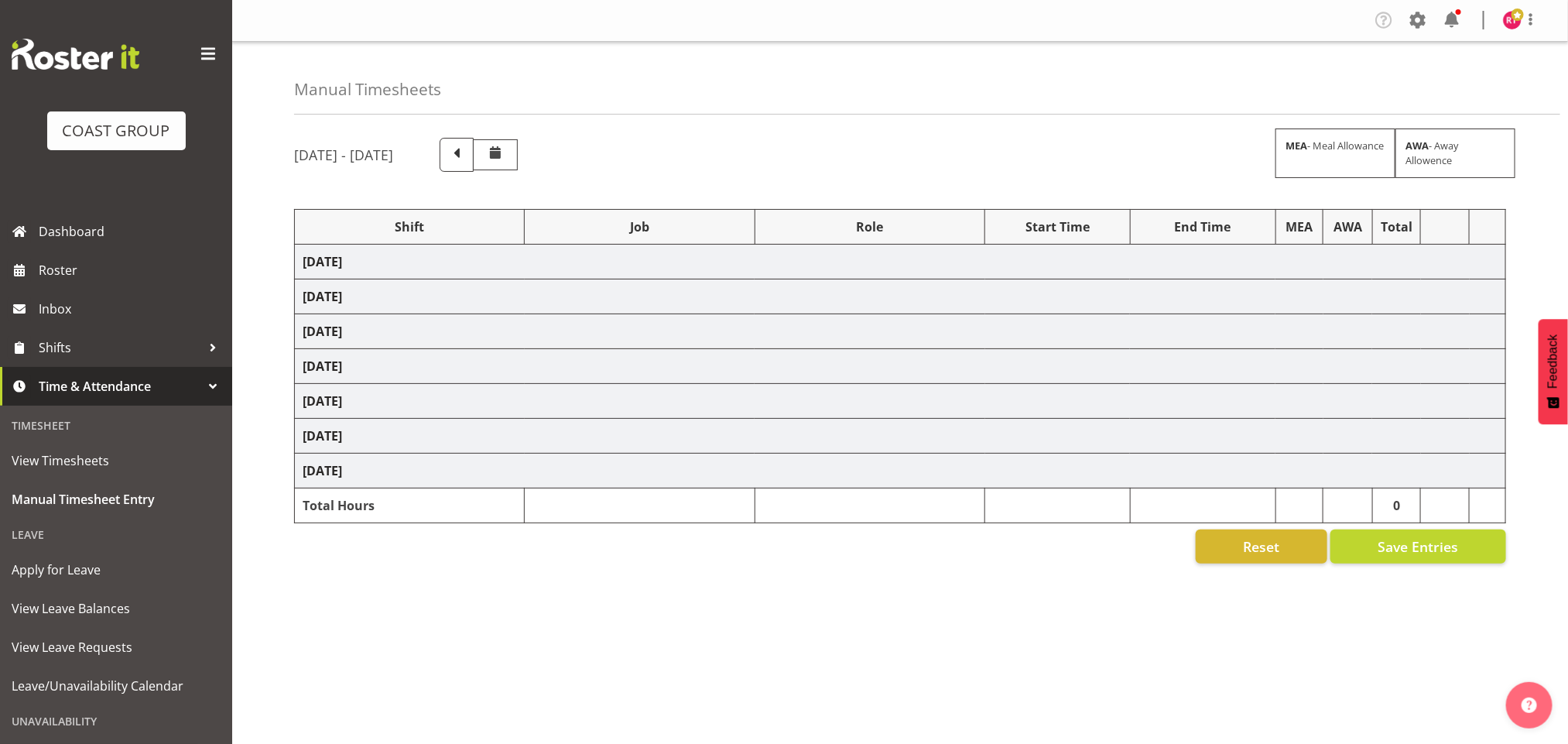
select select "83098"
select select "9901"
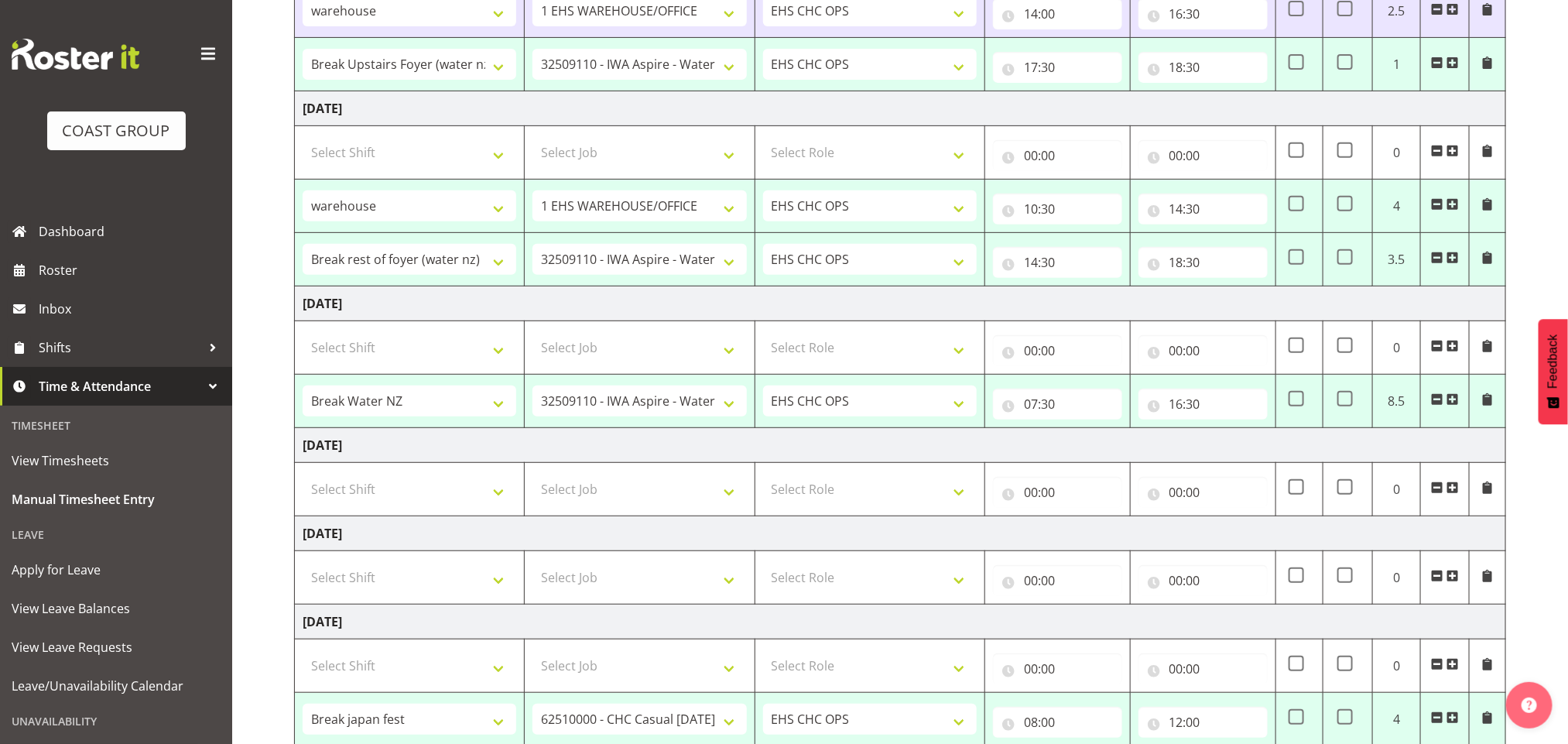
scroll to position [551, 0]
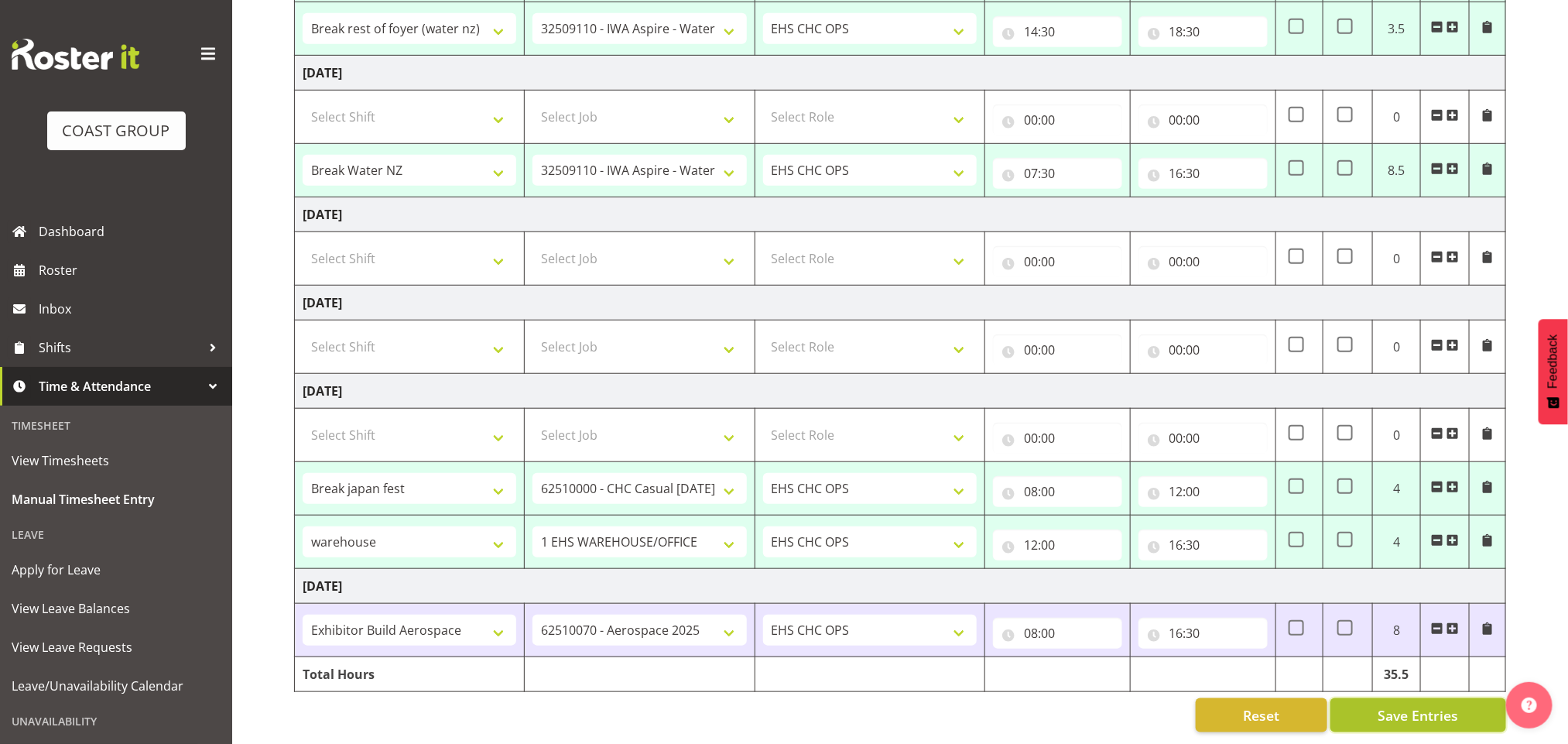
click at [1382, 699] on button "Save Entries" at bounding box center [1418, 715] width 176 height 34
select select "83094"
select select "69"
type input "10:30"
type input "14:30"
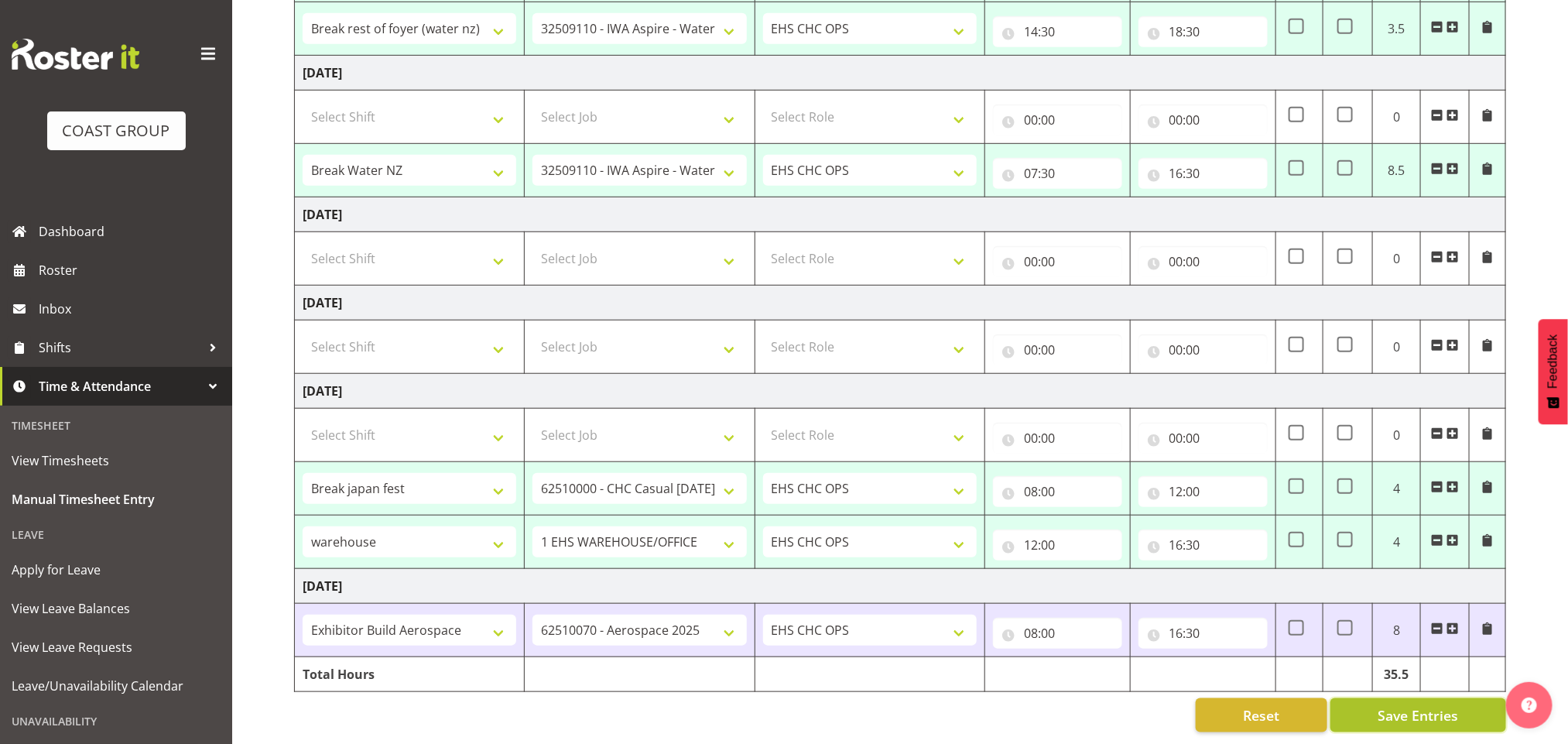
select select "83095"
select select "9028"
type input "14:30"
type input "18:30"
select select "83096"
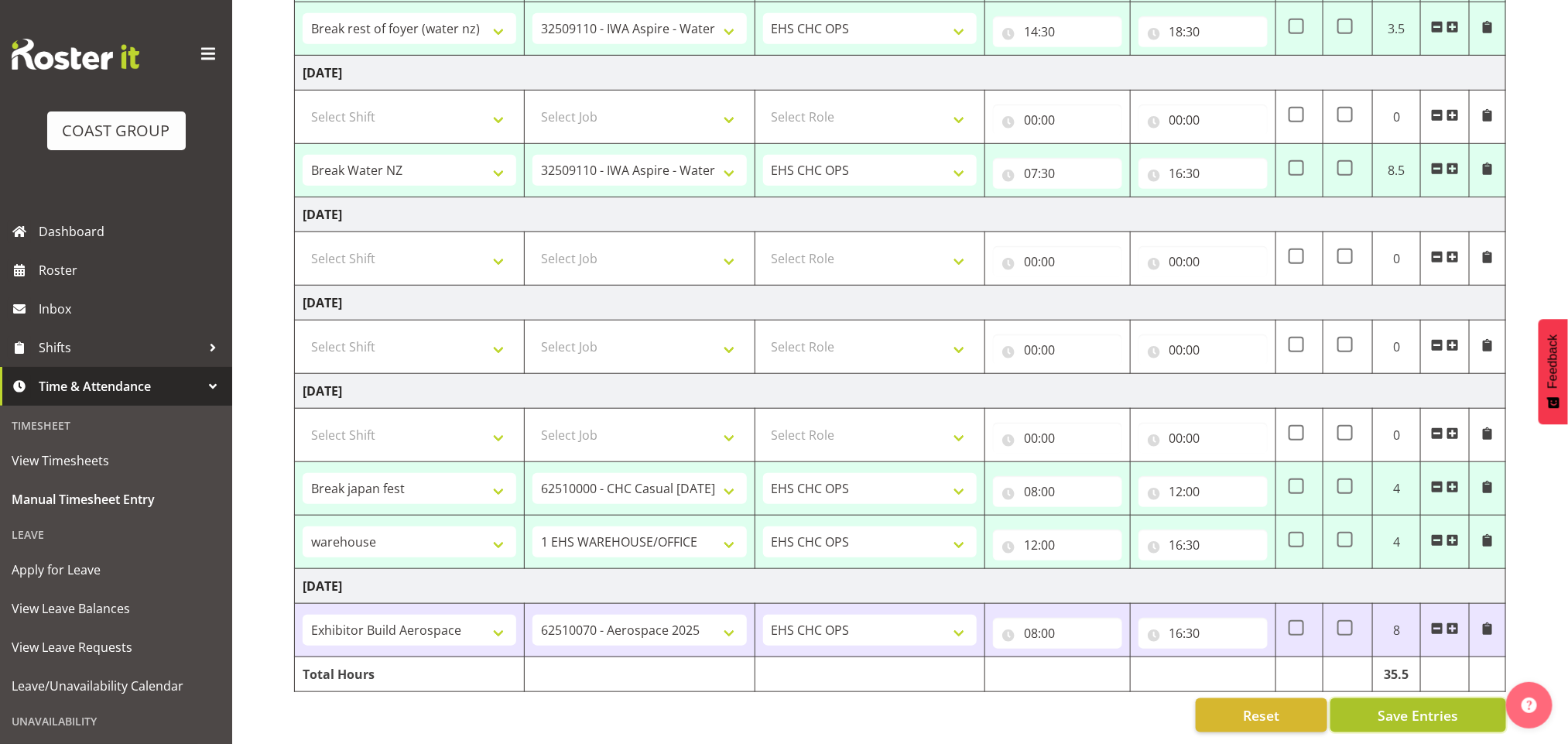
select select "9028"
type input "07:30"
type input "16:30"
select select "83208"
select select "8690"
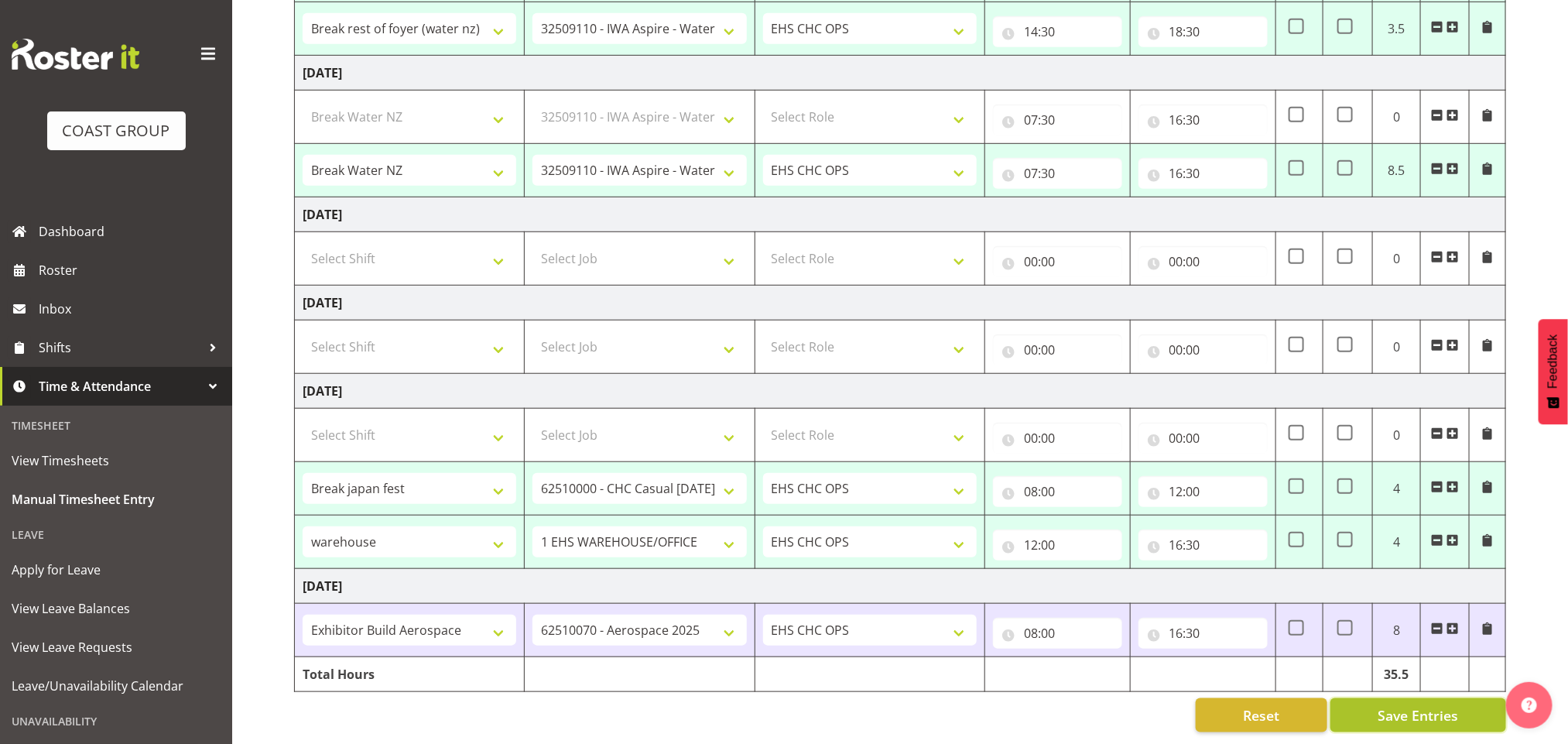
type input "08:00"
type input "12:00"
select select "83209"
select select "69"
type input "12:00"
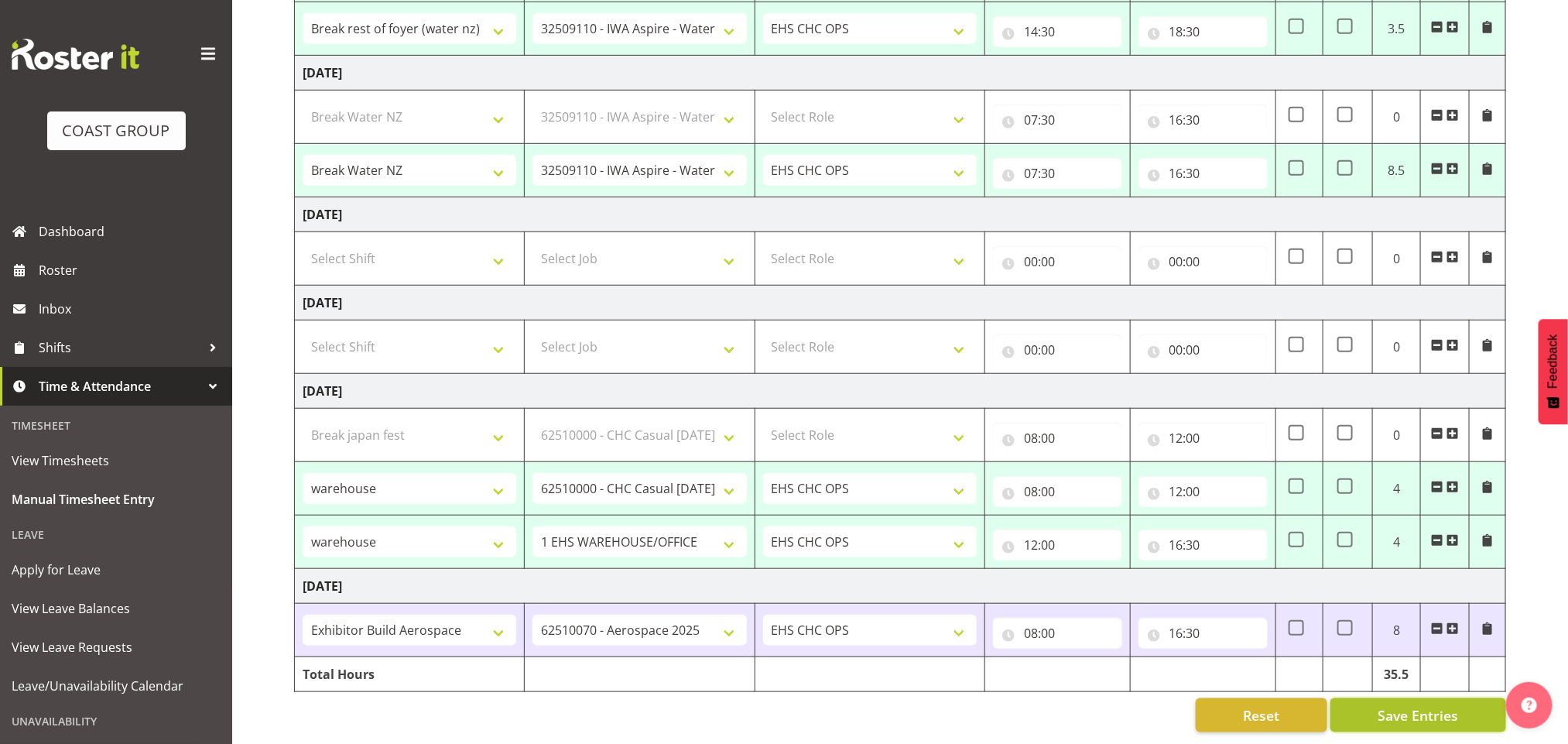
type input "16:30"
select select "83096"
select select "9028"
select select "83208"
select select "8690"
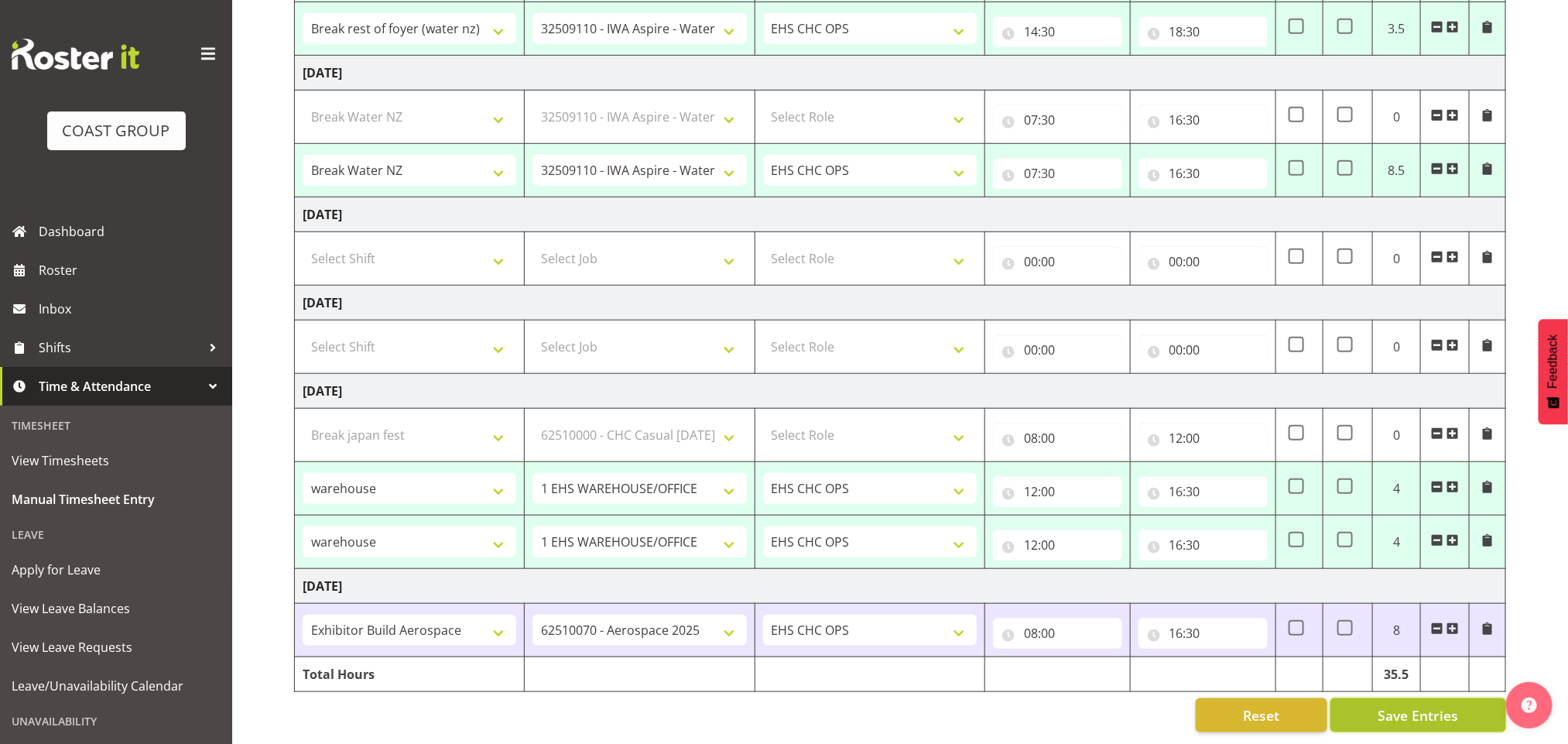
select select "83209"
select select "69"
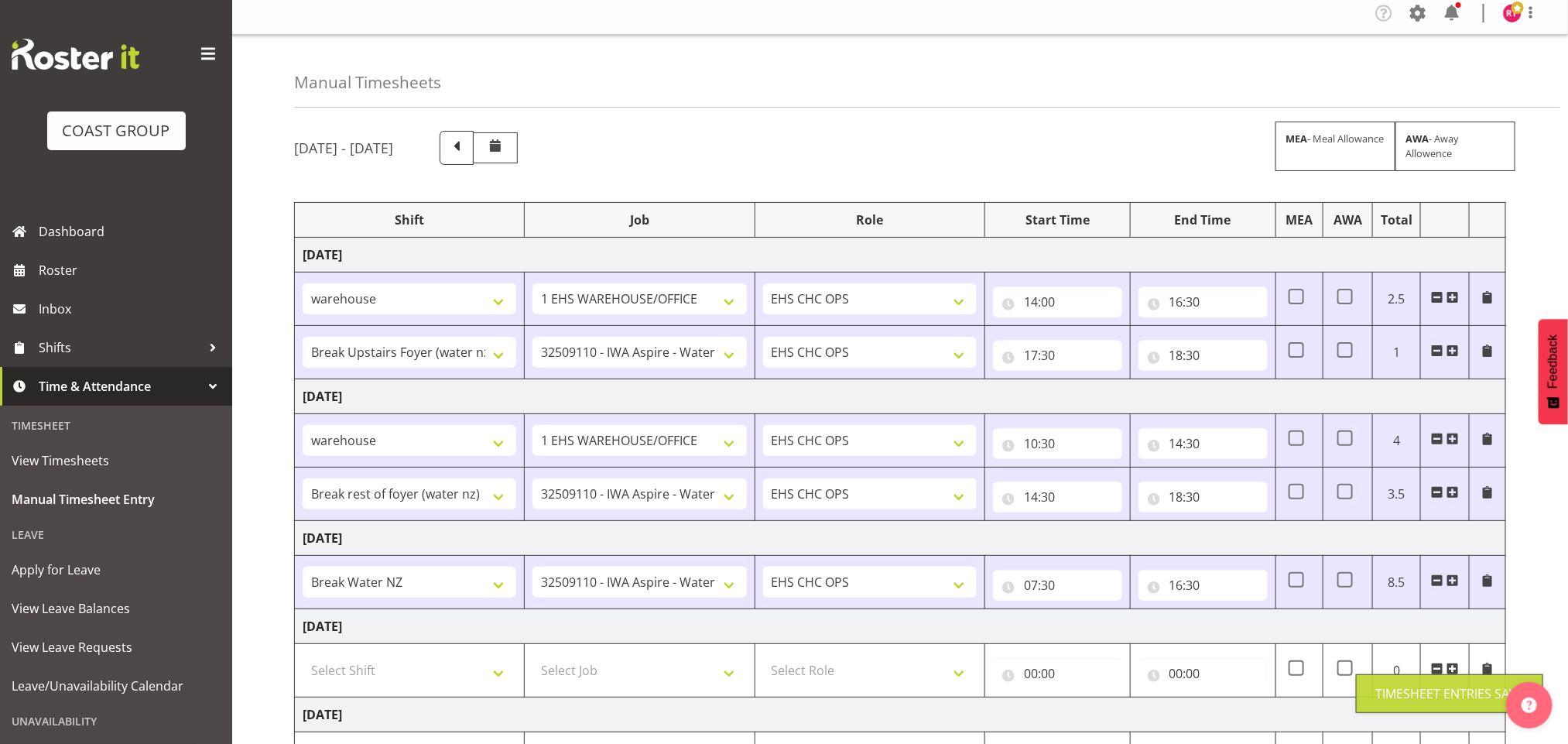
scroll to position [0, 0]
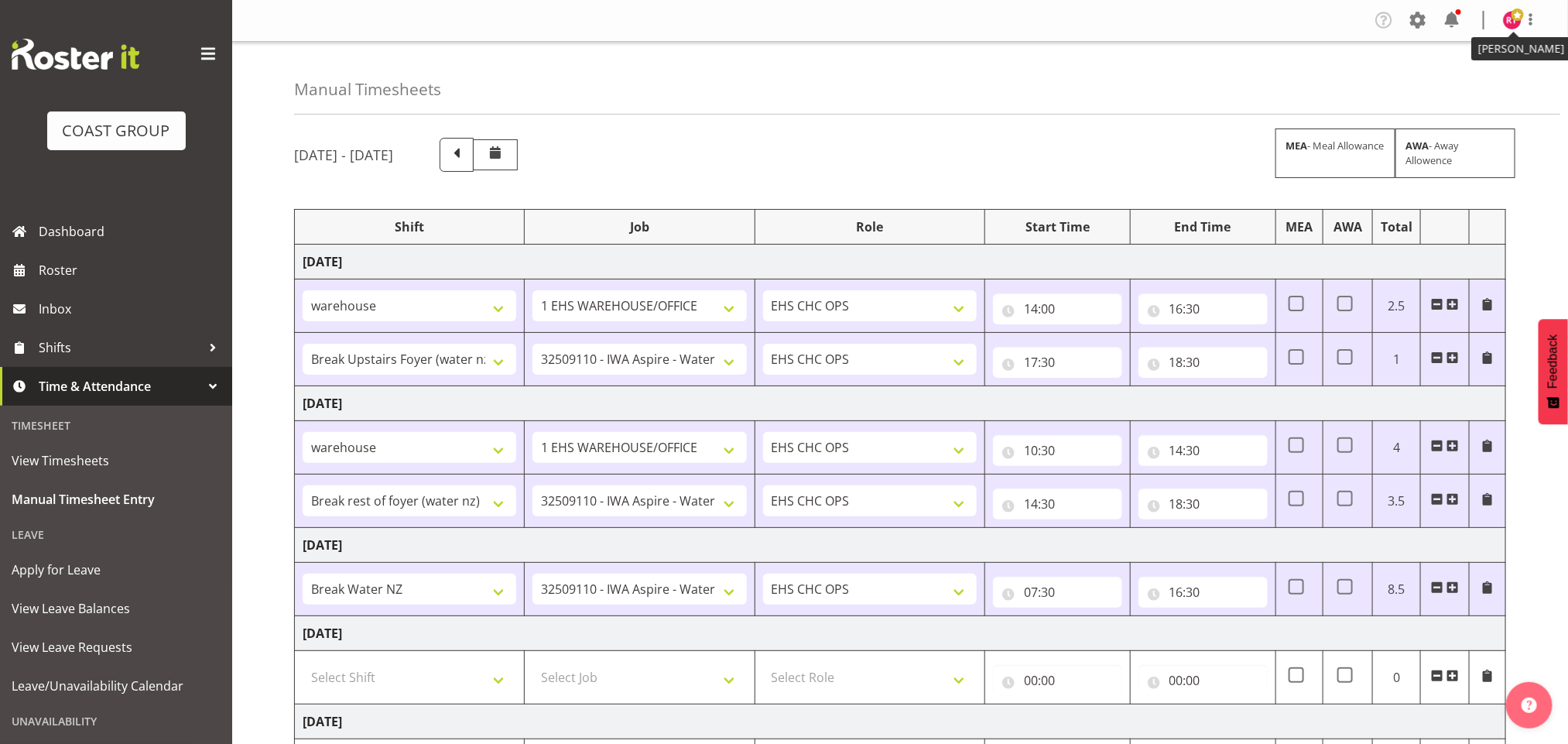
click at [1505, 23] on img at bounding box center [1512, 20] width 18 height 18
click at [1461, 91] on link "Log Out" at bounding box center [1466, 81] width 149 height 28
